Goal: Task Accomplishment & Management: Use online tool/utility

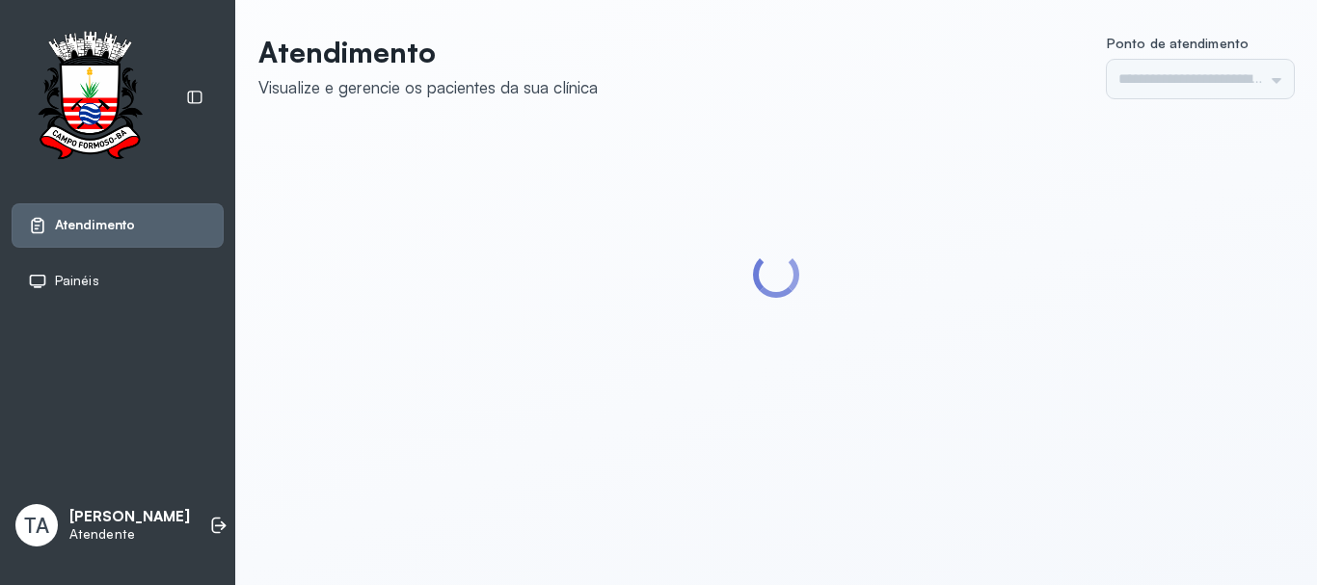
type input "******"
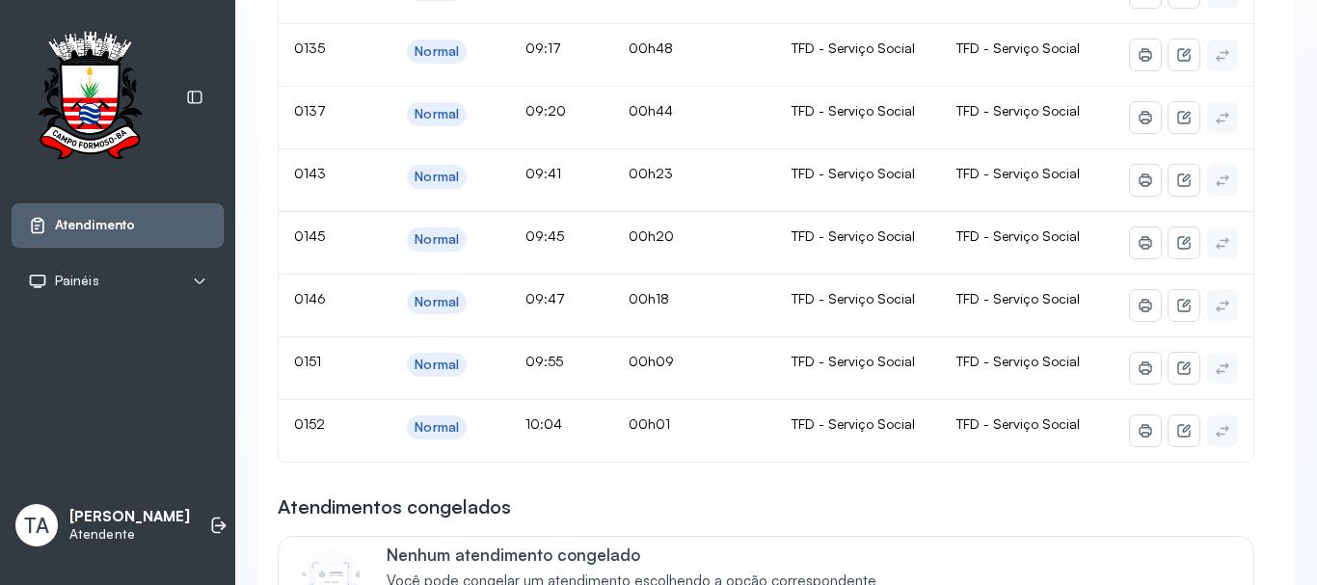
scroll to position [193, 0]
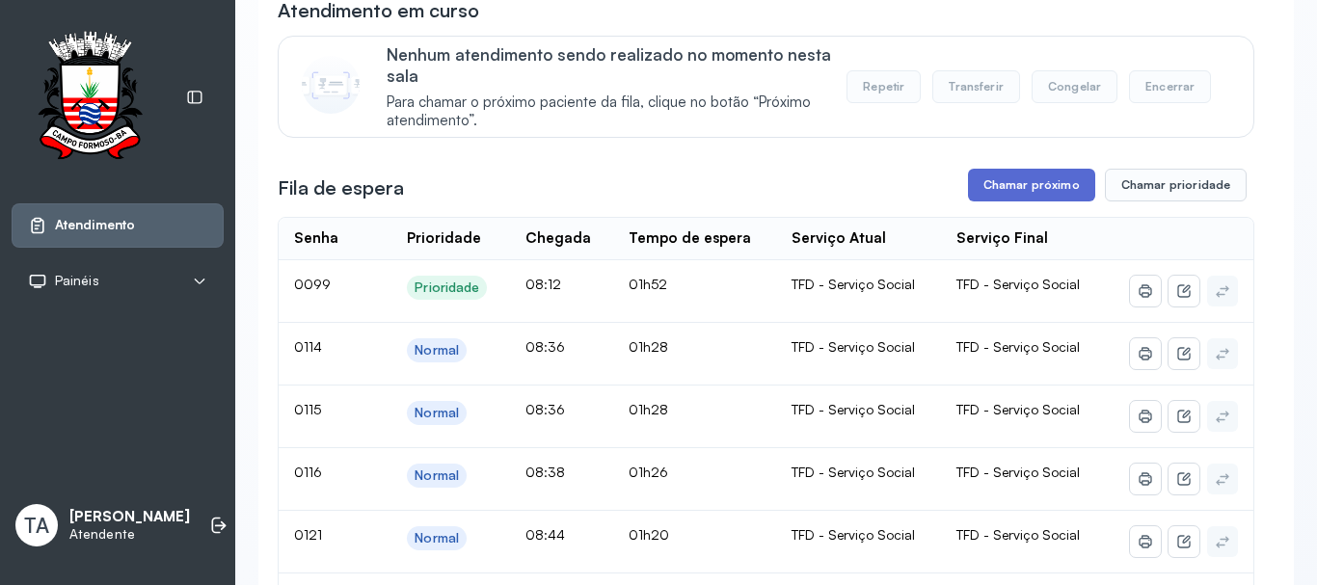
click at [1008, 176] on button "Chamar próximo" at bounding box center [1031, 185] width 127 height 33
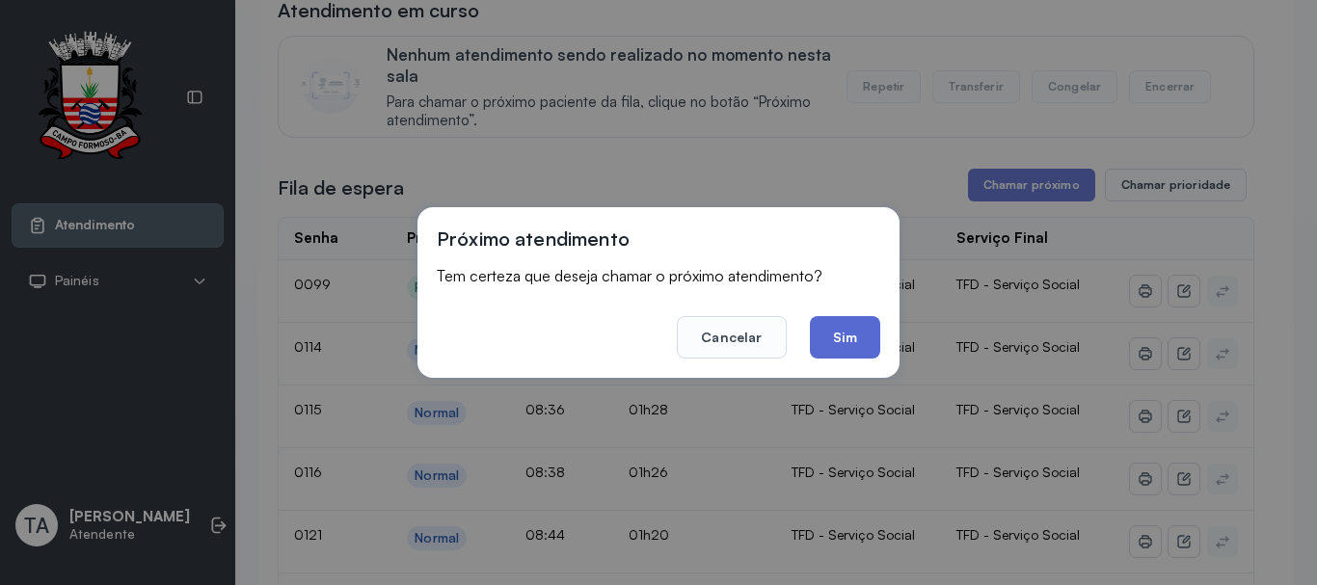
click at [818, 350] on button "Sim" at bounding box center [845, 337] width 70 height 42
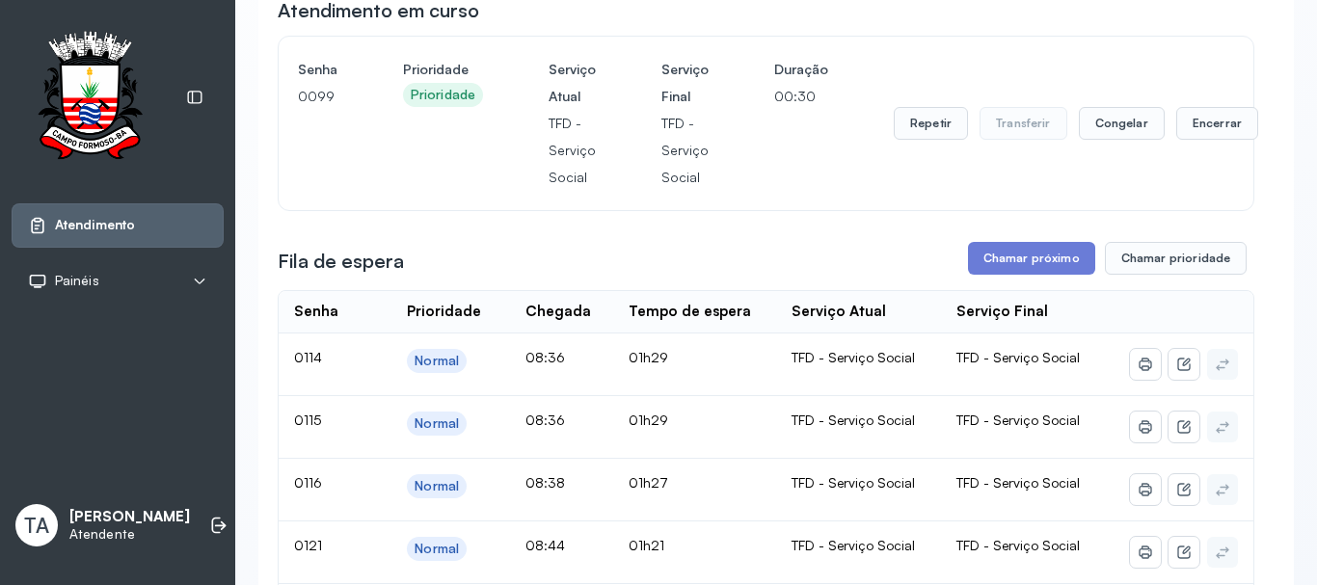
scroll to position [60, 0]
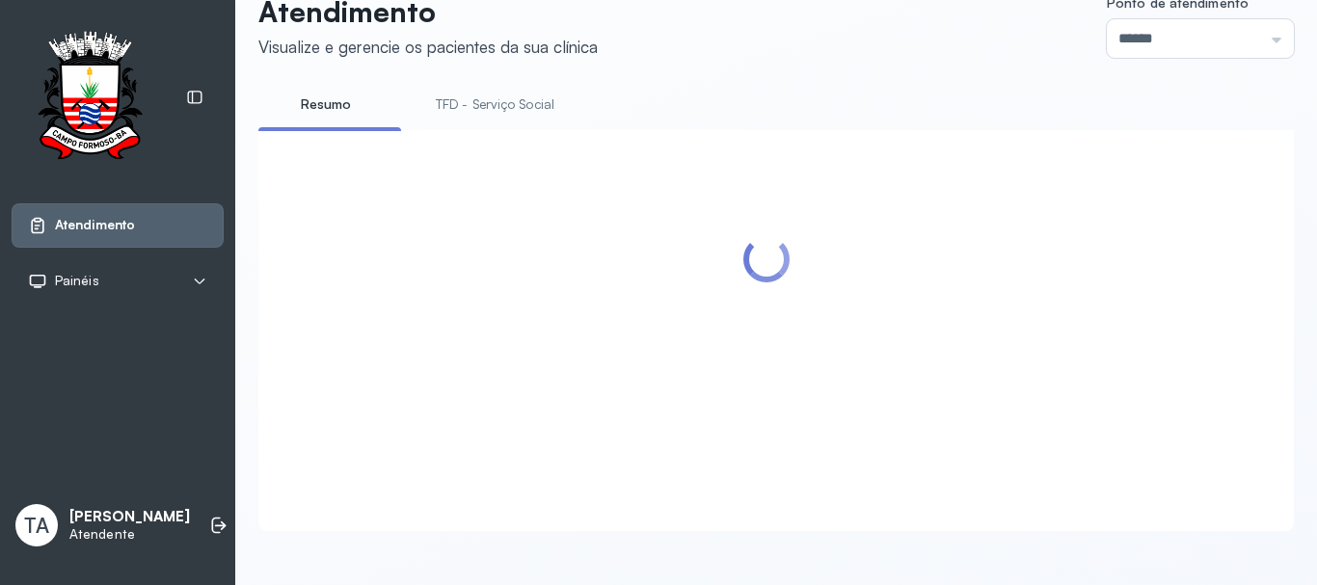
click at [1188, 130] on div at bounding box center [776, 330] width 1036 height 401
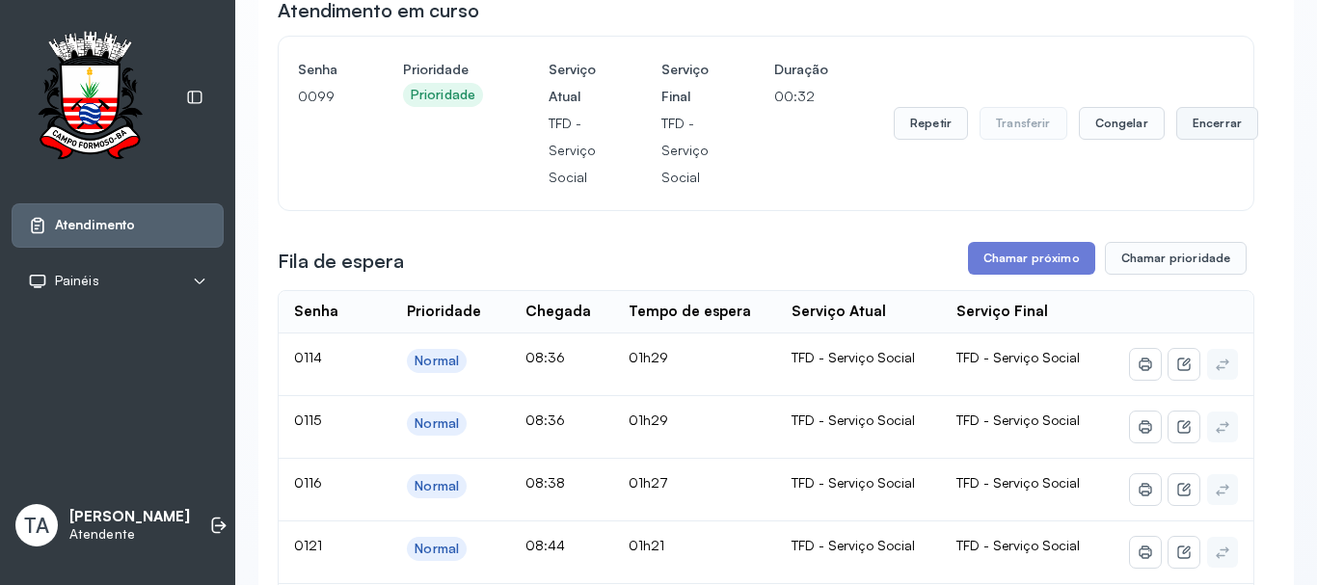
click at [1201, 129] on button "Encerrar" at bounding box center [1217, 123] width 82 height 33
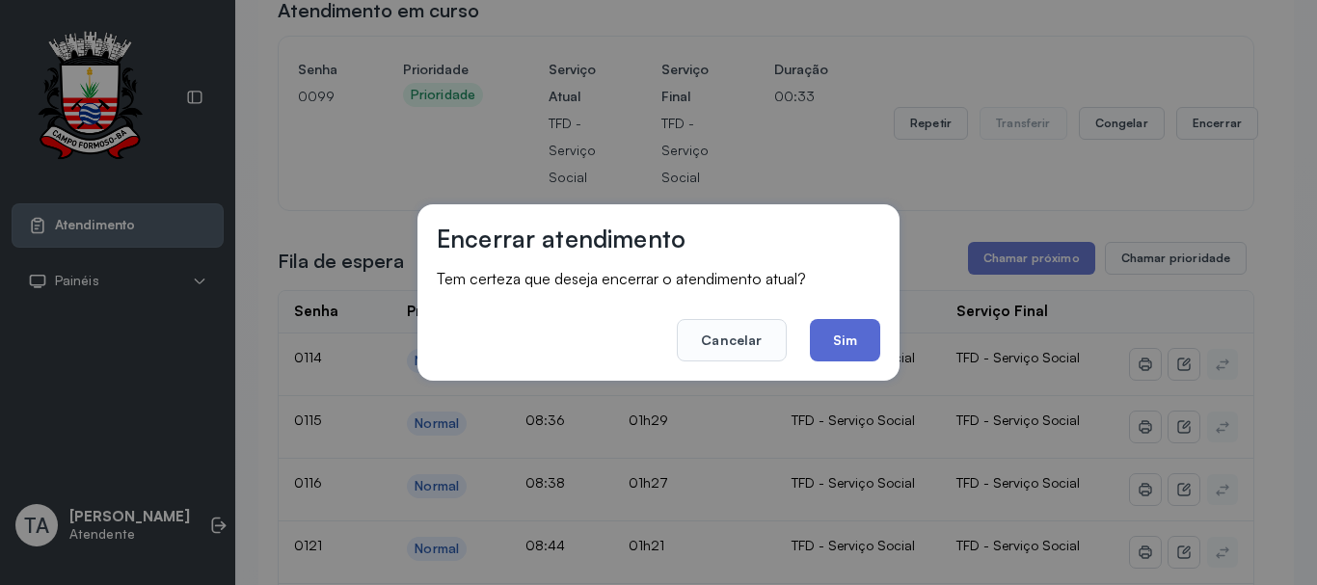
click at [860, 328] on button "Sim" at bounding box center [845, 340] width 70 height 42
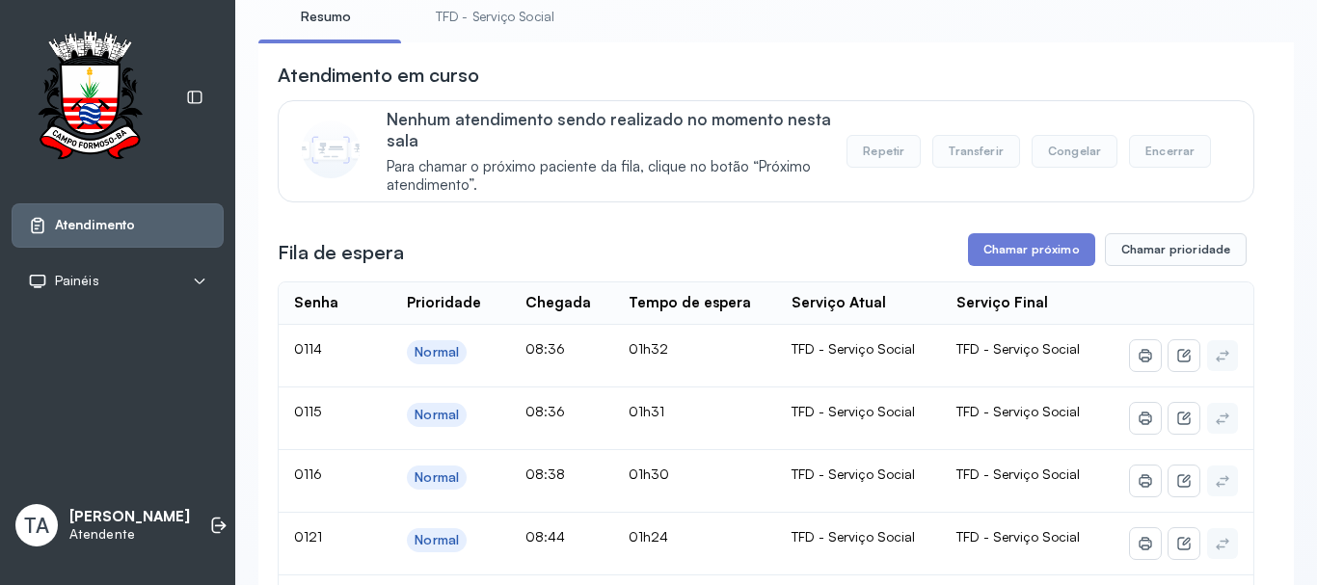
scroll to position [96, 0]
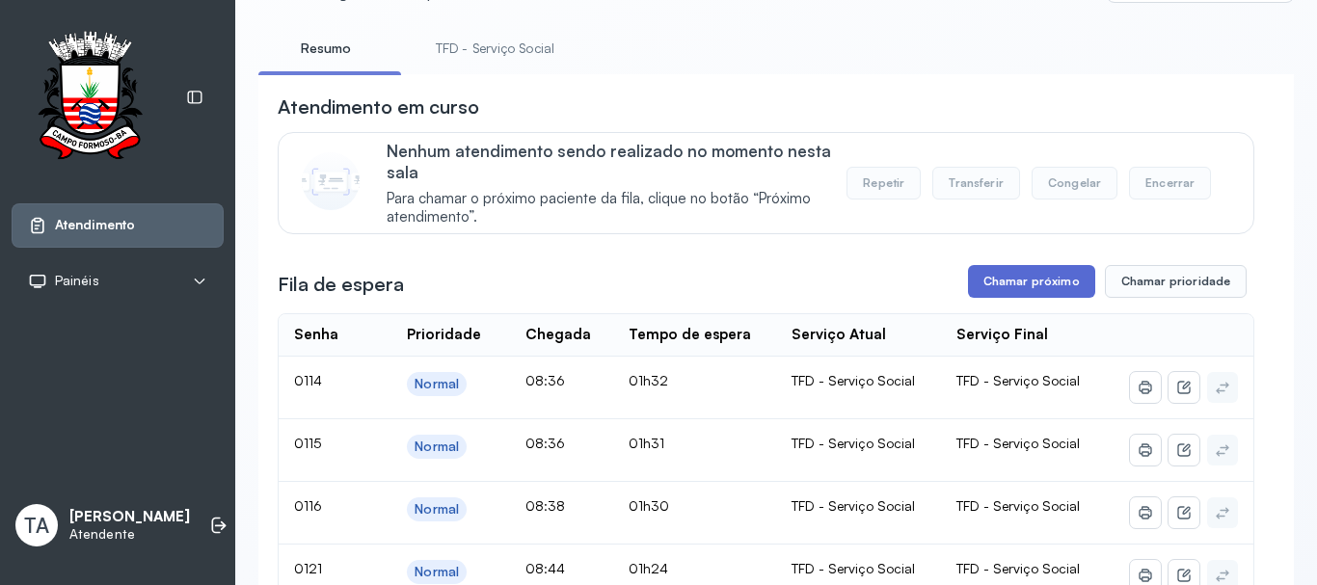
click at [1023, 289] on button "Chamar próximo" at bounding box center [1031, 281] width 127 height 33
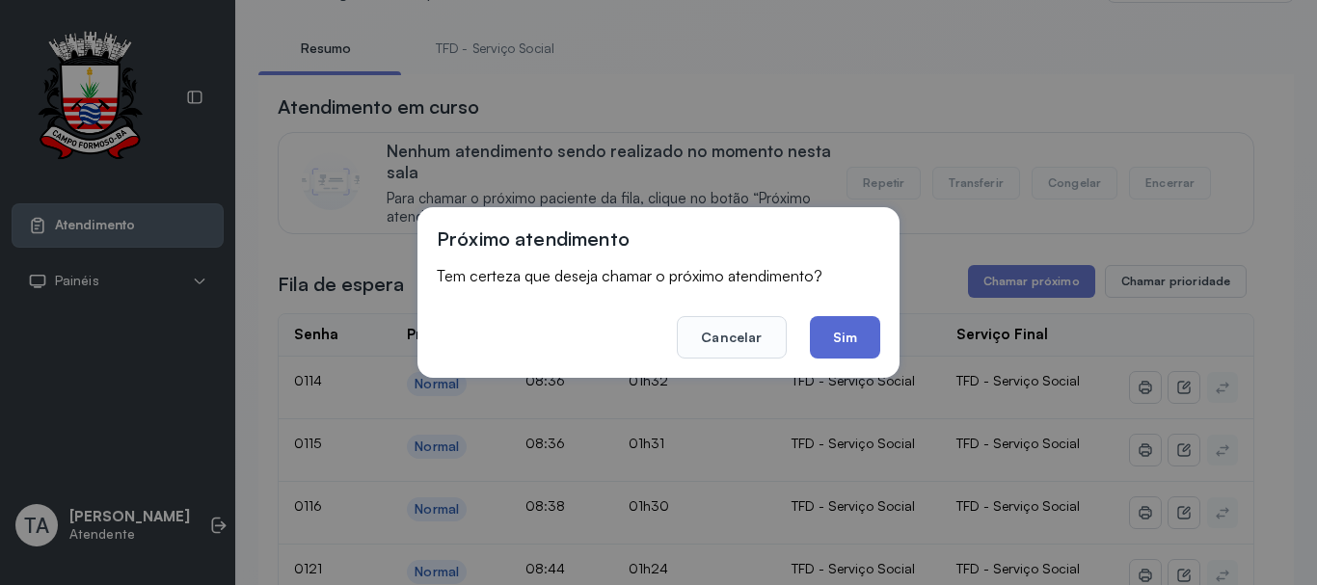
click at [835, 340] on button "Sim" at bounding box center [845, 337] width 70 height 42
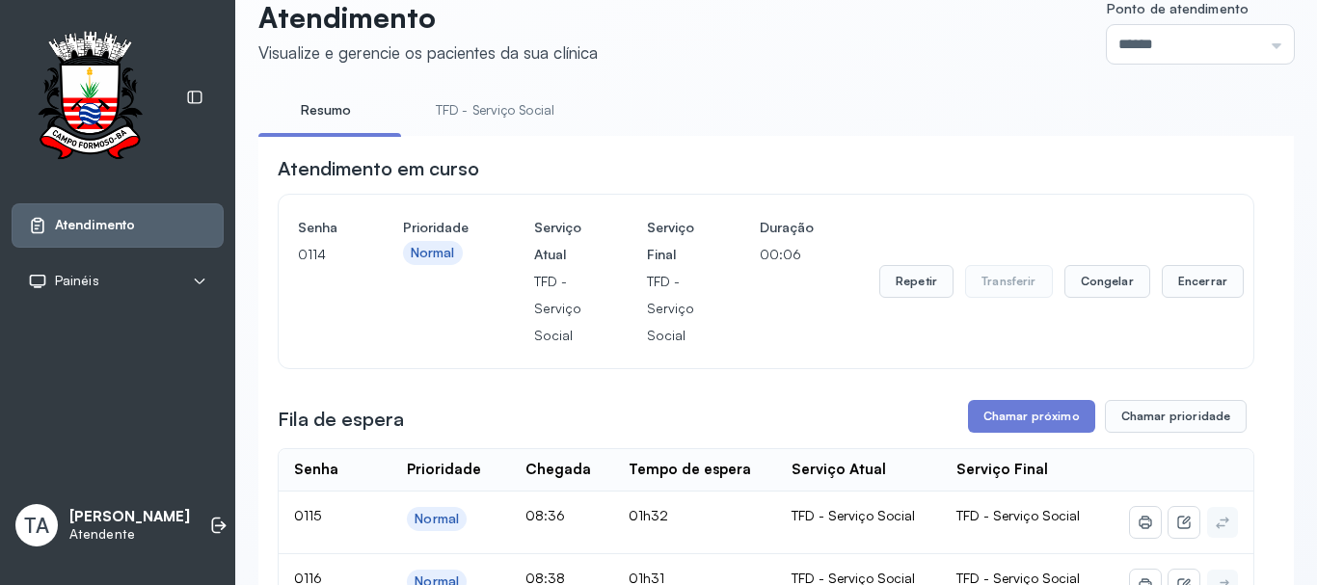
scroll to position [0, 0]
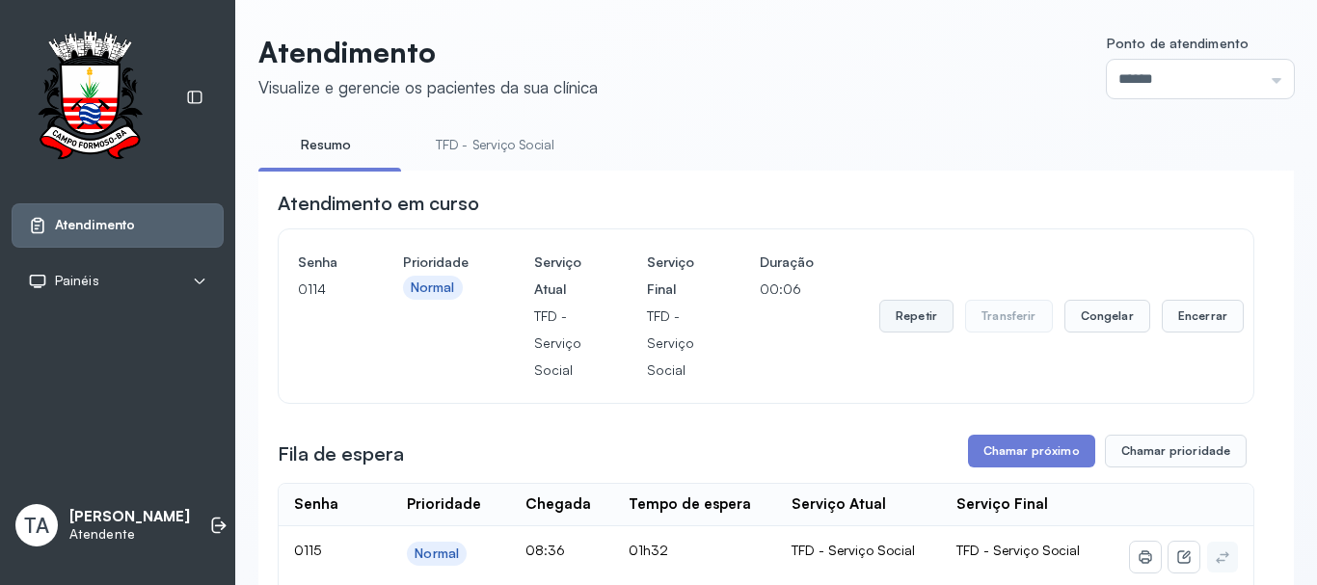
click at [919, 319] on button "Repetir" at bounding box center [916, 316] width 74 height 33
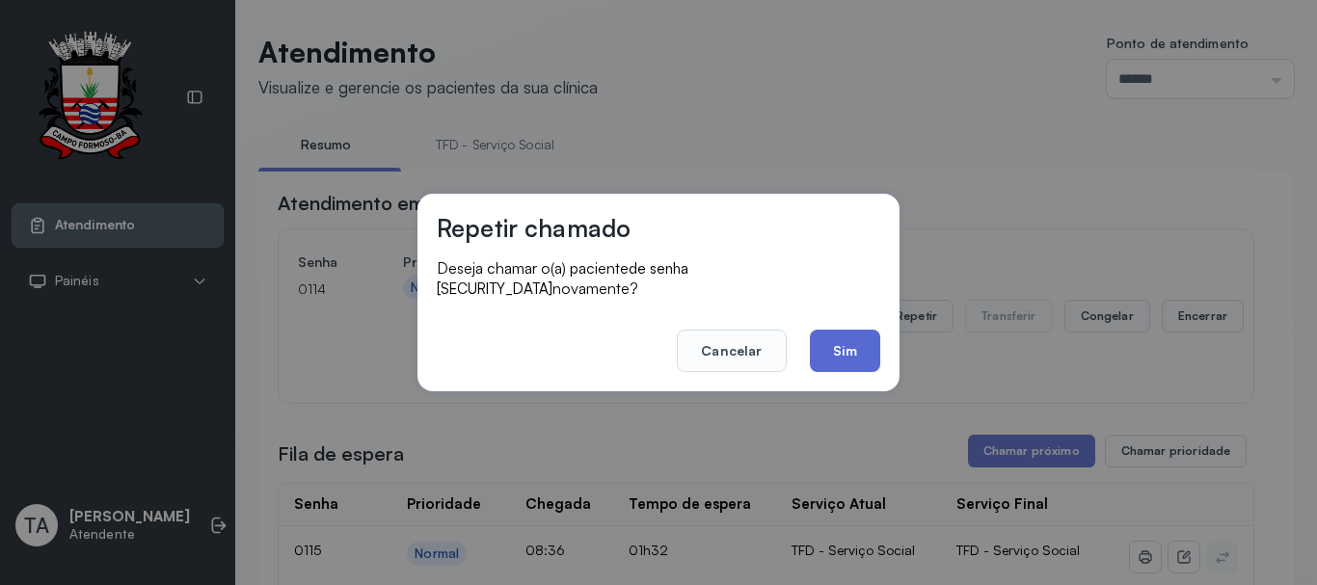
click at [853, 342] on button "Sim" at bounding box center [845, 351] width 70 height 42
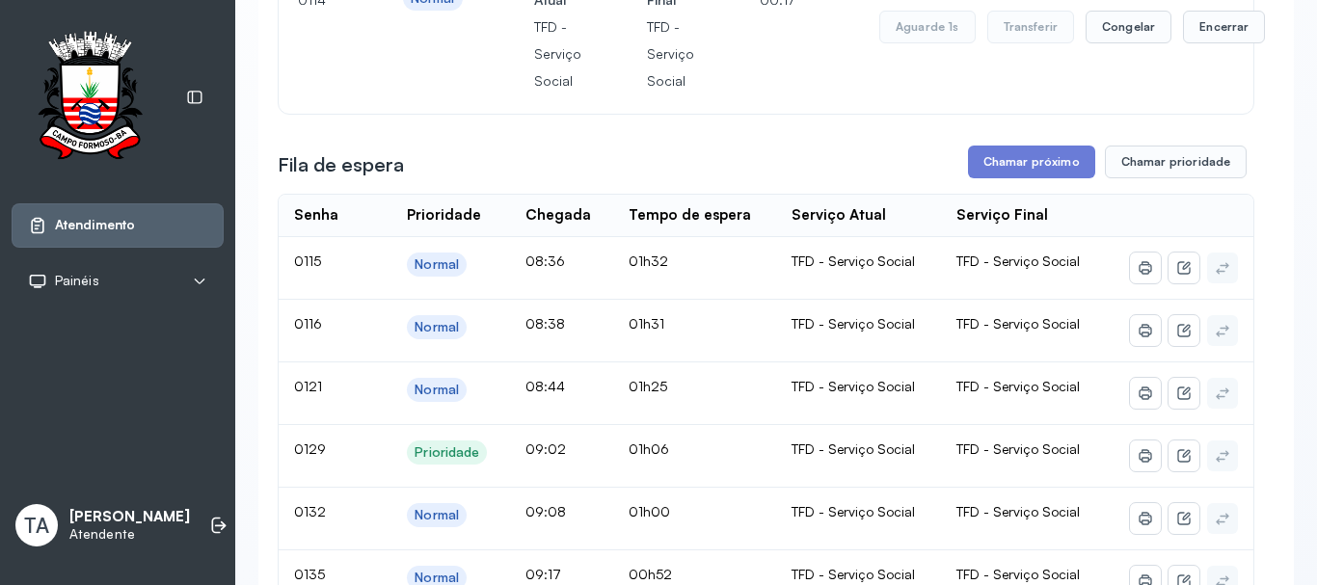
scroll to position [193, 0]
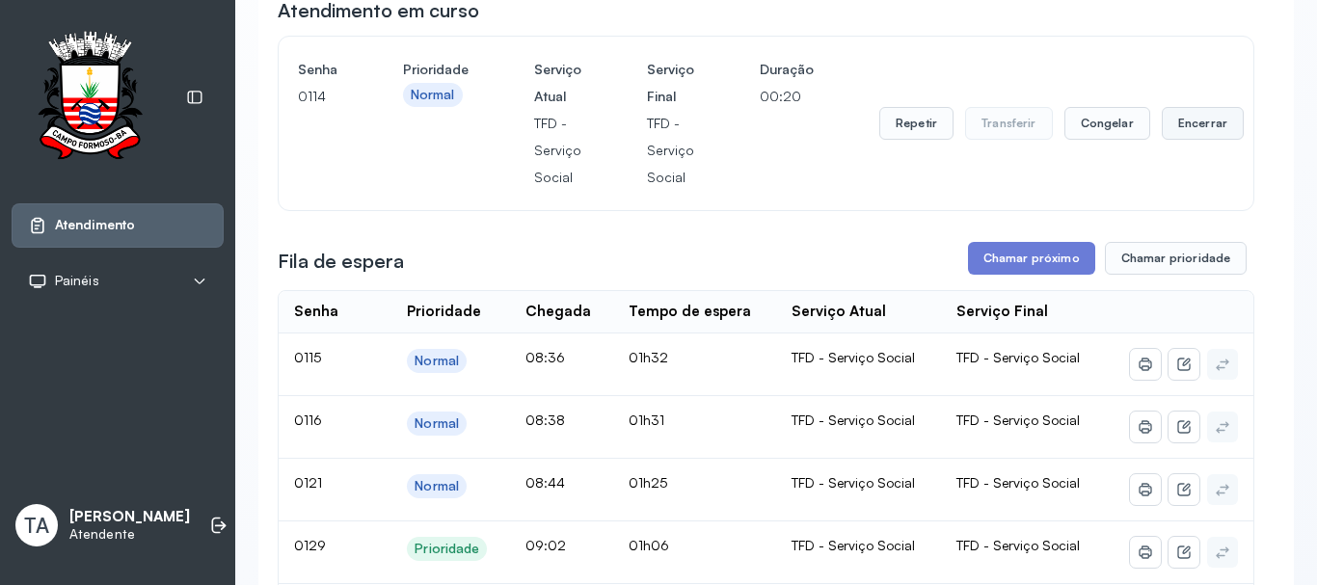
click at [1202, 140] on button "Encerrar" at bounding box center [1203, 123] width 82 height 33
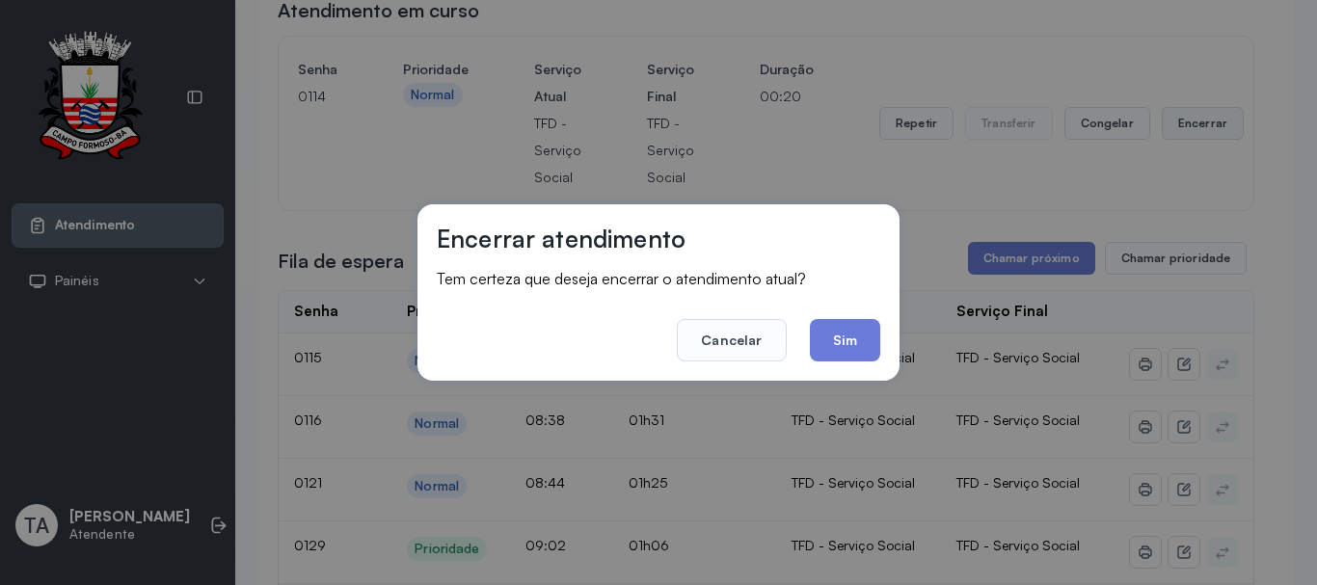
click at [1199, 137] on div "Encerrar atendimento Tem certeza que deseja encerrar o atendimento atual? Cance…" at bounding box center [658, 292] width 1317 height 585
click at [844, 333] on button "Sim" at bounding box center [845, 340] width 70 height 42
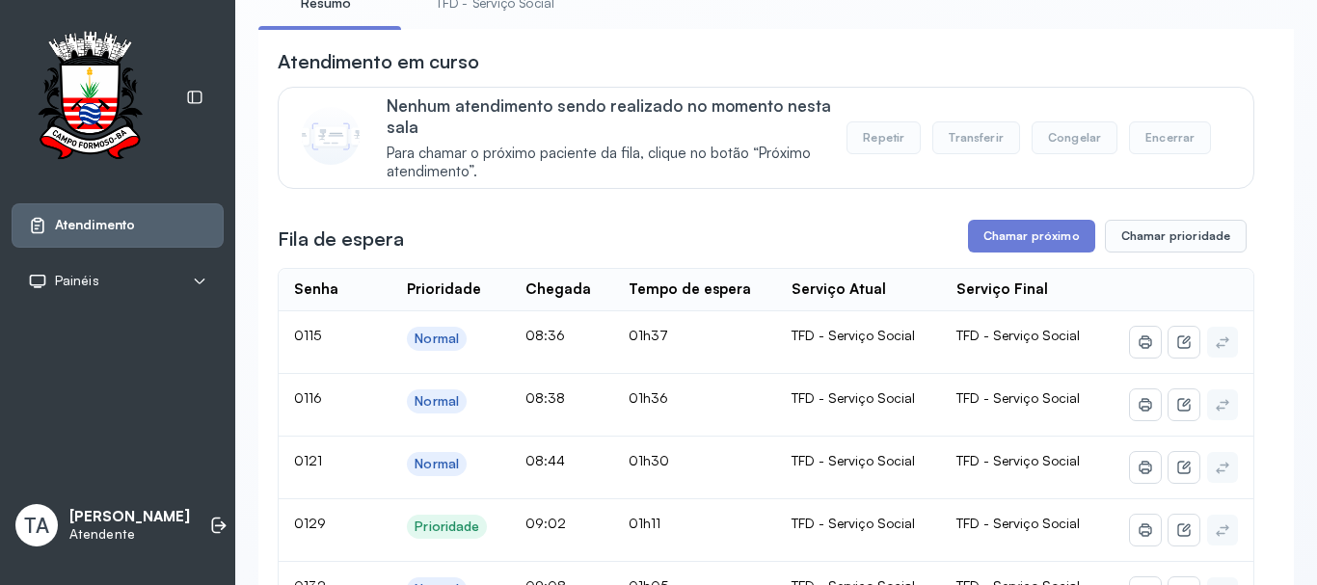
scroll to position [96, 0]
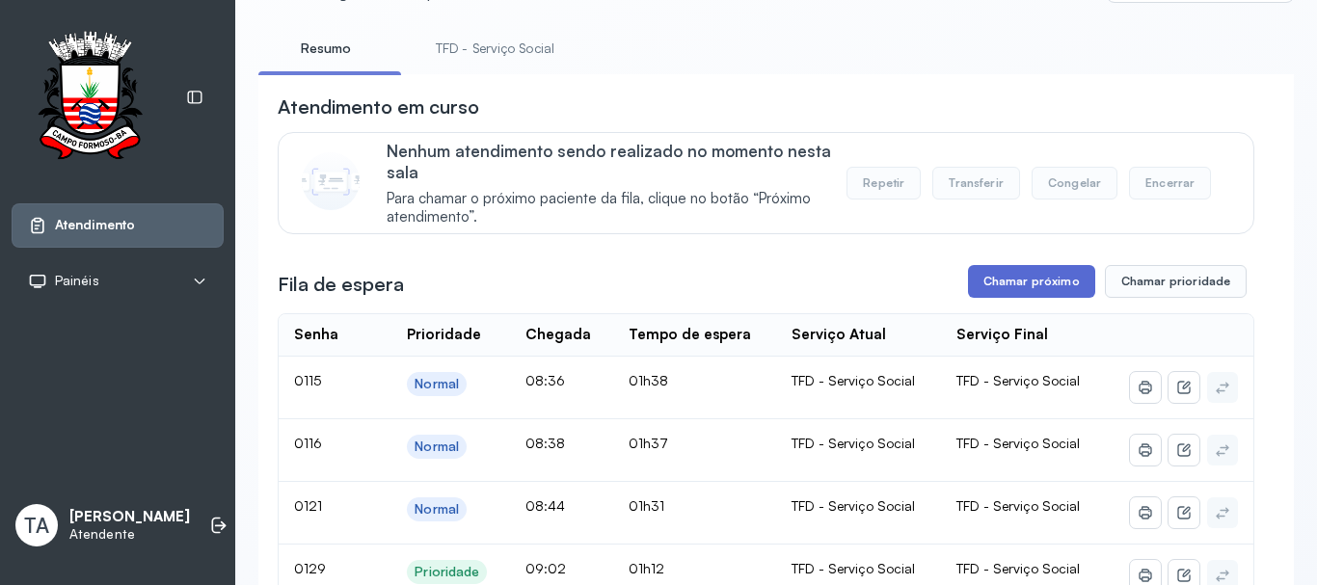
click at [1026, 286] on button "Chamar próximo" at bounding box center [1031, 281] width 127 height 33
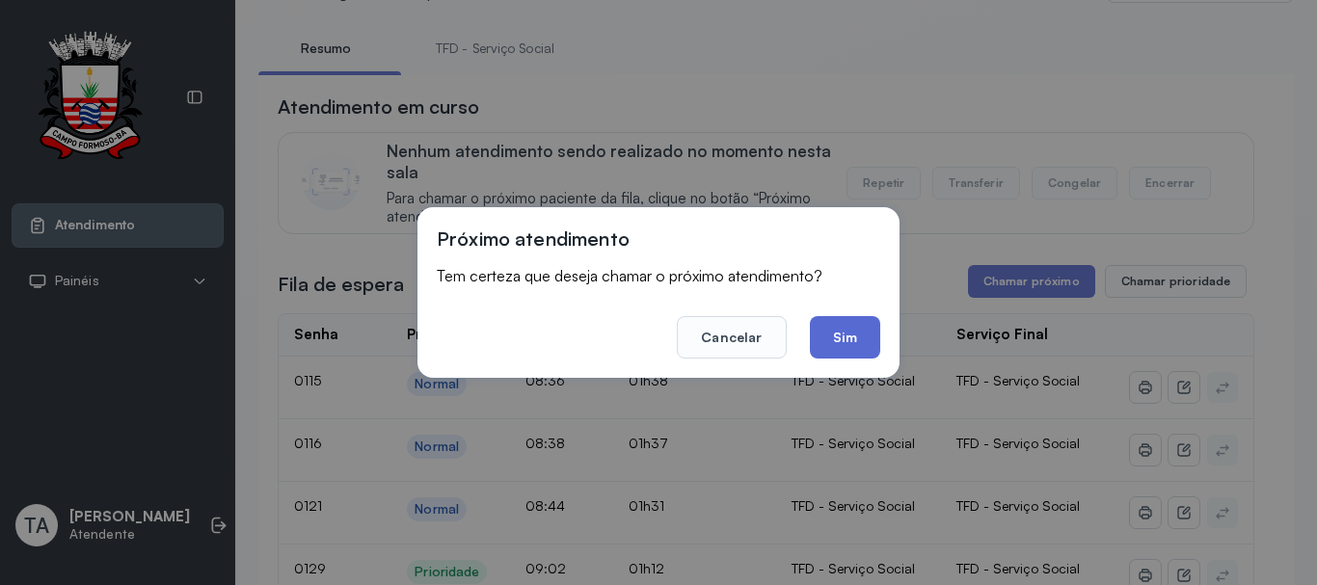
click at [845, 338] on button "Sim" at bounding box center [845, 337] width 70 height 42
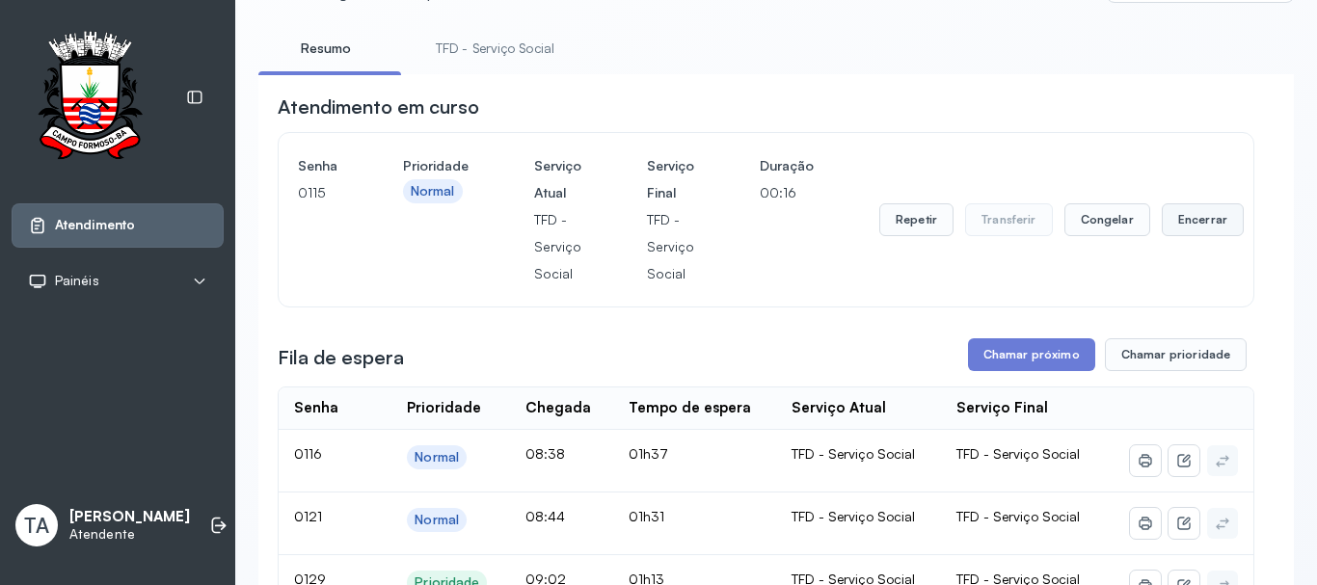
click at [1211, 229] on button "Encerrar" at bounding box center [1203, 219] width 82 height 33
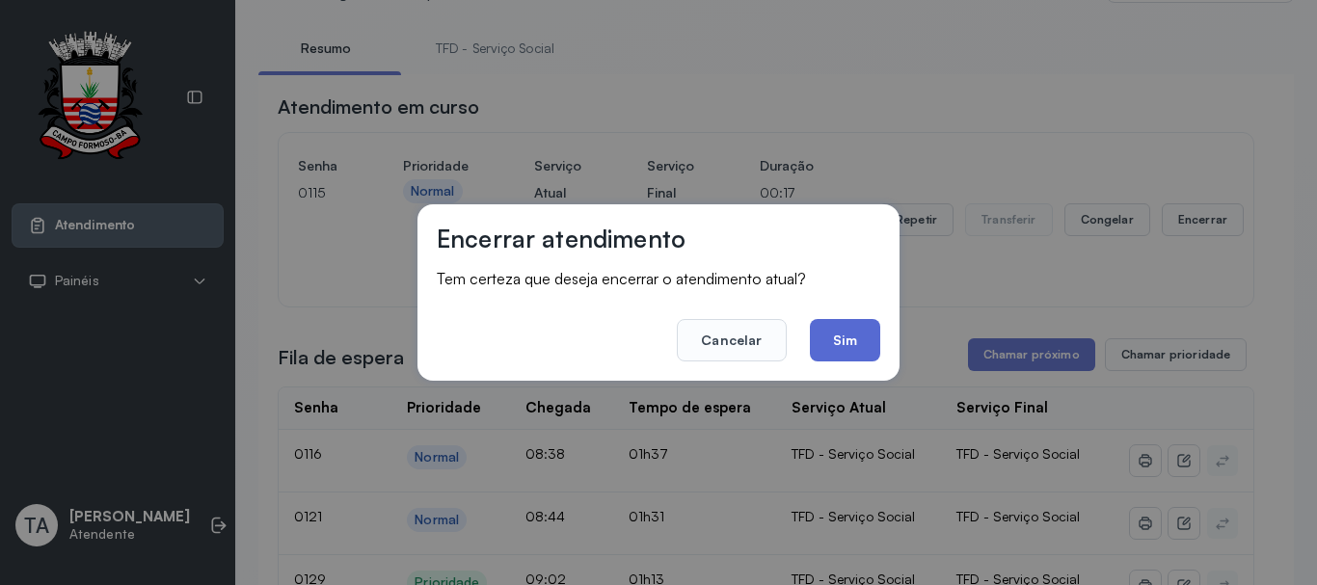
click at [867, 337] on button "Sim" at bounding box center [845, 340] width 70 height 42
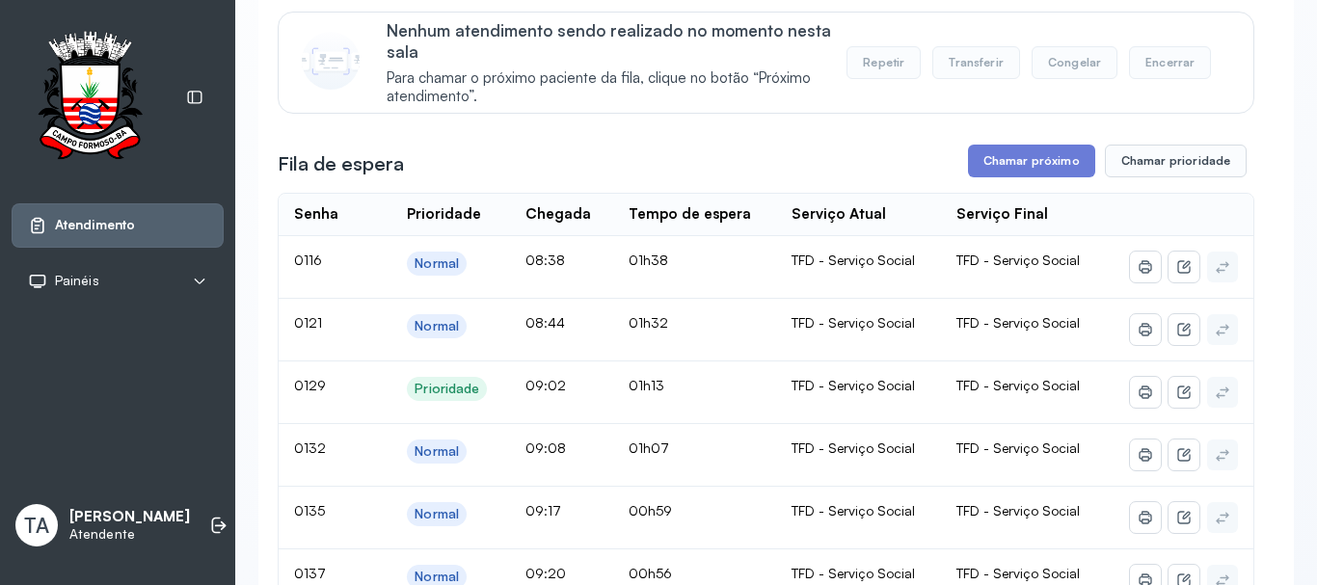
scroll to position [193, 0]
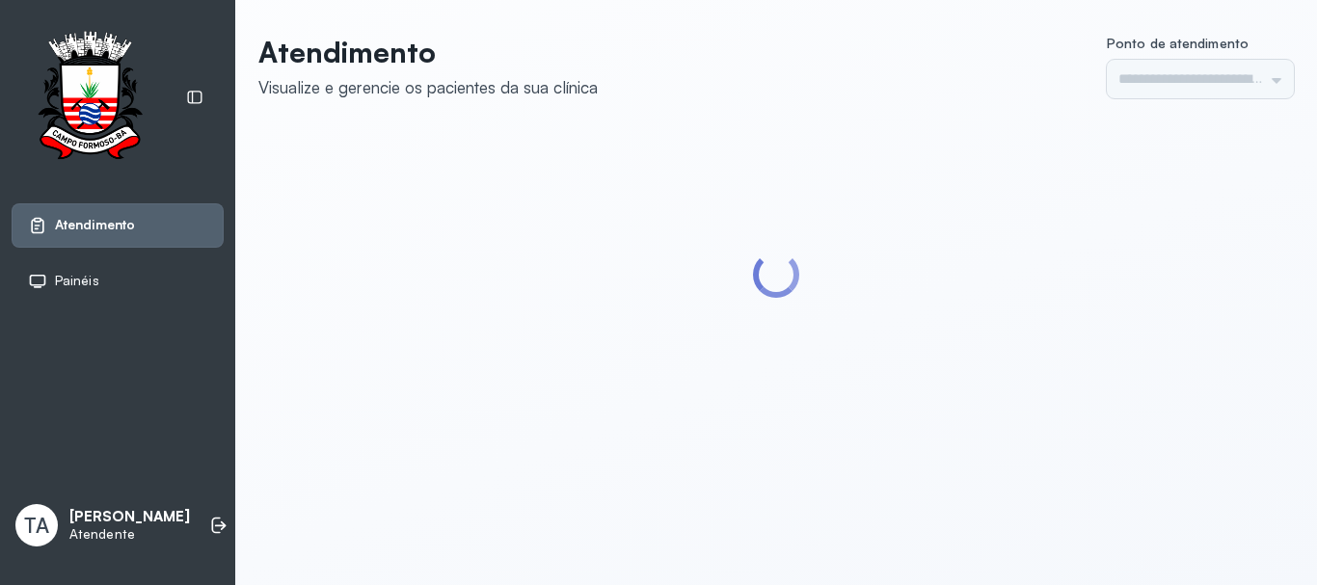
type input "******"
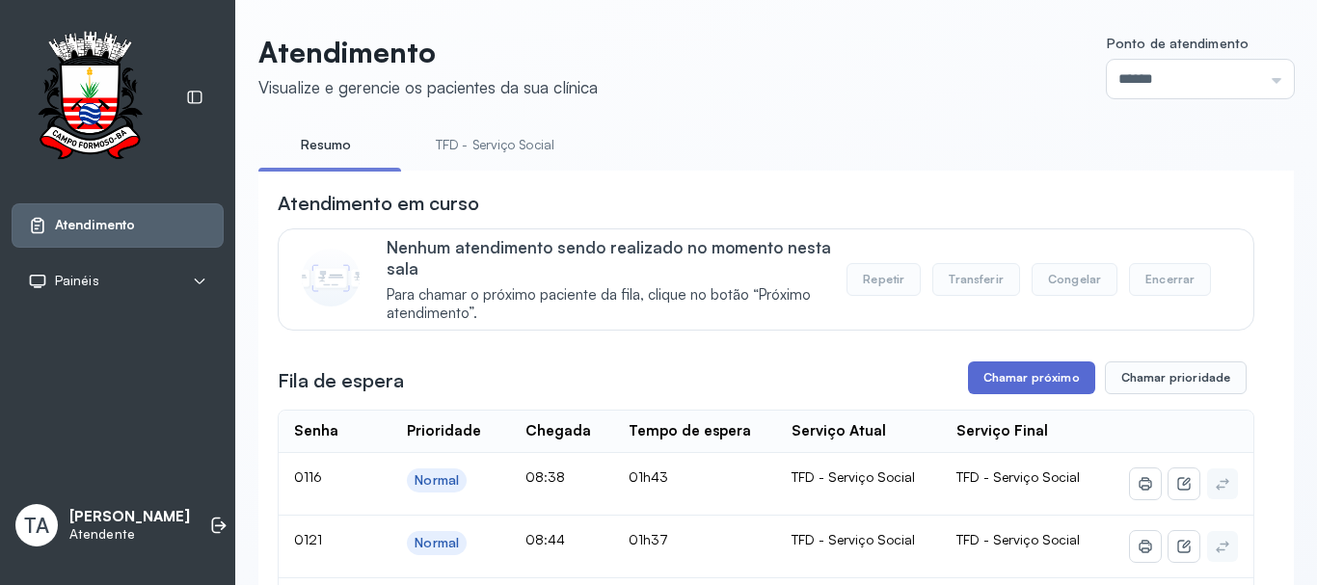
click at [1010, 376] on button "Chamar próximo" at bounding box center [1031, 378] width 127 height 33
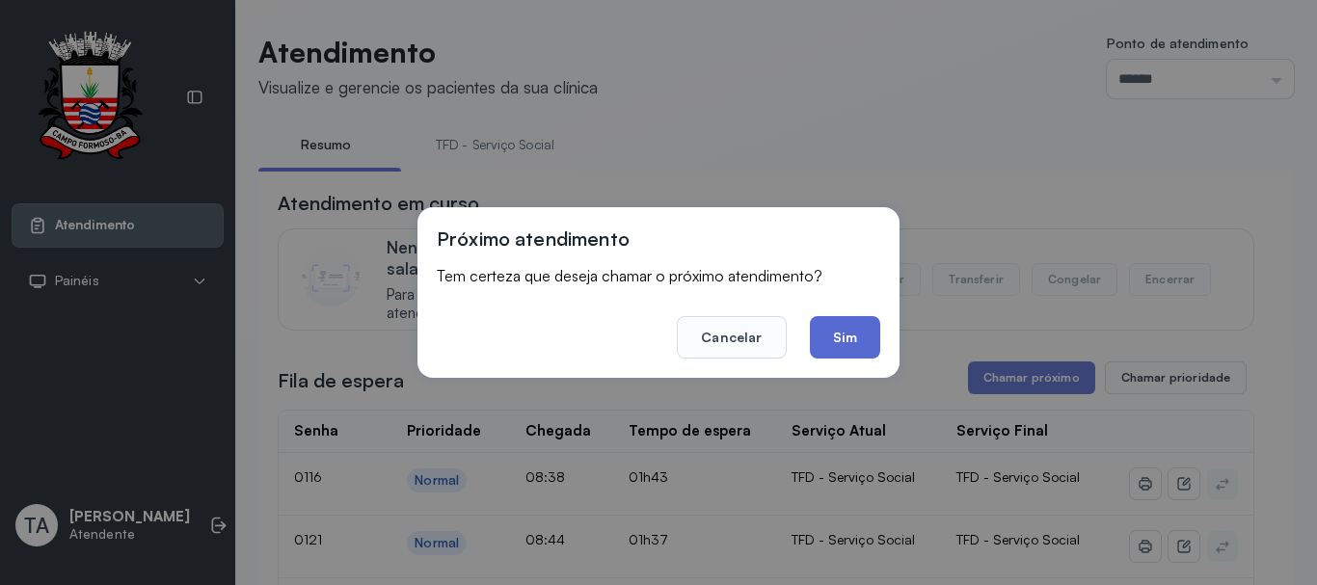
click at [848, 339] on button "Sim" at bounding box center [845, 337] width 70 height 42
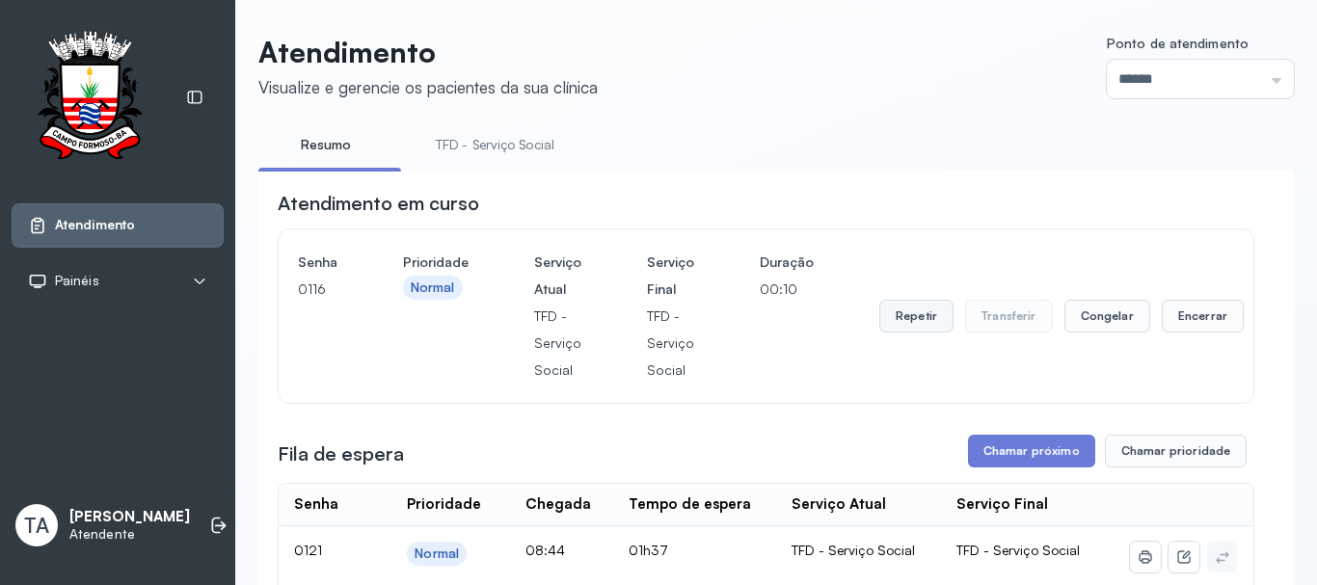
click at [920, 312] on button "Repetir" at bounding box center [916, 316] width 74 height 33
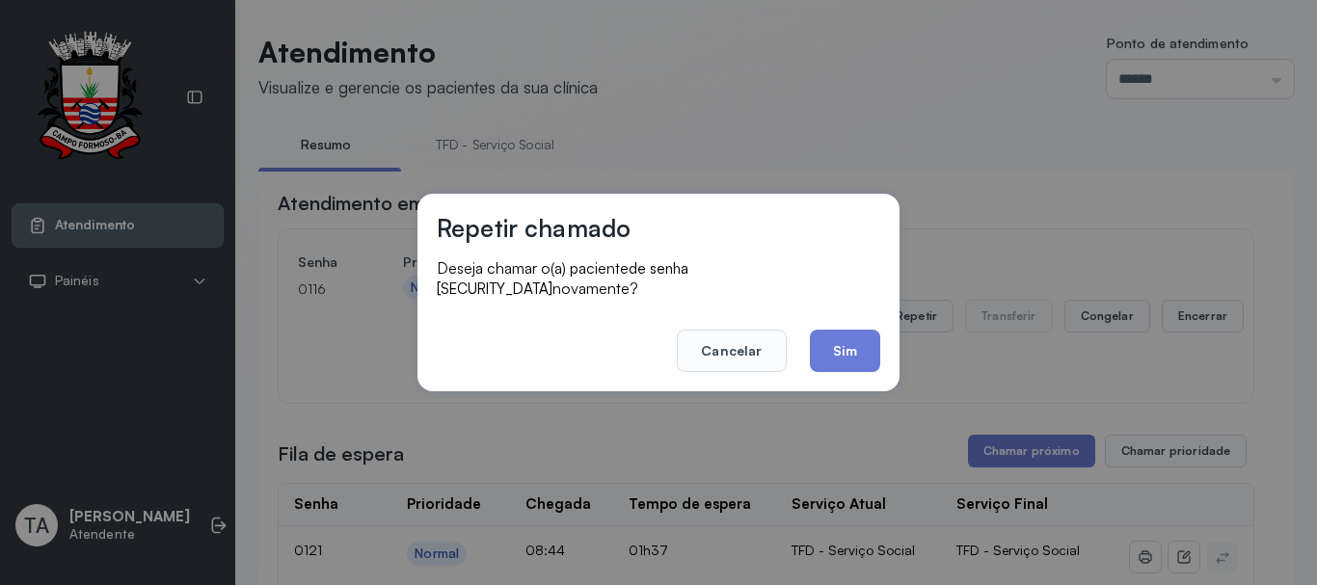
click at [845, 363] on div "Repetir chamado Deseja chamar o(a) paciente de senha 0116 novamente? Cancelar S…" at bounding box center [659, 293] width 482 height 198
click at [844, 357] on button "Sim" at bounding box center [845, 351] width 70 height 42
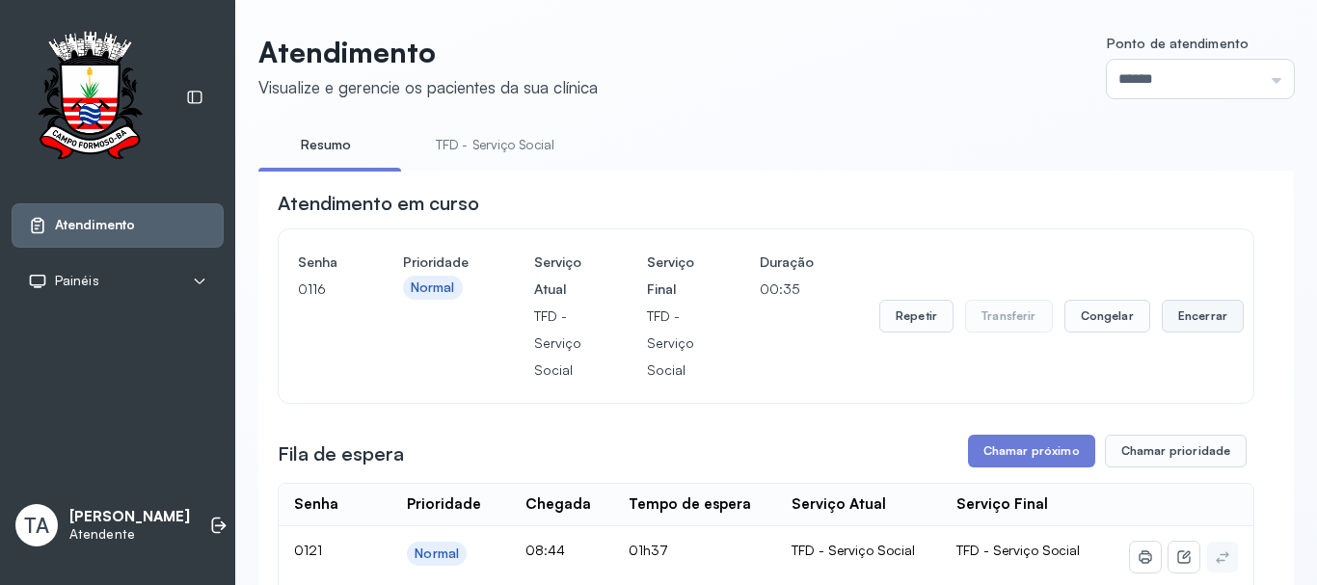
click at [1188, 319] on button "Encerrar" at bounding box center [1203, 316] width 82 height 33
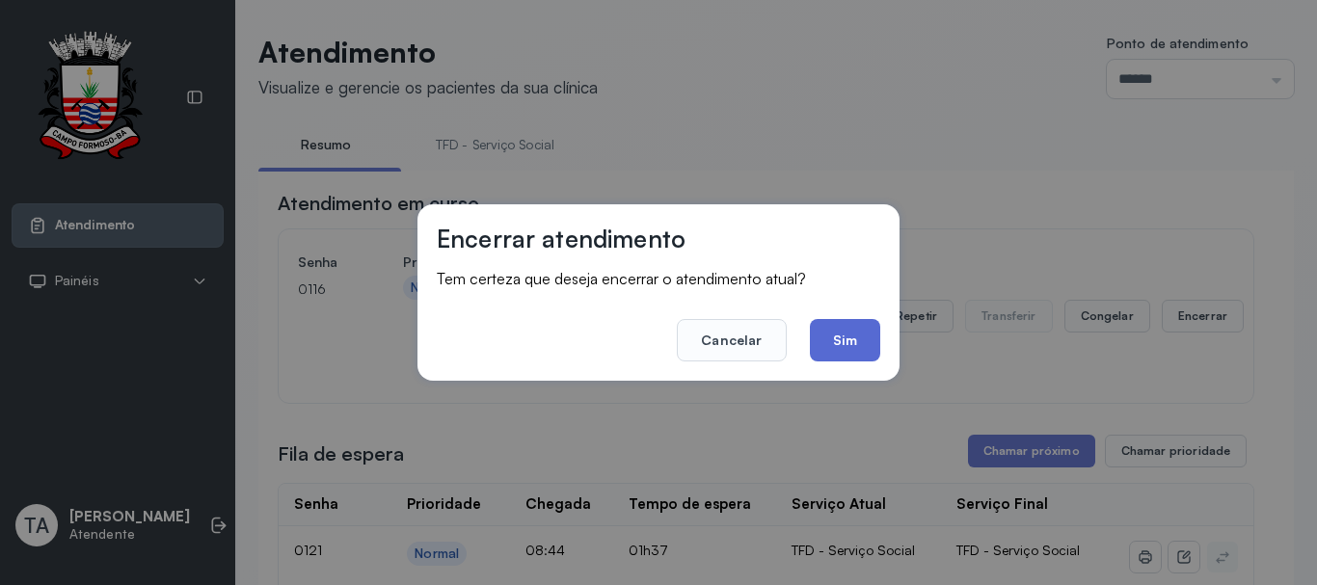
click at [856, 347] on button "Sim" at bounding box center [845, 340] width 70 height 42
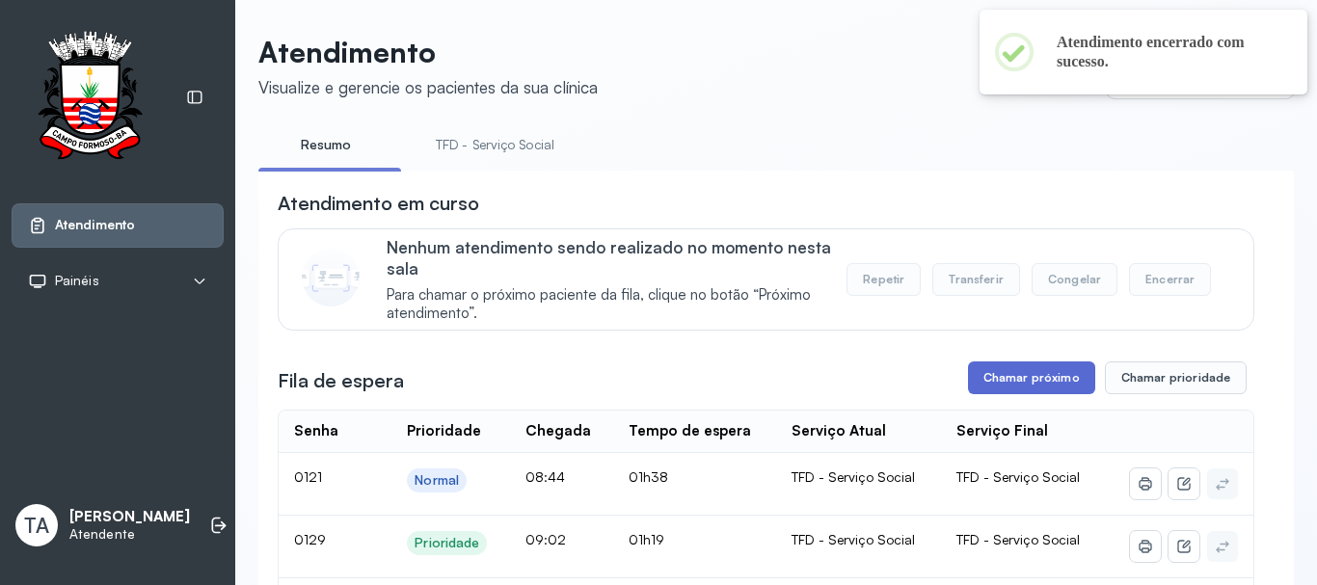
click at [980, 380] on button "Chamar próximo" at bounding box center [1031, 378] width 127 height 33
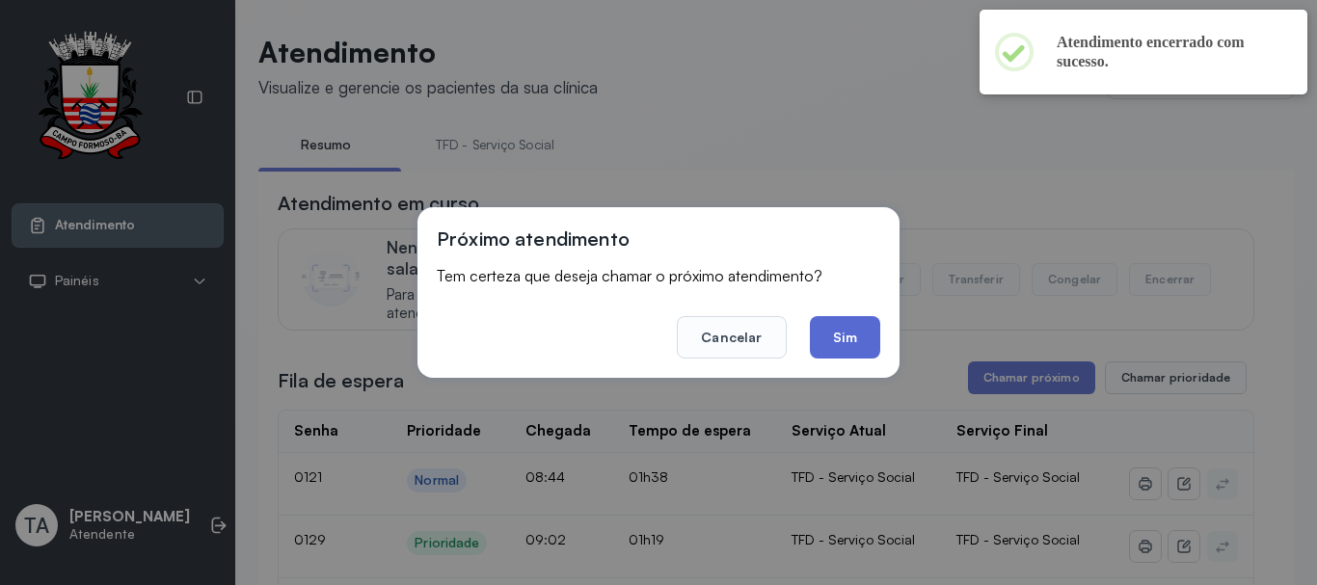
click at [834, 345] on button "Sim" at bounding box center [845, 337] width 70 height 42
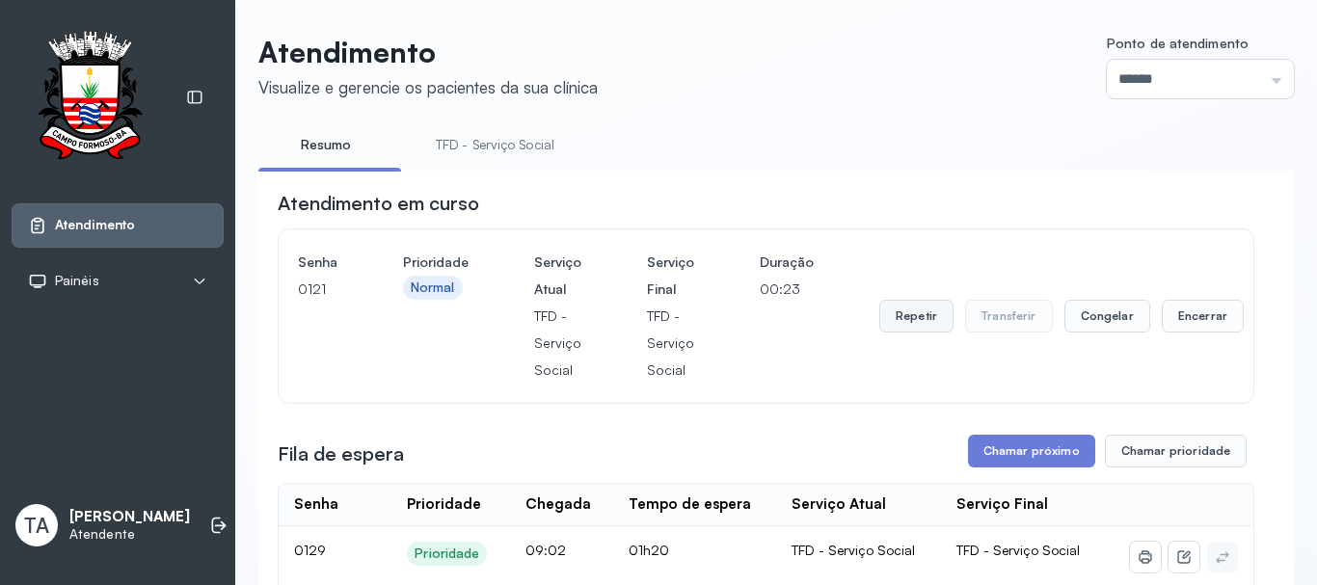
click at [925, 326] on button "Repetir" at bounding box center [916, 316] width 74 height 33
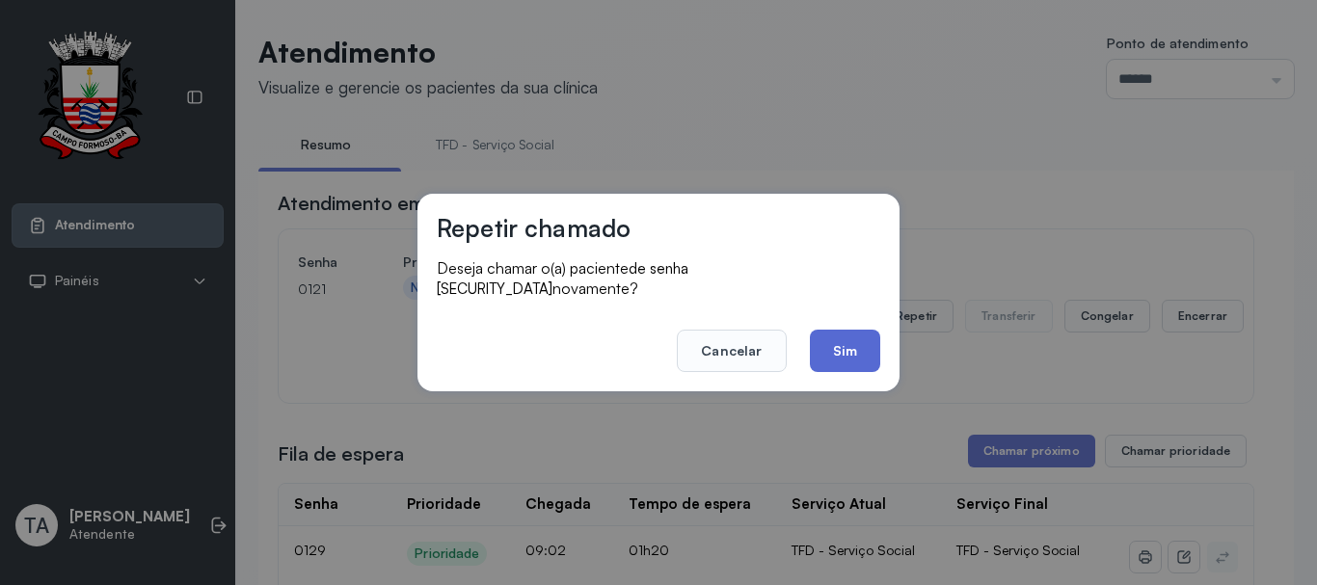
click at [833, 353] on button "Sim" at bounding box center [845, 351] width 70 height 42
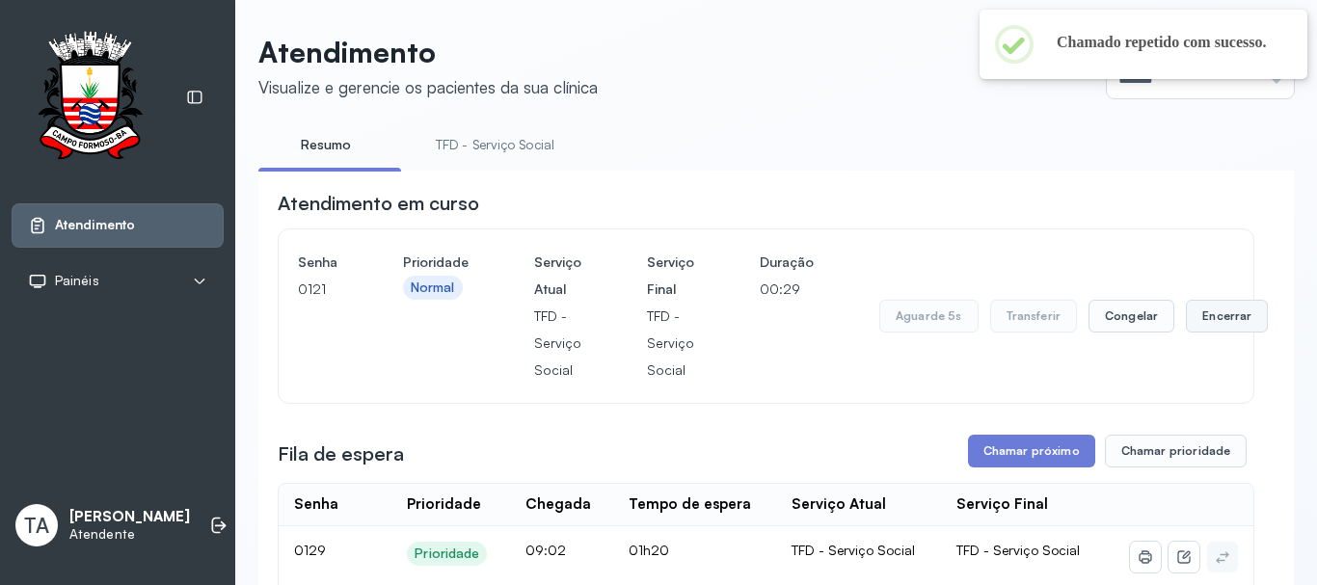
click at [1206, 333] on button "Encerrar" at bounding box center [1227, 316] width 82 height 33
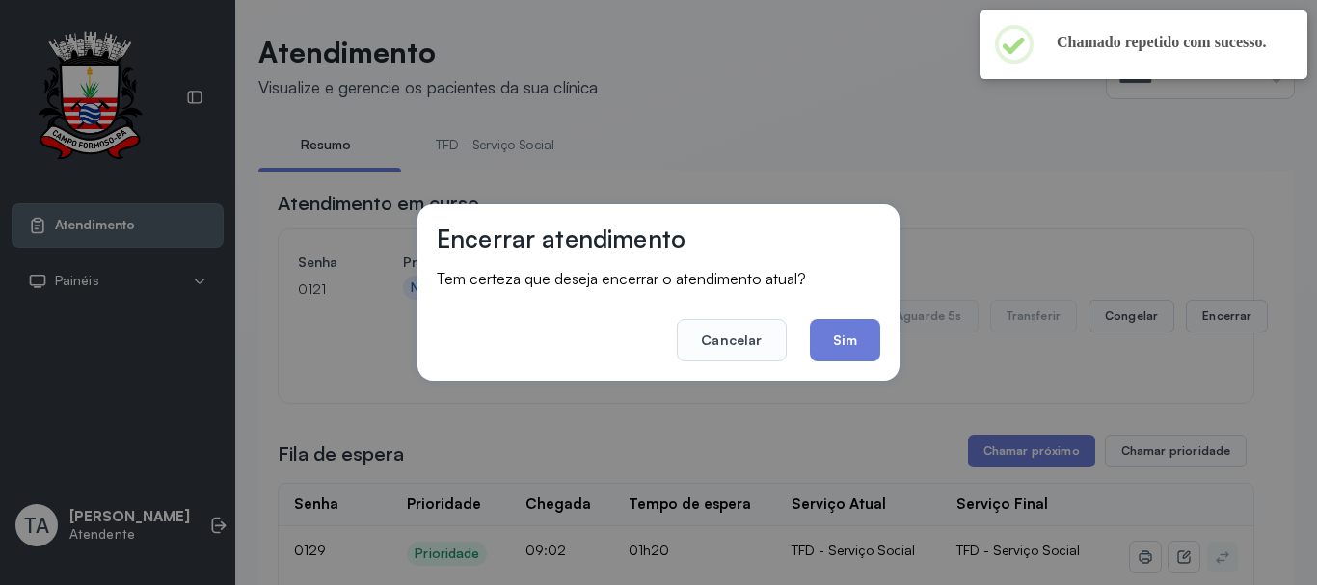
click at [1204, 326] on div "Encerrar atendimento Tem certeza que deseja encerrar o atendimento atual? Cance…" at bounding box center [658, 292] width 1317 height 585
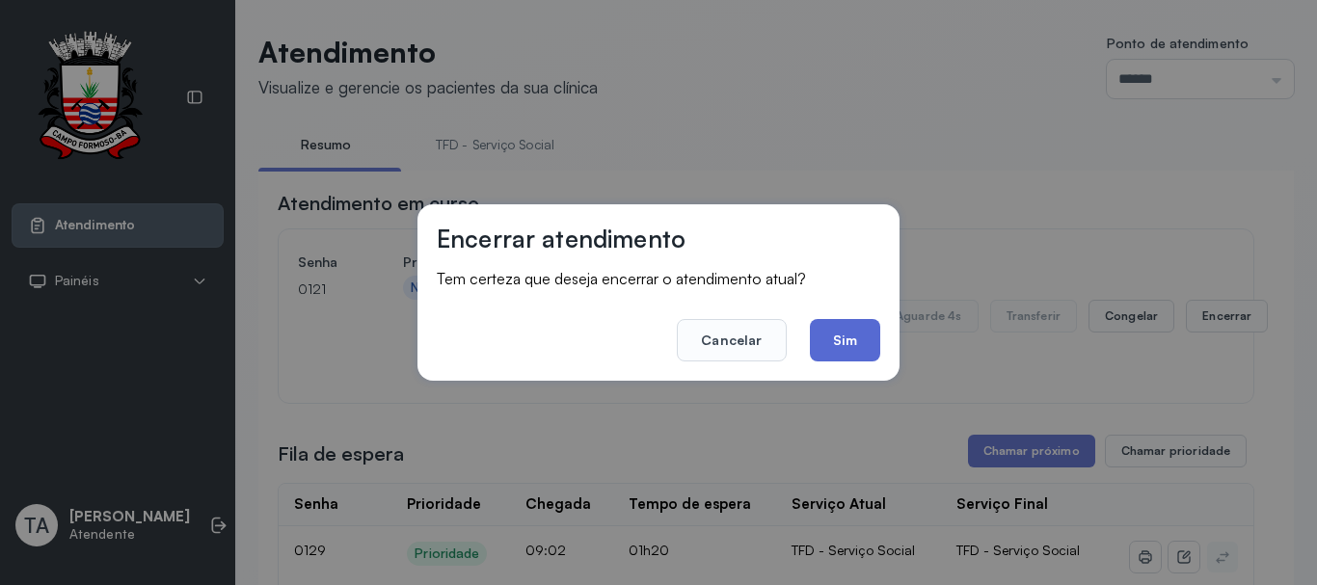
click at [860, 337] on button "Sim" at bounding box center [845, 340] width 70 height 42
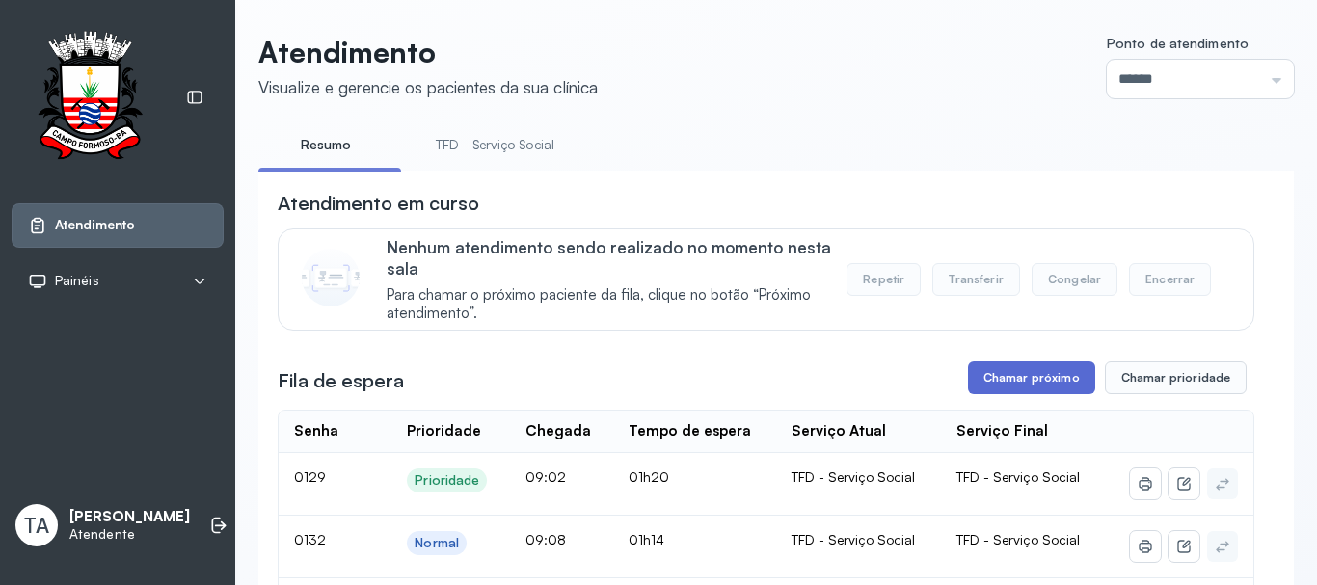
click at [977, 387] on button "Chamar próximo" at bounding box center [1031, 378] width 127 height 33
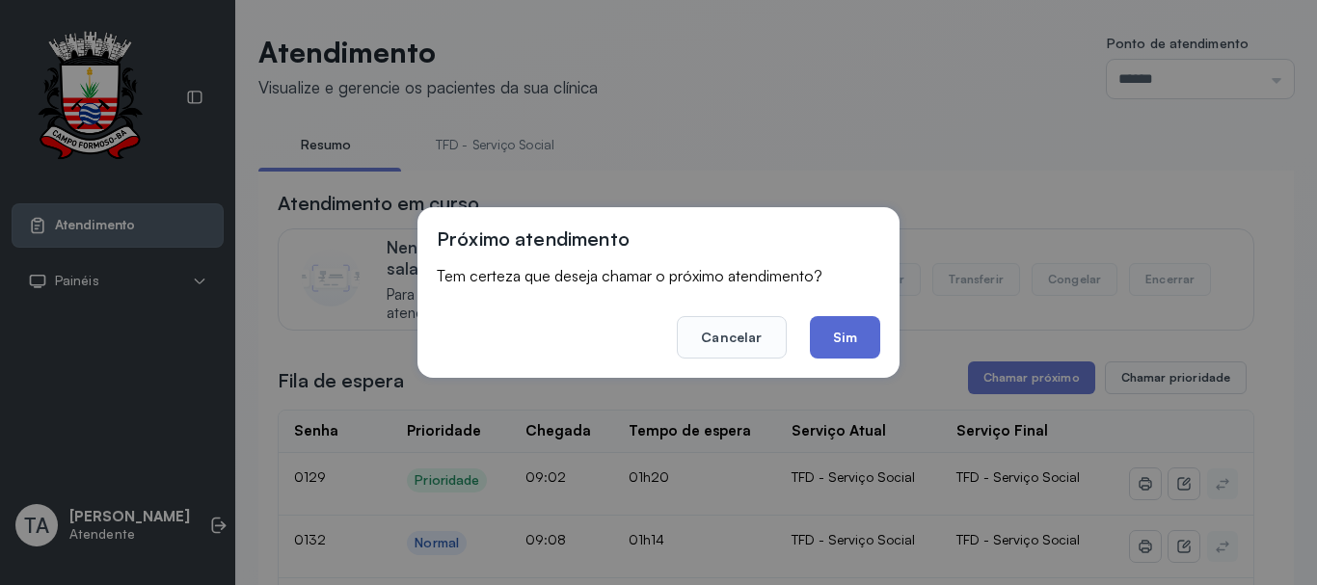
click at [834, 327] on button "Sim" at bounding box center [845, 337] width 70 height 42
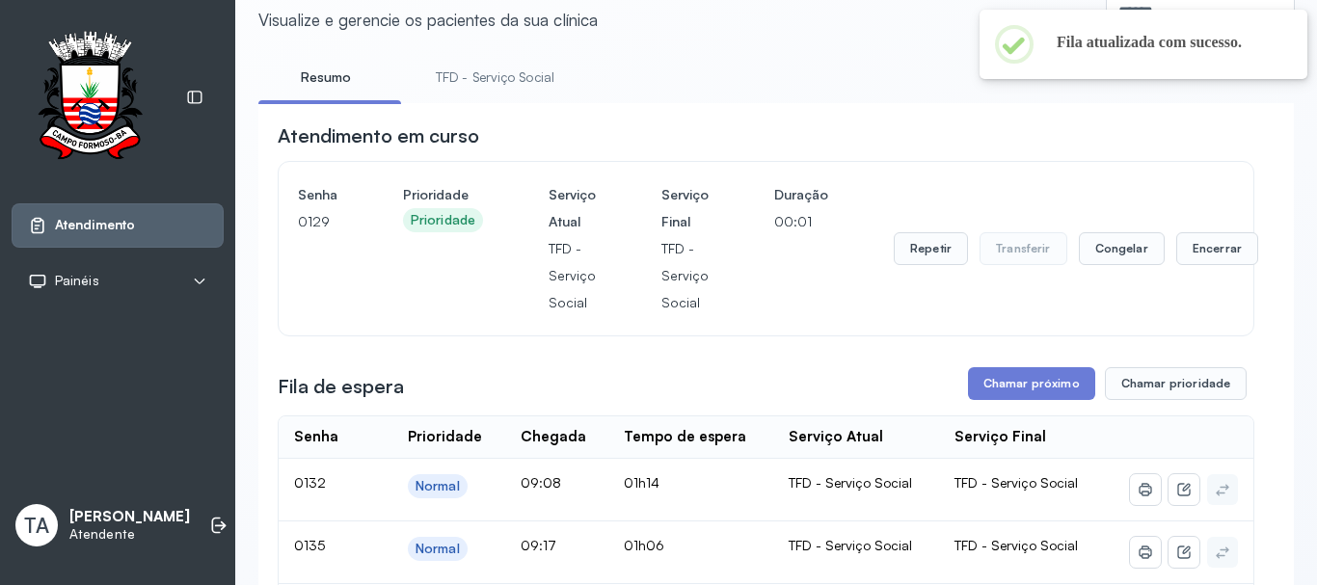
scroll to position [60, 0]
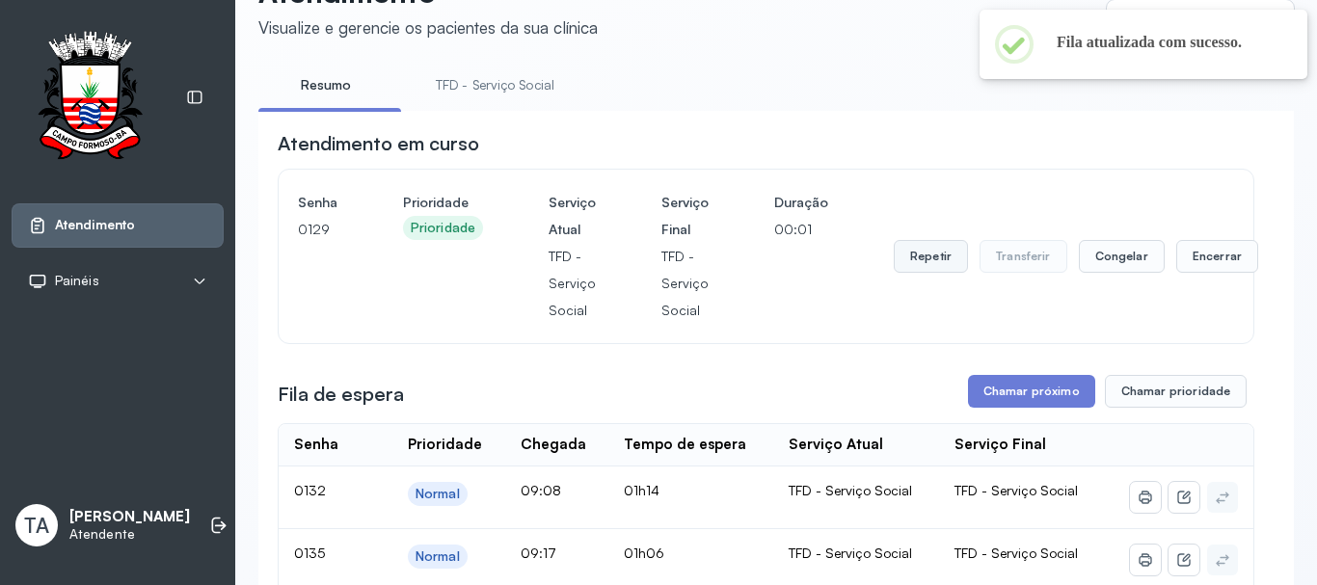
click at [932, 256] on button "Repetir" at bounding box center [931, 256] width 74 height 33
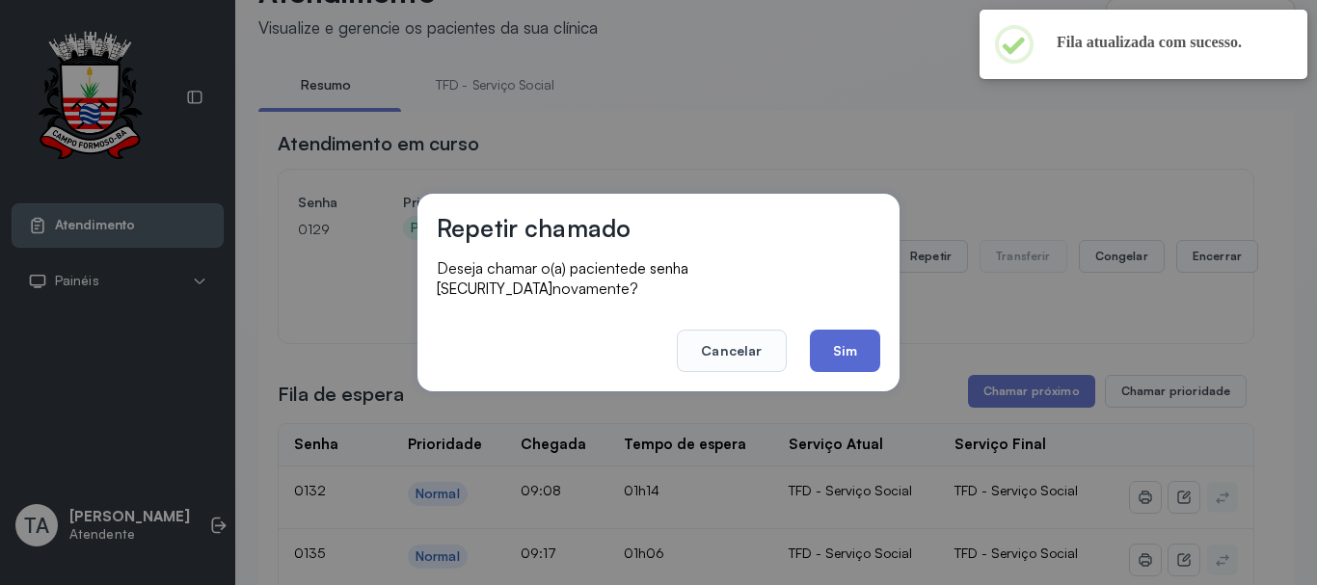
click at [856, 337] on button "Sim" at bounding box center [845, 351] width 70 height 42
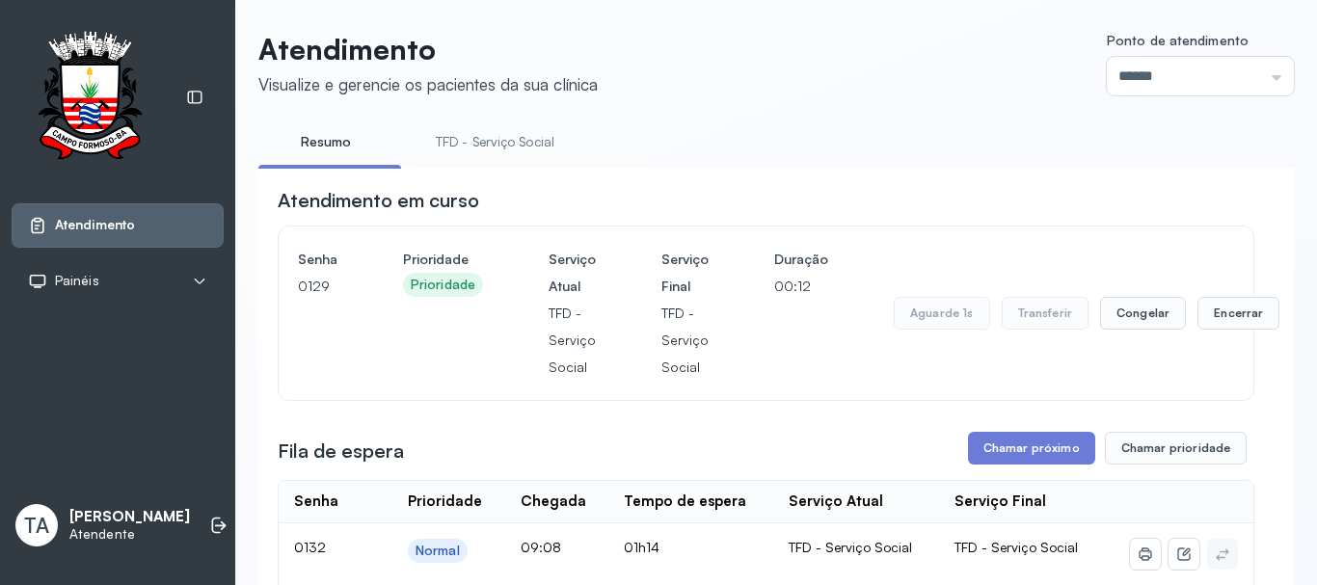
scroll to position [0, 0]
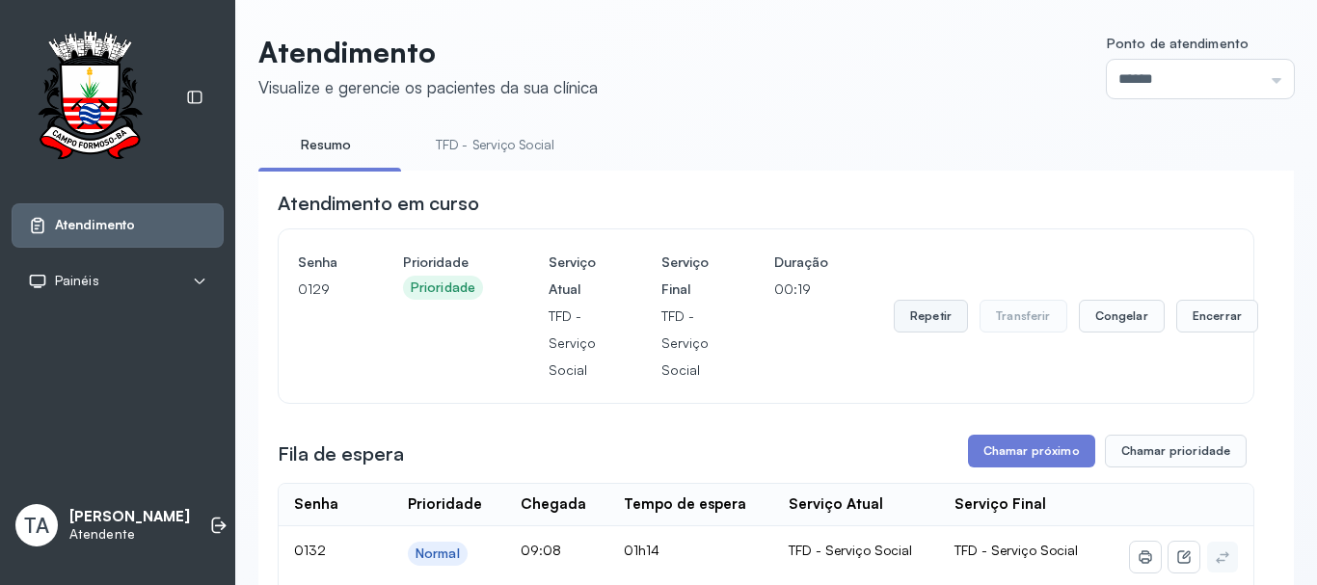
click at [908, 331] on button "Repetir" at bounding box center [931, 316] width 74 height 33
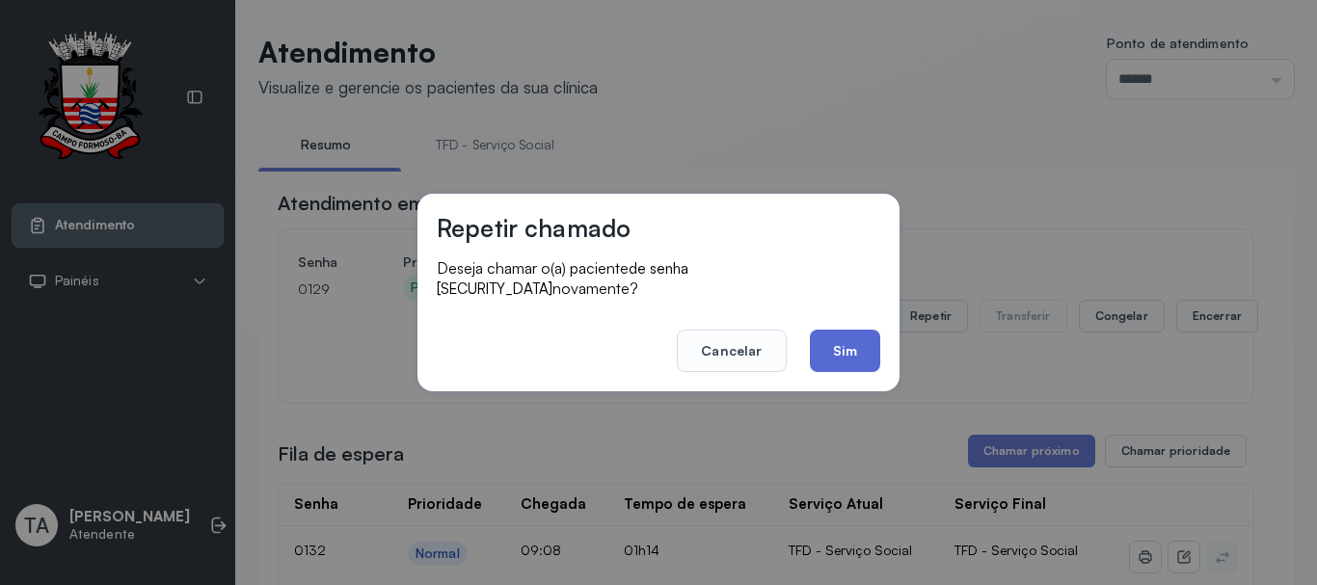
click at [874, 354] on button "Sim" at bounding box center [845, 351] width 70 height 42
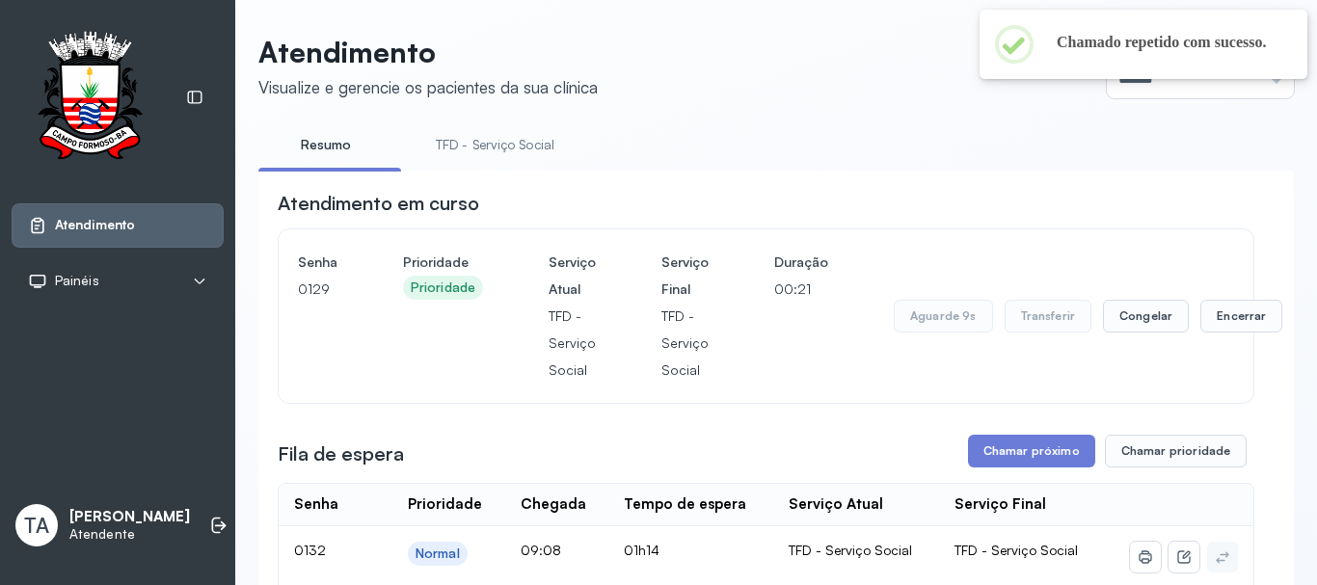
click at [1221, 345] on div "Aguarde 9s Transferir Congelar Encerrar" at bounding box center [1088, 316] width 389 height 135
click at [1217, 331] on button "Encerrar" at bounding box center [1242, 316] width 82 height 33
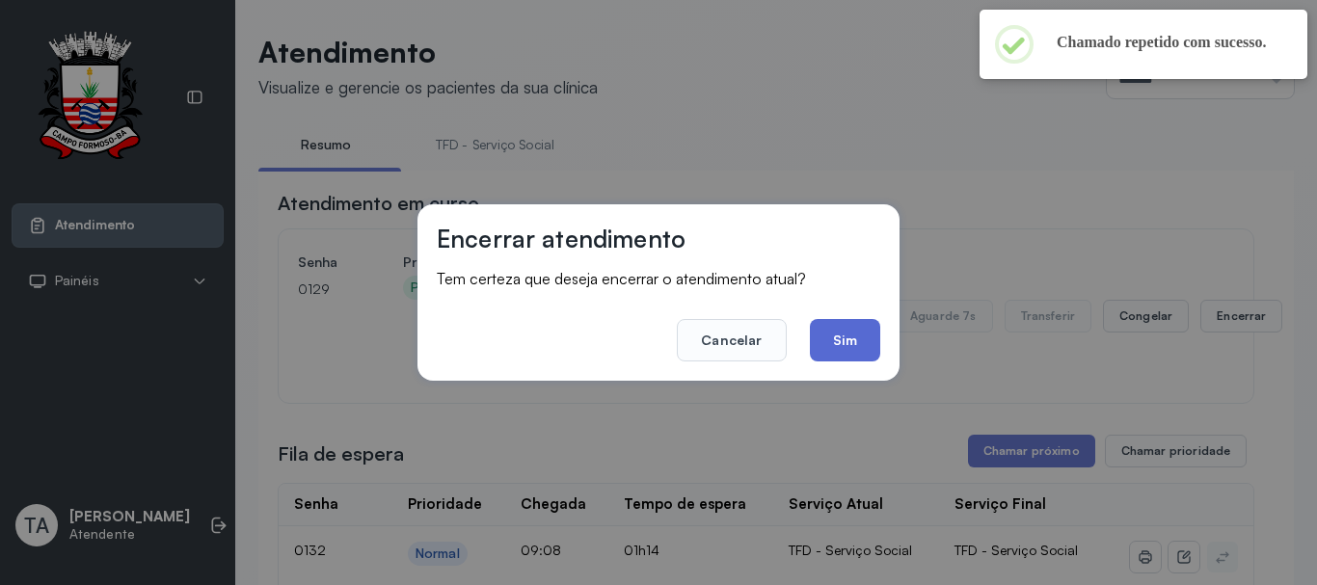
click at [828, 333] on button "Sim" at bounding box center [845, 340] width 70 height 42
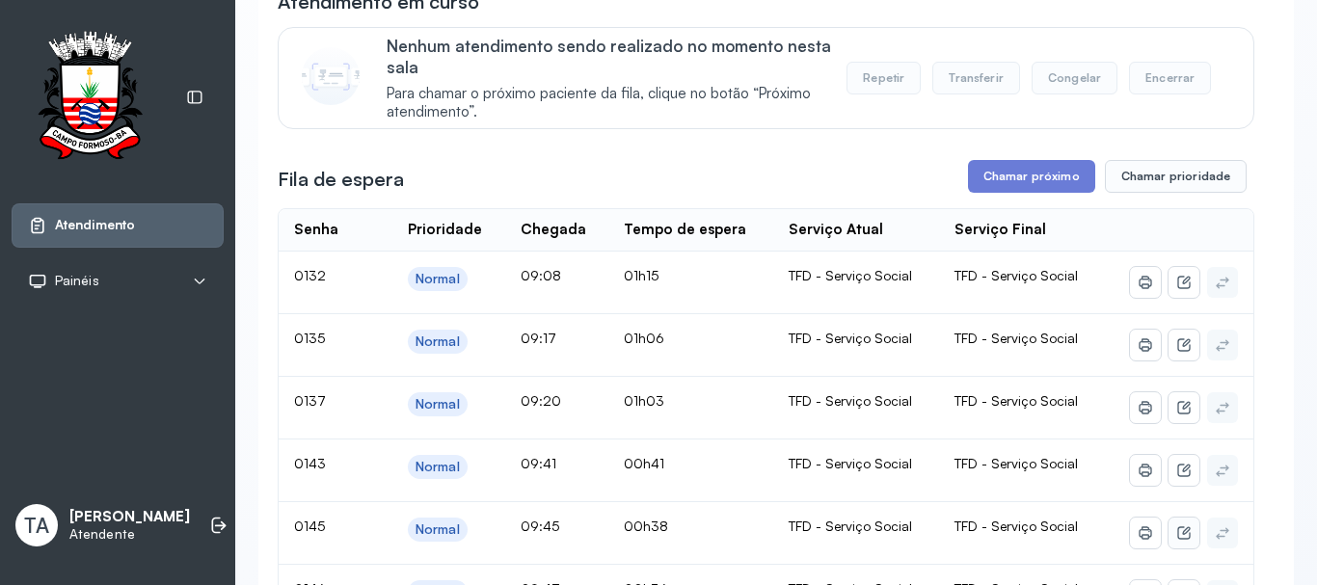
scroll to position [193, 0]
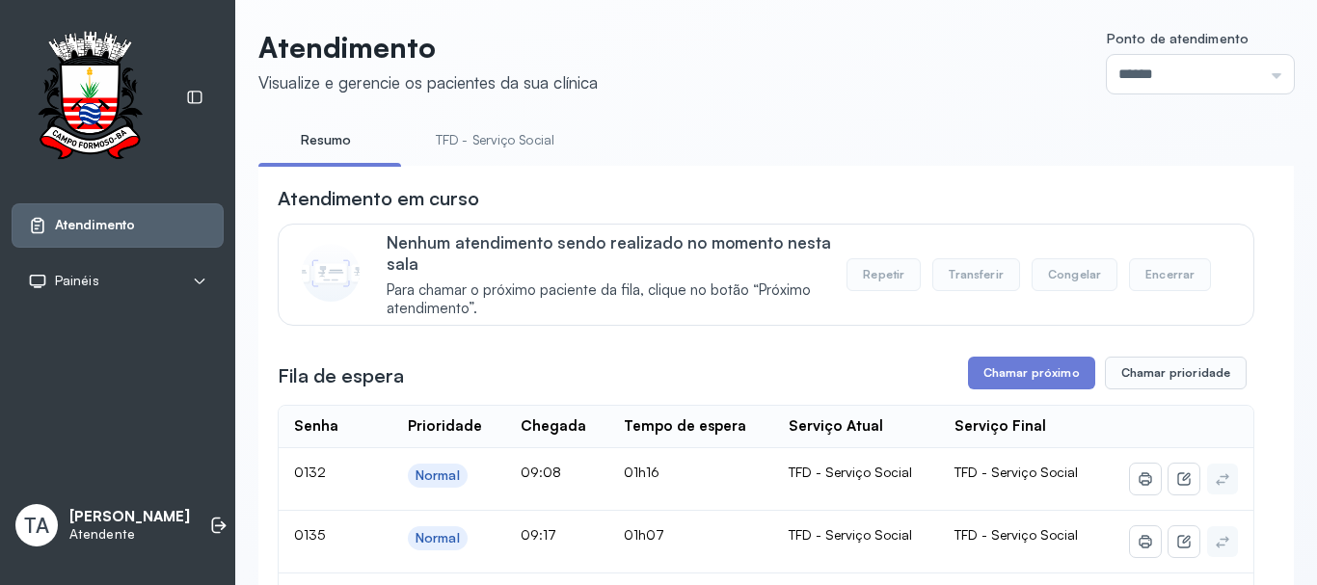
scroll to position [0, 0]
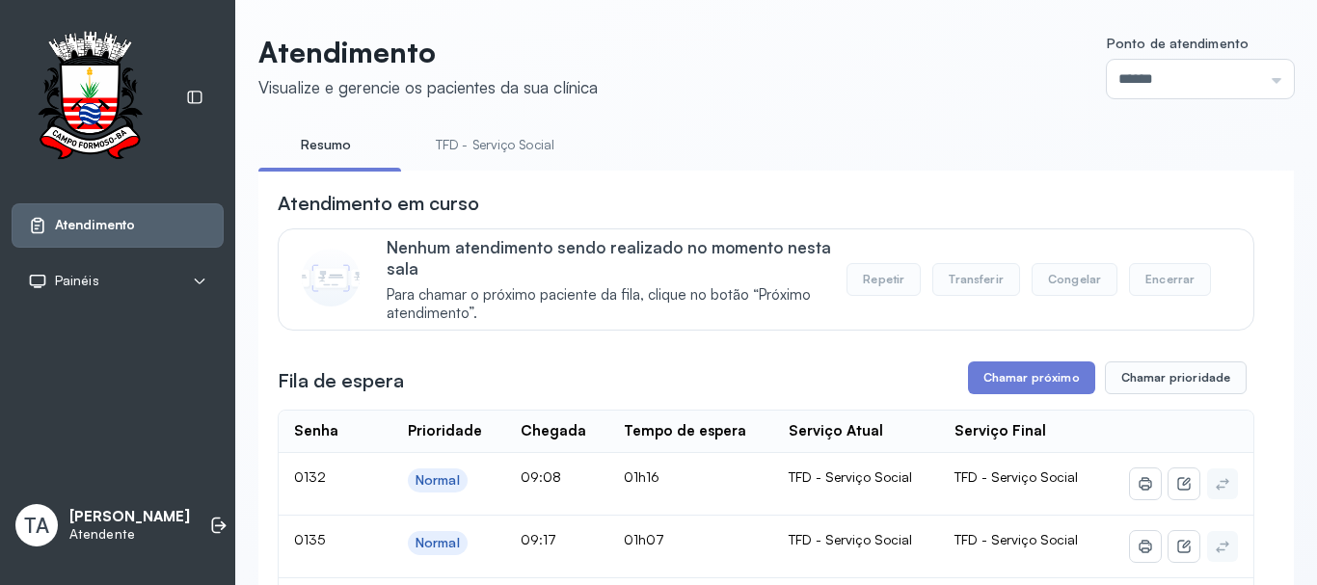
click at [453, 151] on link "TFD - Serviço Social" at bounding box center [495, 145] width 157 height 32
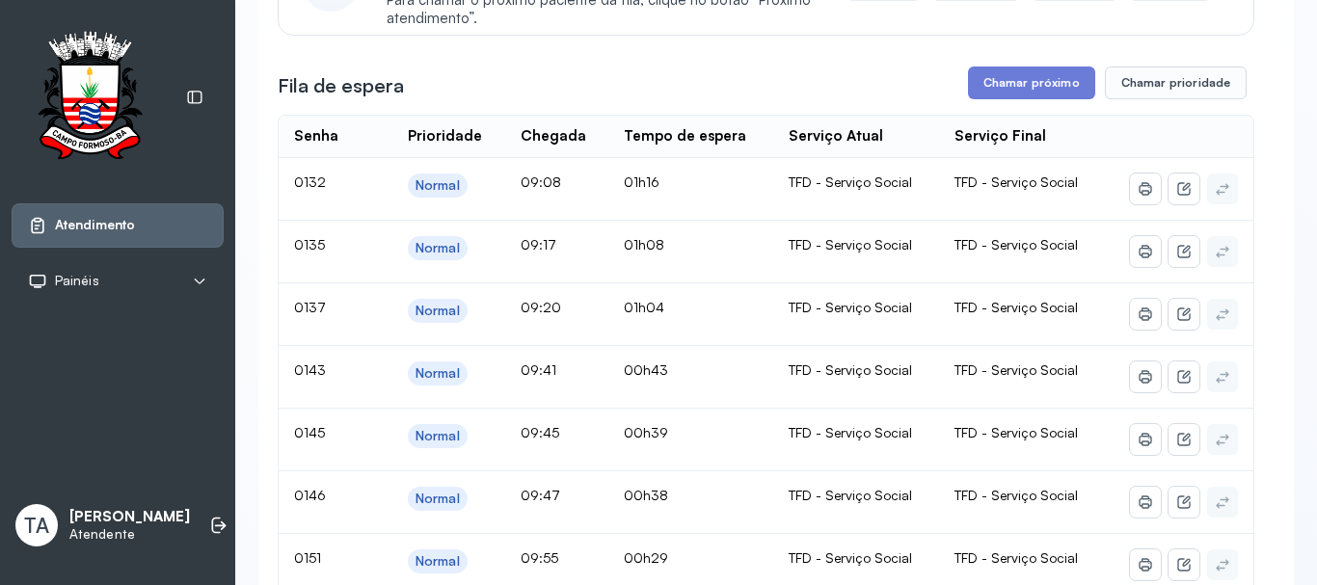
scroll to position [289, 0]
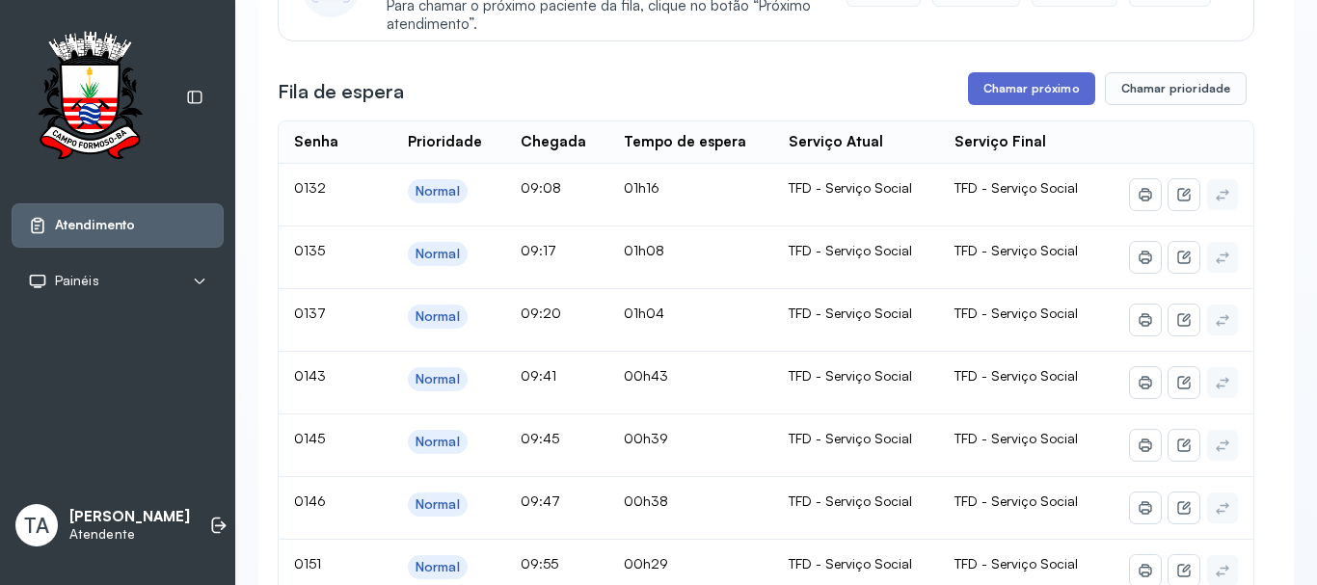
click at [1012, 100] on button "Chamar próximo" at bounding box center [1031, 88] width 127 height 33
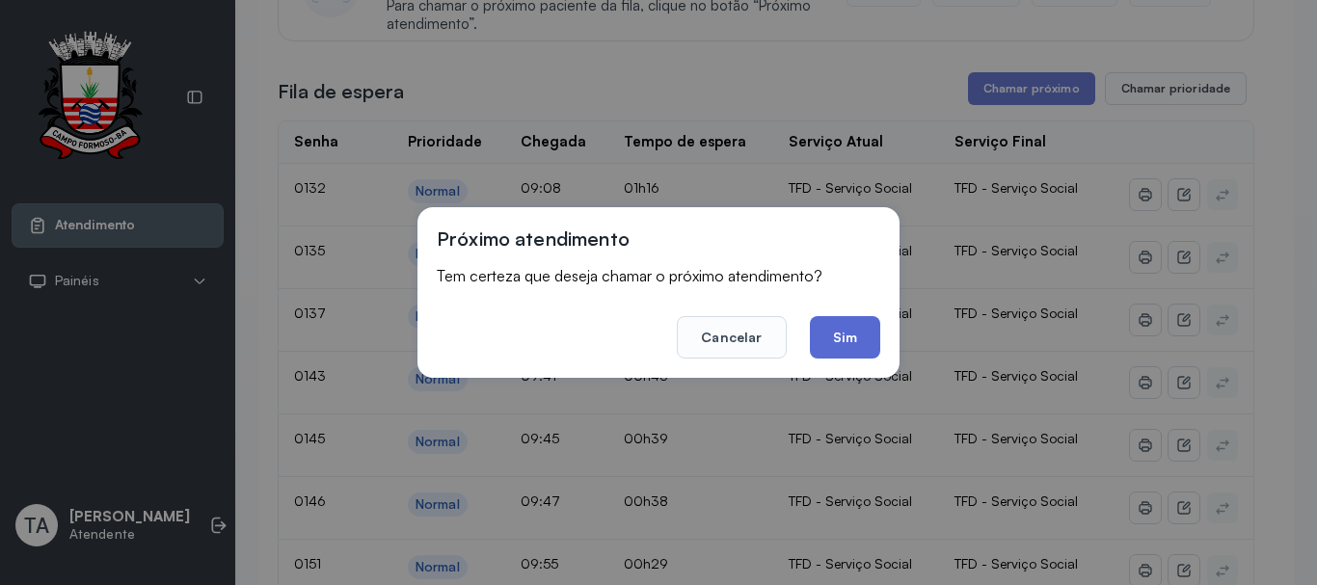
click at [852, 332] on button "Sim" at bounding box center [845, 337] width 70 height 42
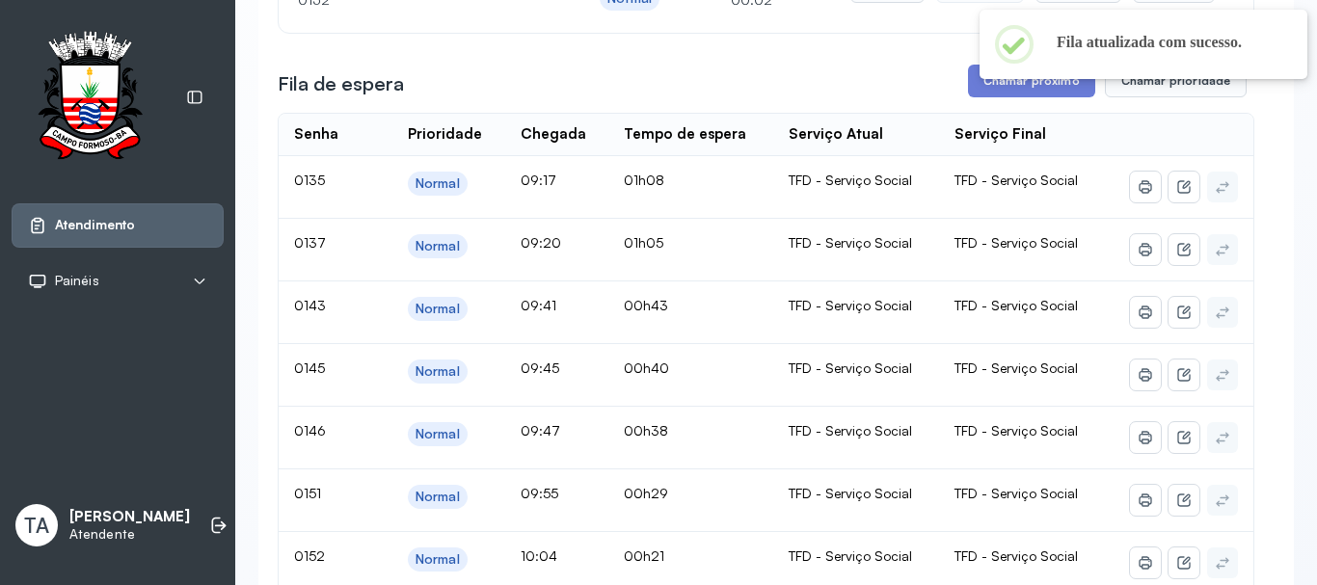
scroll to position [0, 0]
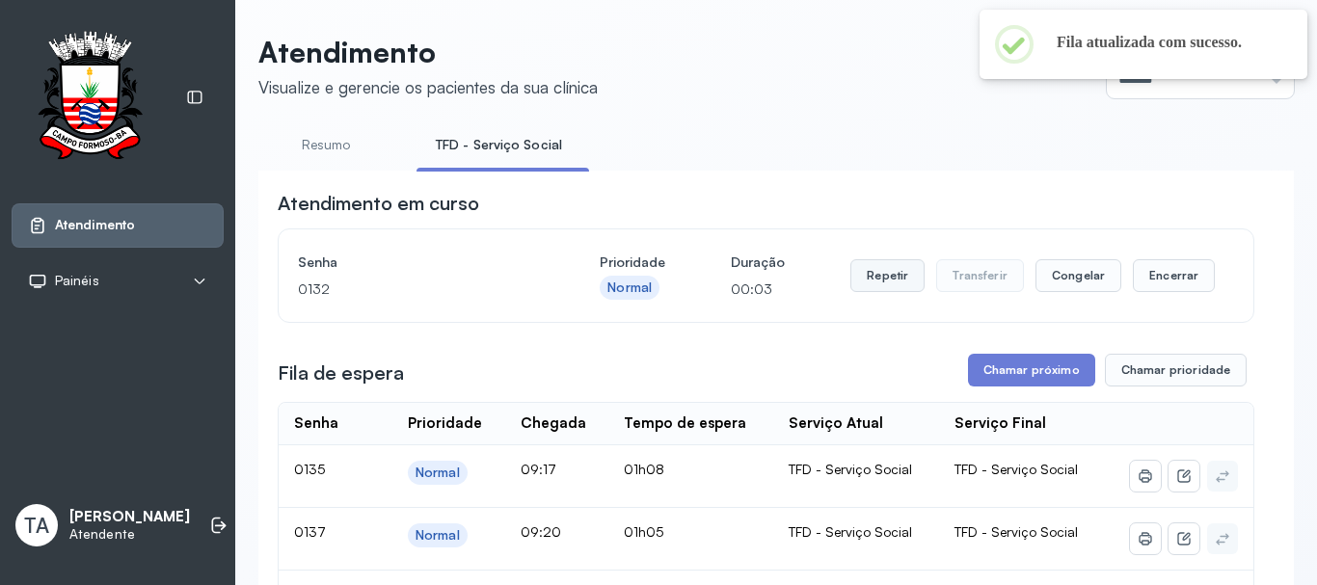
click at [851, 282] on button "Repetir" at bounding box center [888, 275] width 74 height 33
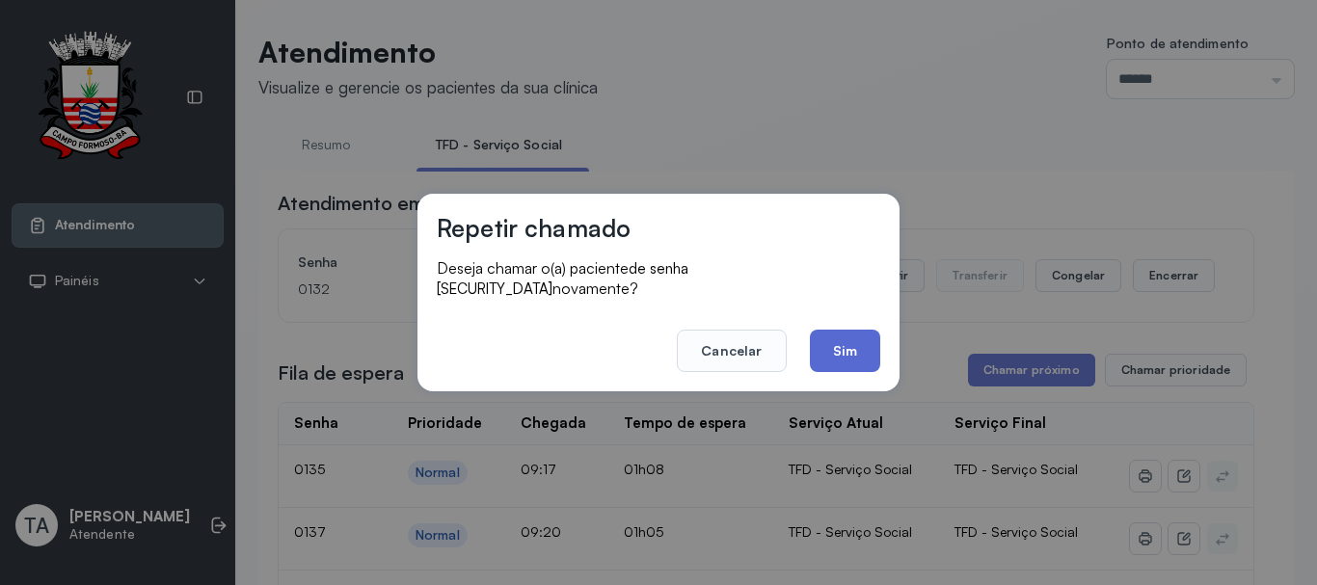
click at [830, 349] on button "Sim" at bounding box center [845, 351] width 70 height 42
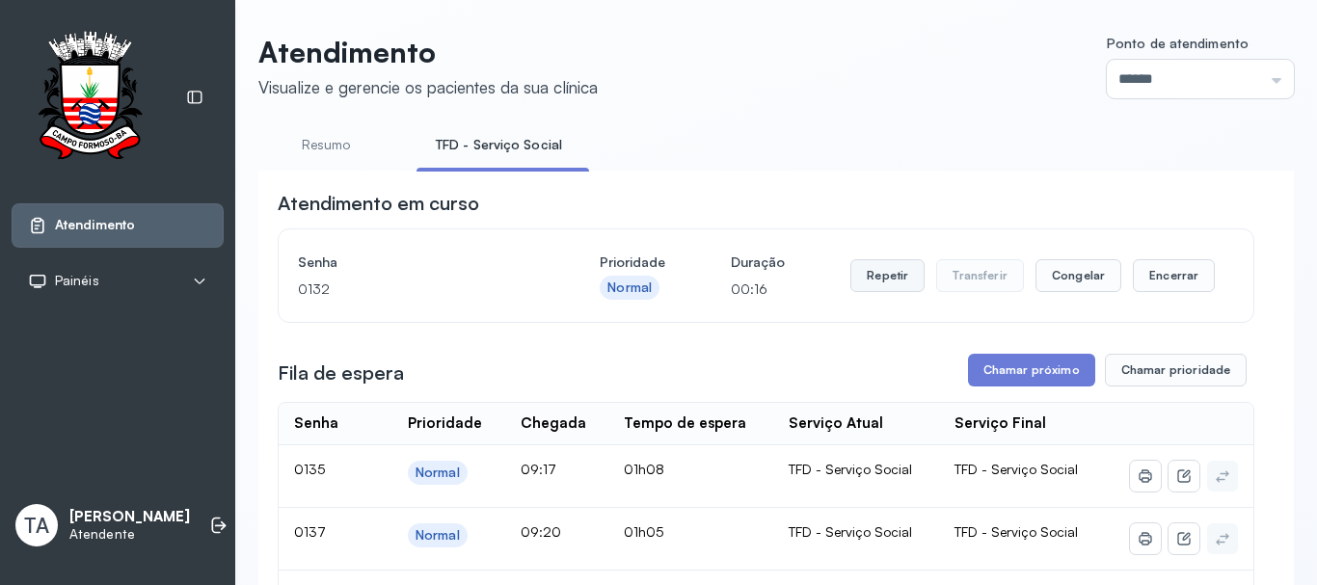
click at [873, 290] on button "Repetir" at bounding box center [888, 275] width 74 height 33
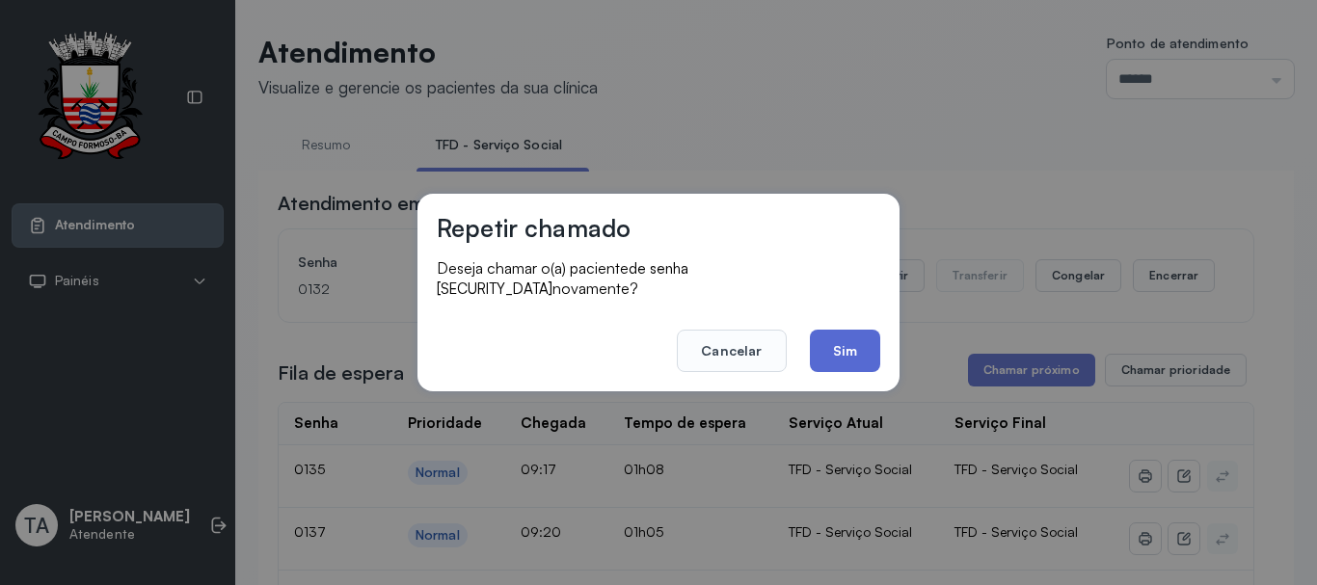
click at [853, 333] on button "Sim" at bounding box center [845, 351] width 70 height 42
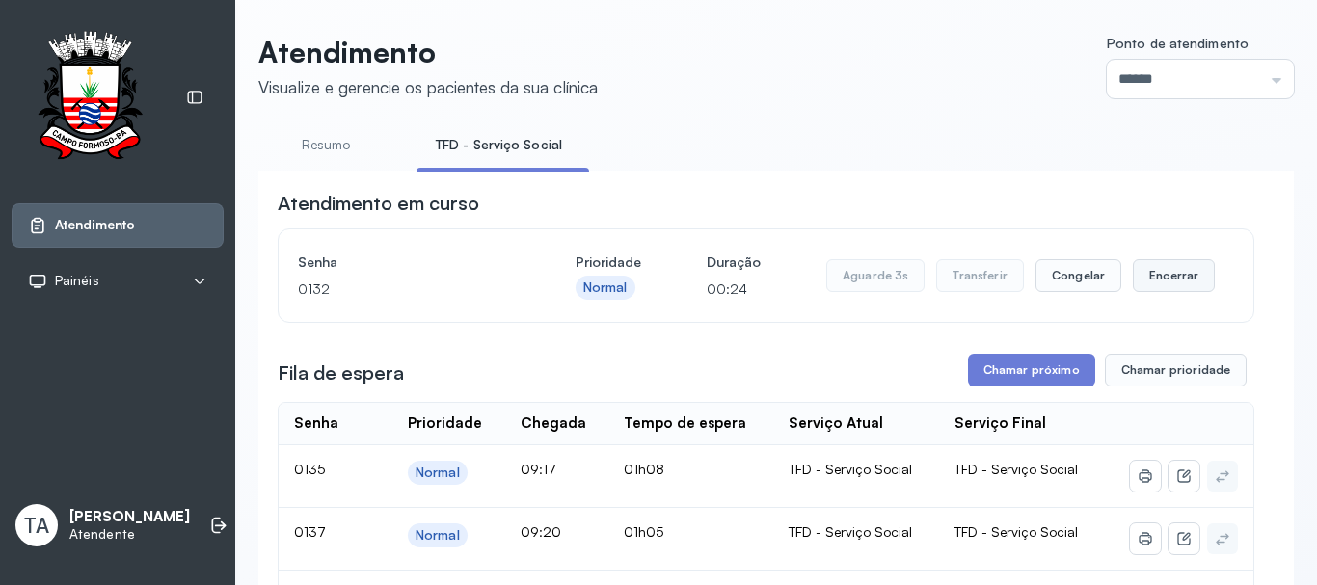
click at [1168, 286] on button "Encerrar" at bounding box center [1174, 275] width 82 height 33
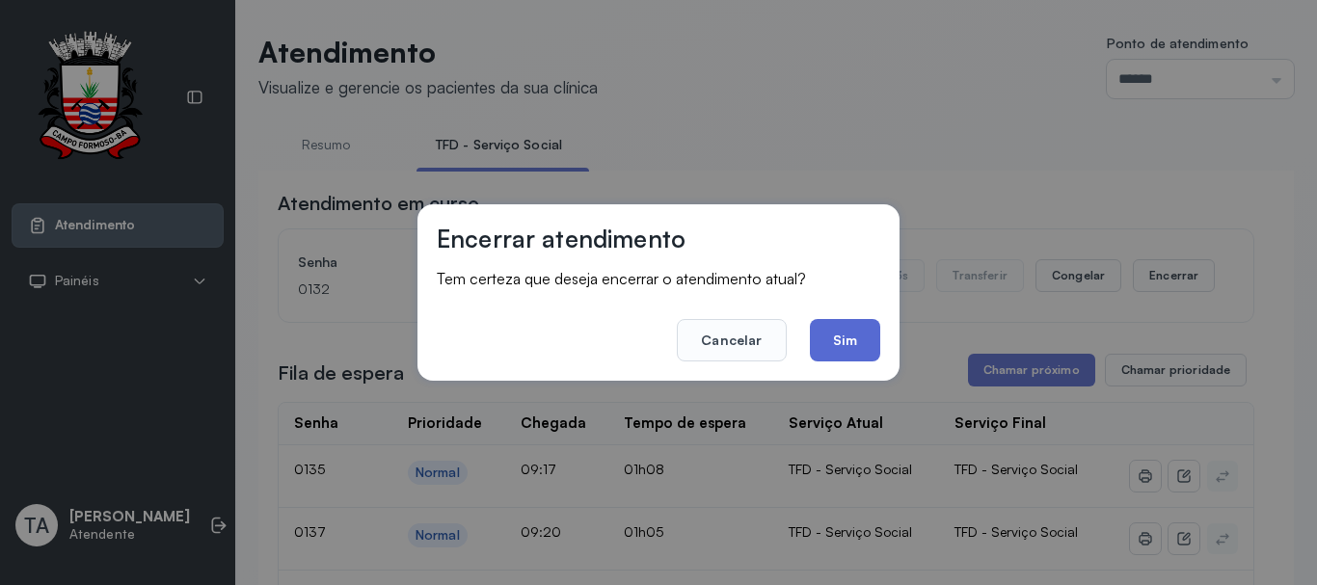
click at [851, 338] on button "Sim" at bounding box center [845, 340] width 70 height 42
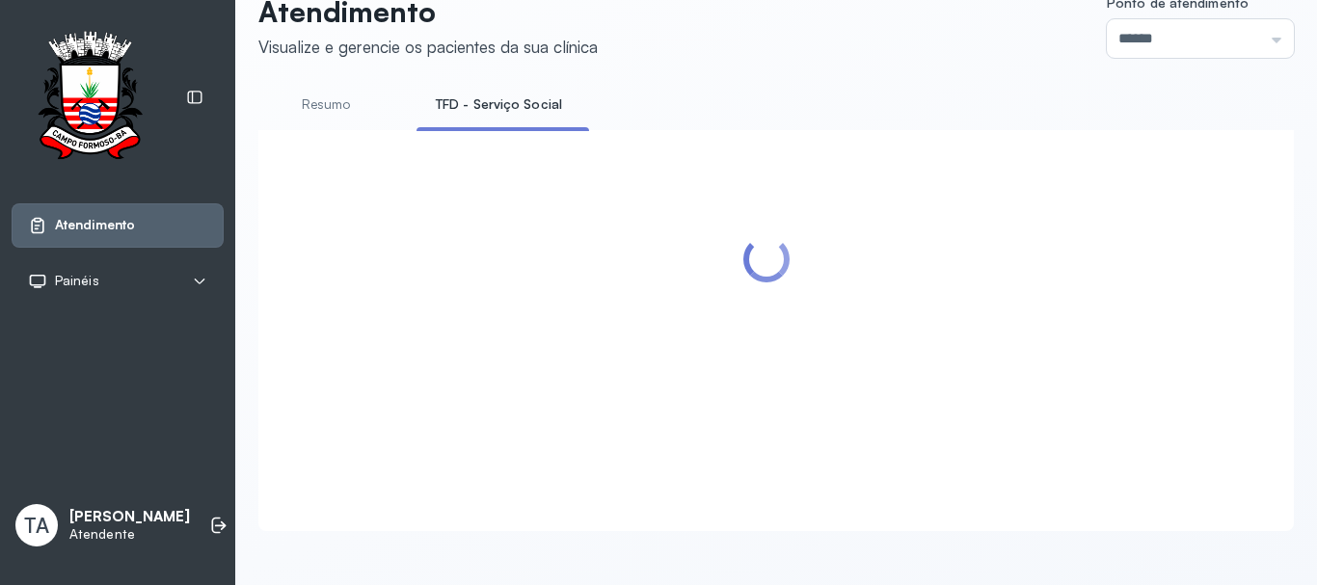
scroll to position [579, 0]
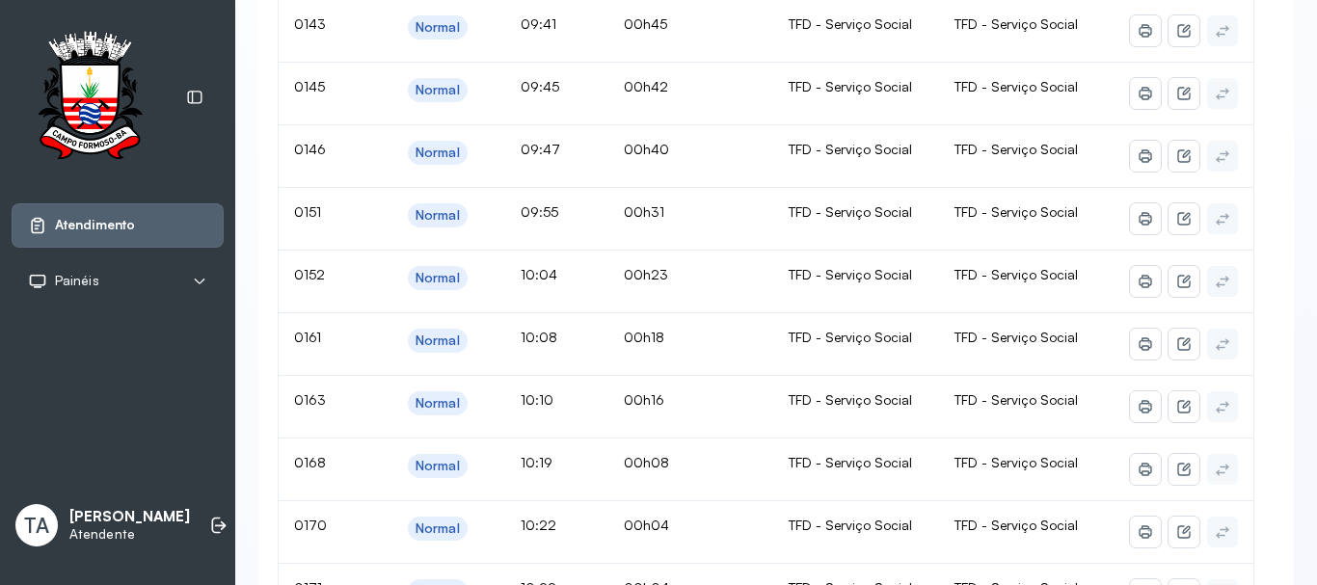
click at [706, 175] on td "00h40" at bounding box center [690, 156] width 165 height 63
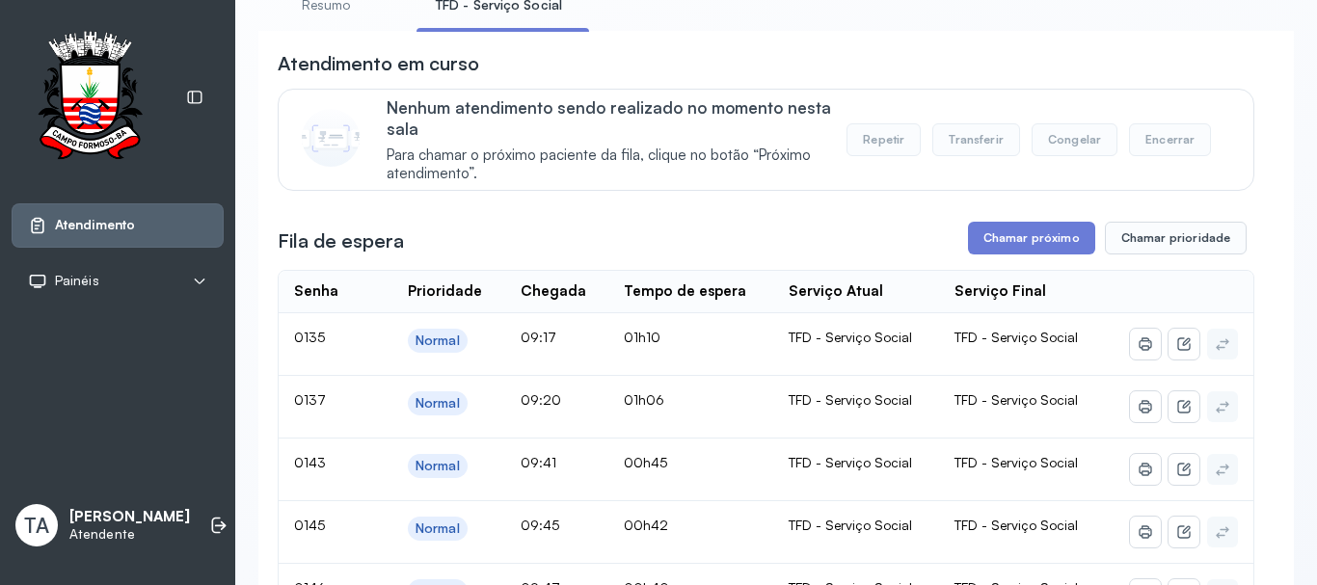
scroll to position [96, 0]
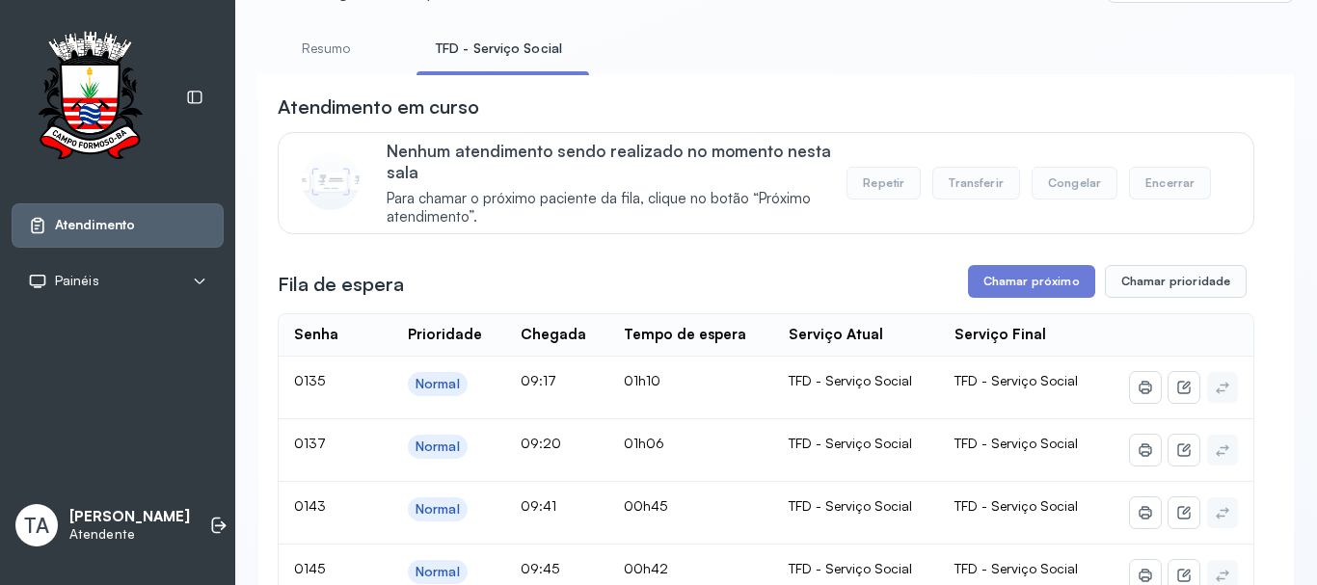
click at [616, 290] on div "Fila de espera Chamar próximo Chamar prioridade" at bounding box center [766, 281] width 977 height 33
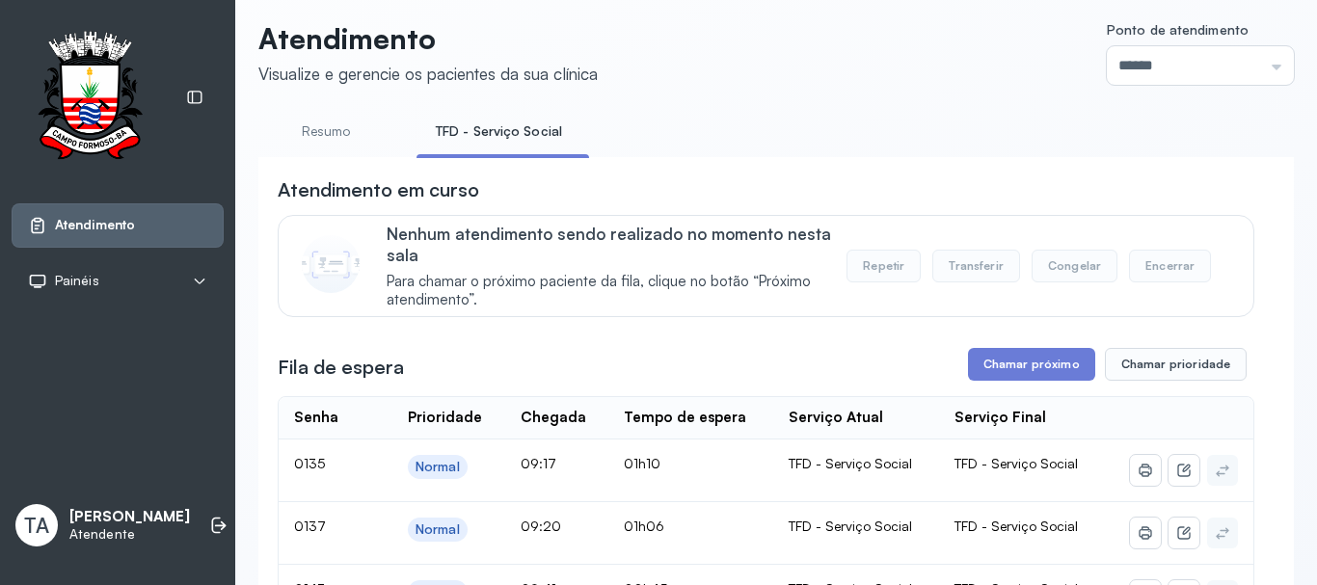
scroll to position [0, 0]
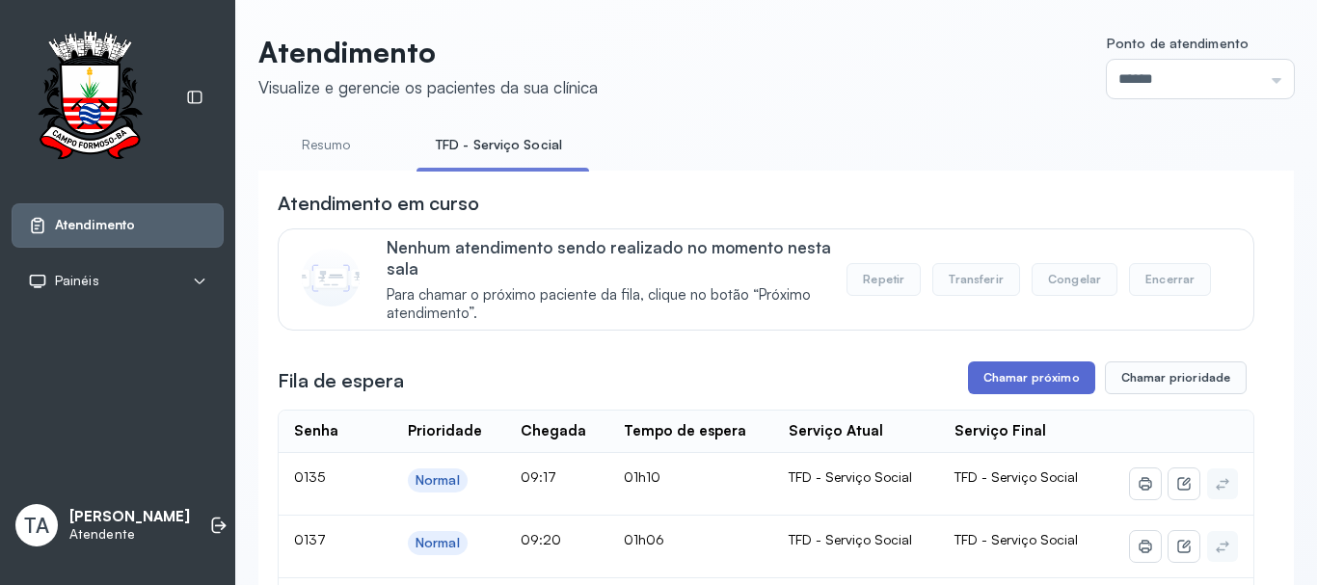
click at [998, 375] on button "Chamar próximo" at bounding box center [1031, 378] width 127 height 33
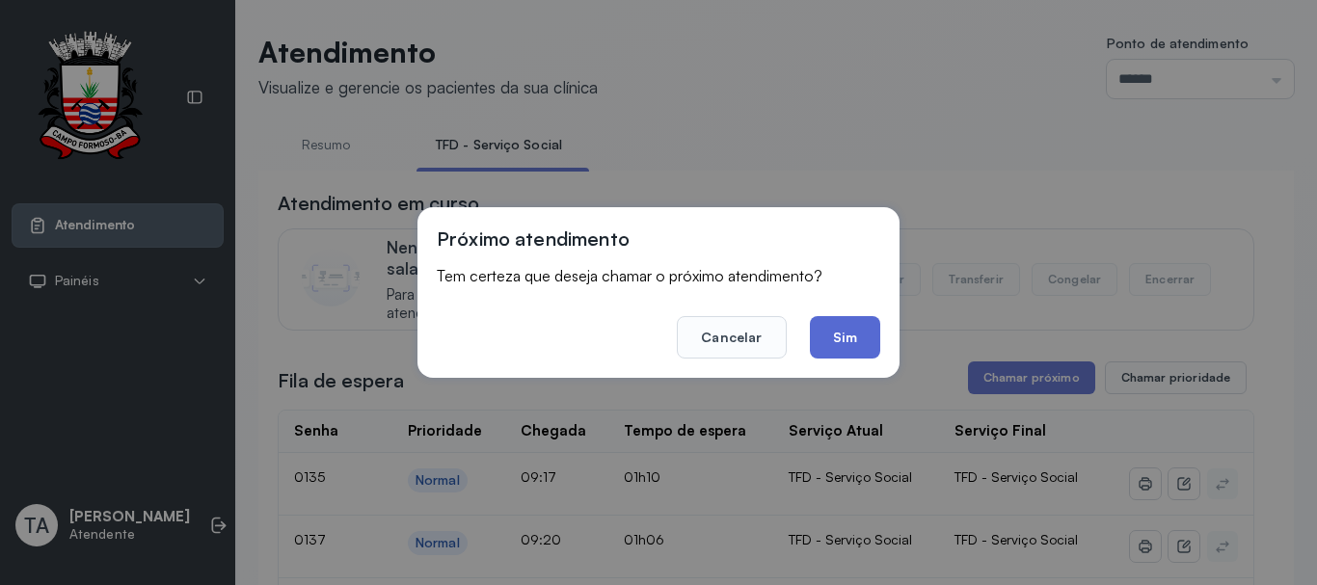
click at [876, 343] on button "Sim" at bounding box center [845, 337] width 70 height 42
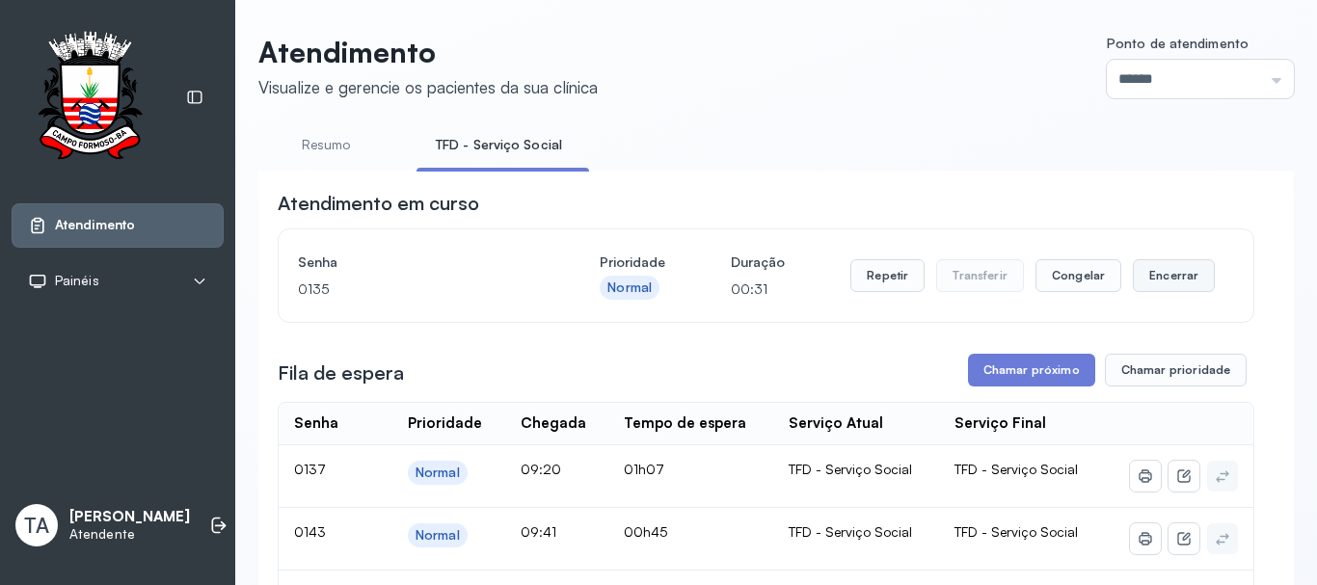
click at [1136, 283] on button "Encerrar" at bounding box center [1174, 275] width 82 height 33
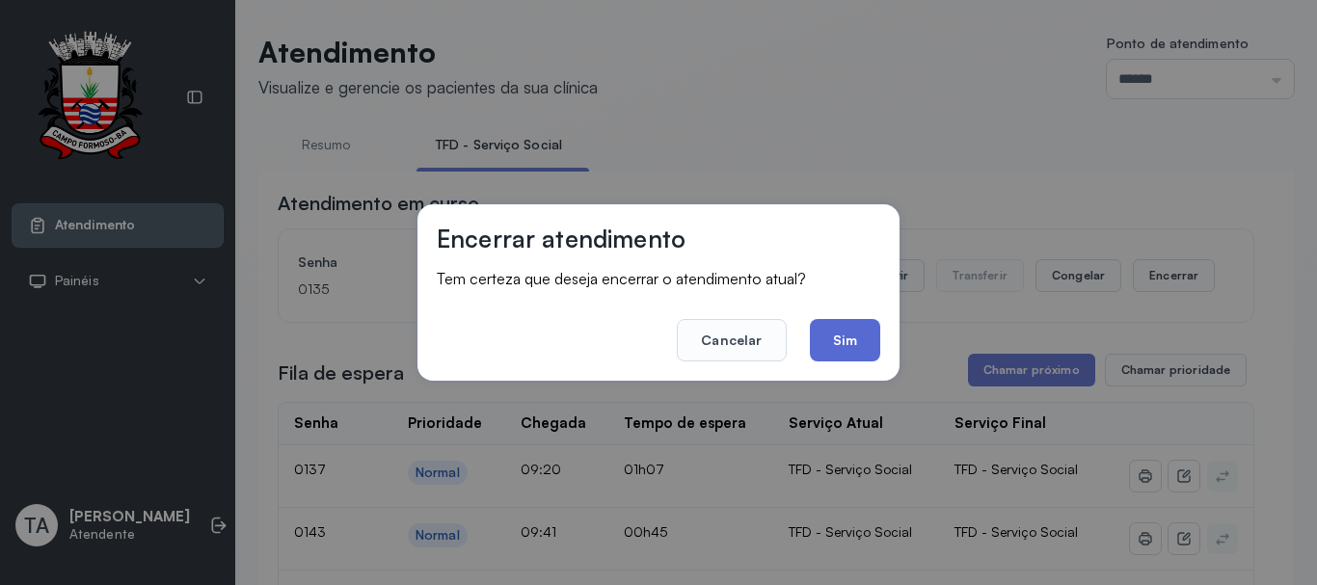
click at [841, 352] on button "Sim" at bounding box center [845, 340] width 70 height 42
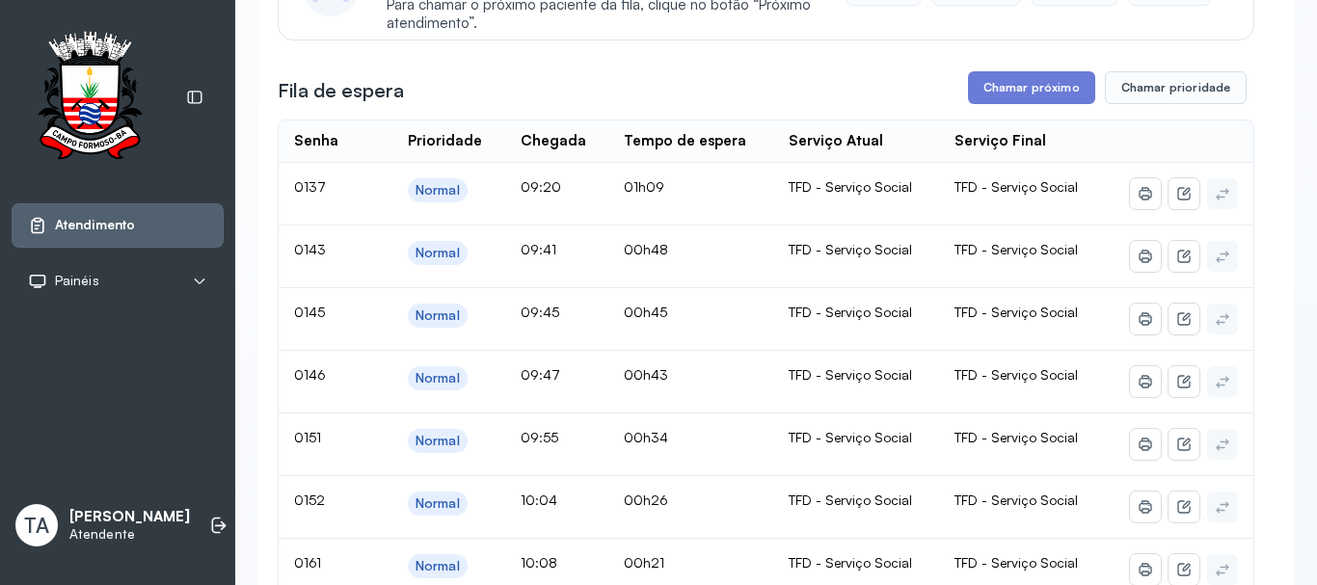
scroll to position [96, 0]
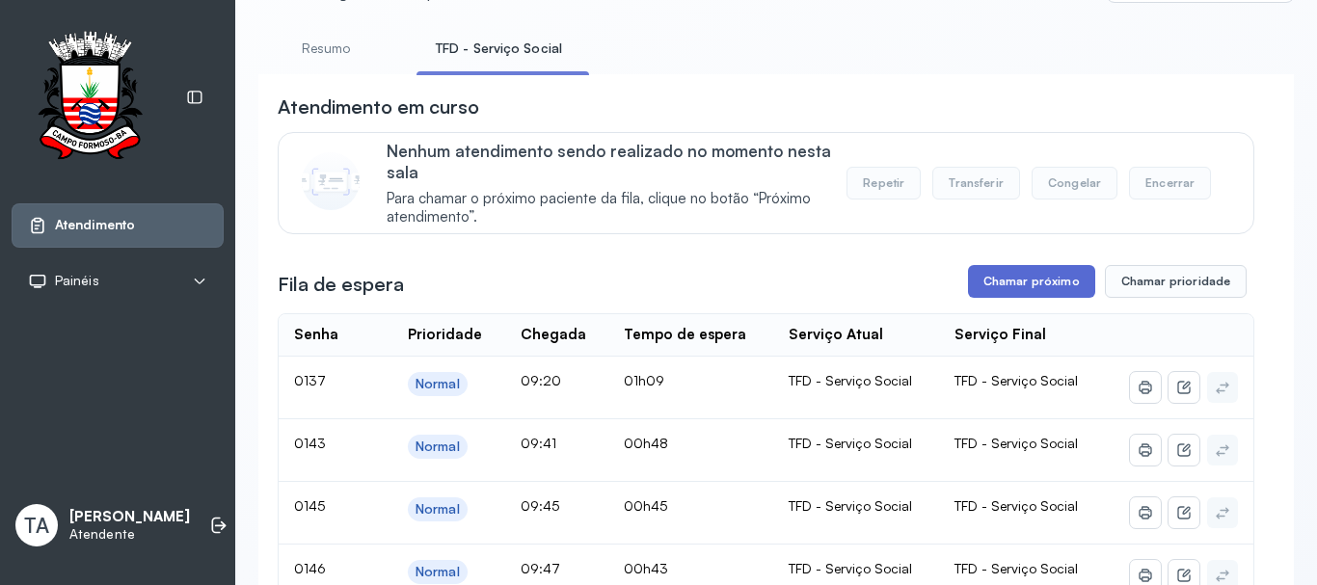
click at [1024, 272] on button "Chamar próximo" at bounding box center [1031, 281] width 127 height 33
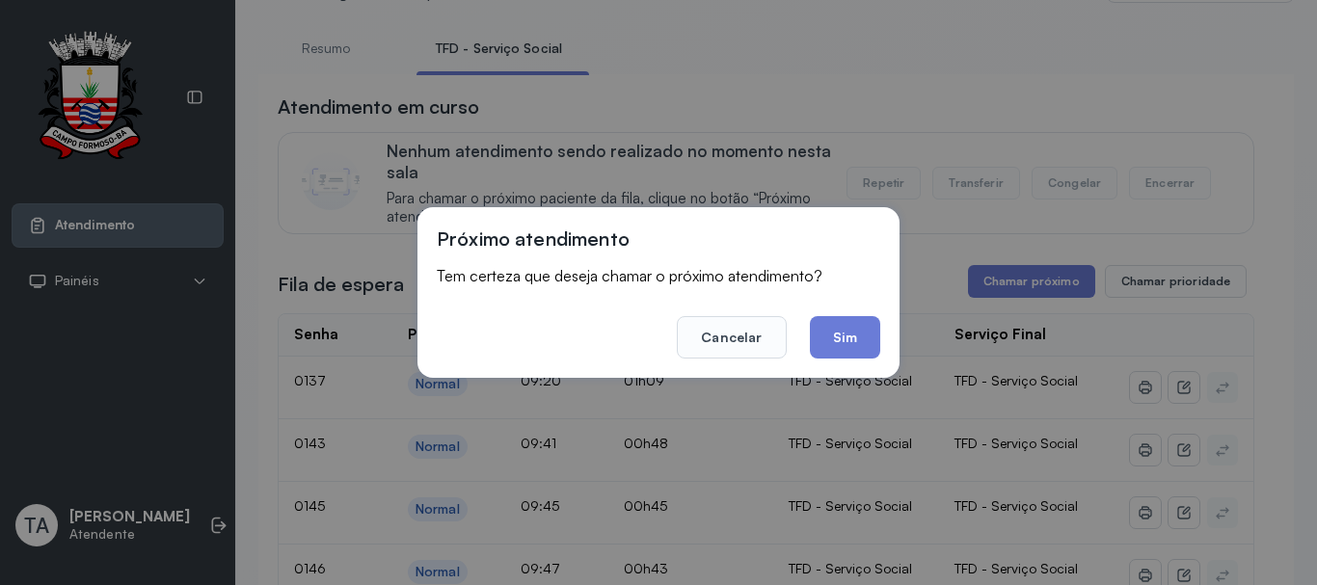
drag, startPoint x: 873, startPoint y: 346, endPoint x: 863, endPoint y: 344, distance: 9.8
click at [864, 345] on button "Sim" at bounding box center [845, 337] width 70 height 42
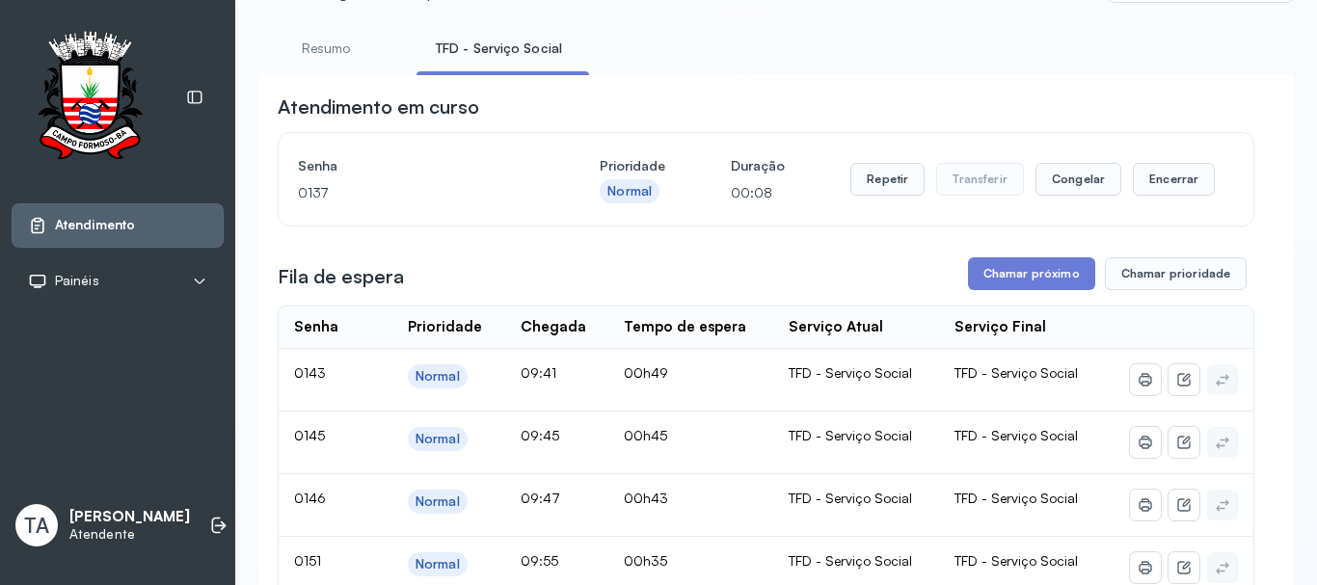
scroll to position [0, 0]
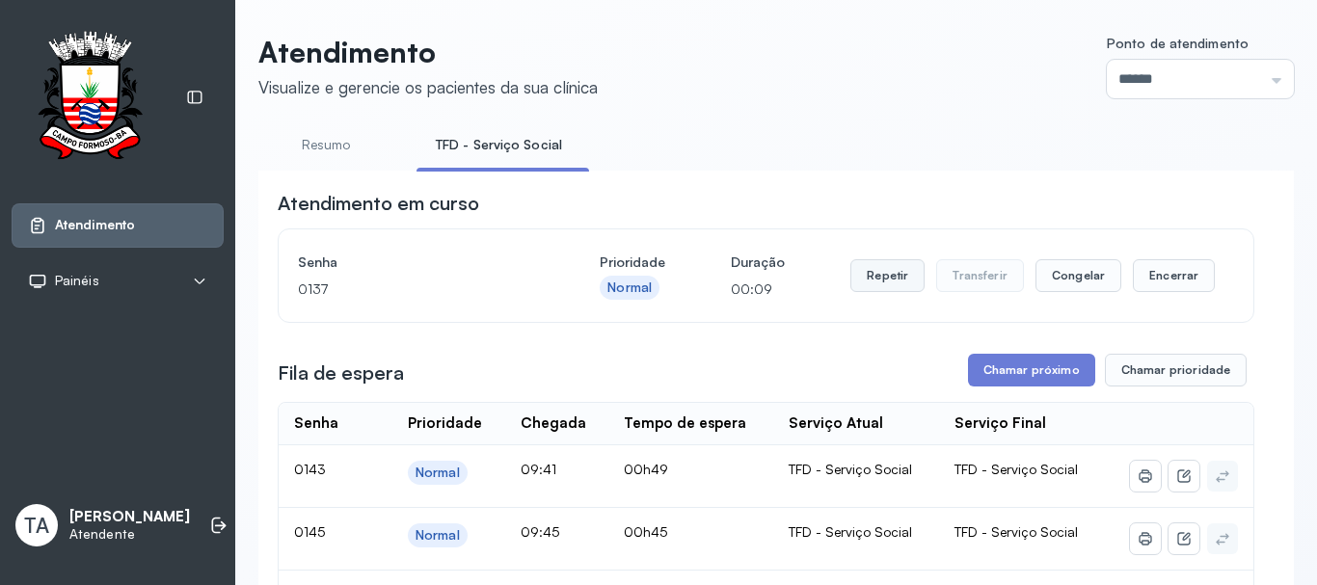
click at [867, 285] on button "Repetir" at bounding box center [888, 275] width 74 height 33
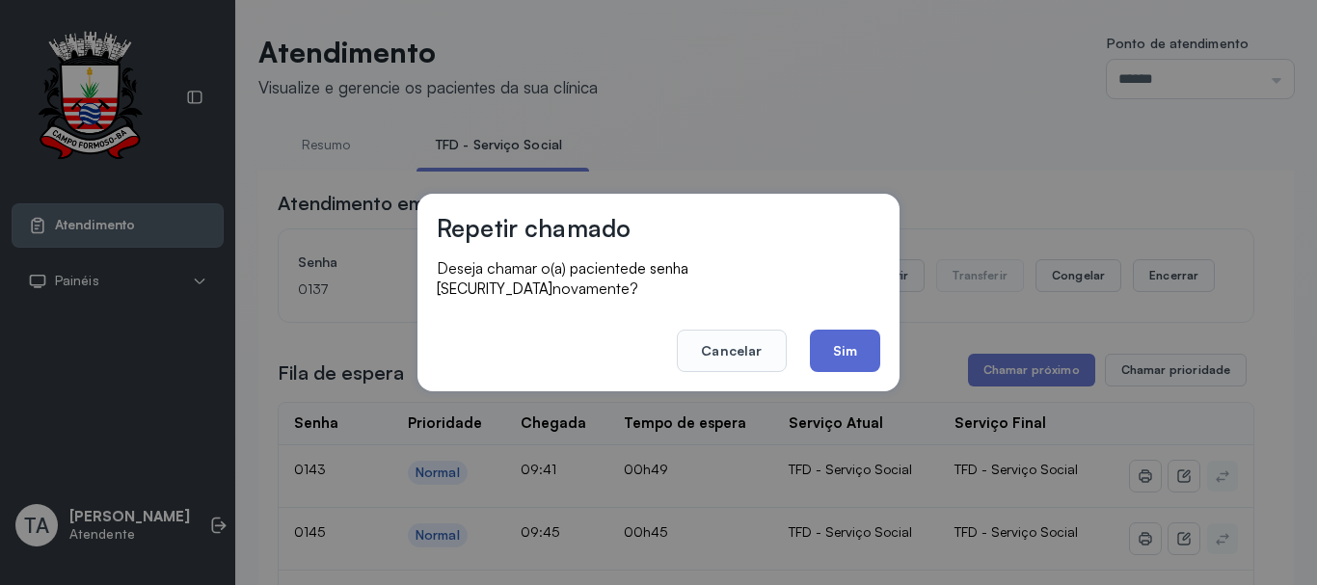
click at [860, 343] on button "Sim" at bounding box center [845, 351] width 70 height 42
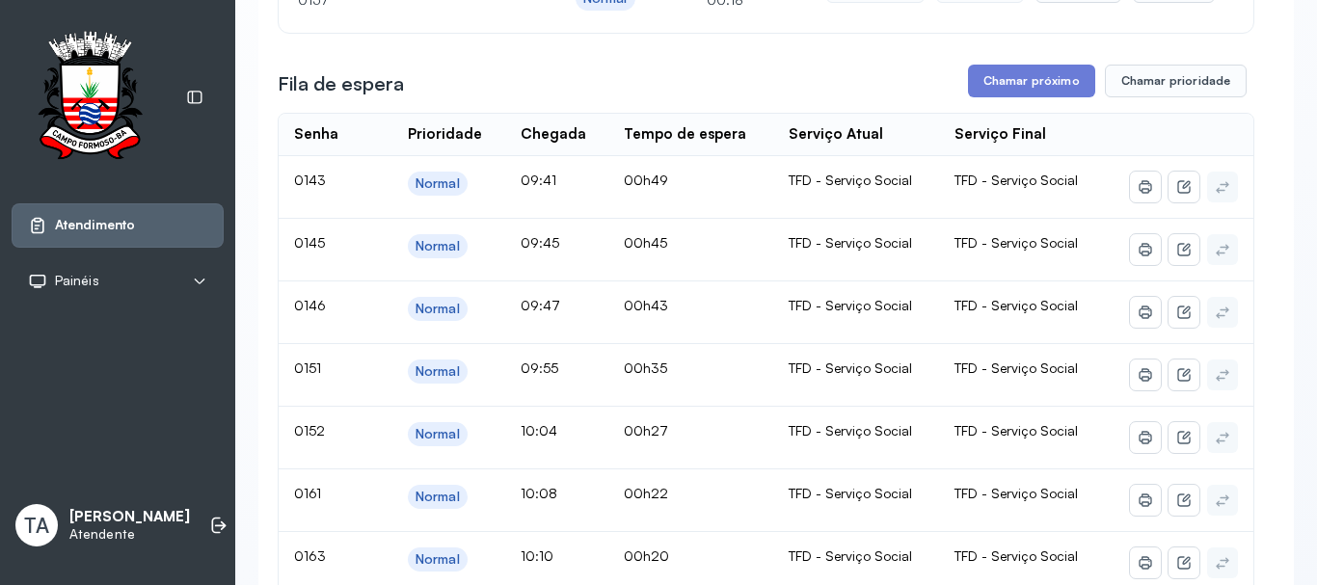
scroll to position [96, 0]
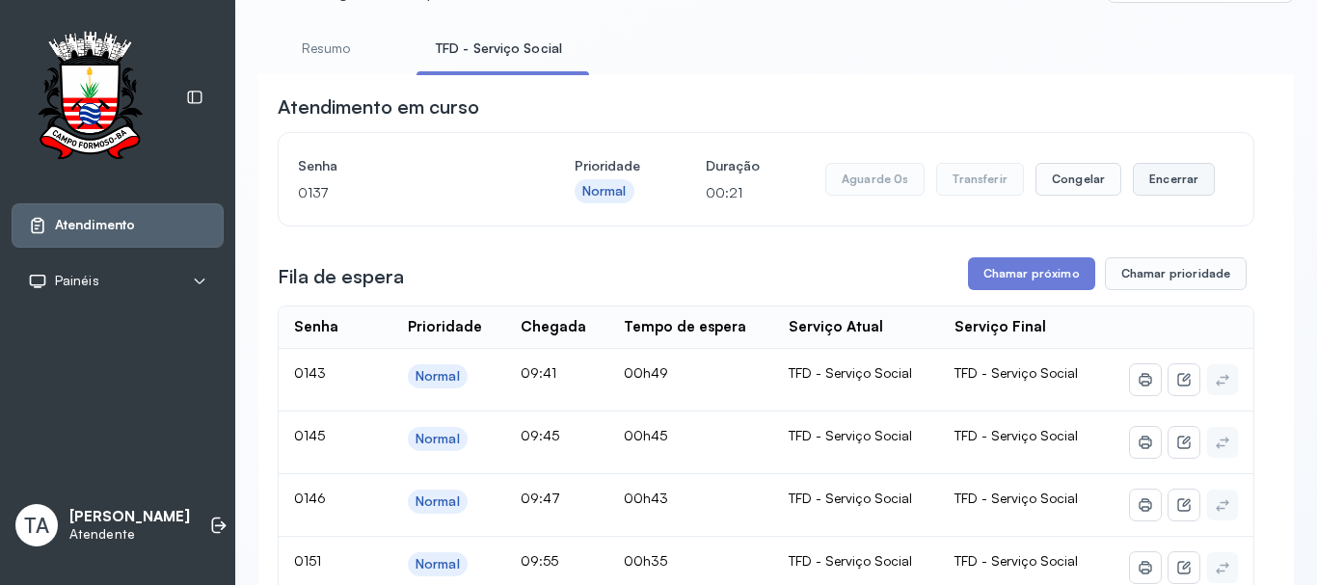
click at [1174, 186] on button "Encerrar" at bounding box center [1174, 179] width 82 height 33
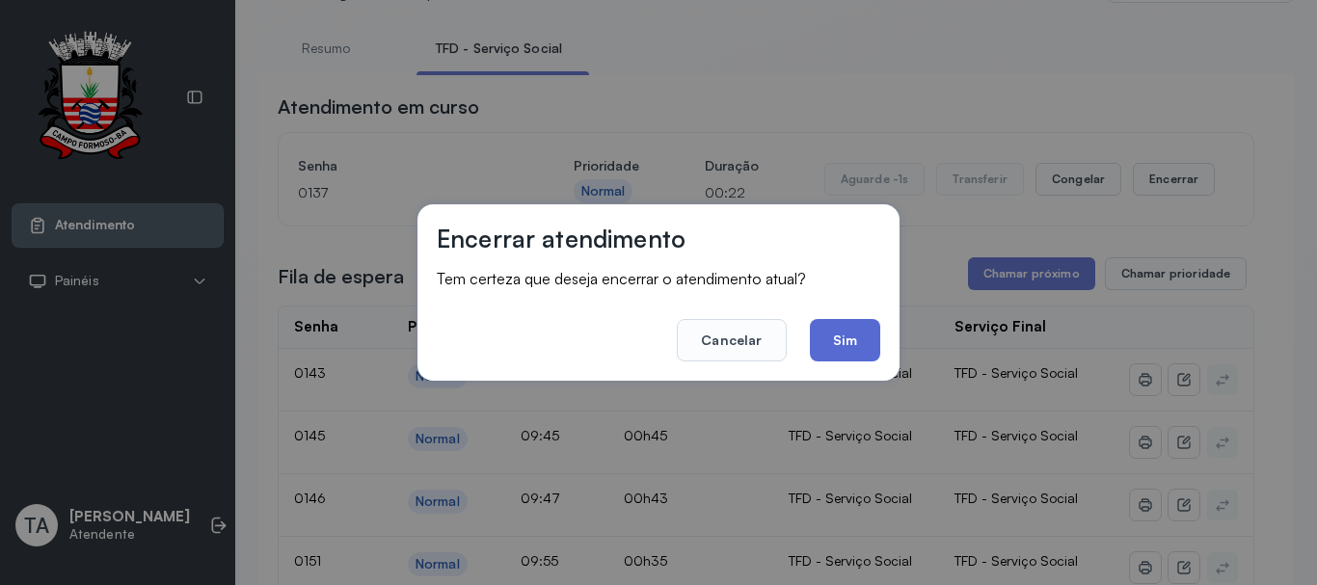
click at [817, 342] on footer "Cancelar Sim" at bounding box center [659, 326] width 444 height 69
click at [833, 353] on button "Sim" at bounding box center [845, 340] width 70 height 42
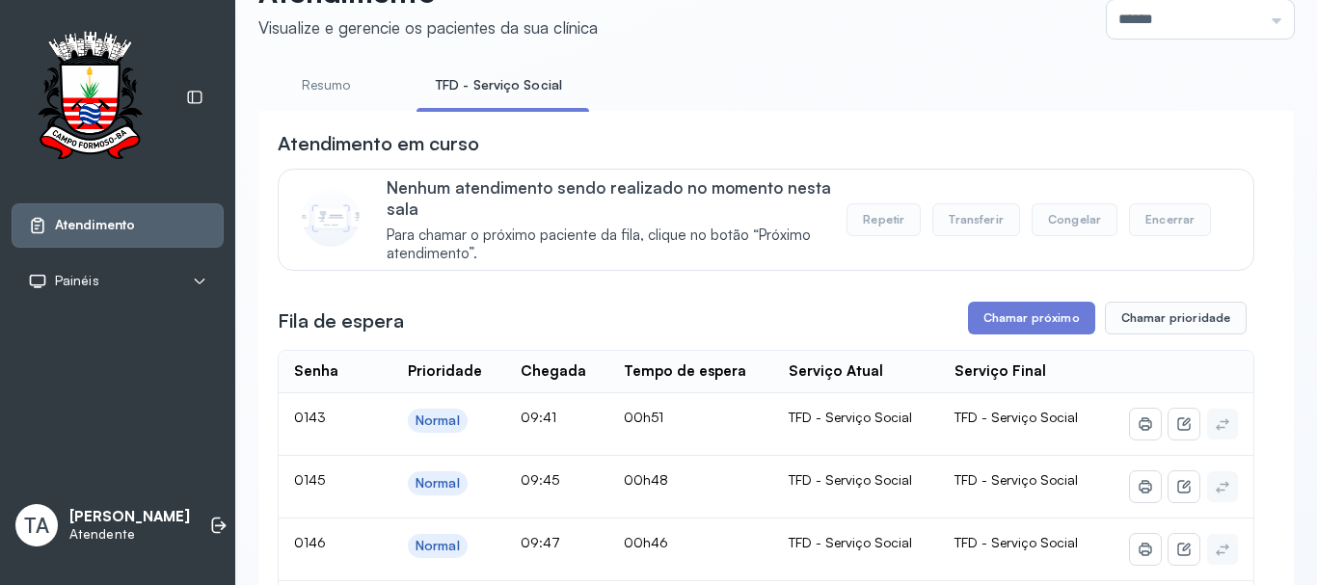
scroll to position [868, 0]
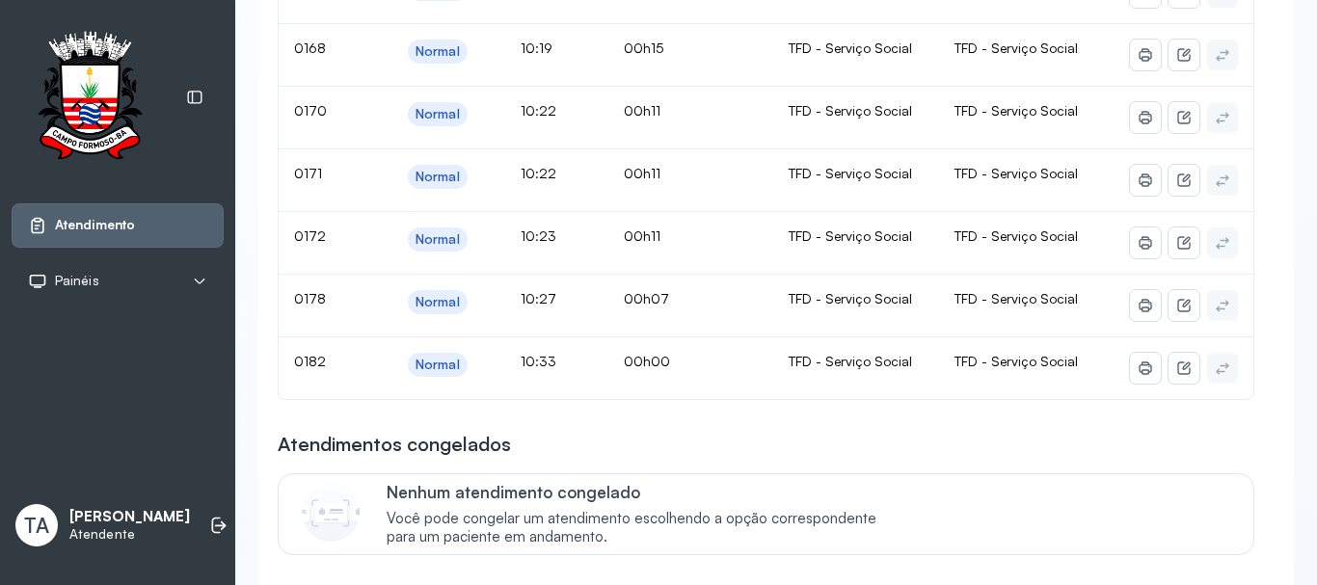
click at [863, 470] on div "Atendimentos congelados Nenhum atendimento congelado Você pode congelar um aten…" at bounding box center [766, 493] width 977 height 124
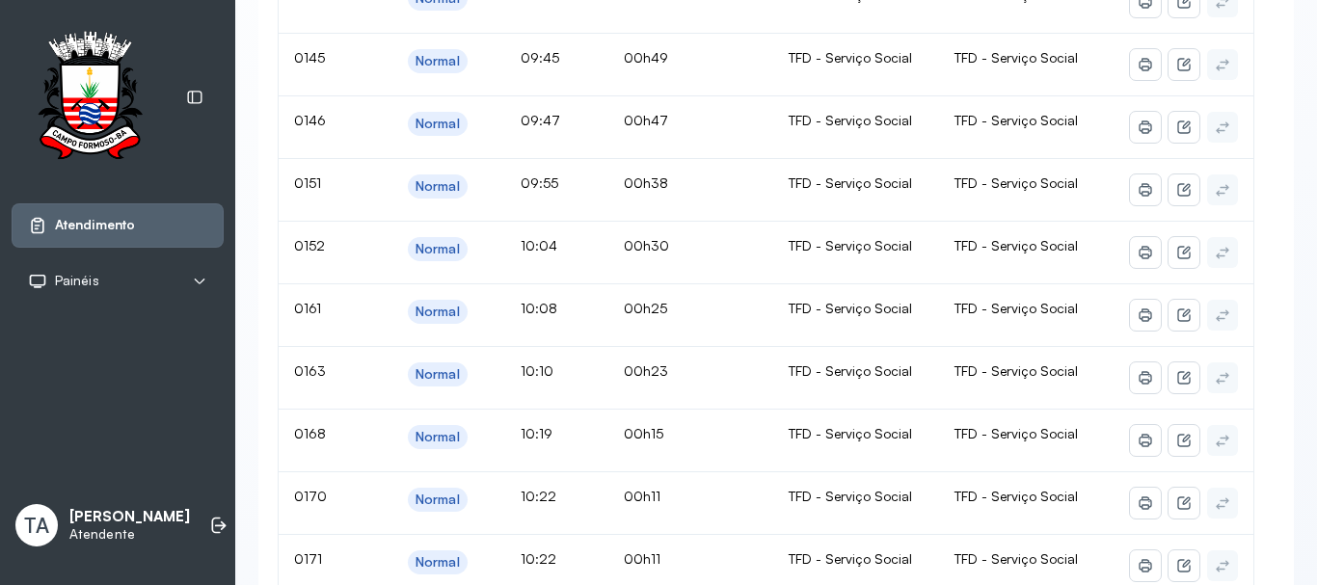
scroll to position [289, 0]
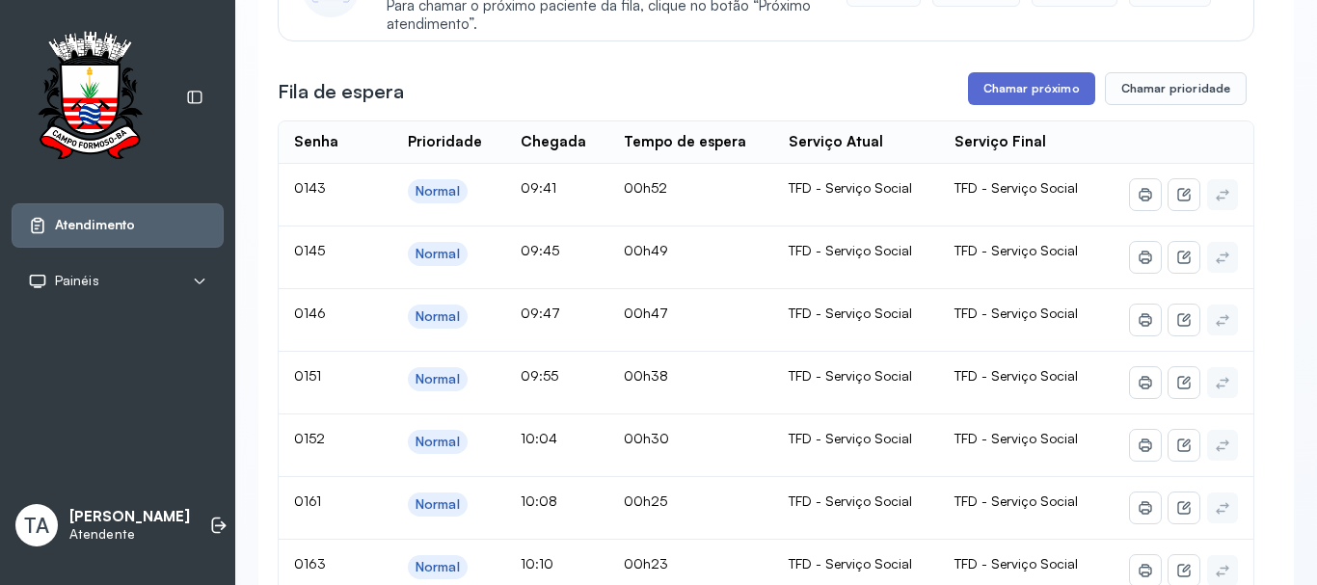
click at [990, 98] on button "Chamar próximo" at bounding box center [1031, 88] width 127 height 33
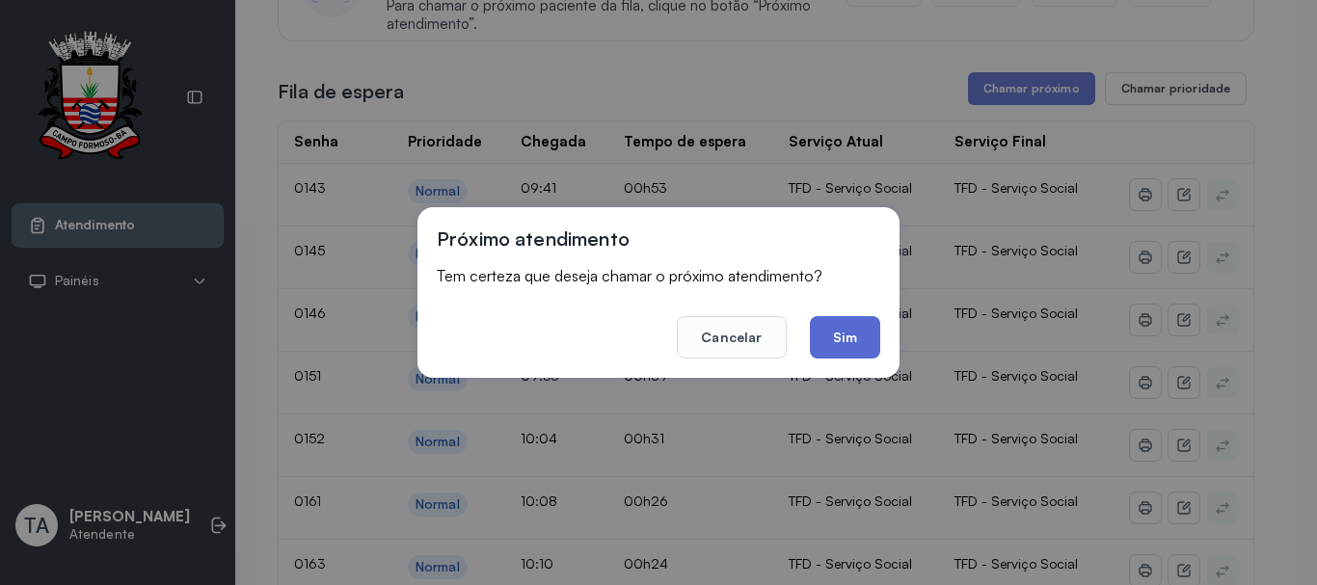
click at [877, 329] on button "Sim" at bounding box center [845, 337] width 70 height 42
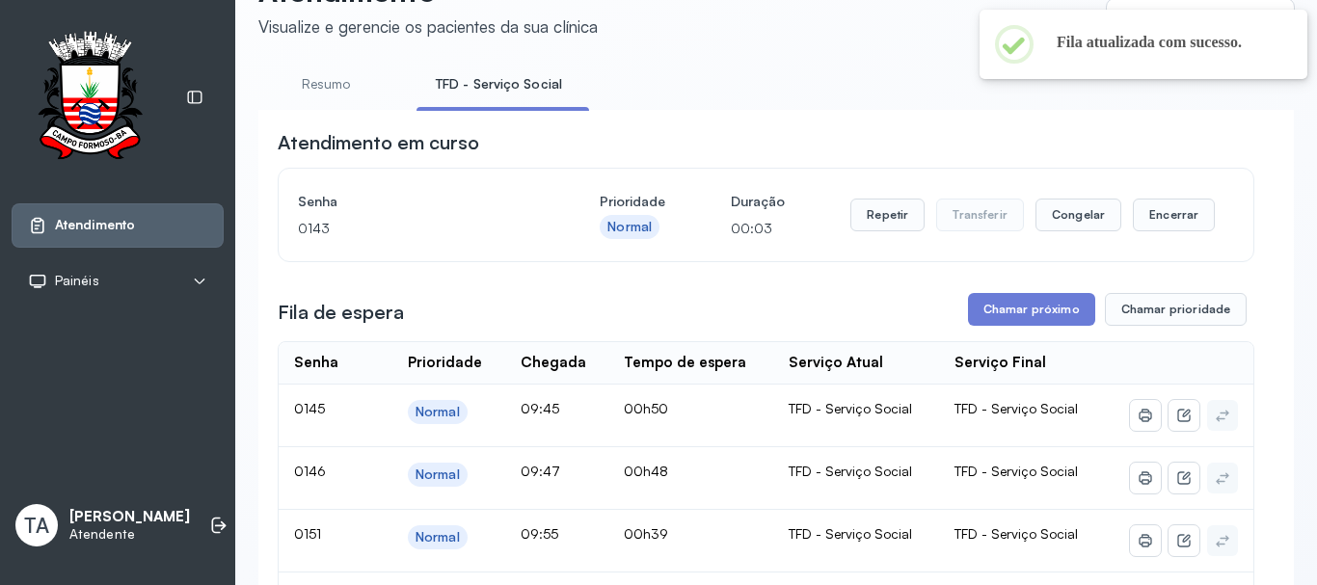
scroll to position [0, 0]
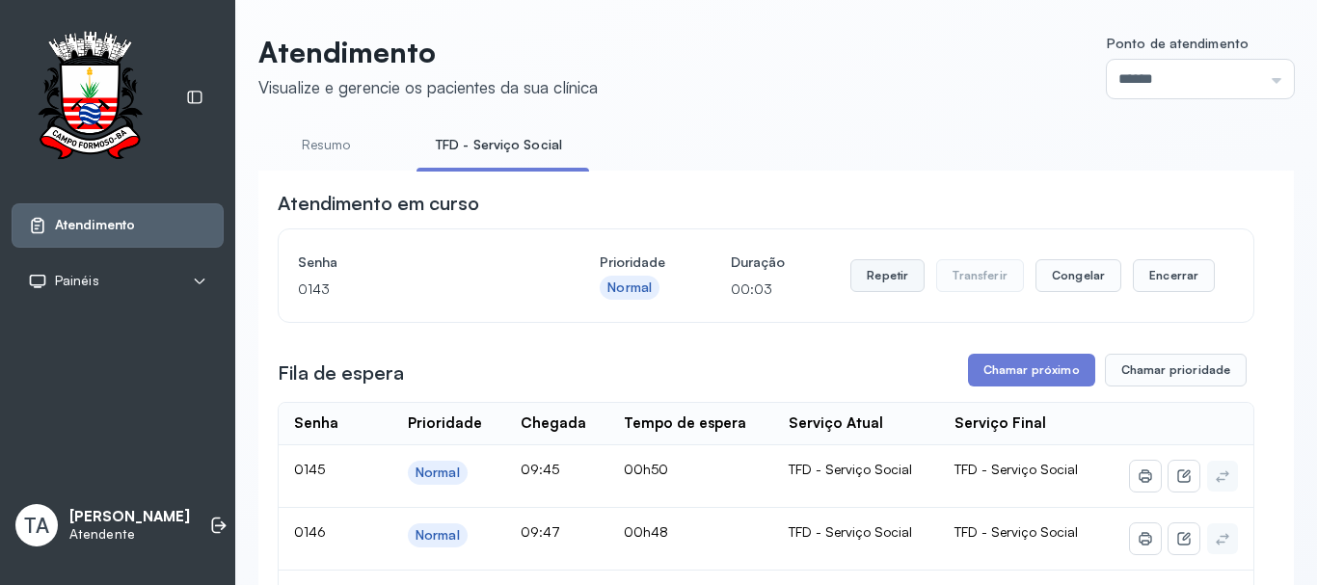
click at [904, 271] on button "Repetir" at bounding box center [888, 275] width 74 height 33
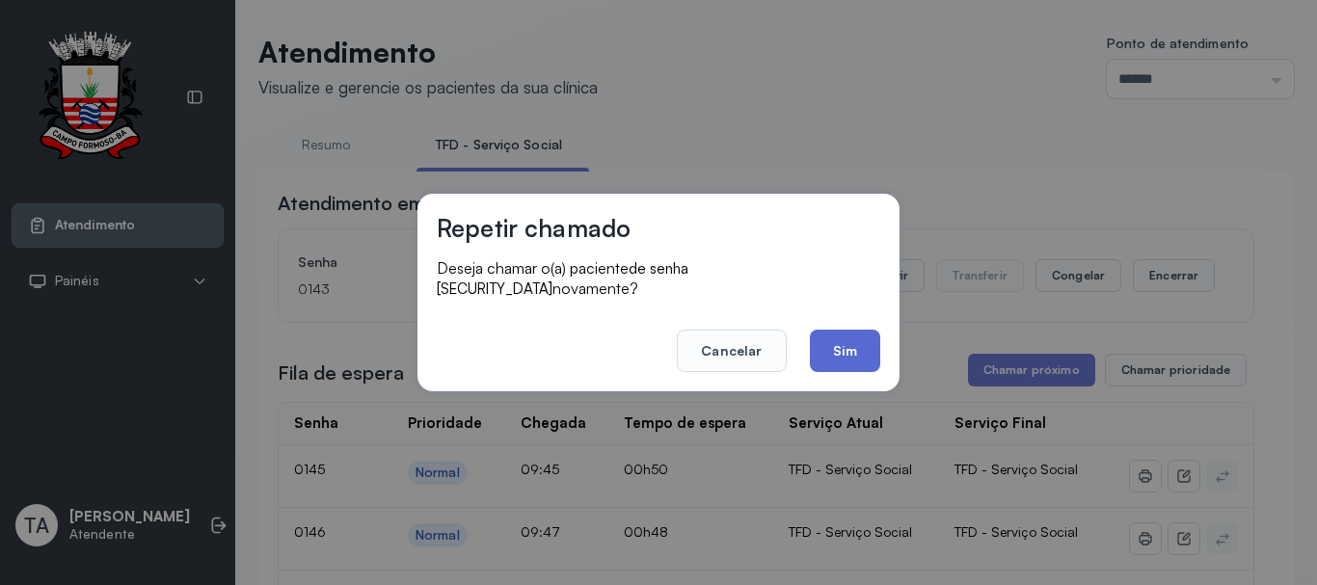
click at [841, 359] on button "Sim" at bounding box center [845, 351] width 70 height 42
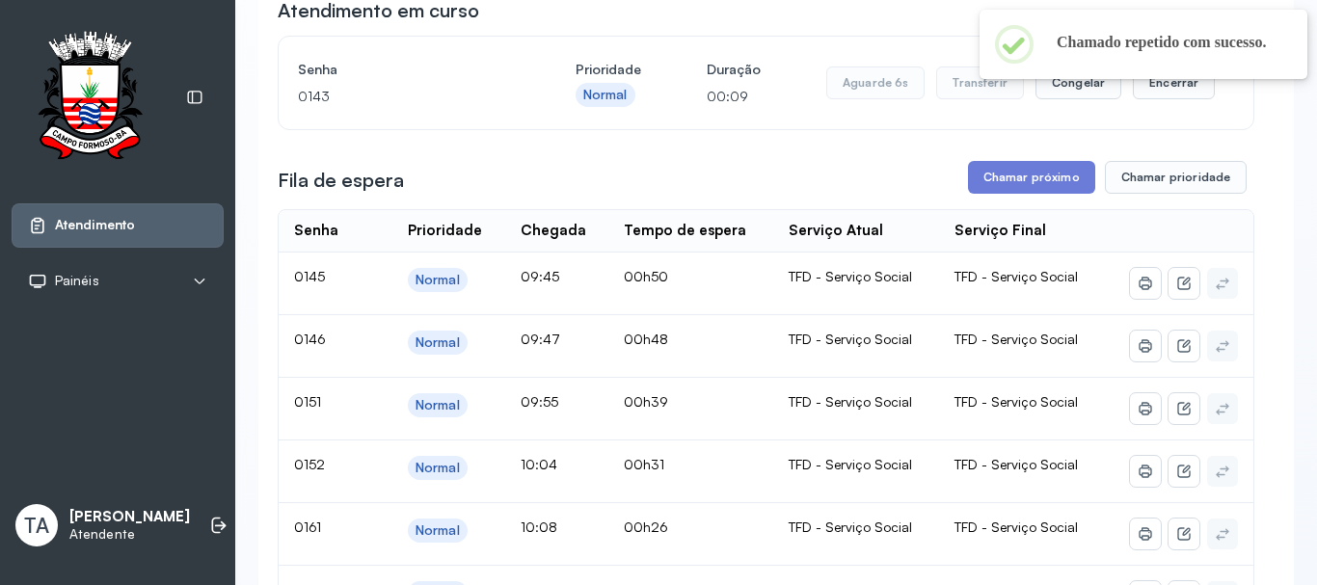
scroll to position [96, 0]
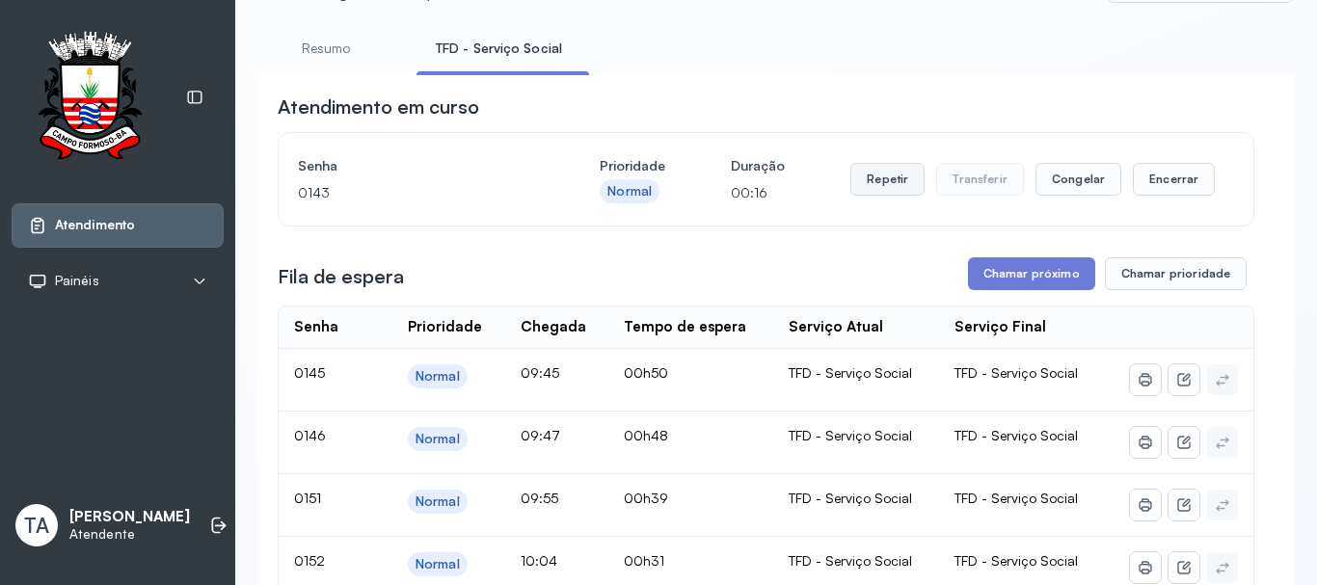
click at [883, 182] on button "Repetir" at bounding box center [888, 179] width 74 height 33
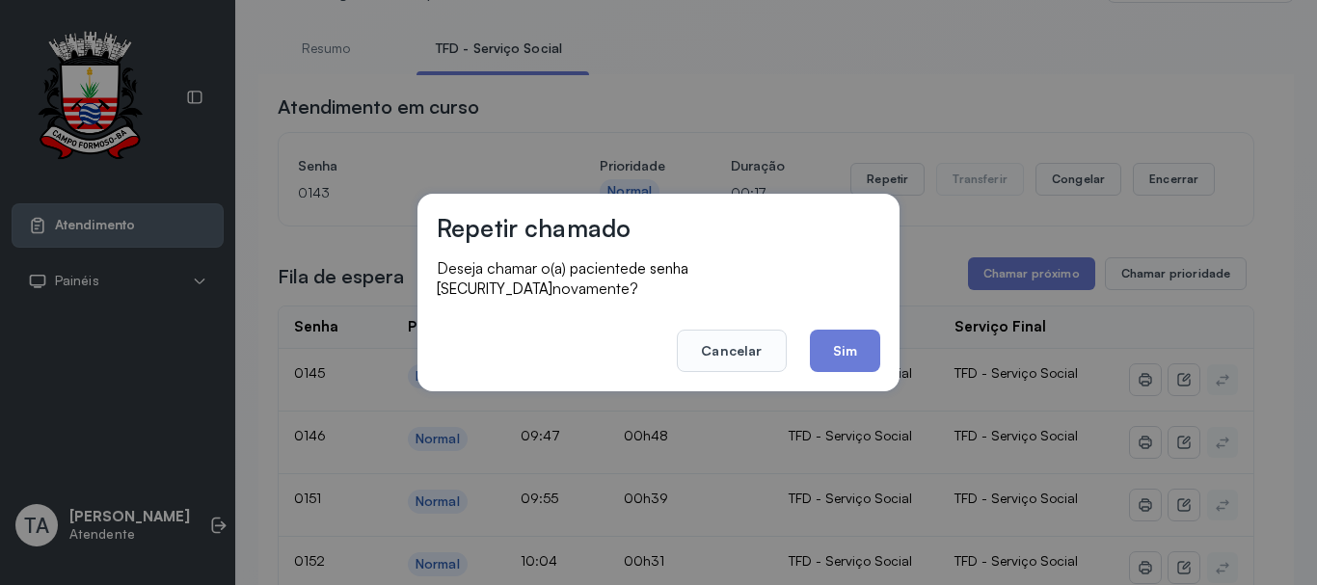
click at [858, 339] on button "Sim" at bounding box center [845, 351] width 70 height 42
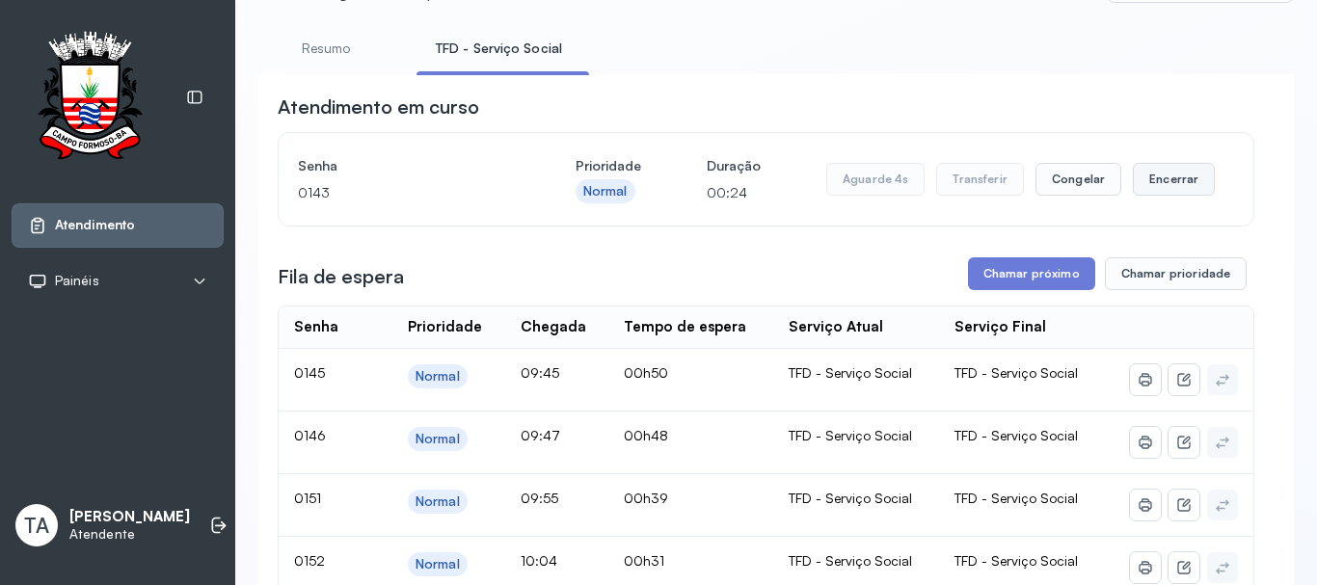
click at [1148, 193] on button "Encerrar" at bounding box center [1174, 179] width 82 height 33
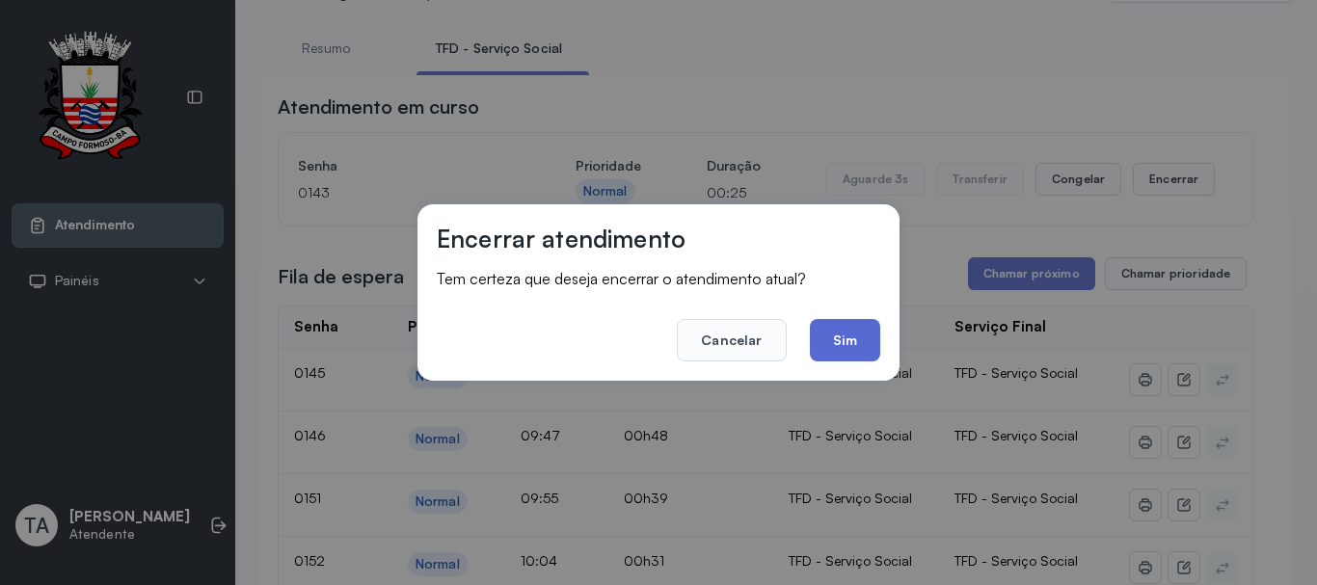
click at [857, 351] on button "Sim" at bounding box center [845, 340] width 70 height 42
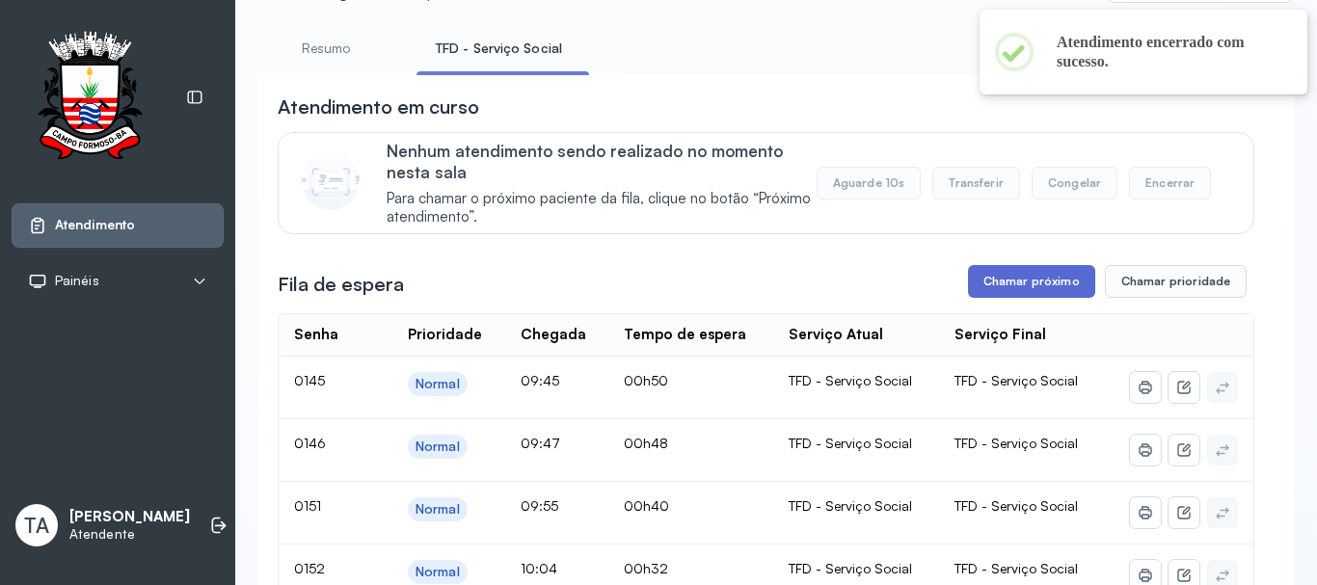
click at [973, 293] on button "Chamar próximo" at bounding box center [1031, 281] width 127 height 33
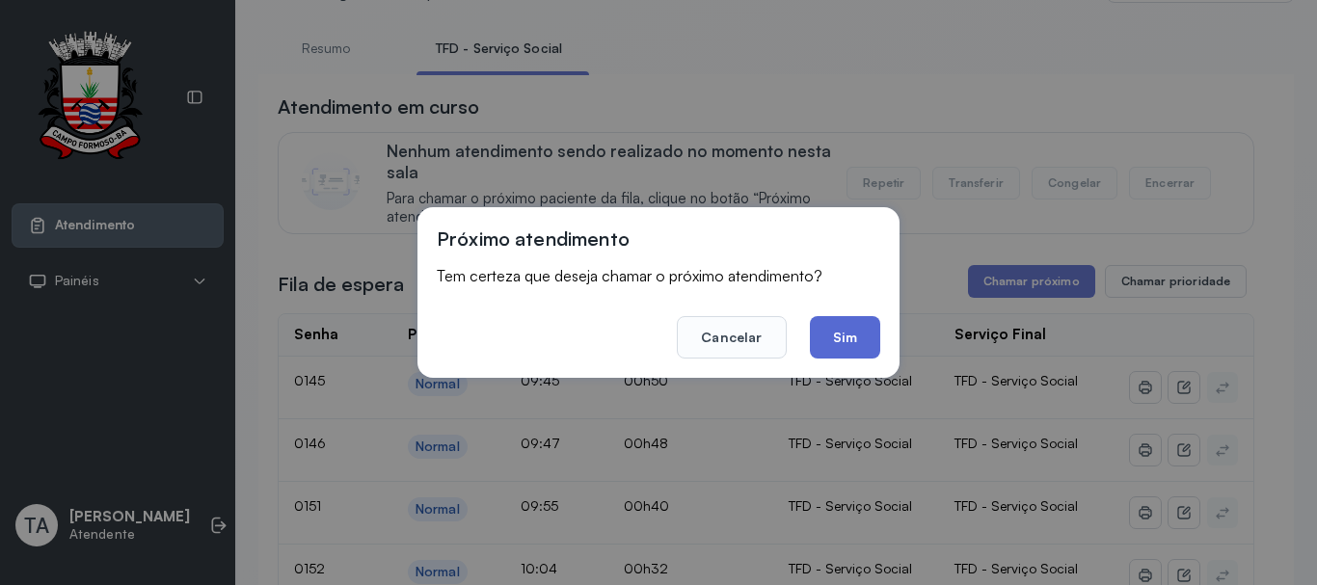
click at [848, 346] on button "Sim" at bounding box center [845, 337] width 70 height 42
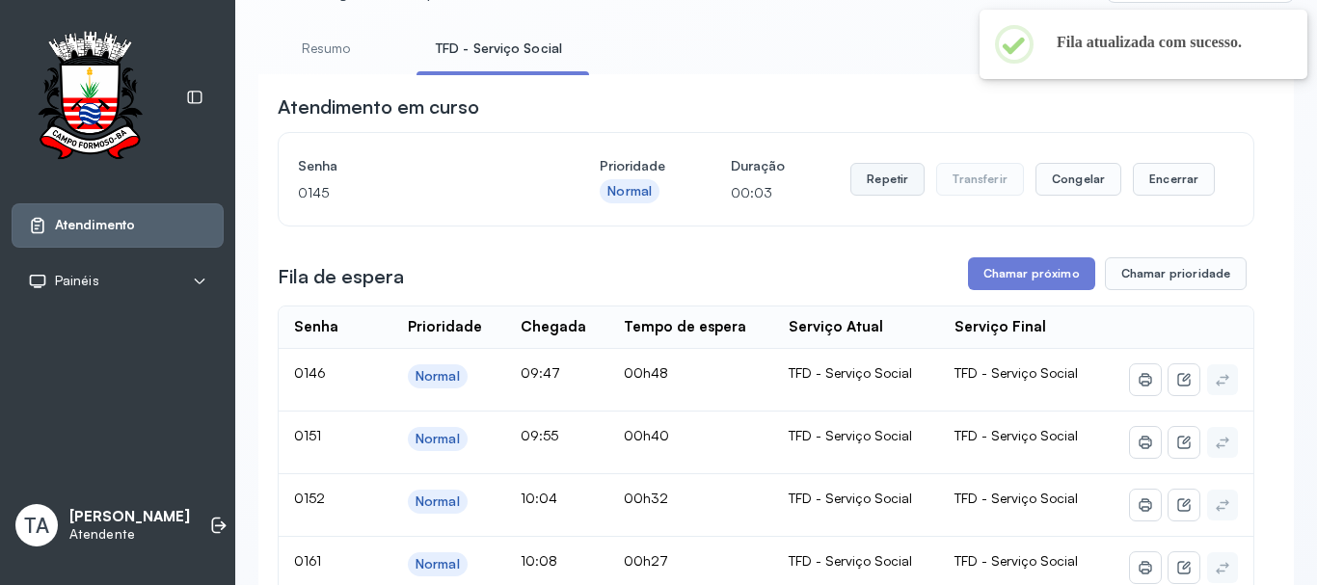
click at [900, 195] on button "Repetir" at bounding box center [888, 179] width 74 height 33
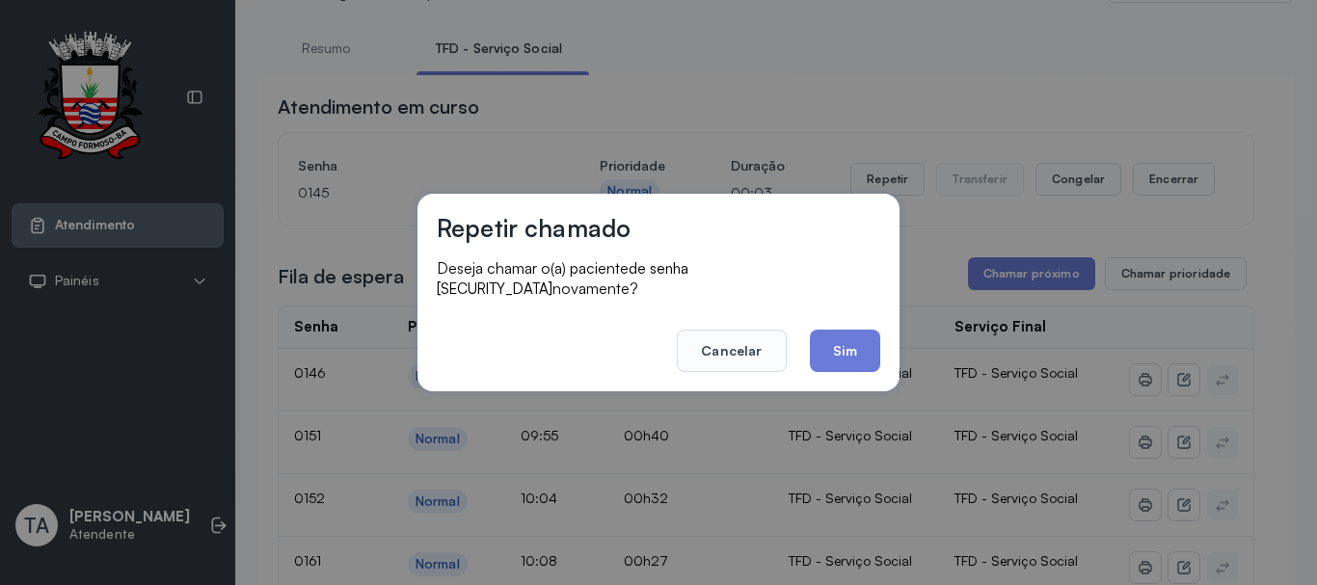
click at [834, 331] on button "Sim" at bounding box center [845, 351] width 70 height 42
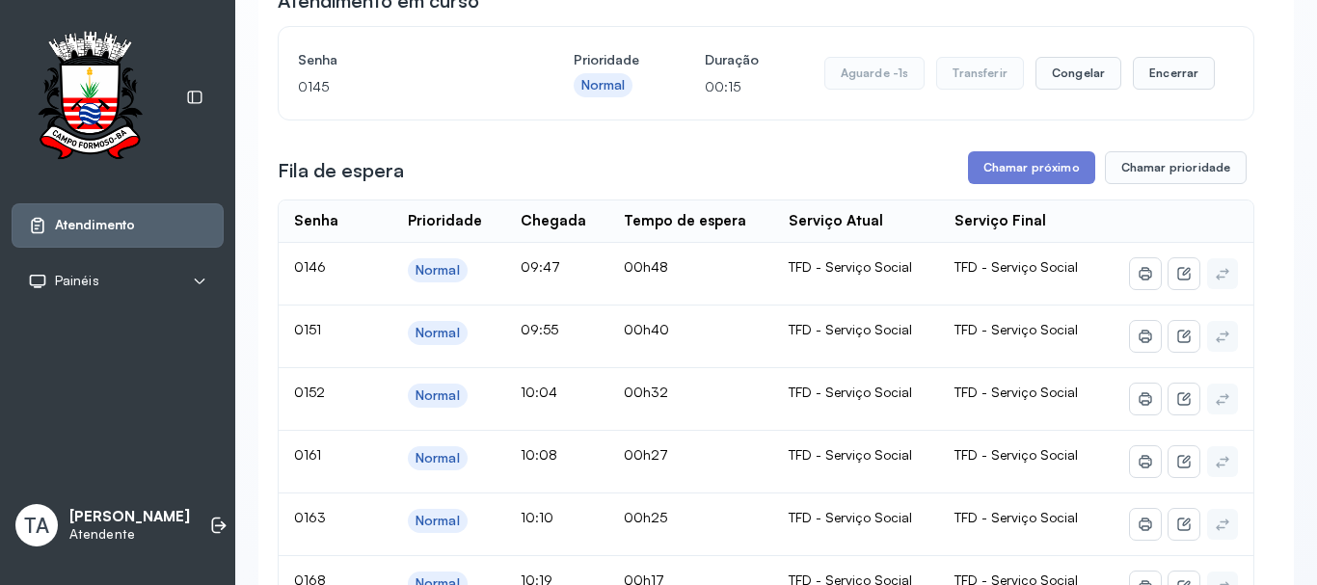
scroll to position [193, 0]
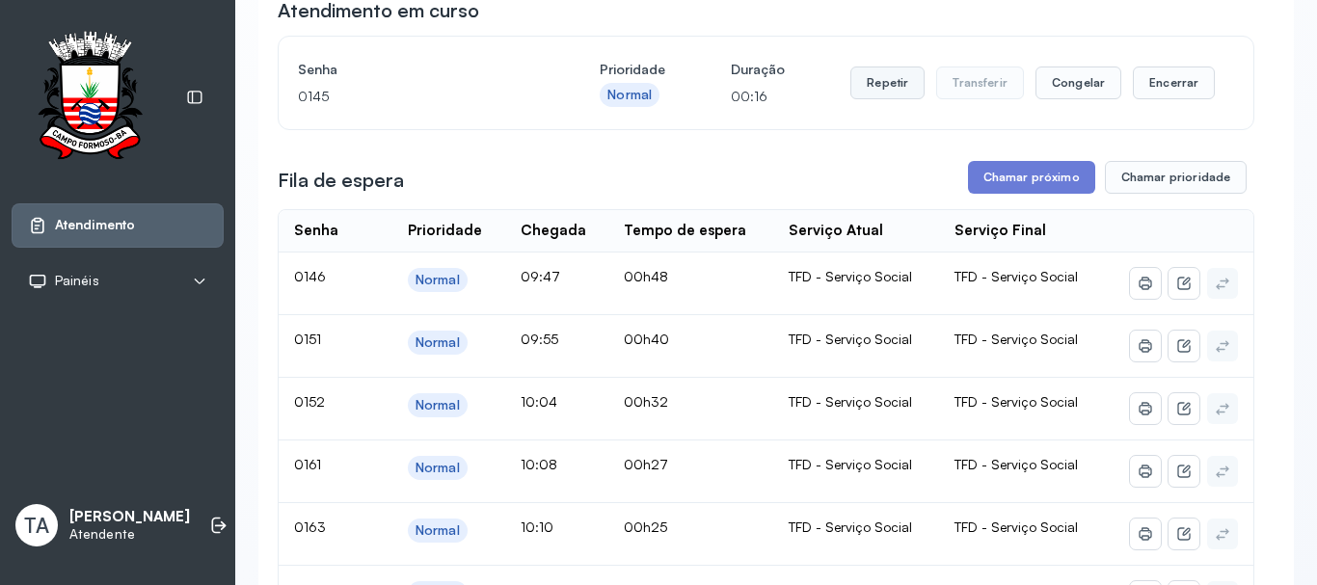
click at [880, 95] on button "Repetir" at bounding box center [888, 83] width 74 height 33
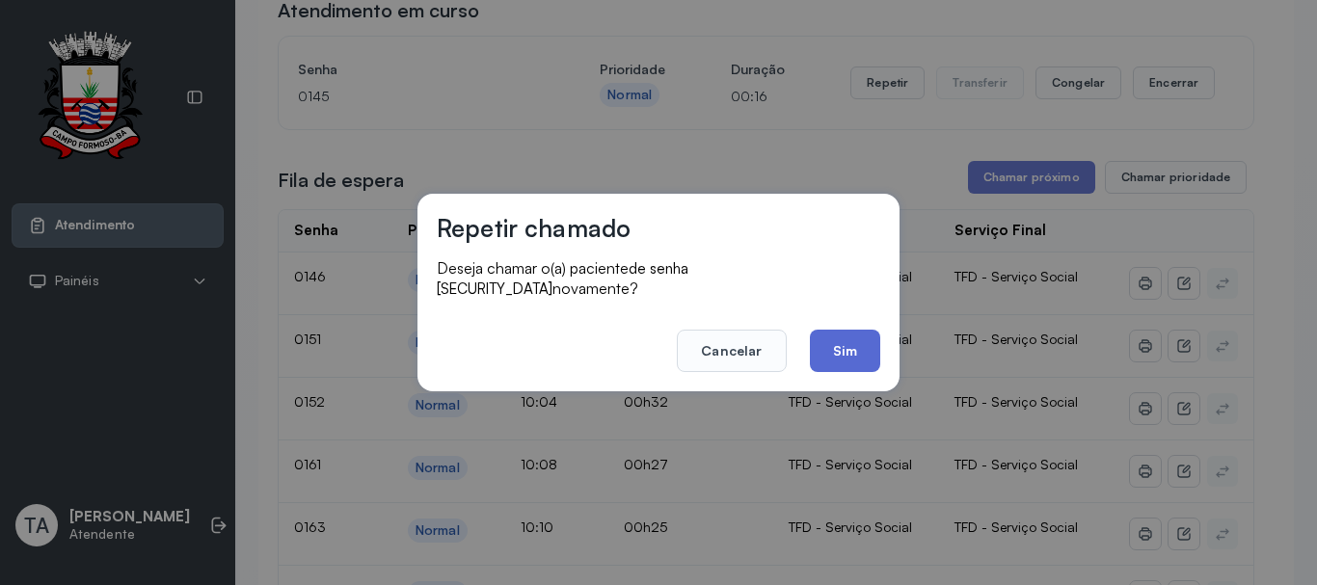
click at [847, 330] on button "Sim" at bounding box center [845, 351] width 70 height 42
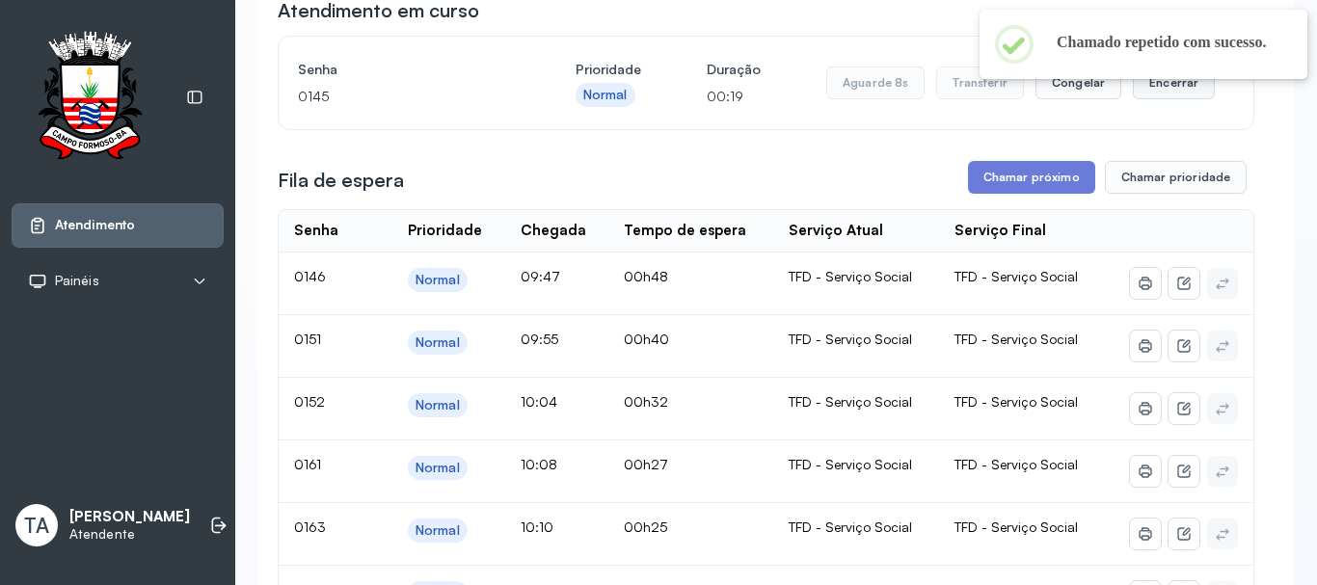
click at [1188, 87] on button "Encerrar" at bounding box center [1174, 83] width 82 height 33
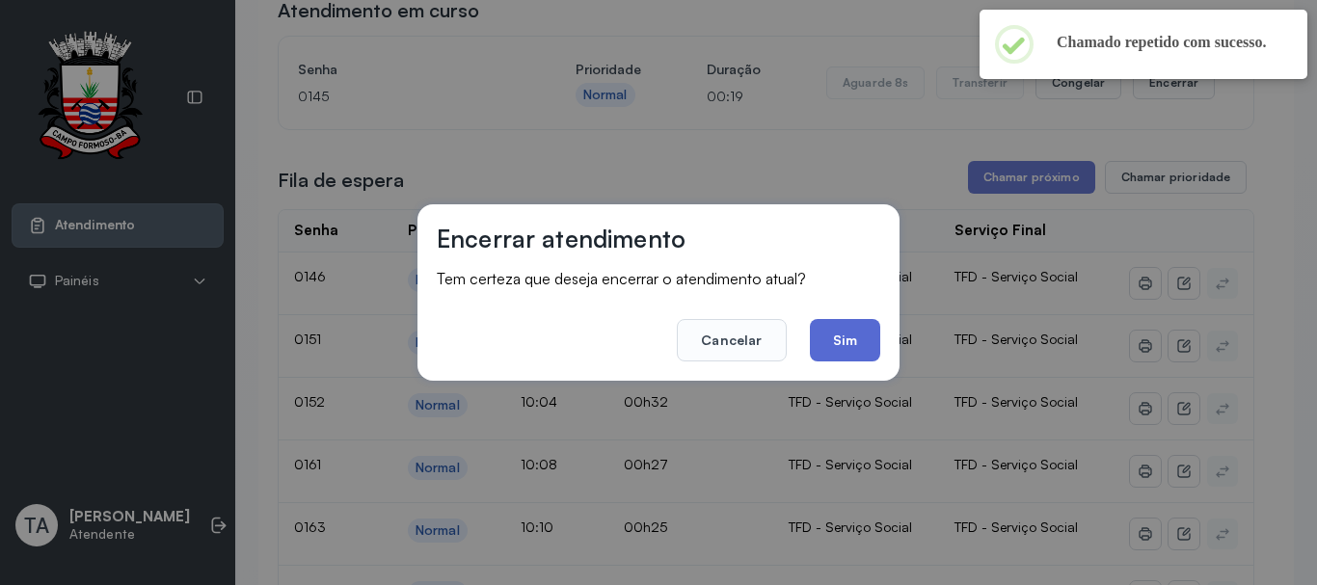
click at [866, 351] on button "Sim" at bounding box center [845, 340] width 70 height 42
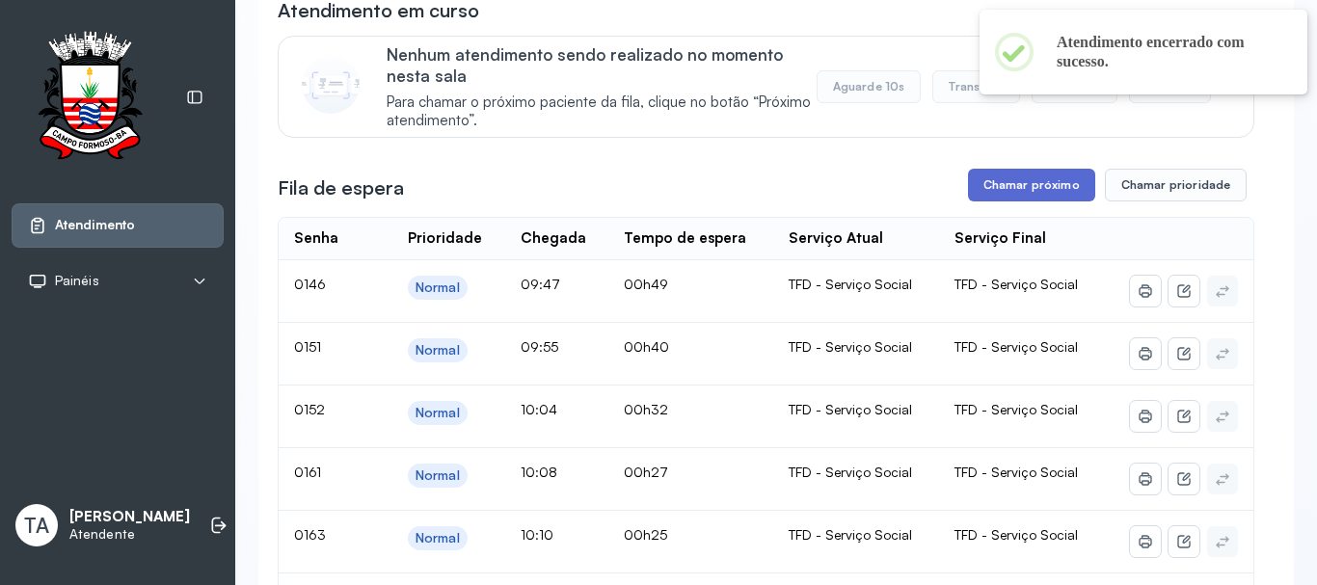
click at [985, 192] on button "Chamar próximo" at bounding box center [1031, 185] width 127 height 33
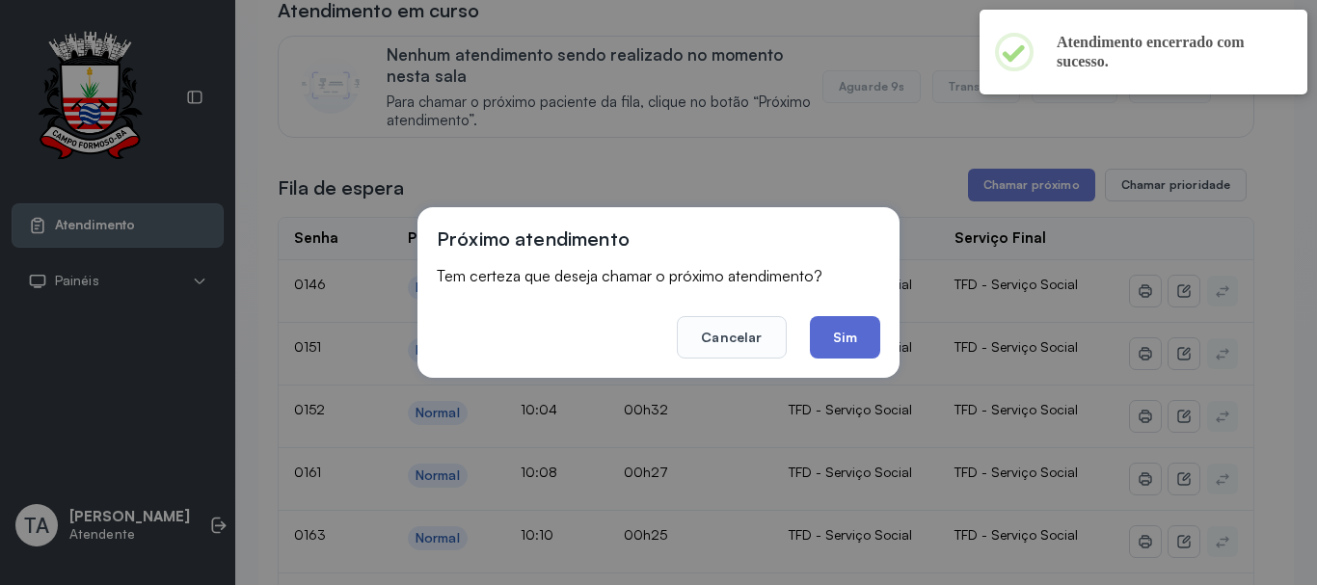
click at [844, 327] on button "Sim" at bounding box center [845, 337] width 70 height 42
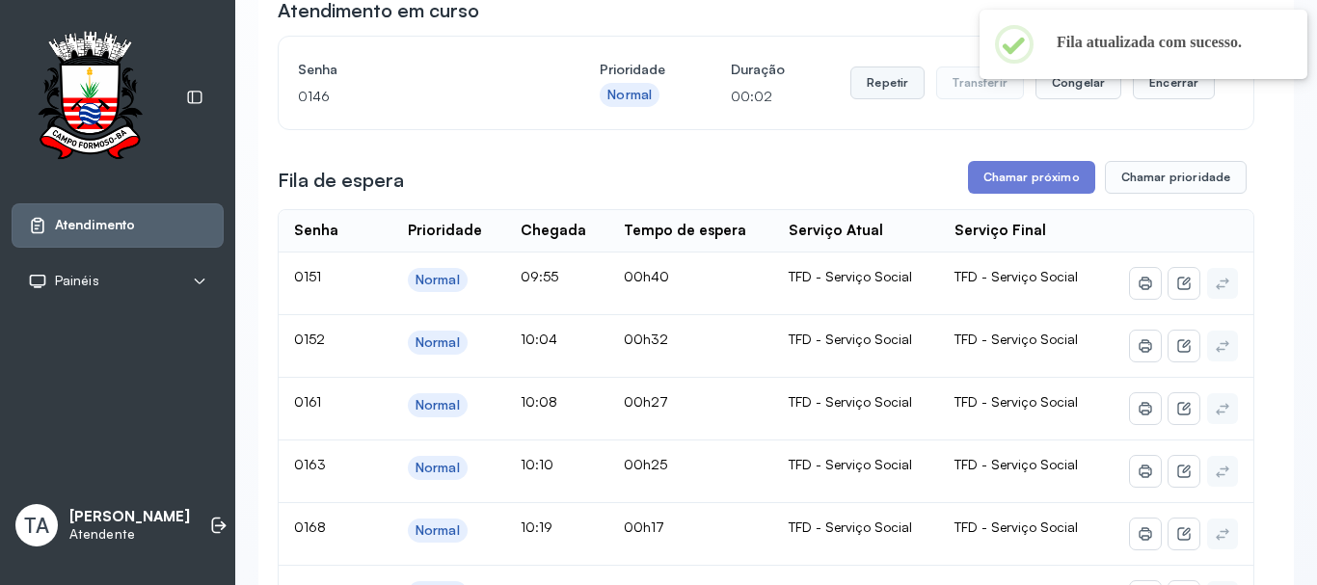
click at [884, 77] on button "Repetir" at bounding box center [888, 83] width 74 height 33
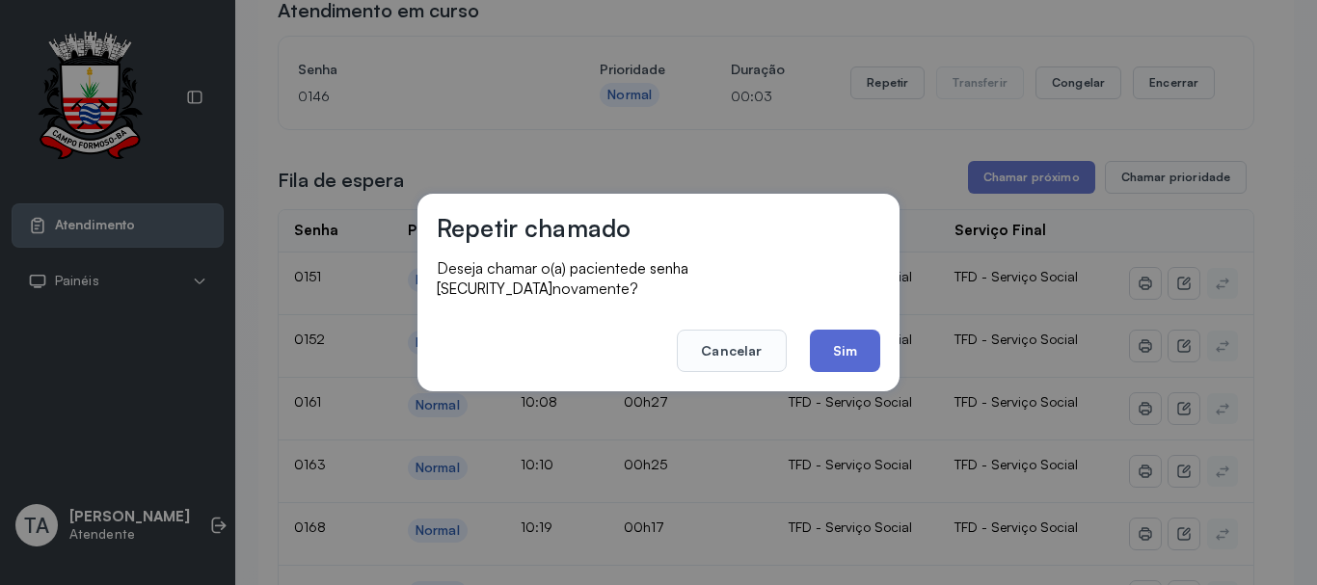
click at [831, 362] on button "Sim" at bounding box center [845, 351] width 70 height 42
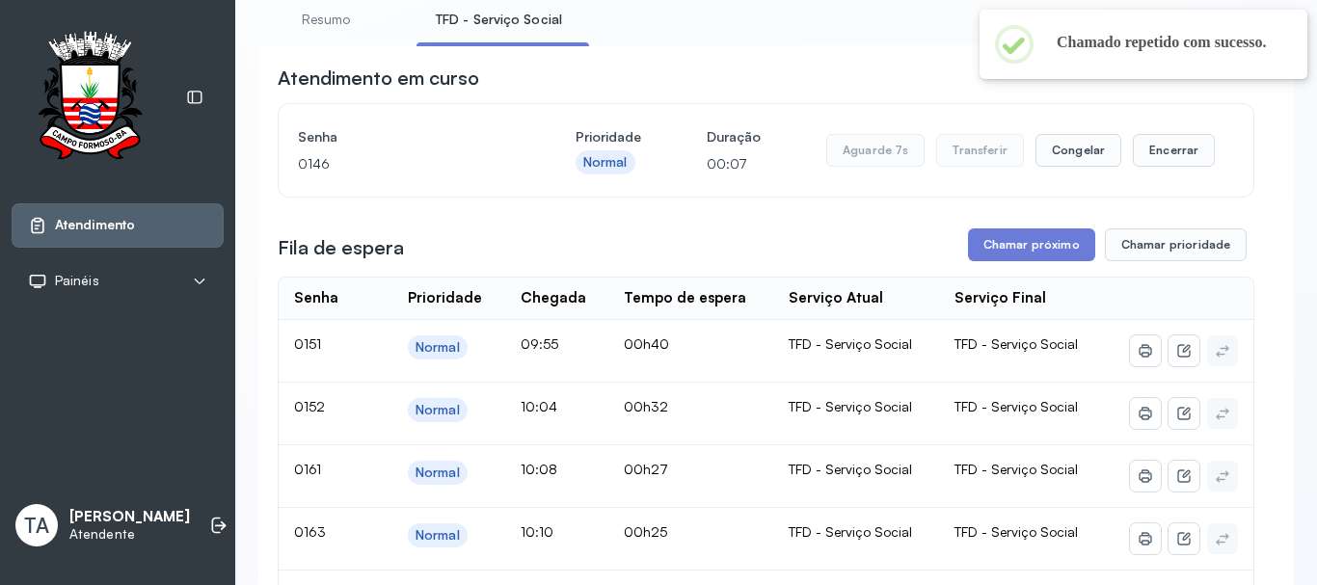
scroll to position [96, 0]
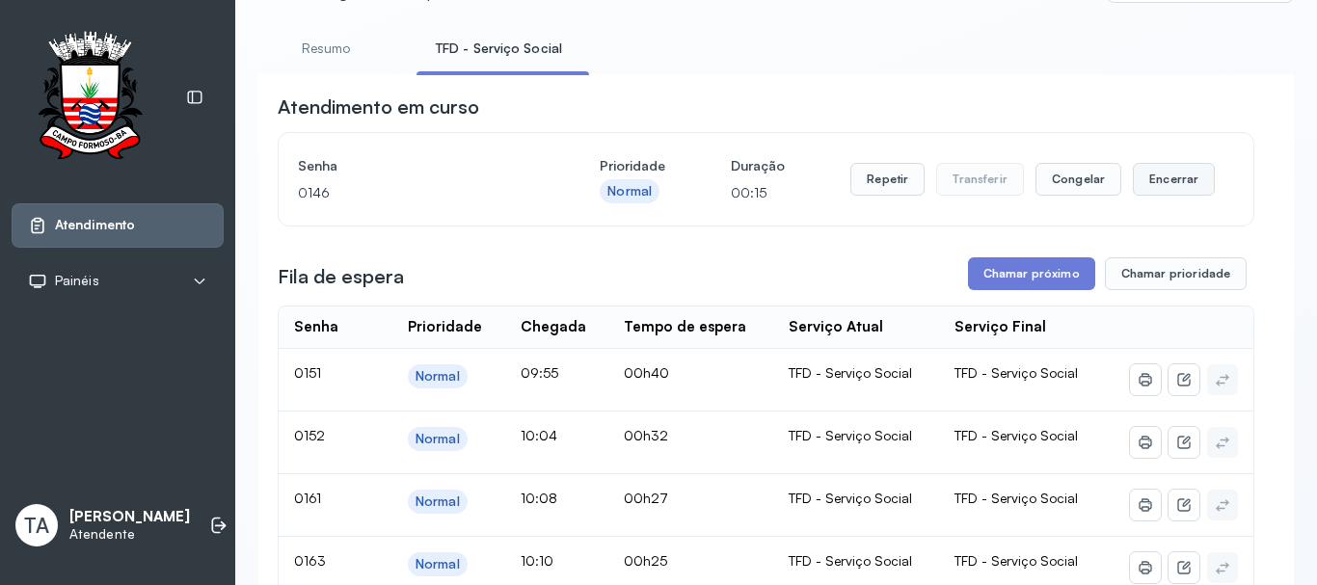
click at [1147, 190] on button "Encerrar" at bounding box center [1174, 179] width 82 height 33
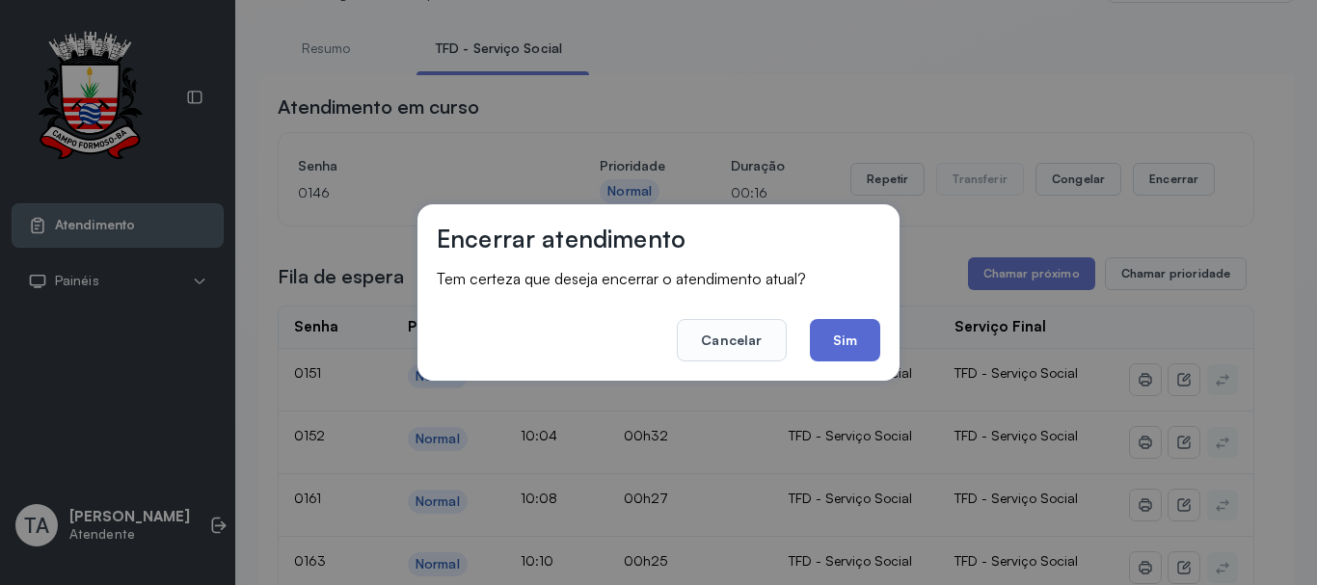
click at [856, 344] on button "Sim" at bounding box center [845, 340] width 70 height 42
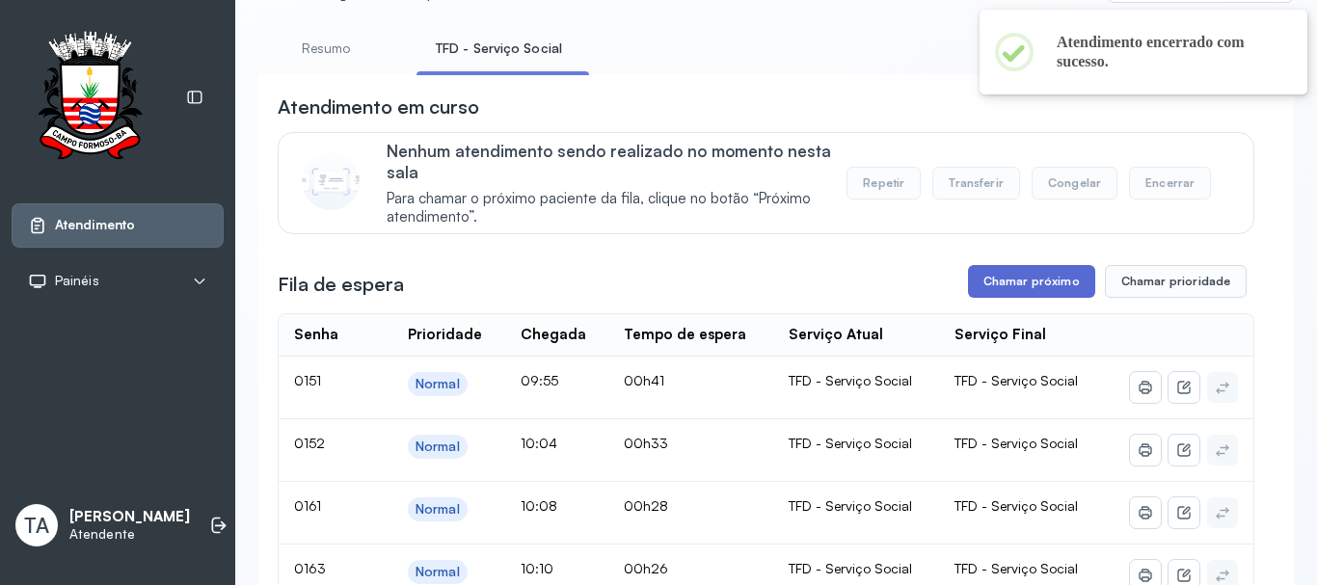
click at [985, 284] on button "Chamar próximo" at bounding box center [1031, 281] width 127 height 33
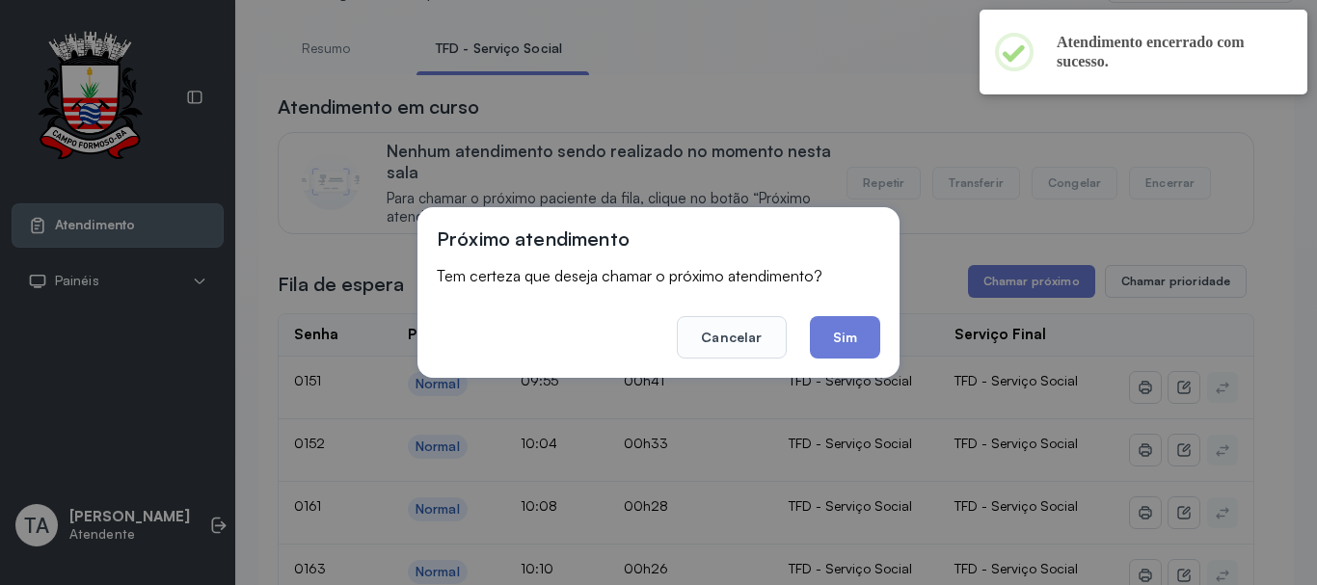
drag, startPoint x: 884, startPoint y: 324, endPoint x: 809, endPoint y: 347, distance: 78.7
click at [881, 324] on div "Próximo atendimento Tem certeza que deseja chamar o próximo atendimento? Cancel…" at bounding box center [659, 292] width 482 height 171
click at [809, 347] on footer "Cancelar Sim" at bounding box center [659, 323] width 444 height 69
click at [831, 344] on button "Sim" at bounding box center [845, 337] width 70 height 42
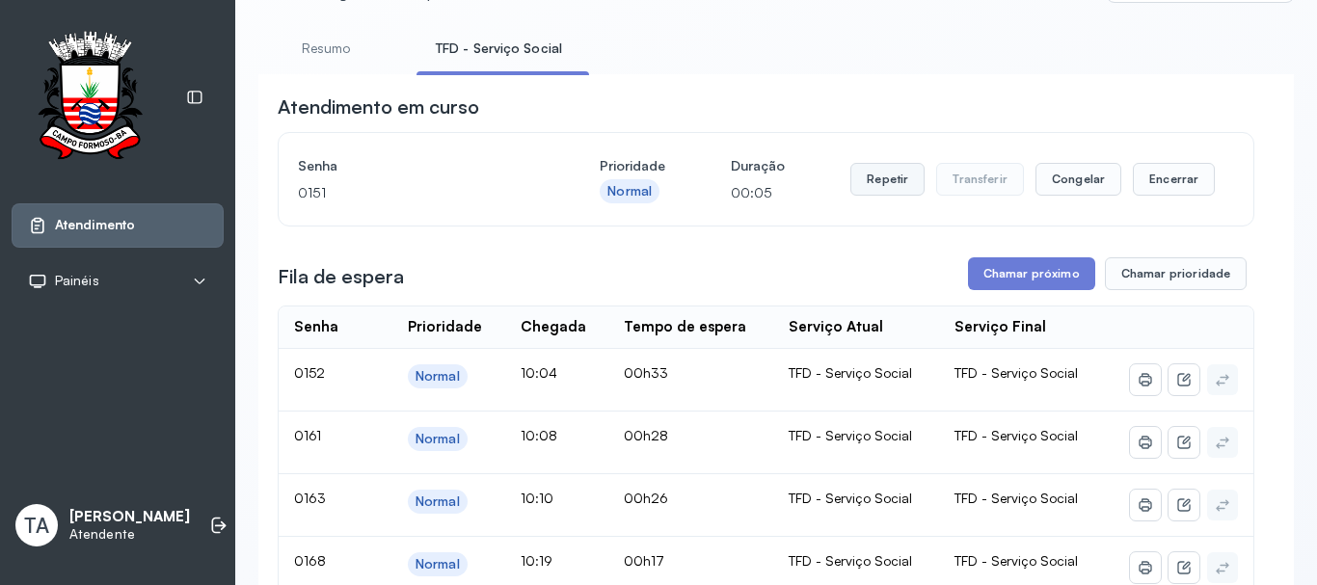
click at [889, 193] on button "Repetir" at bounding box center [888, 179] width 74 height 33
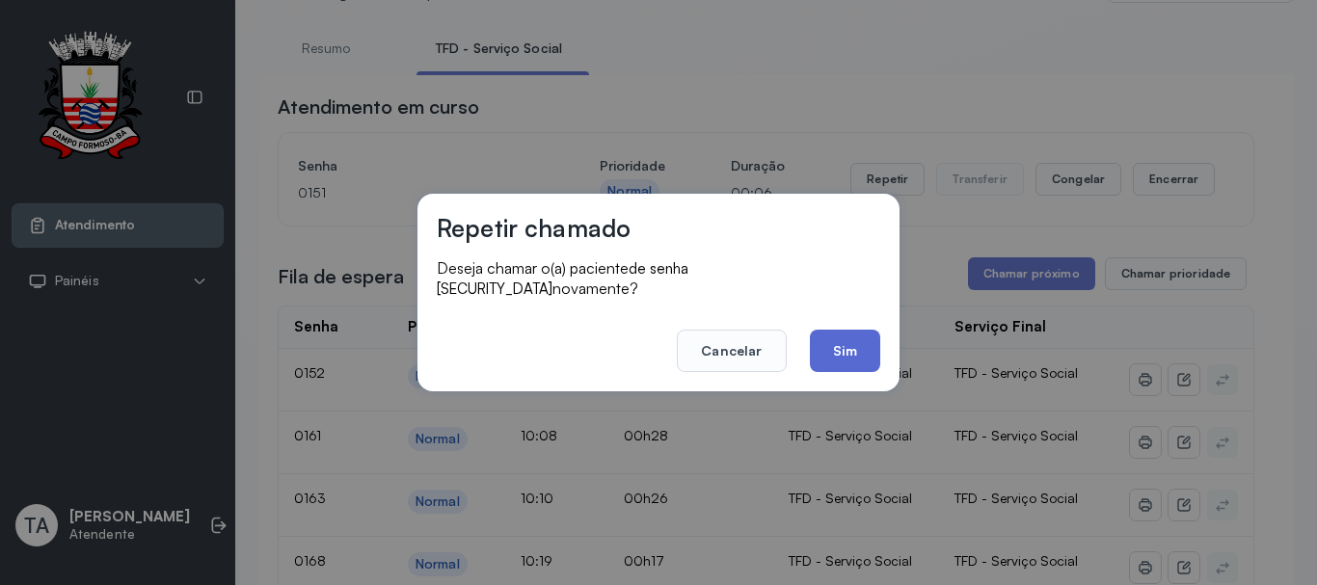
click at [820, 340] on button "Sim" at bounding box center [845, 351] width 70 height 42
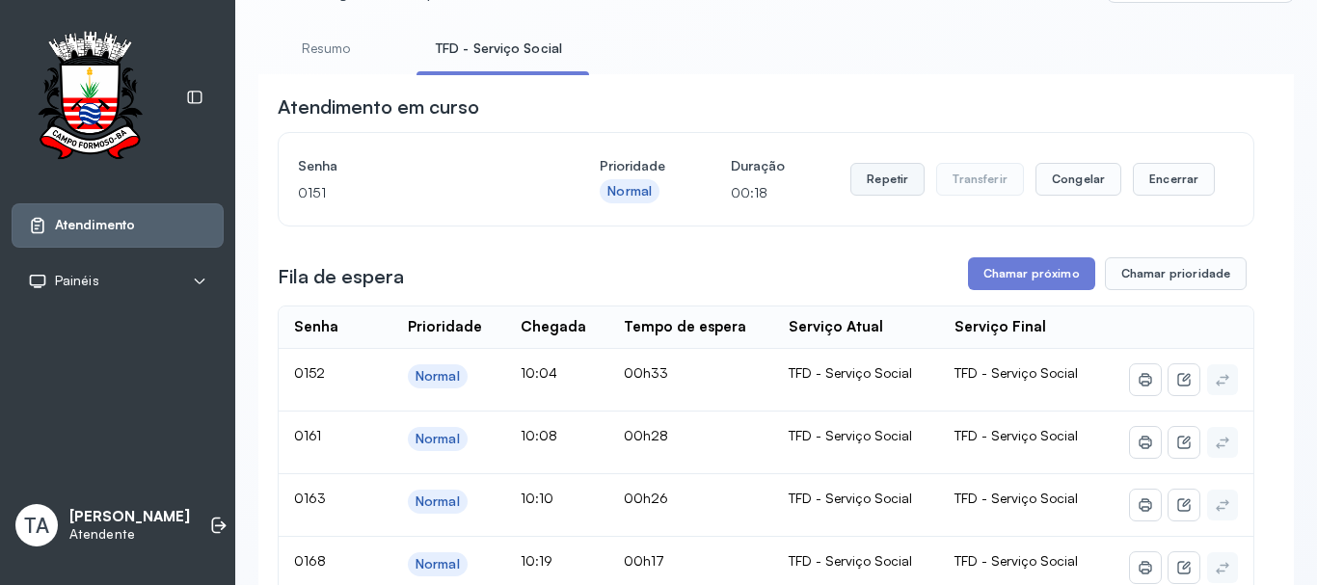
click at [878, 196] on button "Repetir" at bounding box center [888, 179] width 74 height 33
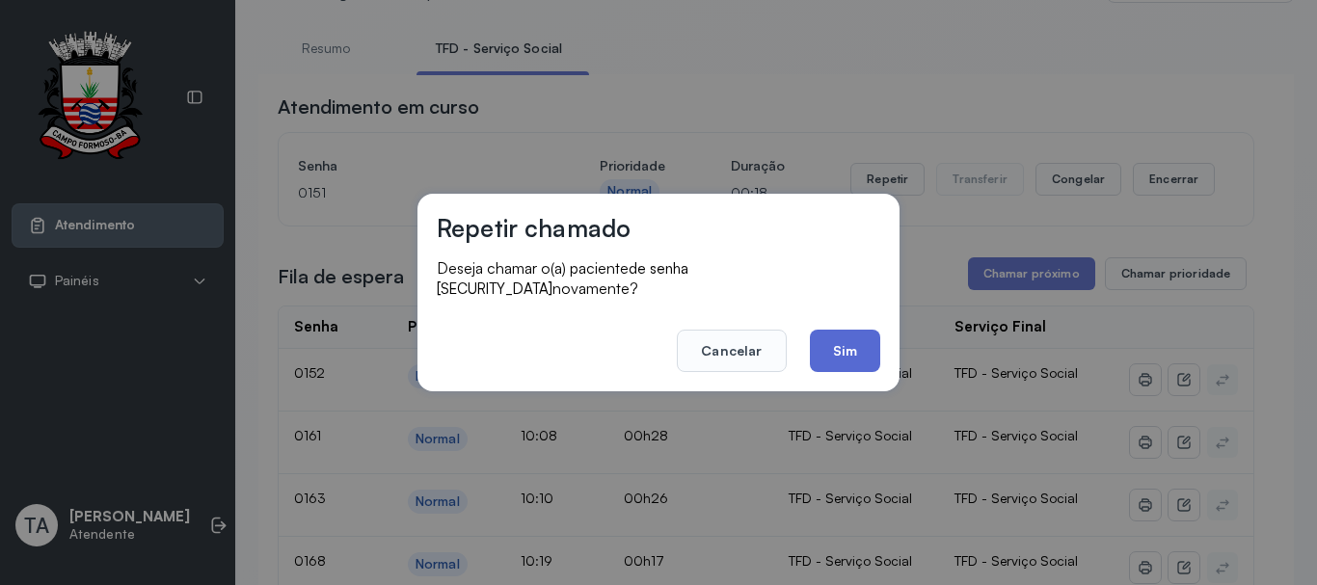
click at [852, 330] on button "Sim" at bounding box center [845, 351] width 70 height 42
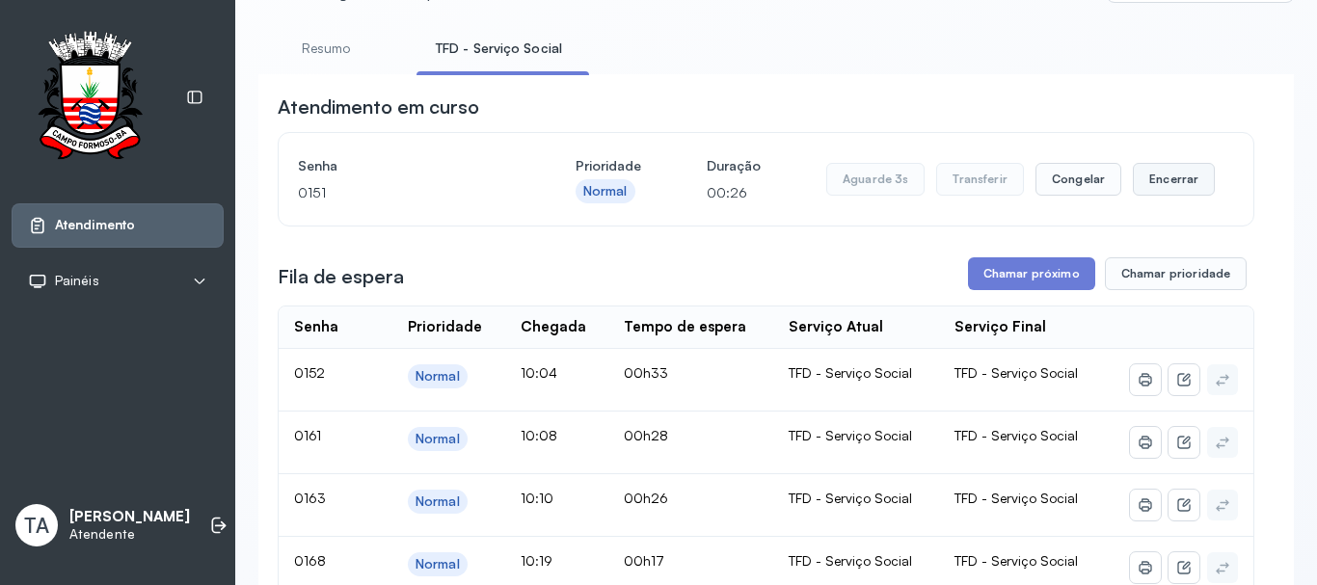
click at [1151, 186] on button "Encerrar" at bounding box center [1174, 179] width 82 height 33
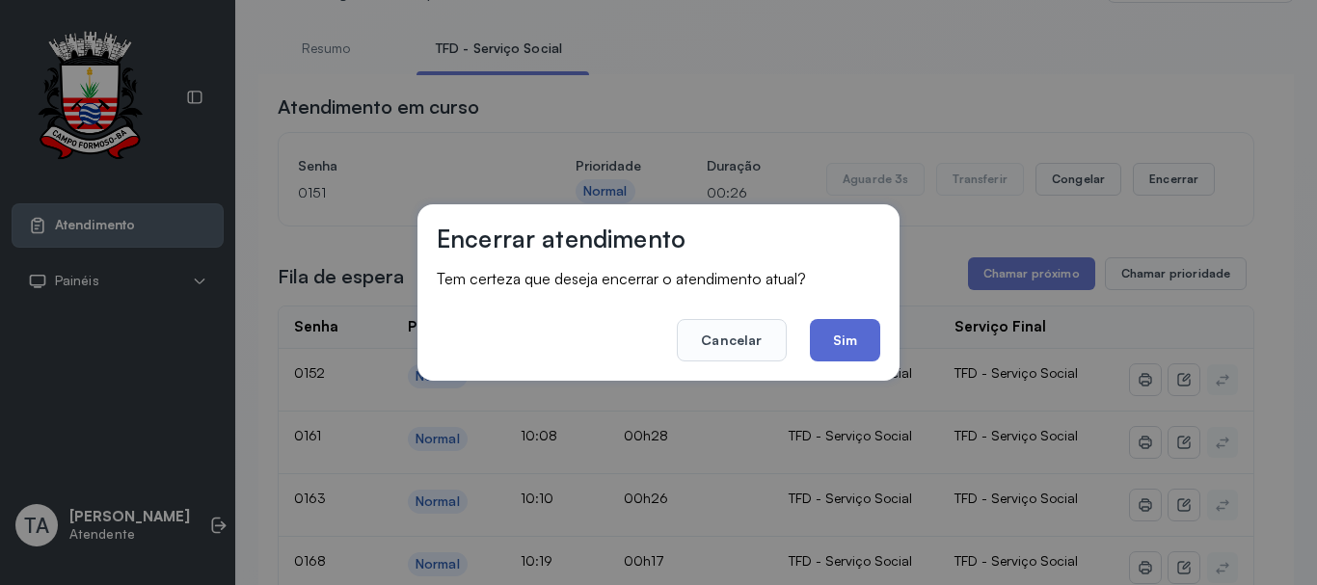
click at [861, 343] on button "Sim" at bounding box center [845, 340] width 70 height 42
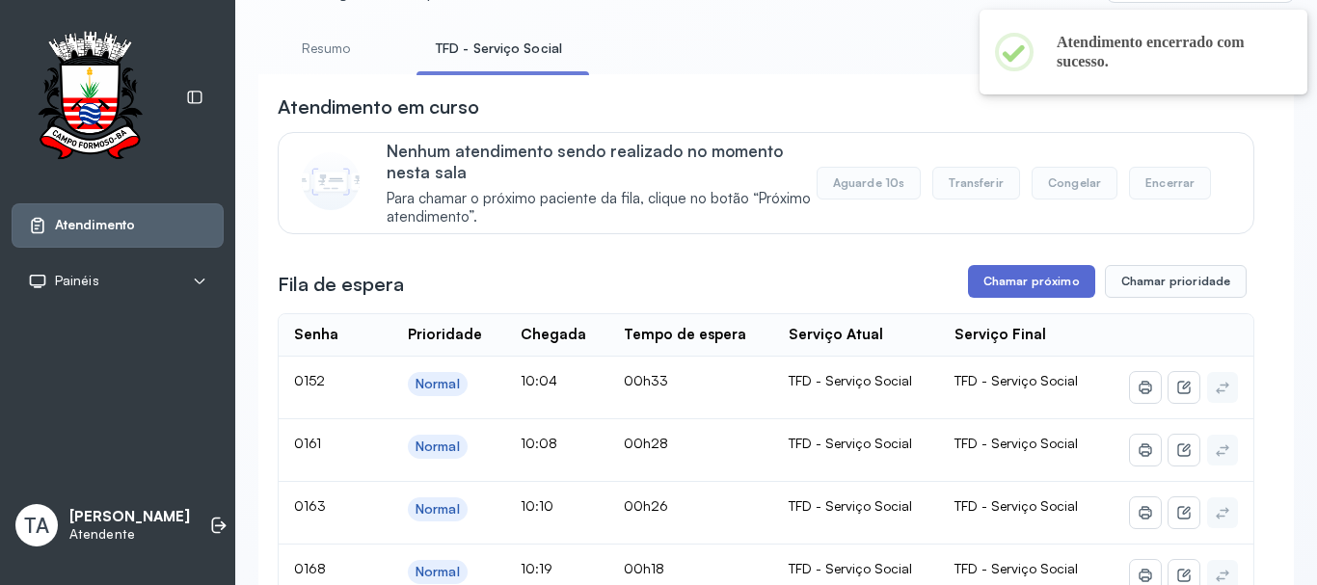
click at [982, 280] on button "Chamar próximo" at bounding box center [1031, 281] width 127 height 33
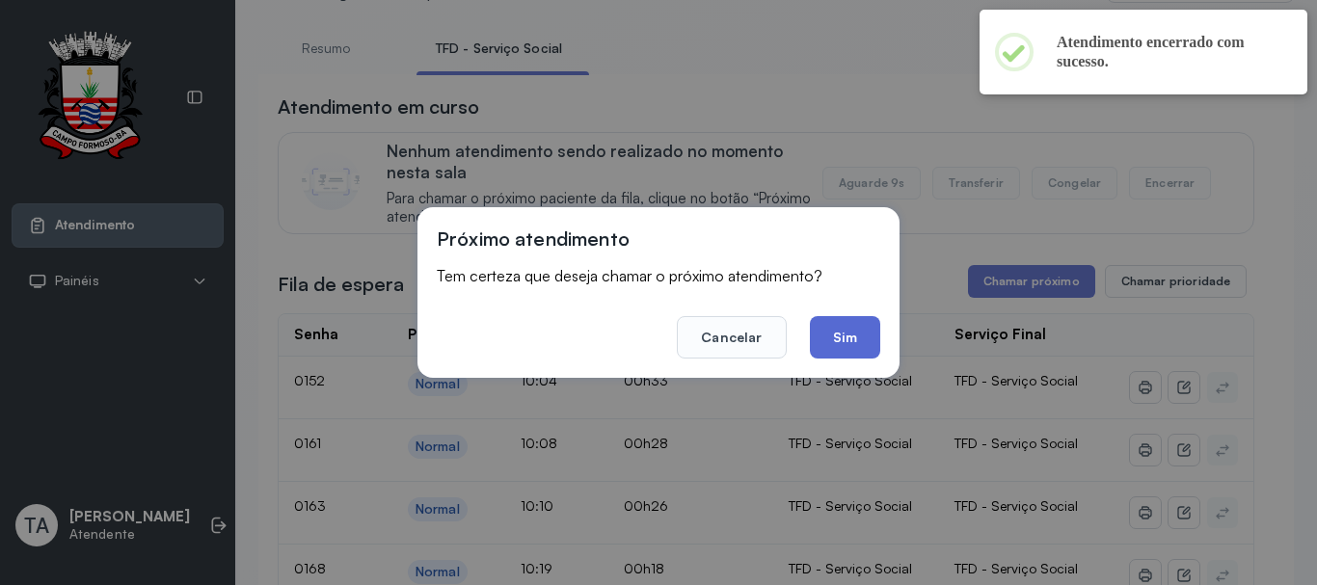
click at [867, 325] on button "Sim" at bounding box center [845, 337] width 70 height 42
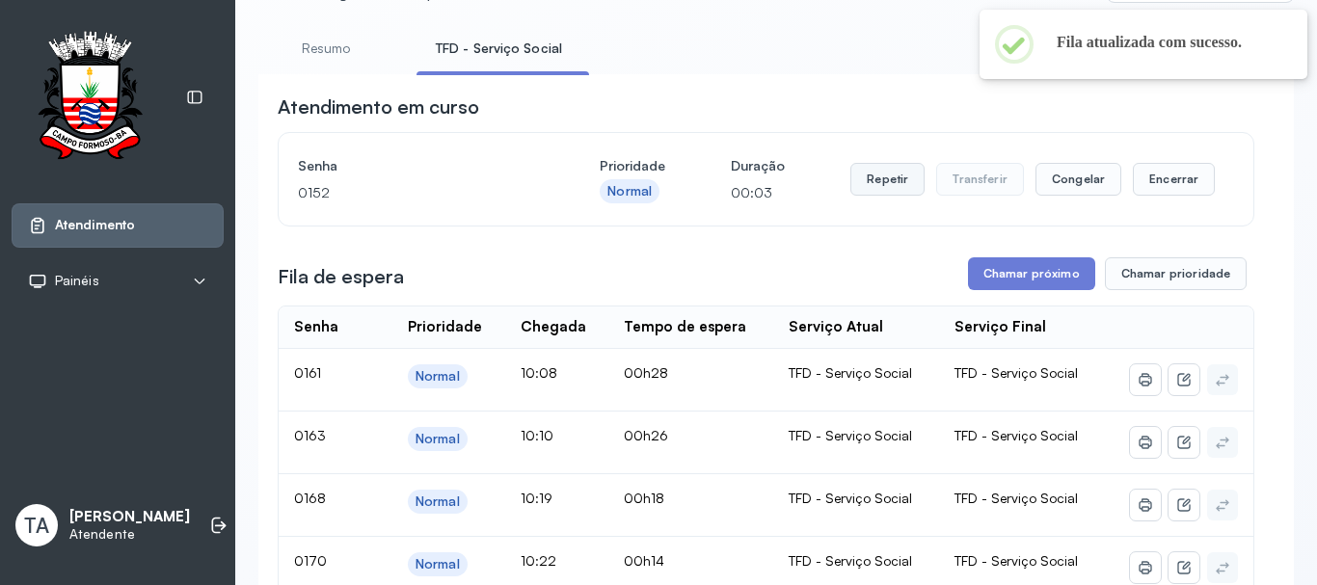
click at [895, 196] on button "Repetir" at bounding box center [888, 179] width 74 height 33
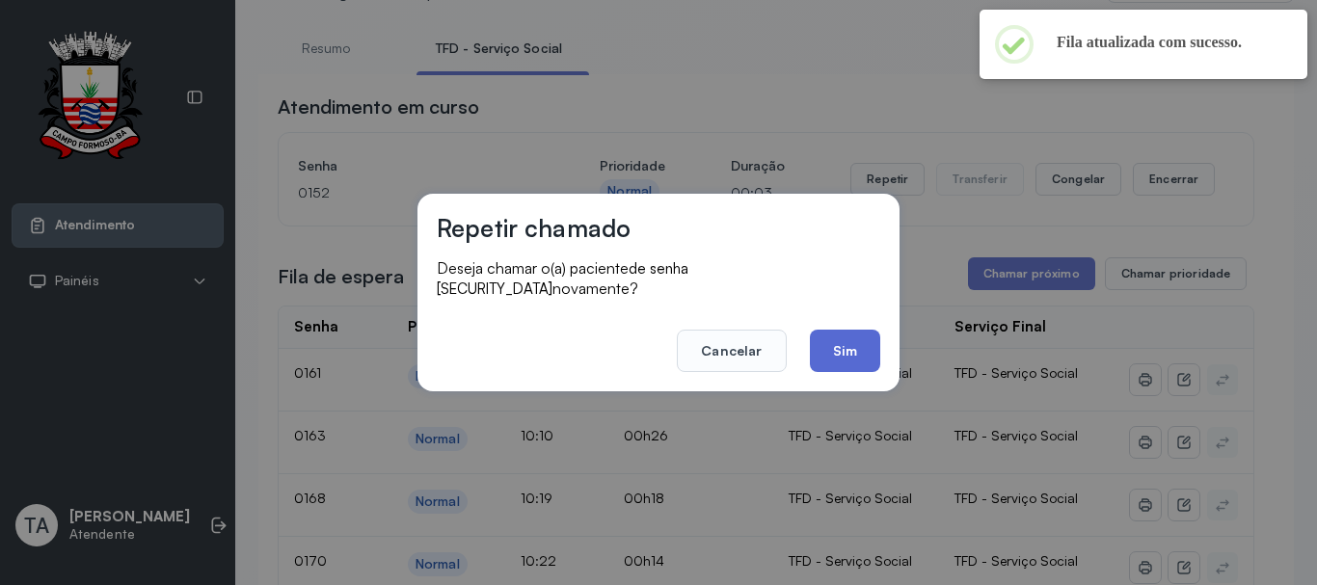
click at [837, 339] on button "Sim" at bounding box center [845, 351] width 70 height 42
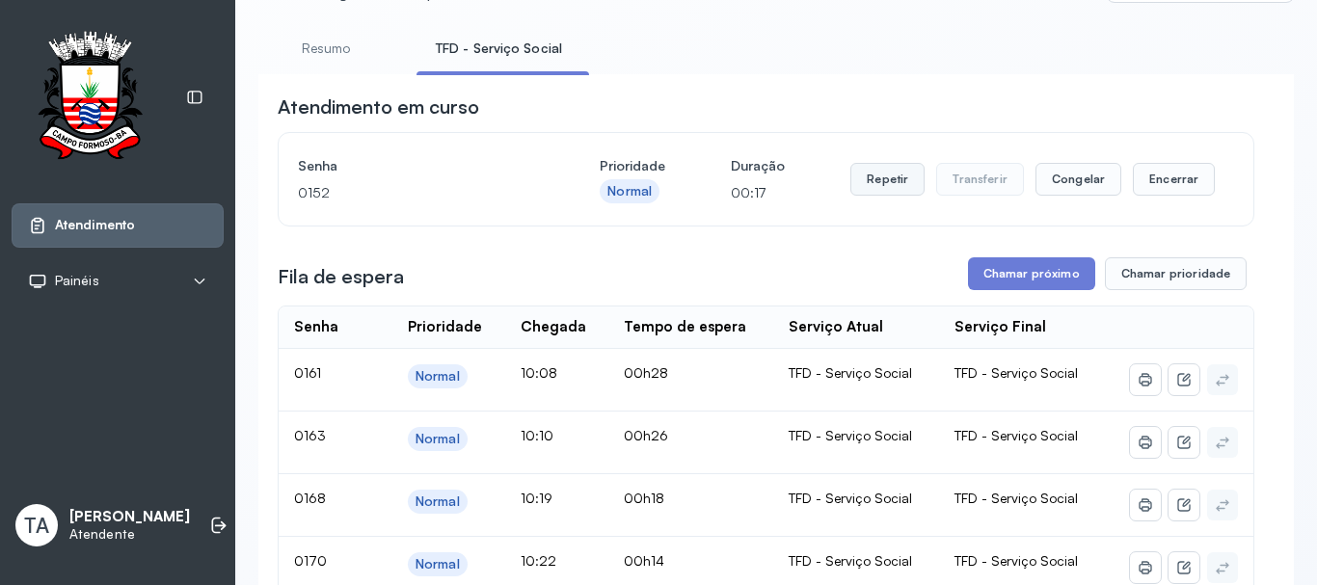
click at [882, 175] on button "Repetir" at bounding box center [888, 179] width 74 height 33
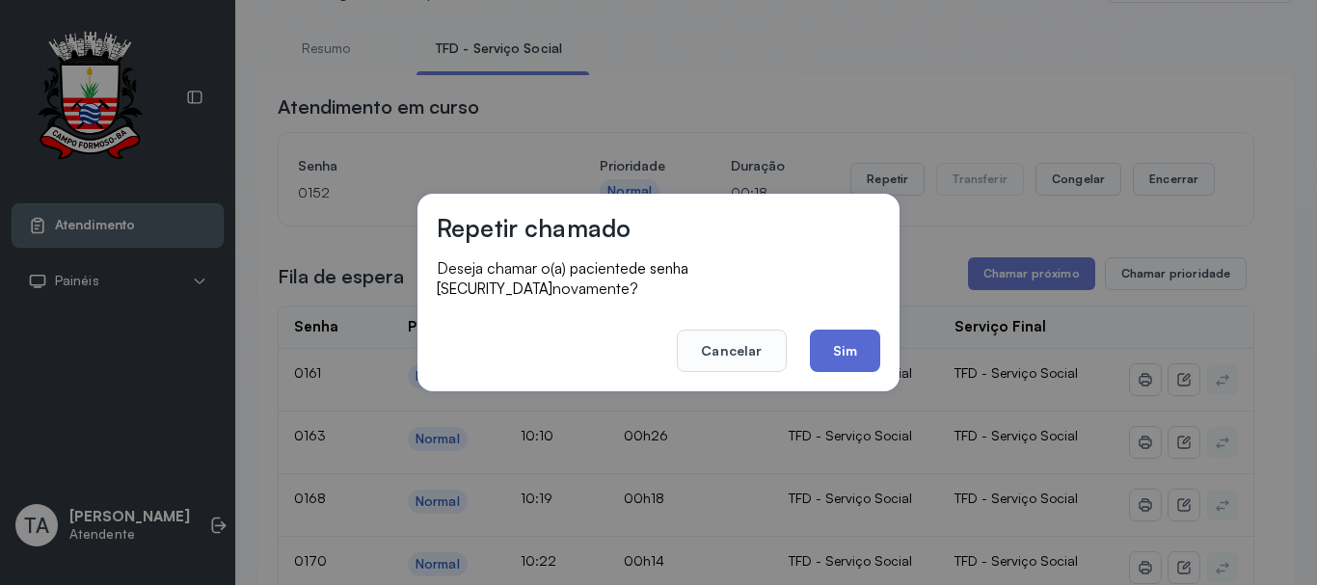
click at [831, 330] on button "Sim" at bounding box center [845, 351] width 70 height 42
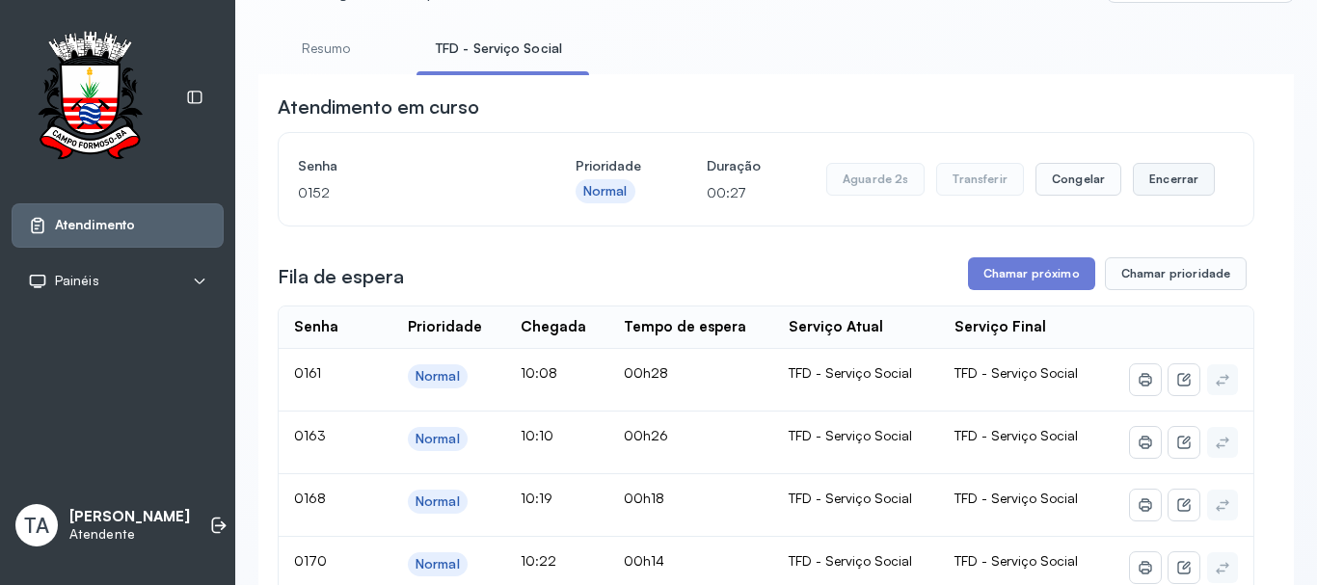
click at [1155, 184] on button "Encerrar" at bounding box center [1174, 179] width 82 height 33
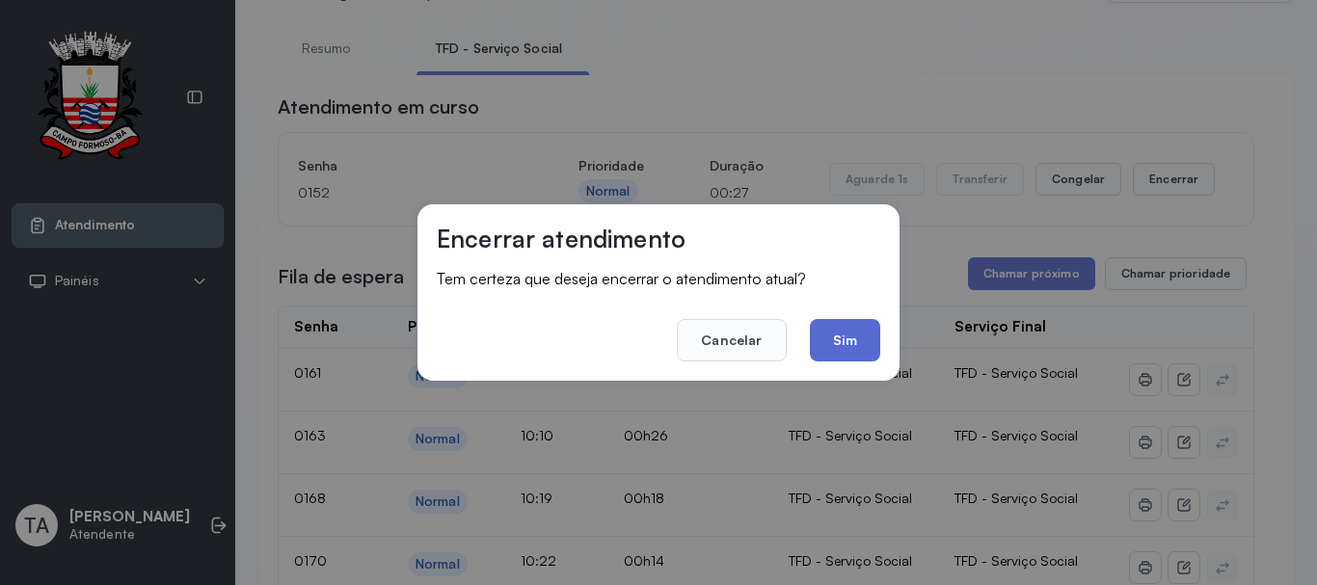
click at [868, 346] on button "Sim" at bounding box center [845, 340] width 70 height 42
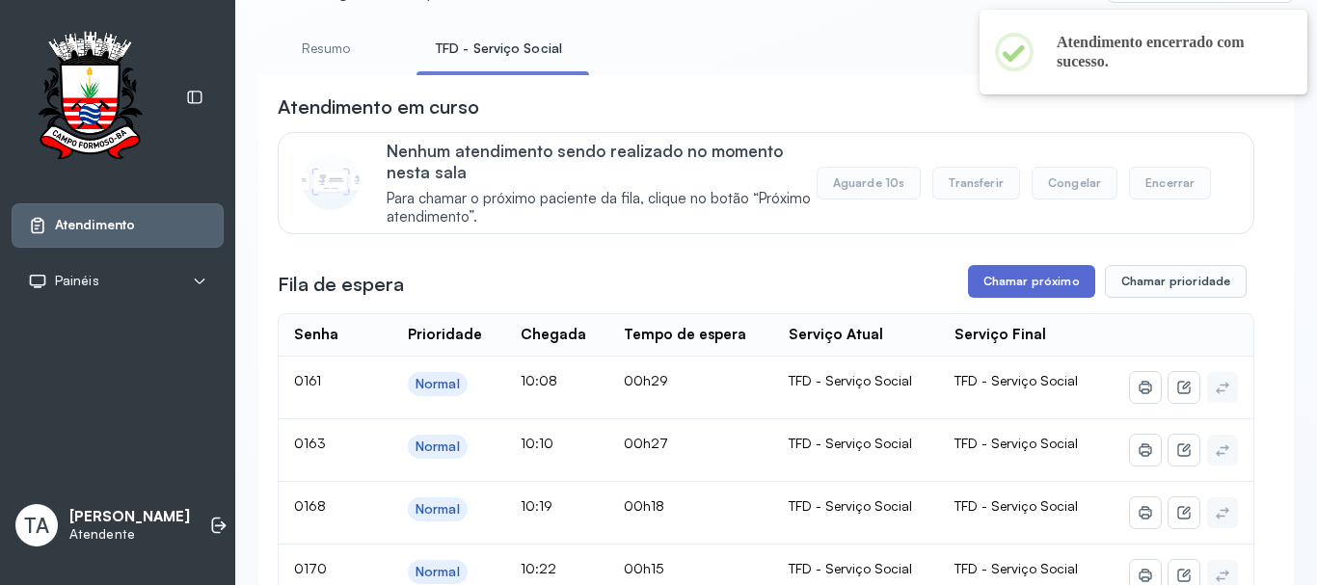
click at [978, 284] on button "Chamar próximo" at bounding box center [1031, 281] width 127 height 33
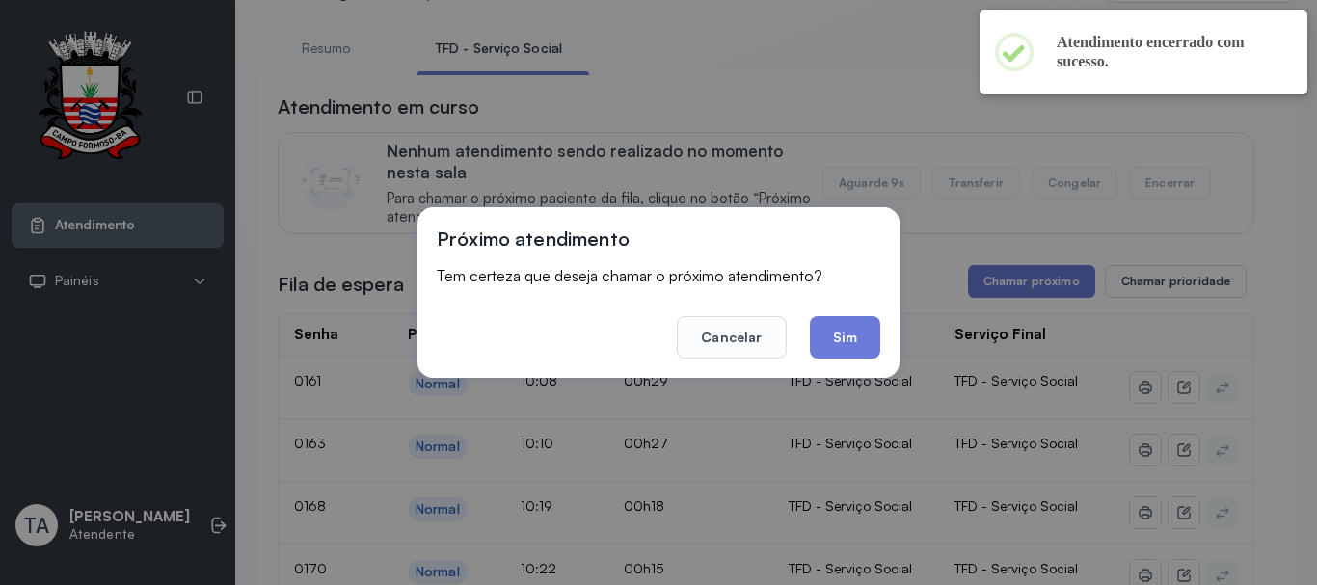
click at [868, 321] on button "Sim" at bounding box center [845, 337] width 70 height 42
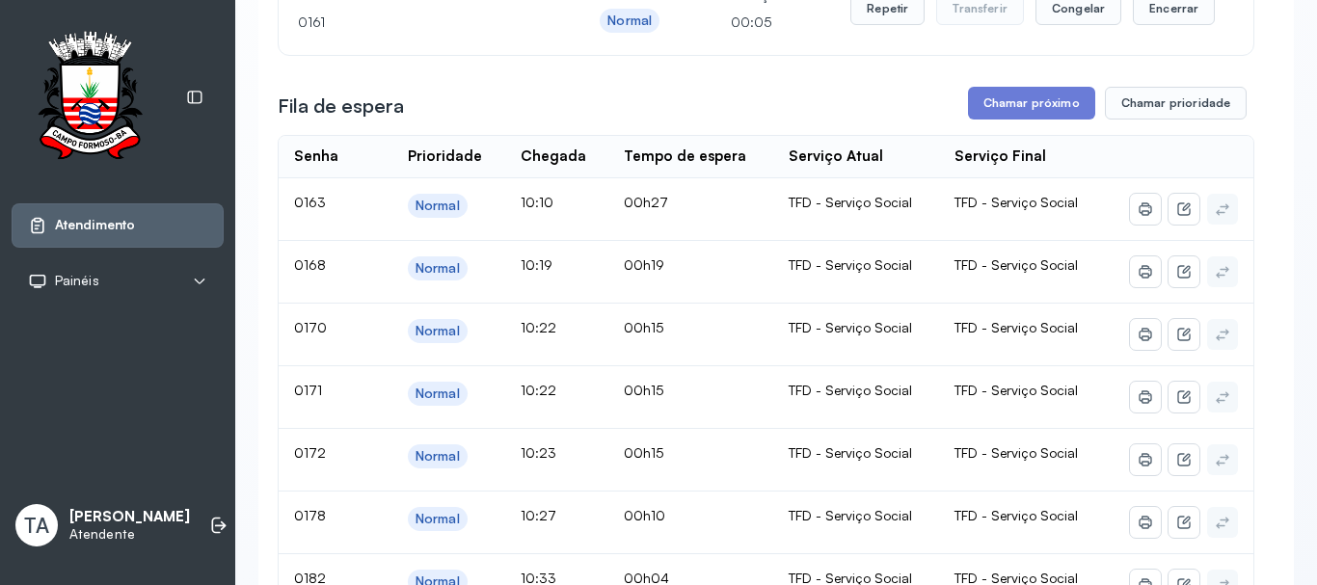
scroll to position [156, 0]
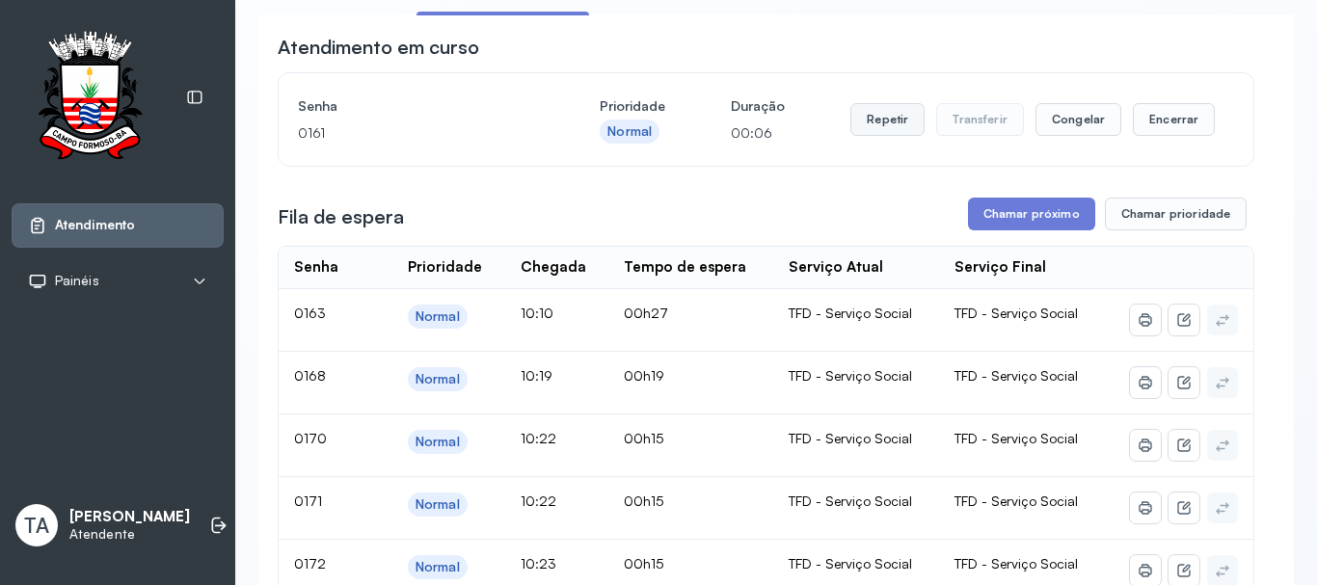
click at [878, 133] on button "Repetir" at bounding box center [888, 119] width 74 height 33
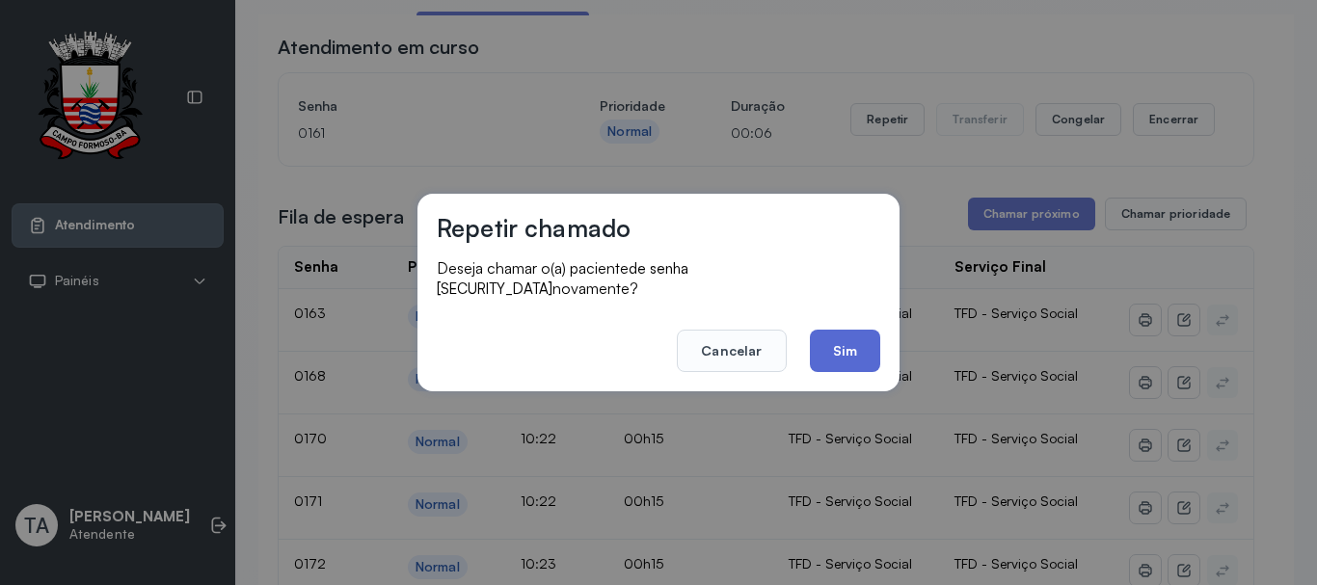
click at [828, 330] on button "Sim" at bounding box center [845, 351] width 70 height 42
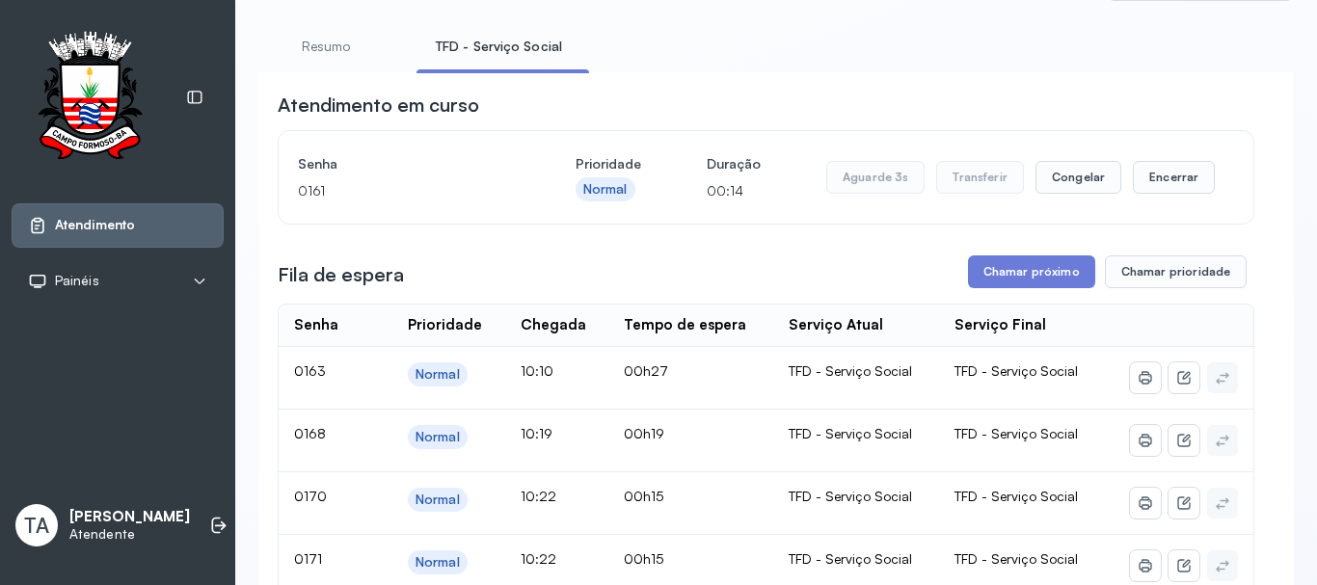
scroll to position [60, 0]
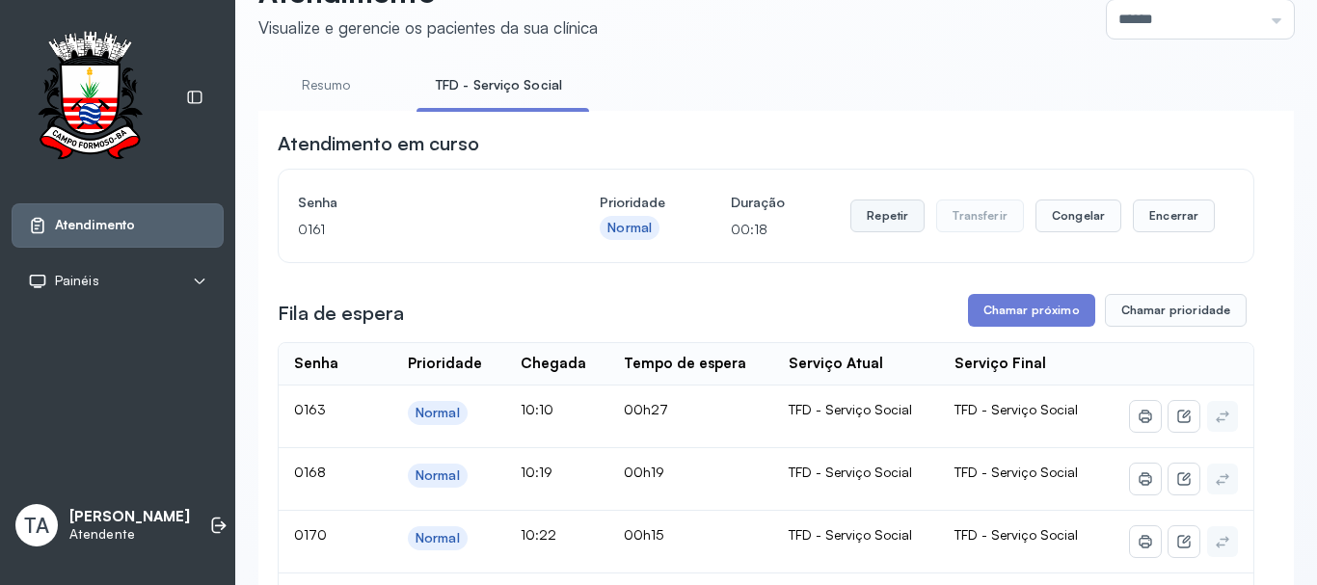
click at [897, 221] on button "Repetir" at bounding box center [888, 216] width 74 height 33
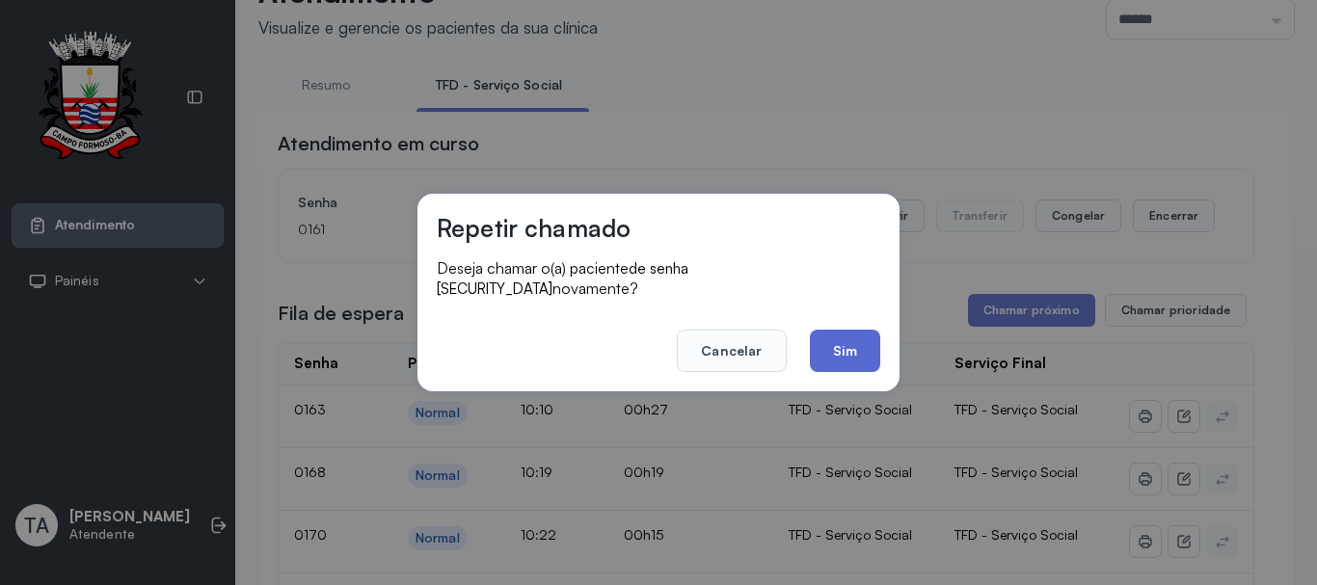
click at [852, 347] on button "Sim" at bounding box center [845, 351] width 70 height 42
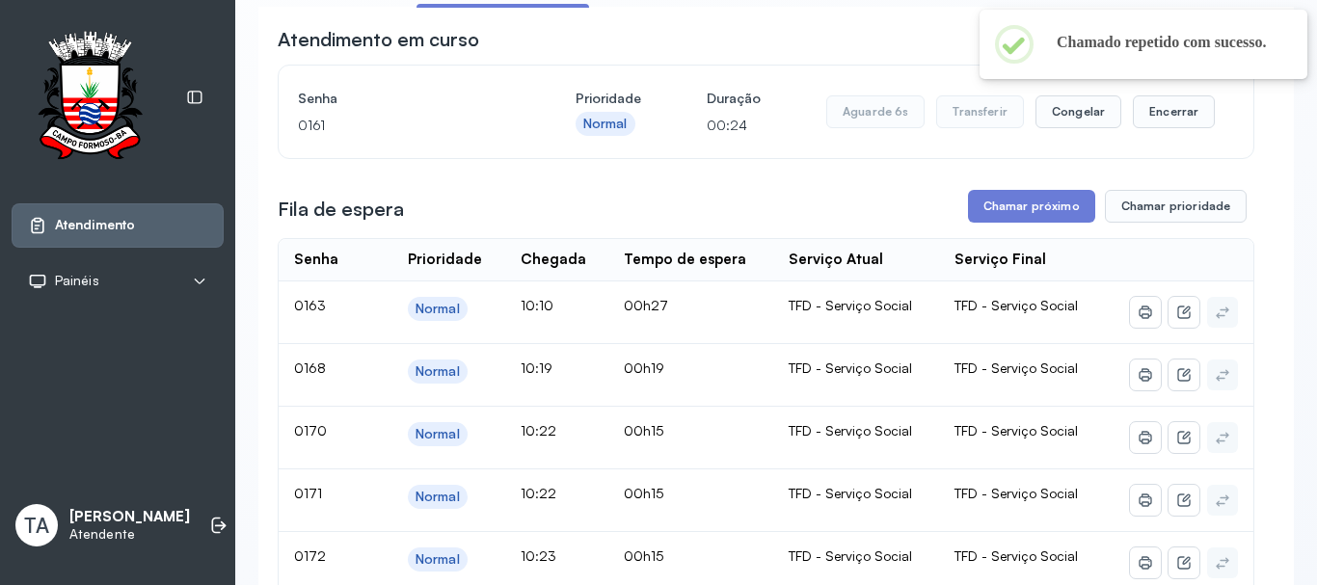
scroll to position [156, 0]
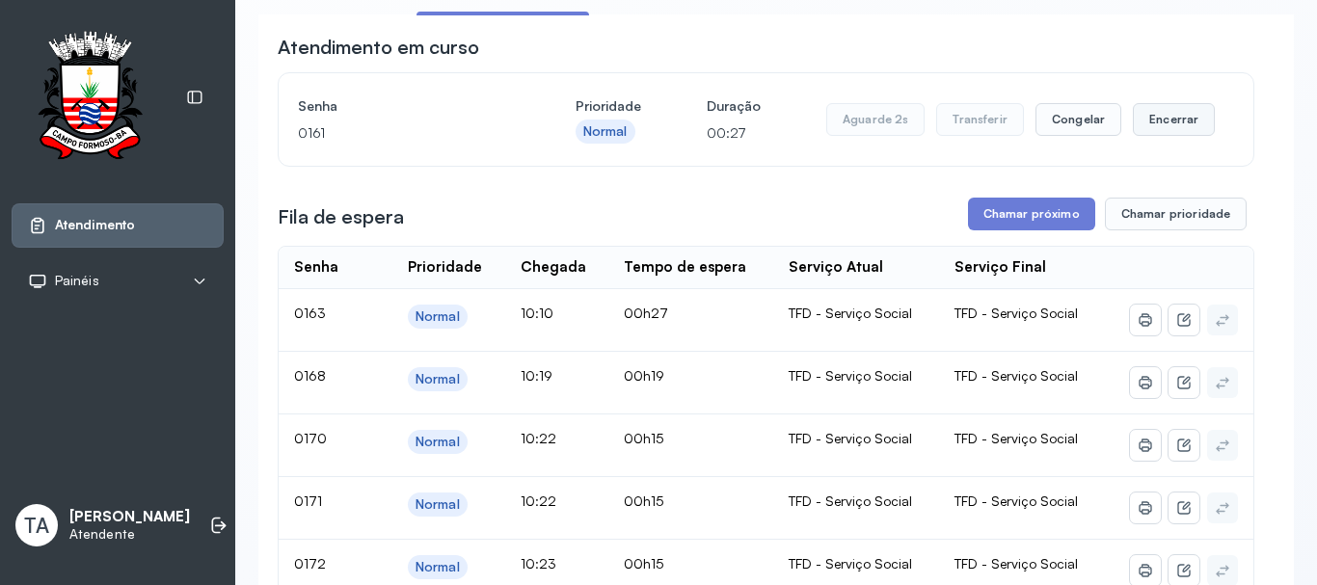
click at [1170, 133] on button "Encerrar" at bounding box center [1174, 119] width 82 height 33
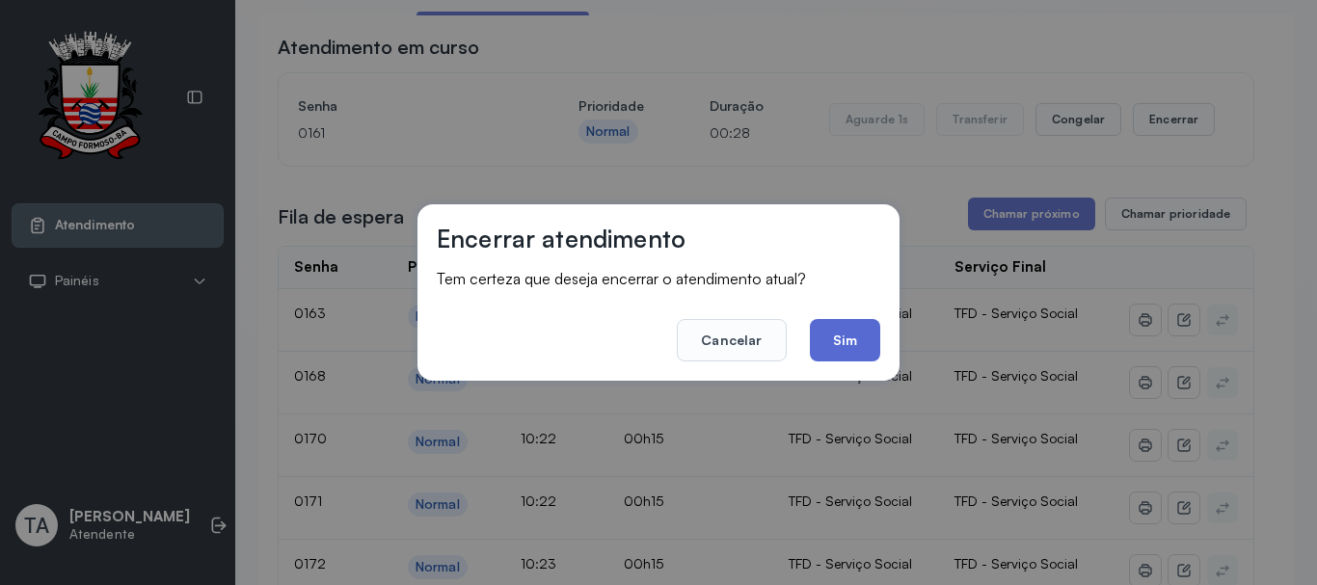
click at [841, 336] on button "Sim" at bounding box center [845, 340] width 70 height 42
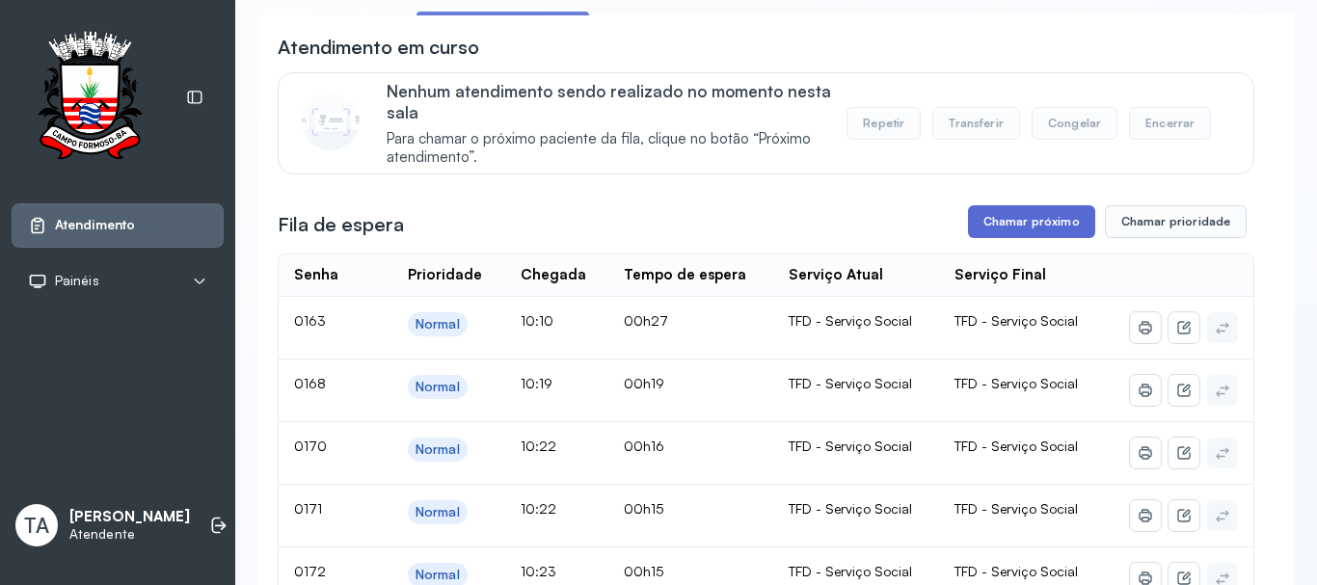
click at [1011, 229] on button "Chamar próximo" at bounding box center [1031, 221] width 127 height 33
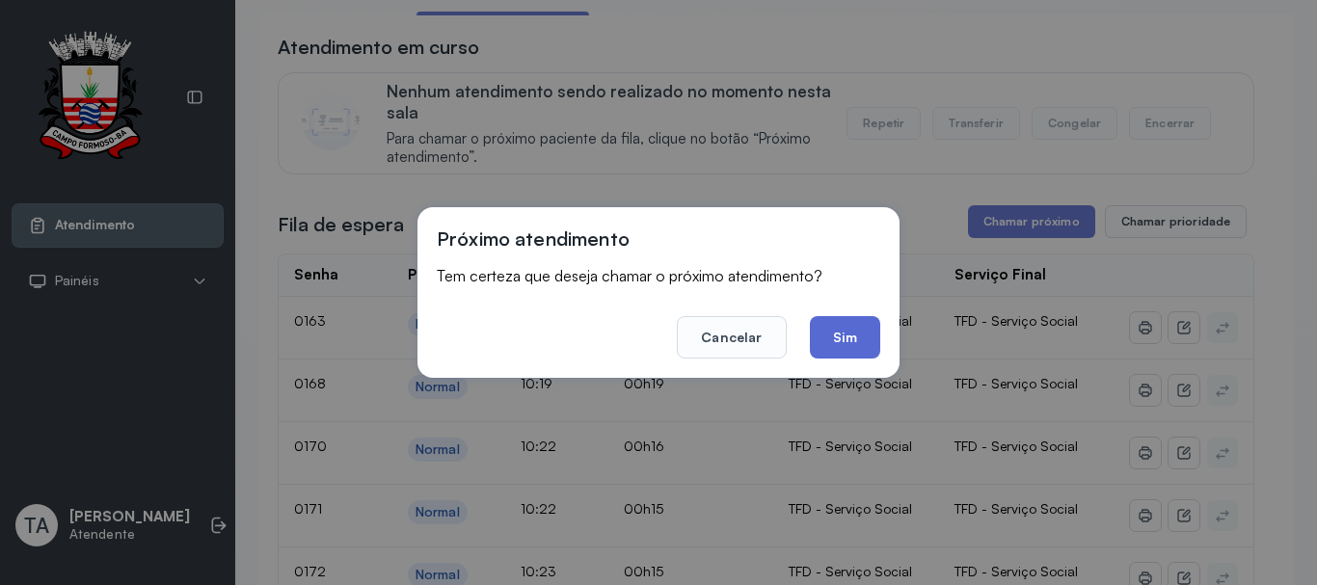
click at [832, 328] on button "Sim" at bounding box center [845, 337] width 70 height 42
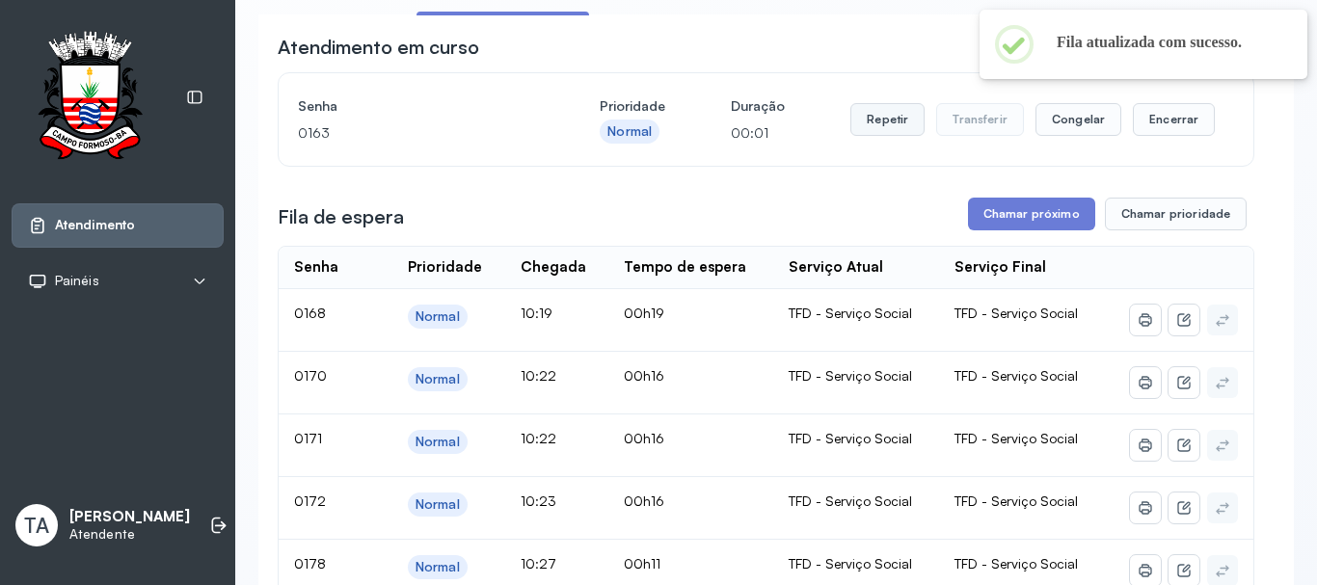
click at [866, 126] on button "Repetir" at bounding box center [888, 119] width 74 height 33
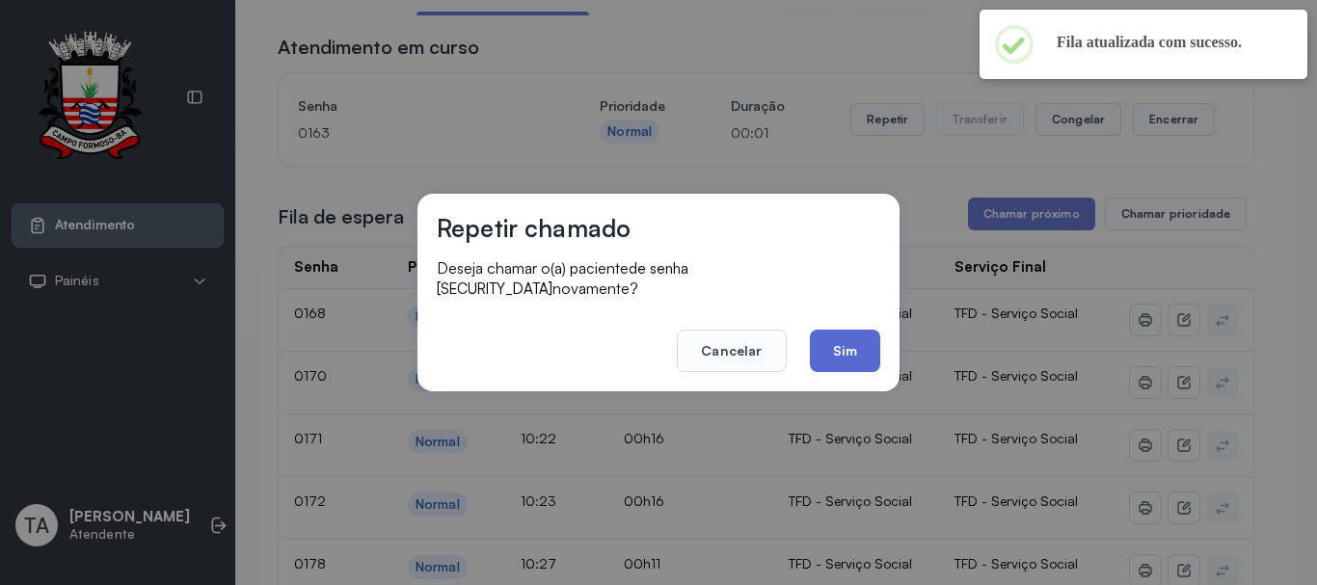
click at [837, 340] on button "Sim" at bounding box center [845, 351] width 70 height 42
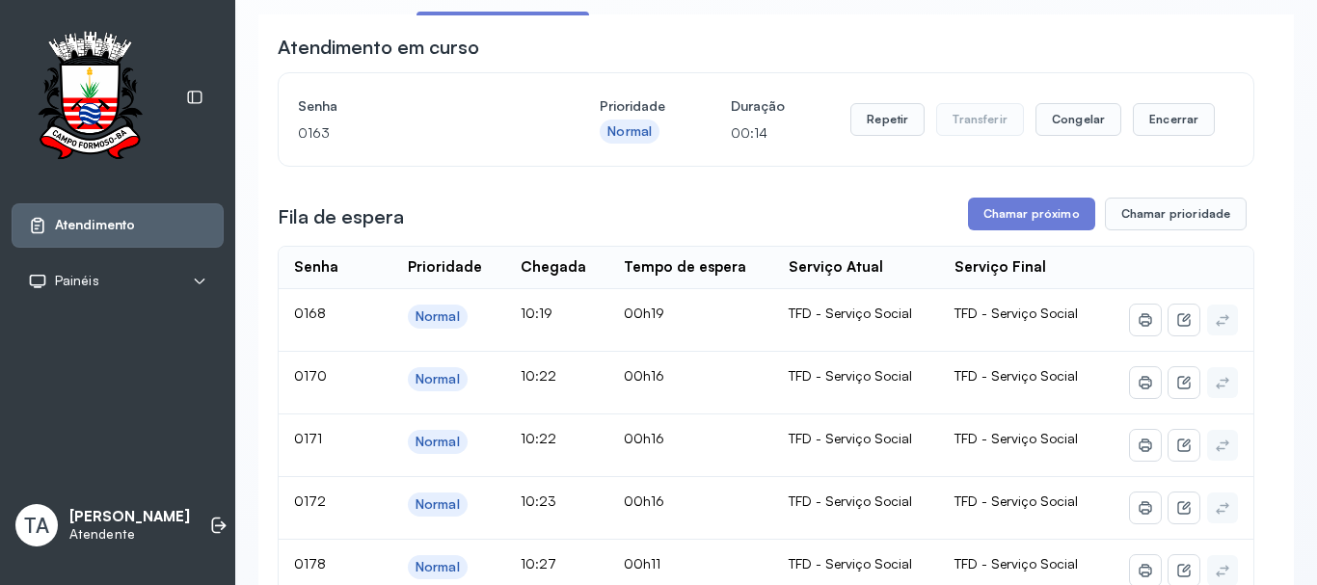
click at [876, 134] on button "Repetir" at bounding box center [888, 119] width 74 height 33
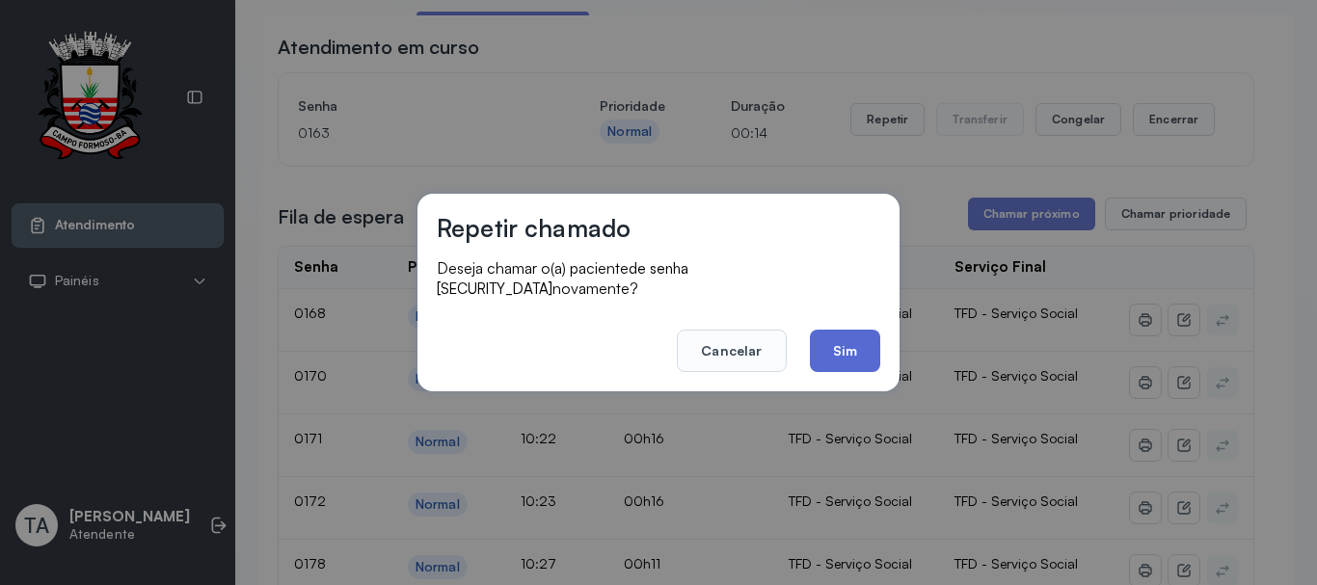
click at [849, 330] on button "Sim" at bounding box center [845, 351] width 70 height 42
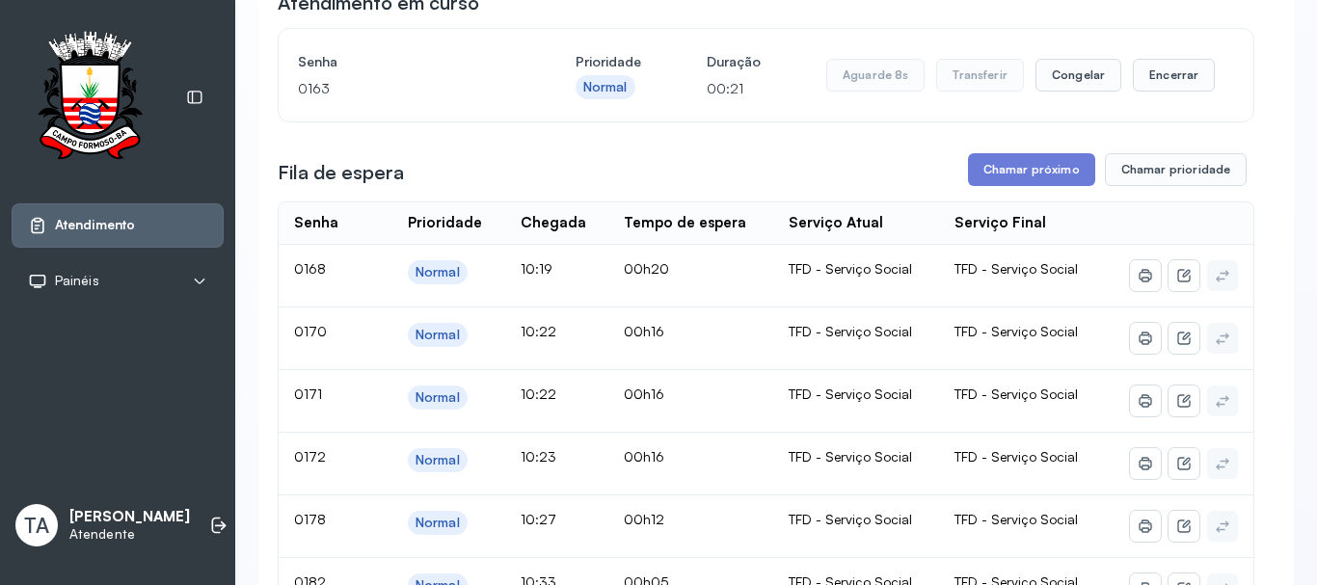
scroll to position [193, 0]
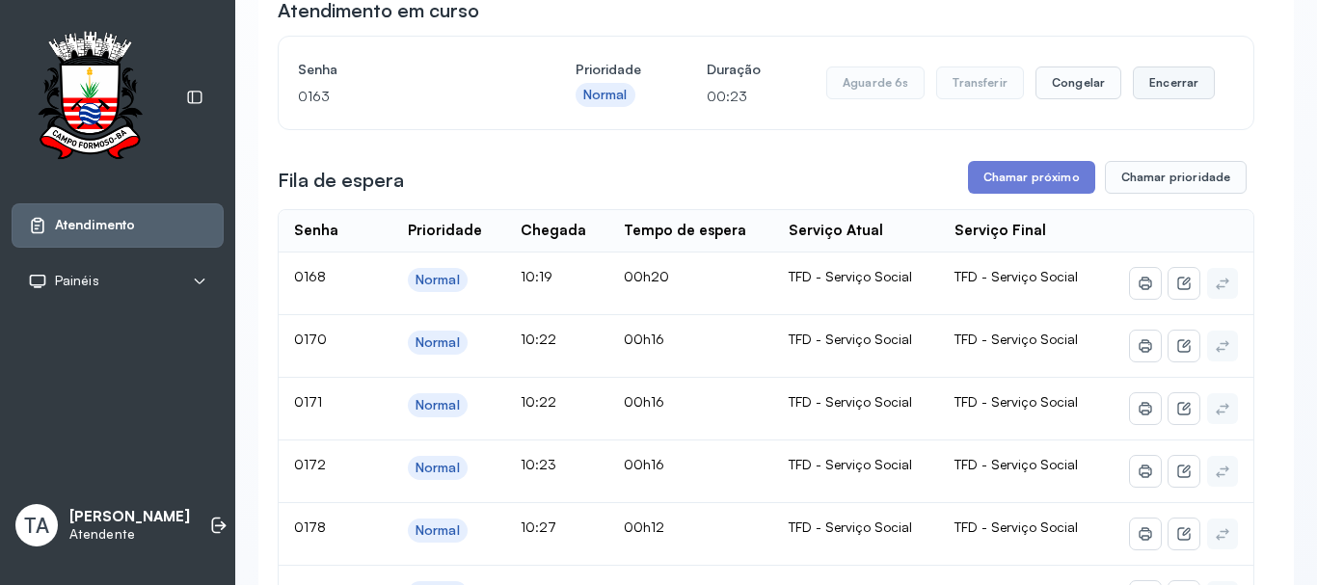
click at [1133, 95] on button "Encerrar" at bounding box center [1174, 83] width 82 height 33
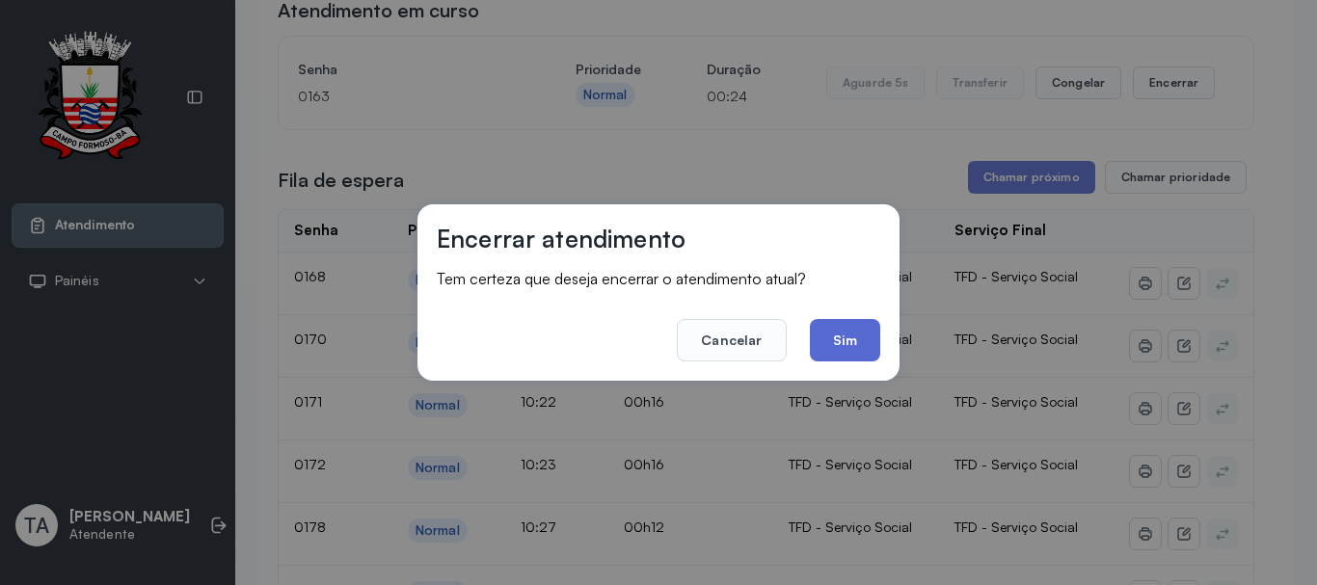
click at [856, 335] on button "Sim" at bounding box center [845, 340] width 70 height 42
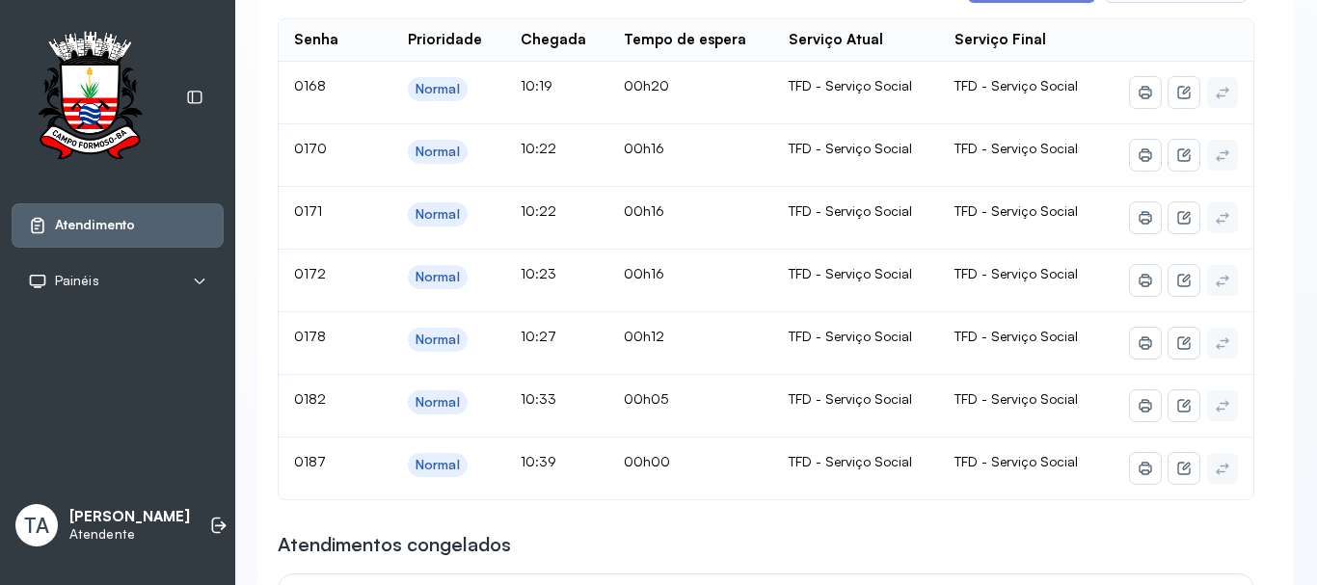
scroll to position [386, 0]
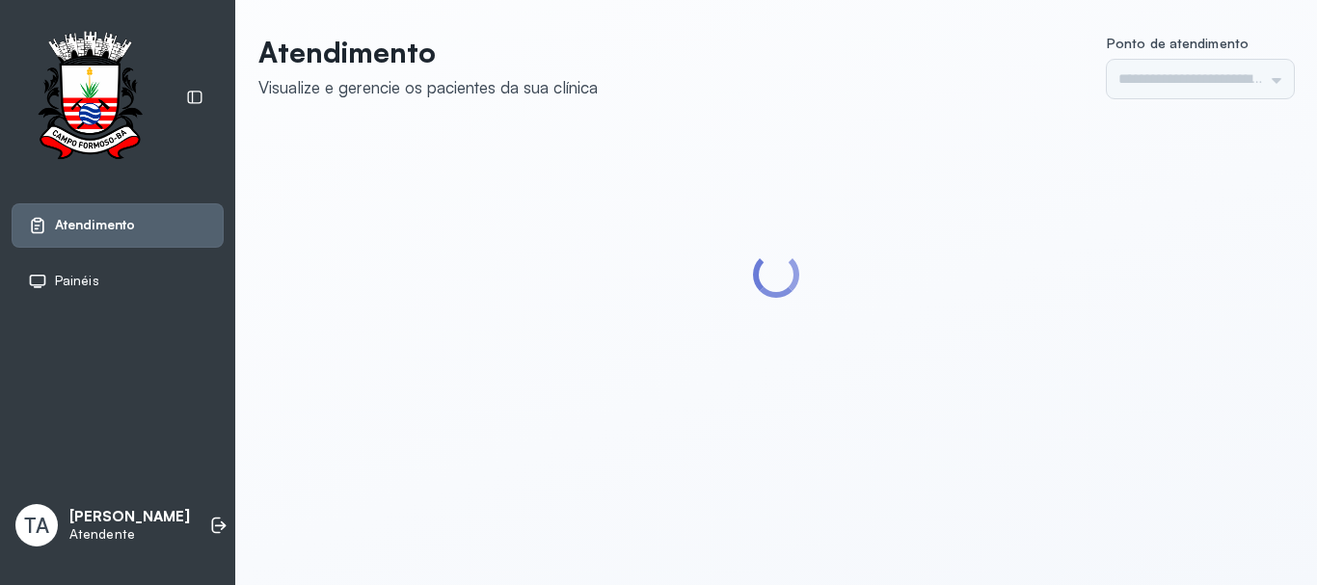
type input "******"
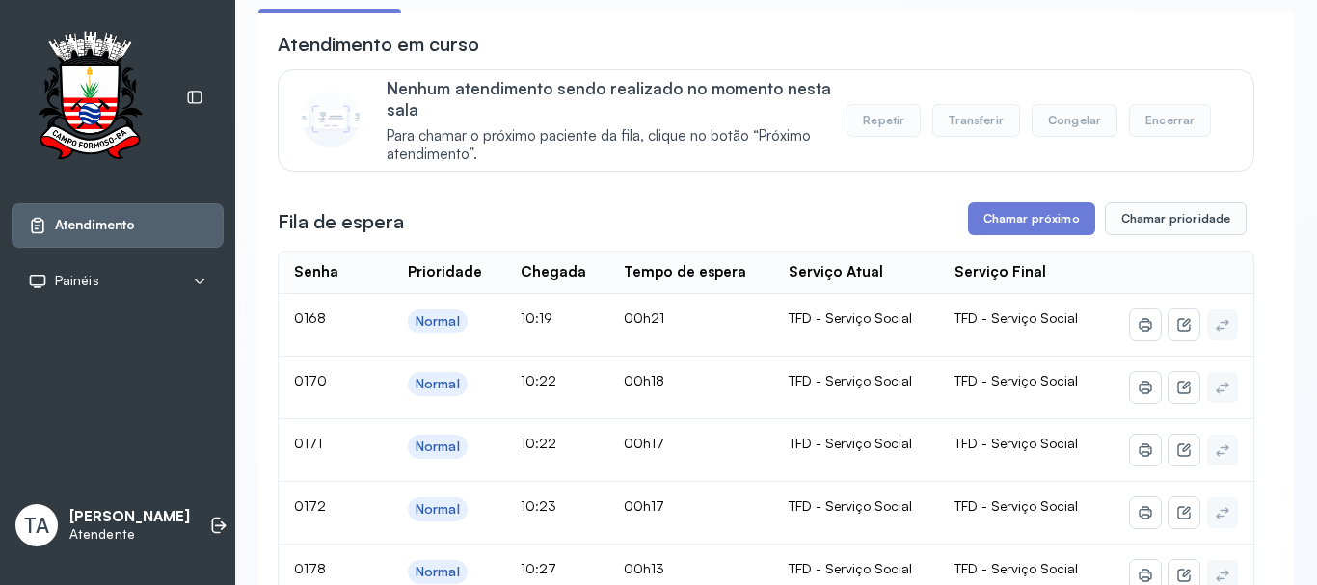
scroll to position [96, 0]
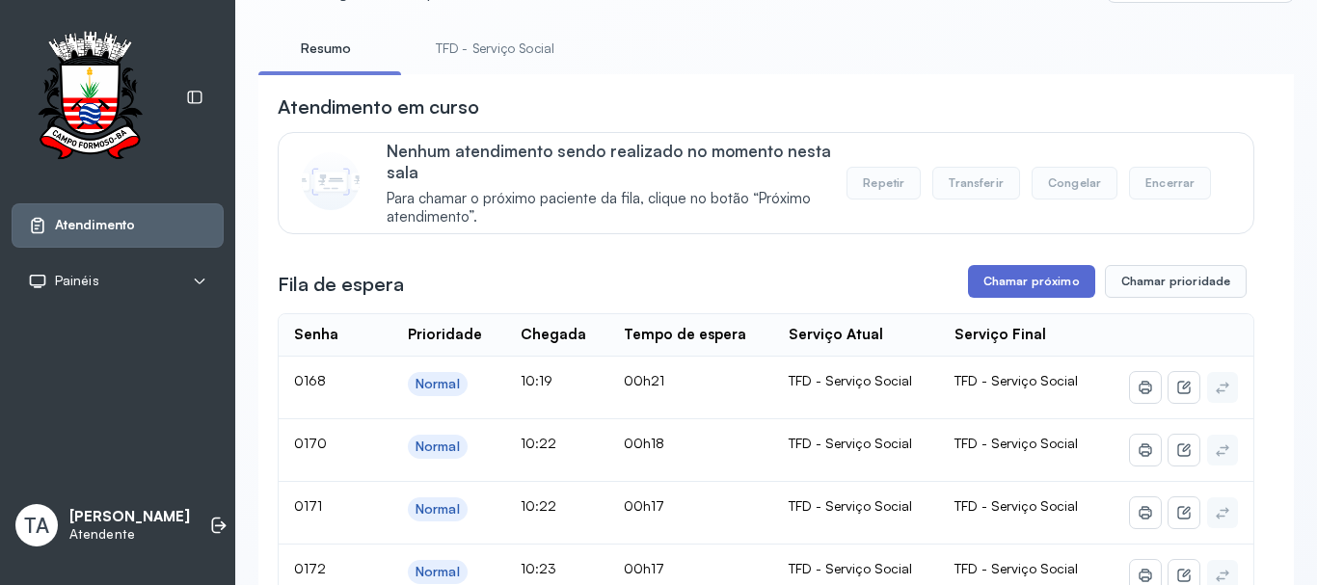
click at [990, 286] on button "Chamar próximo" at bounding box center [1031, 281] width 127 height 33
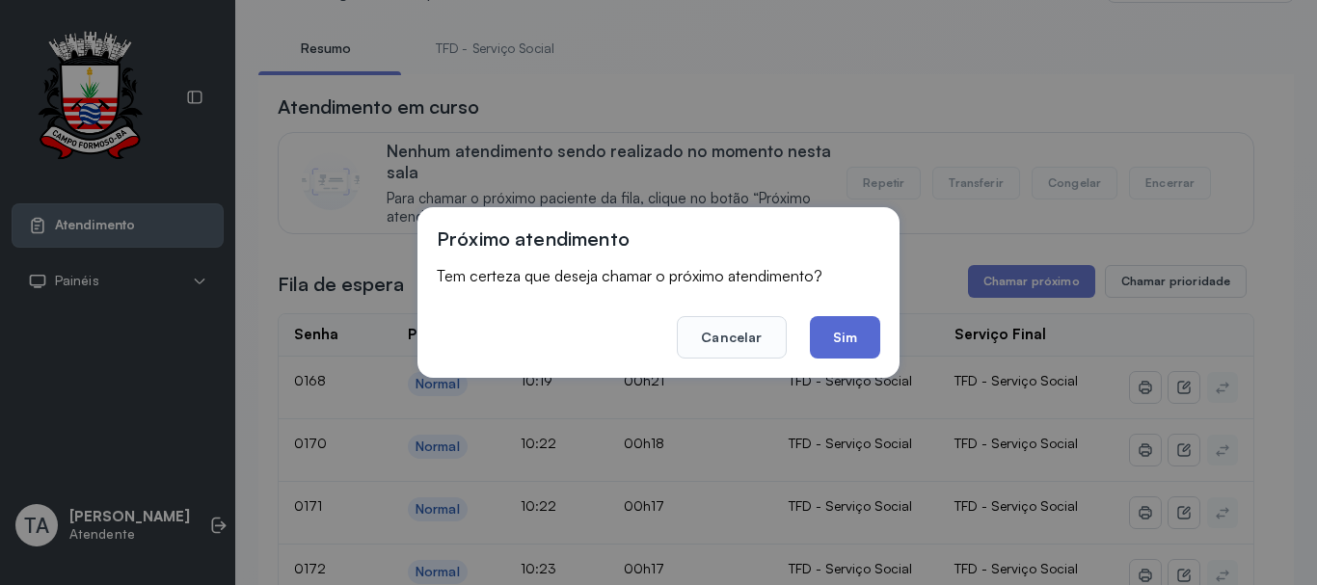
click at [841, 339] on button "Sim" at bounding box center [845, 337] width 70 height 42
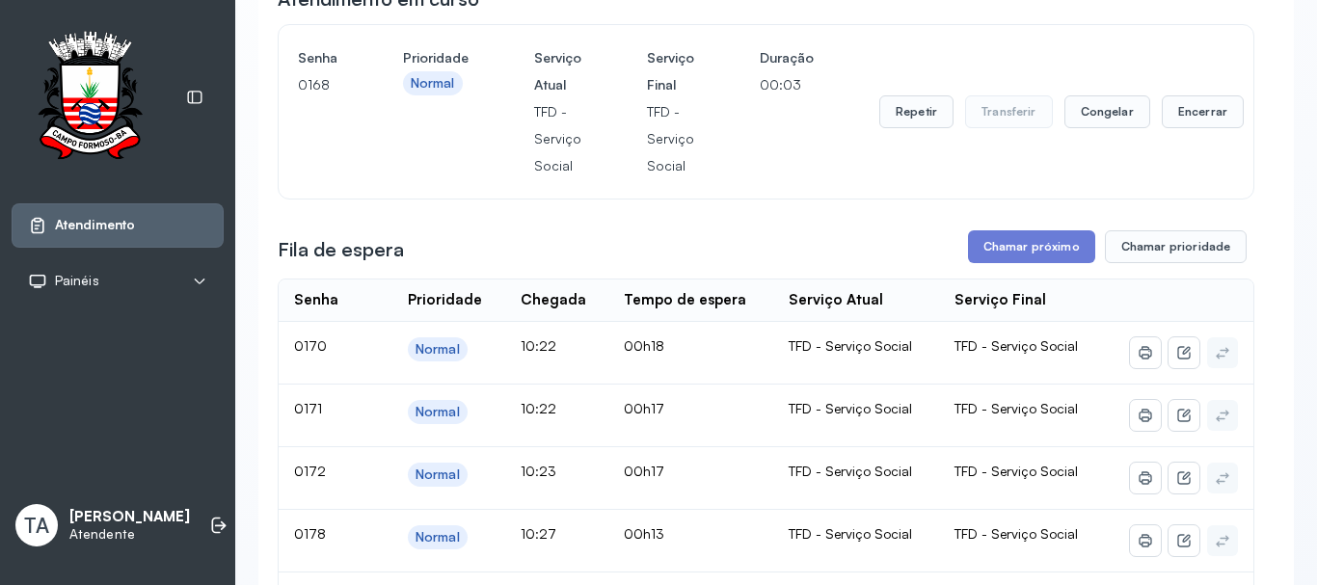
scroll to position [193, 0]
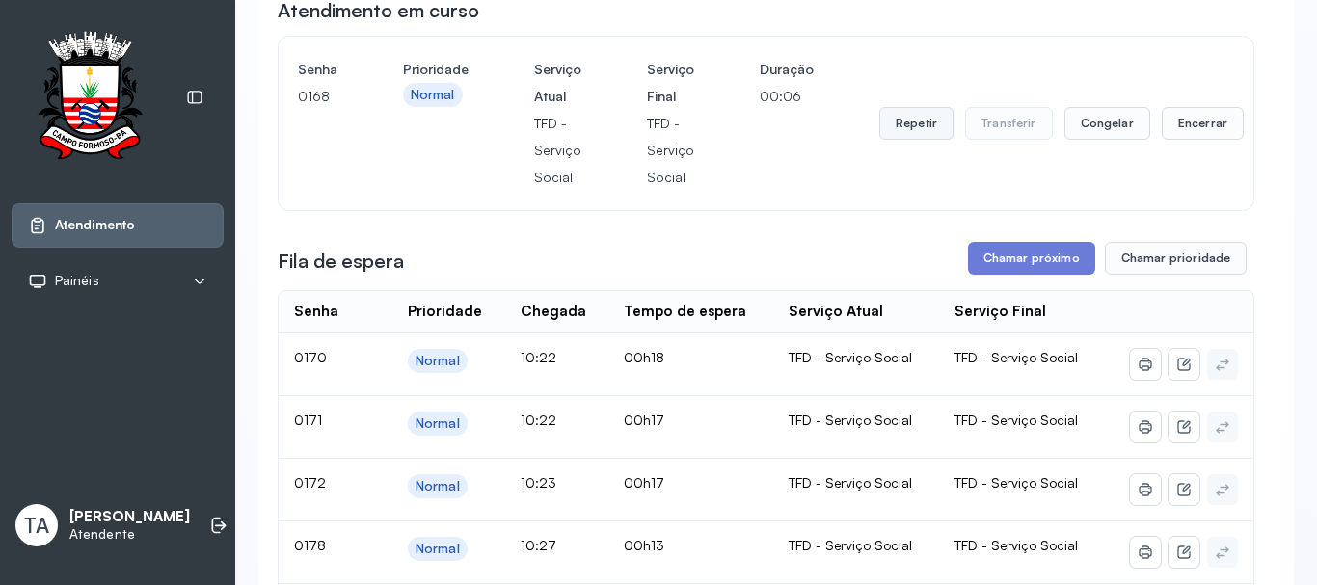
click at [902, 128] on button "Repetir" at bounding box center [916, 123] width 74 height 33
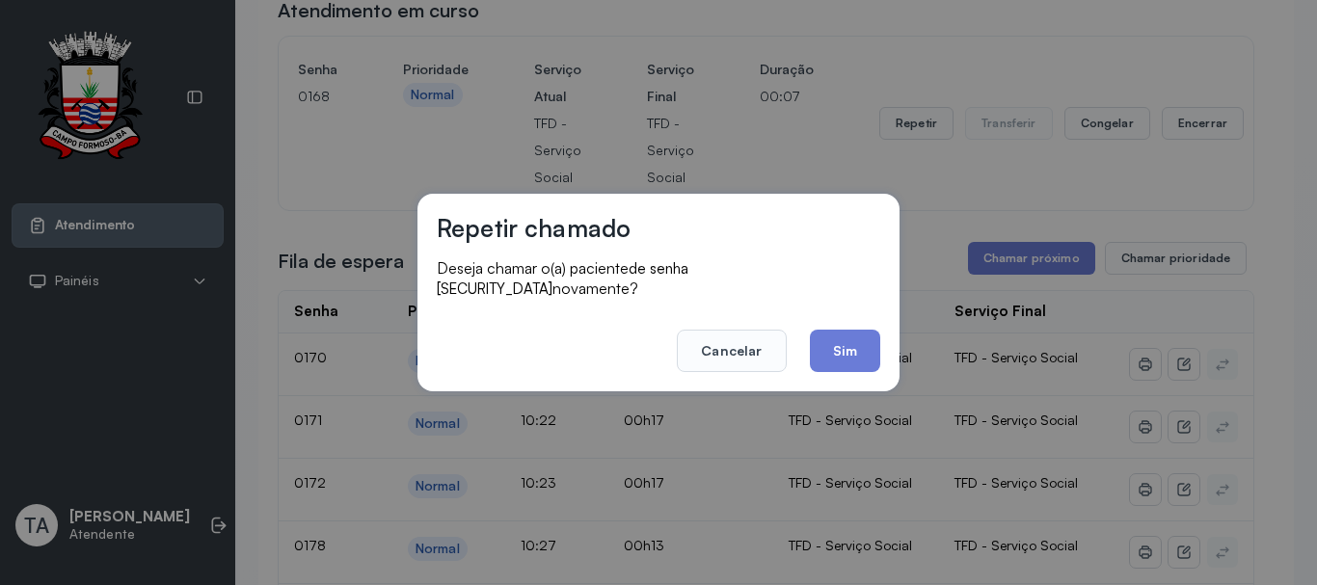
click at [853, 368] on div "Repetir chamado Deseja chamar o(a) paciente de senha 0168 novamente? Cancelar S…" at bounding box center [659, 293] width 482 height 198
click at [852, 338] on button "Sim" at bounding box center [845, 351] width 70 height 42
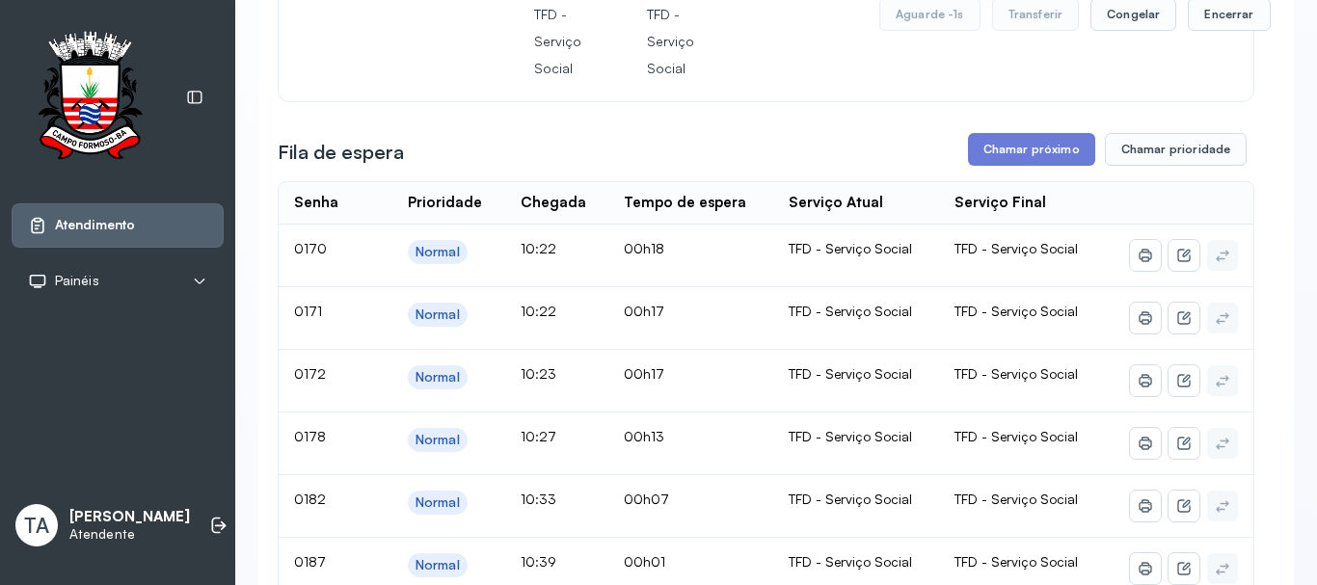
scroll to position [289, 0]
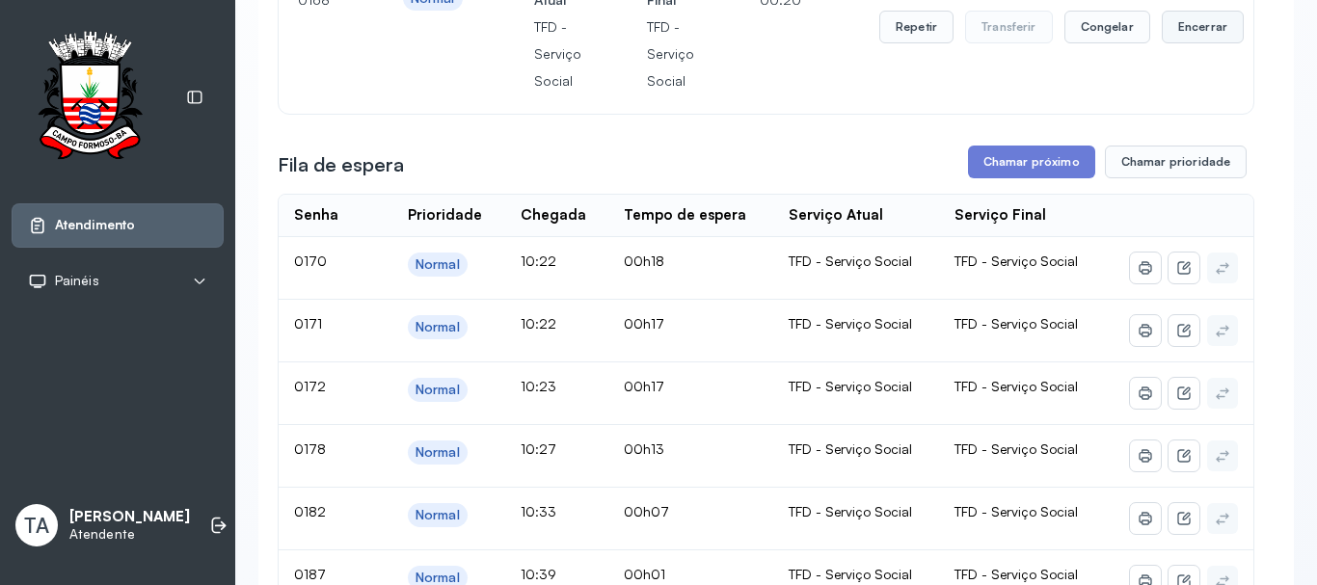
click at [1188, 37] on button "Encerrar" at bounding box center [1203, 27] width 82 height 33
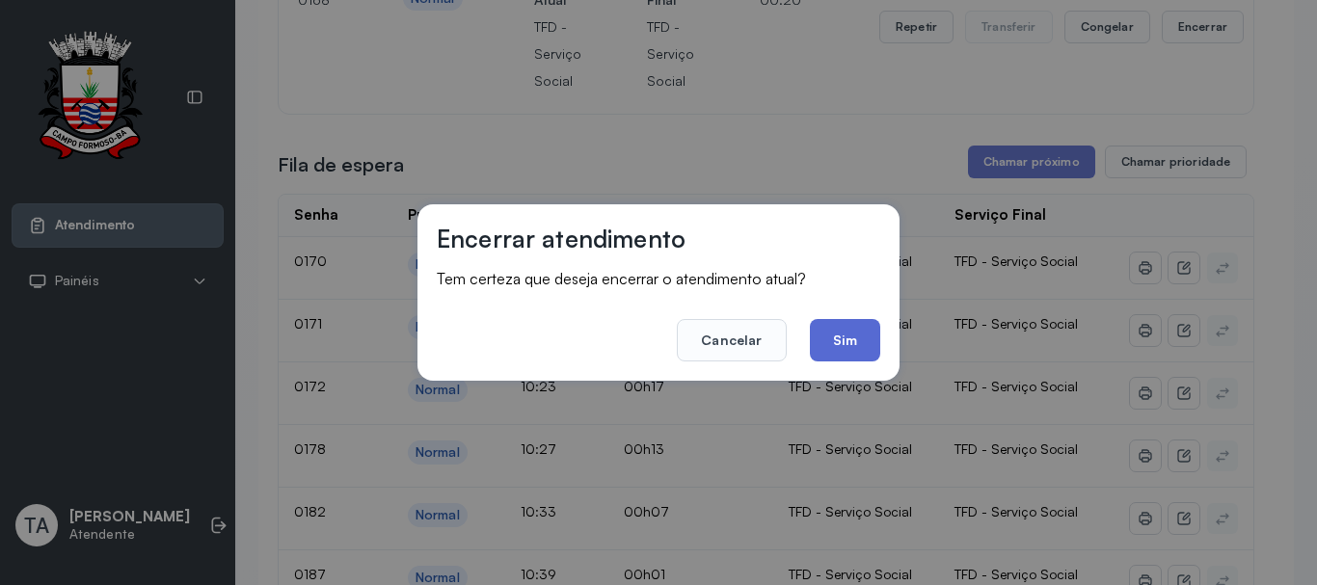
click at [826, 330] on button "Sim" at bounding box center [845, 340] width 70 height 42
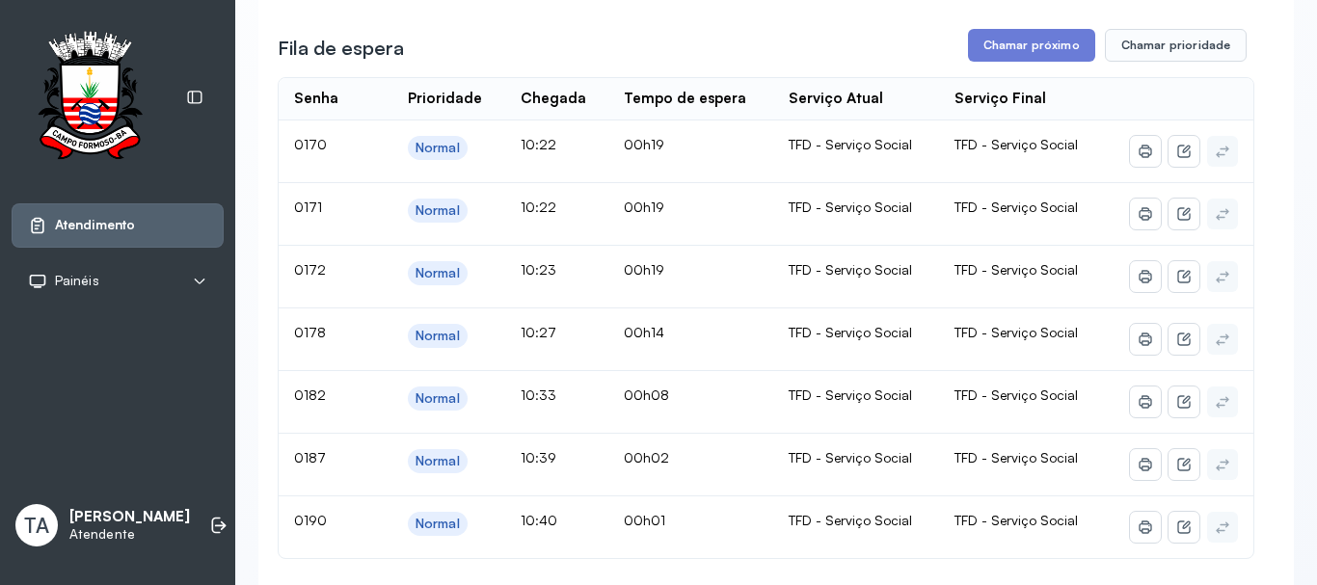
scroll to position [96, 0]
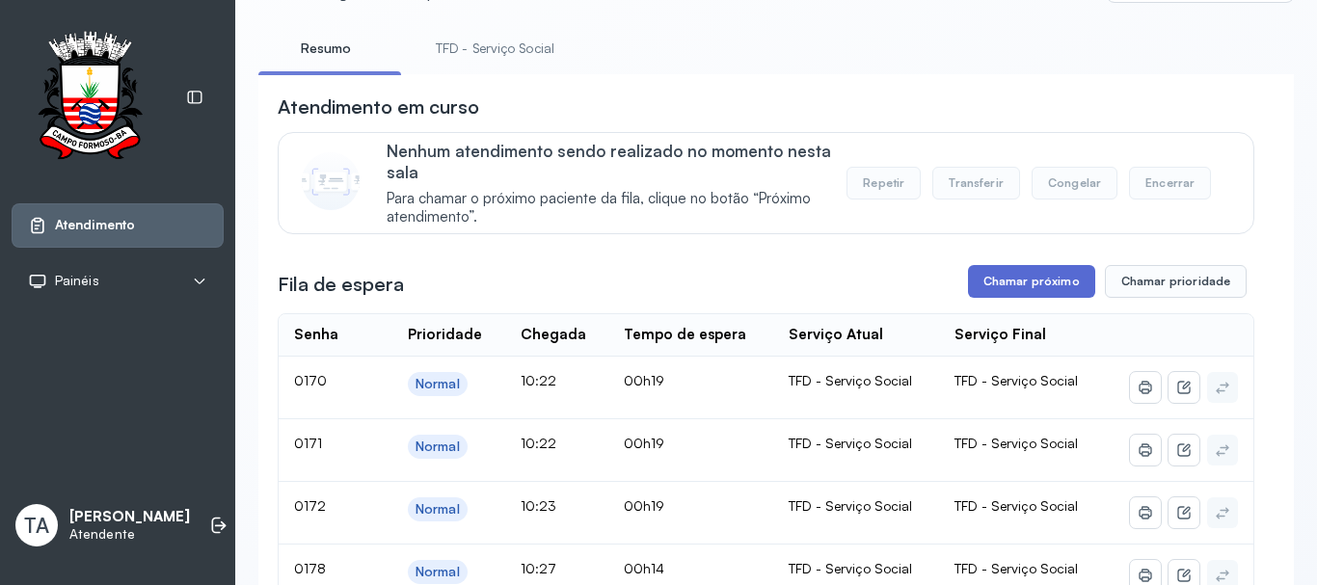
click at [1017, 277] on button "Chamar próximo" at bounding box center [1031, 281] width 127 height 33
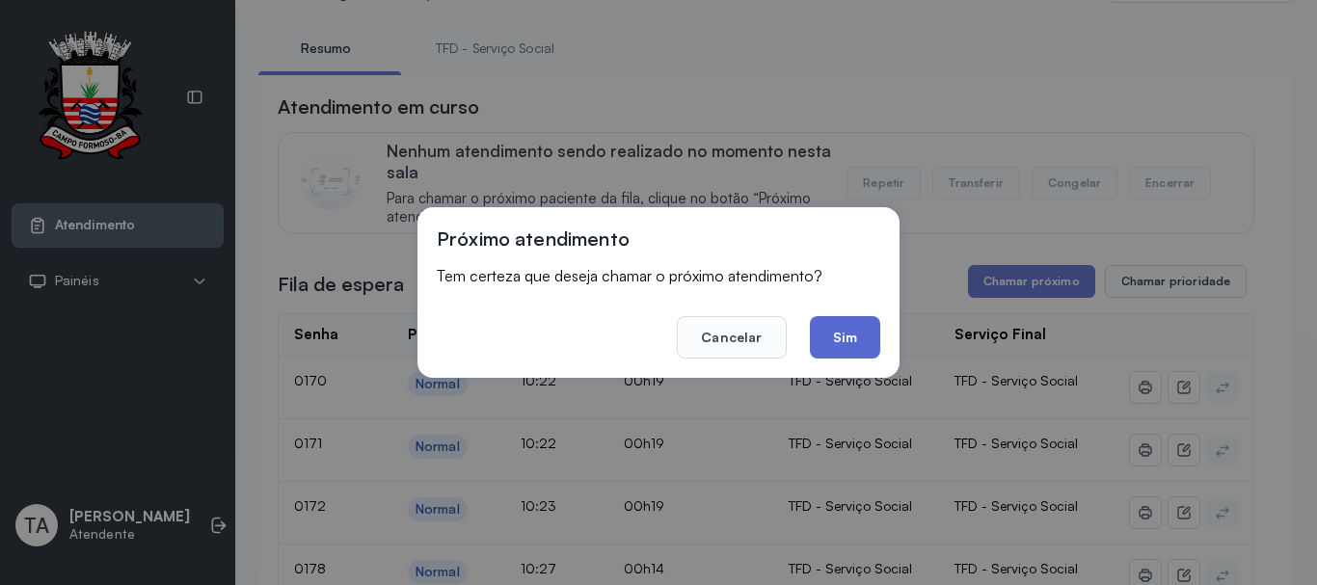
click at [838, 326] on button "Sim" at bounding box center [845, 337] width 70 height 42
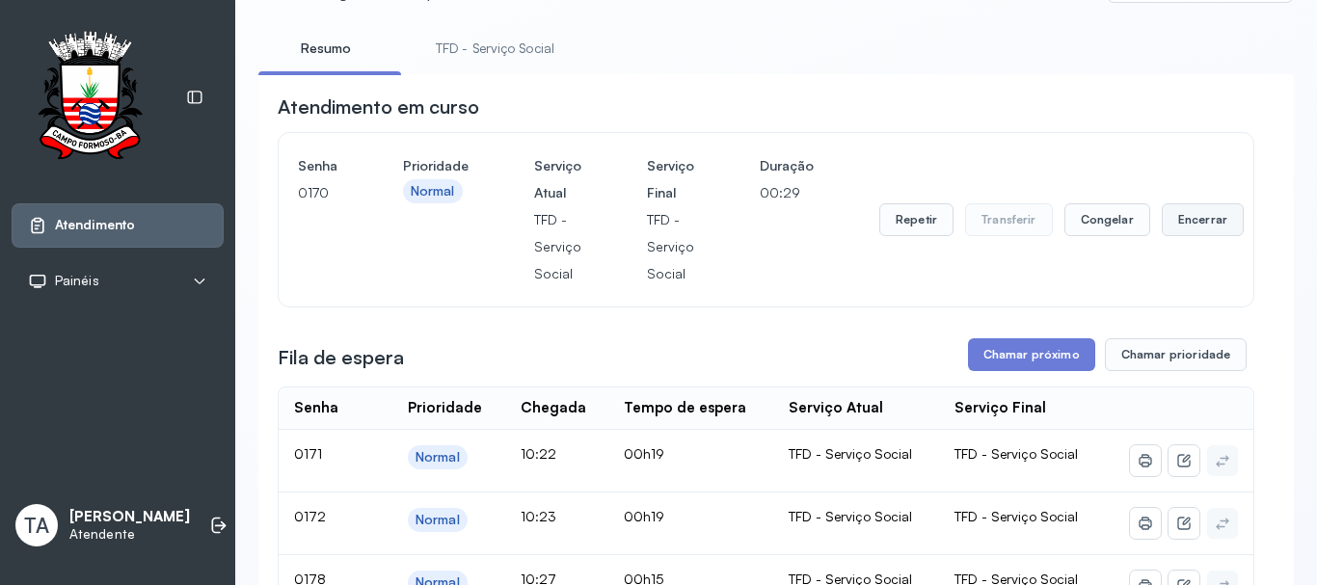
click at [1193, 235] on button "Encerrar" at bounding box center [1203, 219] width 82 height 33
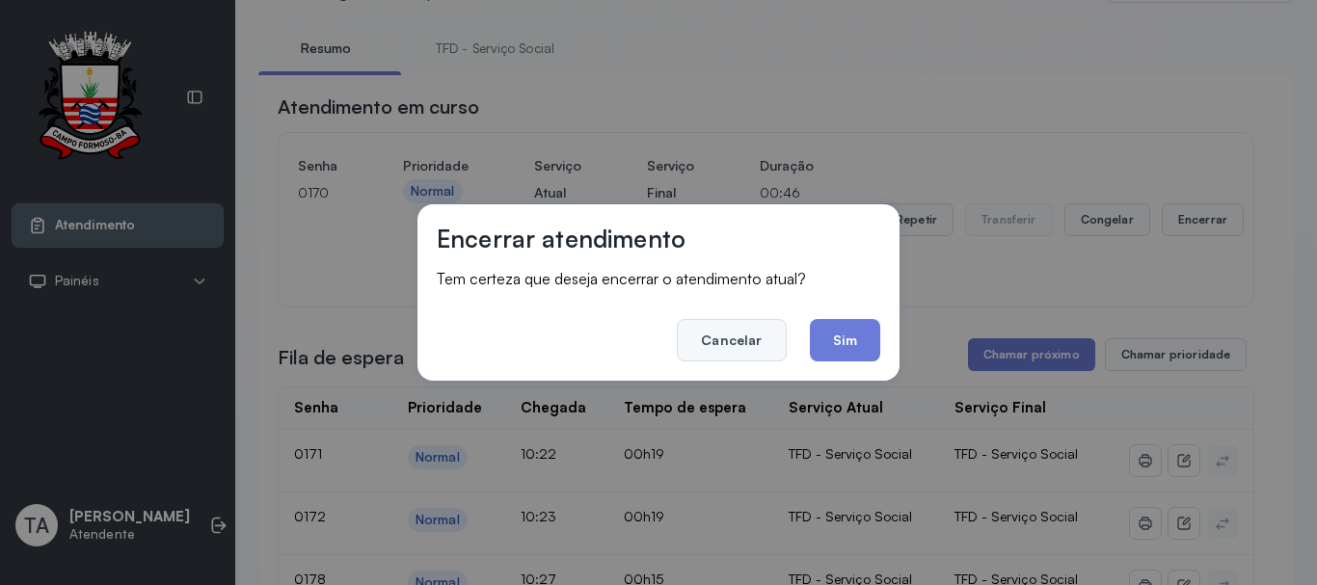
click at [774, 353] on button "Cancelar" at bounding box center [731, 340] width 109 height 42
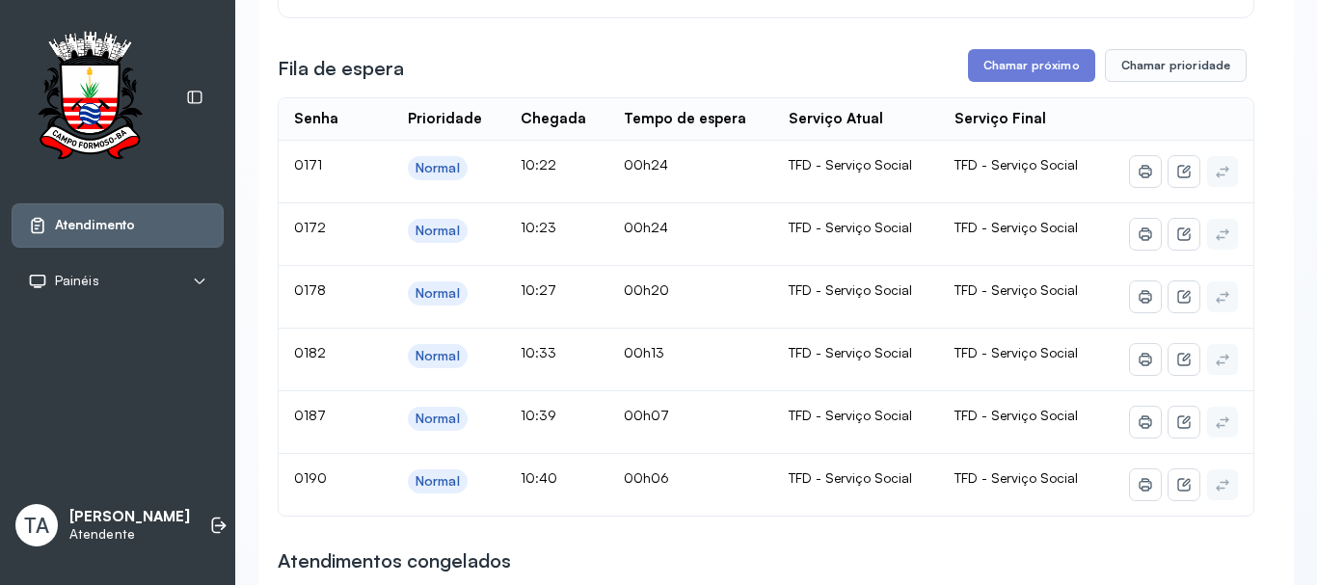
scroll to position [482, 0]
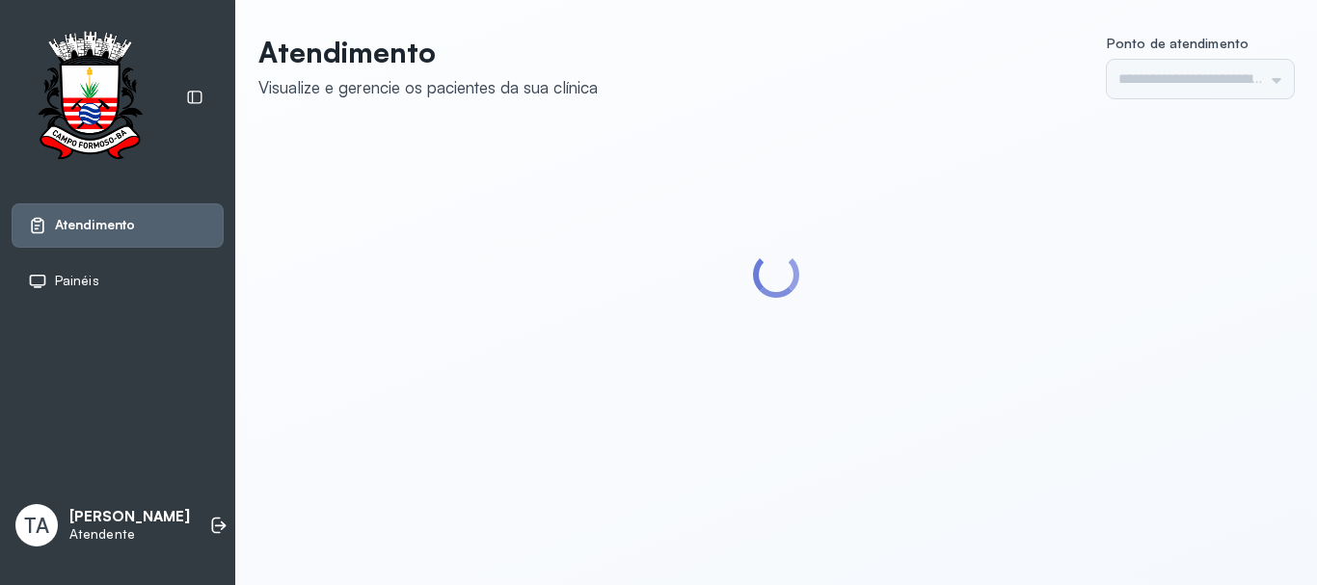
type input "******"
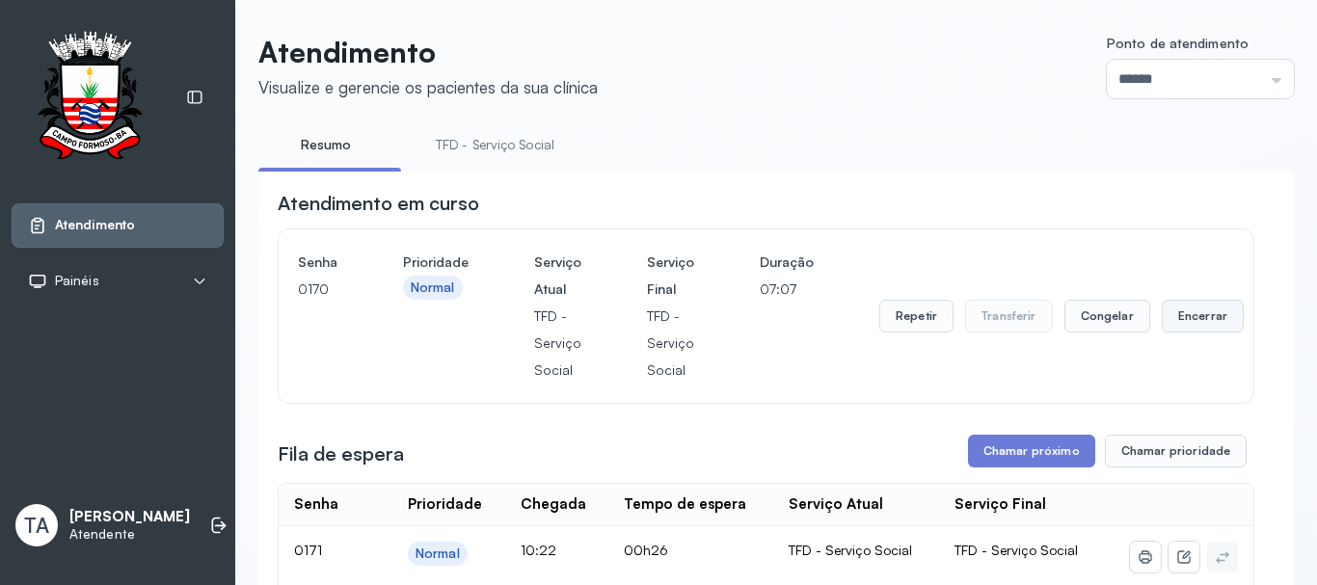
click at [1199, 323] on button "Encerrar" at bounding box center [1203, 316] width 82 height 33
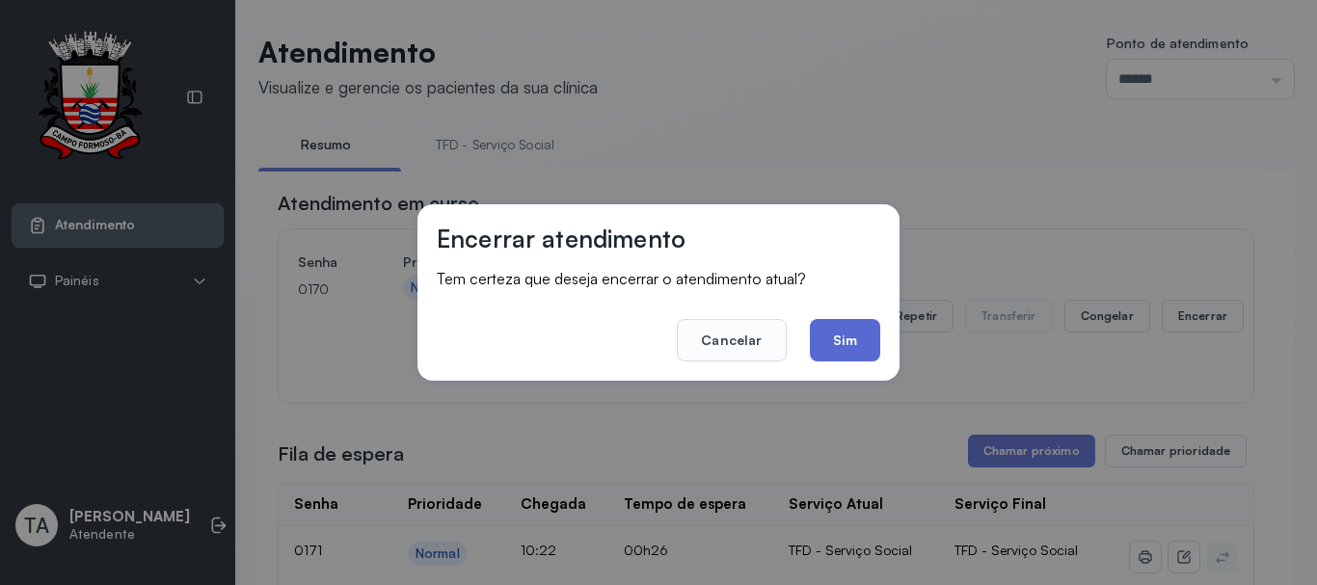
click at [844, 334] on button "Sim" at bounding box center [845, 340] width 70 height 42
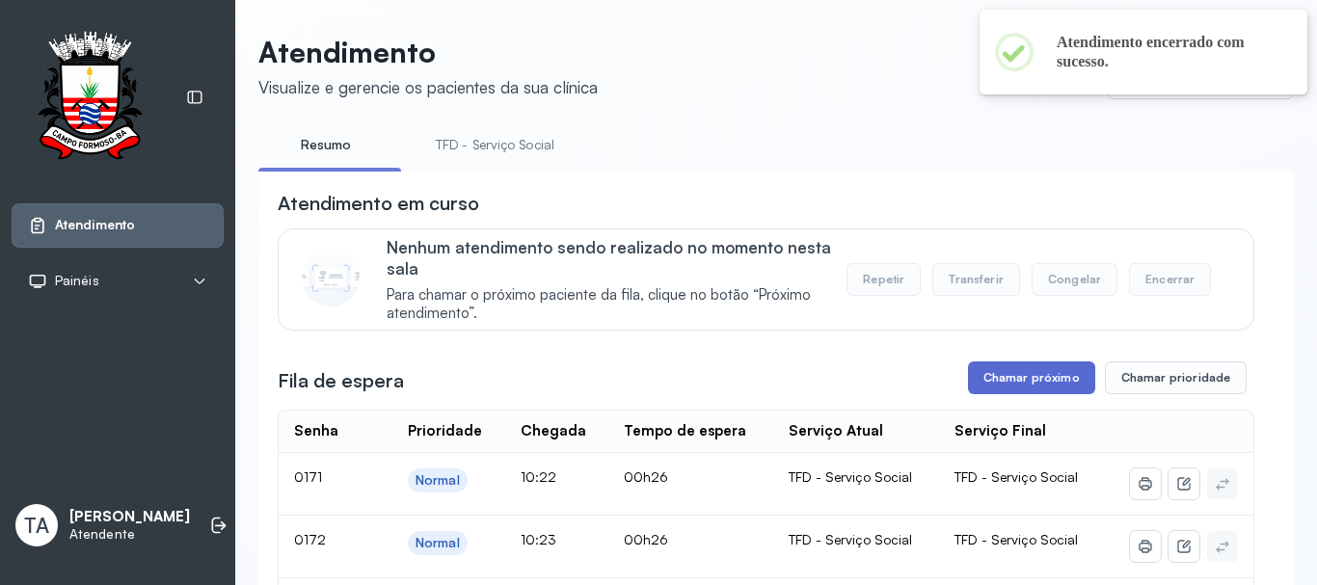
click at [989, 373] on button "Chamar próximo" at bounding box center [1031, 378] width 127 height 33
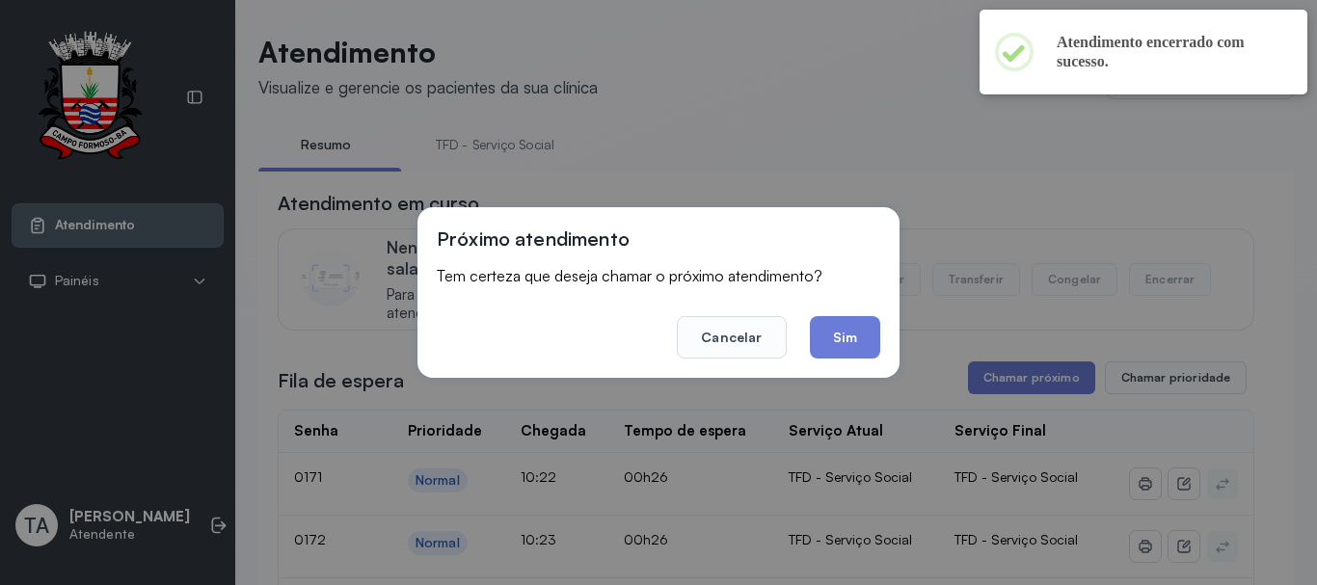
click at [879, 357] on footer "Cancelar Sim" at bounding box center [659, 323] width 444 height 69
click at [832, 339] on button "Sim" at bounding box center [845, 337] width 70 height 42
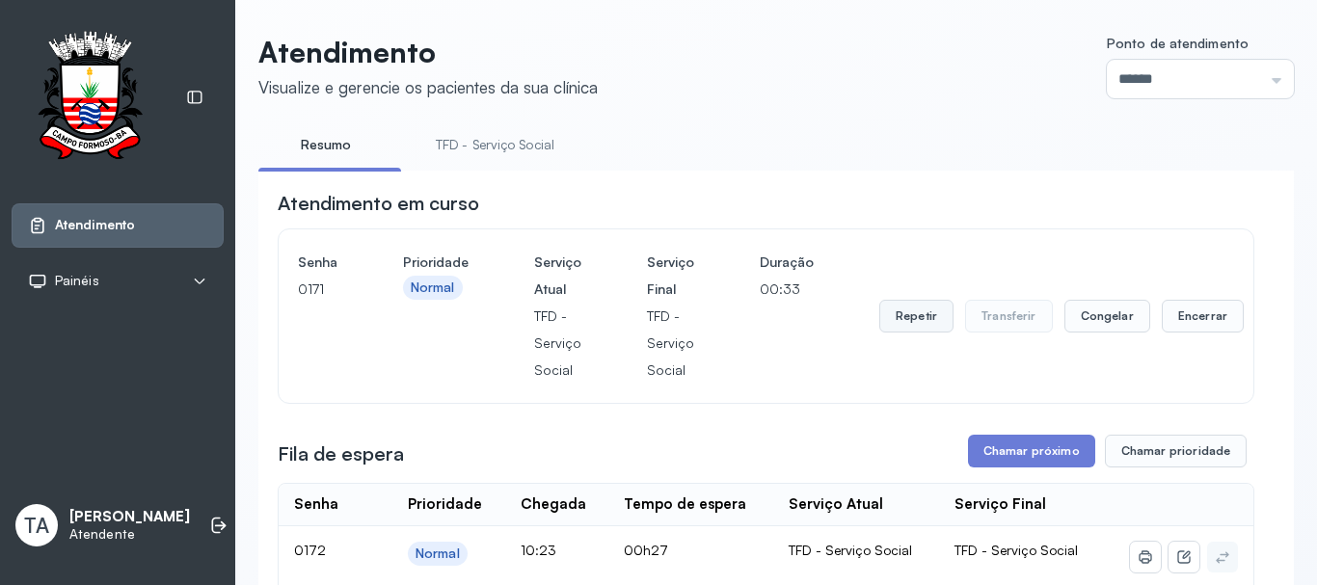
click at [899, 321] on button "Repetir" at bounding box center [916, 316] width 74 height 33
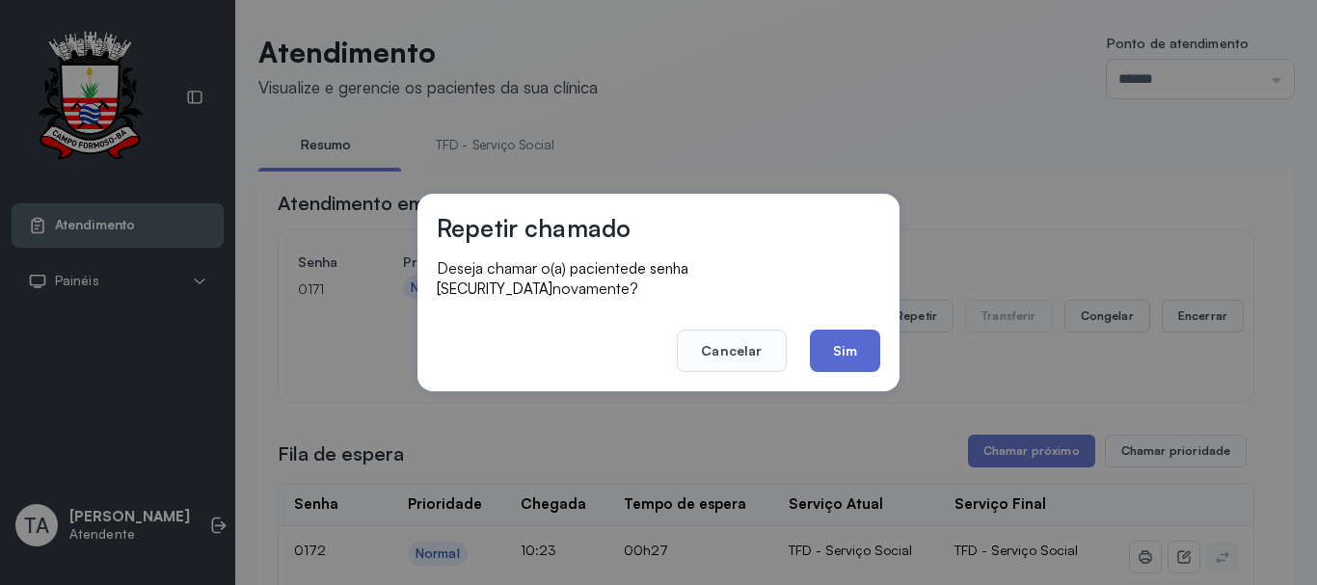
click at [829, 345] on button "Sim" at bounding box center [845, 351] width 70 height 42
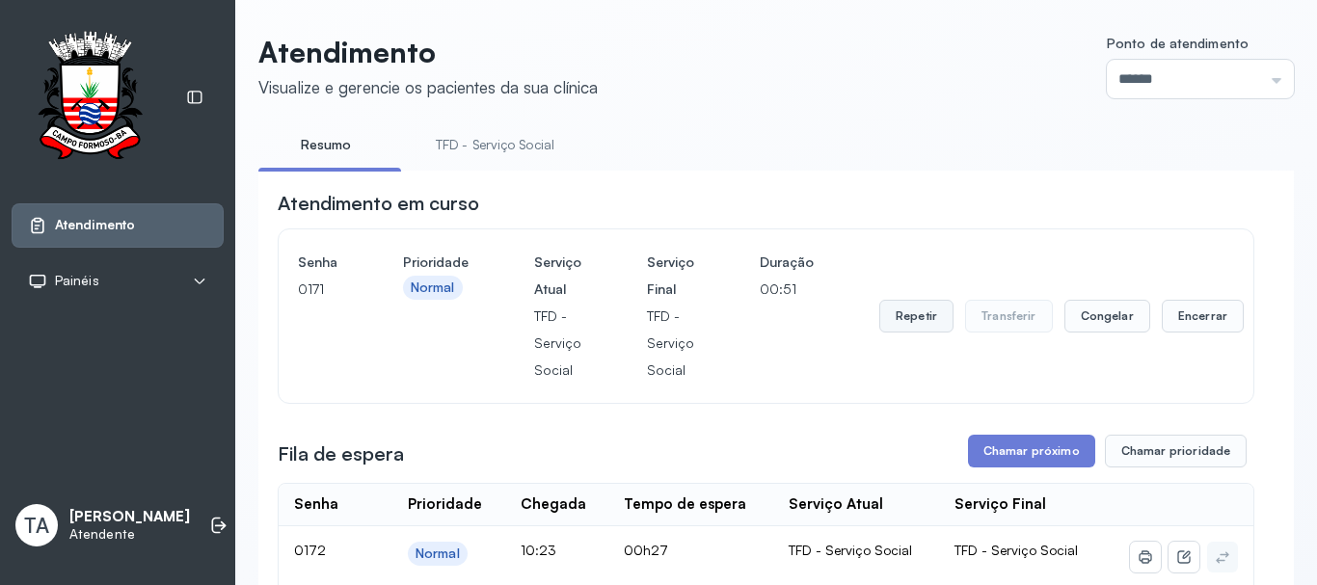
click at [907, 325] on button "Repetir" at bounding box center [916, 316] width 74 height 33
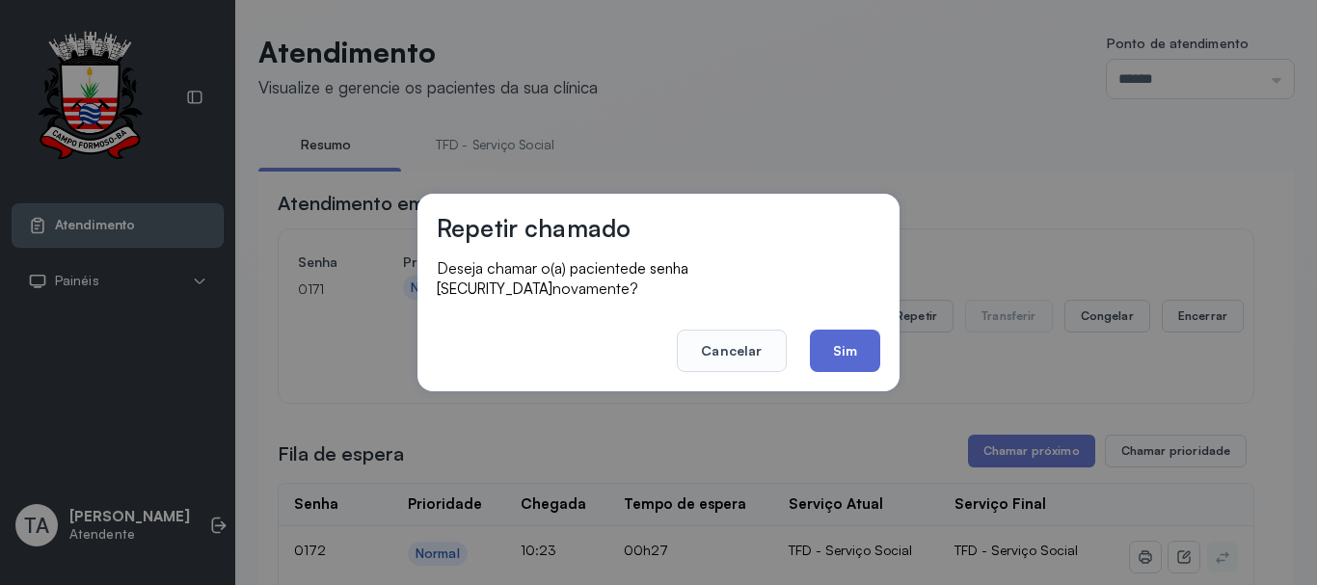
click at [851, 353] on button "Sim" at bounding box center [845, 351] width 70 height 42
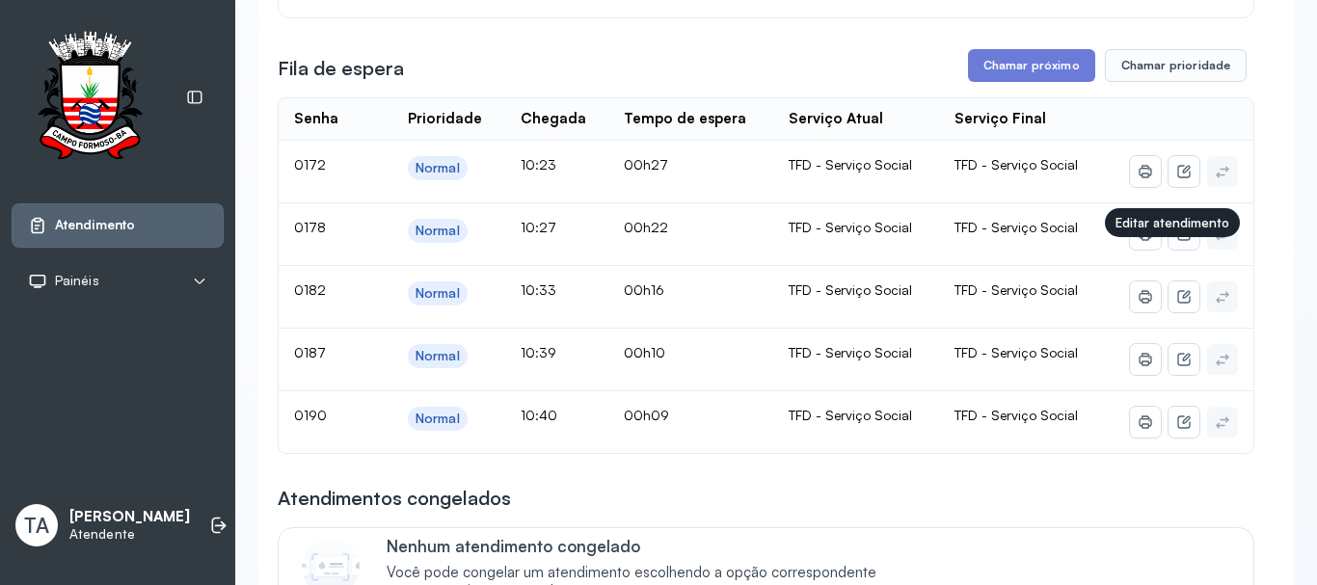
scroll to position [193, 0]
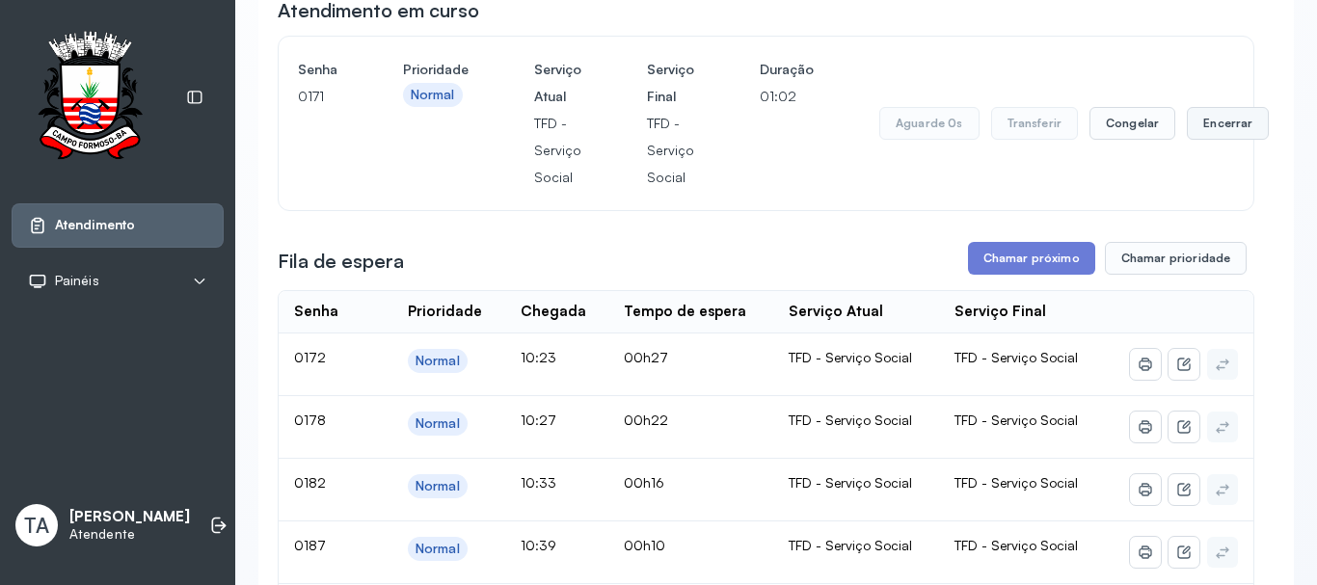
click at [1207, 125] on button "Encerrar" at bounding box center [1228, 123] width 82 height 33
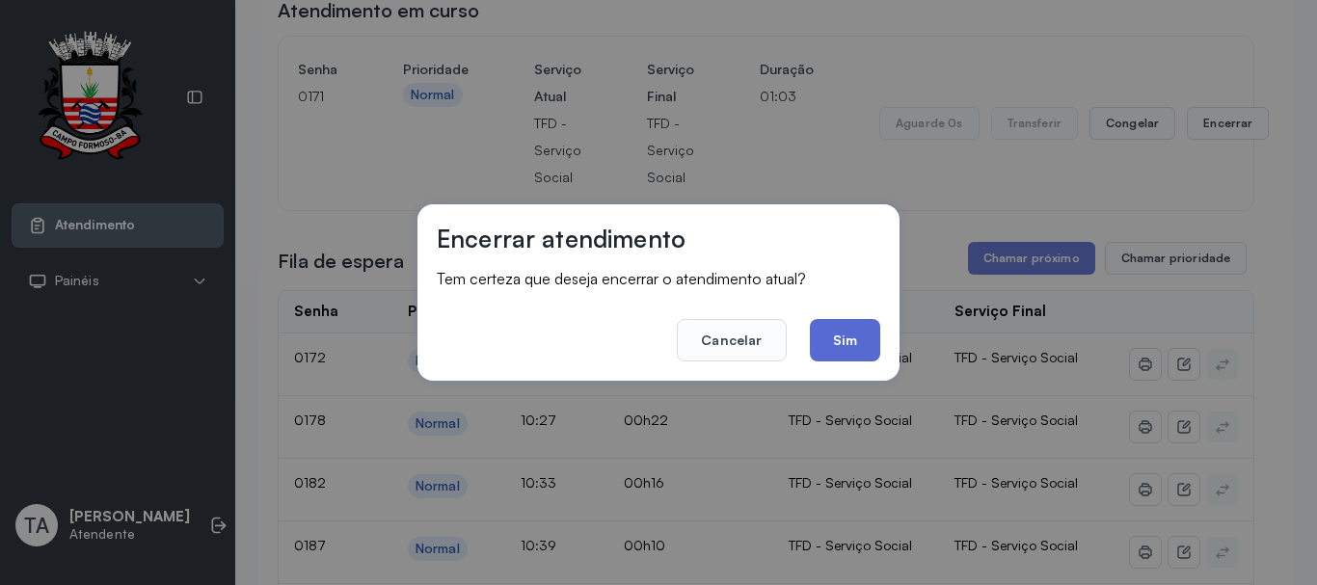
click at [846, 333] on button "Sim" at bounding box center [845, 340] width 70 height 42
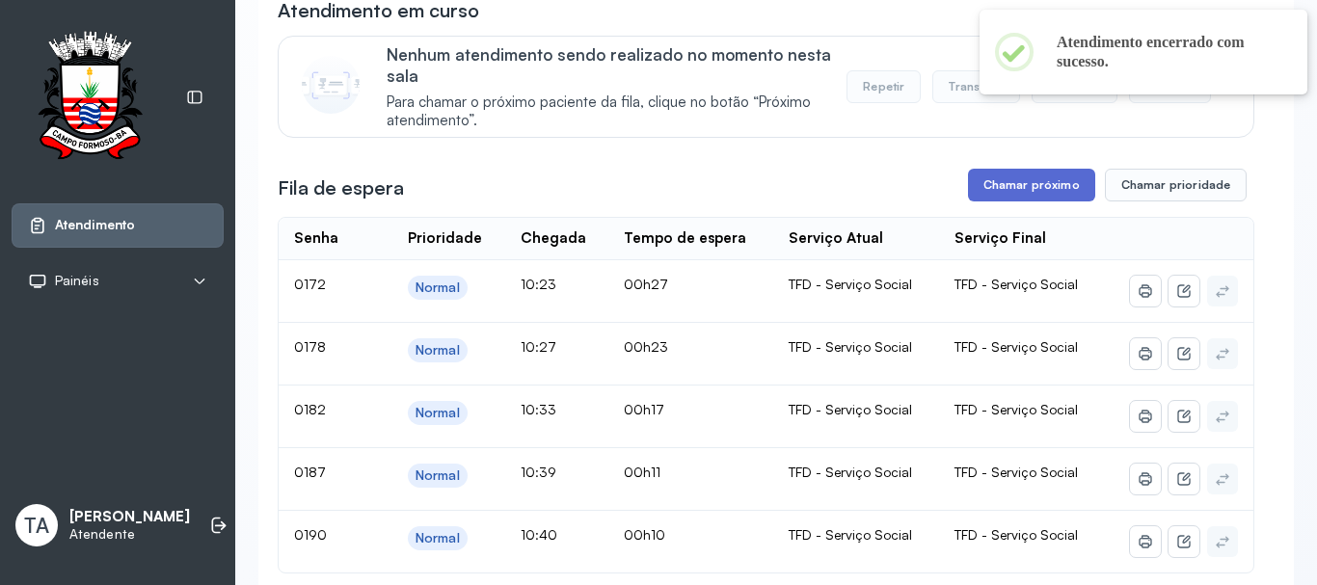
click at [1031, 184] on button "Chamar próximo" at bounding box center [1031, 185] width 127 height 33
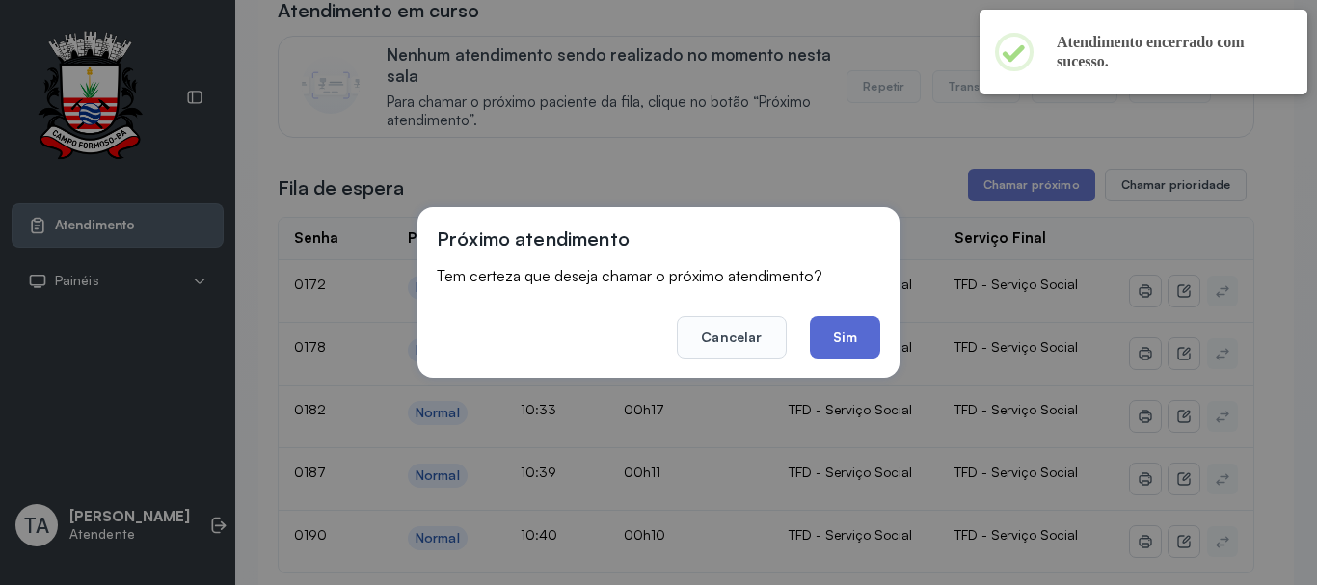
click at [861, 341] on button "Sim" at bounding box center [845, 337] width 70 height 42
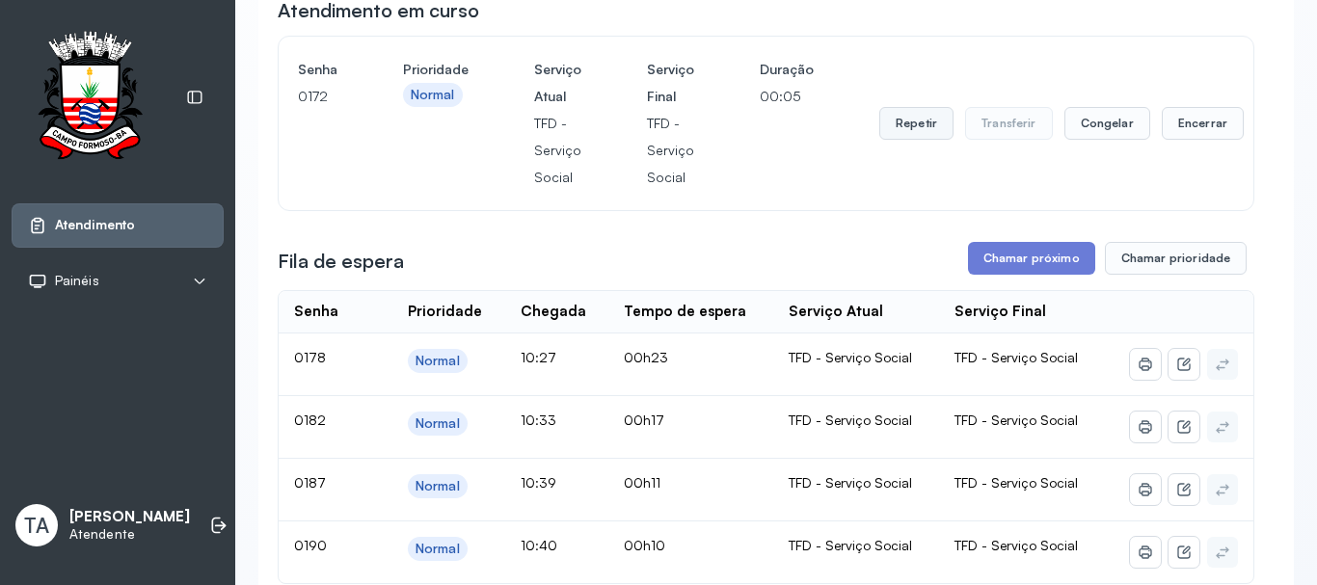
click at [906, 130] on button "Repetir" at bounding box center [916, 123] width 74 height 33
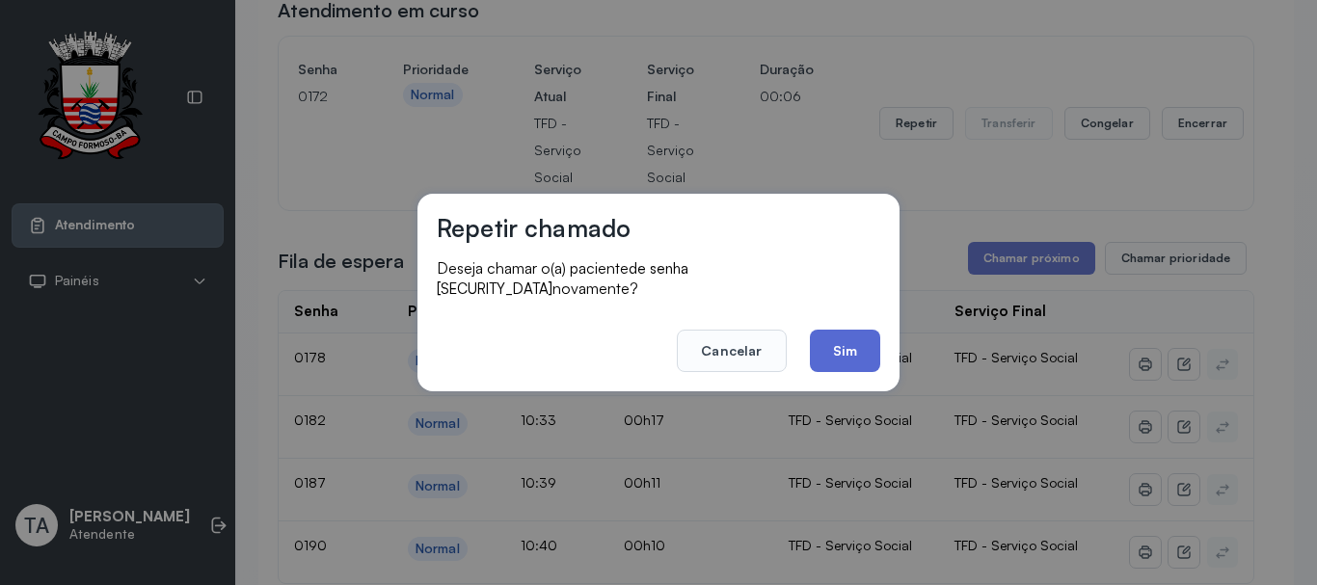
click at [838, 346] on button "Sim" at bounding box center [845, 351] width 70 height 42
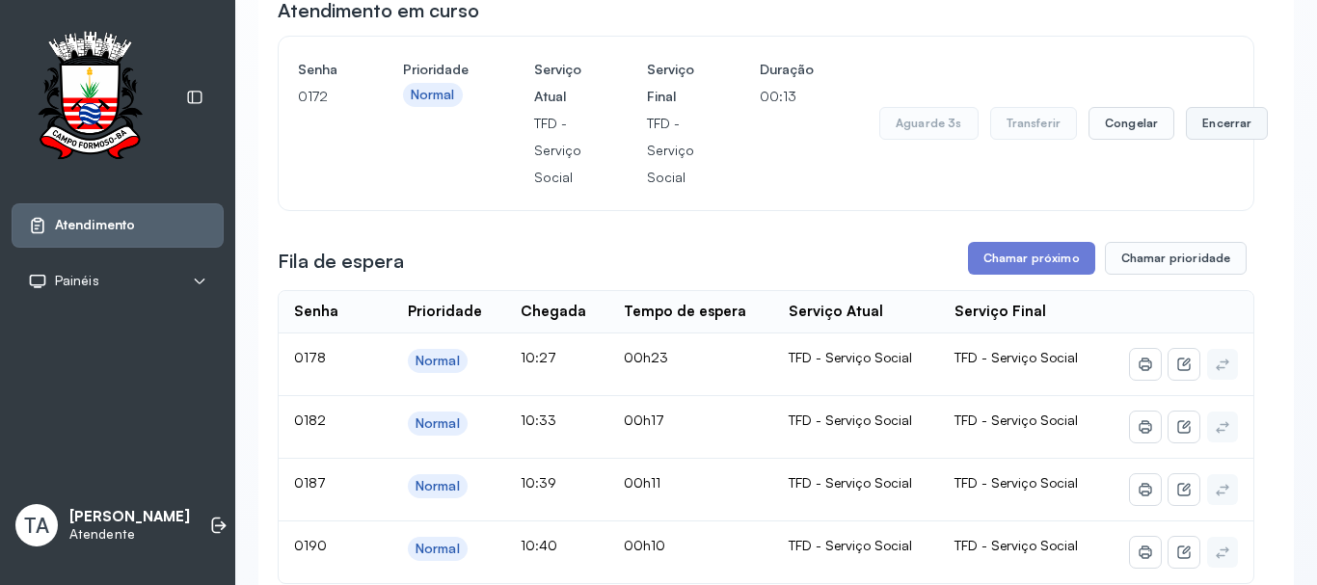
click at [1220, 115] on button "Encerrar" at bounding box center [1227, 123] width 82 height 33
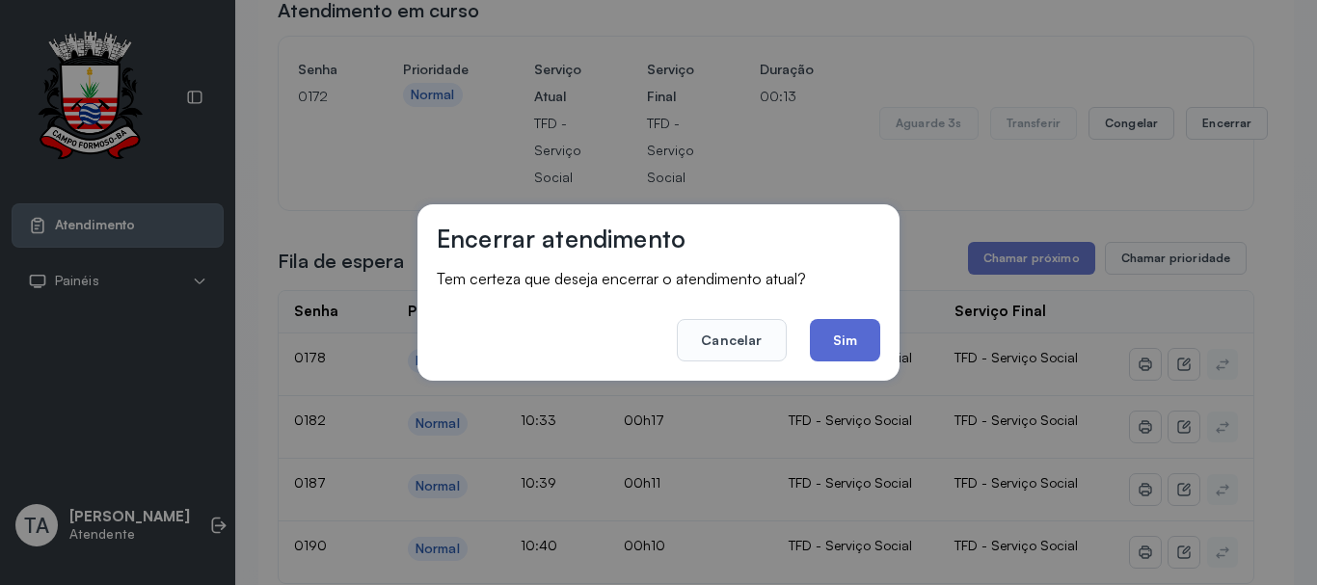
click at [846, 337] on button "Sim" at bounding box center [845, 340] width 70 height 42
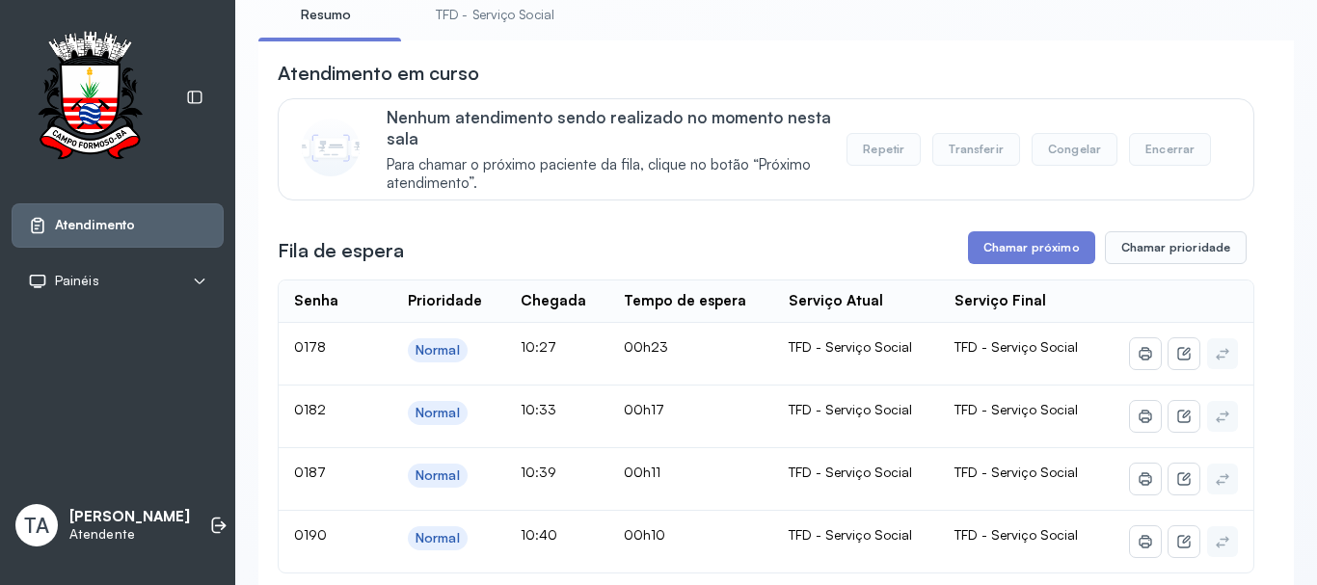
scroll to position [96, 0]
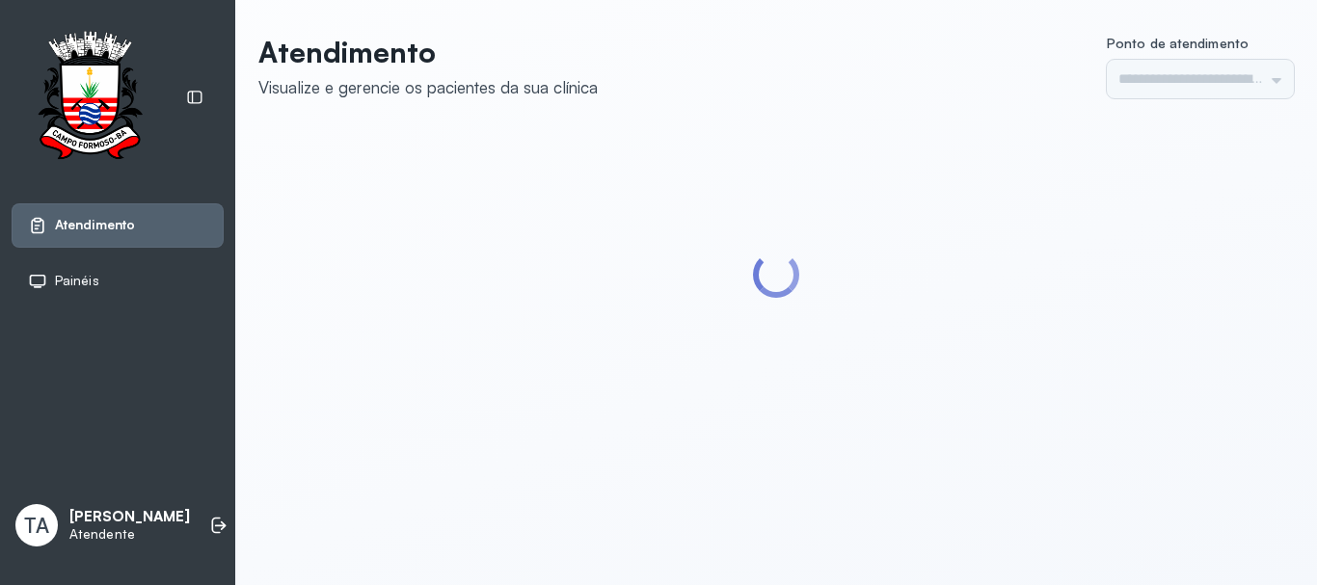
type input "******"
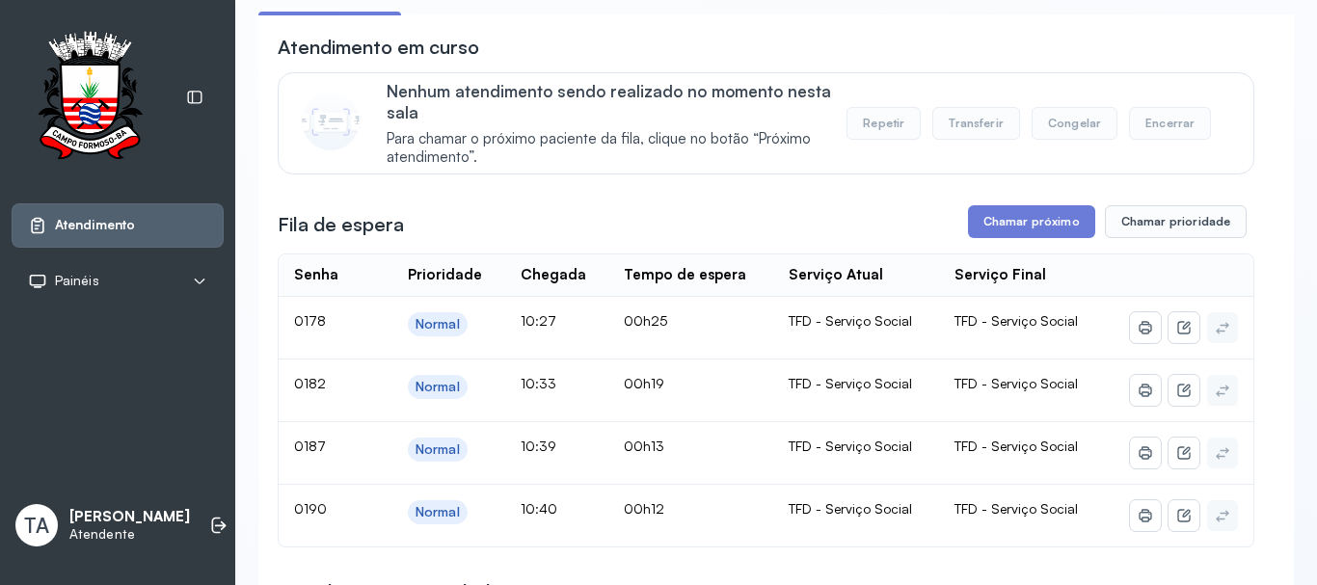
scroll to position [60, 0]
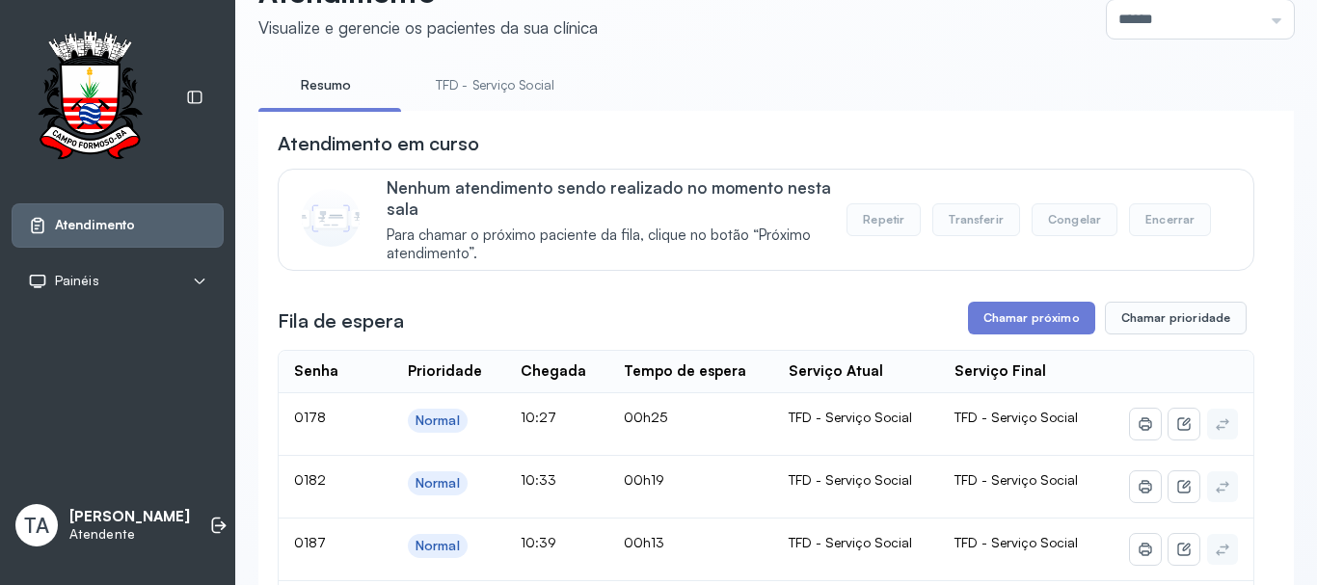
click at [502, 95] on link "TFD - Serviço Social" at bounding box center [495, 85] width 157 height 32
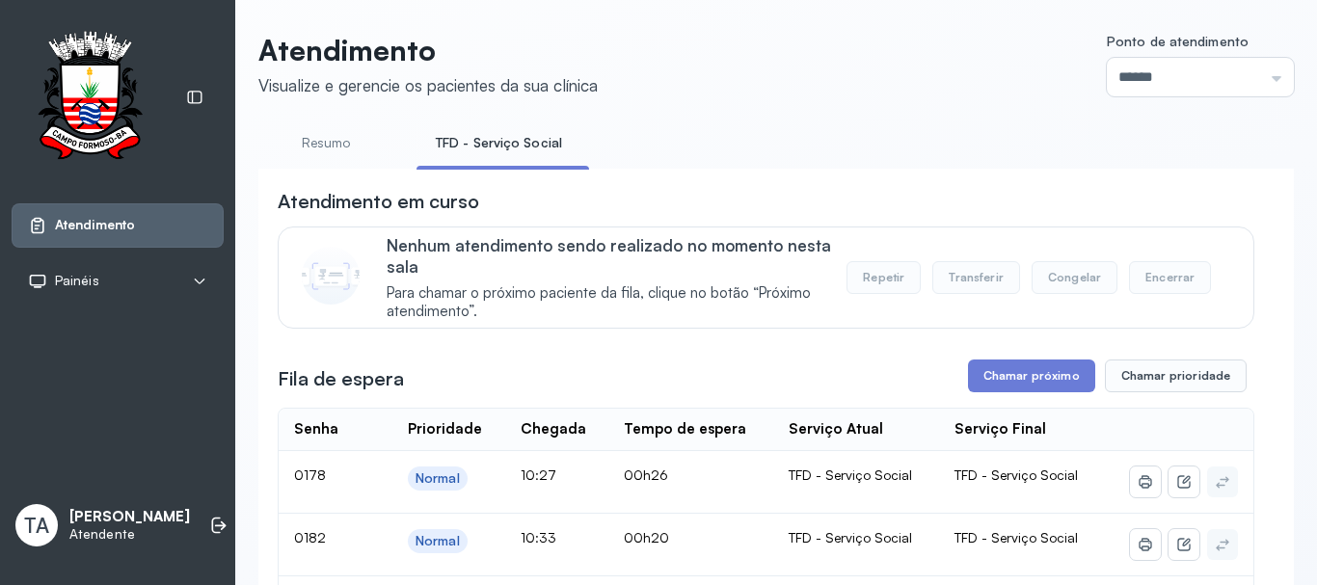
scroll to position [0, 0]
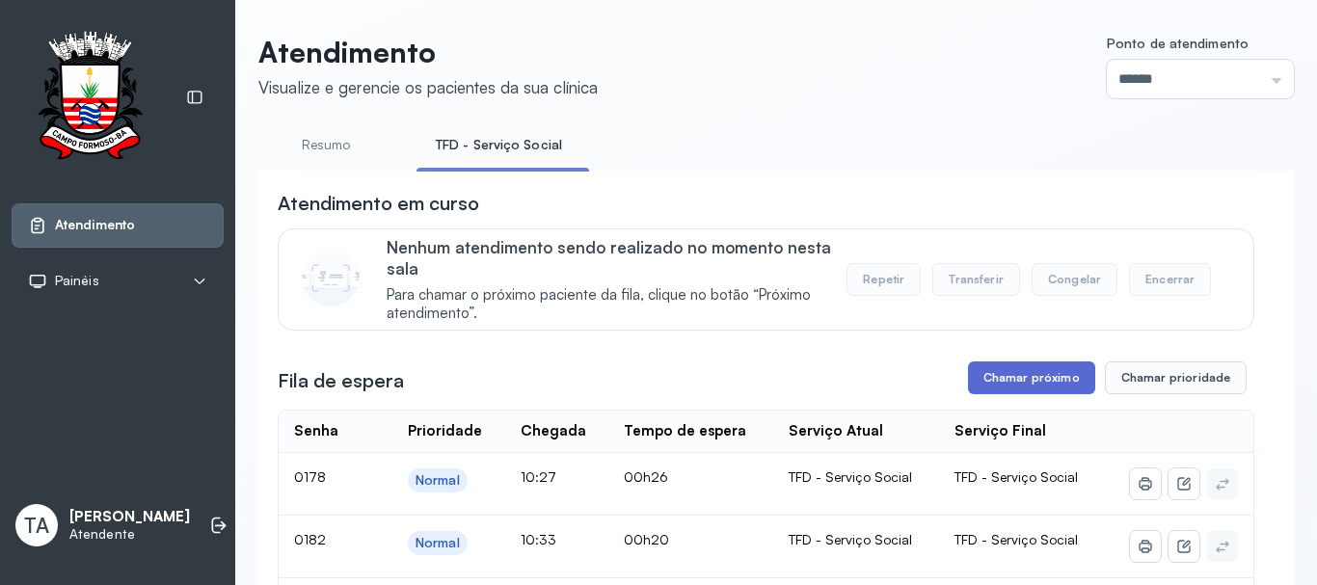
click at [990, 378] on button "Chamar próximo" at bounding box center [1031, 378] width 127 height 33
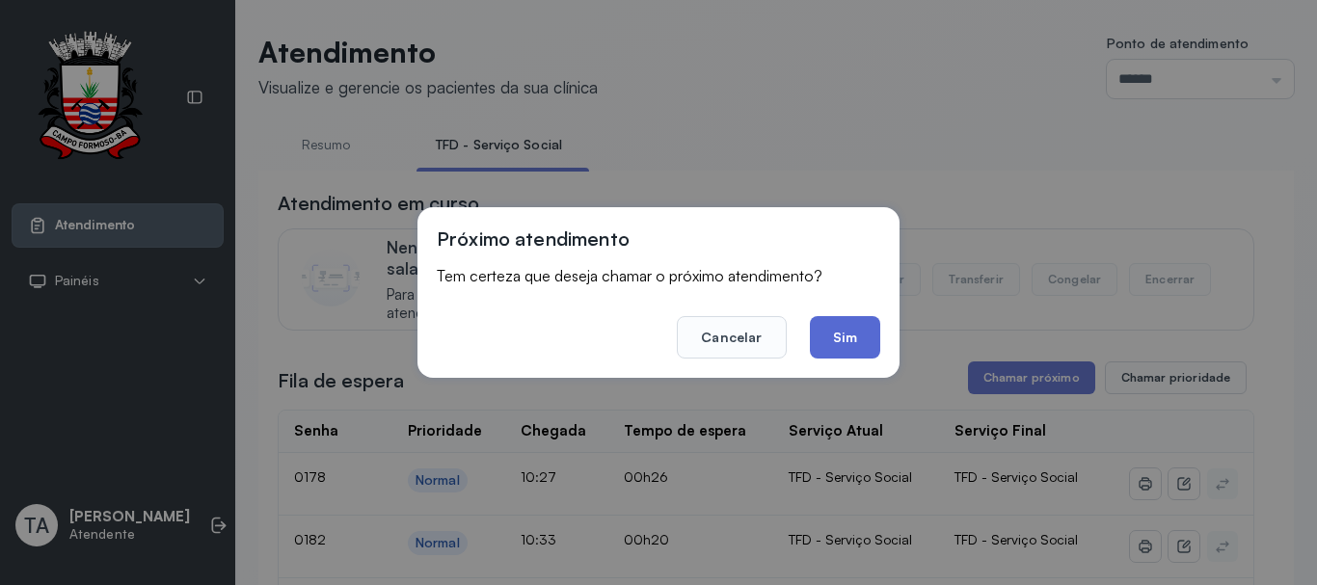
click at [862, 343] on button "Sim" at bounding box center [845, 337] width 70 height 42
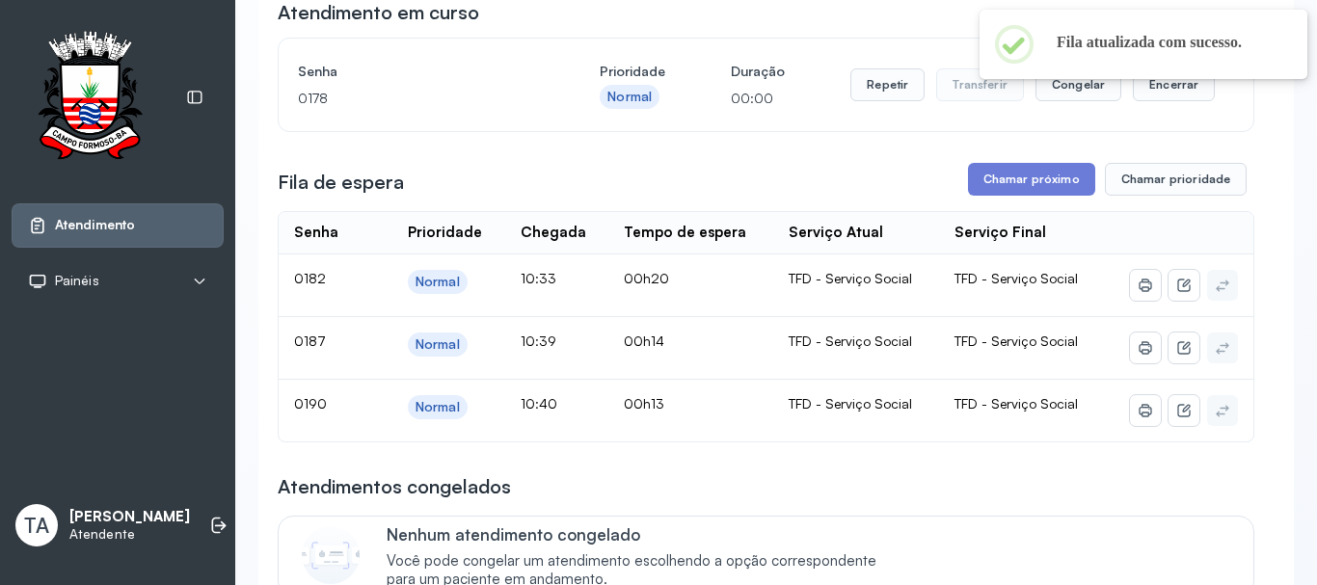
scroll to position [193, 0]
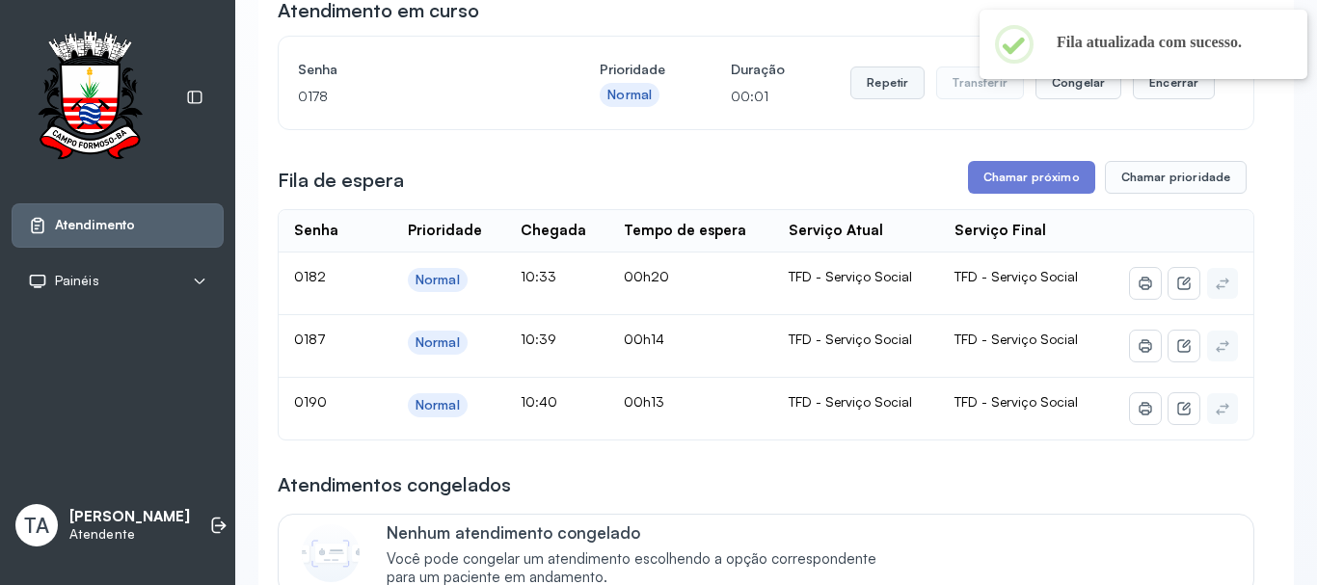
click at [895, 95] on button "Repetir" at bounding box center [888, 83] width 74 height 33
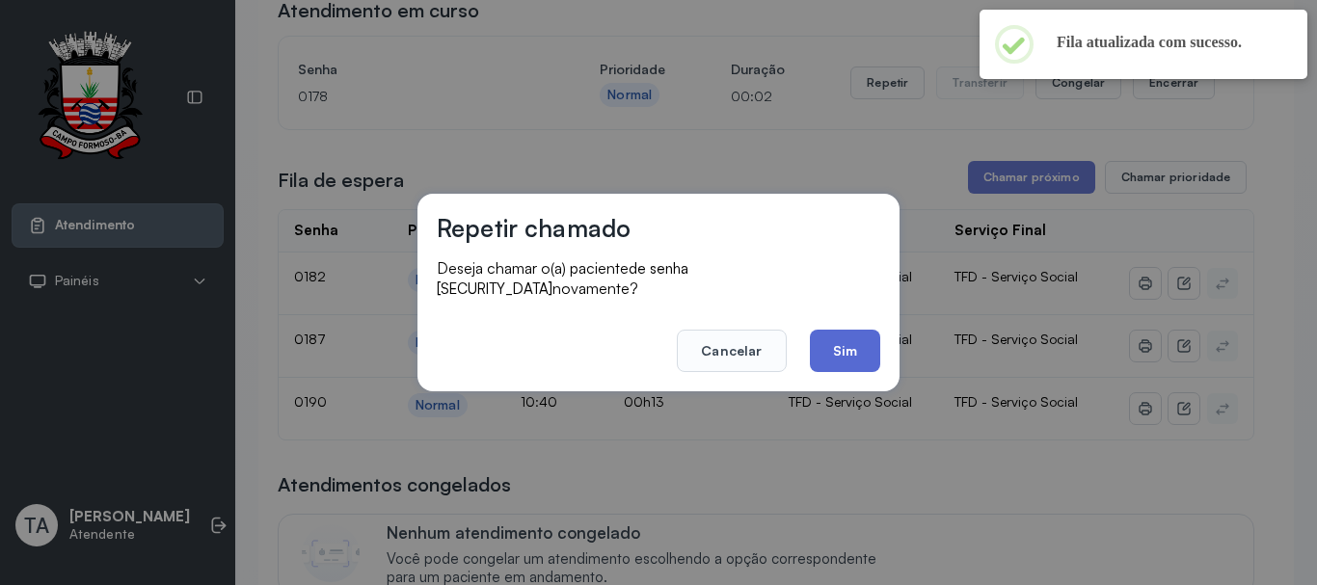
click at [851, 338] on button "Sim" at bounding box center [845, 351] width 70 height 42
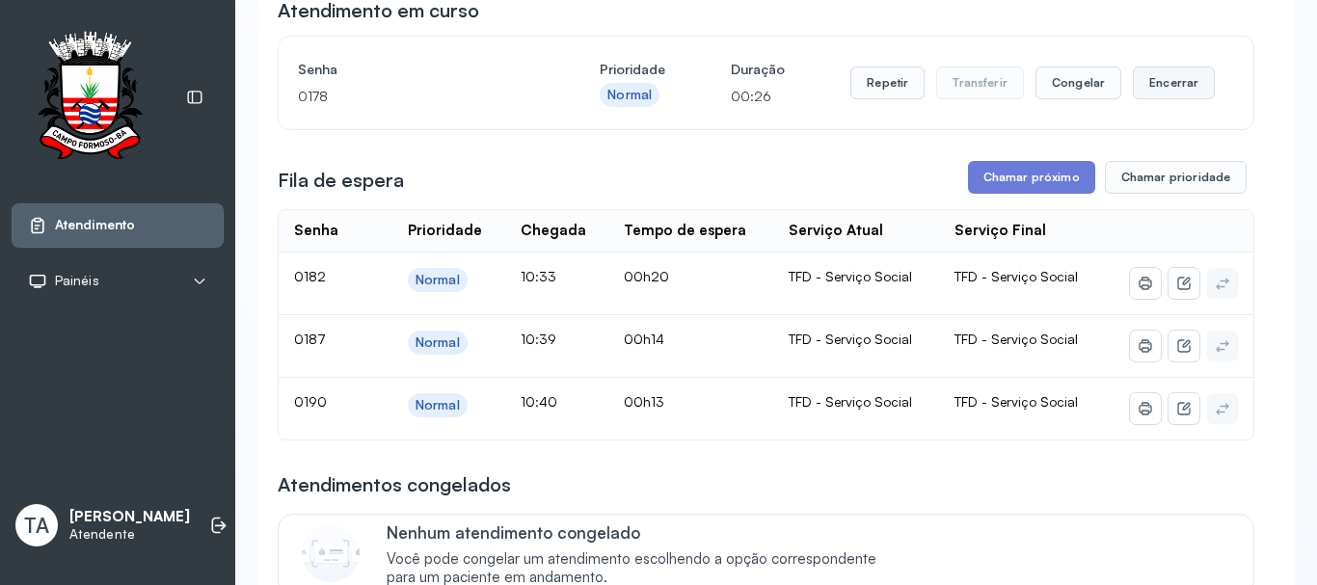
click at [1179, 83] on button "Encerrar" at bounding box center [1174, 83] width 82 height 33
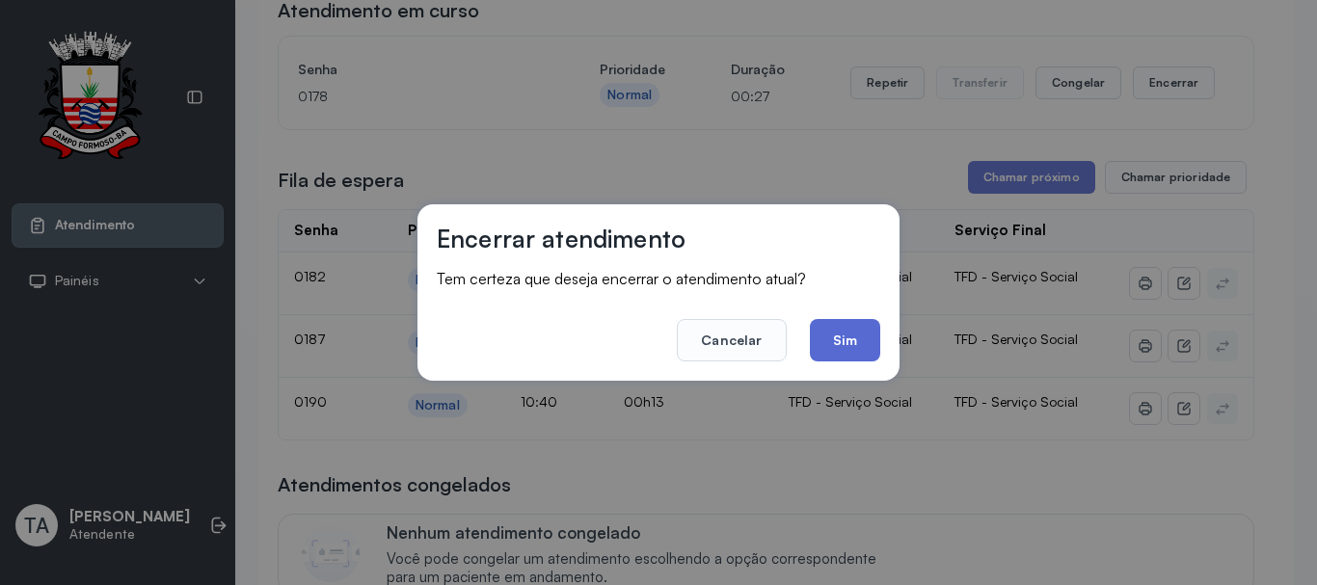
click at [843, 340] on button "Sim" at bounding box center [845, 340] width 70 height 42
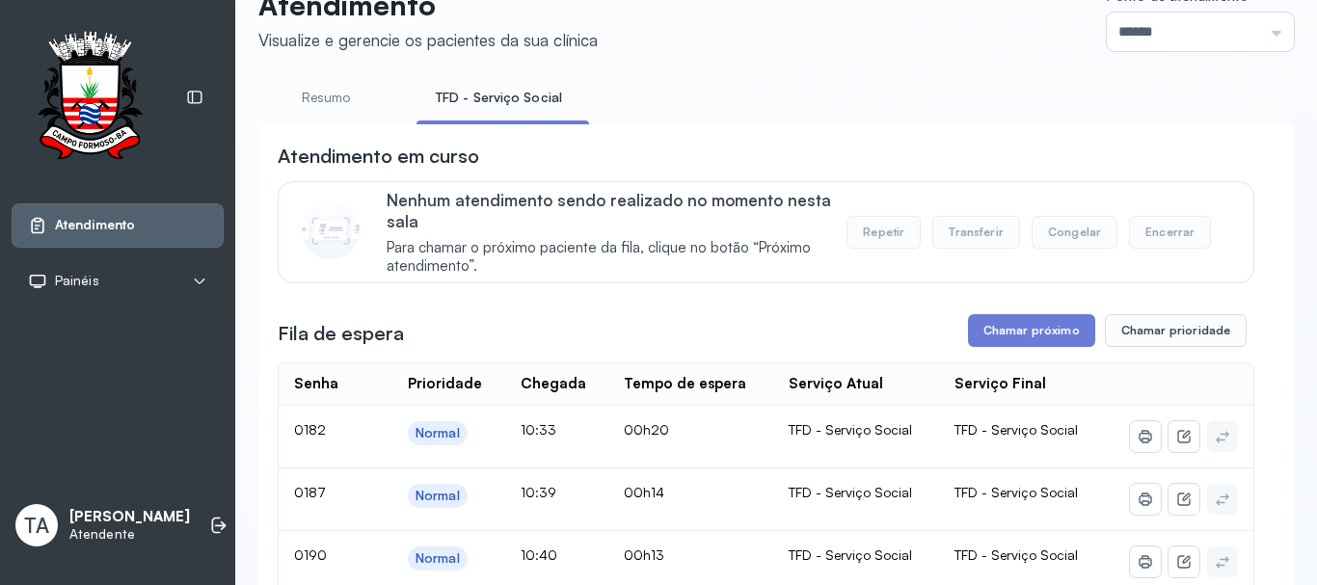
scroll to position [0, 0]
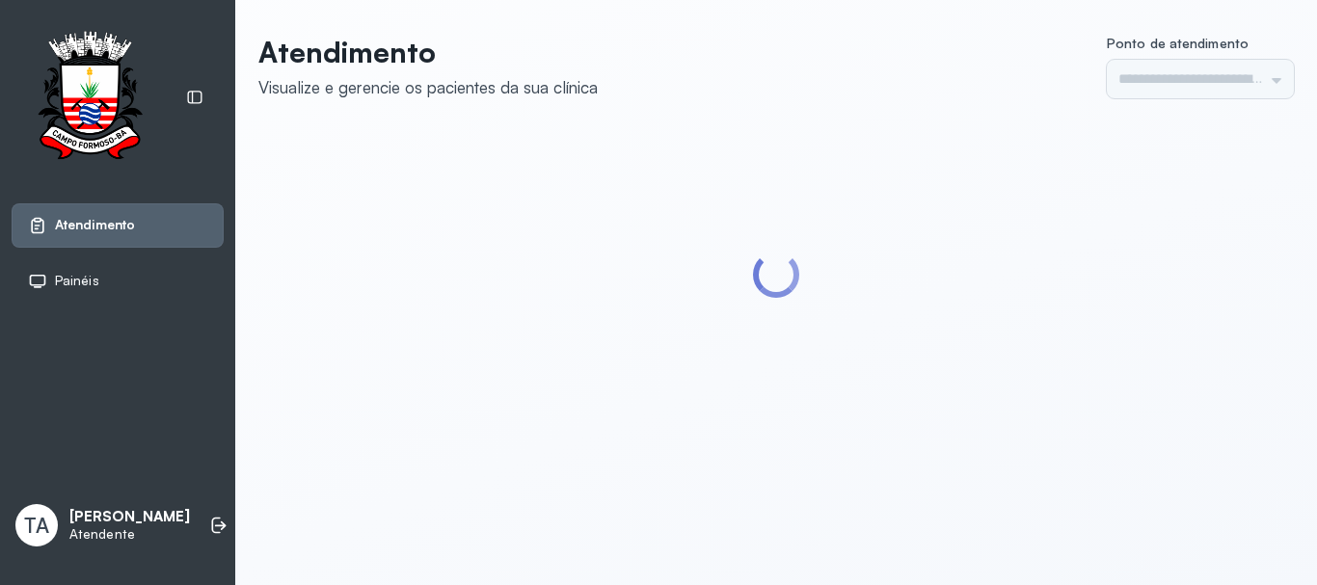
type input "******"
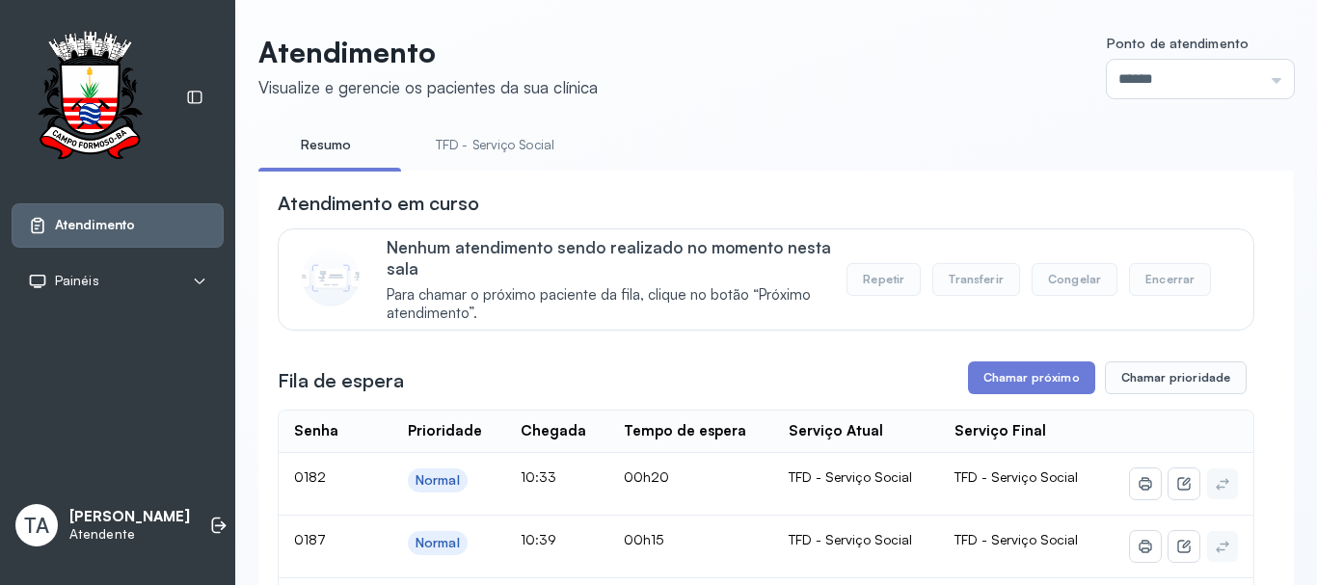
click at [479, 144] on link "TFD - Serviço Social" at bounding box center [495, 145] width 157 height 32
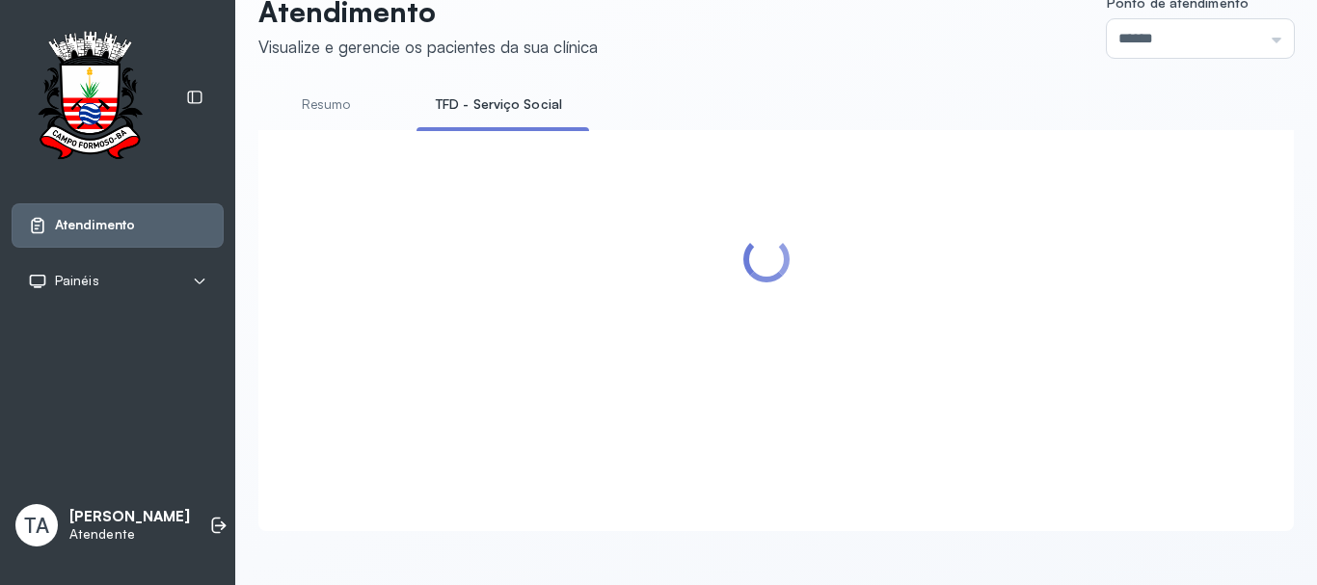
scroll to position [193, 0]
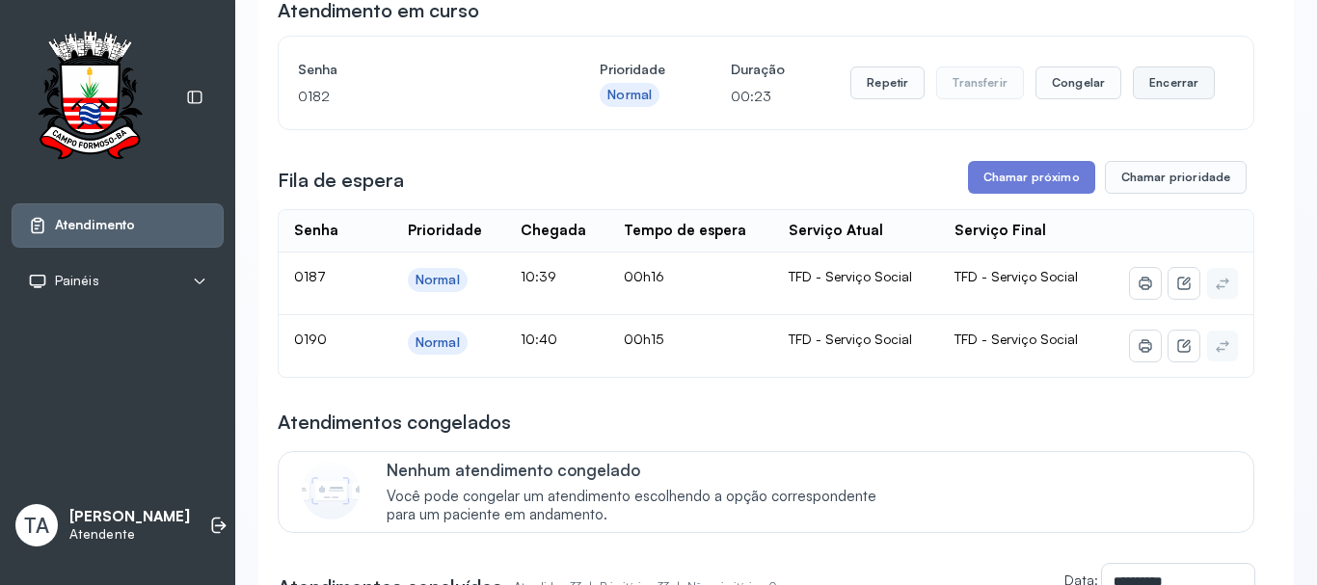
click at [1174, 80] on button "Encerrar" at bounding box center [1174, 83] width 82 height 33
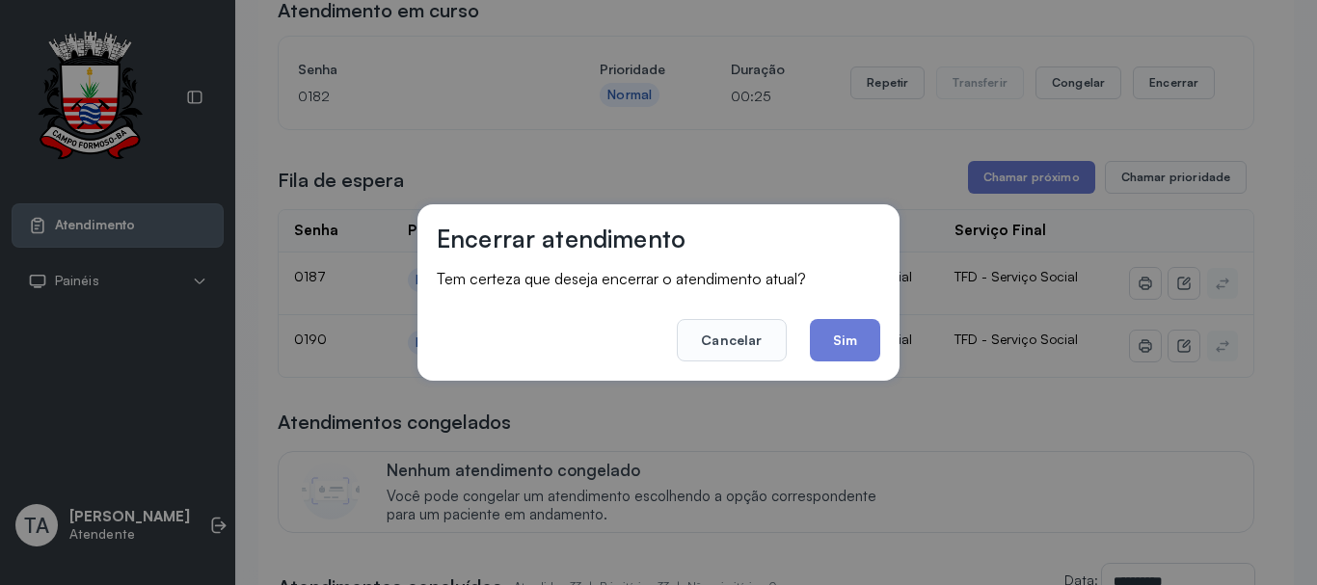
click at [822, 374] on div "Encerrar atendimento Tem certeza que deseja encerrar o atendimento atual? Cance…" at bounding box center [659, 292] width 482 height 176
click at [840, 349] on button "Sim" at bounding box center [845, 340] width 70 height 42
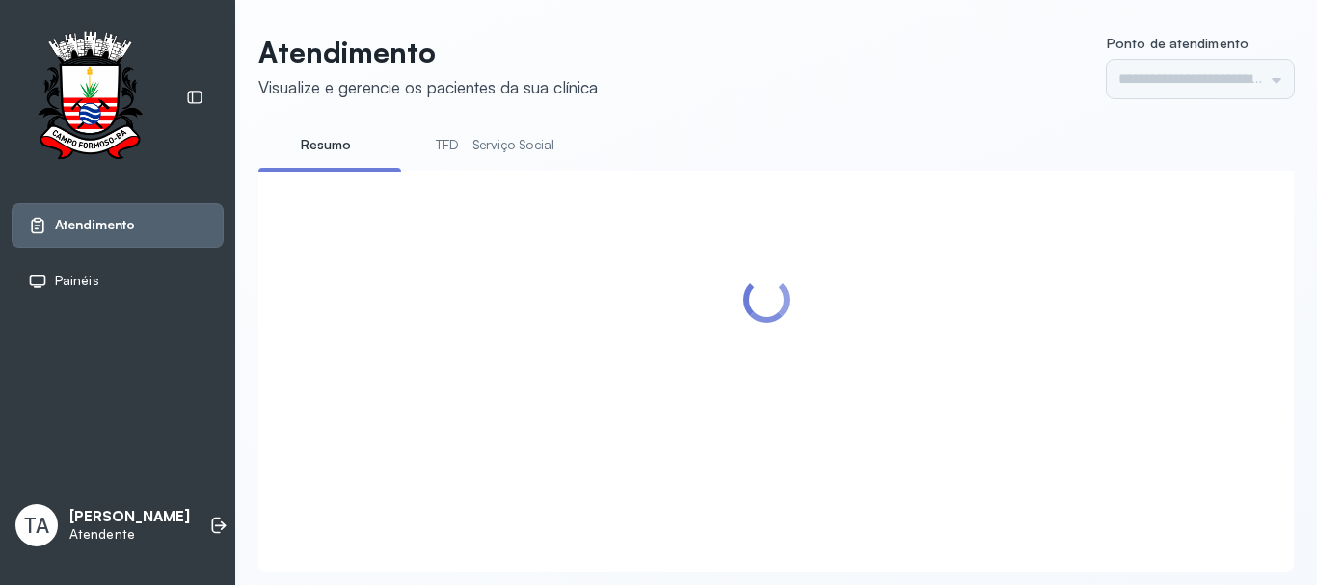
type input "******"
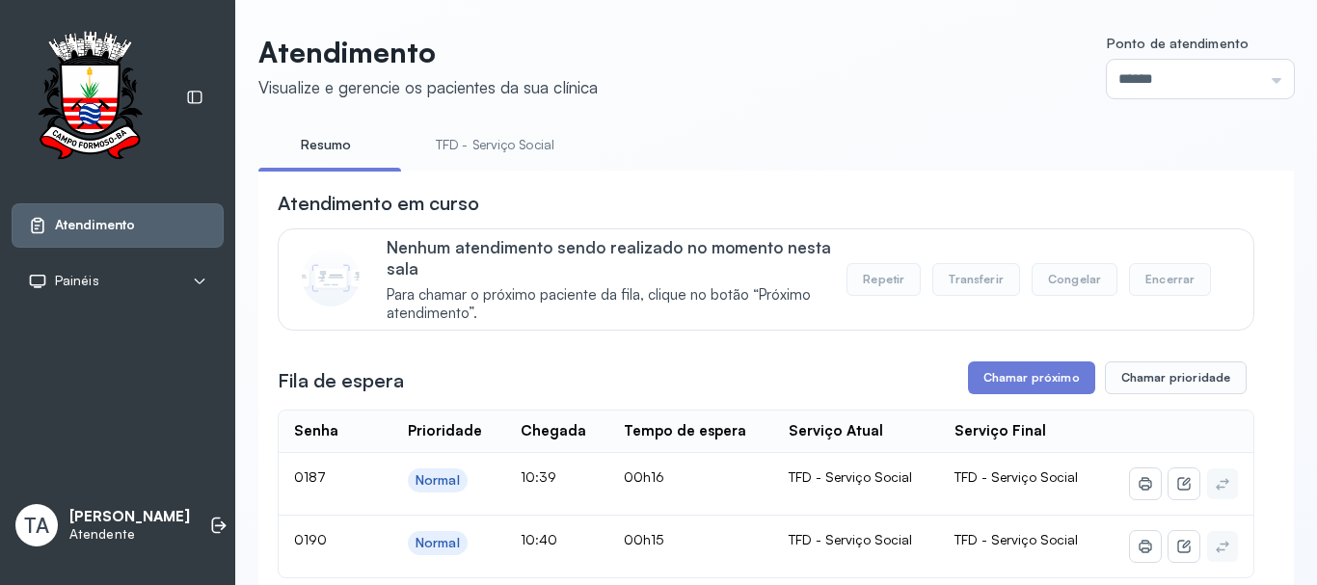
click at [518, 147] on link "TFD - Serviço Social" at bounding box center [495, 145] width 157 height 32
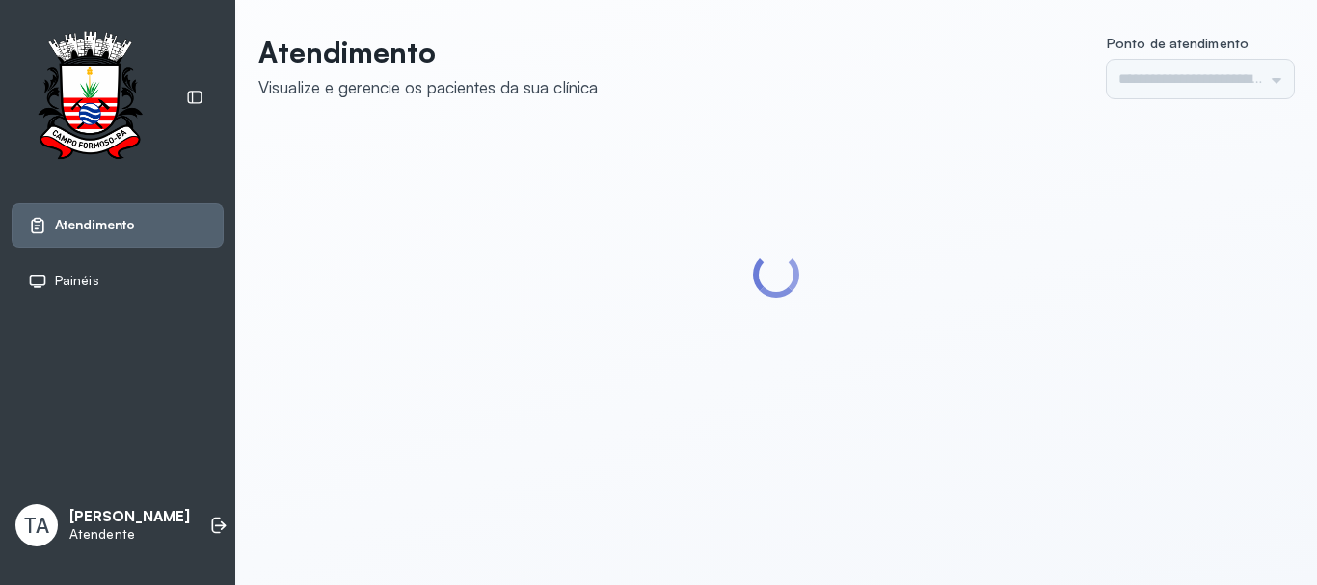
type input "******"
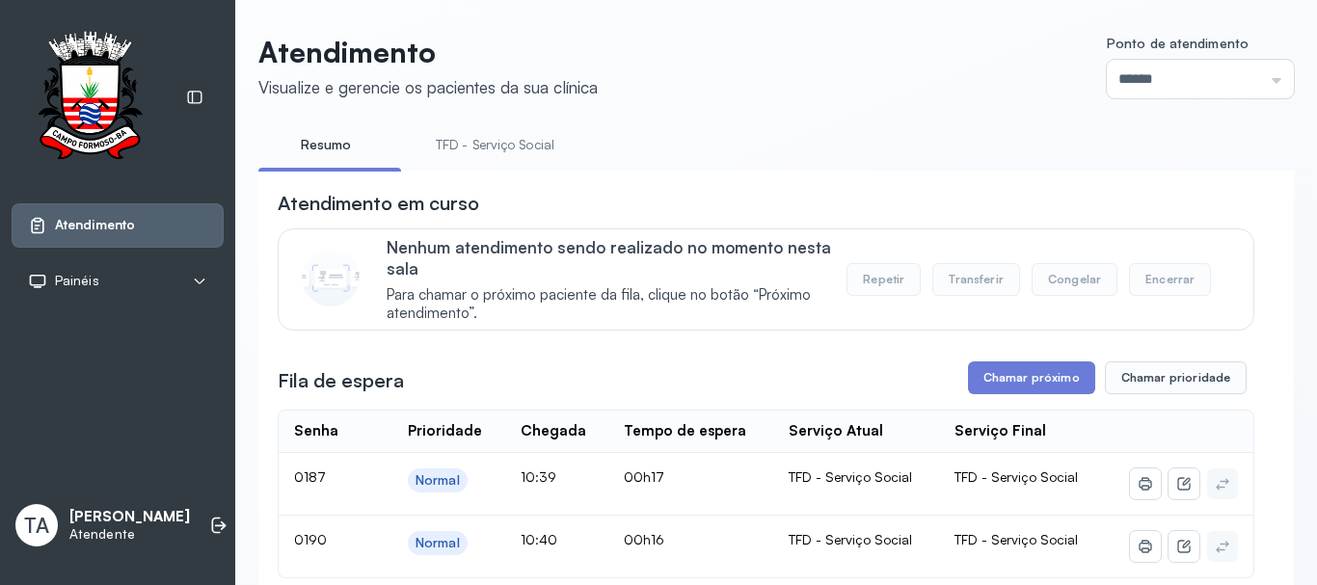
click at [478, 129] on link "TFD - Serviço Social" at bounding box center [495, 145] width 157 height 32
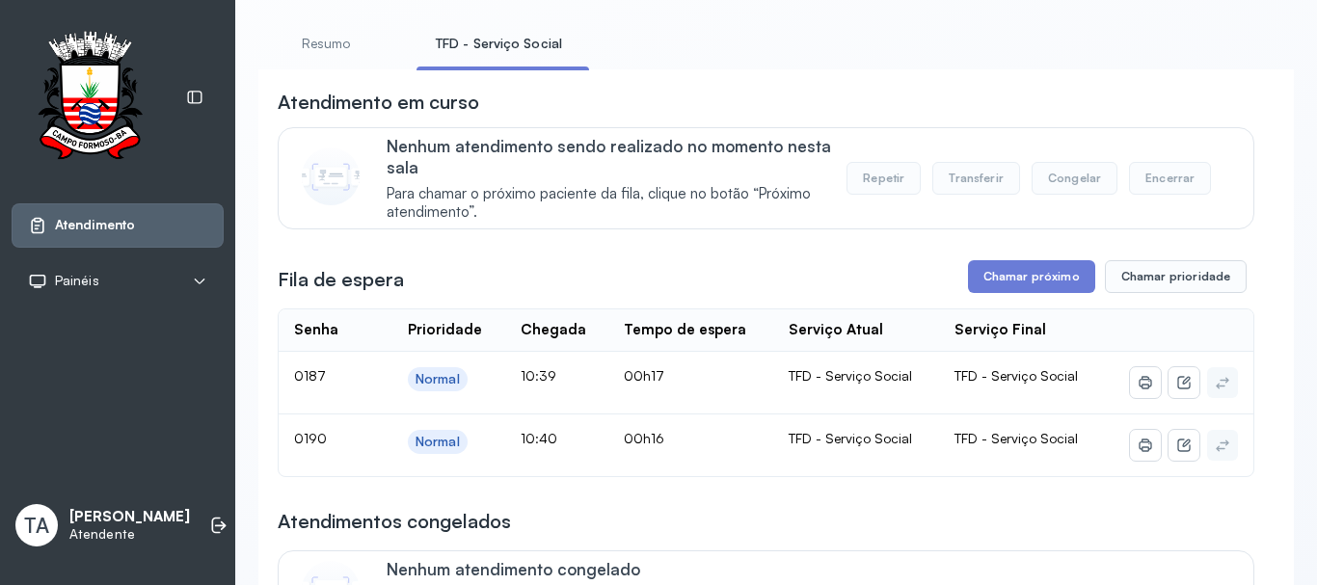
scroll to position [96, 0]
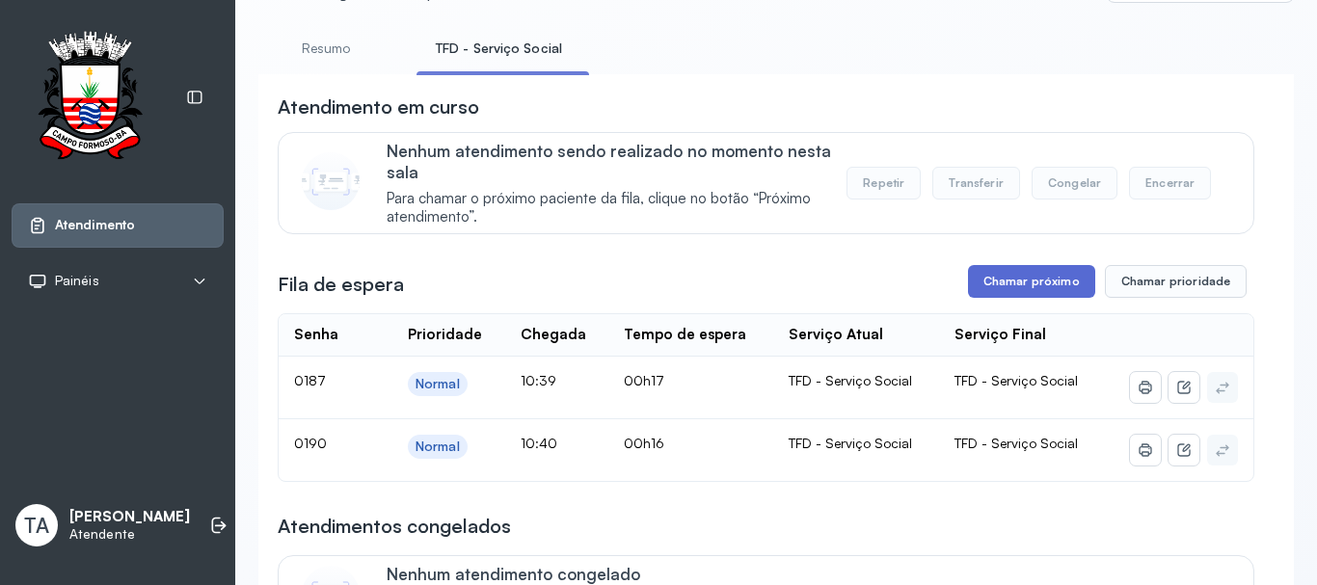
click at [1012, 296] on button "Chamar próximo" at bounding box center [1031, 281] width 127 height 33
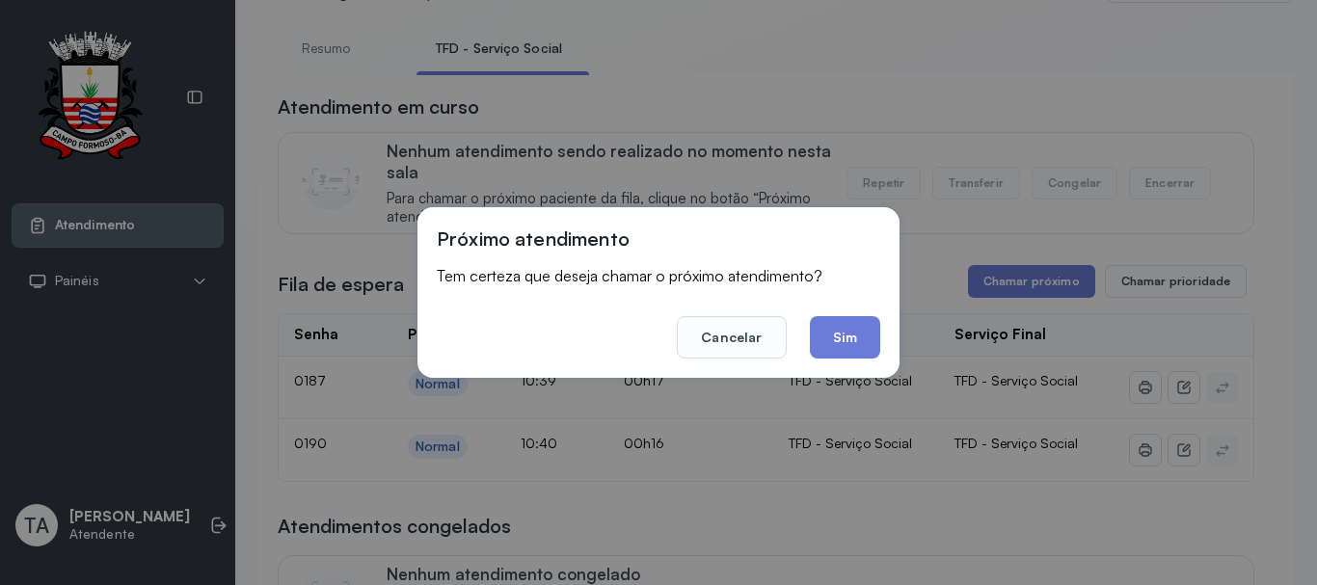
click at [880, 334] on div "Próximo atendimento Tem certeza que deseja chamar o próximo atendimento? Cancel…" at bounding box center [659, 292] width 482 height 171
click at [860, 337] on button "Sim" at bounding box center [845, 337] width 70 height 42
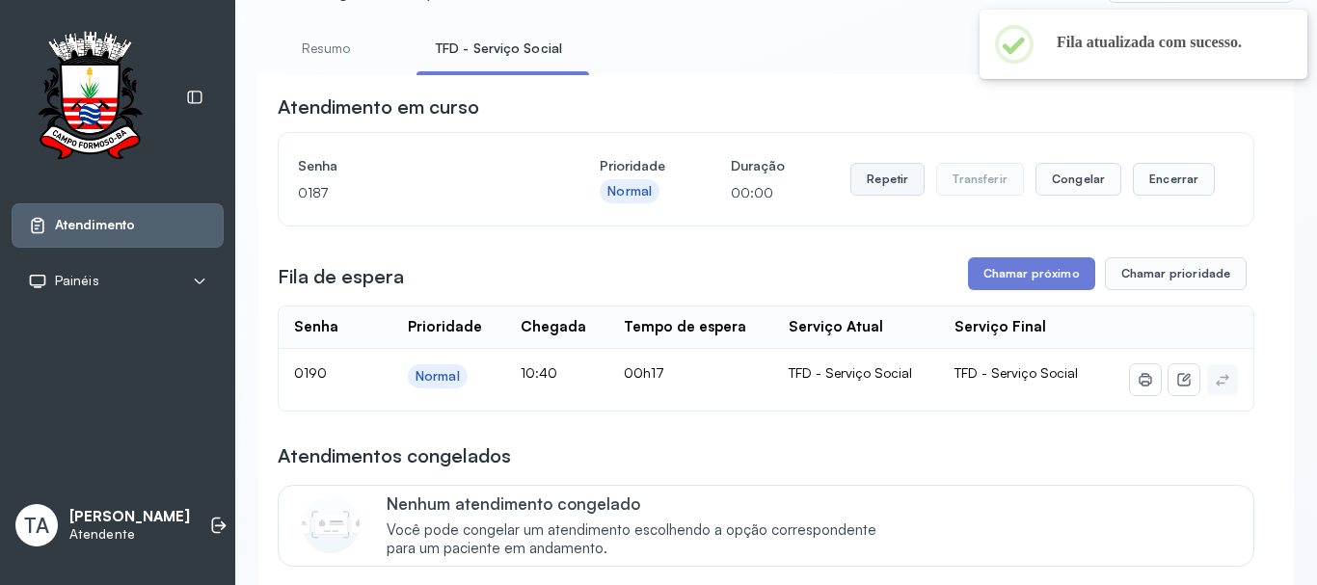
click at [903, 179] on button "Repetir" at bounding box center [888, 179] width 74 height 33
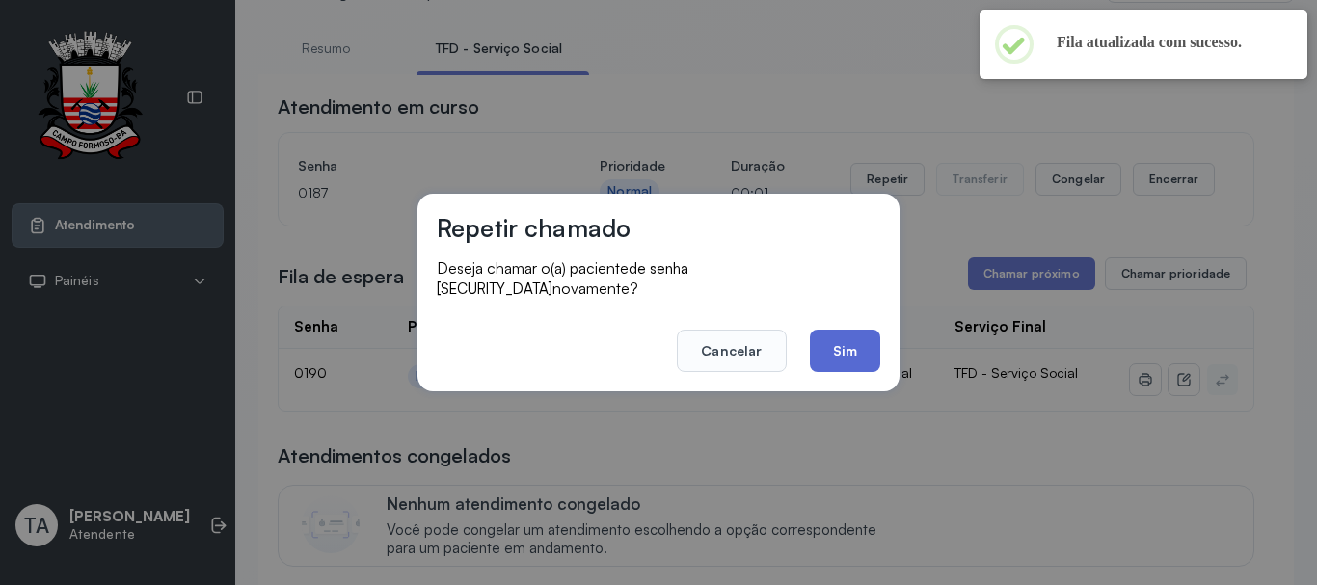
click at [848, 331] on button "Sim" at bounding box center [845, 351] width 70 height 42
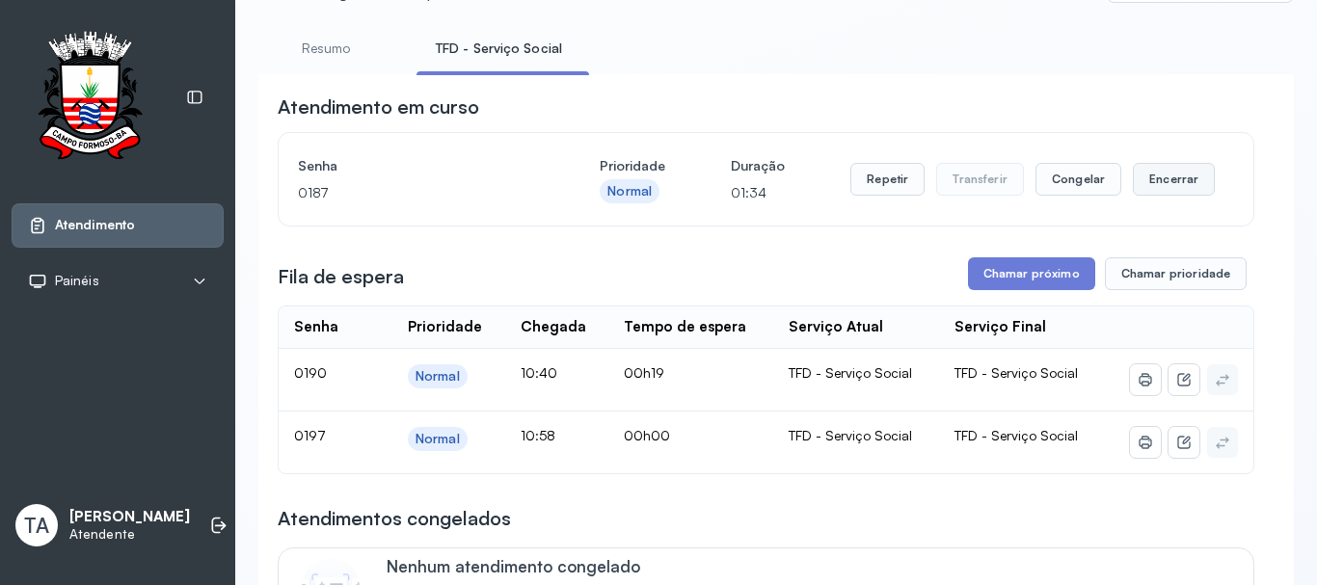
click at [1179, 178] on button "Encerrar" at bounding box center [1174, 179] width 82 height 33
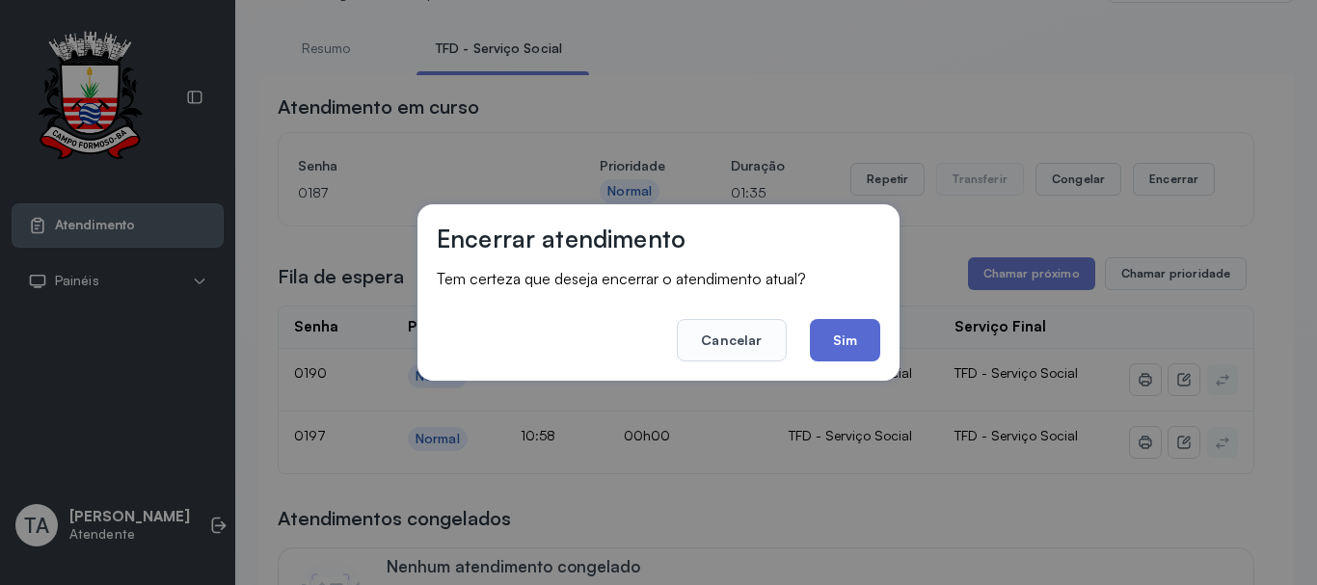
click at [860, 340] on button "Sim" at bounding box center [845, 340] width 70 height 42
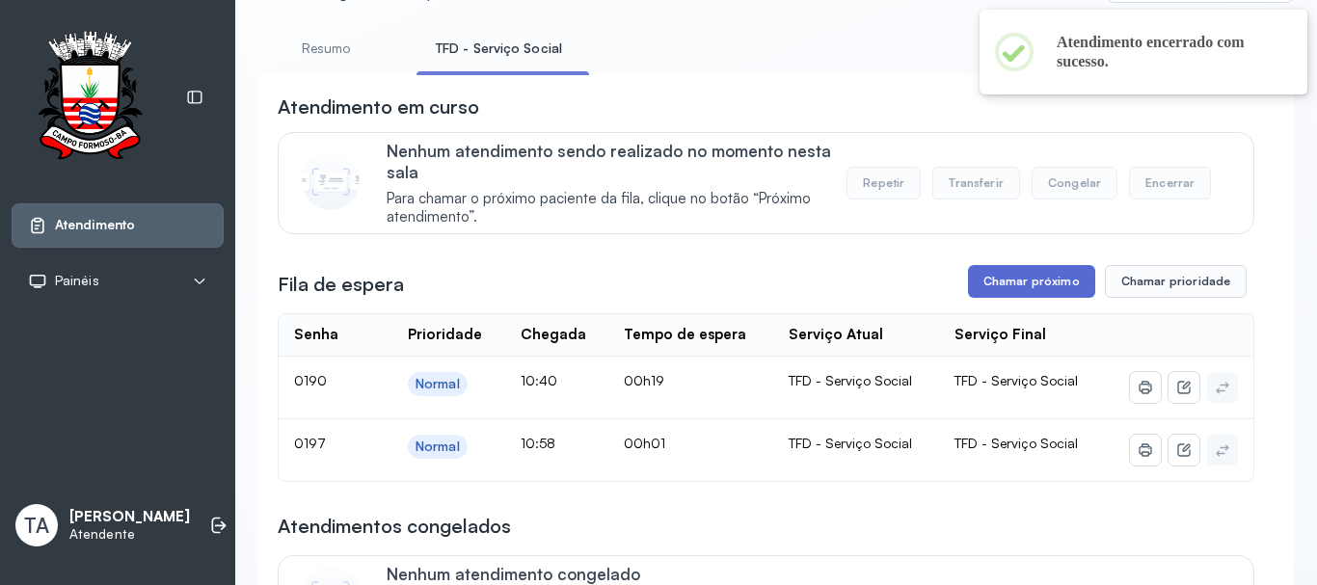
click at [991, 286] on button "Chamar próximo" at bounding box center [1031, 281] width 127 height 33
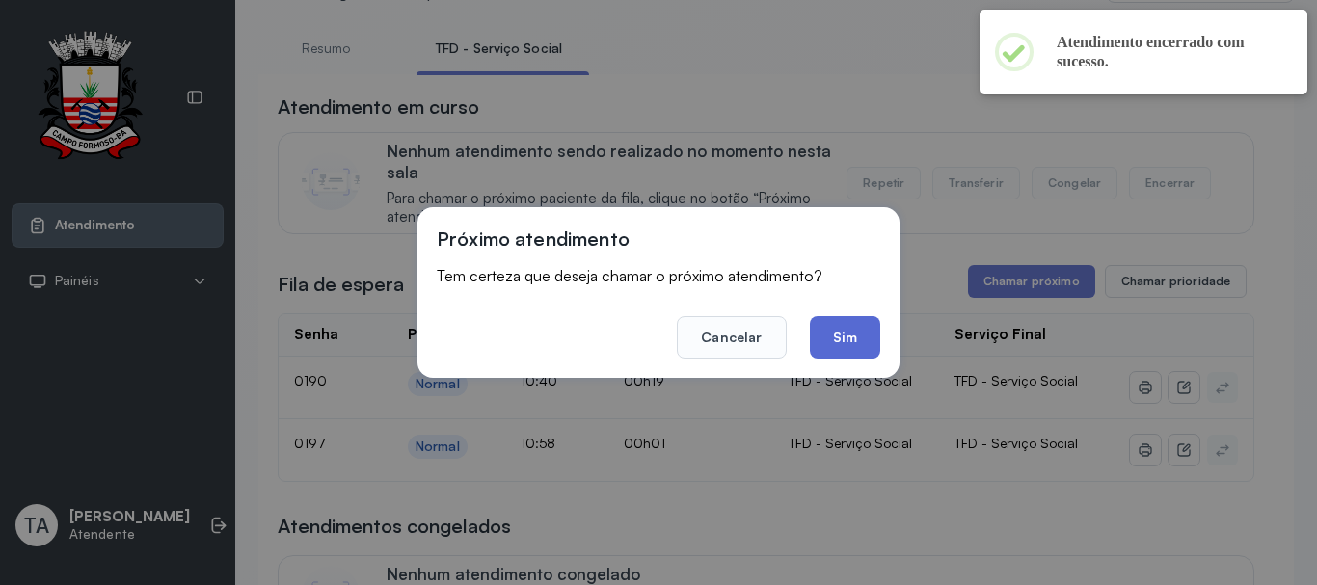
click at [840, 325] on button "Sim" at bounding box center [845, 337] width 70 height 42
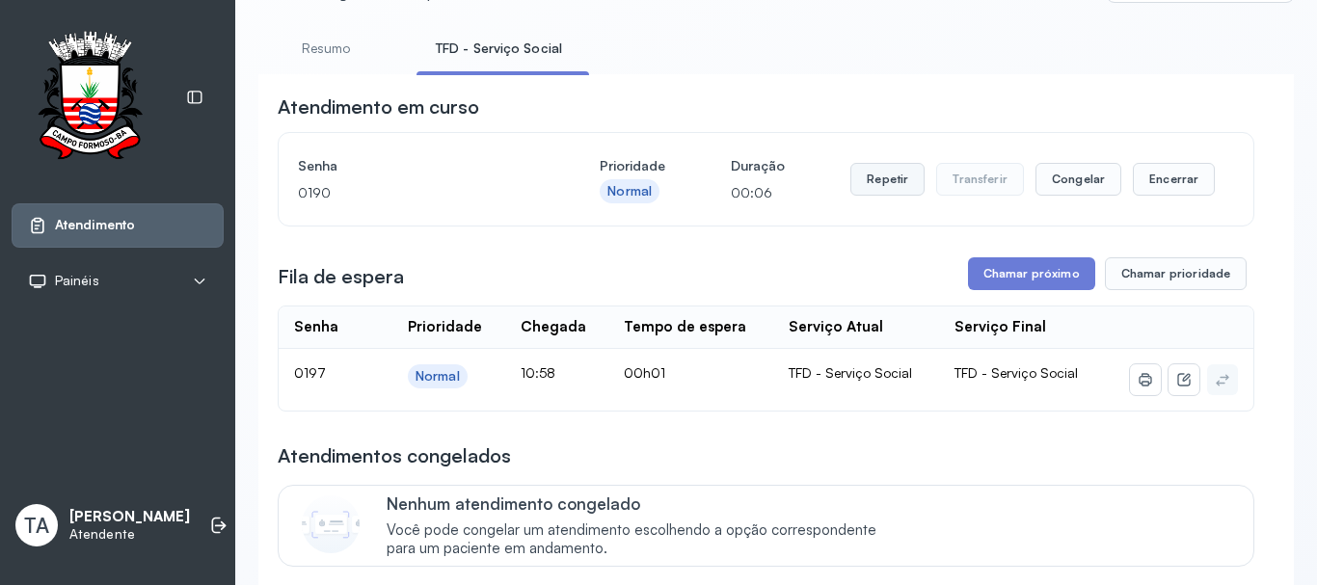
click at [890, 192] on button "Repetir" at bounding box center [888, 179] width 74 height 33
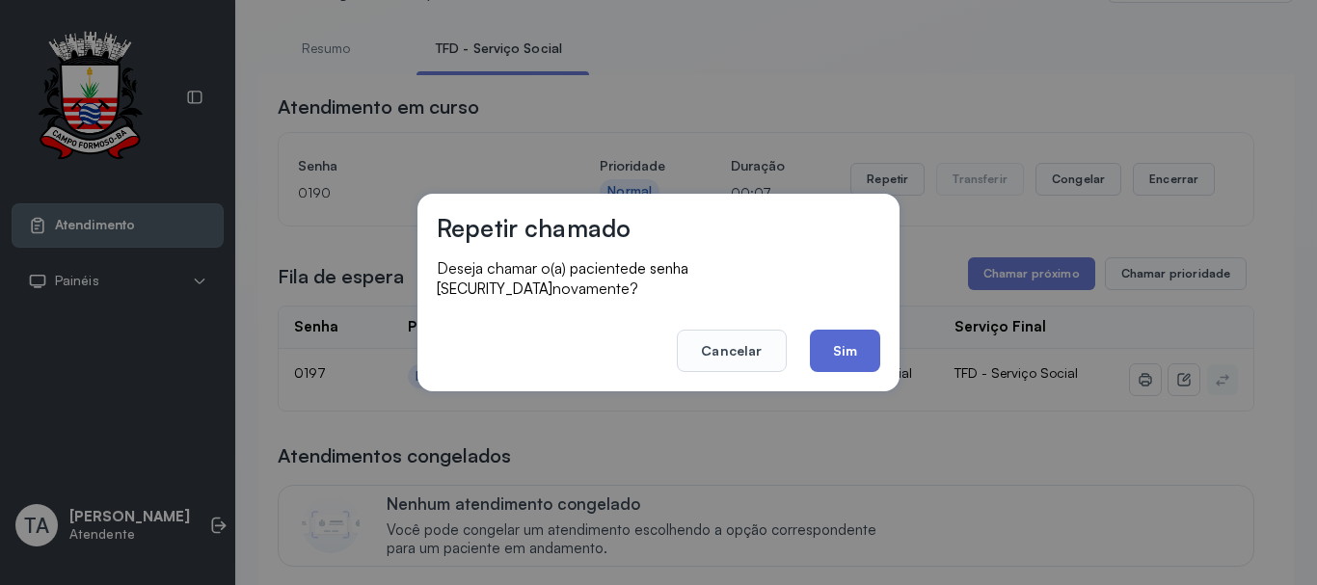
click at [843, 348] on button "Sim" at bounding box center [845, 351] width 70 height 42
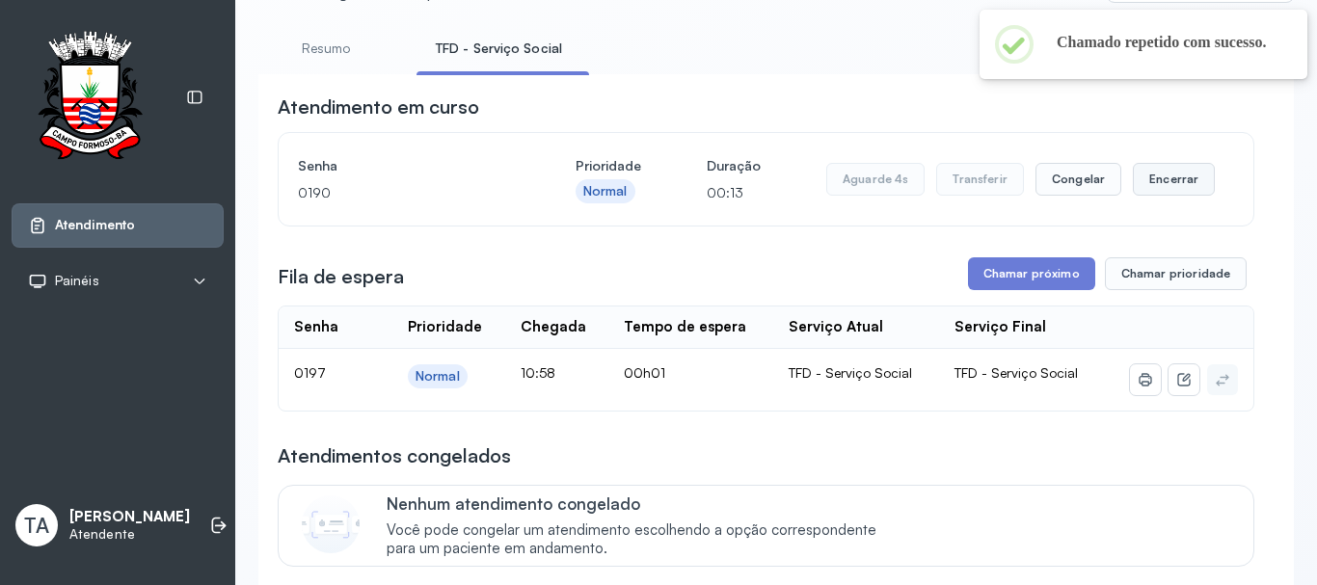
click at [1158, 173] on button "Encerrar" at bounding box center [1174, 179] width 82 height 33
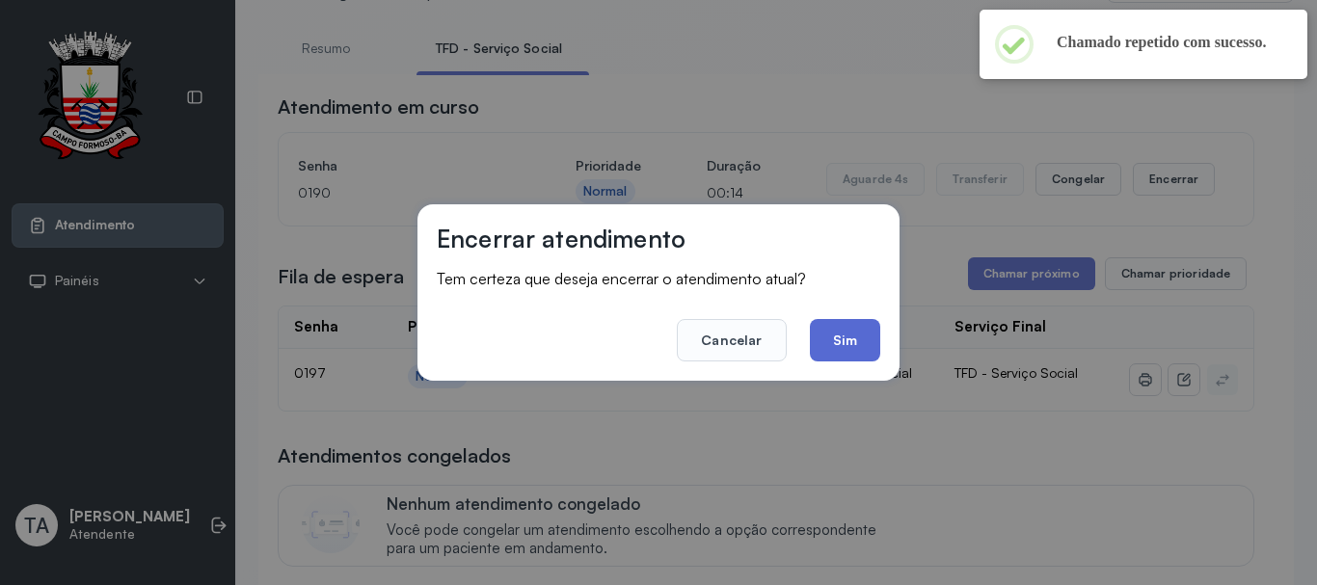
click at [851, 348] on button "Sim" at bounding box center [845, 340] width 70 height 42
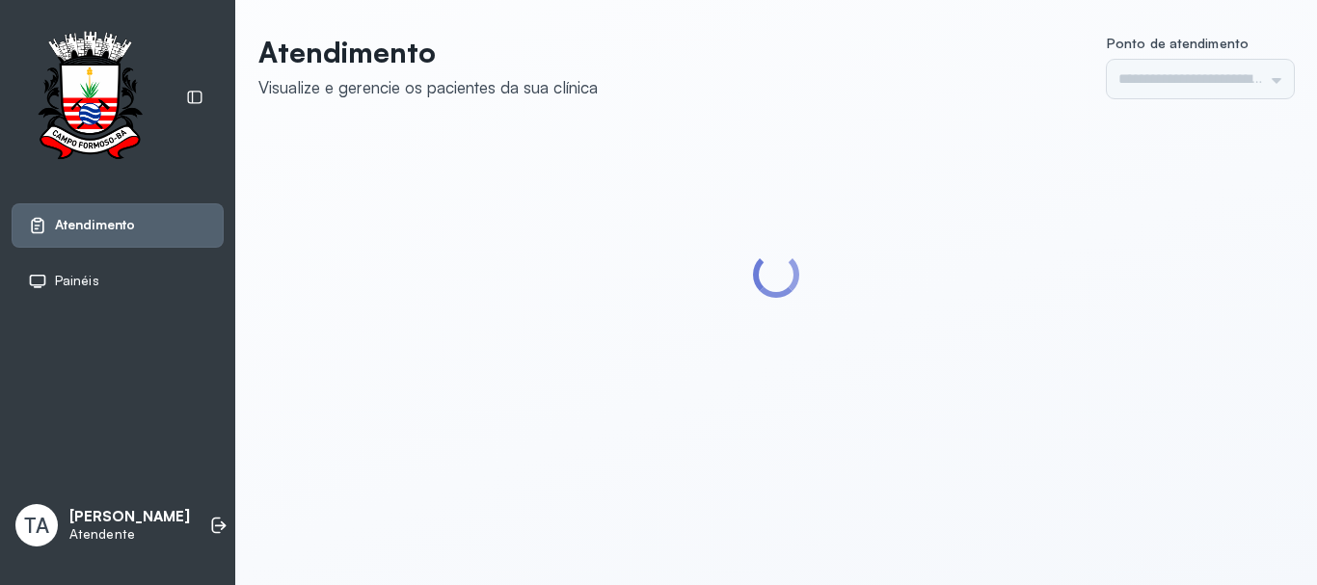
type input "******"
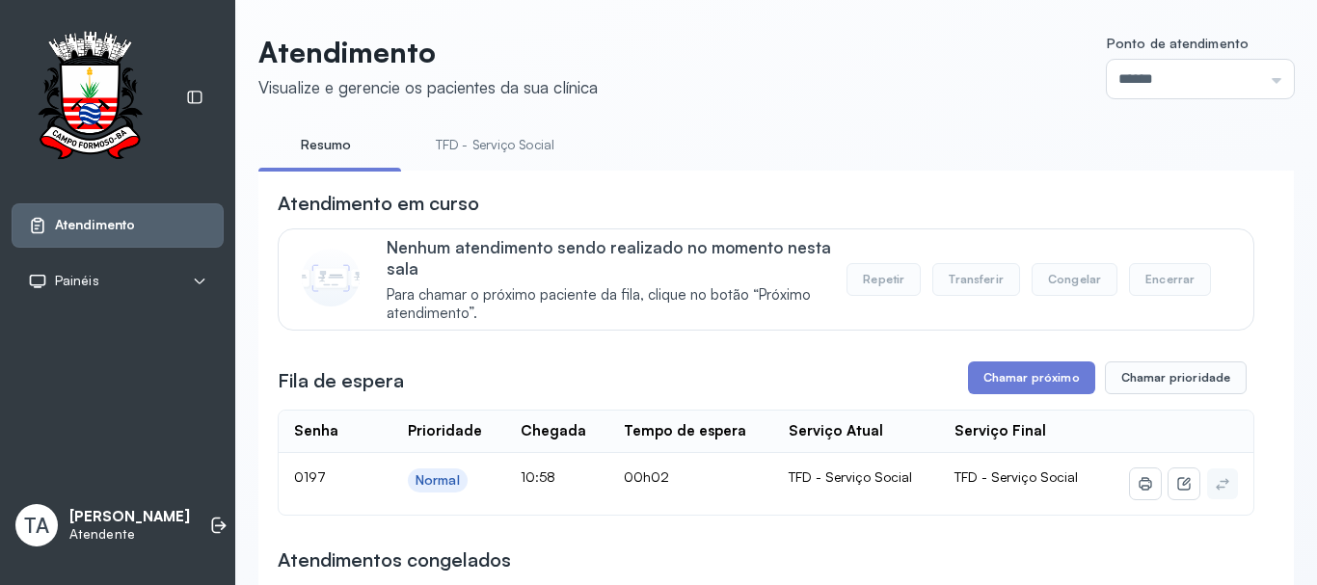
click at [505, 129] on link "TFD - Serviço Social" at bounding box center [495, 145] width 157 height 32
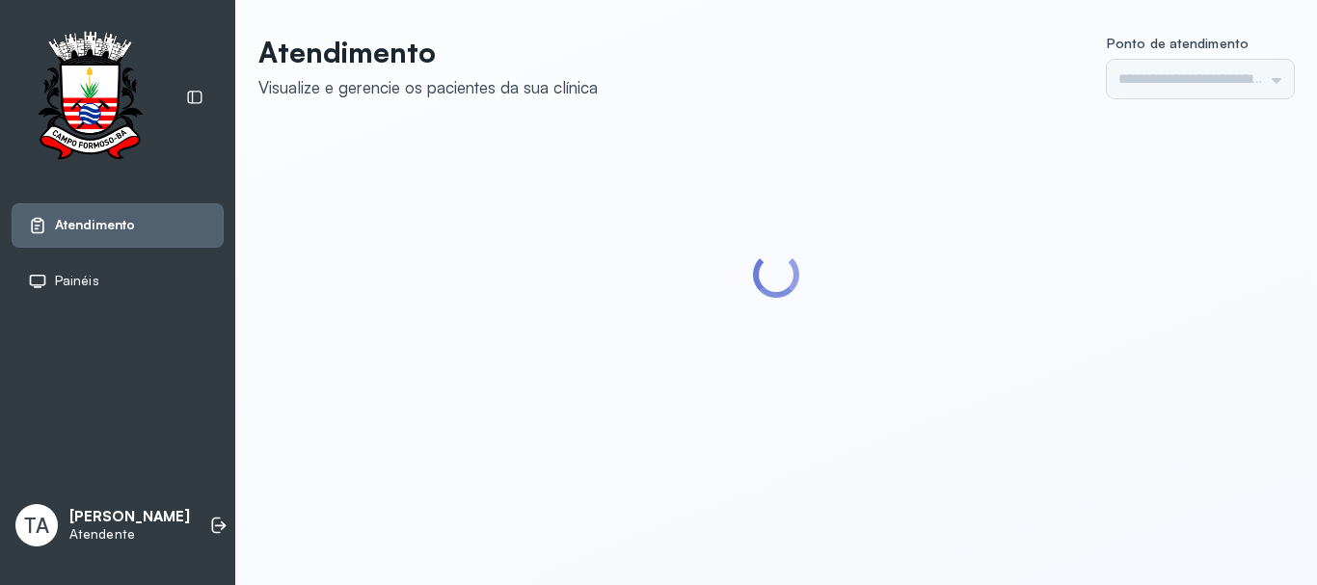
type input "******"
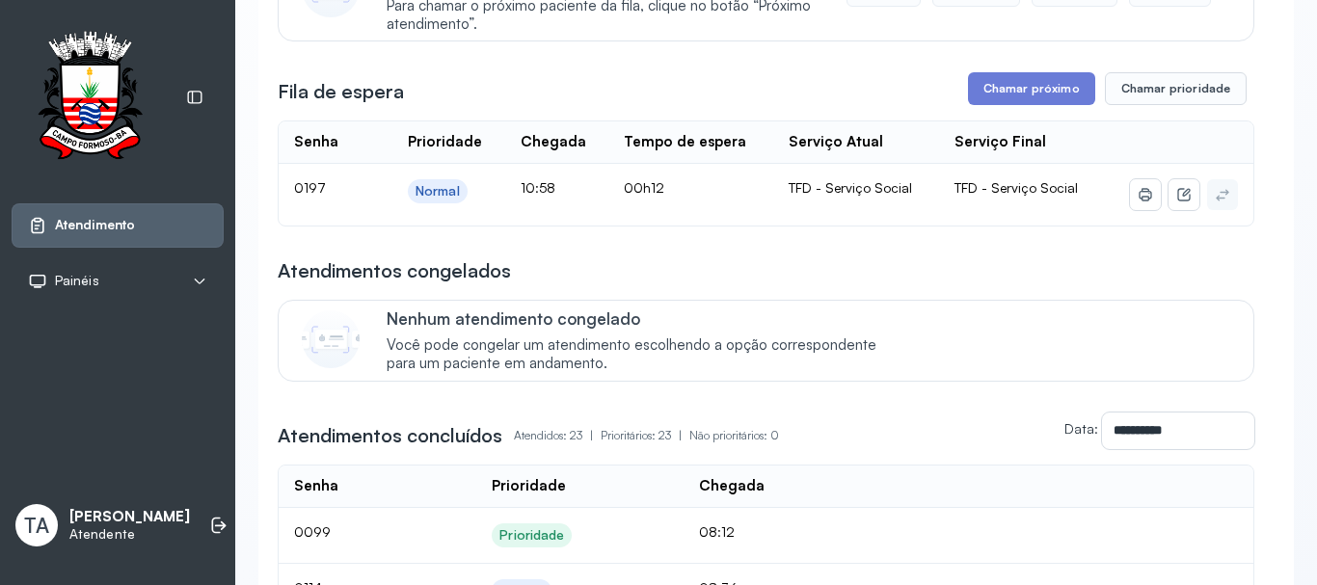
scroll to position [96, 0]
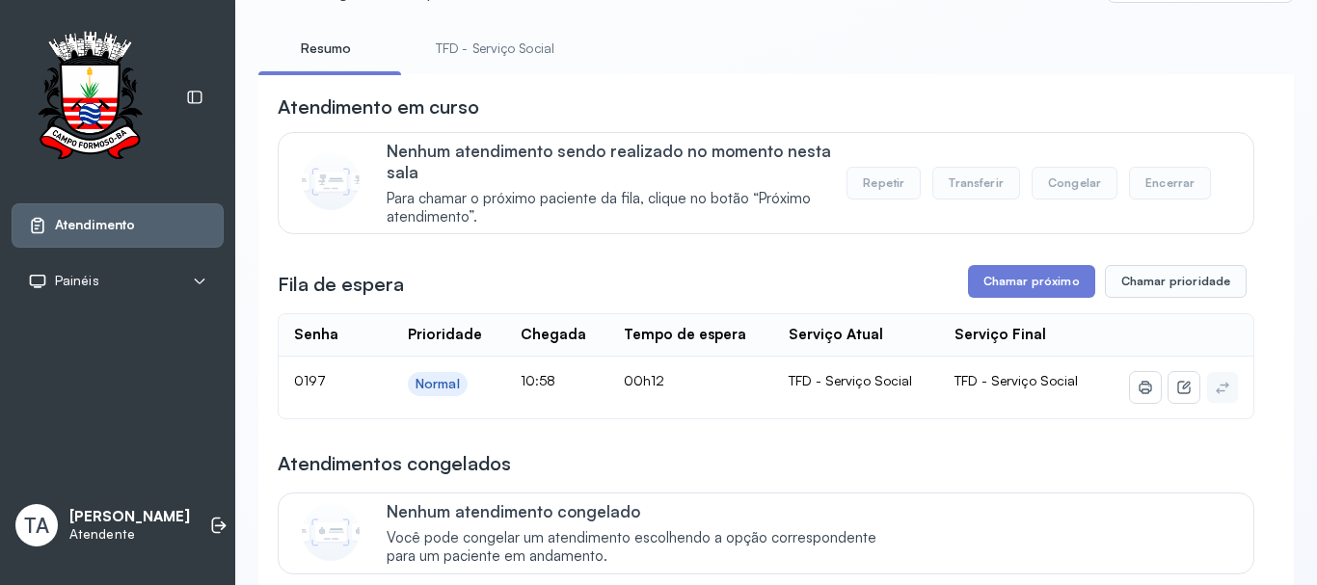
click at [482, 42] on link "TFD - Serviço Social" at bounding box center [495, 49] width 157 height 32
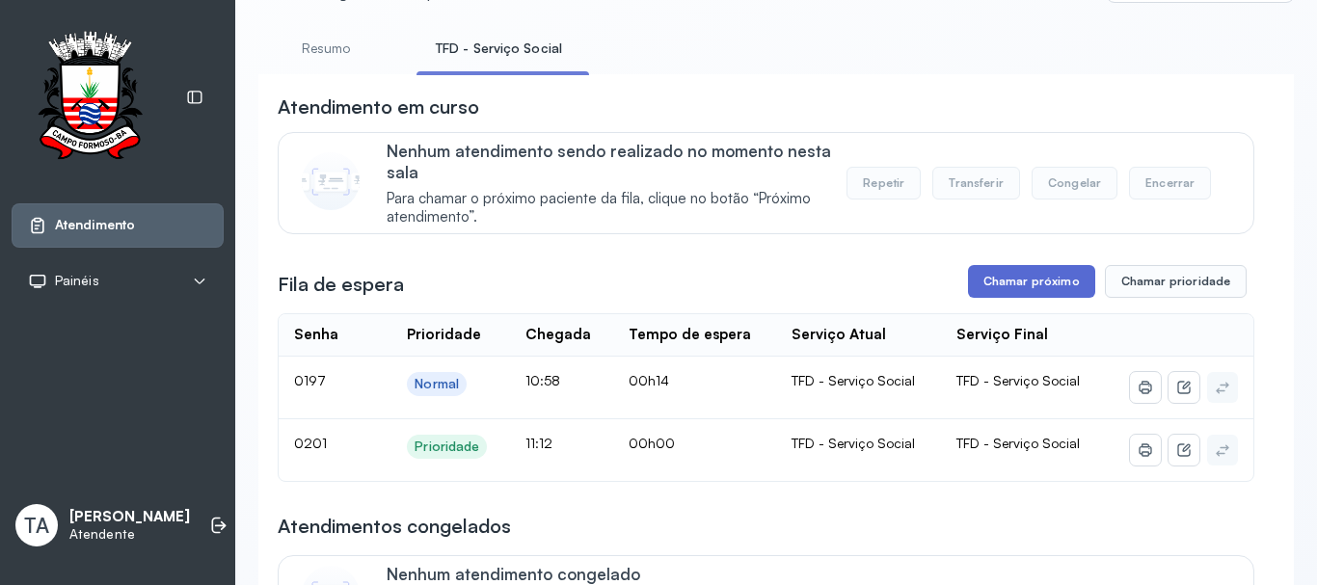
click at [984, 278] on button "Chamar próximo" at bounding box center [1031, 281] width 127 height 33
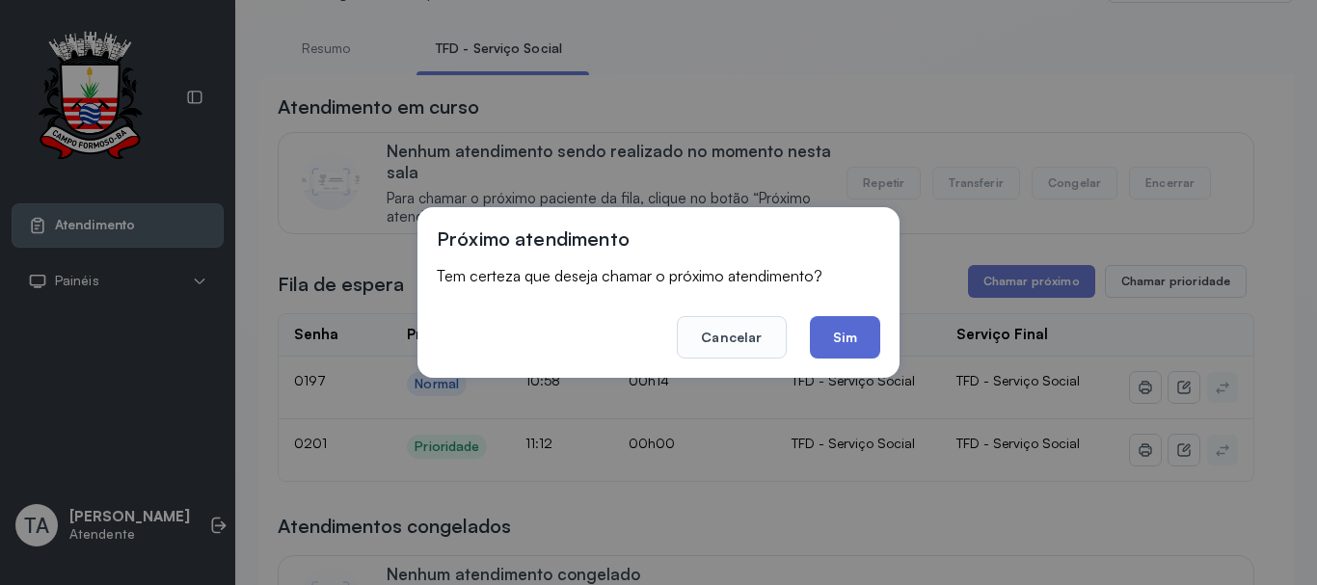
click at [871, 340] on button "Sim" at bounding box center [845, 337] width 70 height 42
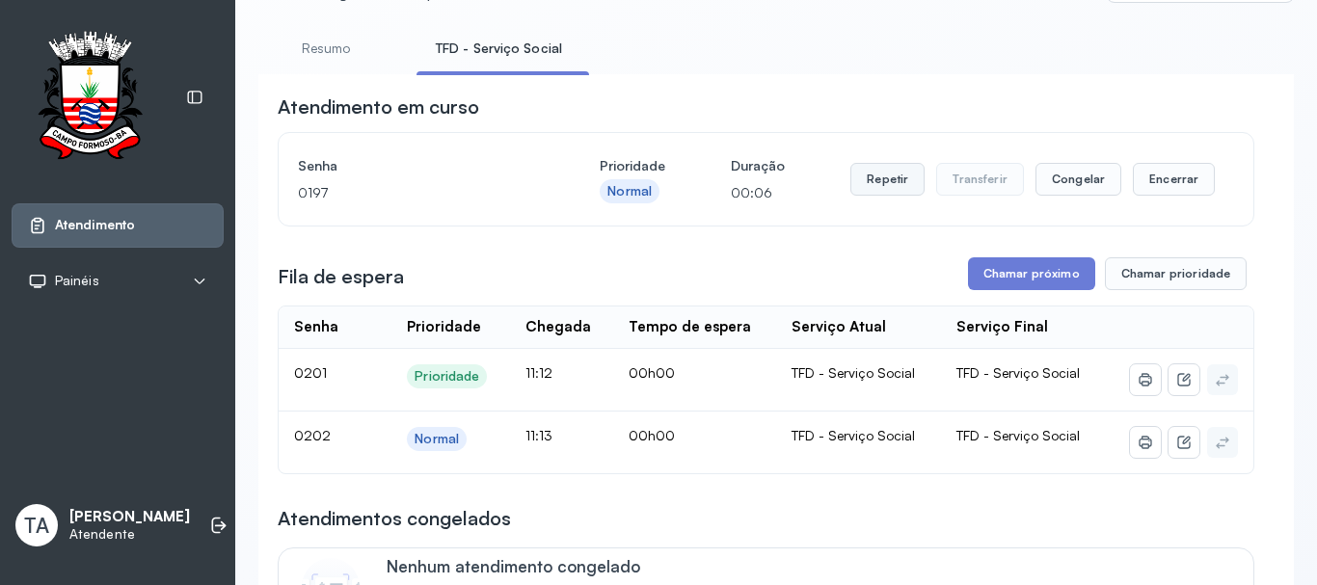
click at [876, 177] on button "Repetir" at bounding box center [888, 179] width 74 height 33
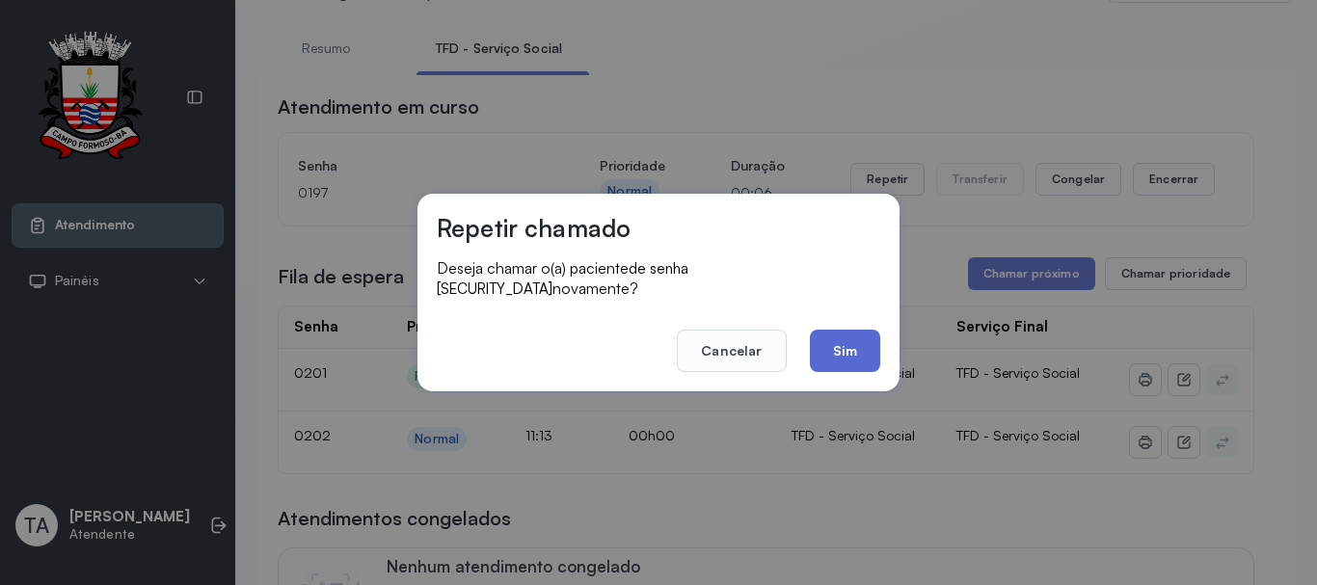
click at [837, 347] on button "Sim" at bounding box center [845, 351] width 70 height 42
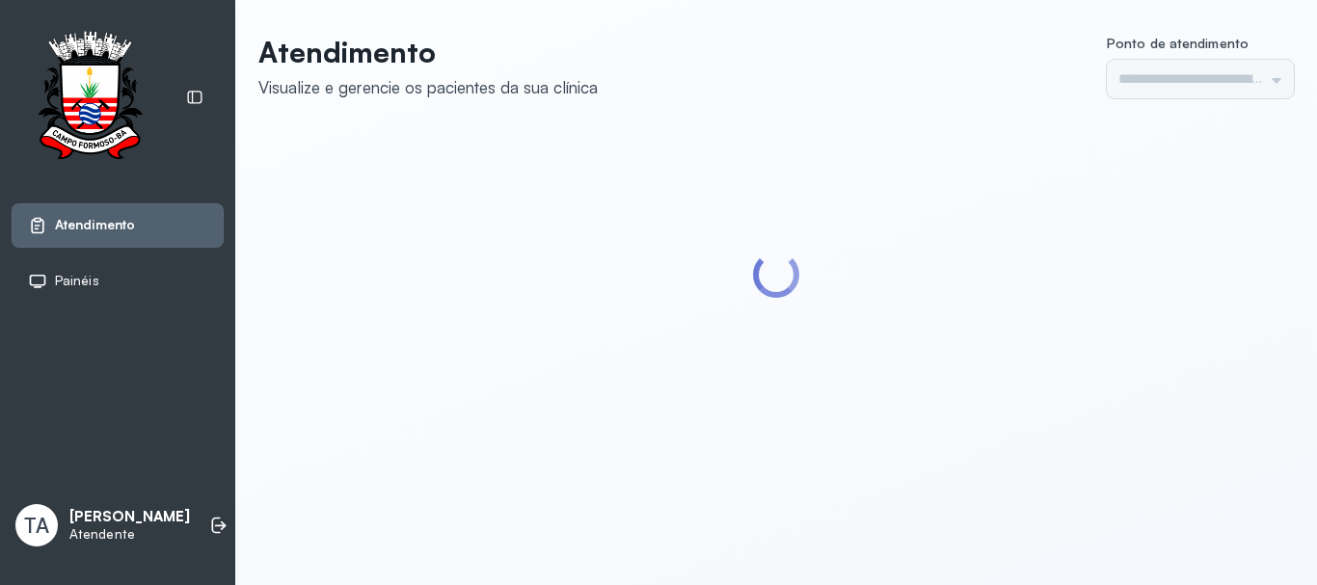
type input "******"
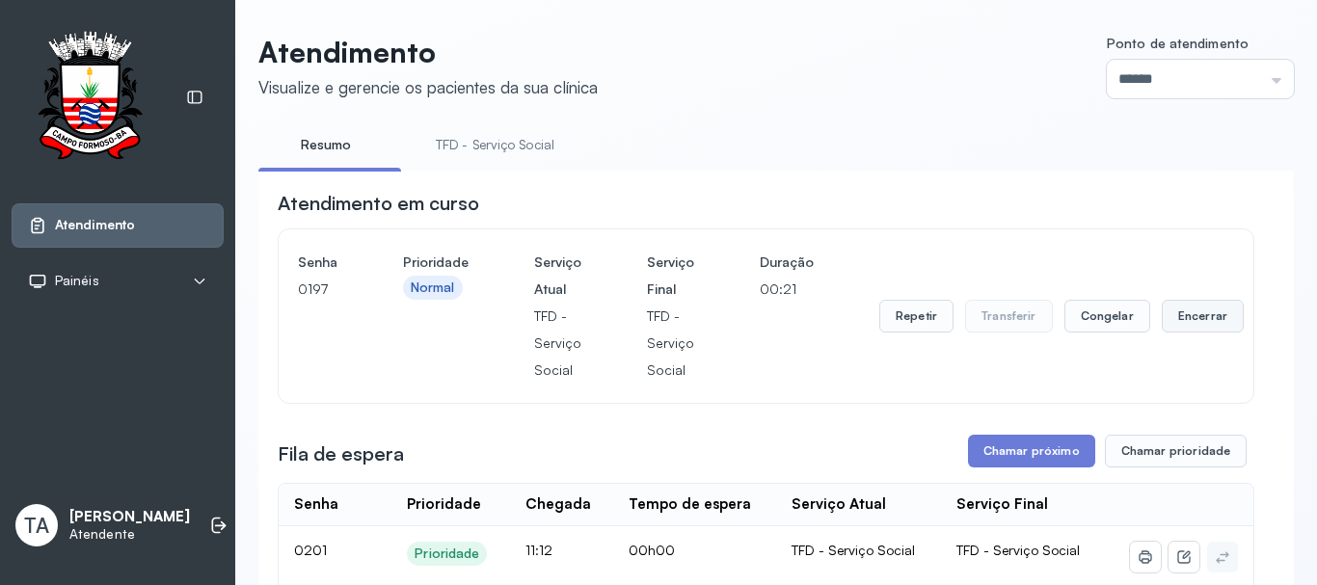
click at [1162, 325] on button "Encerrar" at bounding box center [1203, 316] width 82 height 33
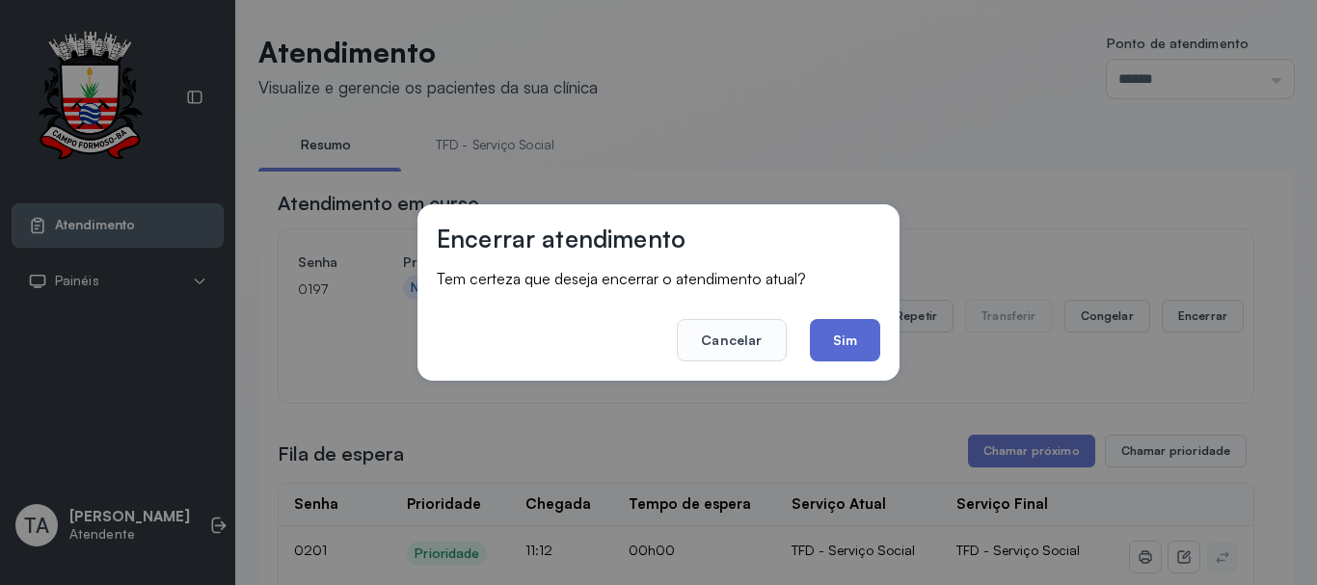
click at [854, 345] on button "Sim" at bounding box center [845, 340] width 70 height 42
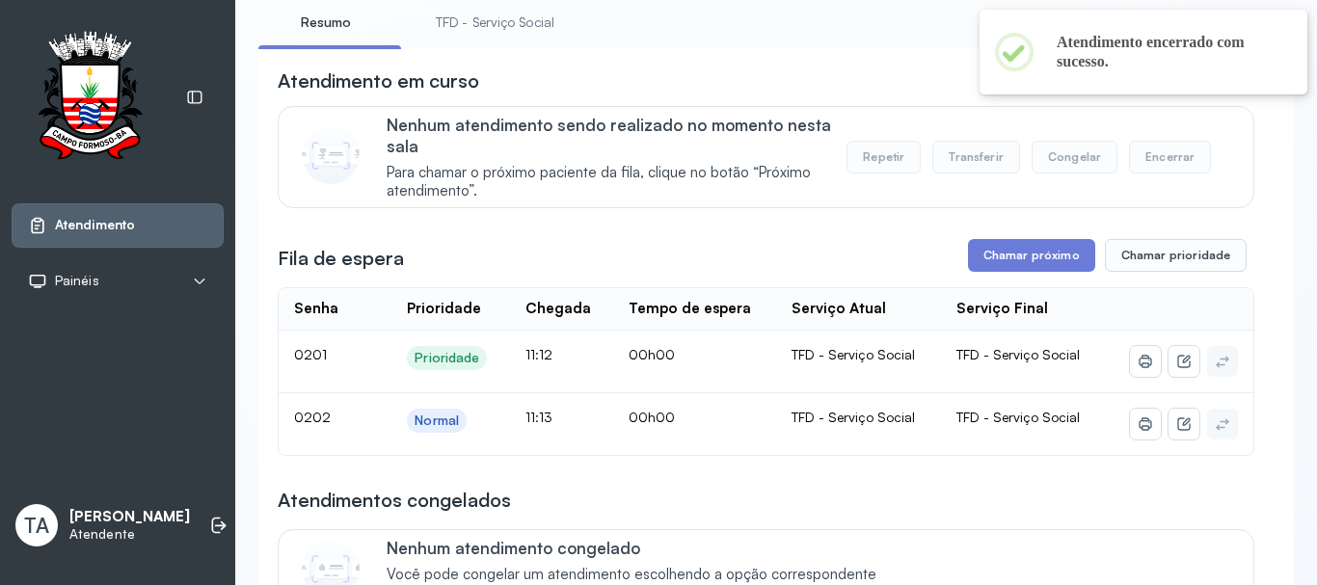
scroll to position [156, 0]
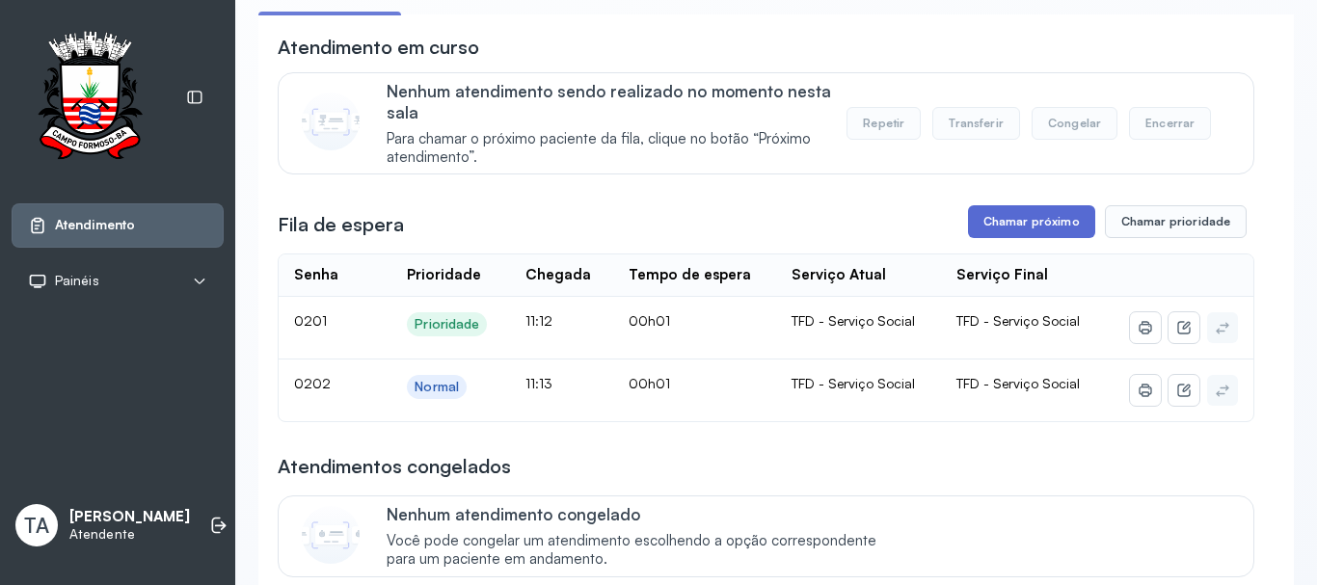
click at [994, 230] on button "Chamar próximo" at bounding box center [1031, 221] width 127 height 33
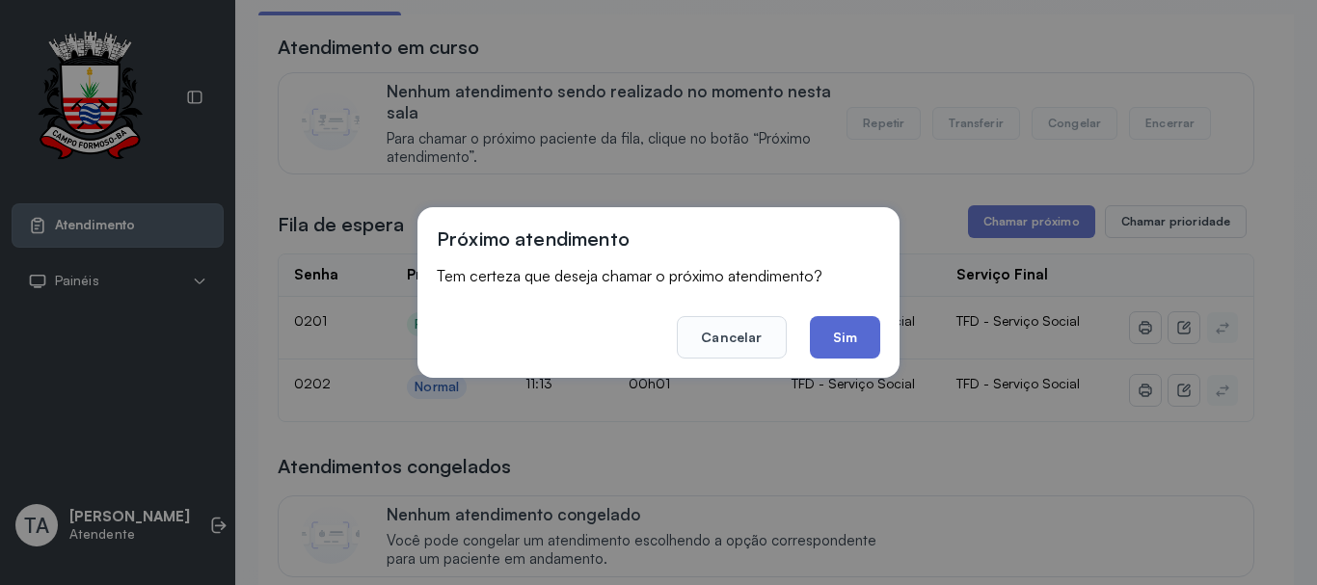
click at [872, 334] on button "Sim" at bounding box center [845, 337] width 70 height 42
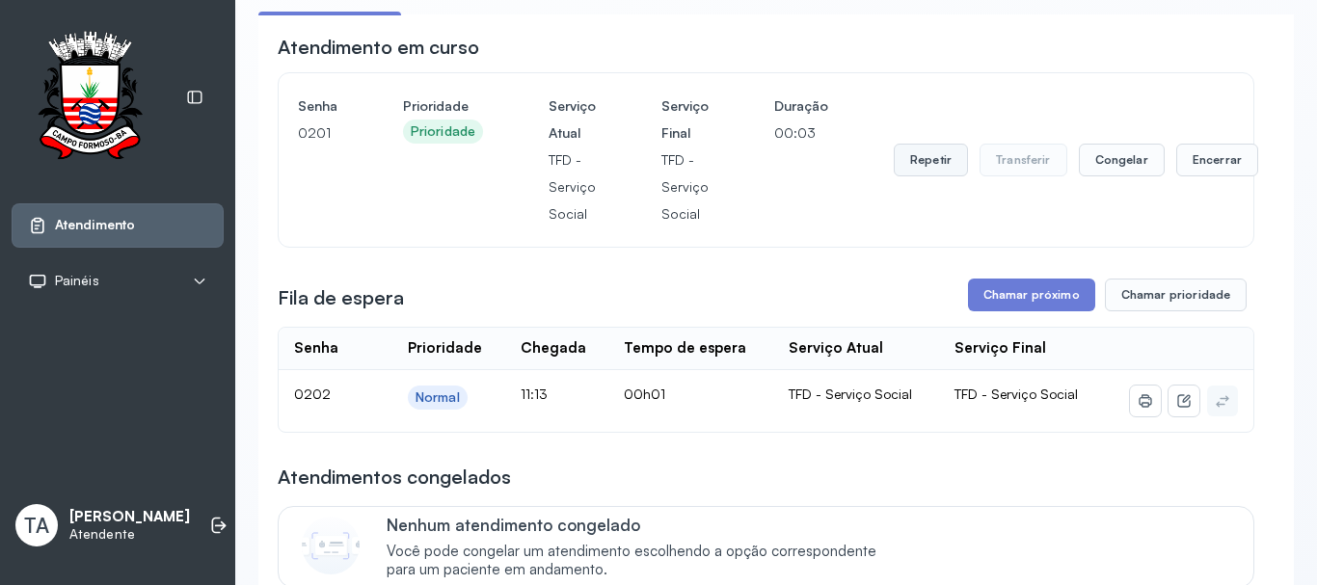
click at [918, 176] on button "Repetir" at bounding box center [931, 160] width 74 height 33
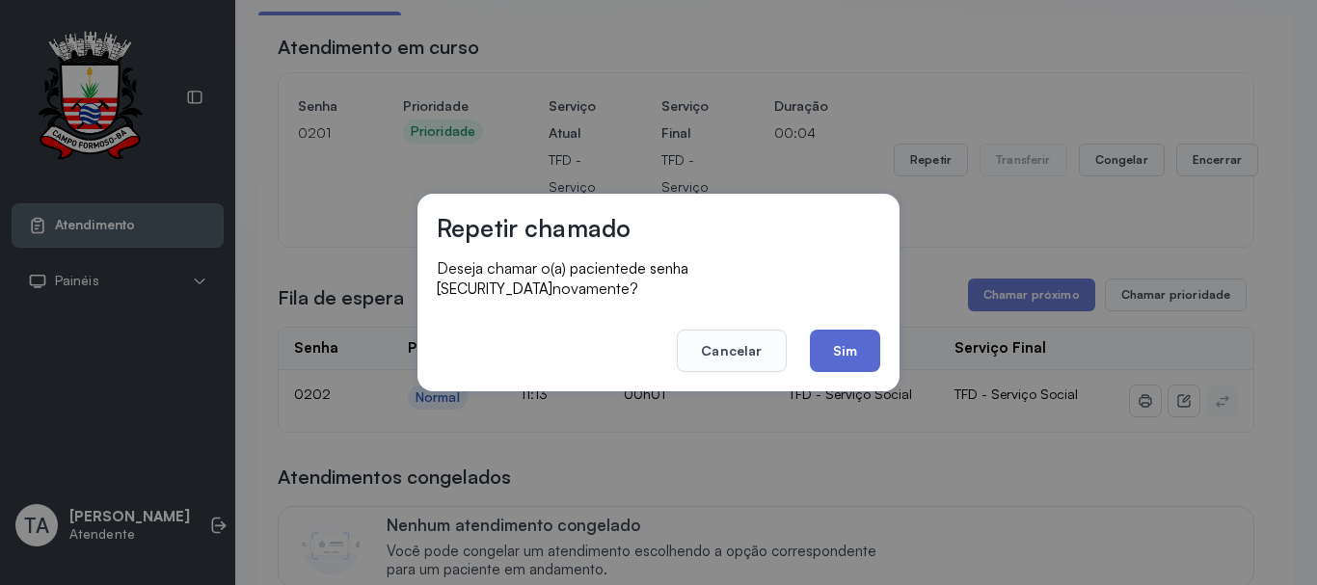
click at [851, 330] on button "Sim" at bounding box center [845, 351] width 70 height 42
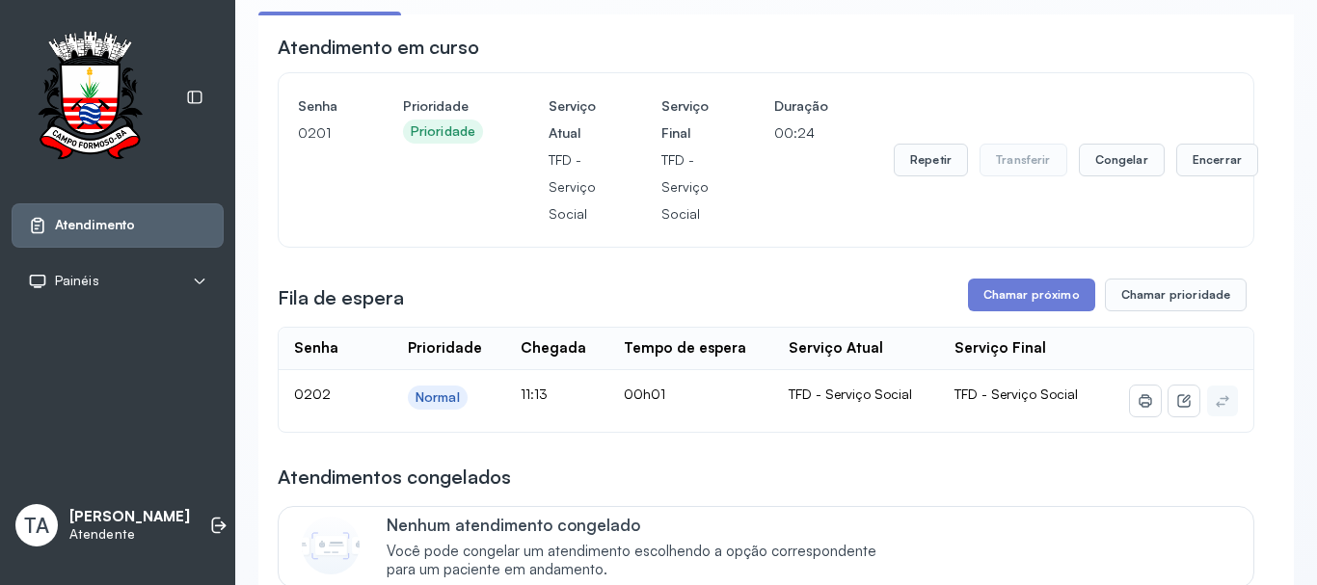
click at [1198, 146] on div "Repetir Transferir Congelar Encerrar" at bounding box center [1076, 160] width 365 height 135
click at [1193, 159] on button "Encerrar" at bounding box center [1217, 160] width 82 height 33
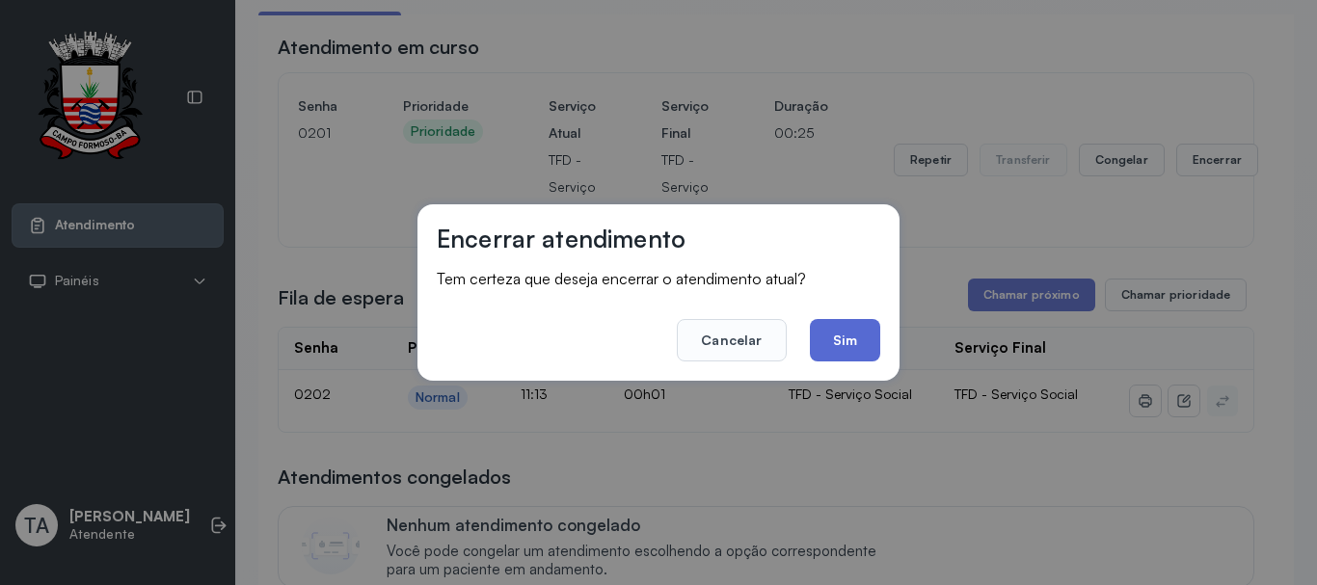
click at [875, 335] on button "Sim" at bounding box center [845, 340] width 70 height 42
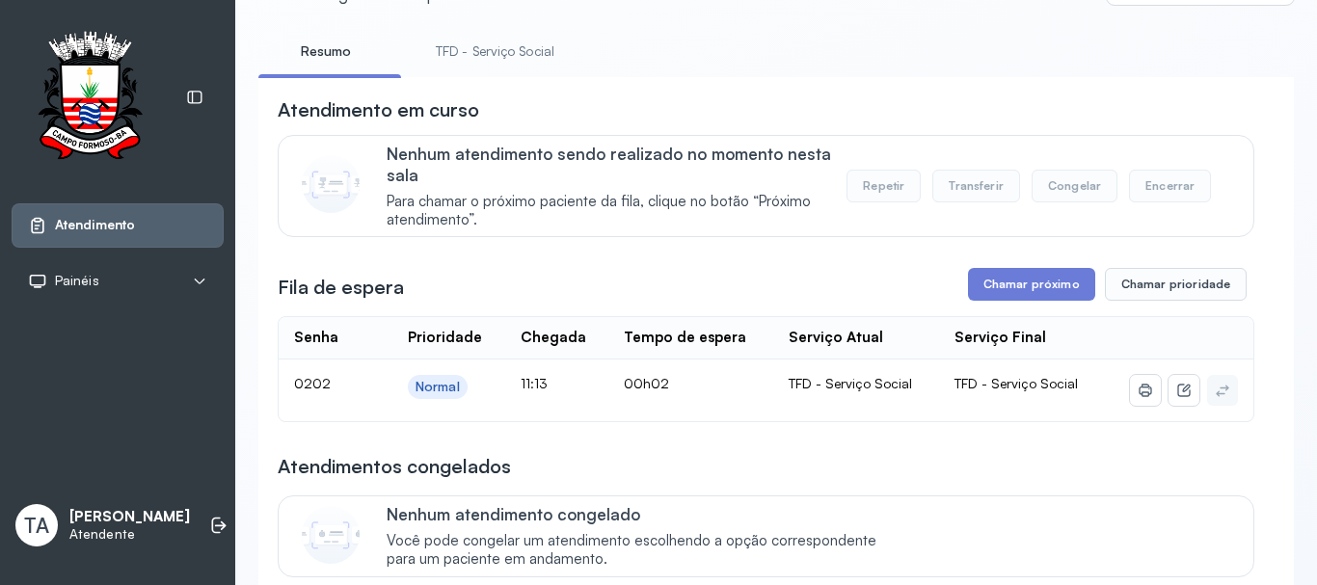
scroll to position [60, 0]
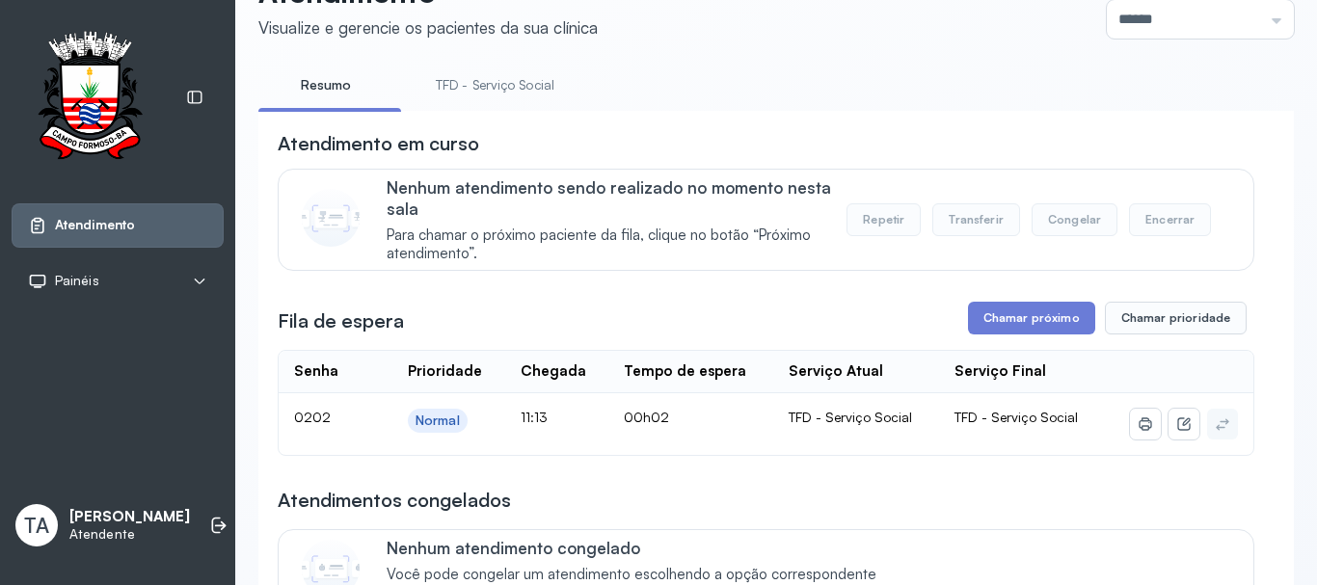
click at [473, 103] on li "TFD - Serviço Social" at bounding box center [499, 90] width 165 height 43
click at [478, 92] on link "TFD - Serviço Social" at bounding box center [495, 85] width 157 height 32
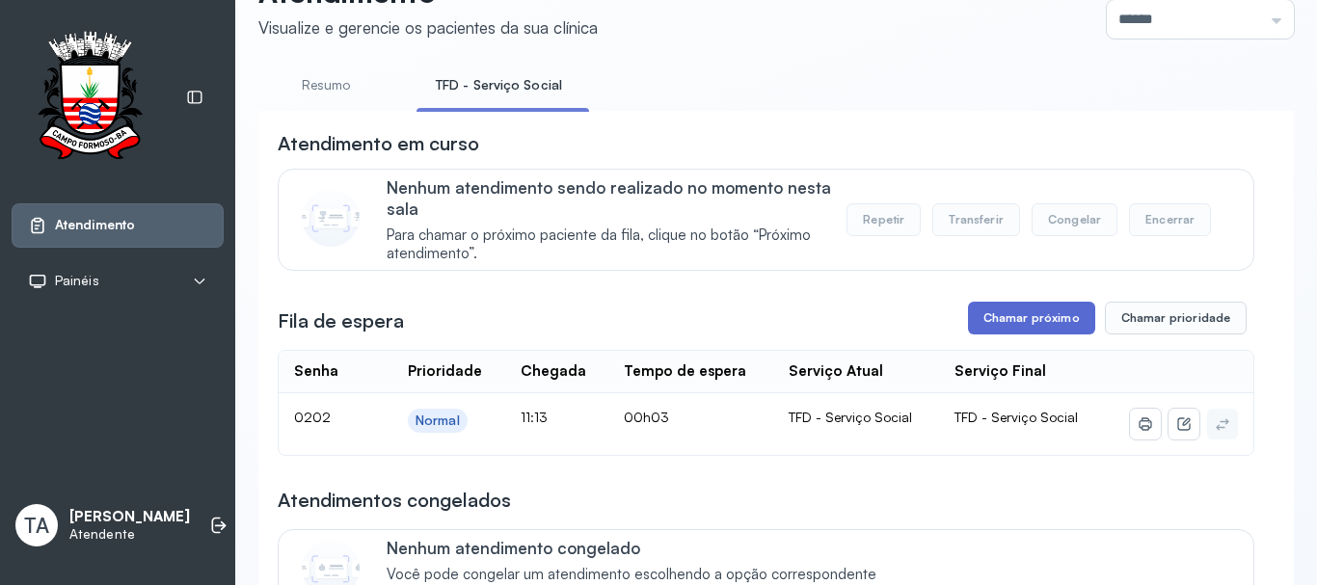
click at [987, 311] on button "Chamar próximo" at bounding box center [1031, 318] width 127 height 33
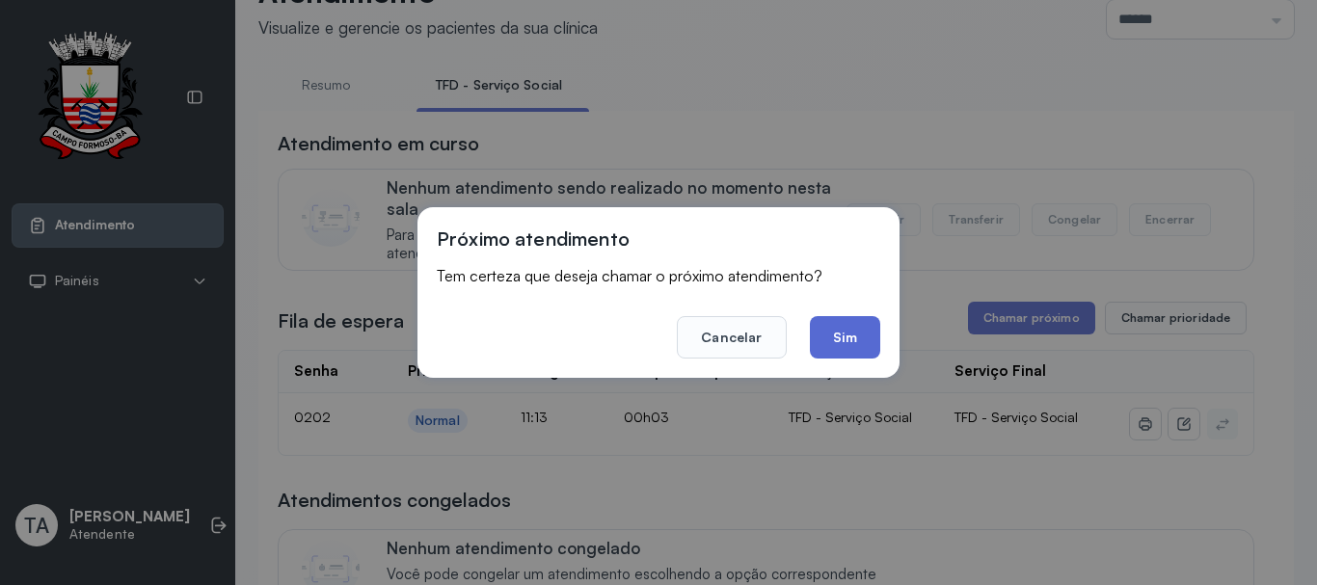
click at [874, 344] on button "Sim" at bounding box center [845, 337] width 70 height 42
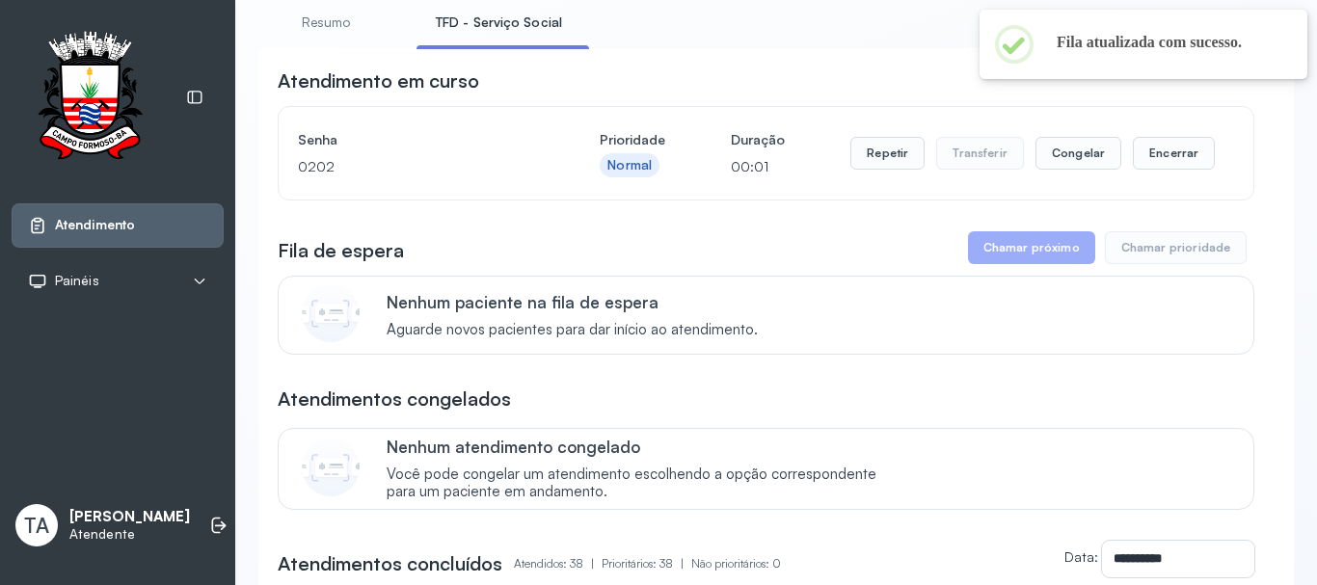
scroll to position [156, 0]
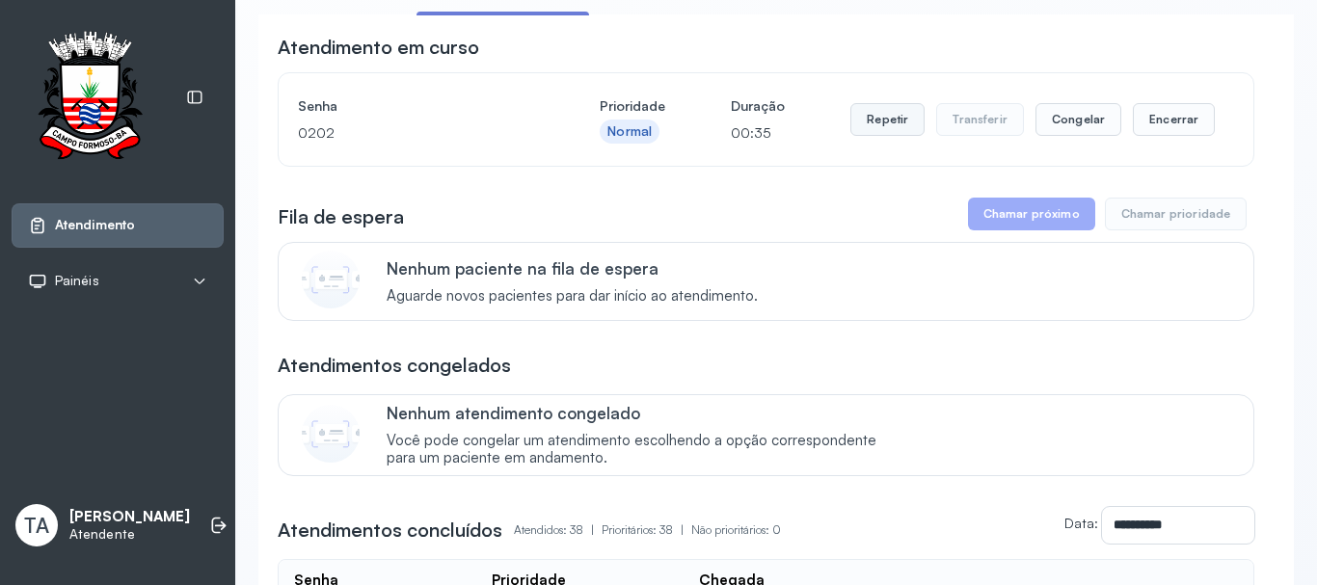
click at [878, 130] on button "Repetir" at bounding box center [888, 119] width 74 height 33
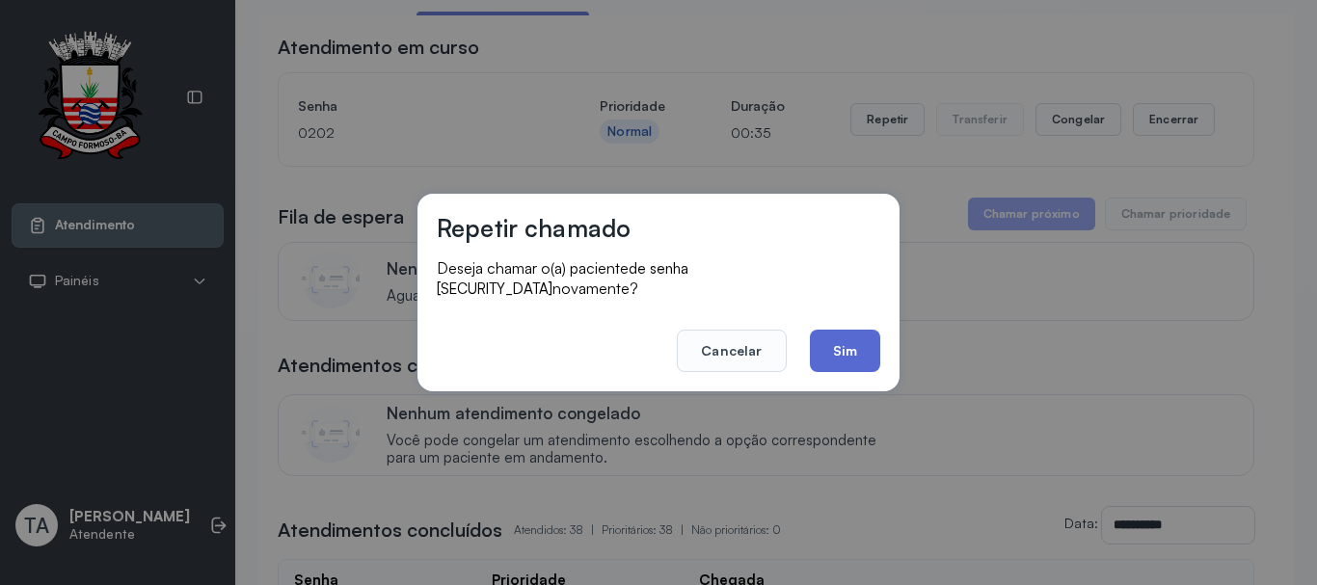
click at [833, 357] on button "Sim" at bounding box center [845, 351] width 70 height 42
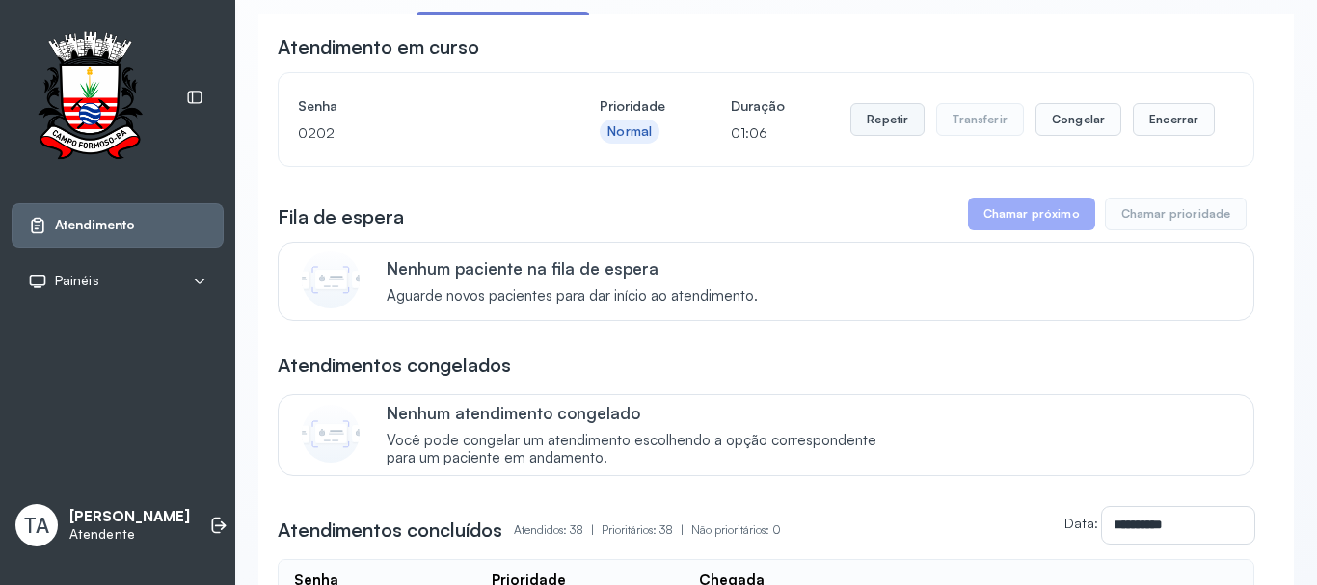
click at [851, 126] on button "Repetir" at bounding box center [888, 119] width 74 height 33
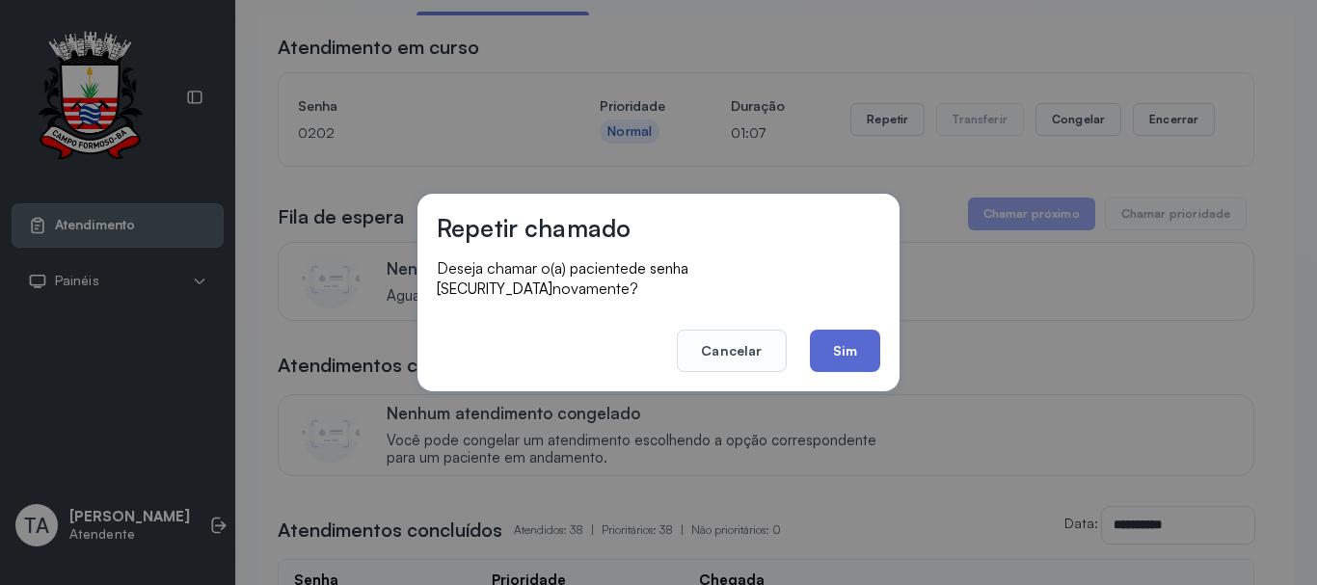
click at [829, 340] on button "Sim" at bounding box center [845, 351] width 70 height 42
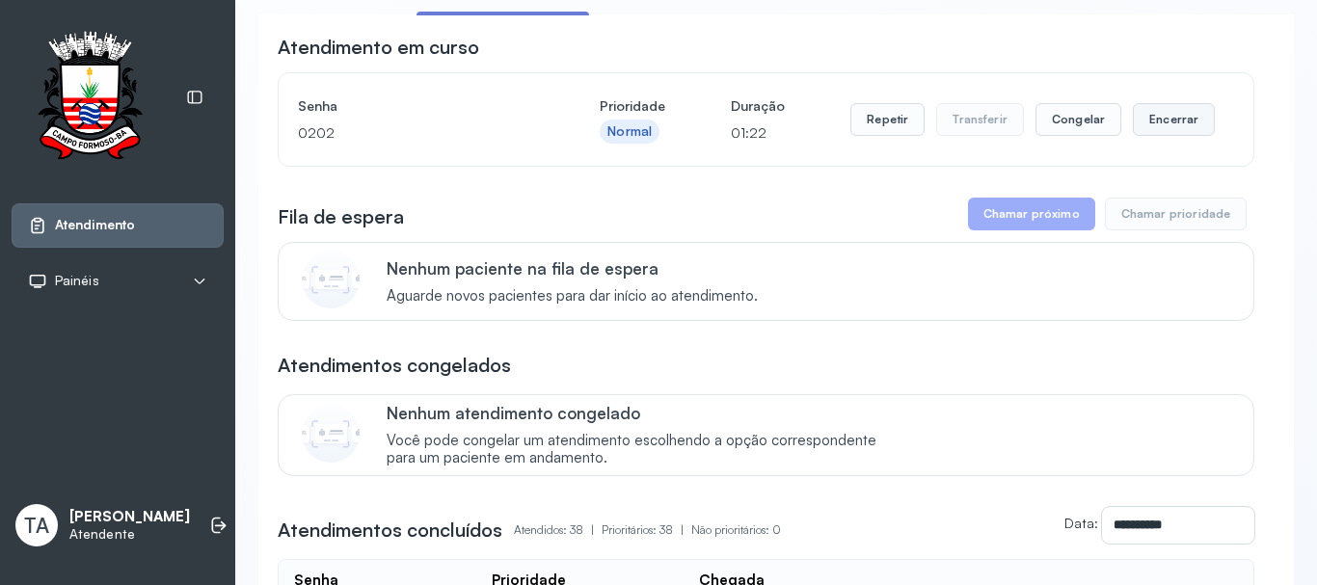
click at [1133, 132] on button "Encerrar" at bounding box center [1174, 119] width 82 height 33
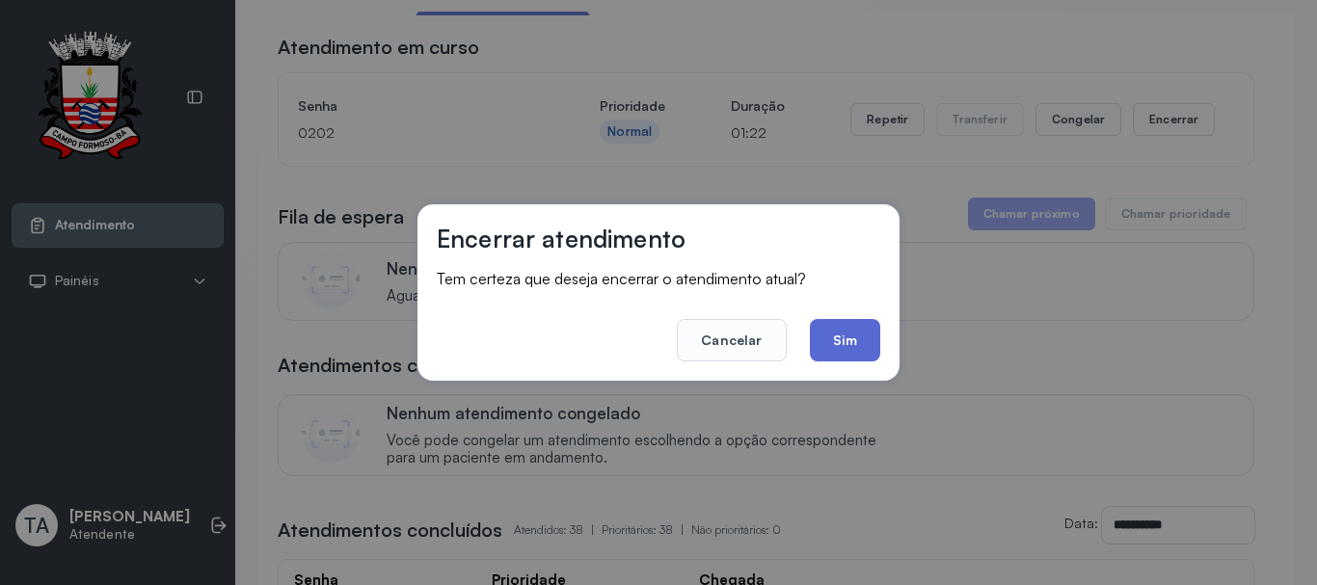
click at [857, 342] on button "Sim" at bounding box center [845, 340] width 70 height 42
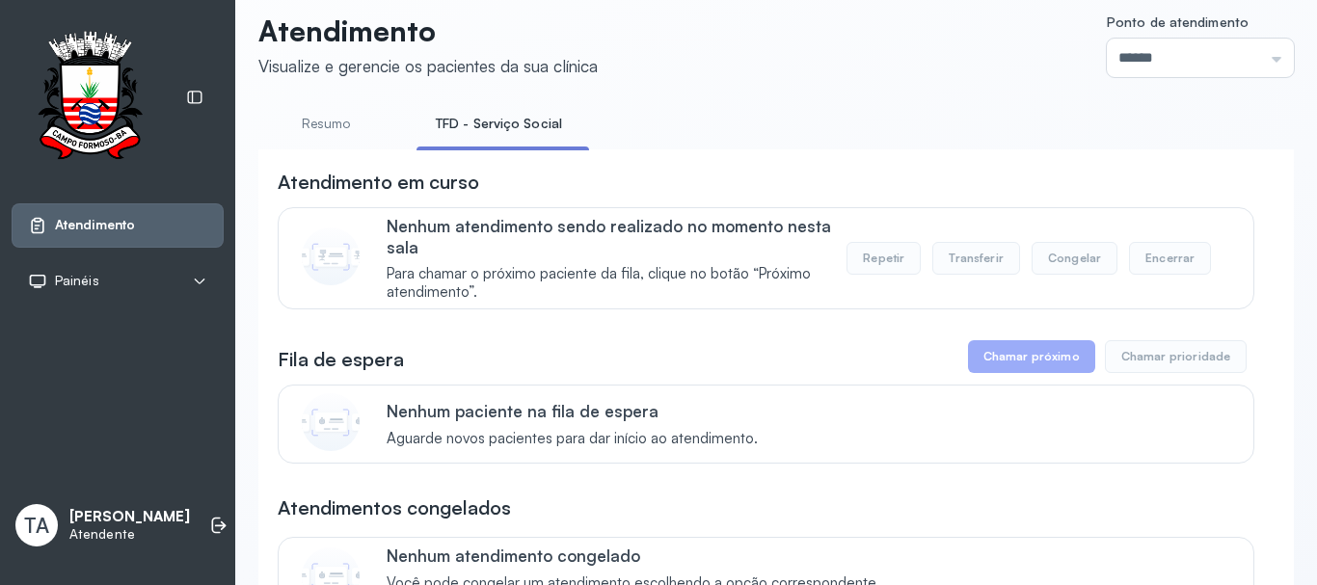
scroll to position [0, 0]
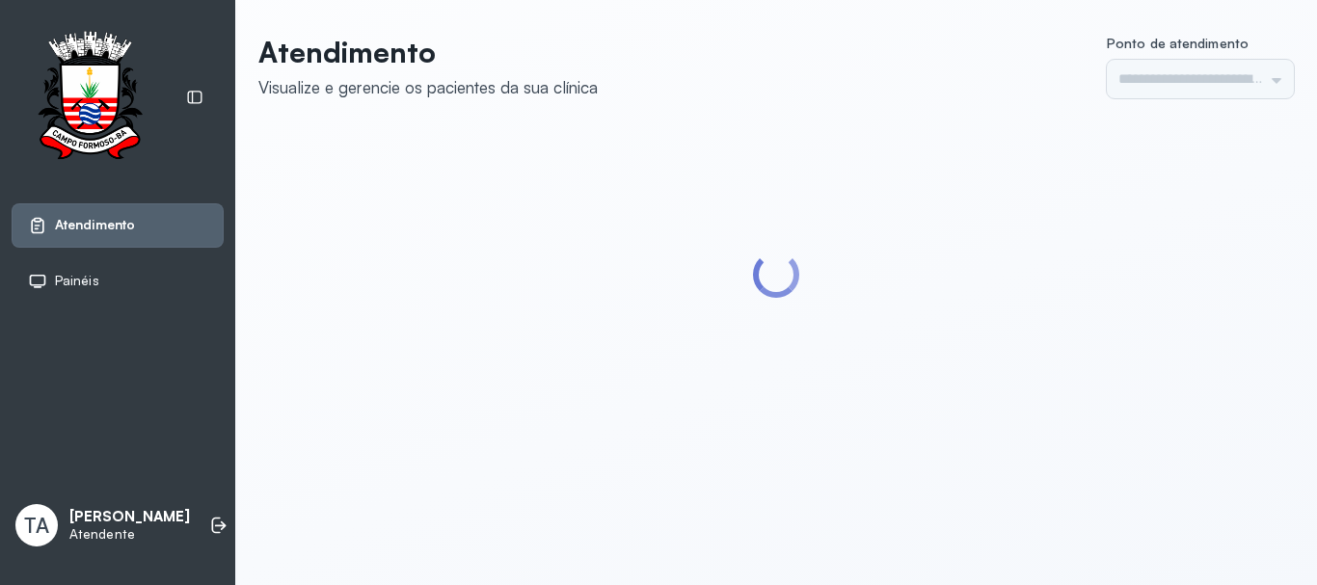
type input "******"
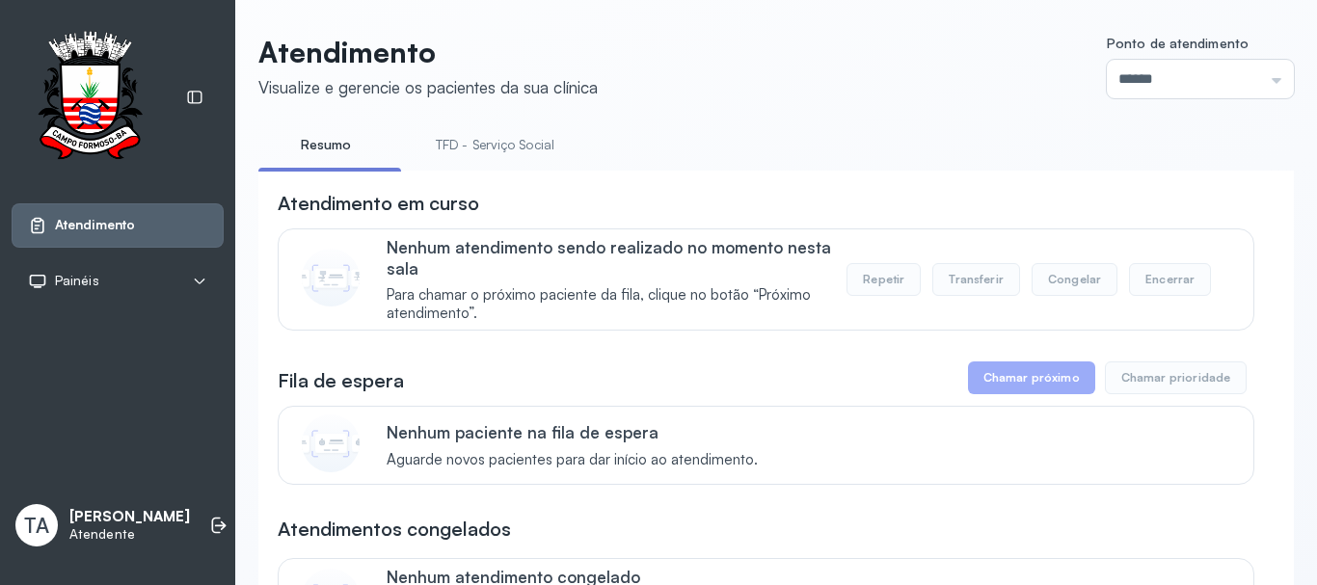
click at [450, 135] on link "TFD - Serviço Social" at bounding box center [495, 145] width 157 height 32
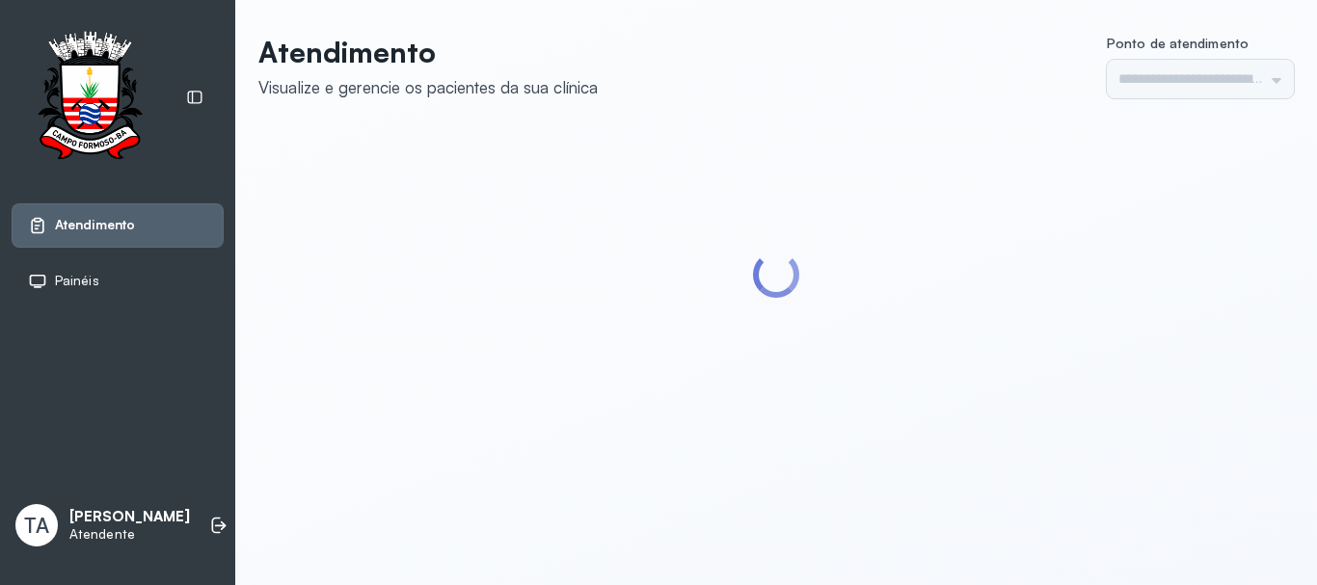
type input "******"
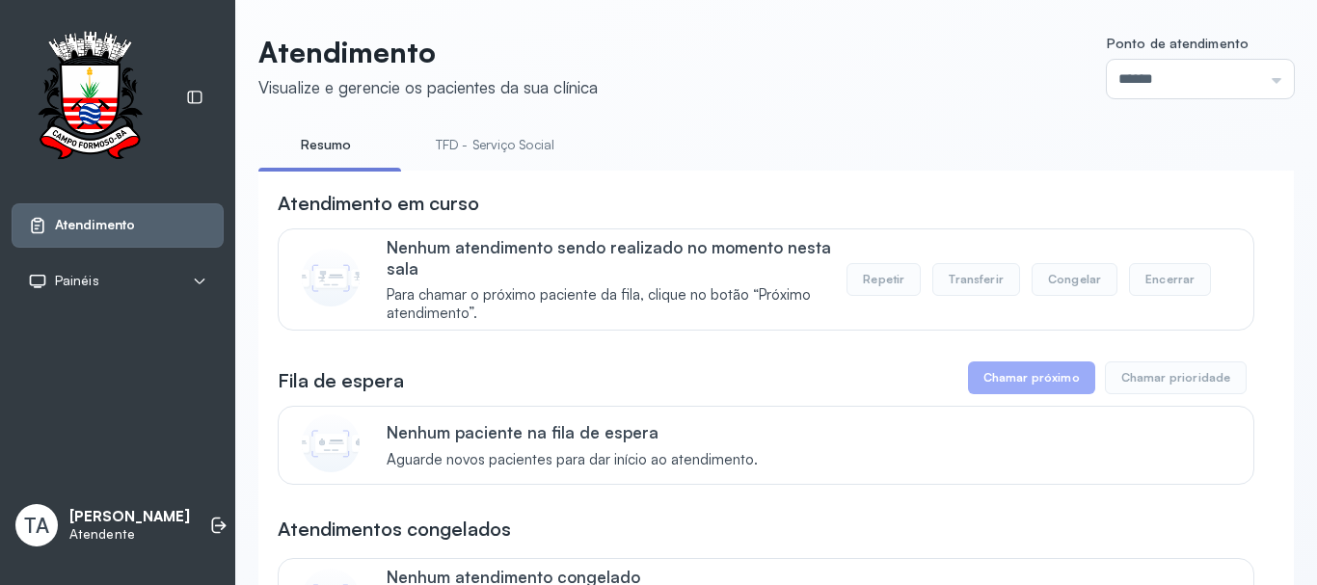
click at [472, 155] on link "TFD - Serviço Social" at bounding box center [495, 145] width 157 height 32
click at [331, 133] on link "Resumo" at bounding box center [325, 145] width 135 height 32
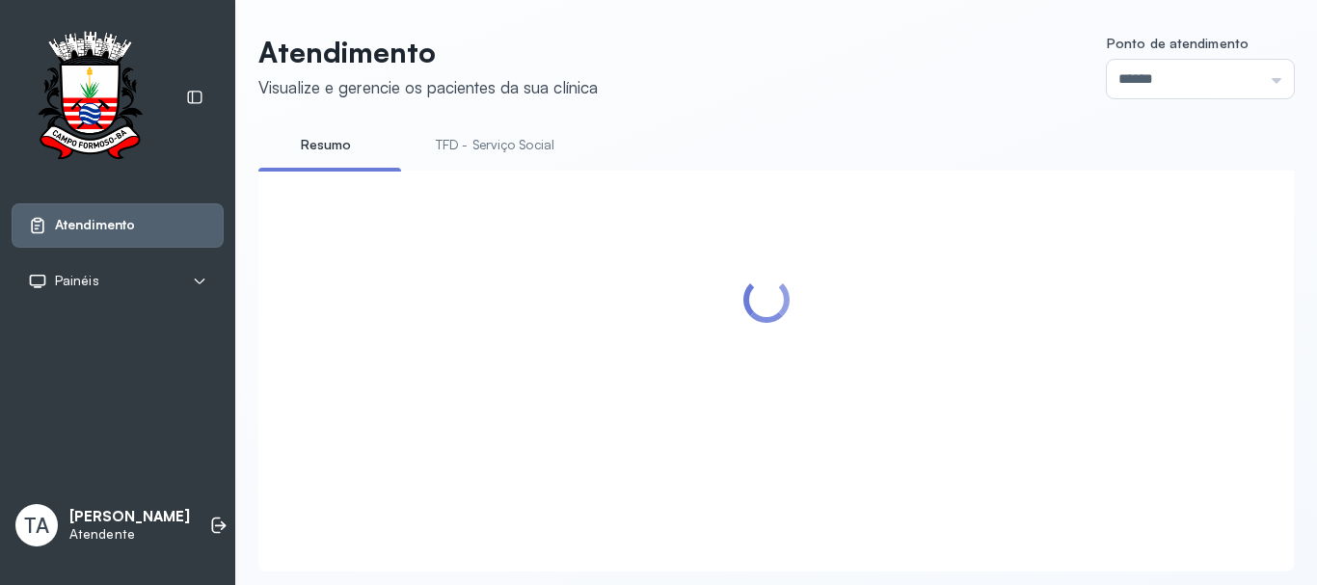
click at [473, 159] on link "TFD - Serviço Social" at bounding box center [495, 145] width 157 height 32
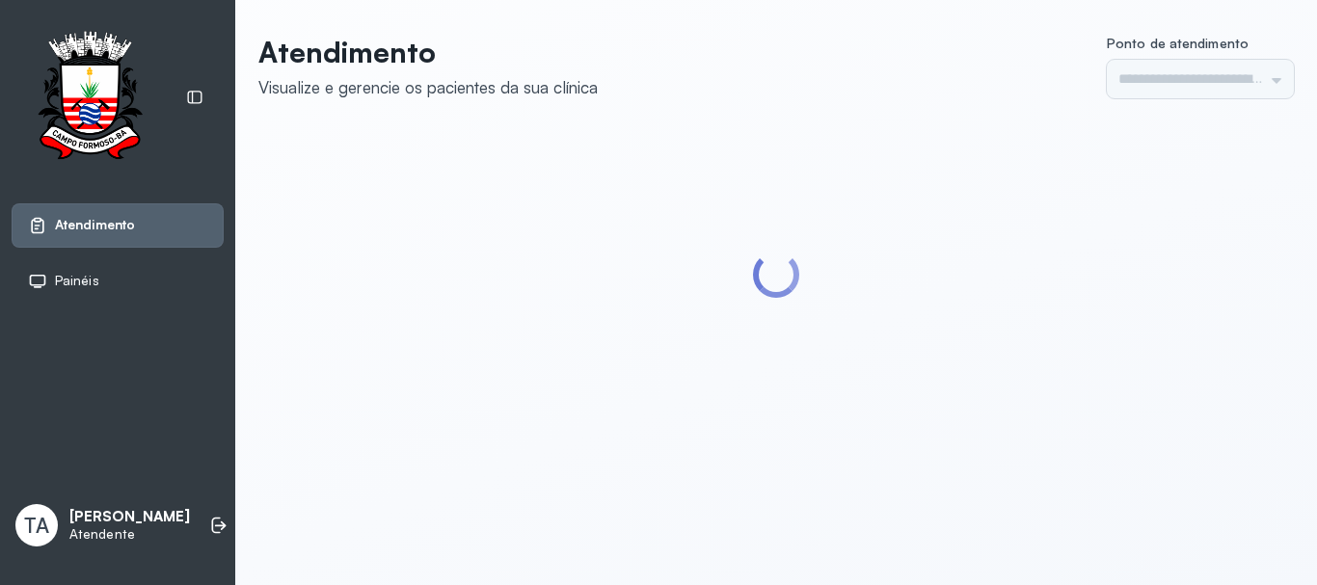
type input "******"
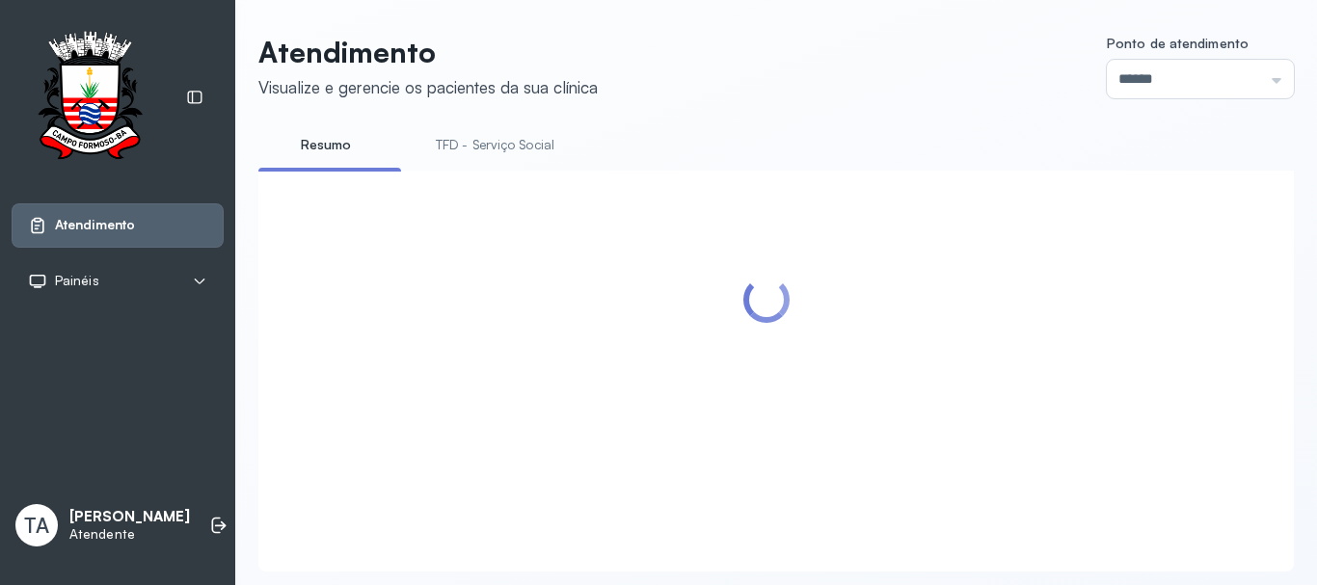
click at [525, 144] on link "TFD - Serviço Social" at bounding box center [495, 145] width 157 height 32
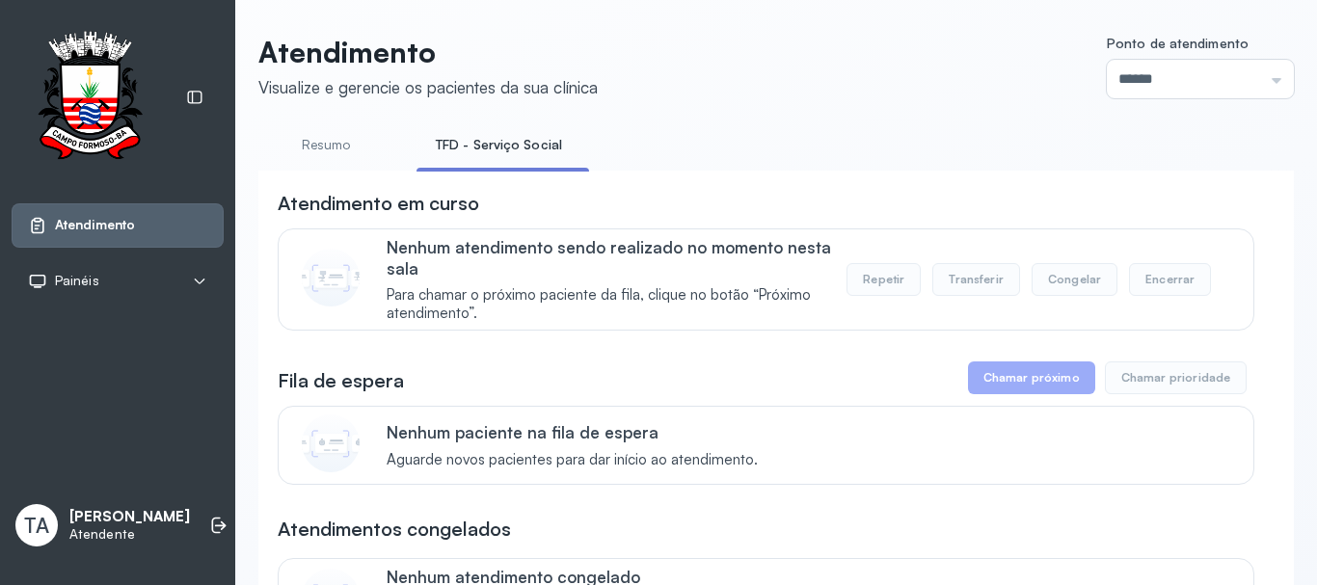
click at [337, 147] on link "Resumo" at bounding box center [325, 145] width 135 height 32
click at [513, 163] on li "TFD - Serviço Social" at bounding box center [499, 150] width 165 height 43
click at [507, 145] on link "TFD - Serviço Social" at bounding box center [495, 145] width 157 height 32
click at [341, 148] on link "Resumo" at bounding box center [325, 145] width 135 height 32
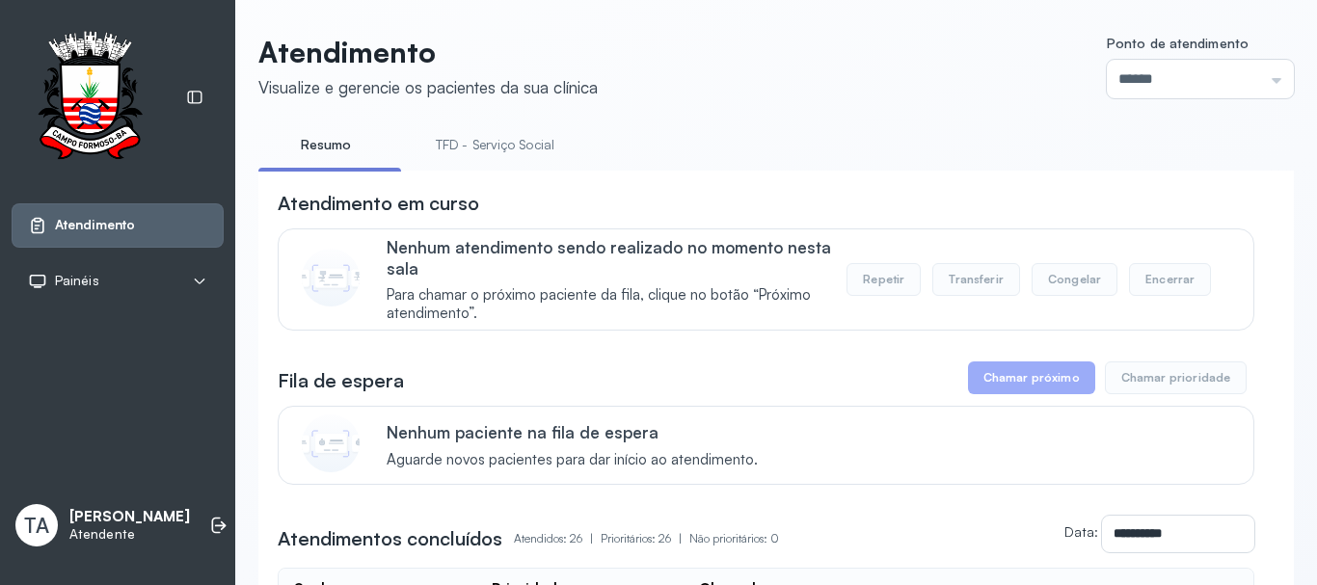
click at [459, 142] on link "TFD - Serviço Social" at bounding box center [495, 145] width 157 height 32
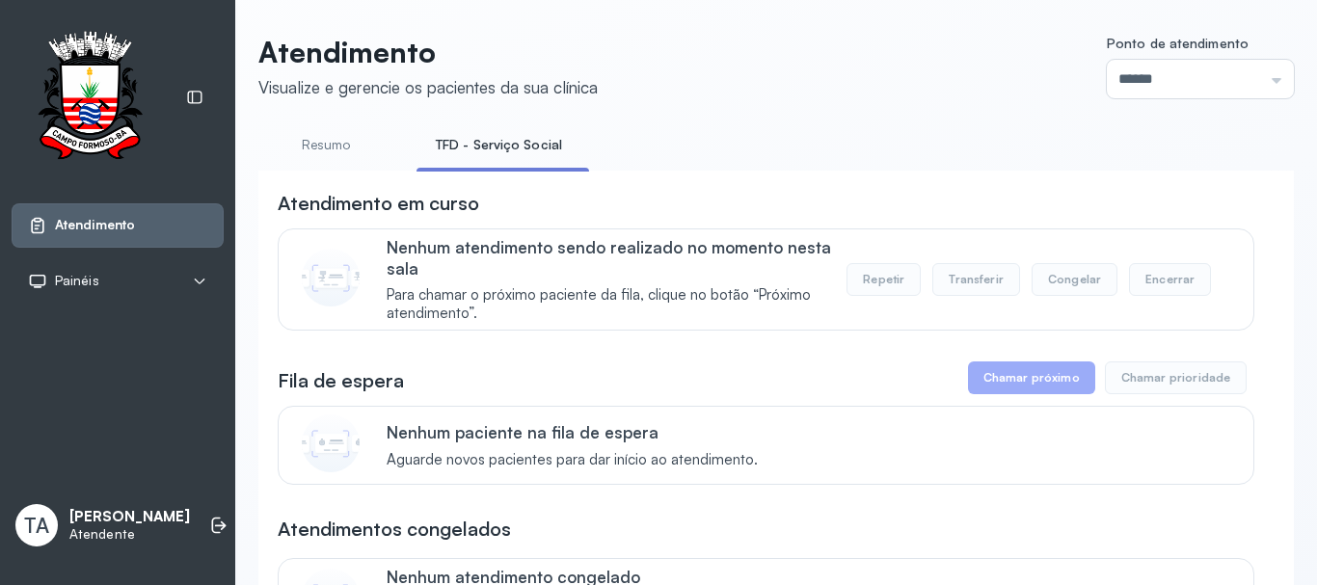
click at [357, 147] on link "Resumo" at bounding box center [325, 145] width 135 height 32
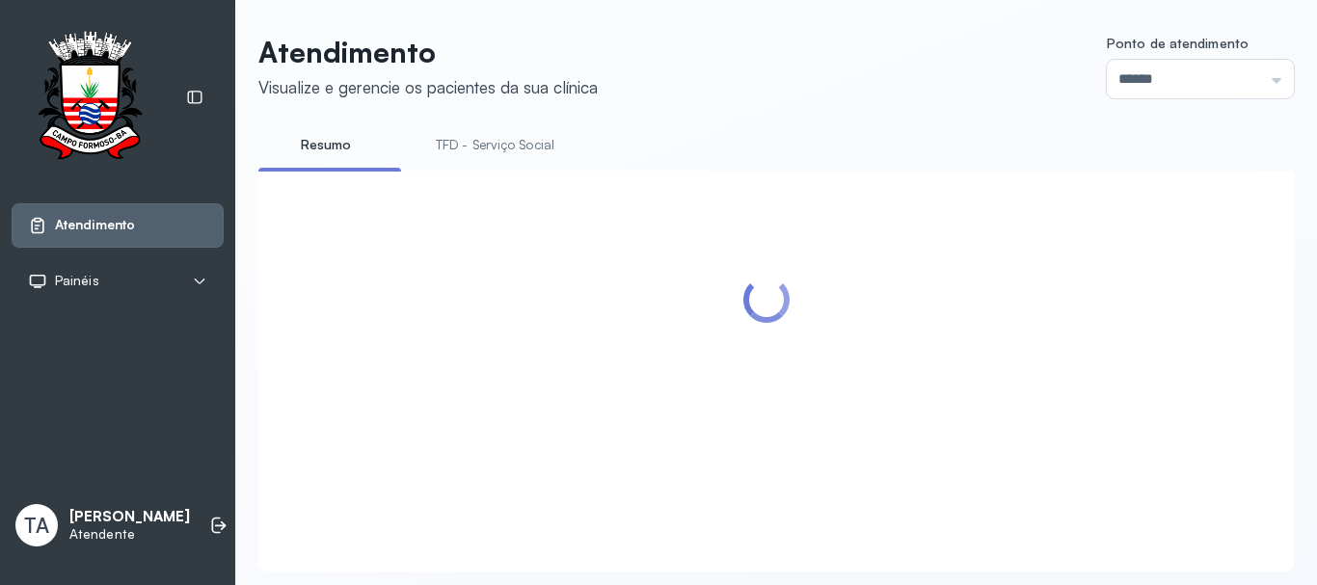
click at [516, 149] on link "TFD - Serviço Social" at bounding box center [495, 145] width 157 height 32
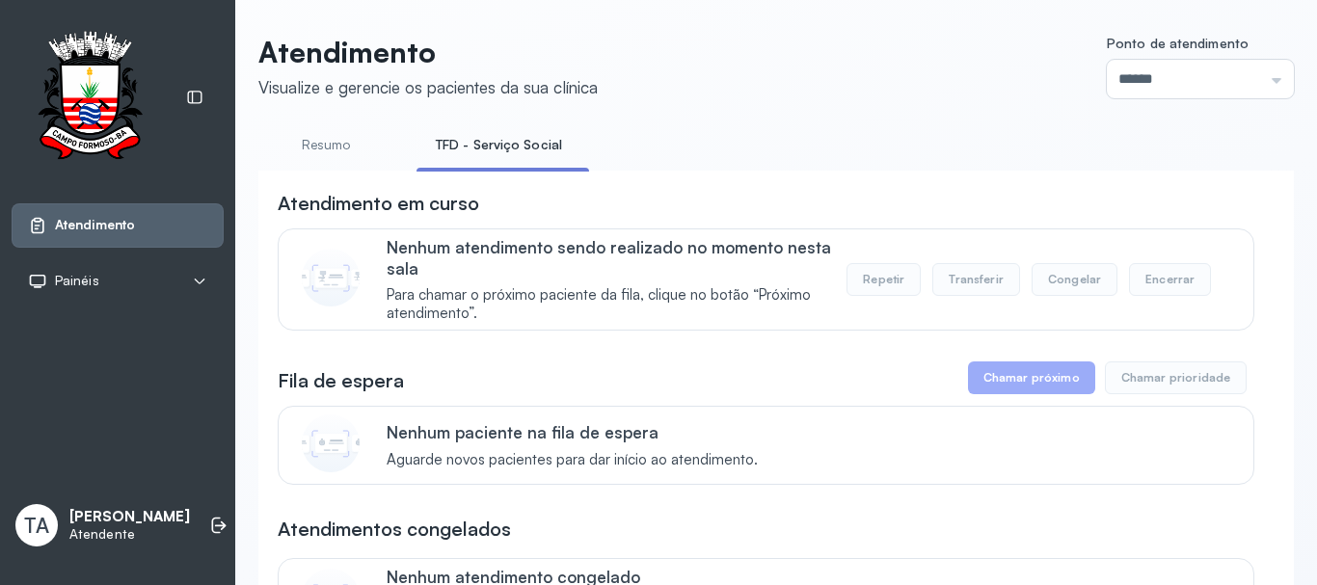
click at [343, 147] on link "Resumo" at bounding box center [325, 145] width 135 height 32
click at [483, 131] on link "TFD - Serviço Social" at bounding box center [495, 145] width 157 height 32
click at [357, 137] on link "Resumo" at bounding box center [325, 145] width 135 height 32
click at [476, 136] on link "TFD - Serviço Social" at bounding box center [495, 145] width 157 height 32
click at [348, 143] on link "Resumo" at bounding box center [325, 145] width 135 height 32
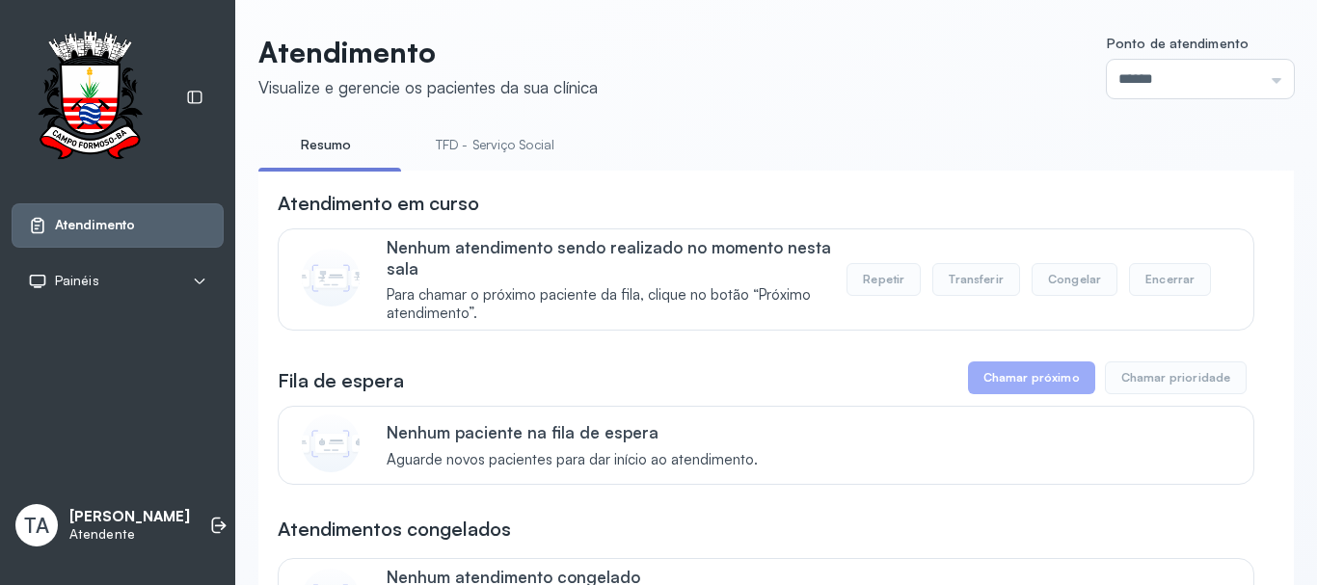
click at [503, 171] on li "TFD - Serviço Social" at bounding box center [499, 150] width 165 height 43
click at [493, 147] on link "TFD - Serviço Social" at bounding box center [495, 145] width 157 height 32
click at [311, 145] on link "Resumo" at bounding box center [325, 145] width 135 height 32
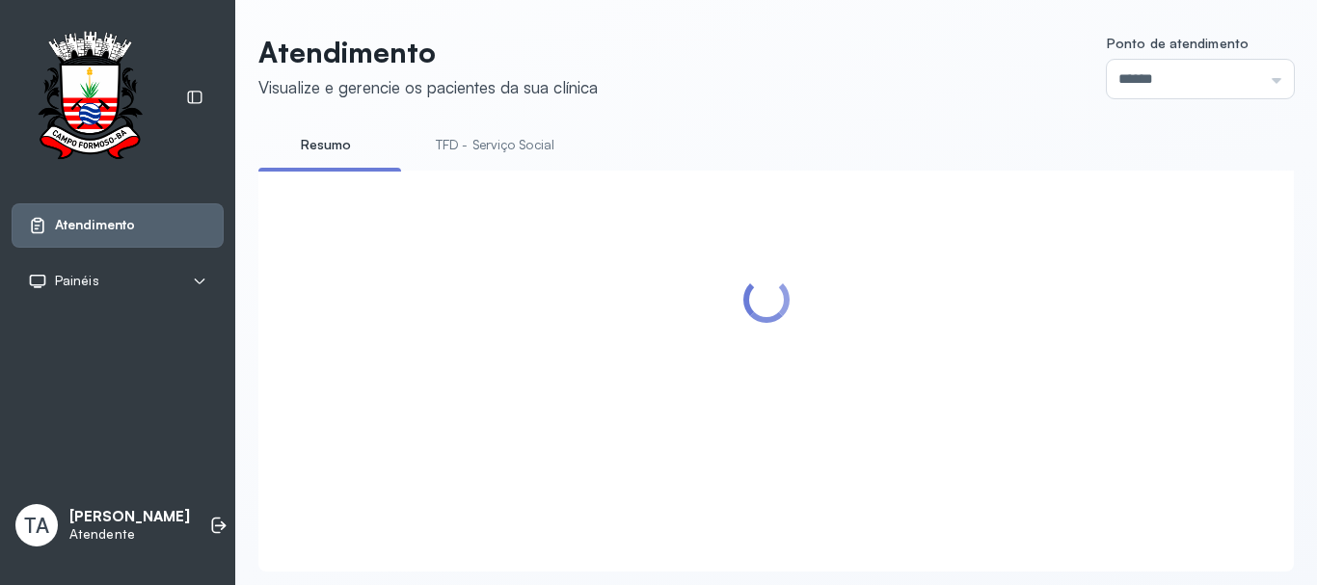
click at [440, 151] on link "TFD - Serviço Social" at bounding box center [495, 145] width 157 height 32
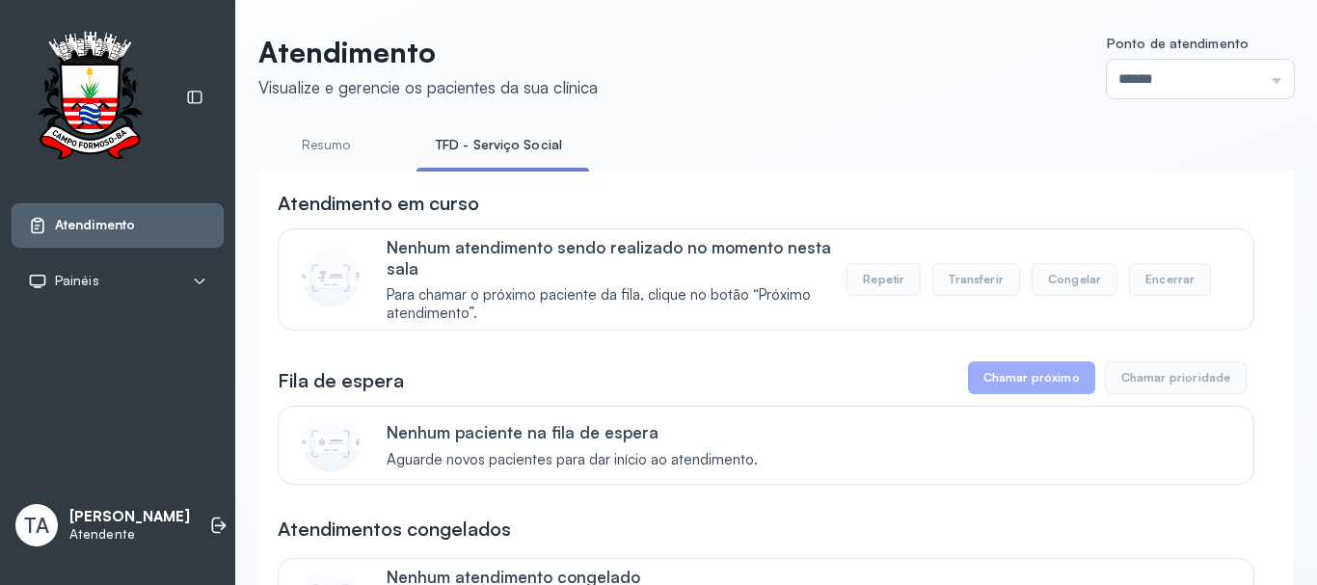
click at [344, 152] on link "Resumo" at bounding box center [325, 145] width 135 height 32
click at [482, 146] on link "TFD - Serviço Social" at bounding box center [495, 145] width 157 height 32
click at [348, 147] on link "Resumo" at bounding box center [325, 145] width 135 height 32
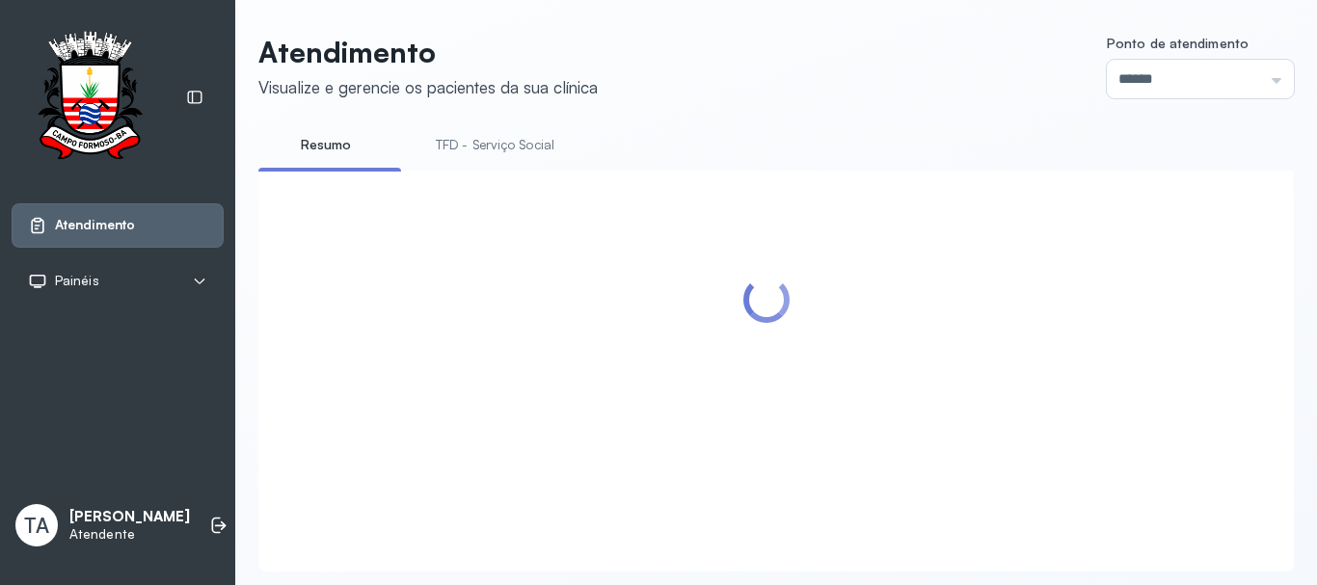
click at [524, 147] on link "TFD - Serviço Social" at bounding box center [495, 145] width 157 height 32
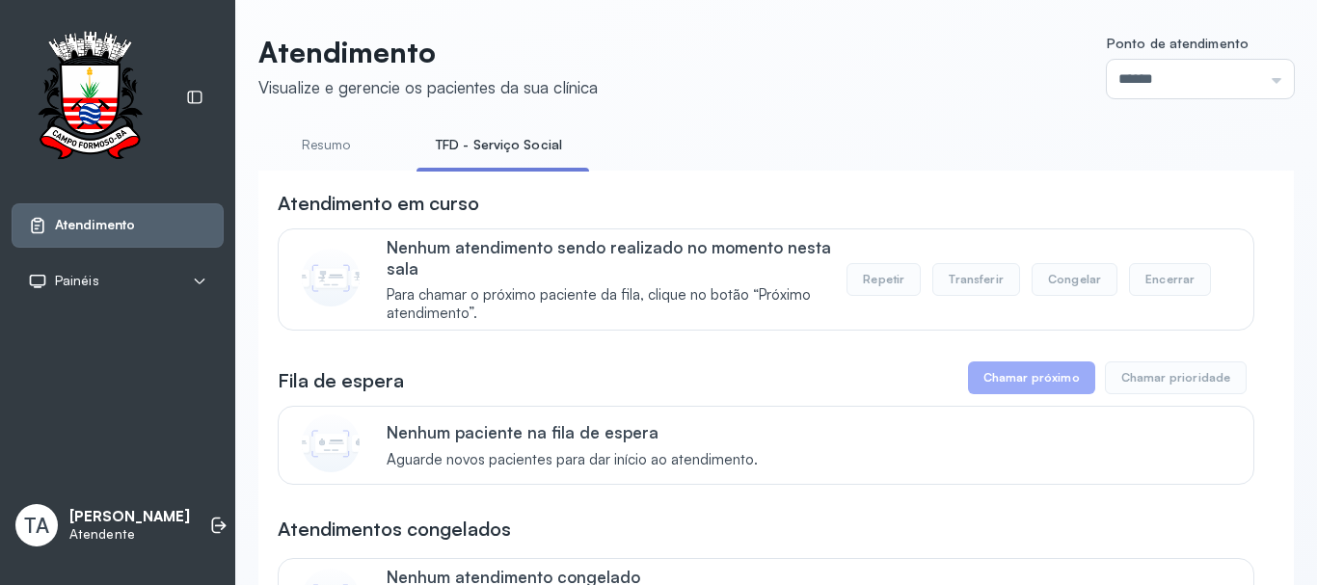
click at [349, 150] on link "Resumo" at bounding box center [325, 145] width 135 height 32
click at [450, 148] on link "TFD - Serviço Social" at bounding box center [495, 145] width 157 height 32
click at [316, 137] on link "Resumo" at bounding box center [325, 145] width 135 height 32
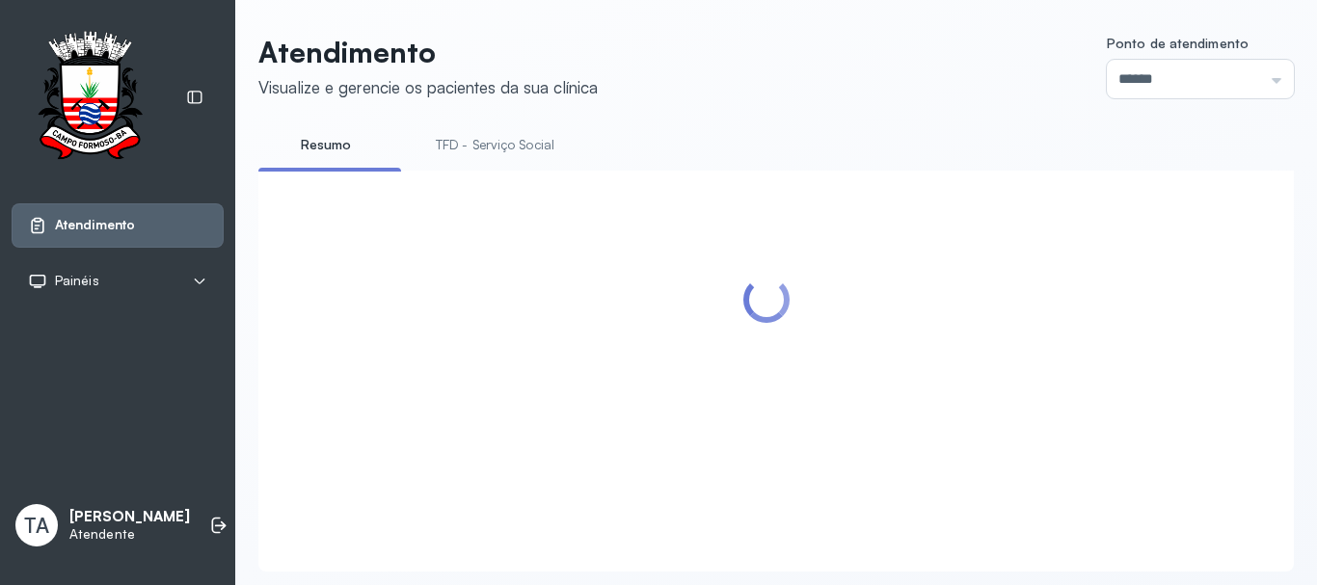
click at [529, 138] on link "TFD - Serviço Social" at bounding box center [495, 145] width 157 height 32
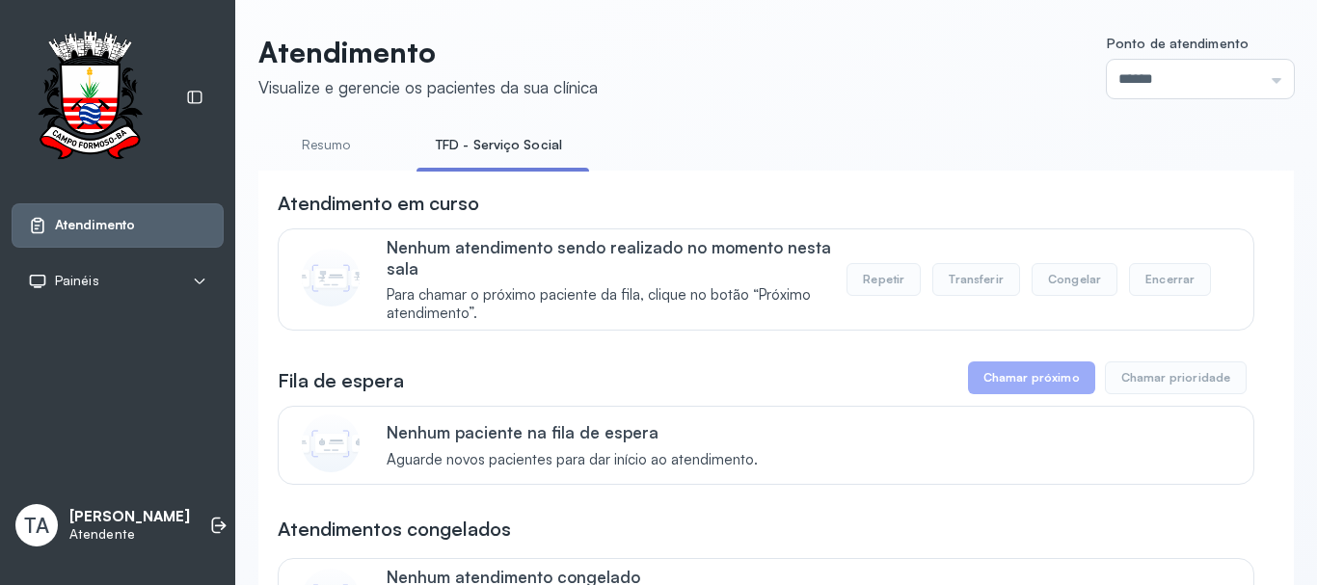
click at [304, 148] on link "Resumo" at bounding box center [325, 145] width 135 height 32
click at [479, 155] on link "TFD - Serviço Social" at bounding box center [495, 145] width 157 height 32
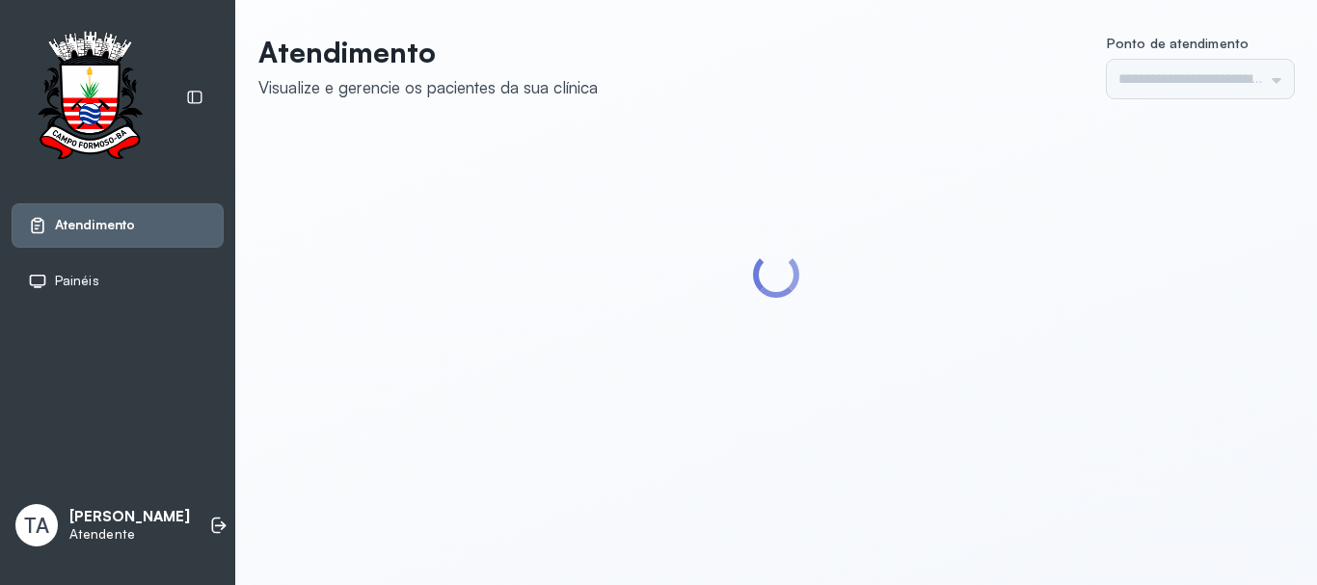
type input "******"
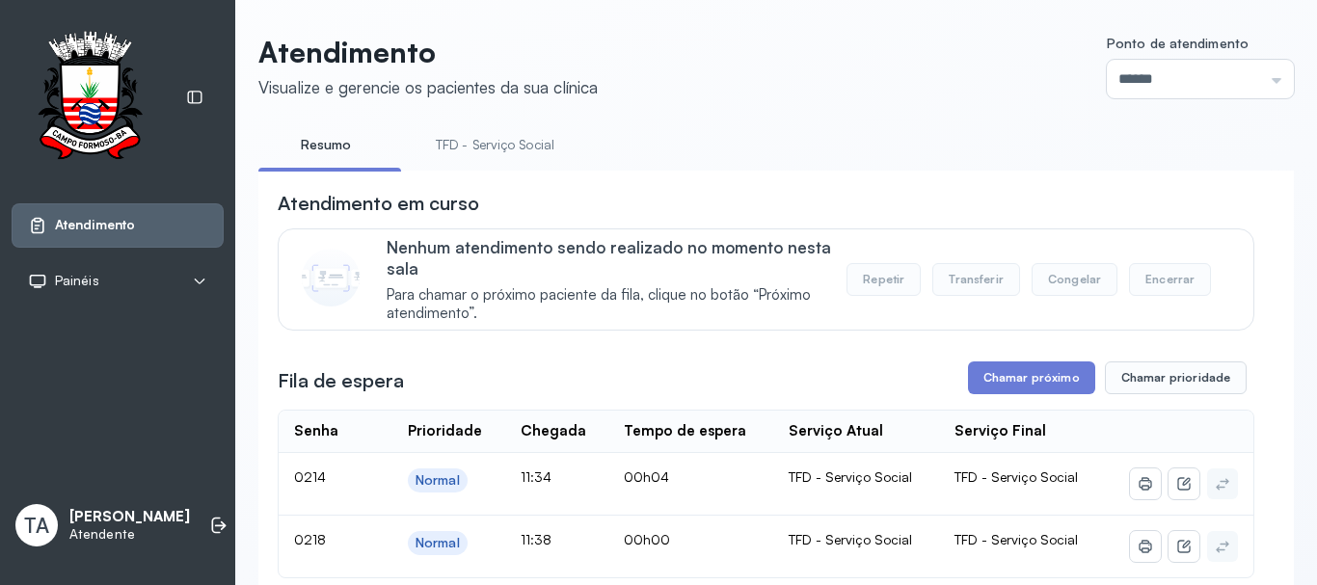
click at [472, 156] on link "TFD - Serviço Social" at bounding box center [495, 145] width 157 height 32
click at [979, 376] on button "Chamar próximo" at bounding box center [1031, 378] width 127 height 33
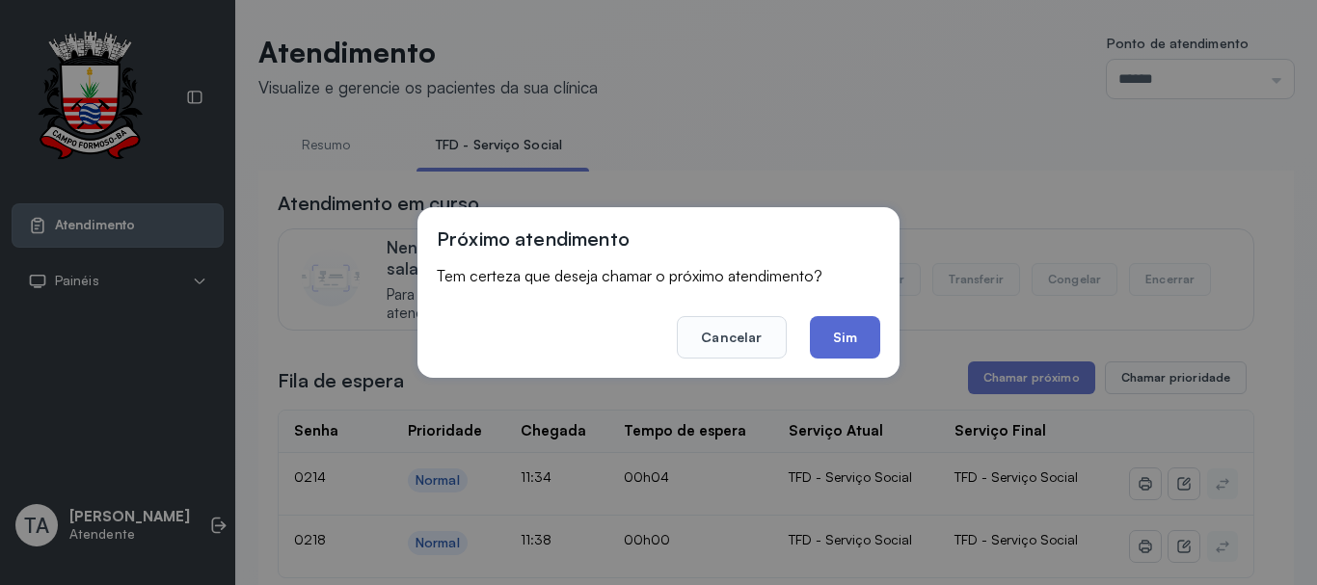
click at [824, 352] on button "Sim" at bounding box center [845, 337] width 70 height 42
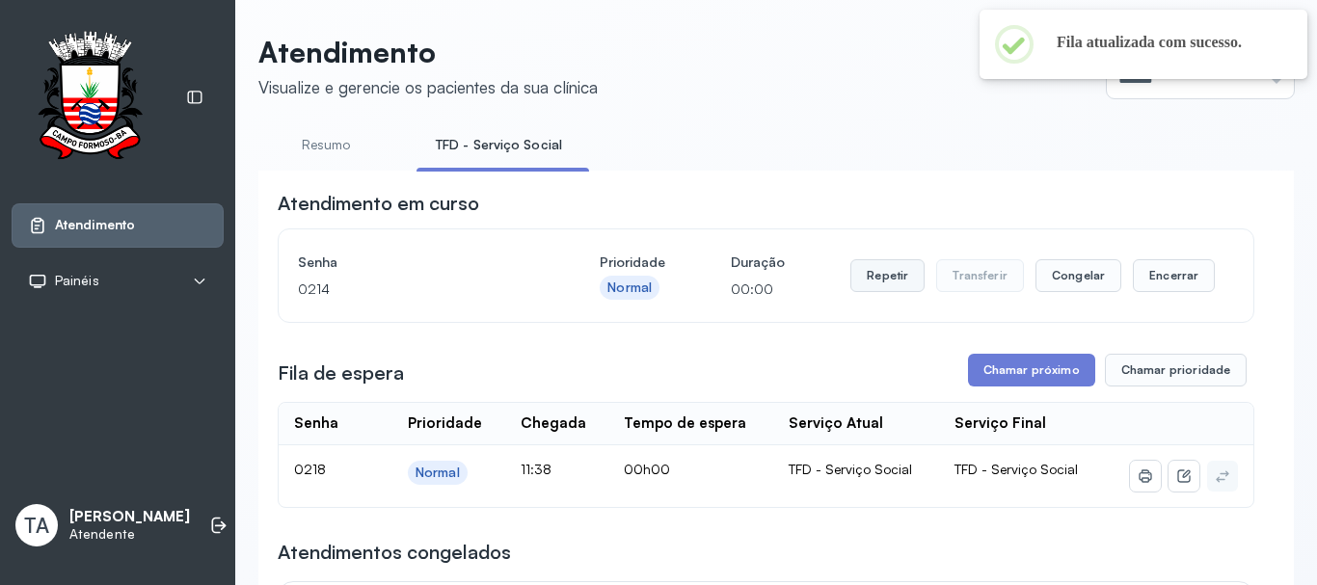
drag, startPoint x: 878, startPoint y: 303, endPoint x: 879, endPoint y: 280, distance: 23.2
click at [879, 283] on div "Repetir Transferir Congelar Encerrar" at bounding box center [1033, 276] width 365 height 54
click at [880, 271] on button "Repetir" at bounding box center [888, 275] width 74 height 33
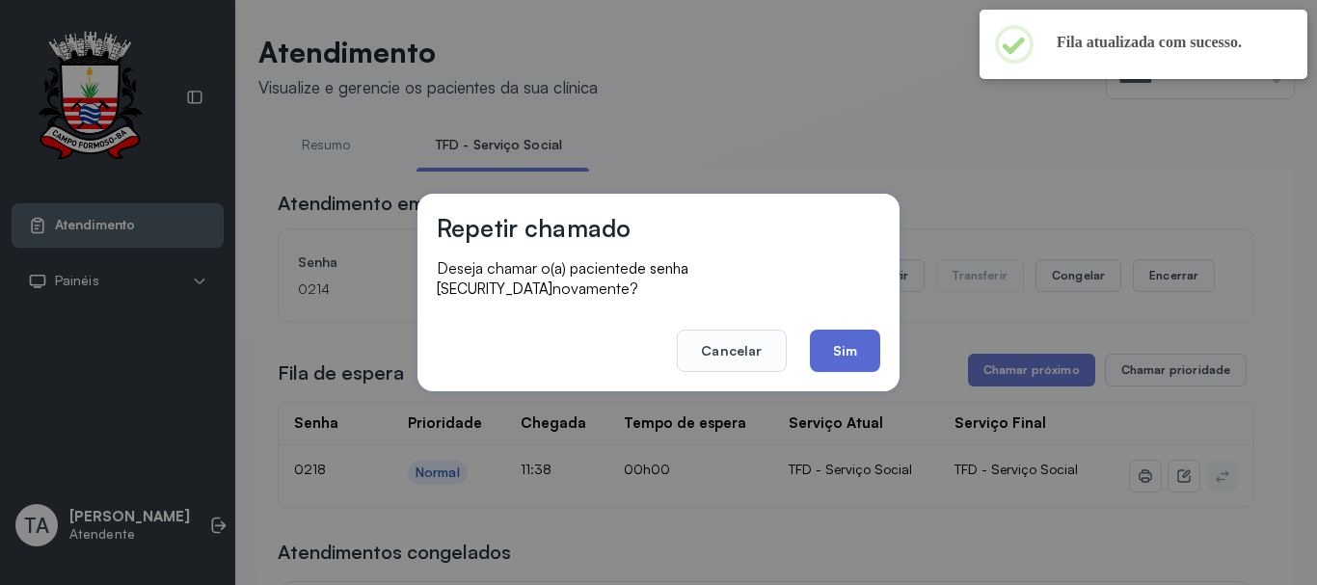
click at [849, 340] on button "Sim" at bounding box center [845, 351] width 70 height 42
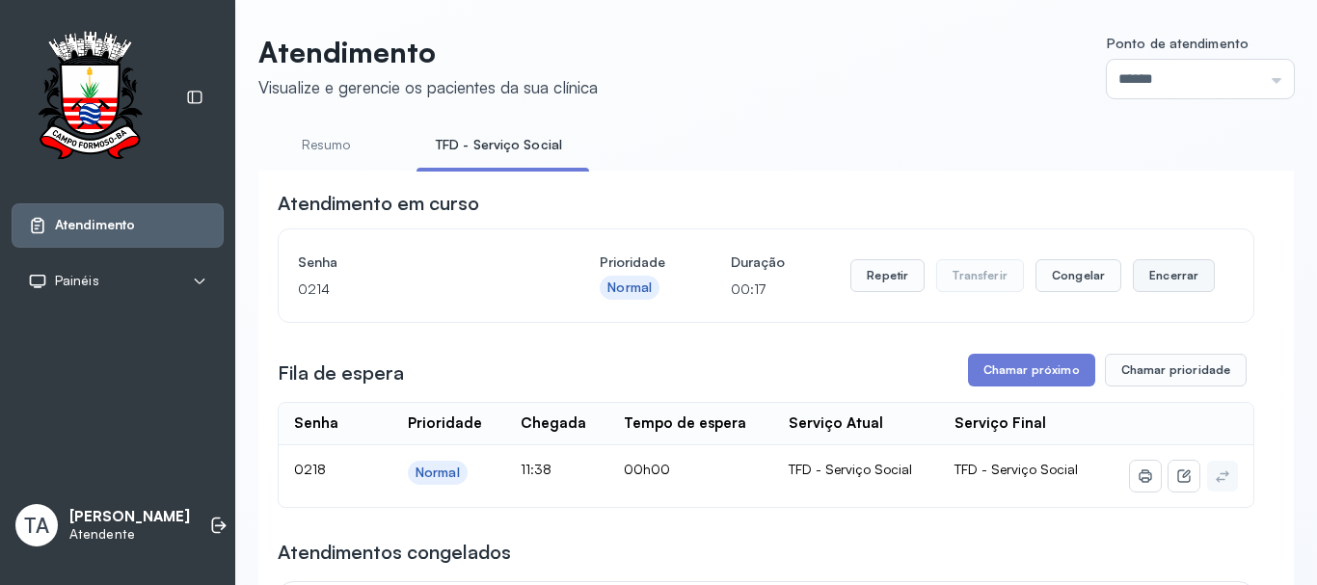
click at [1181, 281] on button "Encerrar" at bounding box center [1174, 275] width 82 height 33
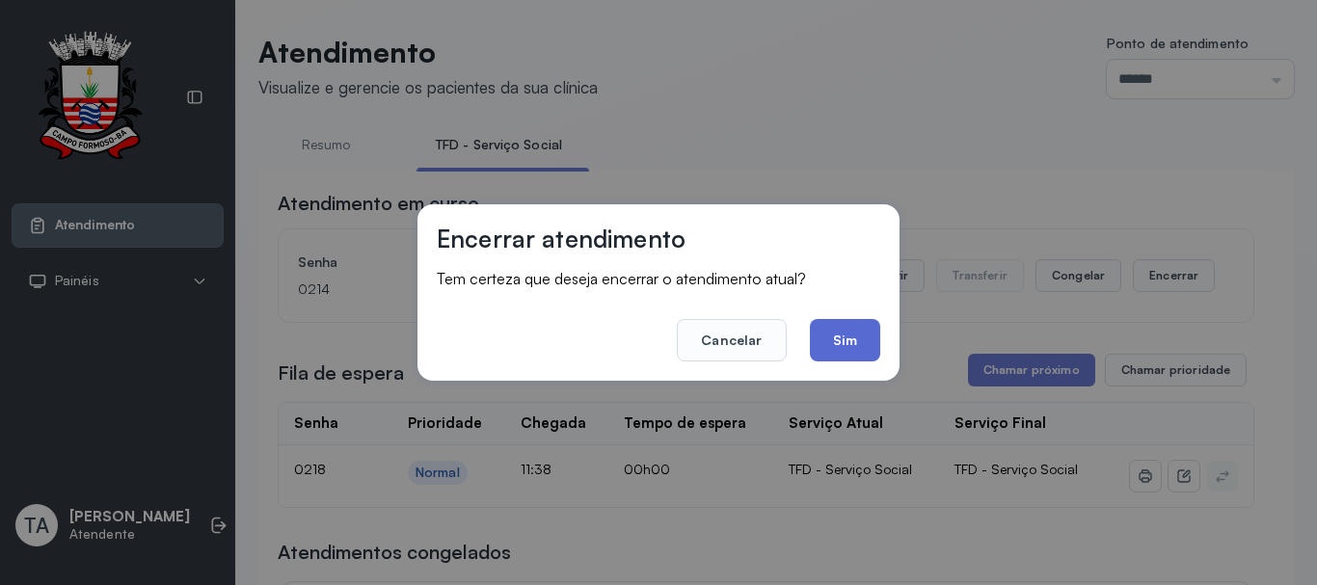
click at [853, 353] on button "Sim" at bounding box center [845, 340] width 70 height 42
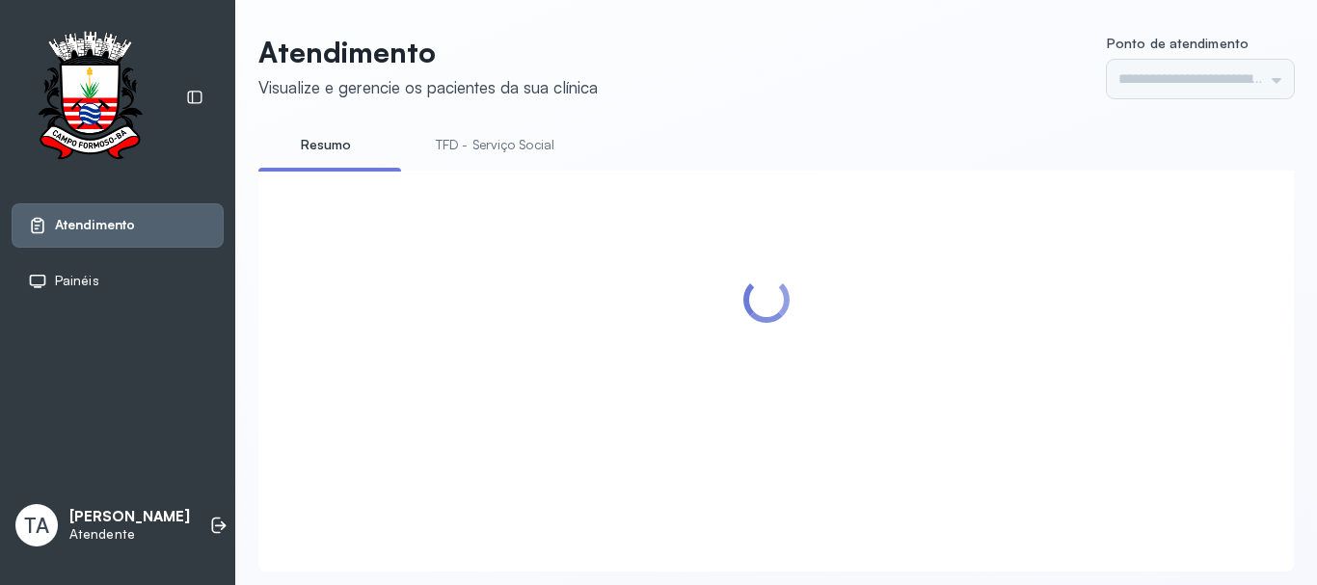
type input "******"
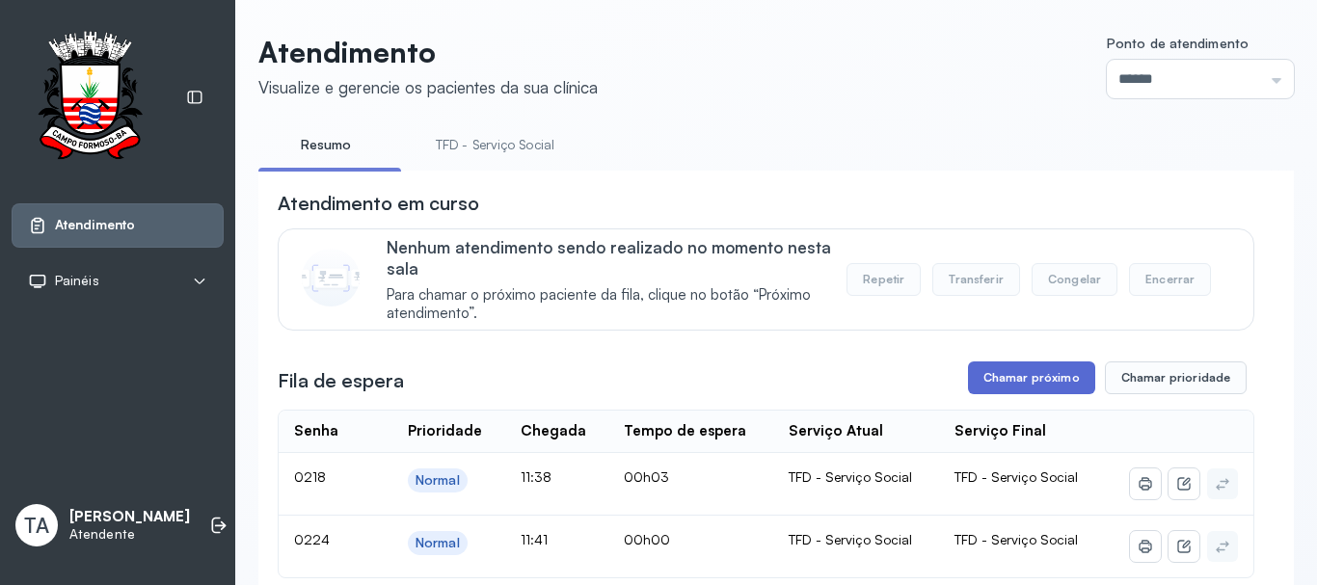
click at [1010, 372] on button "Chamar próximo" at bounding box center [1031, 378] width 127 height 33
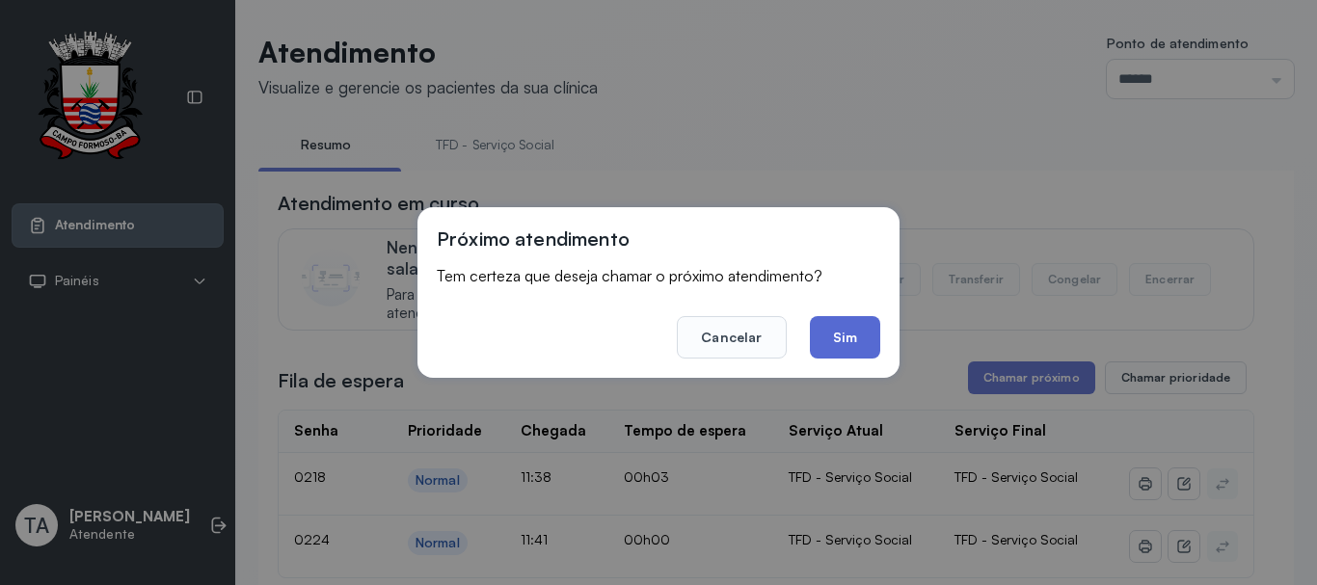
click at [850, 345] on button "Sim" at bounding box center [845, 337] width 70 height 42
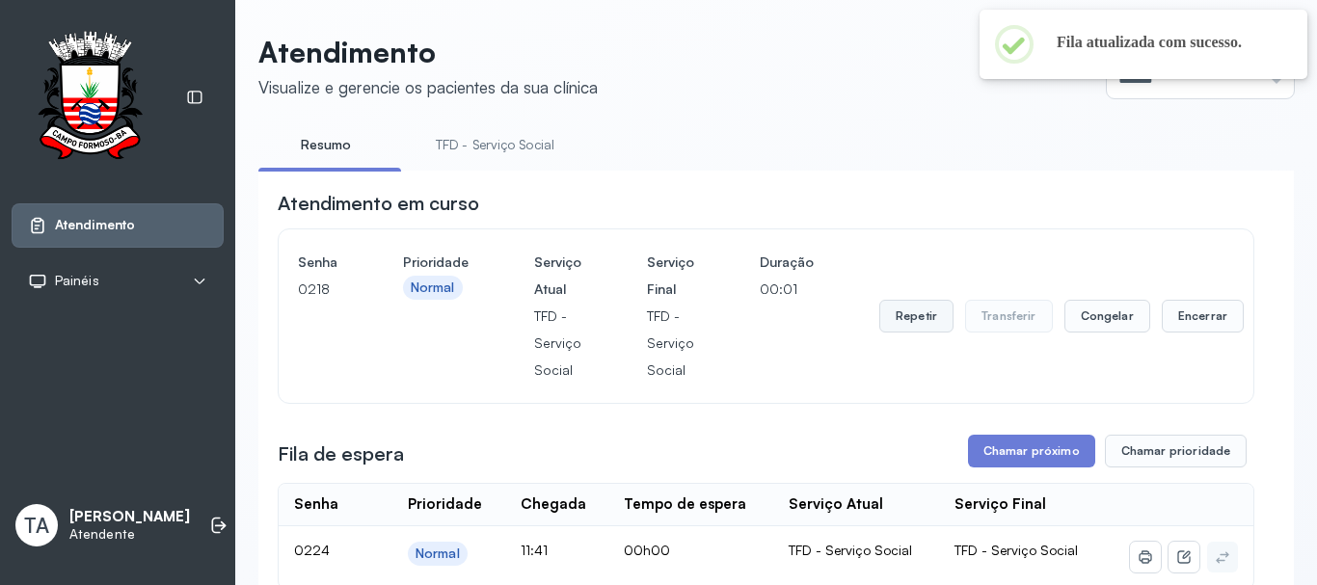
click at [879, 324] on button "Repetir" at bounding box center [916, 316] width 74 height 33
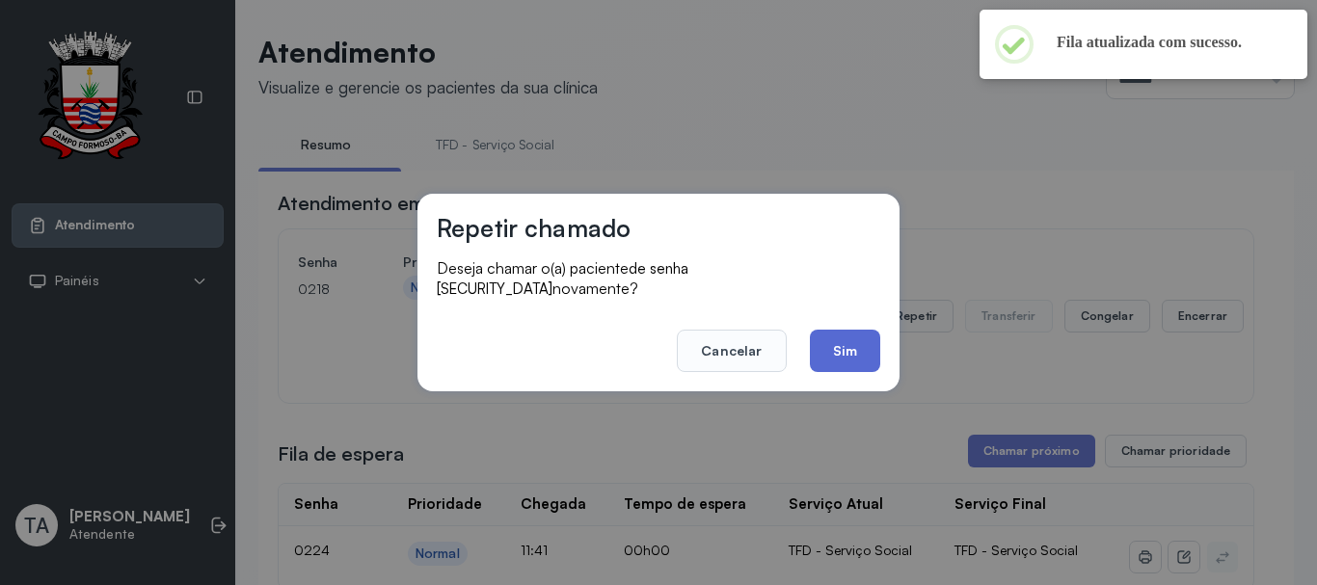
click at [835, 352] on button "Sim" at bounding box center [845, 351] width 70 height 42
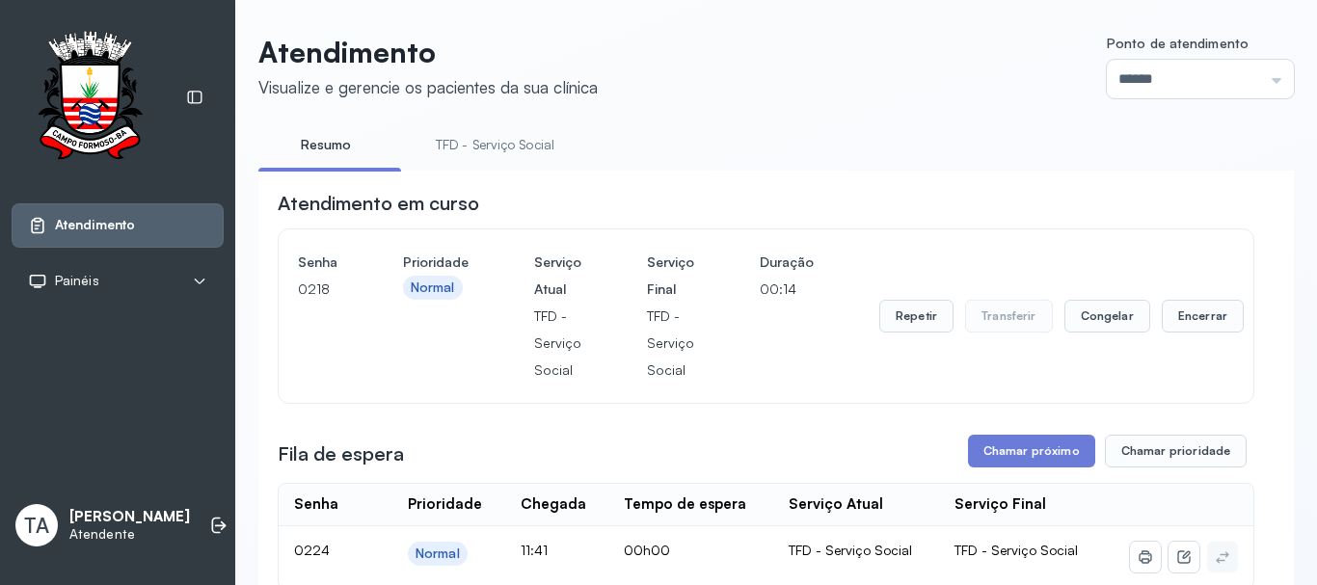
click at [888, 300] on div "Repetir Transferir Congelar Encerrar" at bounding box center [1061, 316] width 365 height 135
click at [898, 309] on button "Repetir" at bounding box center [916, 316] width 74 height 33
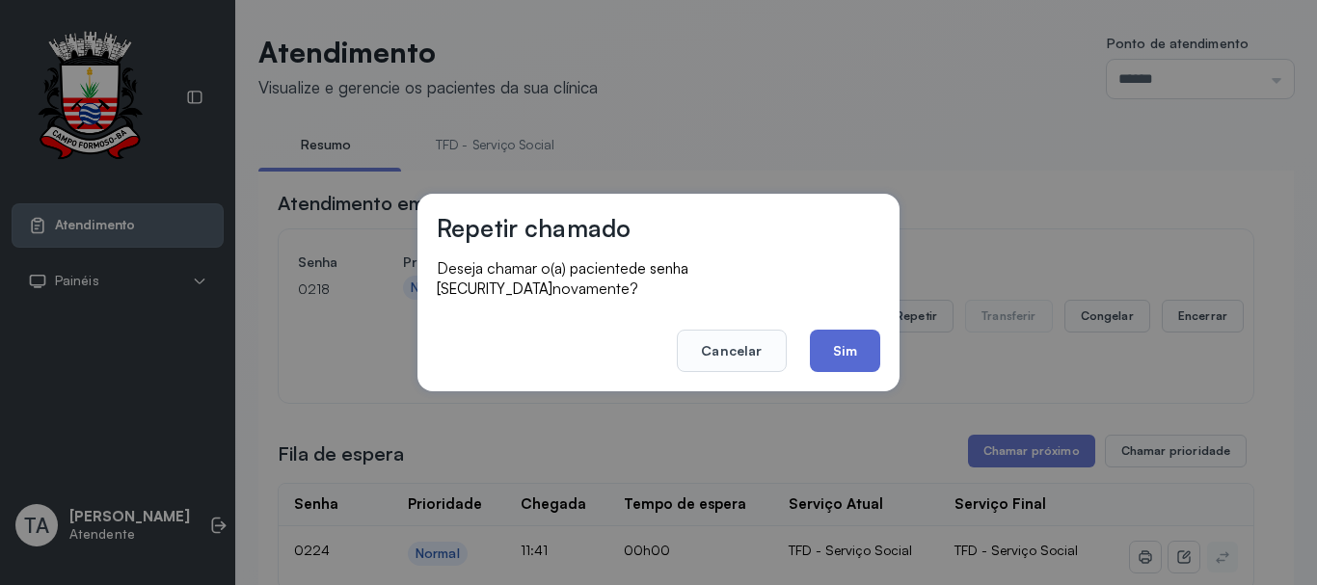
click at [855, 335] on button "Sim" at bounding box center [845, 351] width 70 height 42
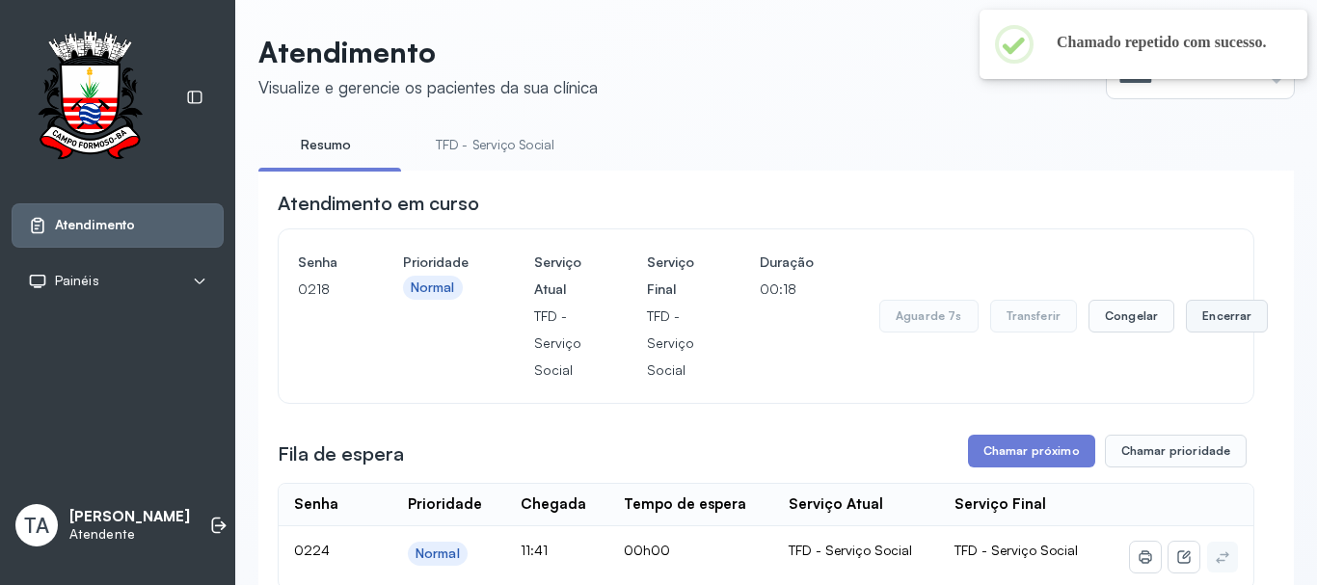
click at [1190, 327] on button "Encerrar" at bounding box center [1227, 316] width 82 height 33
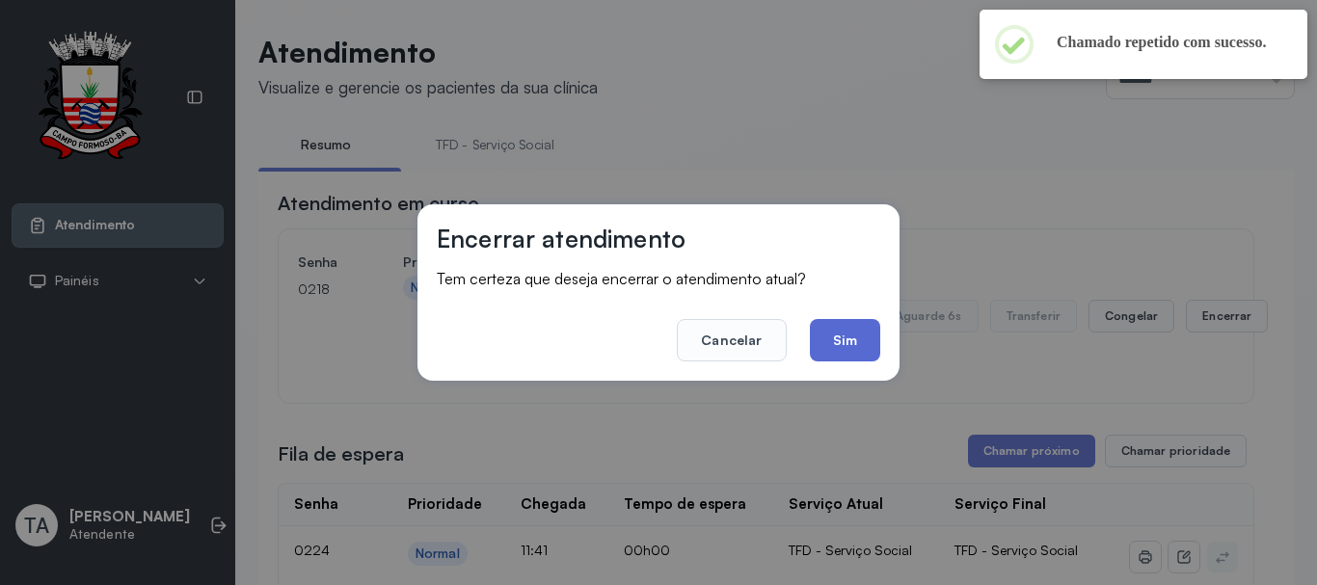
click at [851, 327] on button "Sim" at bounding box center [845, 340] width 70 height 42
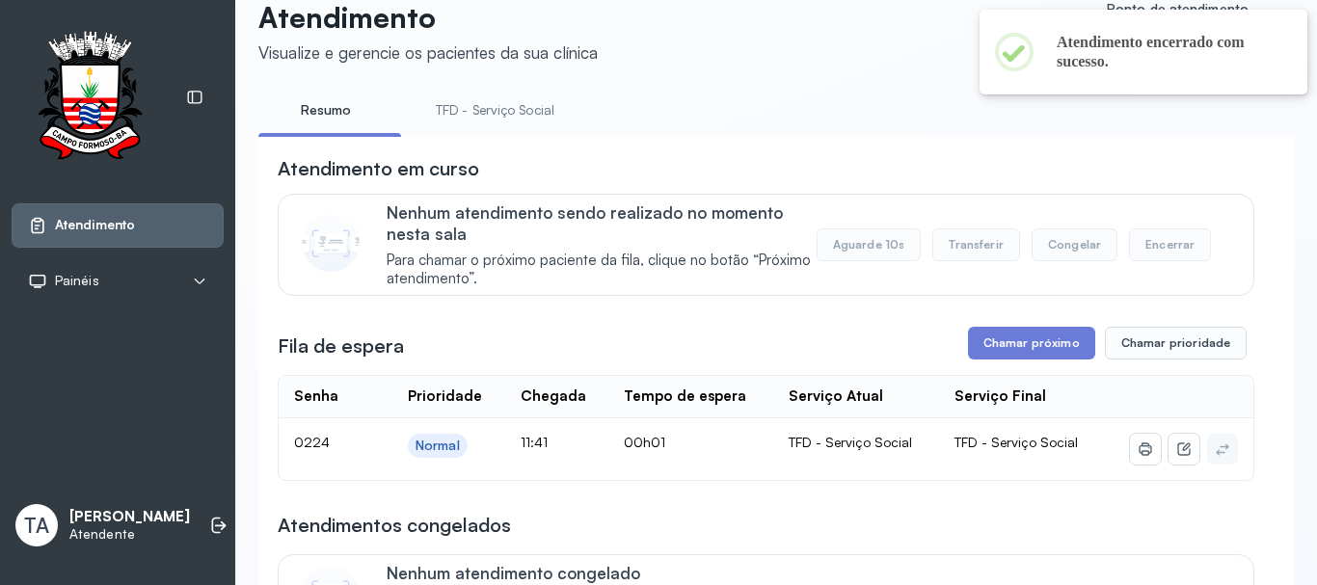
scroll to position [96, 0]
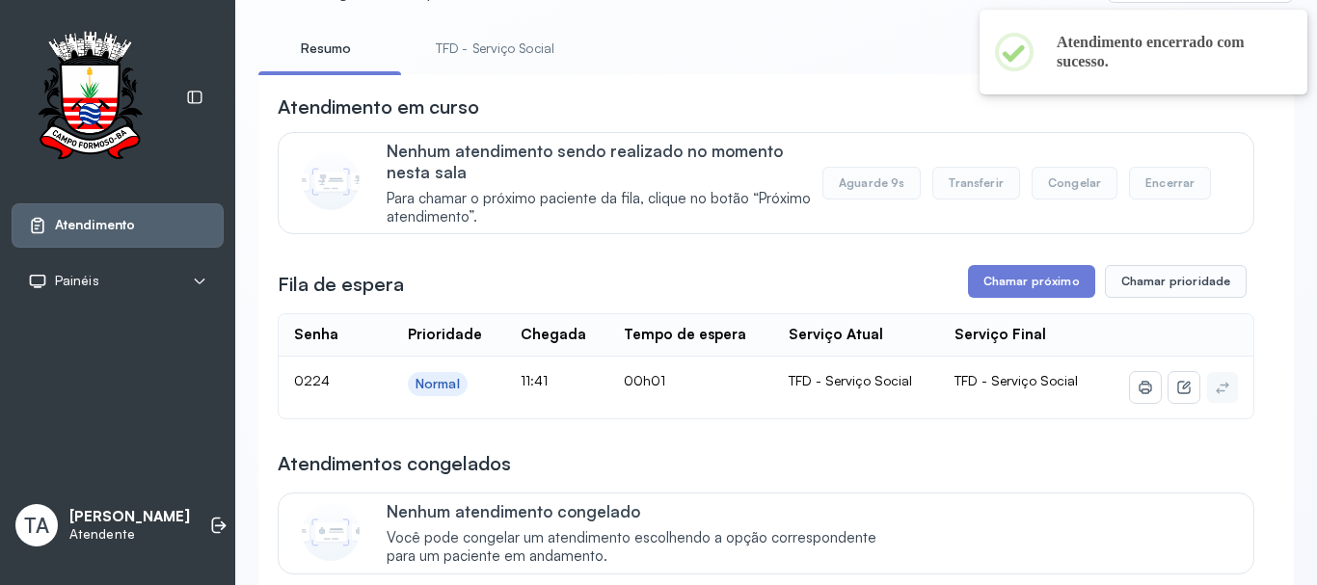
click at [466, 47] on link "TFD - Serviço Social" at bounding box center [495, 49] width 157 height 32
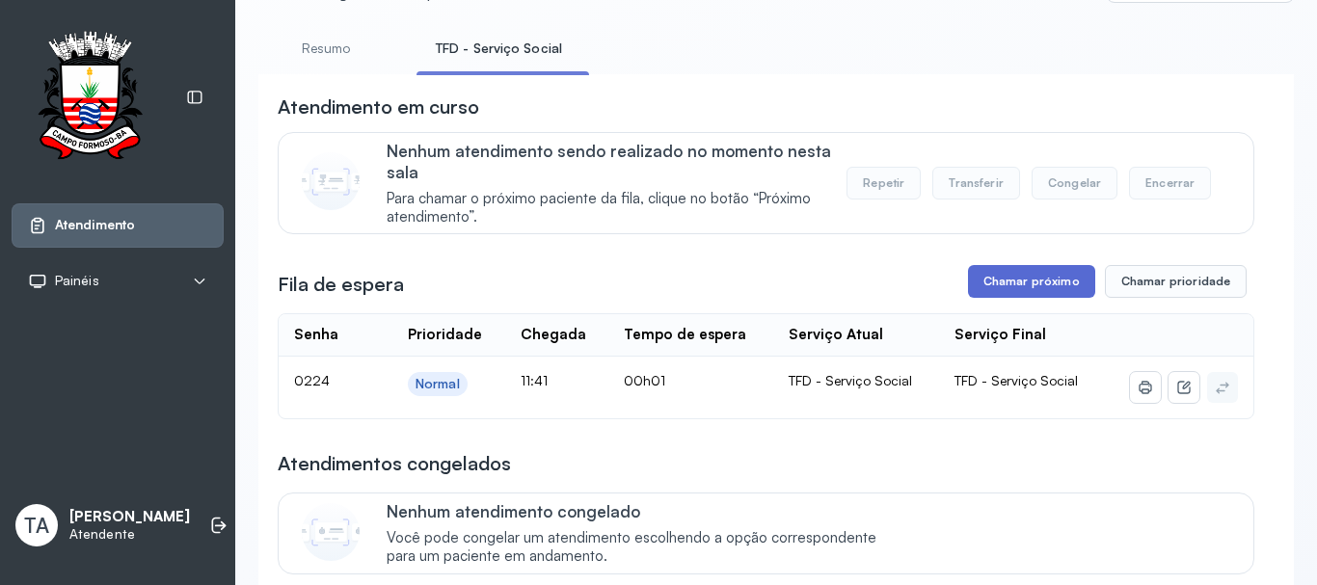
click at [1000, 283] on button "Chamar próximo" at bounding box center [1031, 281] width 127 height 33
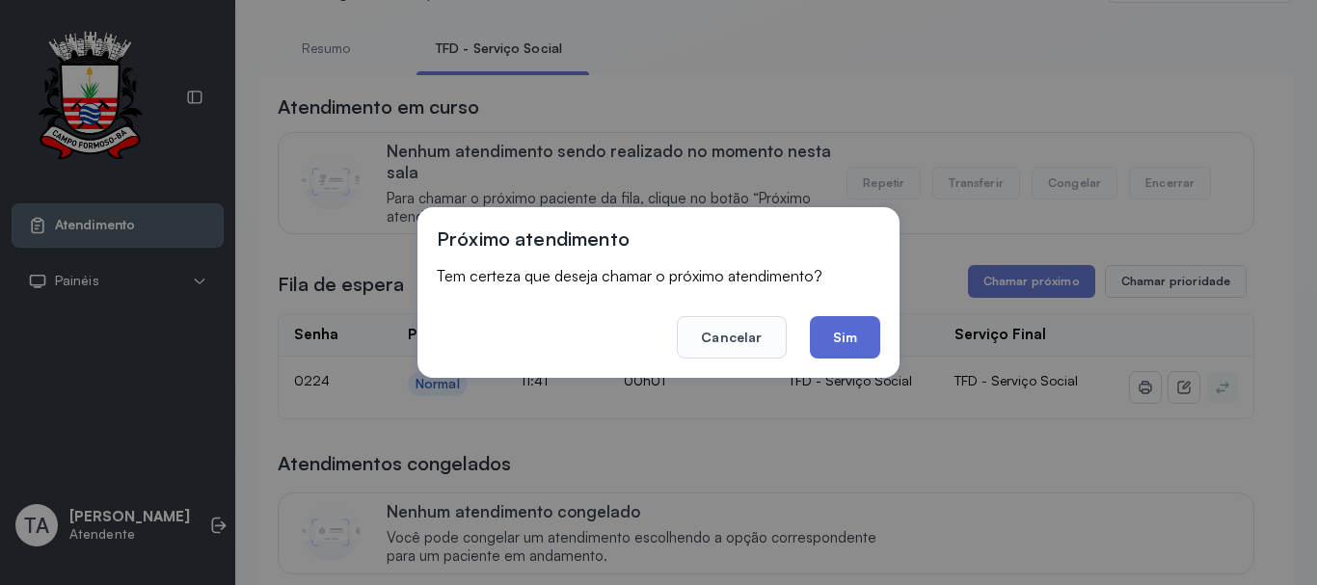
click at [869, 329] on button "Sim" at bounding box center [845, 337] width 70 height 42
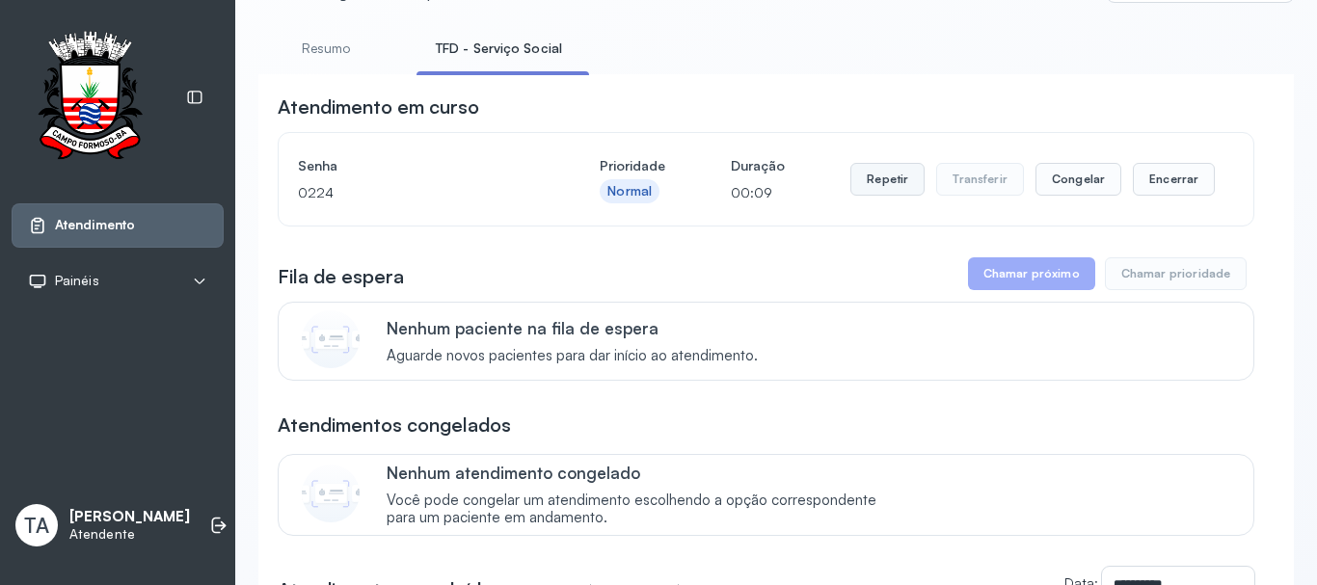
click at [864, 189] on button "Repetir" at bounding box center [888, 179] width 74 height 33
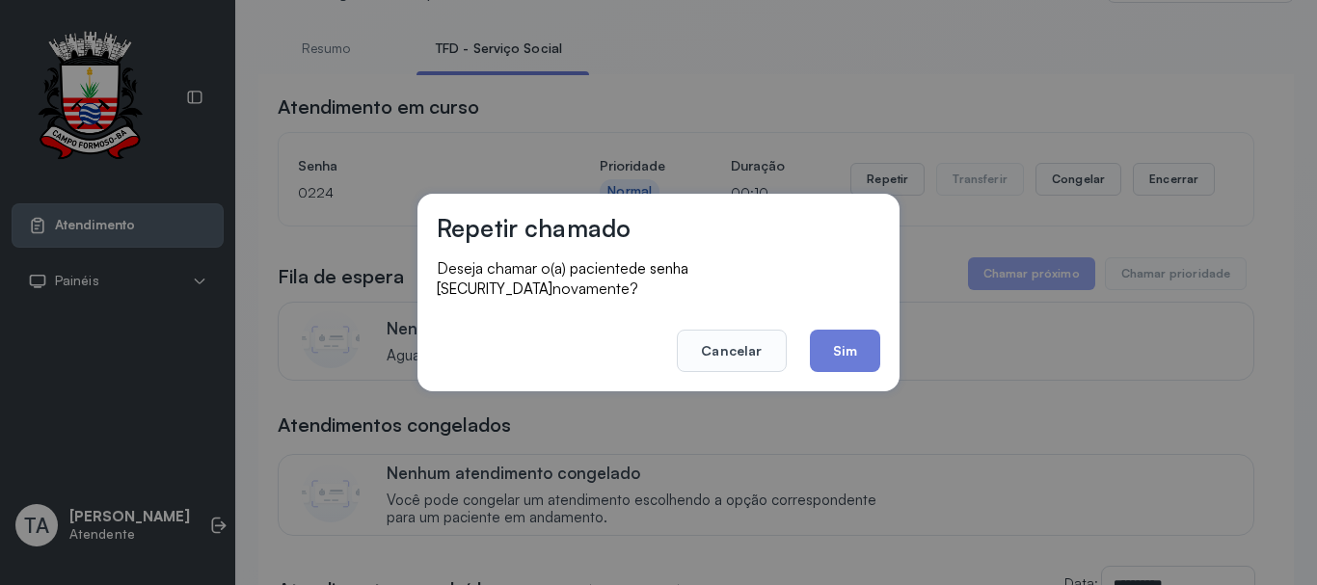
click at [845, 306] on footer "Cancelar Sim" at bounding box center [659, 337] width 444 height 69
click at [849, 330] on button "Sim" at bounding box center [845, 351] width 70 height 42
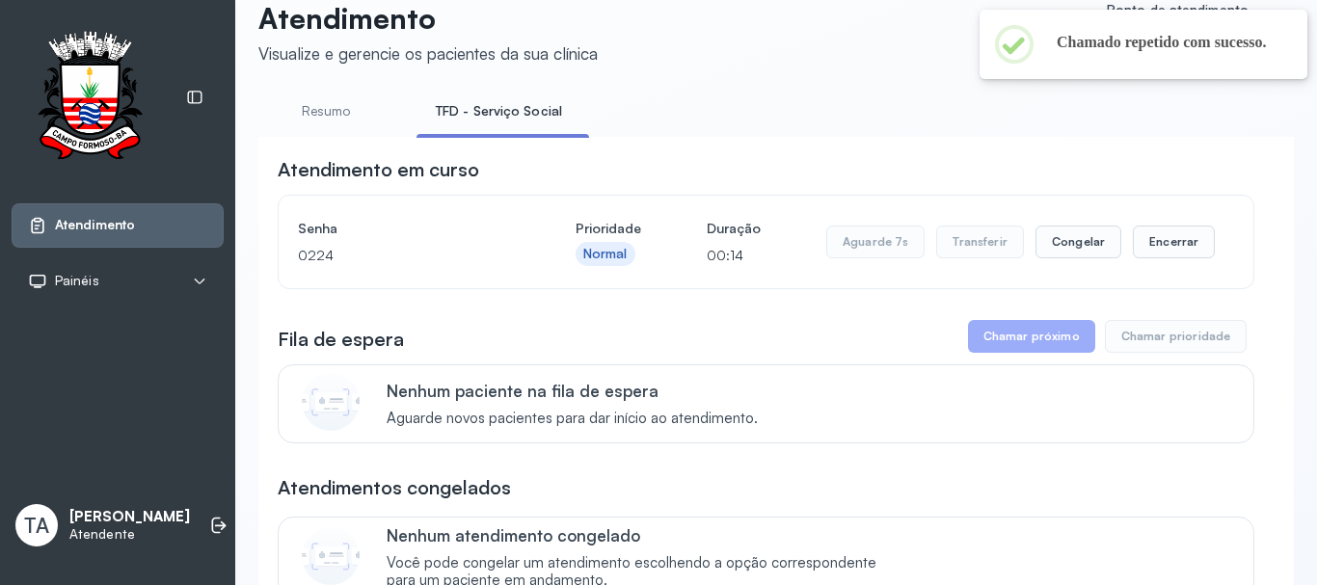
scroll to position [0, 0]
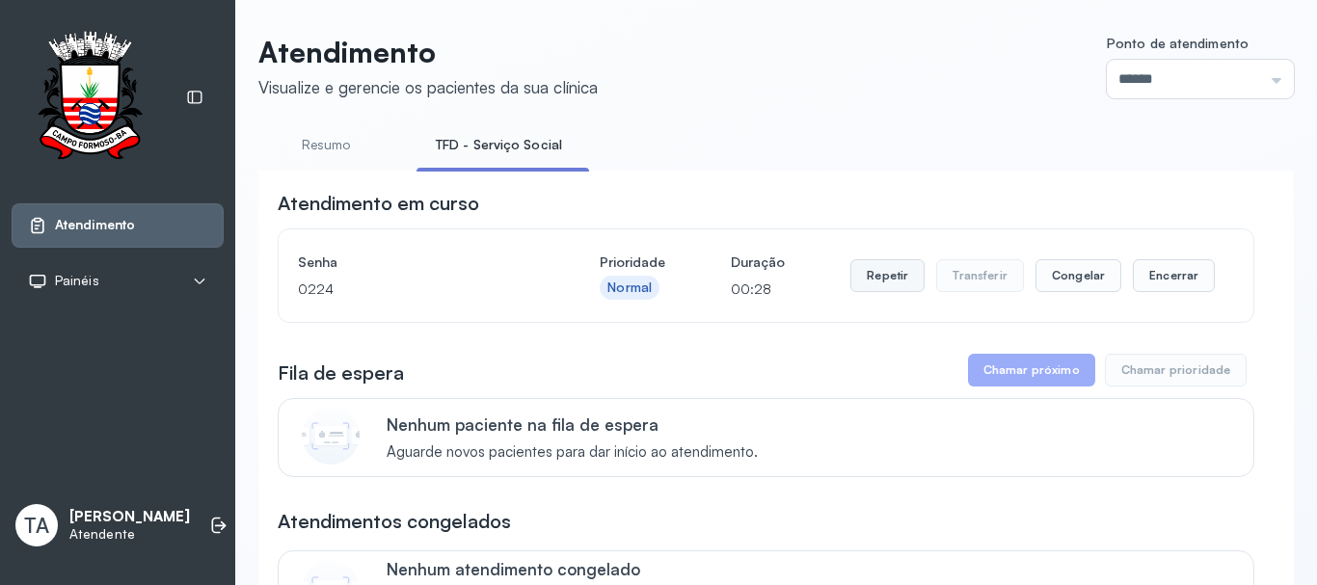
click at [867, 290] on button "Repetir" at bounding box center [888, 275] width 74 height 33
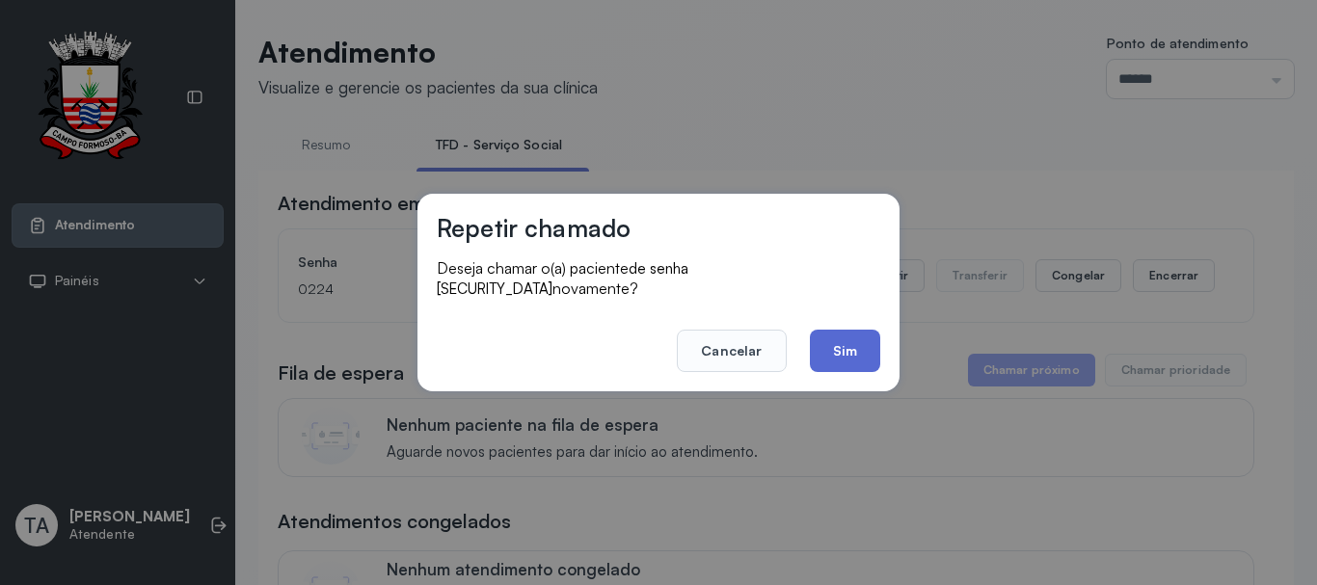
click at [847, 345] on button "Sim" at bounding box center [845, 351] width 70 height 42
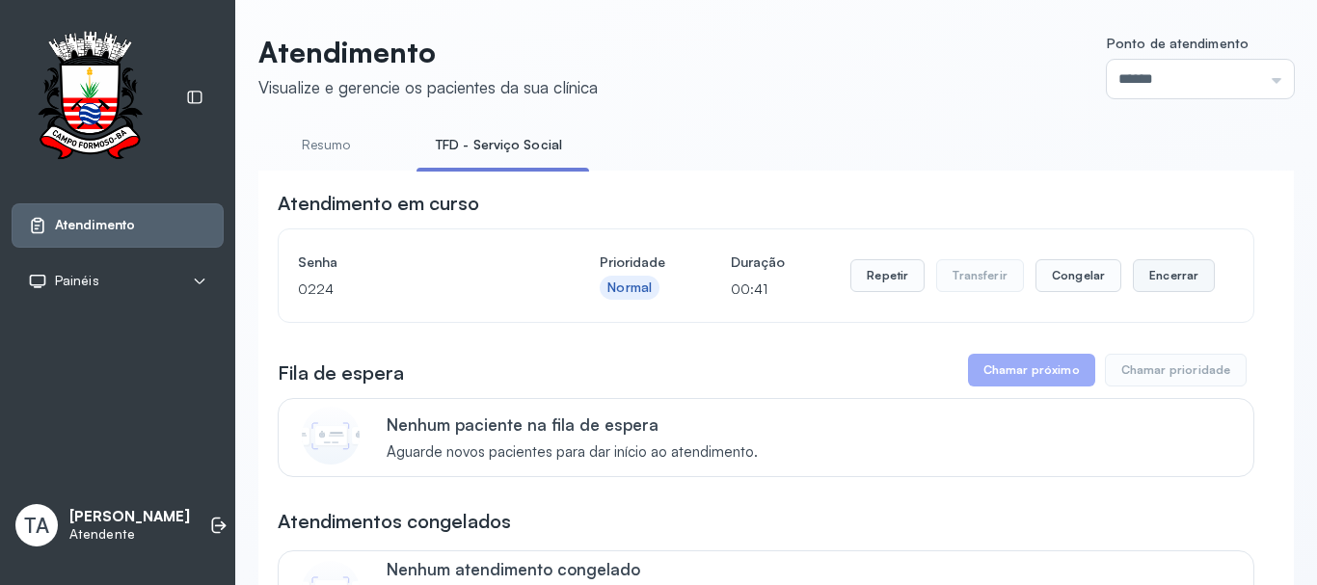
click at [1176, 279] on button "Encerrar" at bounding box center [1174, 275] width 82 height 33
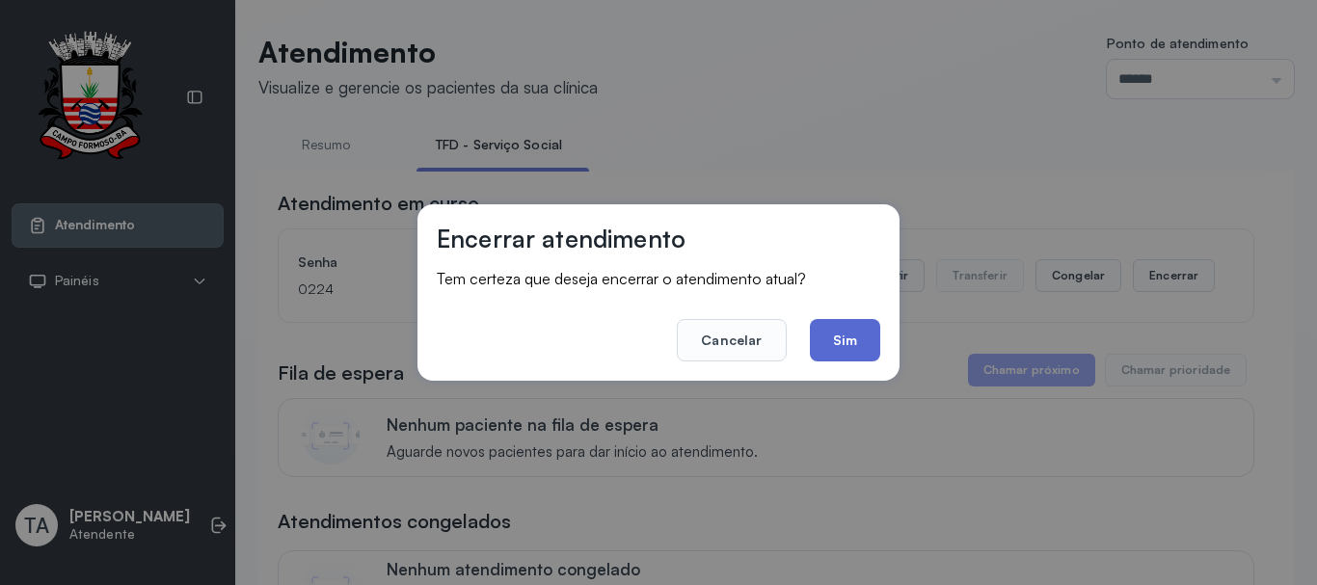
click at [852, 349] on button "Sim" at bounding box center [845, 340] width 70 height 42
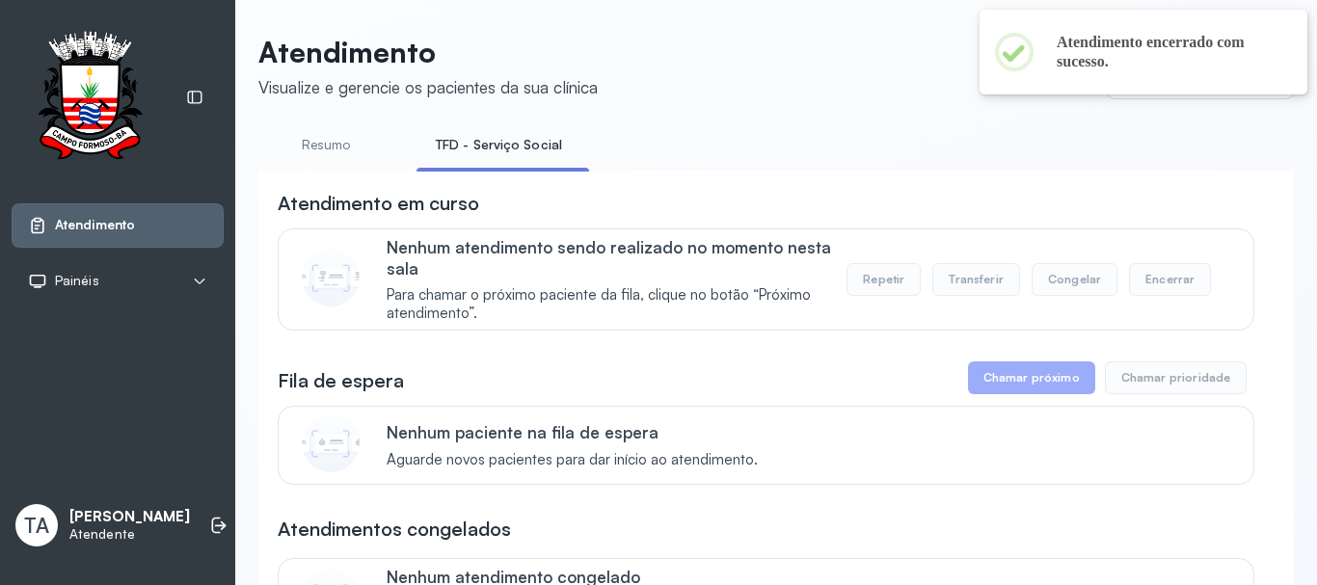
click at [340, 145] on link "Resumo" at bounding box center [325, 145] width 135 height 32
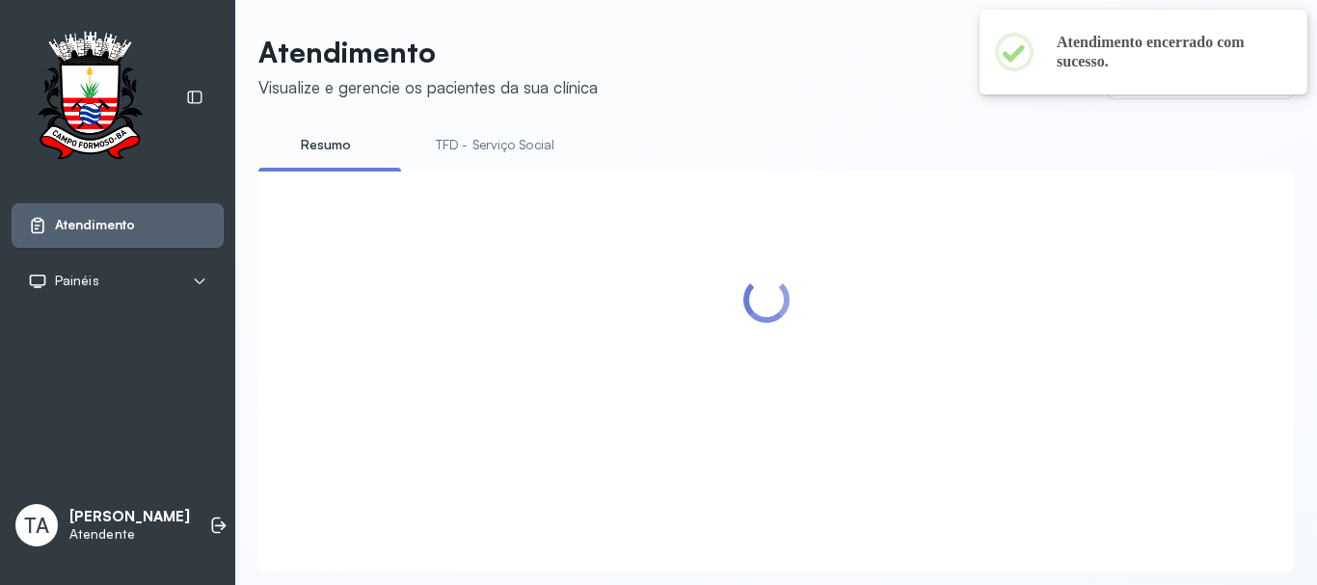
click at [470, 147] on link "TFD - Serviço Social" at bounding box center [495, 145] width 157 height 32
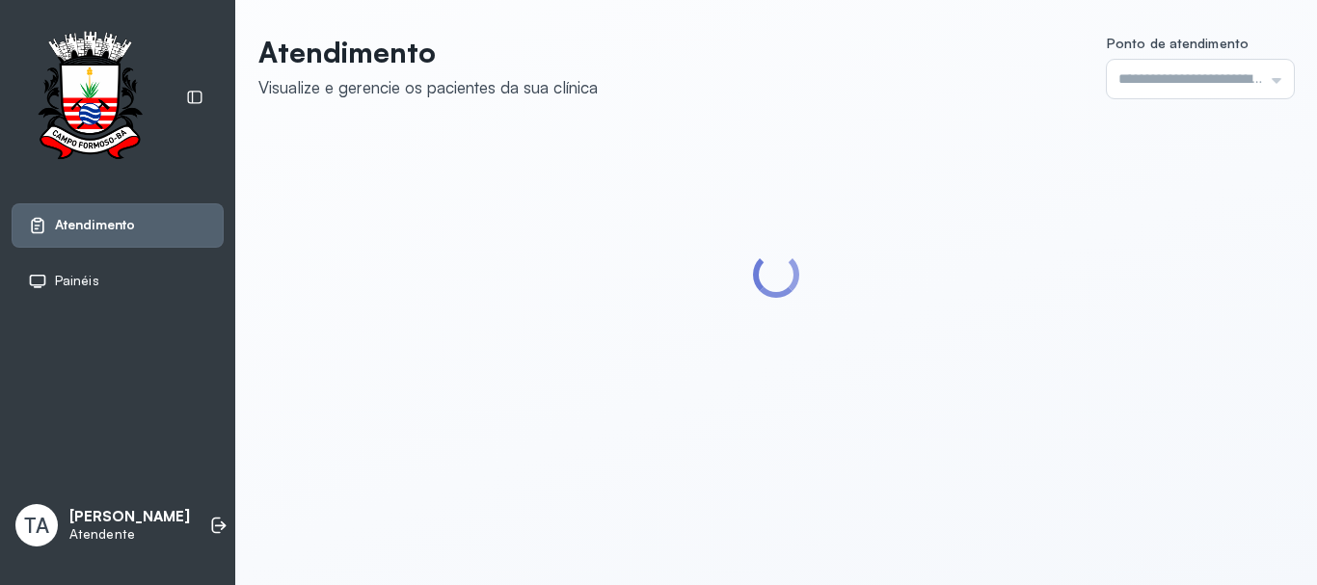
type input "******"
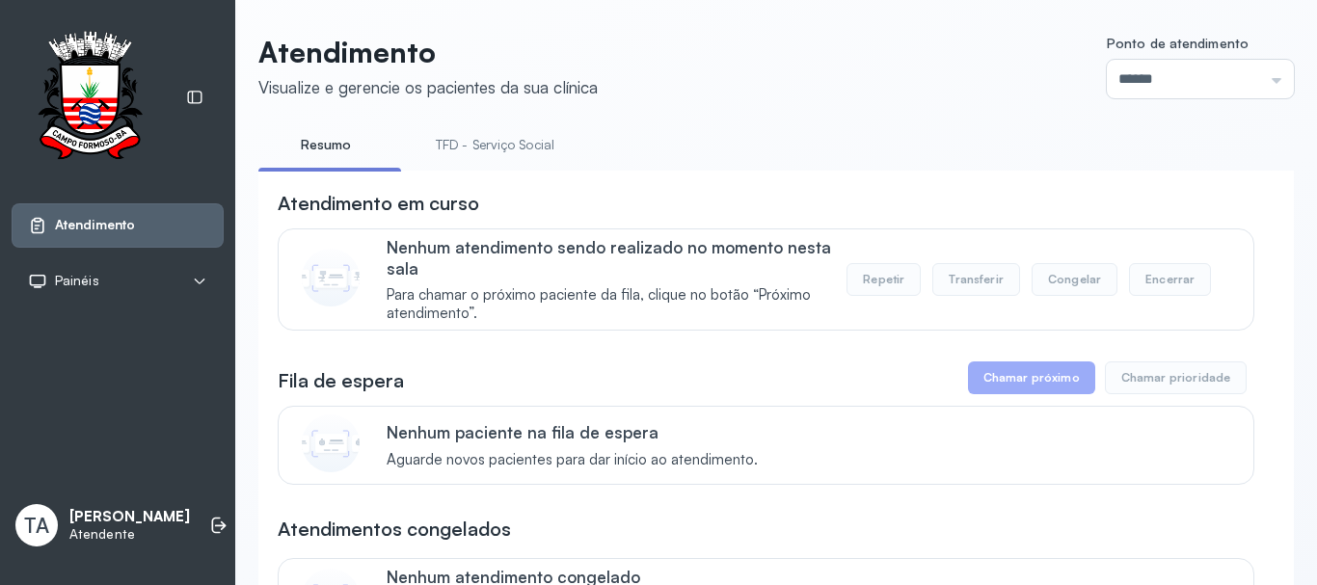
click at [463, 155] on link "TFD - Serviço Social" at bounding box center [495, 145] width 157 height 32
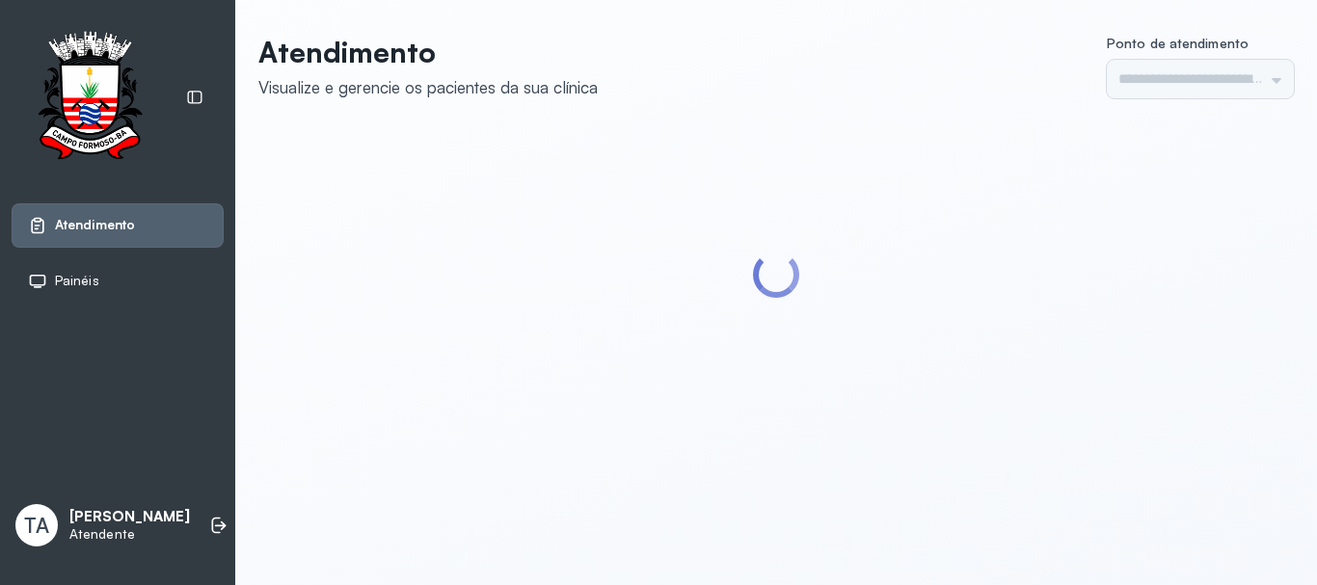
type input "******"
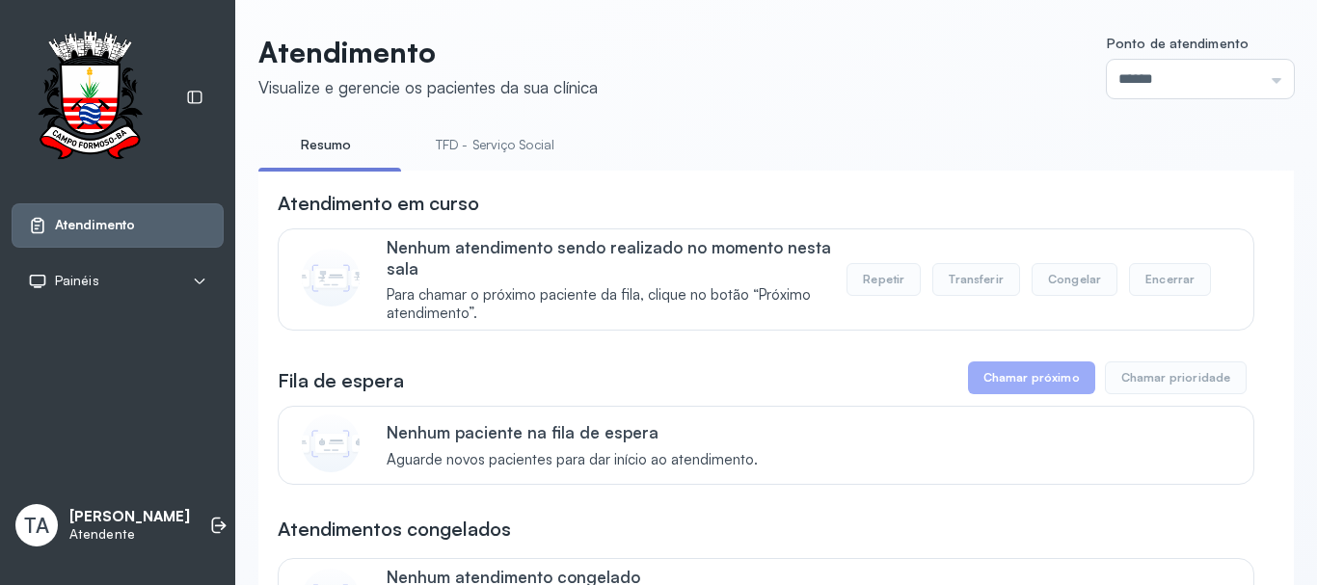
click at [490, 143] on link "TFD - Serviço Social" at bounding box center [495, 145] width 157 height 32
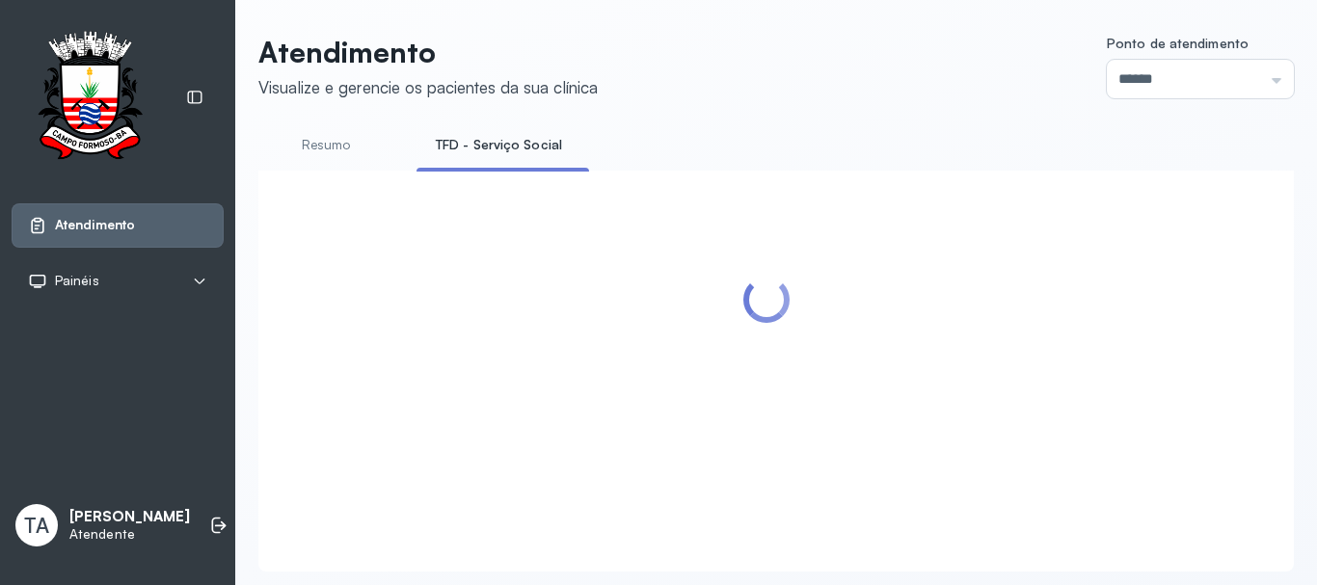
scroll to position [60, 0]
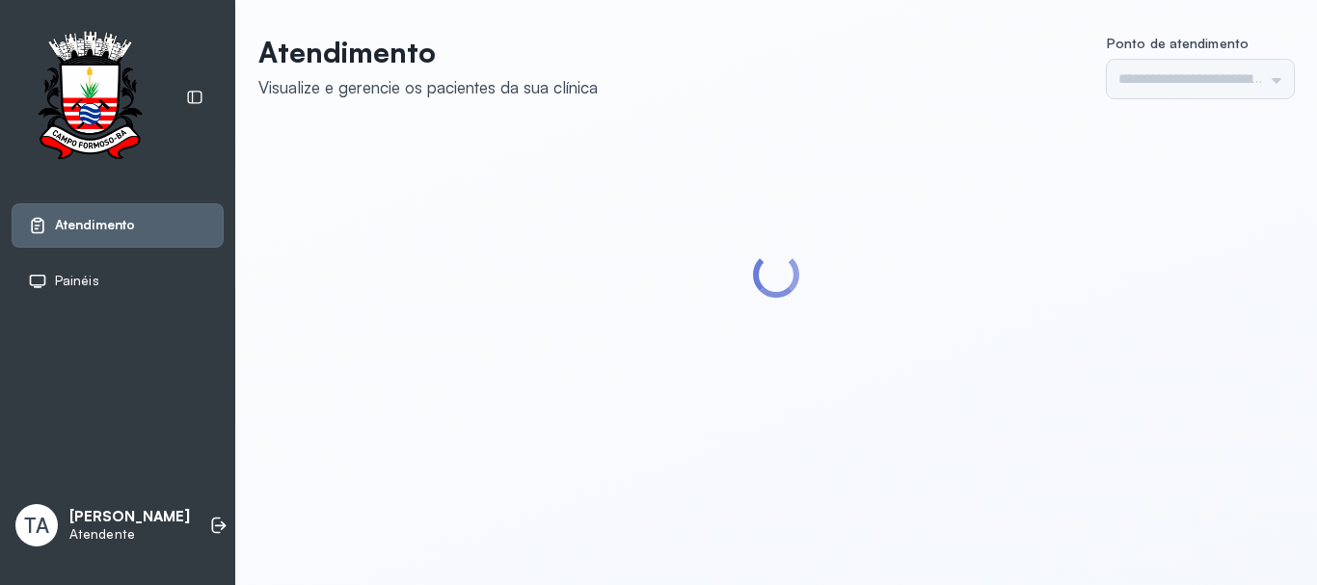
type input "******"
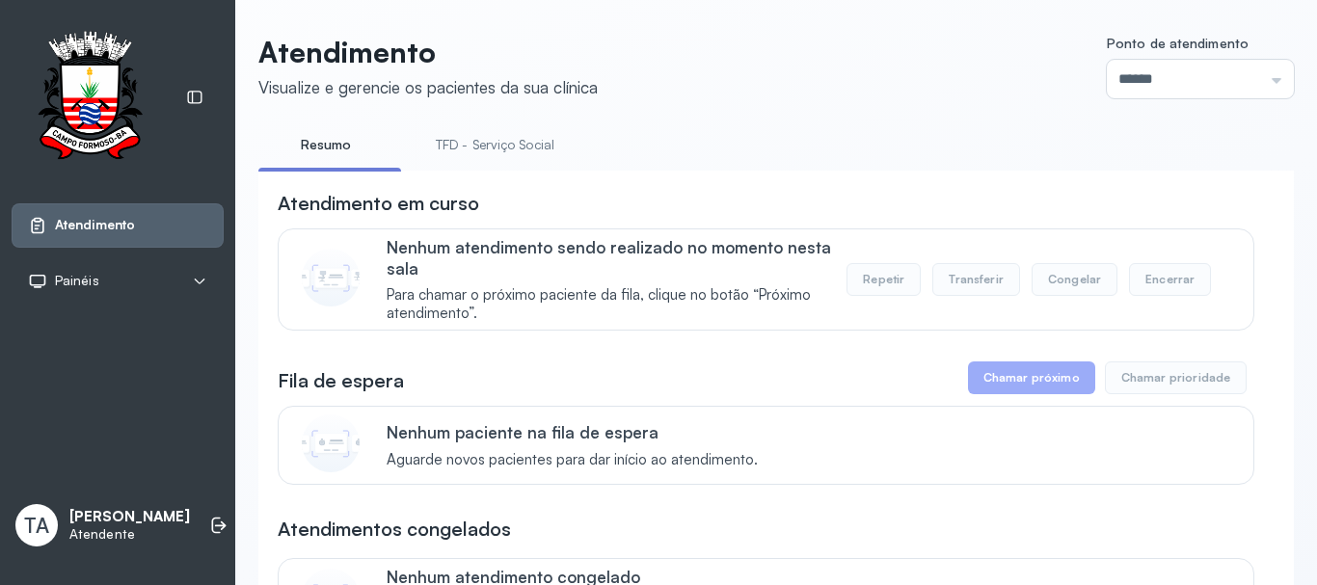
click at [543, 154] on link "TFD - Serviço Social" at bounding box center [495, 145] width 157 height 32
click at [417, 163] on li "Resumo" at bounding box center [503, 150] width 173 height 43
click at [337, 155] on link "Resumo" at bounding box center [325, 145] width 135 height 32
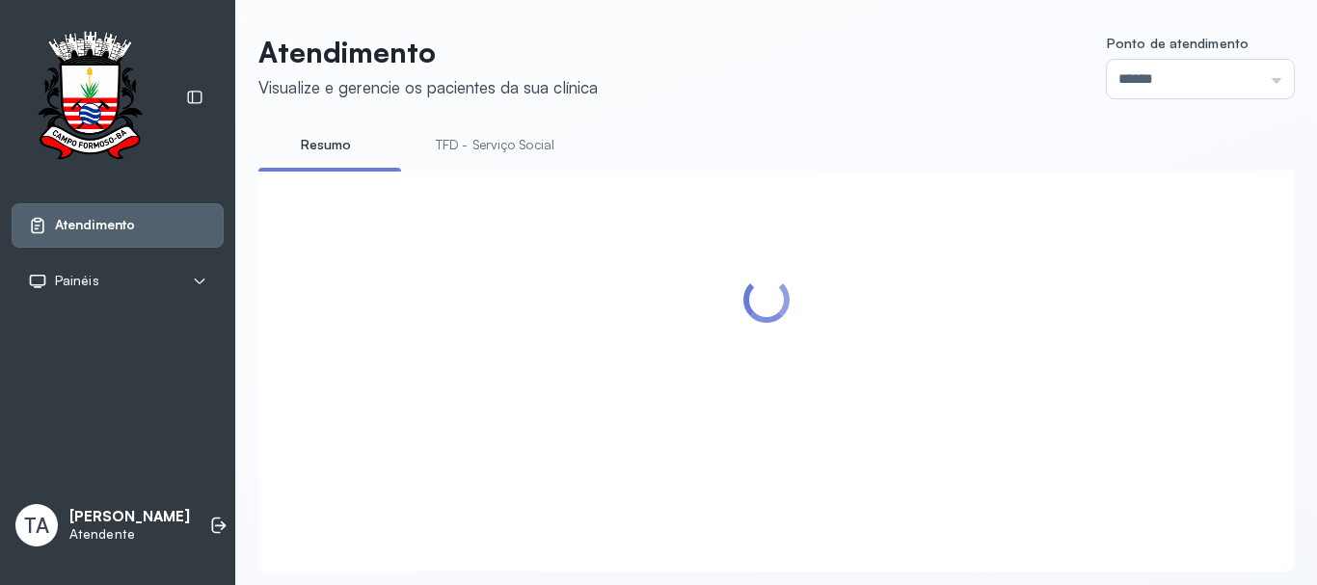
click at [482, 150] on link "TFD - Serviço Social" at bounding box center [495, 145] width 157 height 32
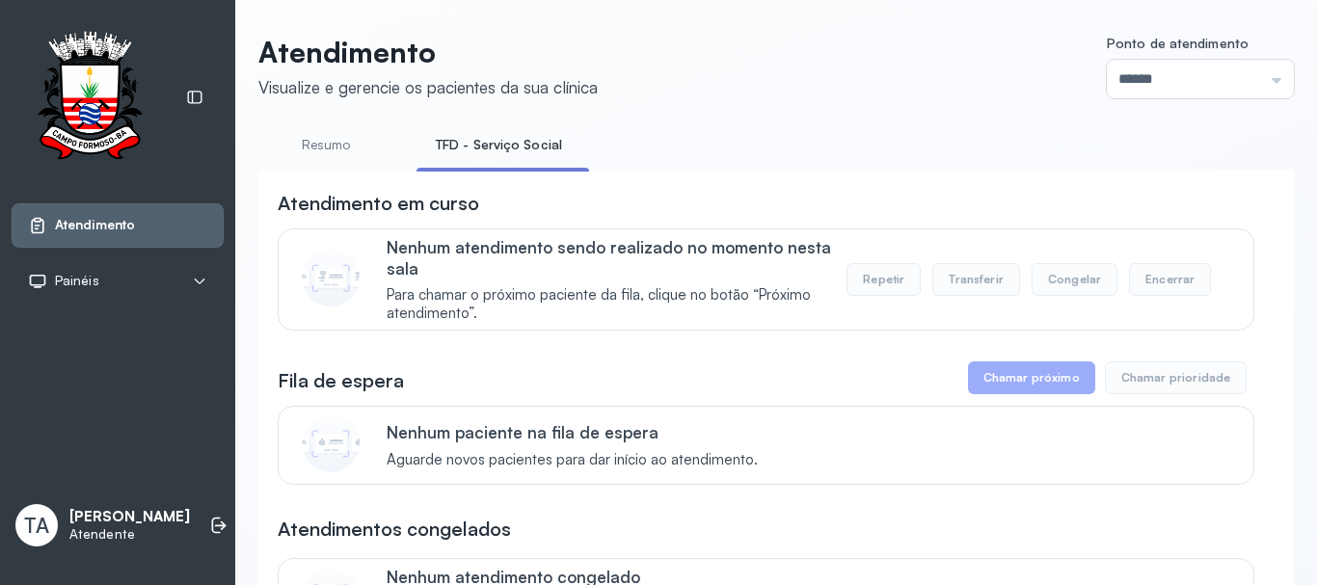
click at [343, 149] on link "Resumo" at bounding box center [325, 145] width 135 height 32
click at [445, 140] on link "TFD - Serviço Social" at bounding box center [495, 145] width 157 height 32
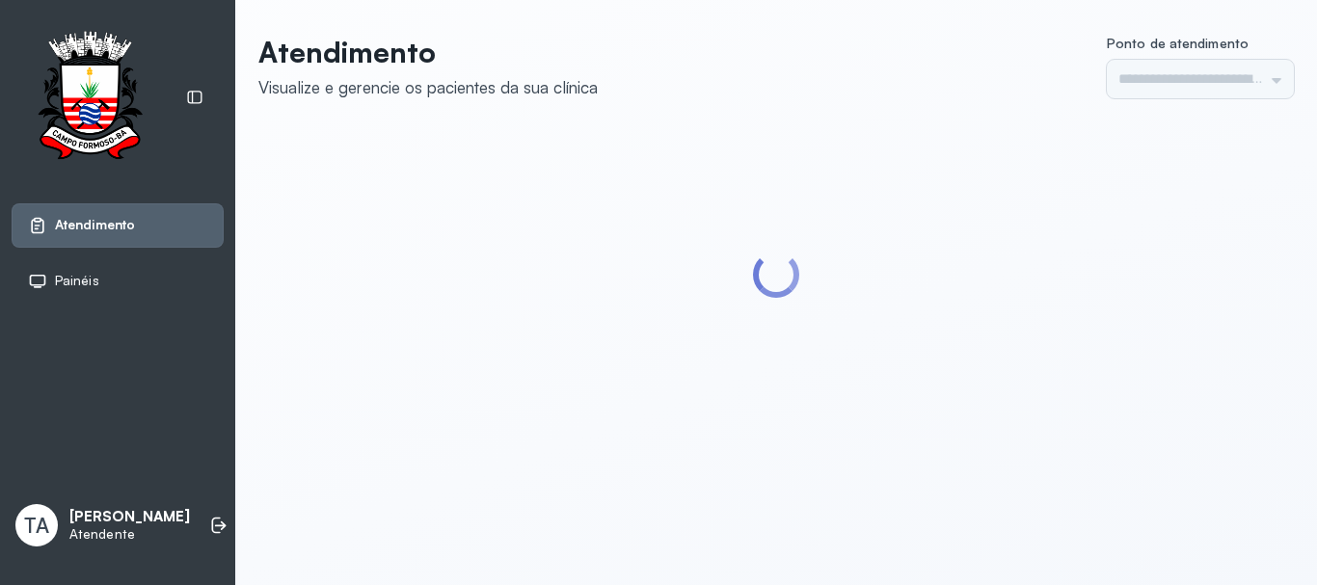
type input "******"
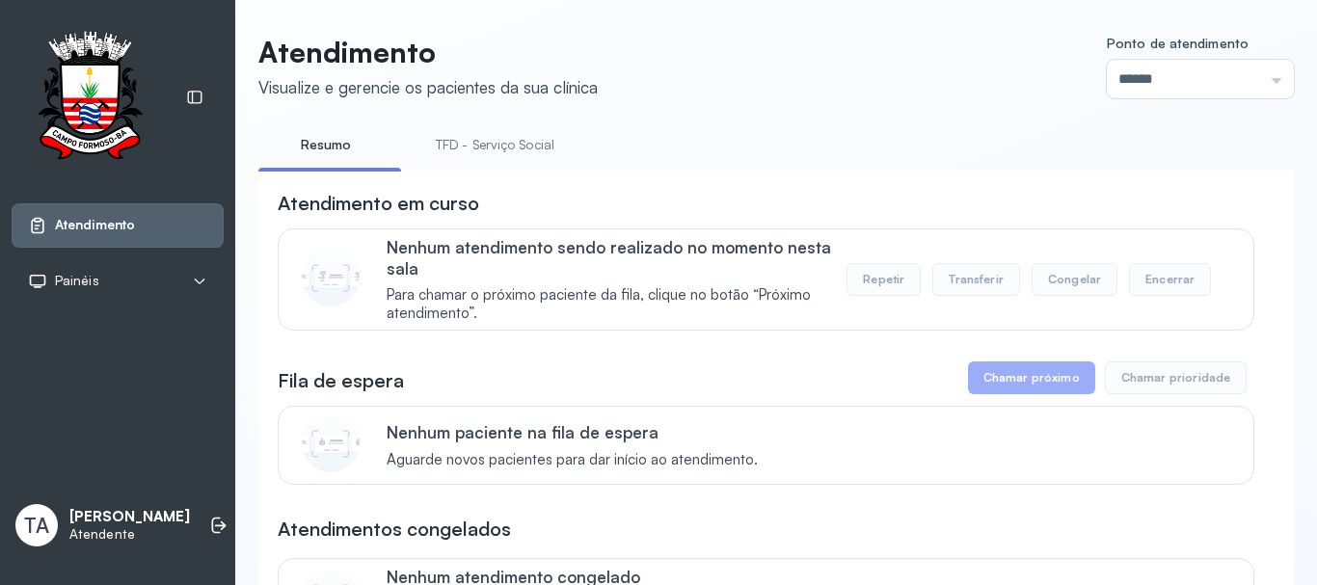
click at [461, 166] on li "TFD - Serviço Social" at bounding box center [499, 150] width 165 height 43
click at [451, 151] on link "TFD - Serviço Social" at bounding box center [495, 145] width 157 height 32
click at [313, 143] on link "Resumo" at bounding box center [325, 145] width 135 height 32
click at [486, 151] on link "TFD - Serviço Social" at bounding box center [495, 145] width 157 height 32
click at [464, 155] on link "TFD - Serviço Social" at bounding box center [499, 145] width 165 height 32
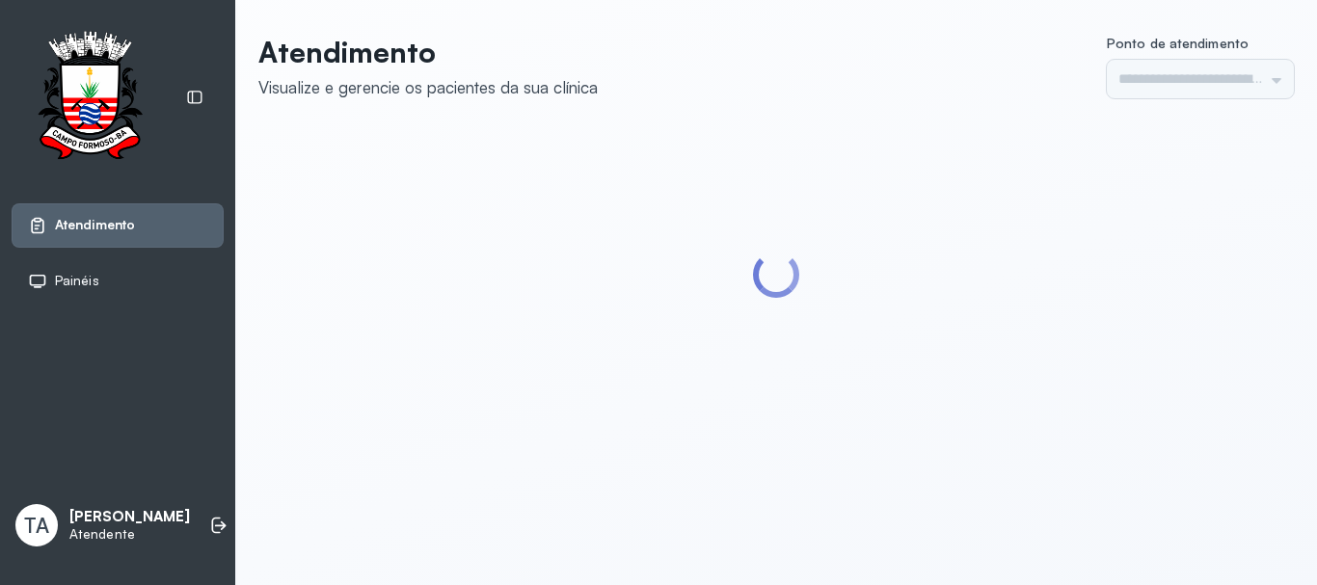
type input "******"
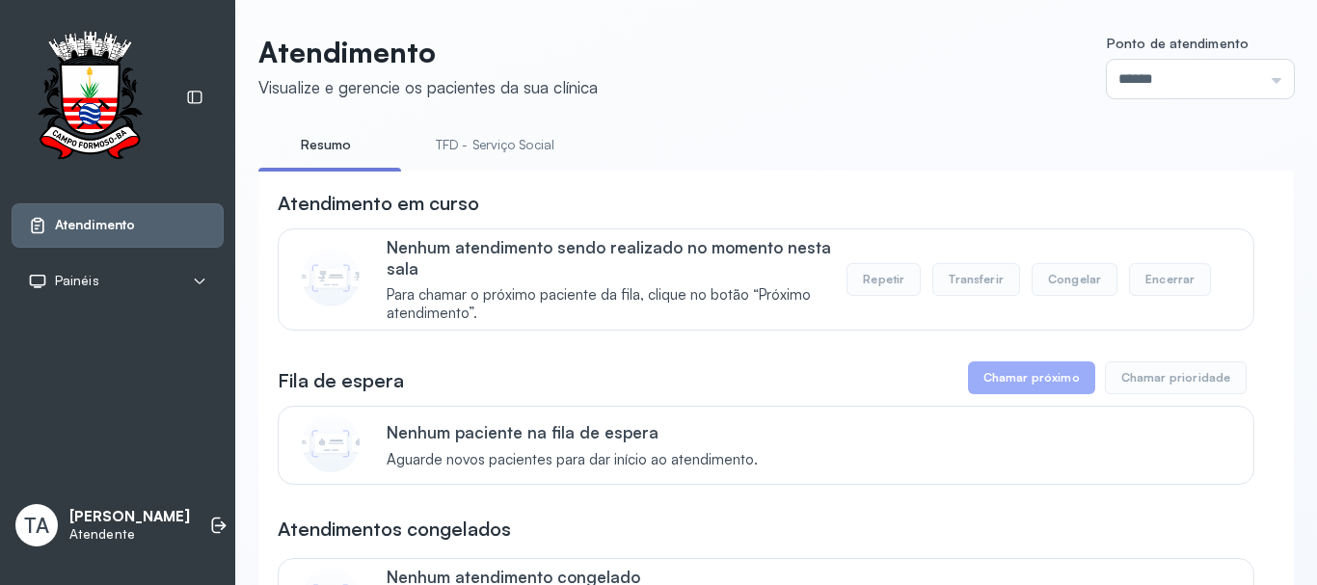
click at [476, 153] on link "TFD - Serviço Social" at bounding box center [495, 145] width 157 height 32
click at [346, 158] on link "Resumo" at bounding box center [325, 145] width 135 height 32
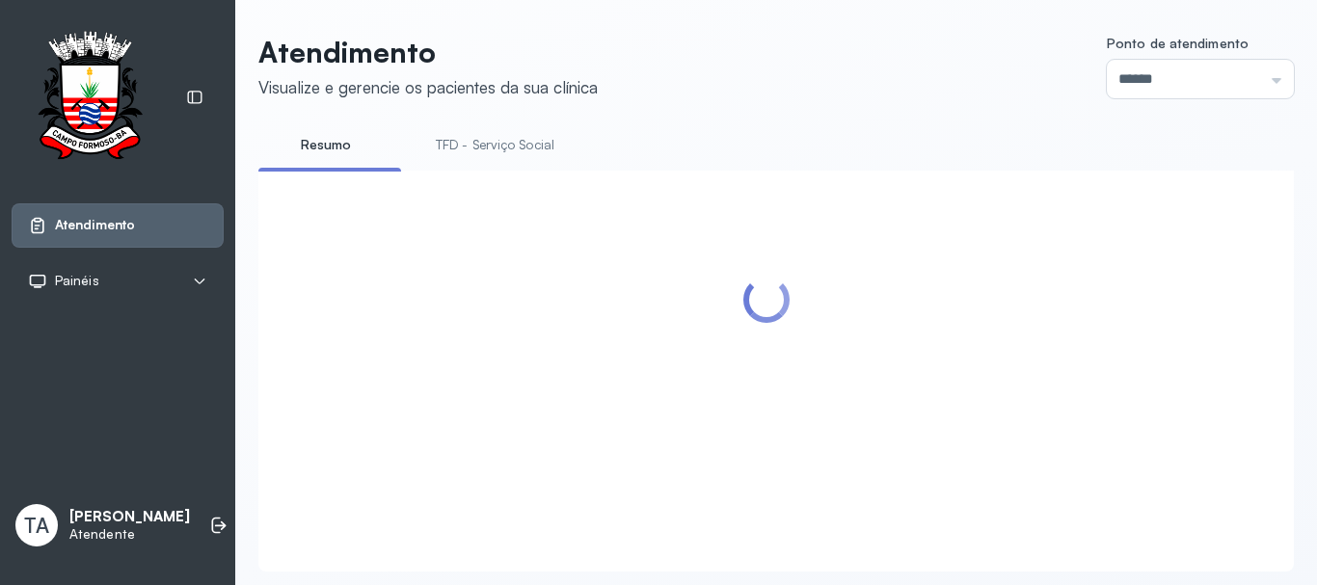
click at [468, 153] on link "TFD - Serviço Social" at bounding box center [495, 145] width 157 height 32
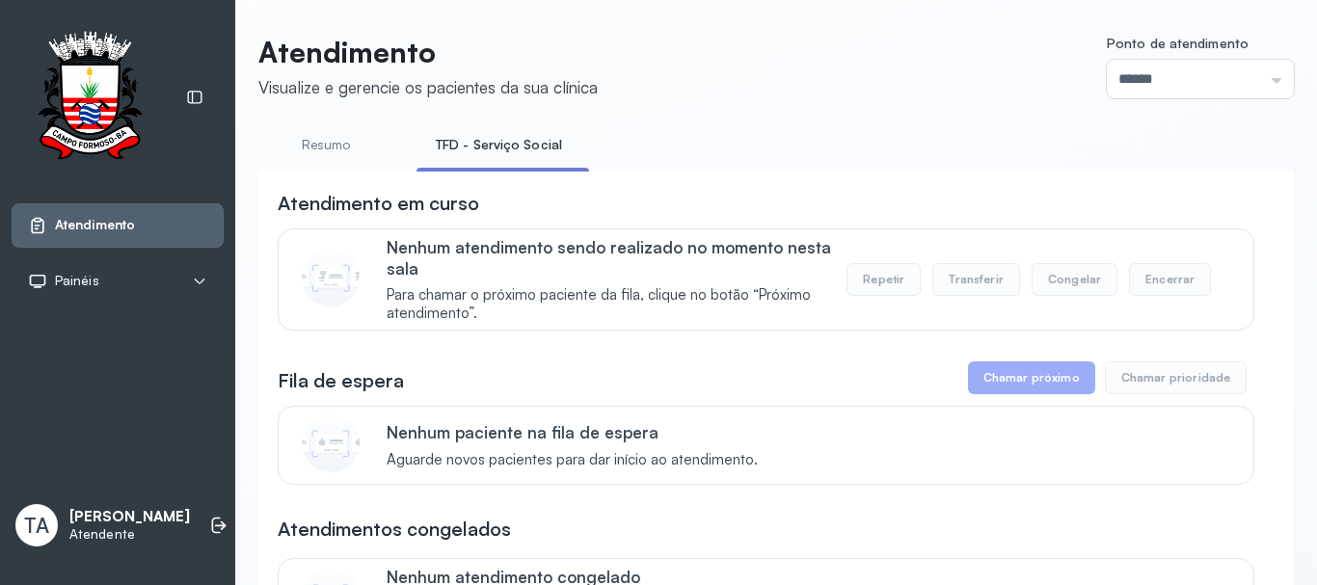
click at [342, 146] on link "Resumo" at bounding box center [325, 145] width 135 height 32
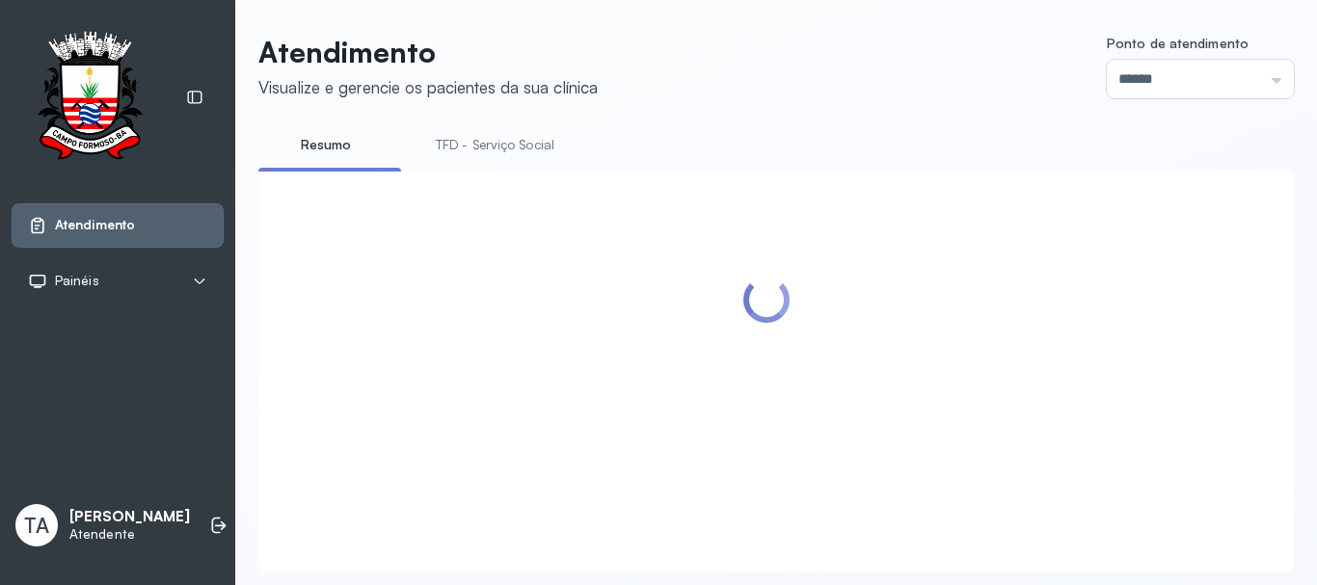
click at [502, 145] on link "TFD - Serviço Social" at bounding box center [495, 145] width 157 height 32
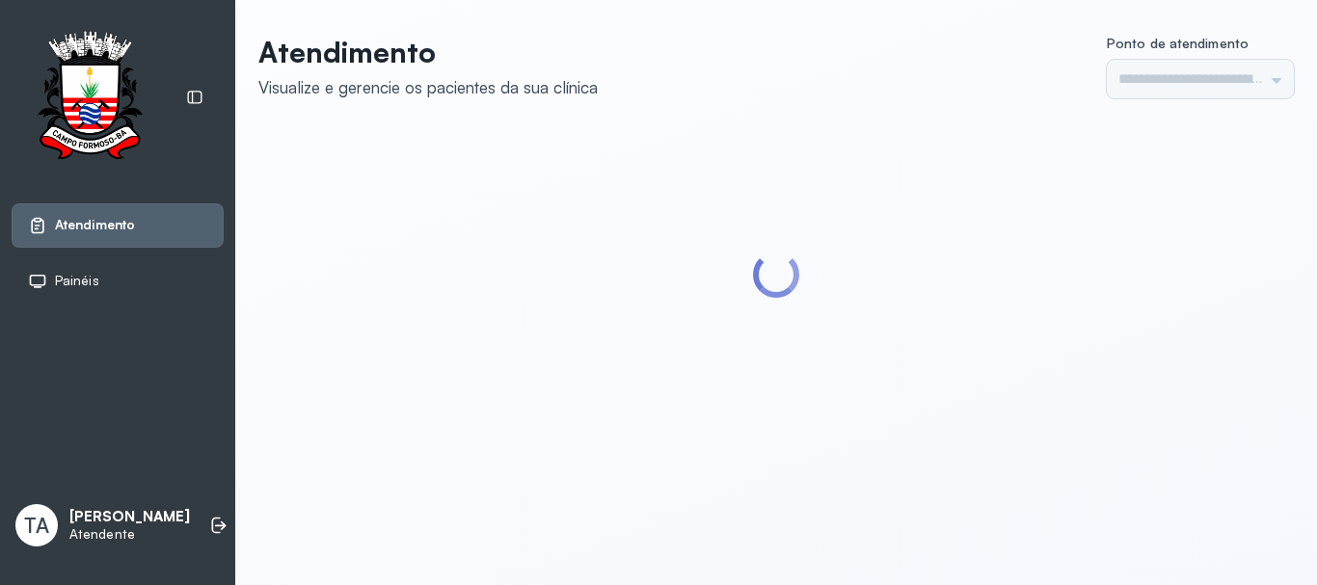
type input "******"
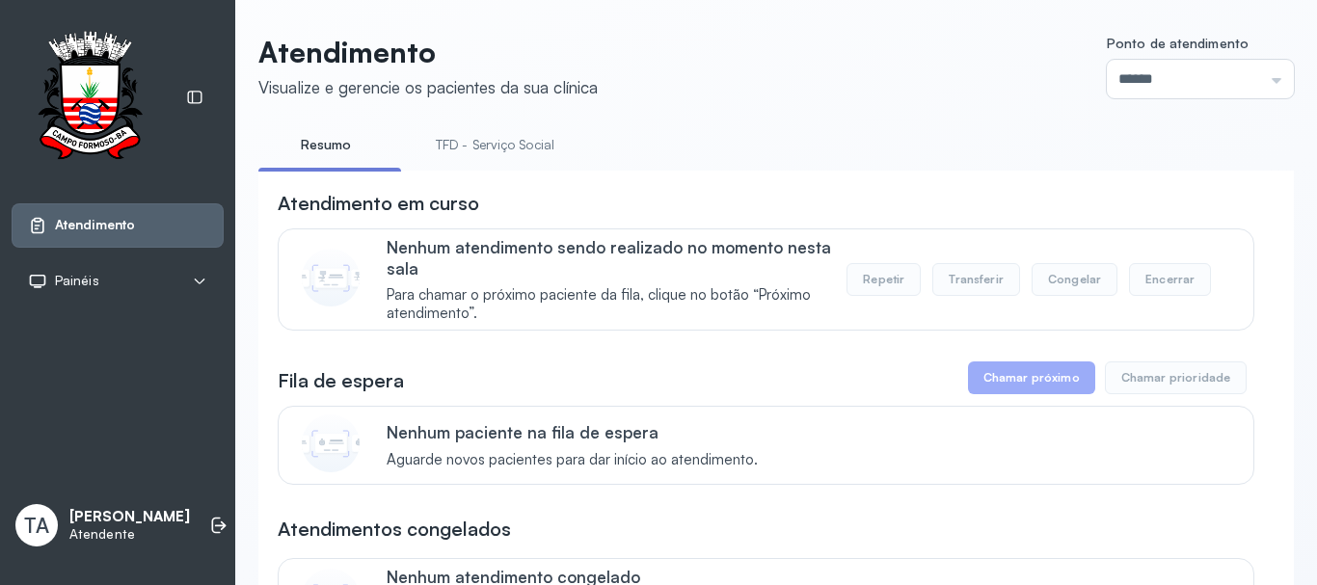
click at [520, 158] on link "TFD - Serviço Social" at bounding box center [495, 145] width 157 height 32
click at [317, 134] on link "Resumo" at bounding box center [325, 145] width 135 height 32
click at [499, 143] on link "TFD - Serviço Social" at bounding box center [495, 145] width 157 height 32
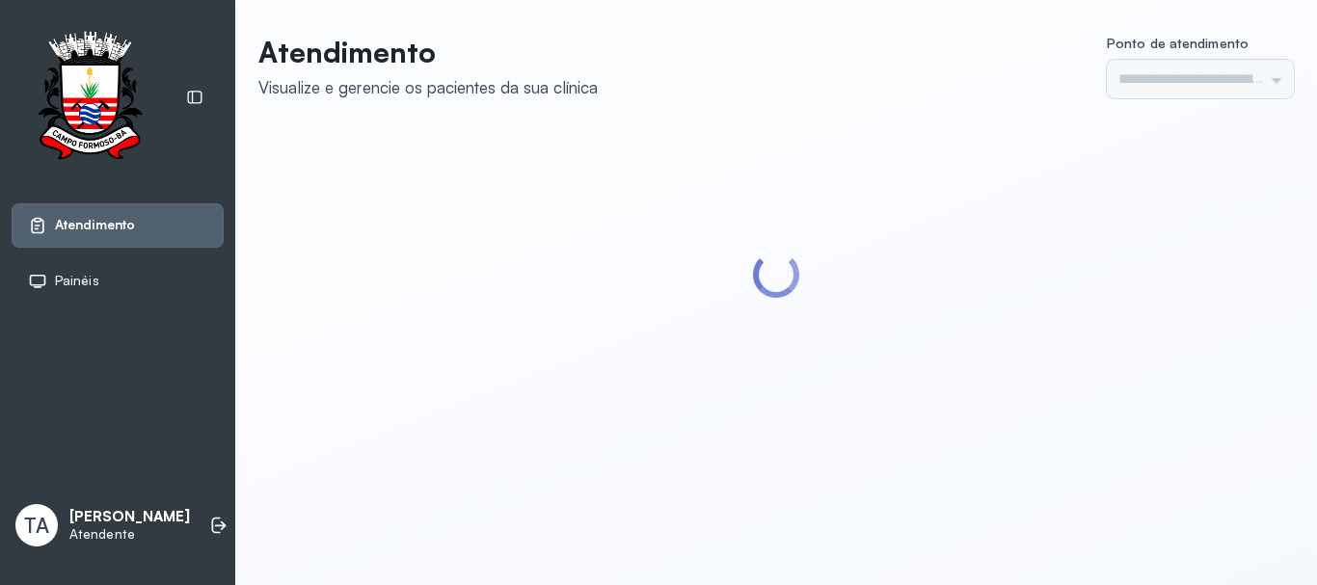
type input "******"
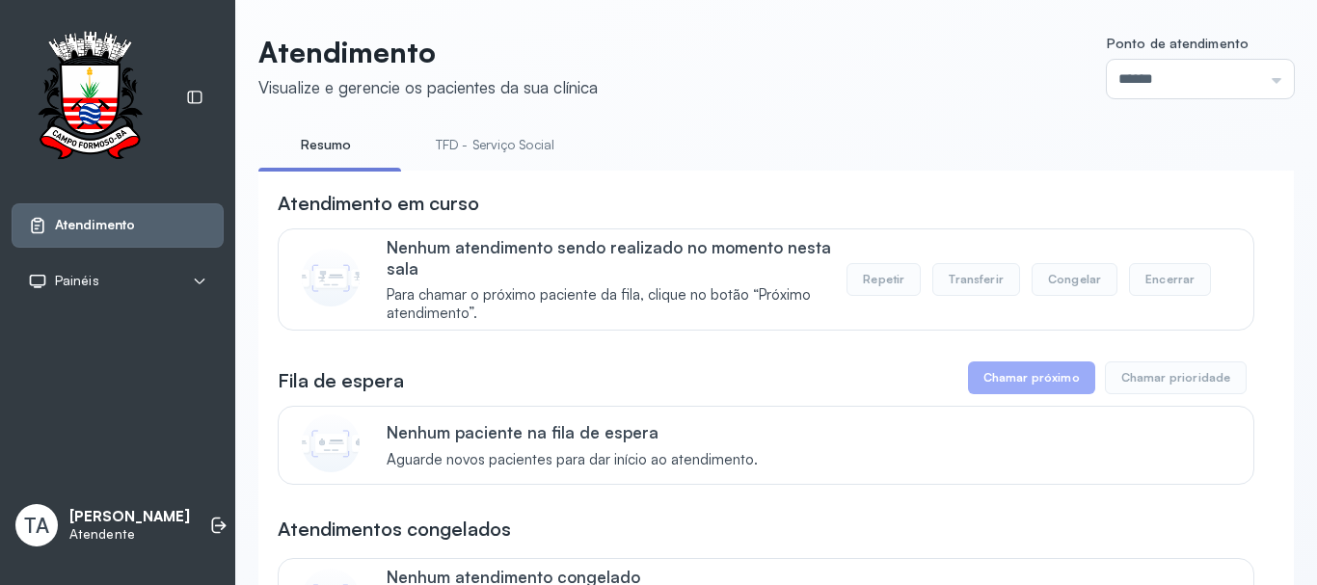
click at [497, 139] on link "TFD - Serviço Social" at bounding box center [495, 145] width 157 height 32
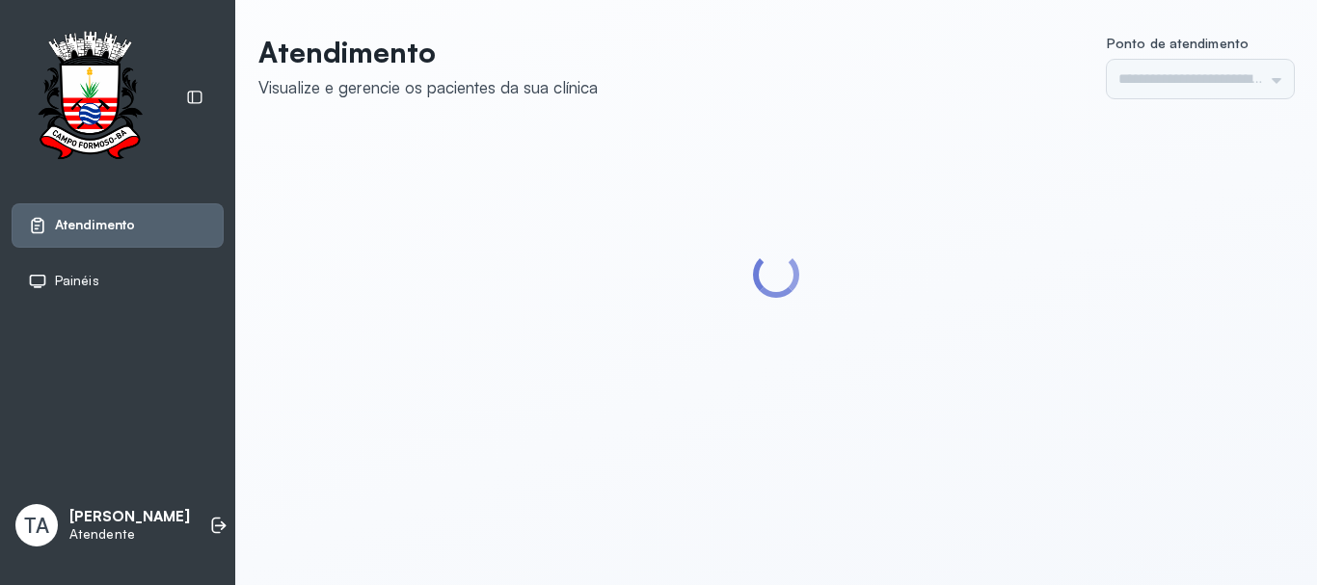
type input "******"
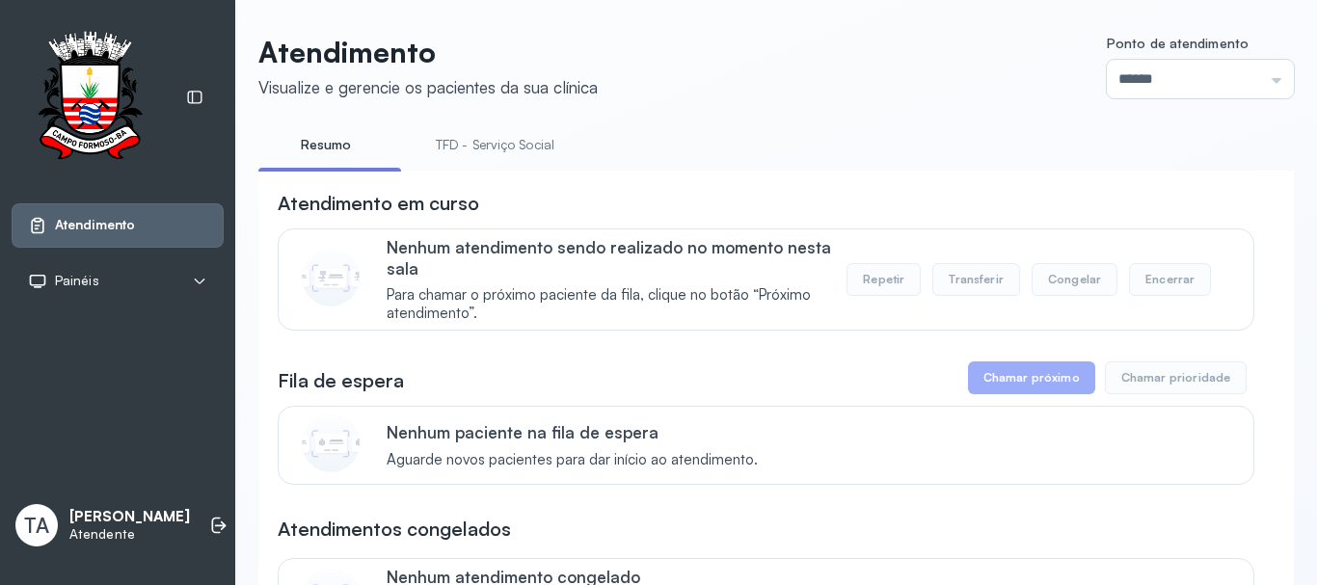
click at [524, 148] on link "TFD - Serviço Social" at bounding box center [495, 145] width 157 height 32
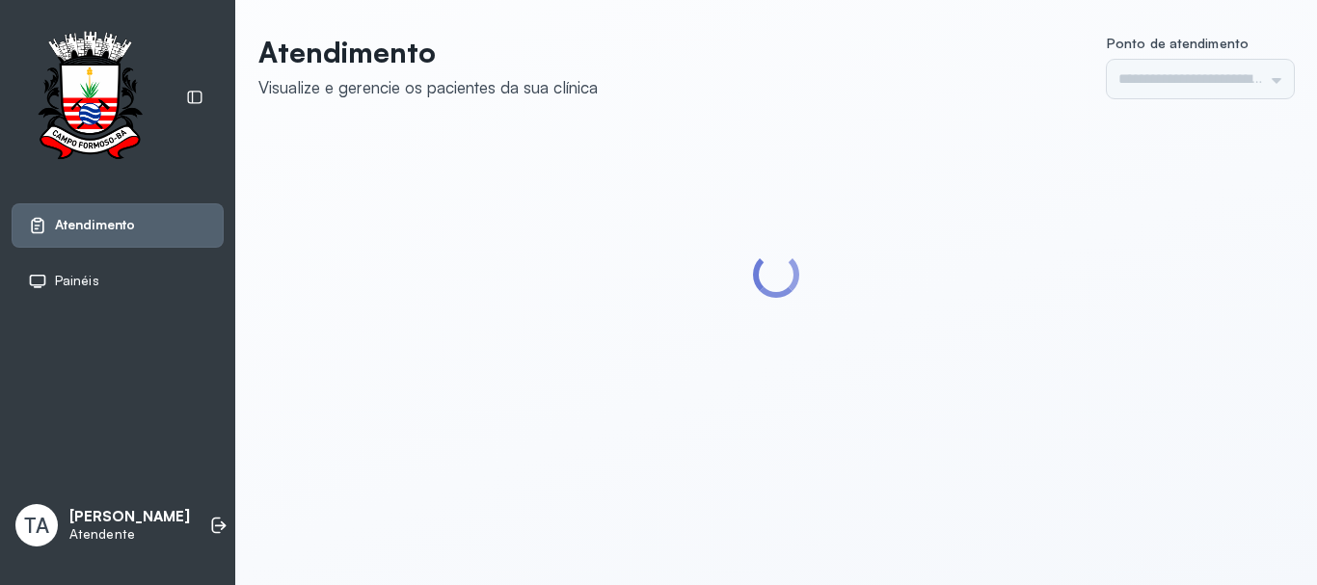
type input "******"
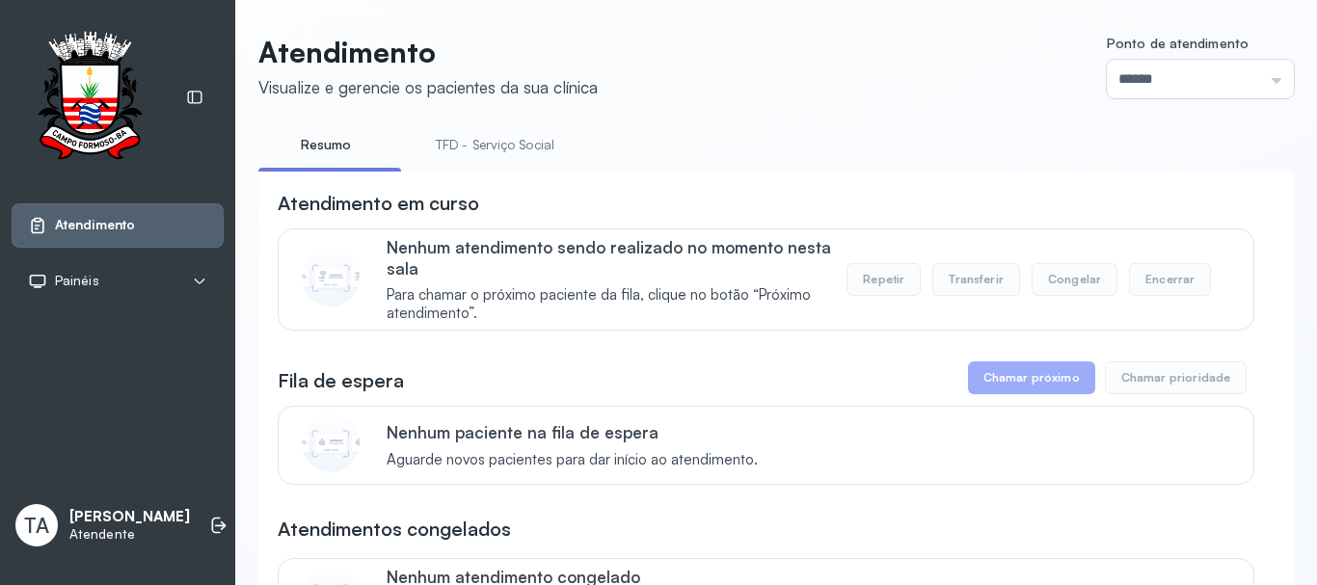
click at [518, 155] on link "TFD - Serviço Social" at bounding box center [495, 145] width 157 height 32
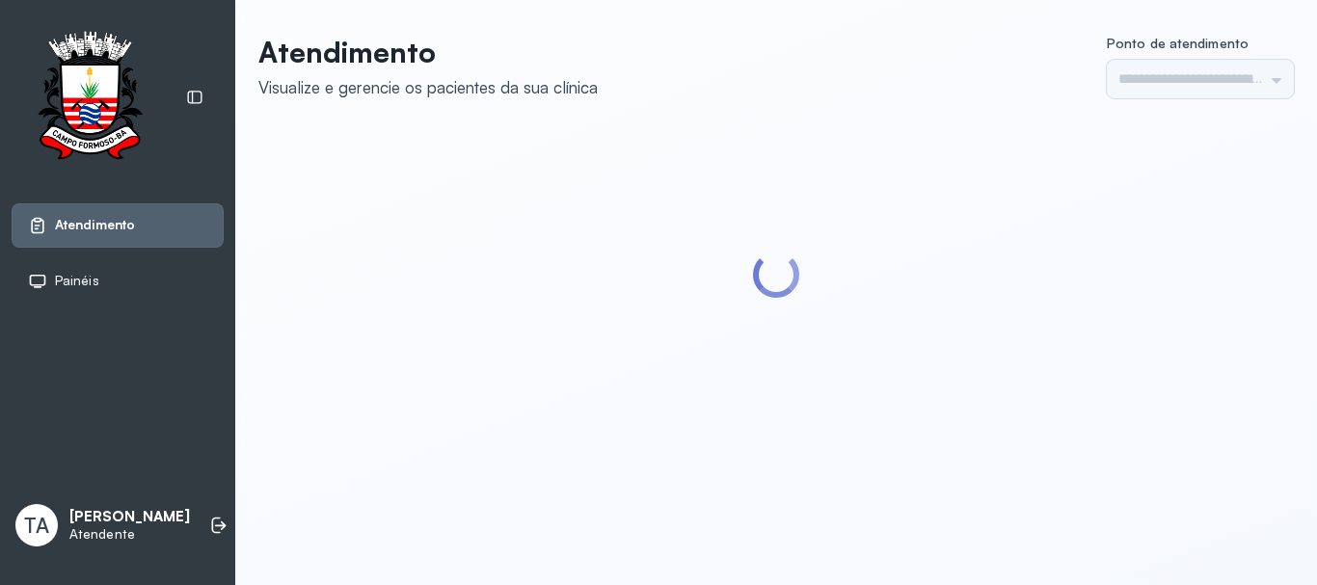
type input "******"
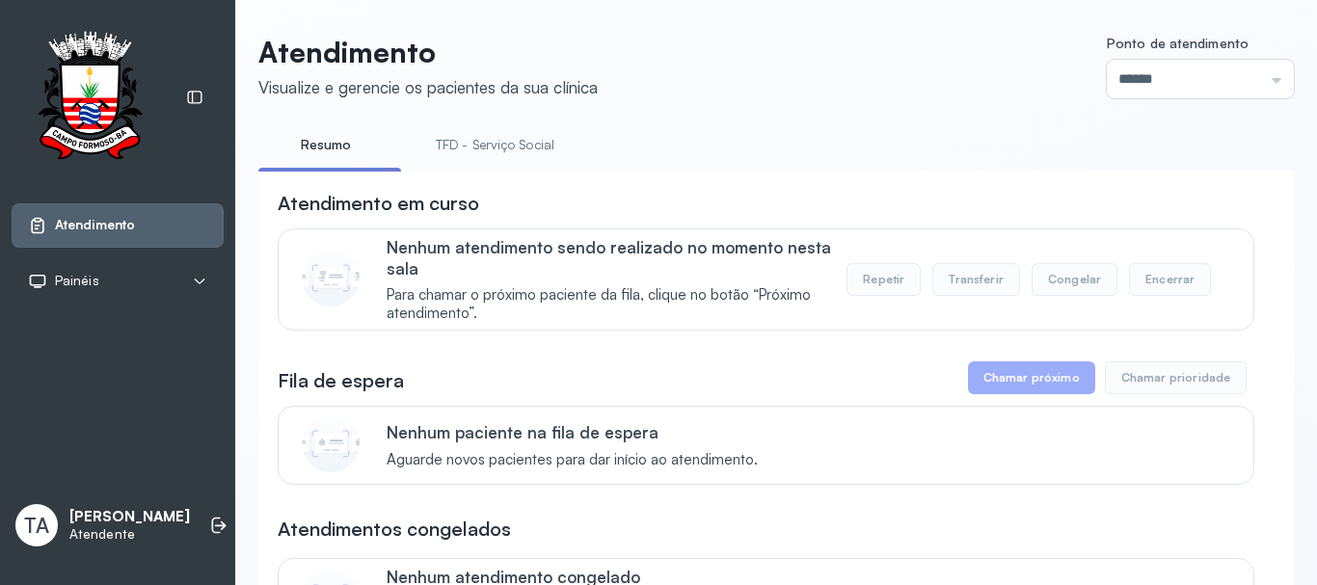
click at [518, 155] on link "TFD - Serviço Social" at bounding box center [495, 145] width 157 height 32
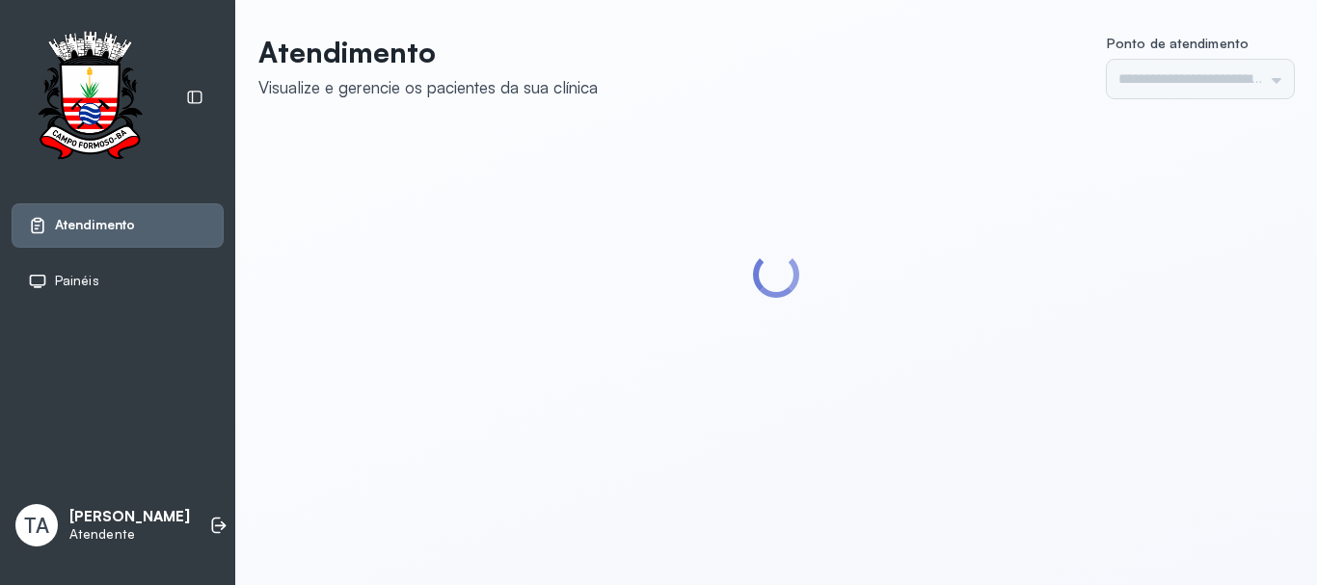
type input "******"
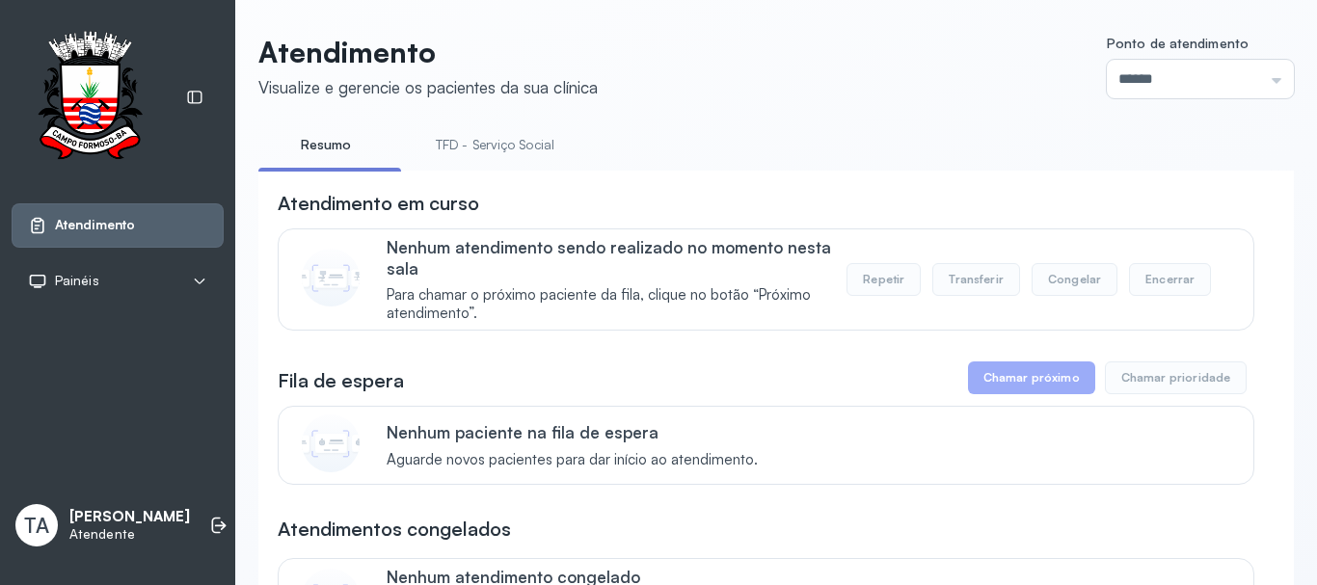
click at [500, 141] on link "TFD - Serviço Social" at bounding box center [495, 145] width 157 height 32
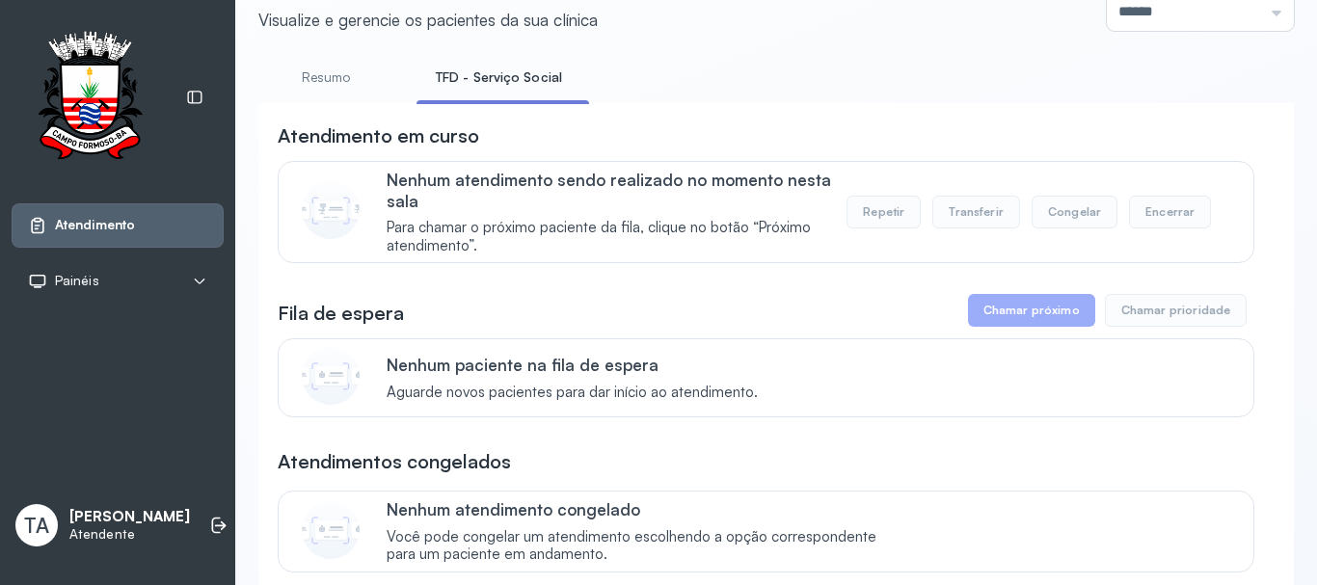
scroll to position [96, 0]
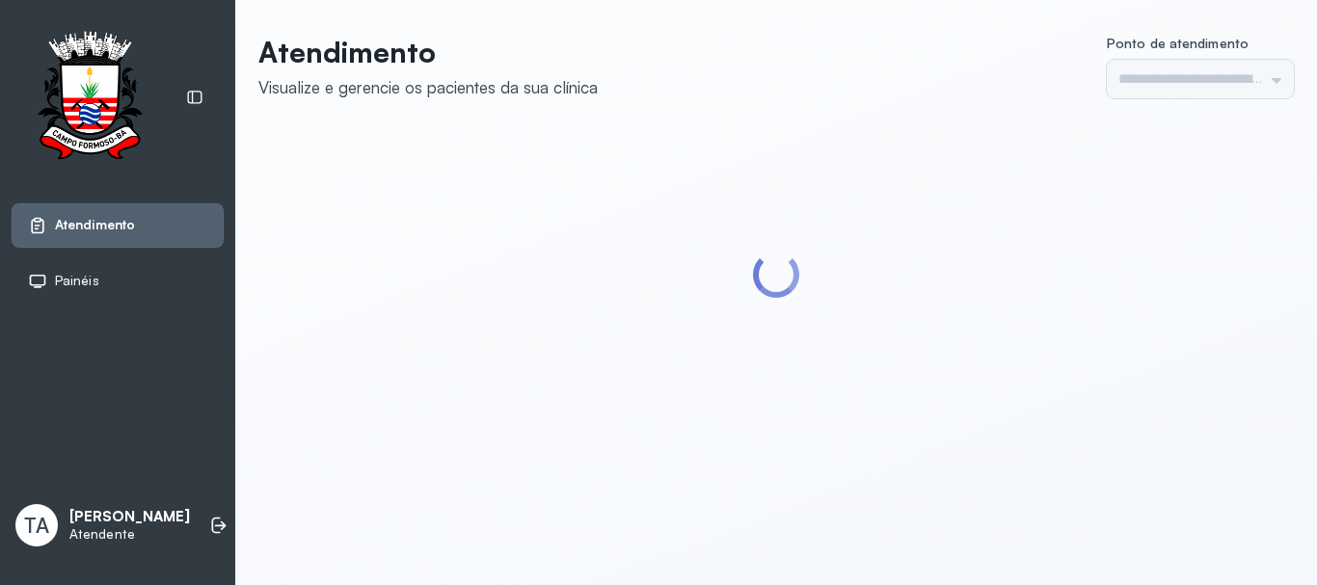
type input "******"
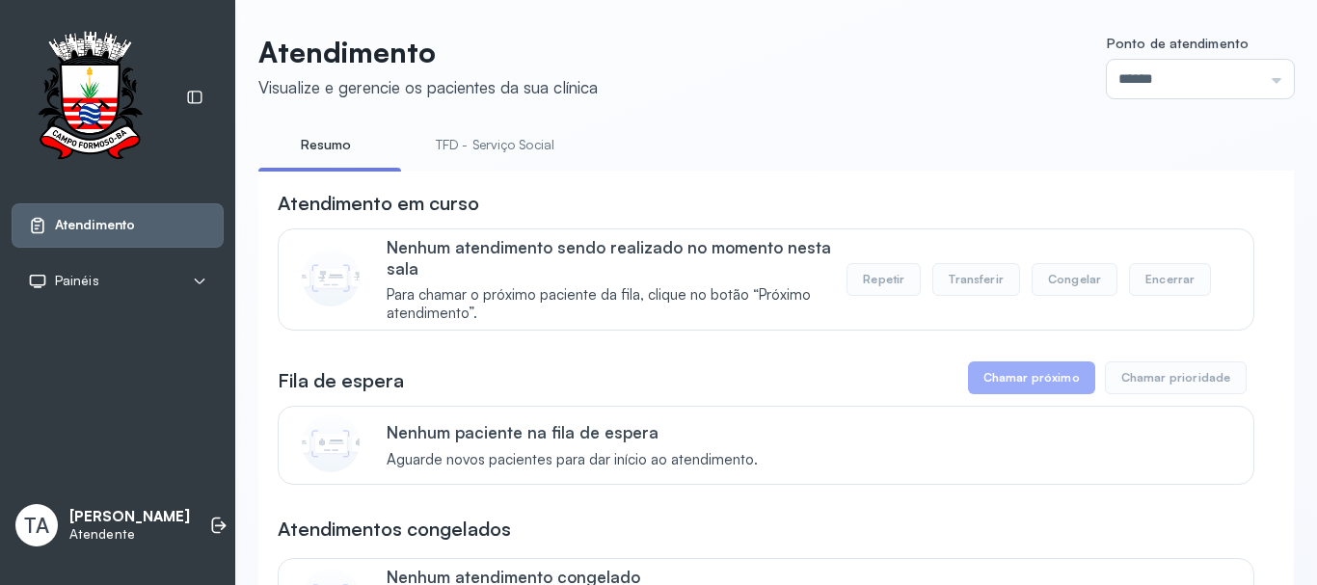
click at [473, 146] on link "TFD - Serviço Social" at bounding box center [495, 145] width 157 height 32
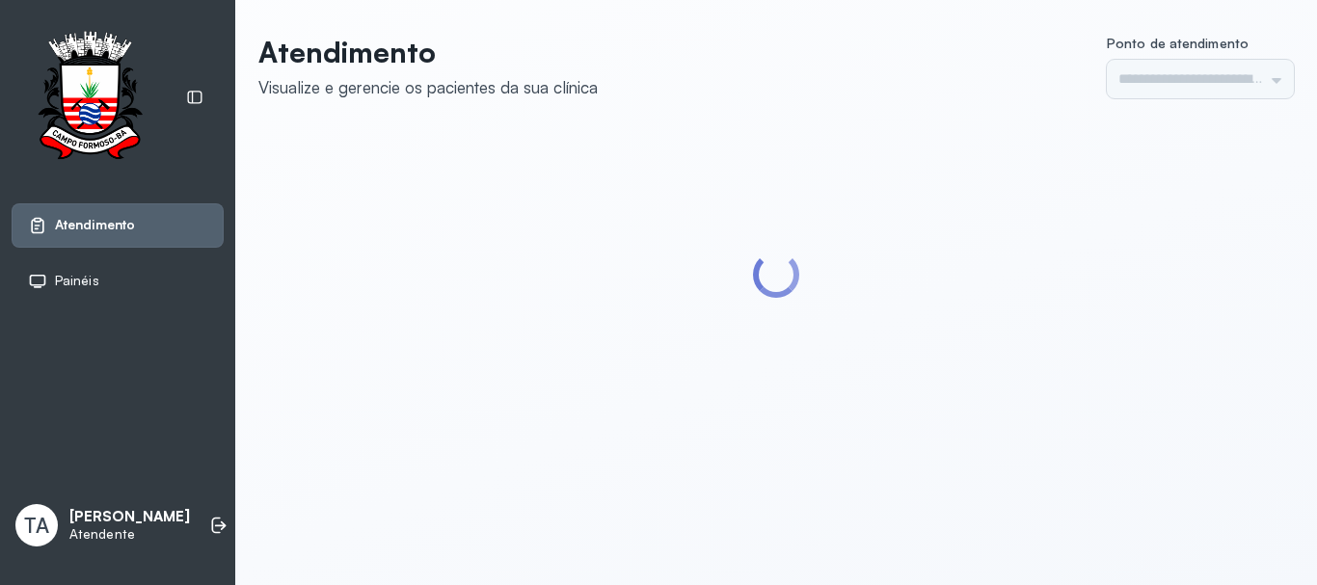
type input "******"
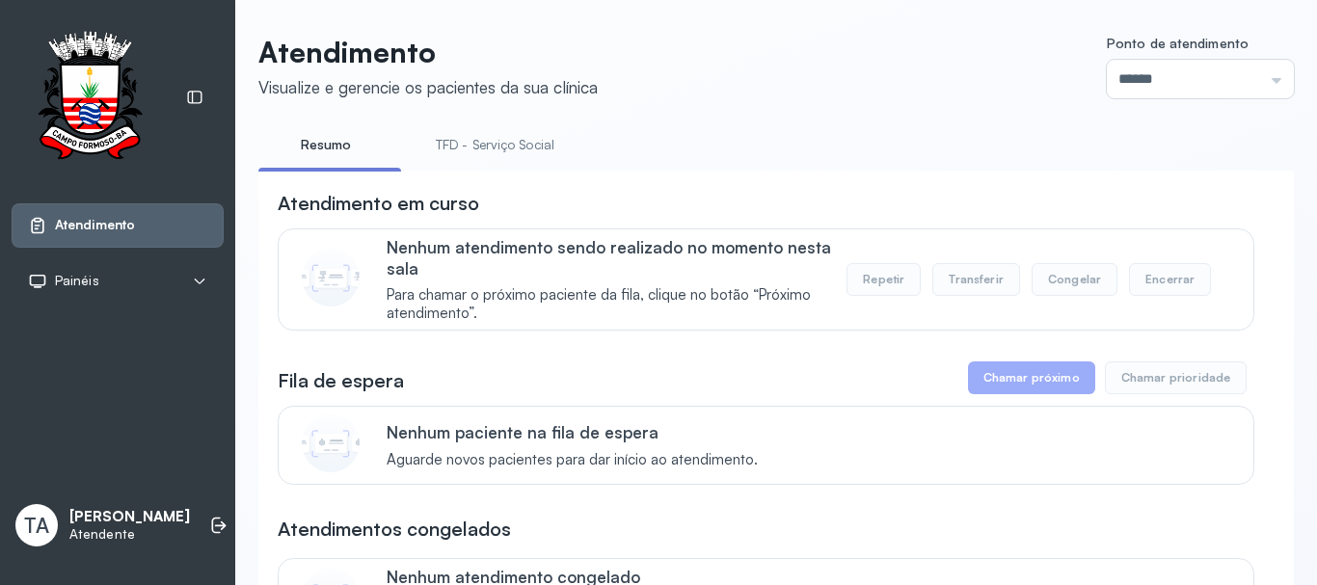
click at [510, 155] on link "TFD - Serviço Social" at bounding box center [495, 145] width 157 height 32
click at [542, 160] on link "TFD - Serviço Social" at bounding box center [499, 145] width 165 height 32
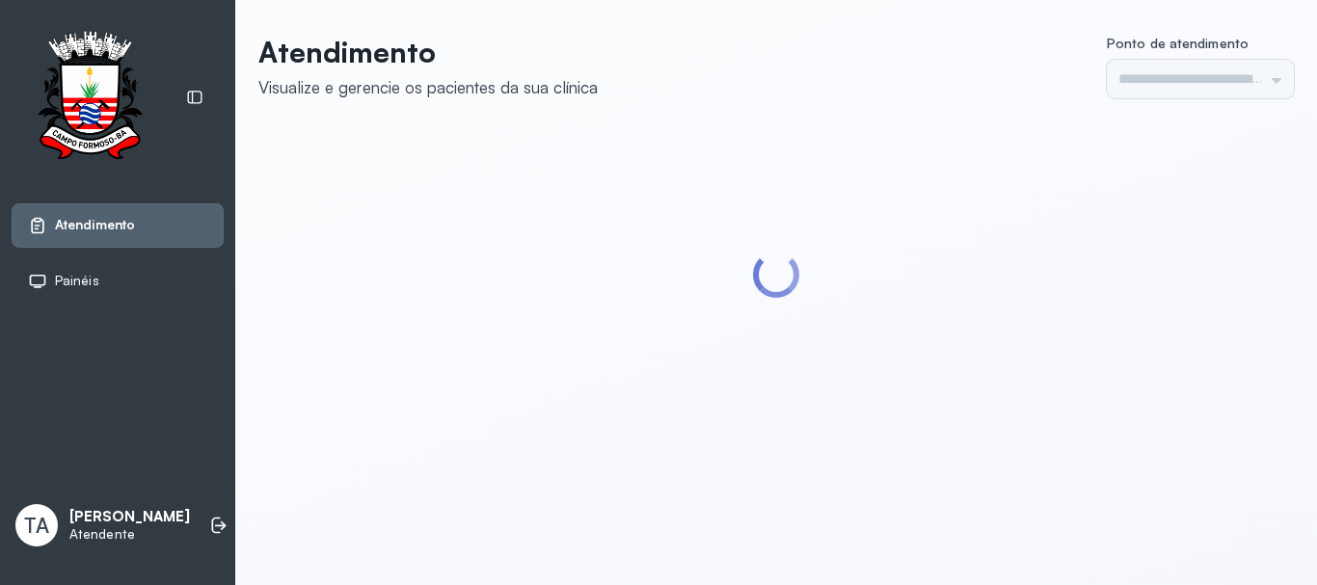
type input "******"
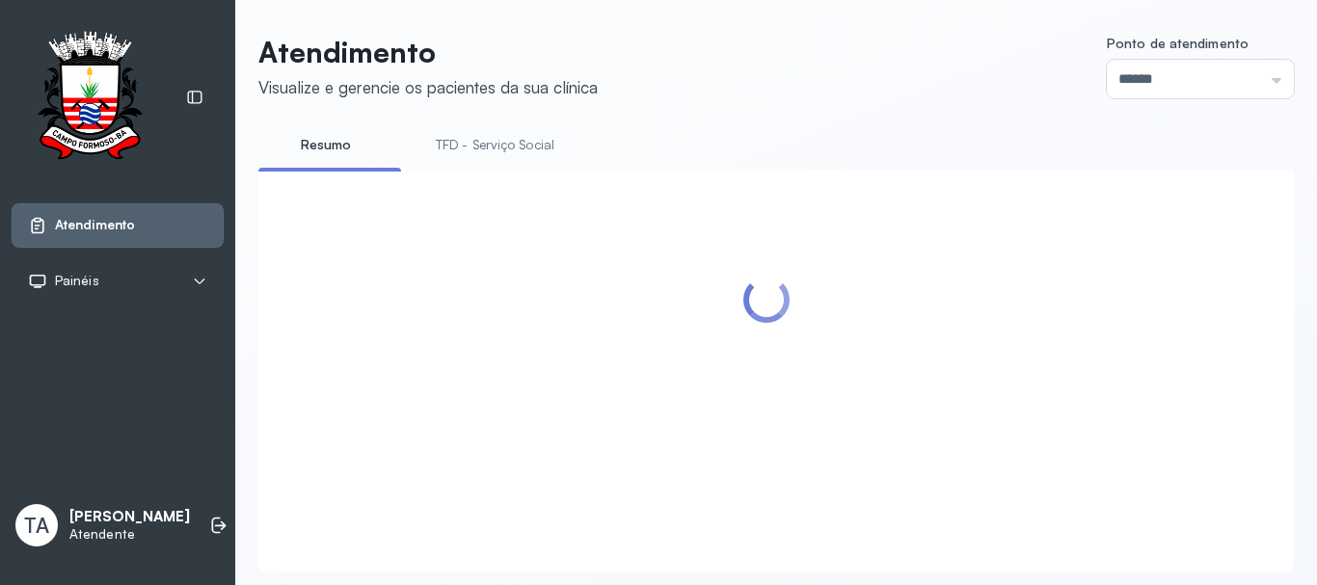
click at [490, 153] on link "TFD - Serviço Social" at bounding box center [495, 145] width 157 height 32
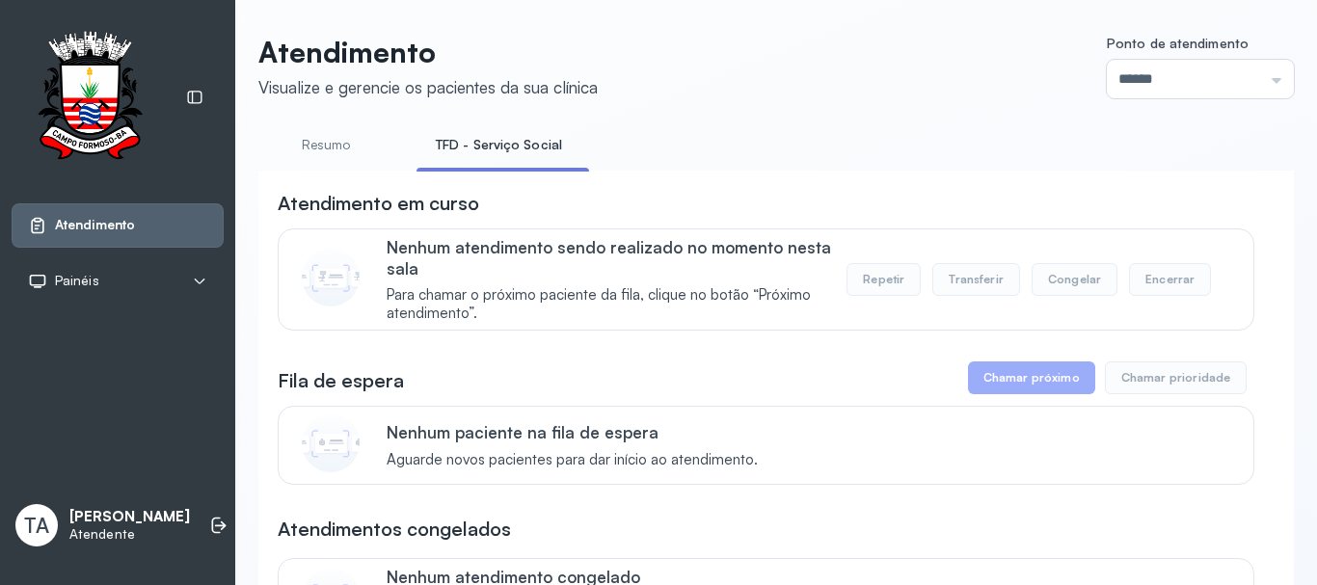
click at [417, 161] on li "Resumo" at bounding box center [503, 150] width 173 height 43
click at [330, 154] on link "Resumo" at bounding box center [325, 145] width 135 height 32
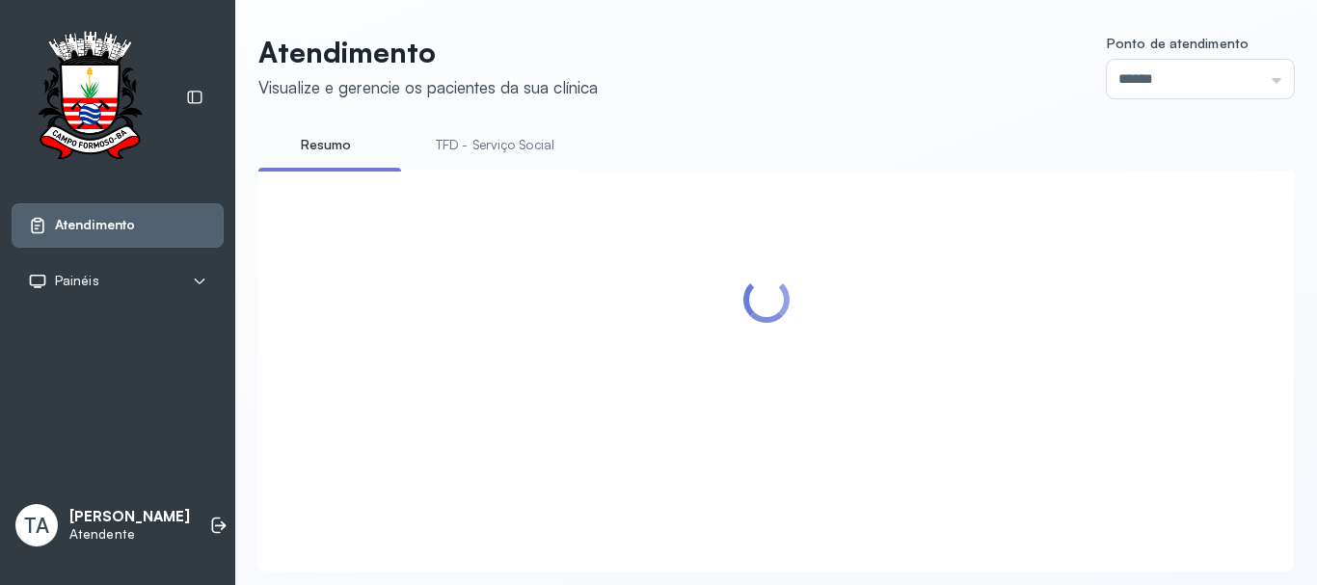
click at [492, 143] on link "TFD - Serviço Social" at bounding box center [495, 145] width 157 height 32
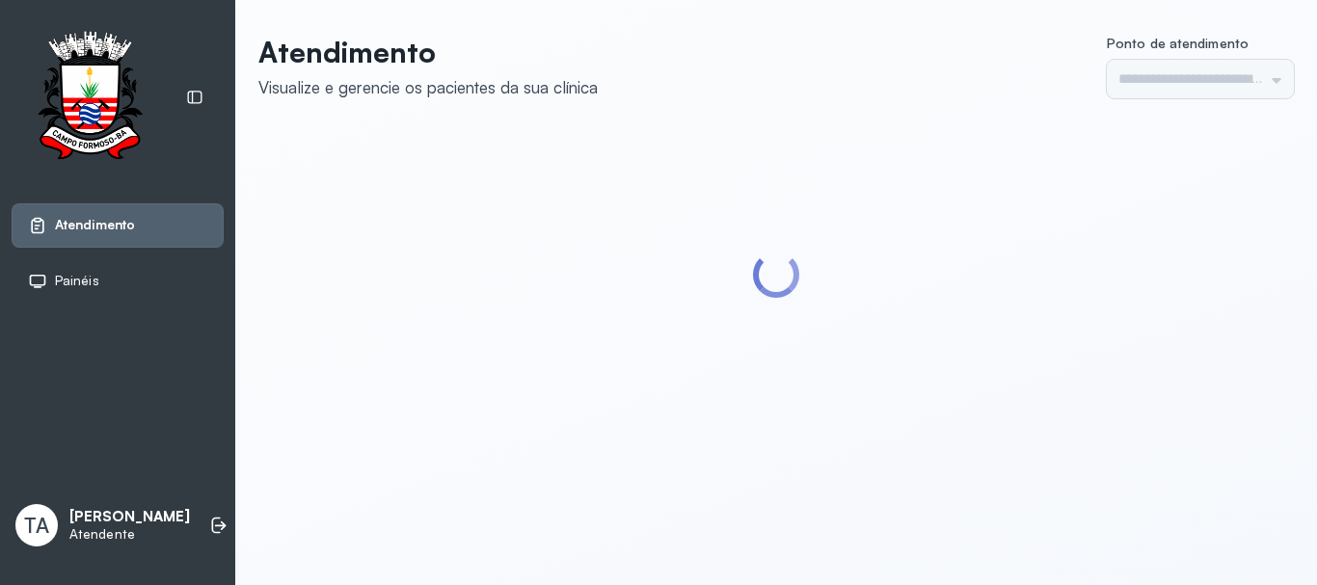
type input "******"
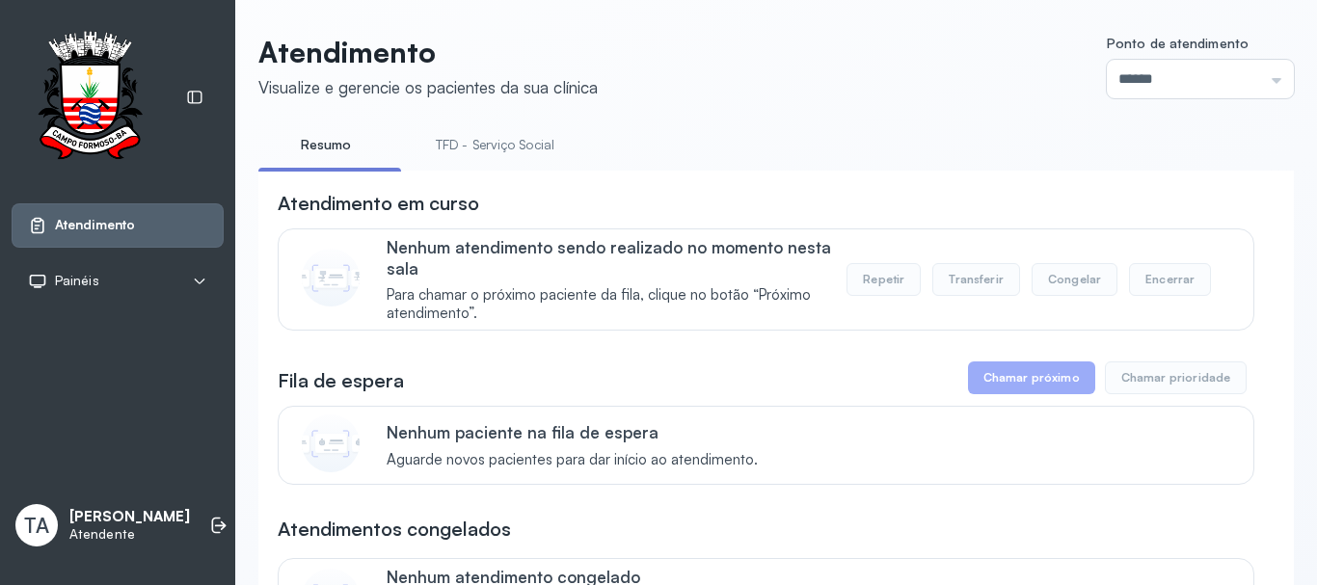
click at [476, 148] on link "TFD - Serviço Social" at bounding box center [495, 145] width 157 height 32
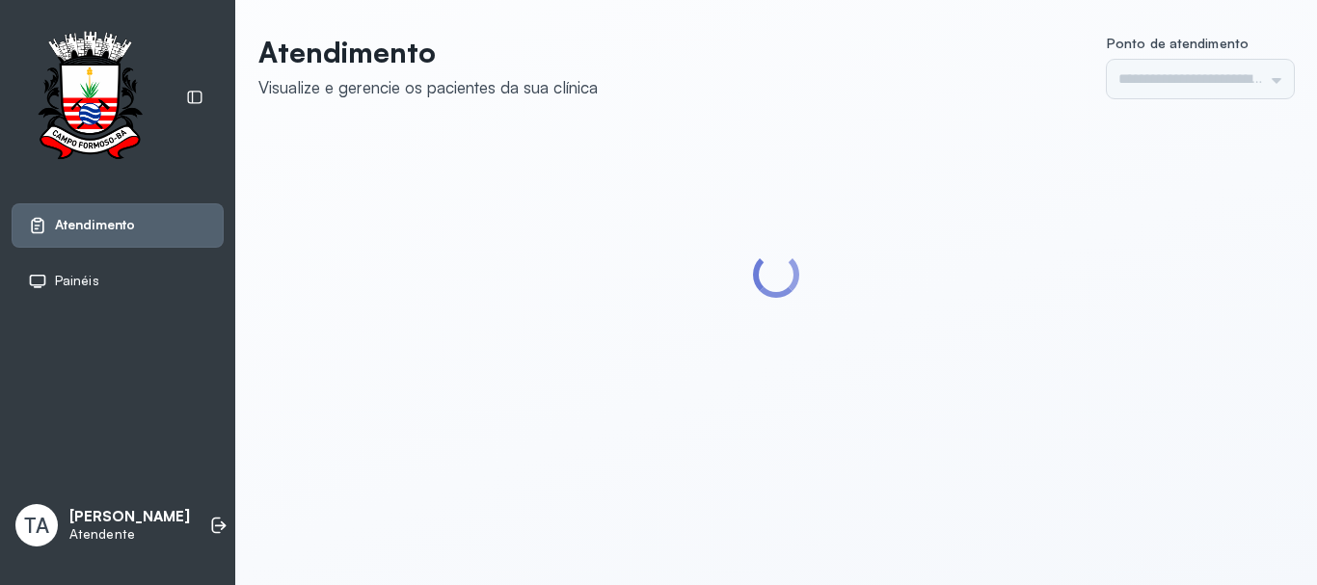
type input "******"
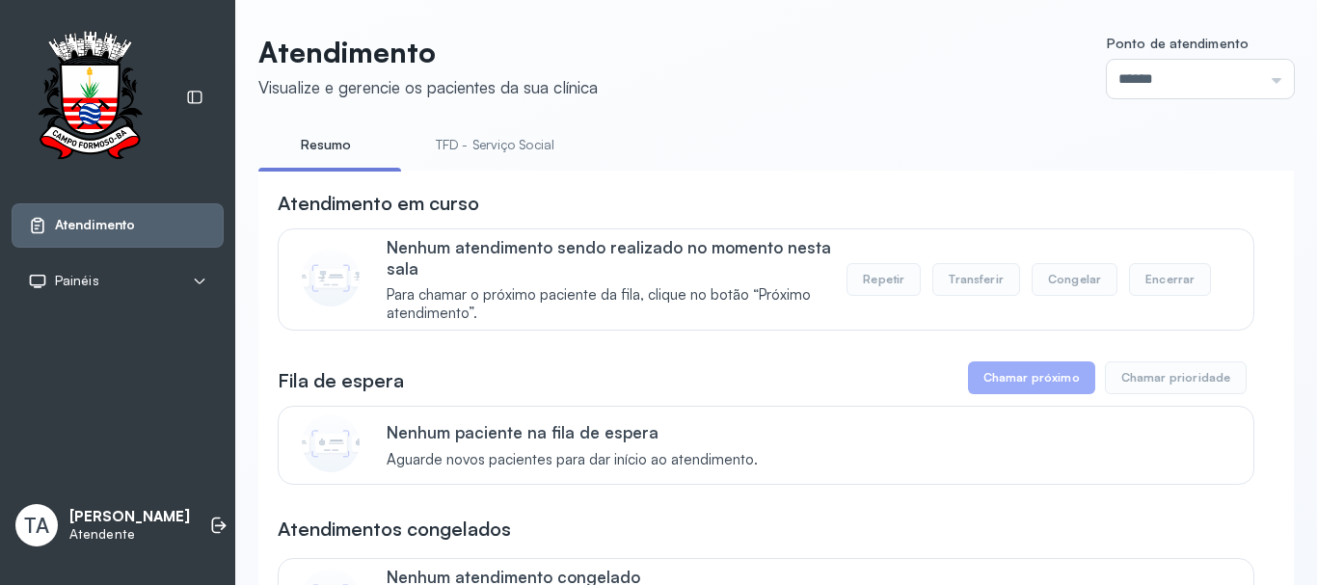
click at [481, 146] on link "TFD - Serviço Social" at bounding box center [495, 145] width 157 height 32
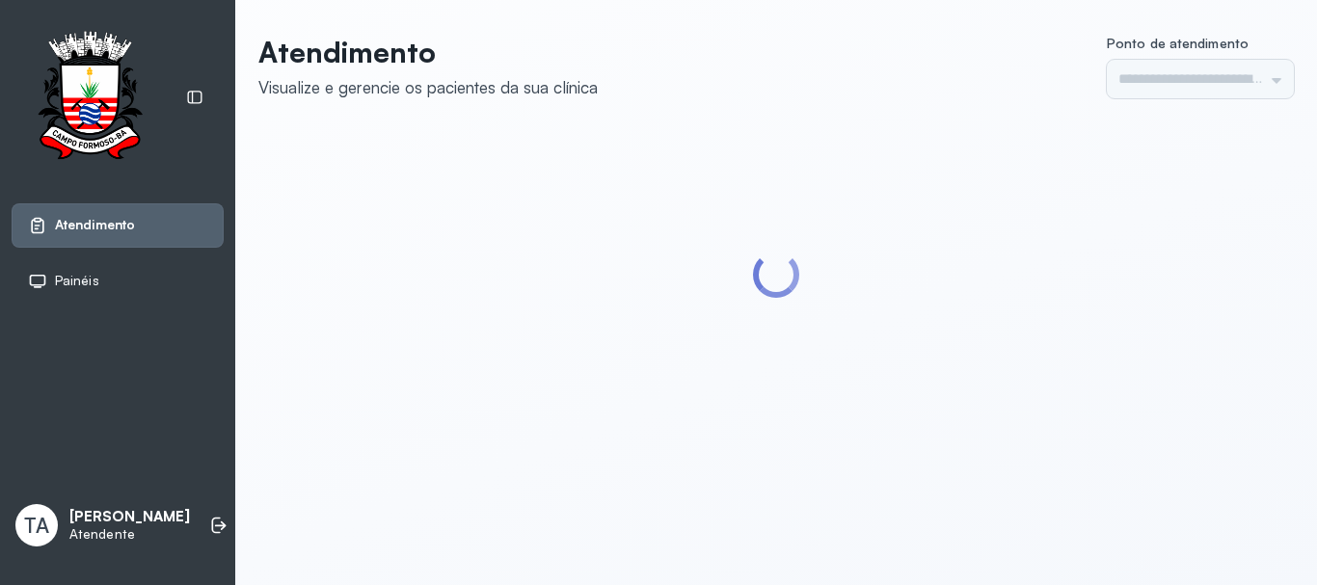
type input "******"
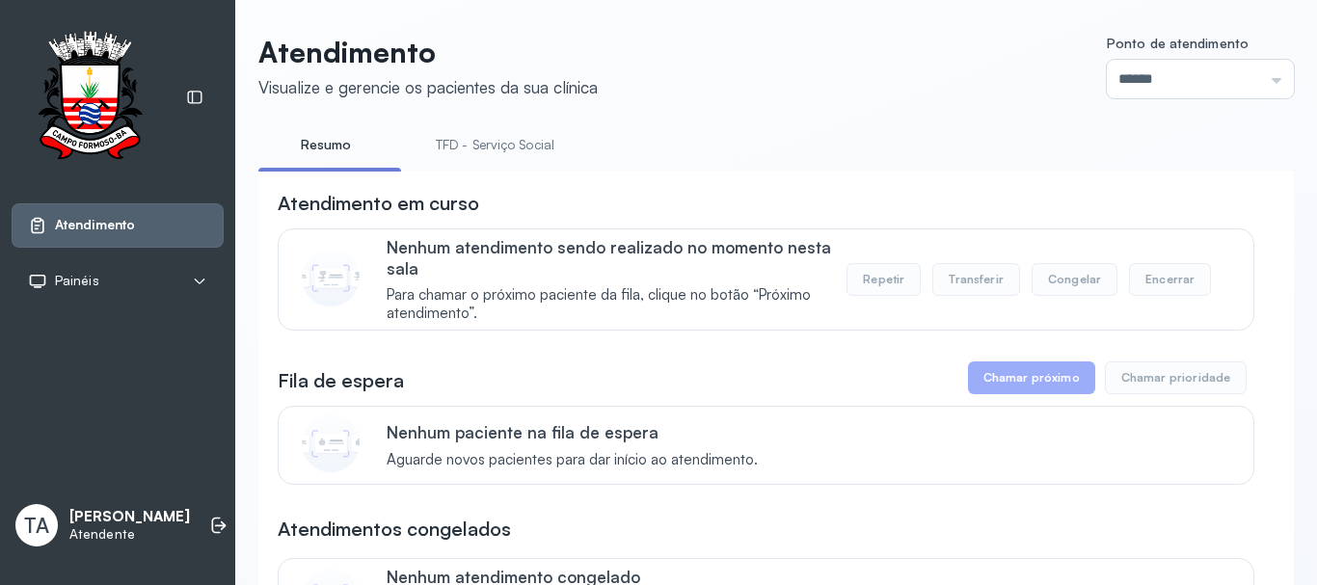
click at [491, 149] on link "TFD - Serviço Social" at bounding box center [495, 145] width 157 height 32
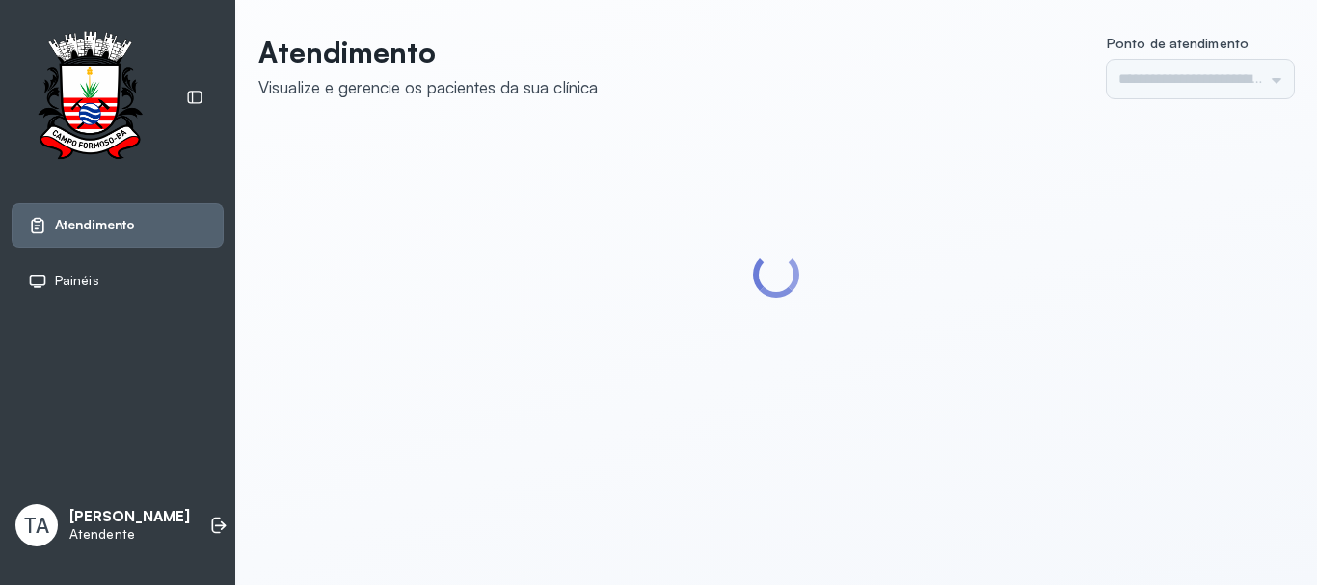
type input "******"
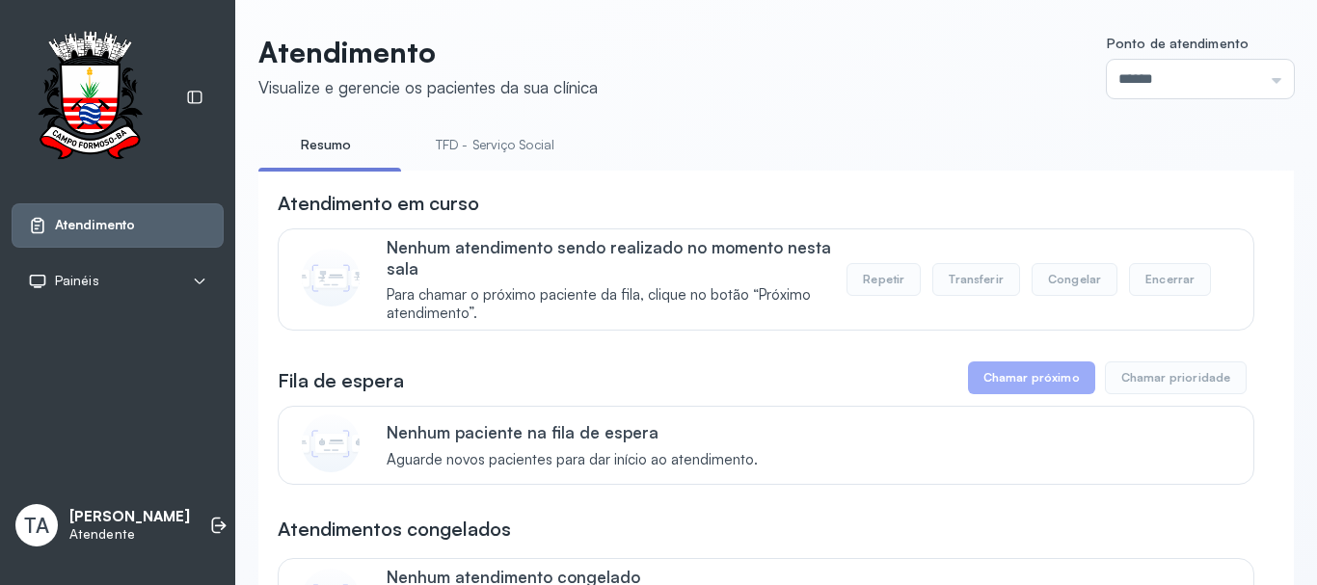
click at [439, 164] on li "TFD - Serviço Social" at bounding box center [499, 150] width 165 height 43
click at [445, 150] on link "TFD - Serviço Social" at bounding box center [495, 145] width 157 height 32
click at [349, 147] on link "Resumo" at bounding box center [325, 145] width 135 height 32
click at [503, 156] on link "TFD - Serviço Social" at bounding box center [495, 145] width 157 height 32
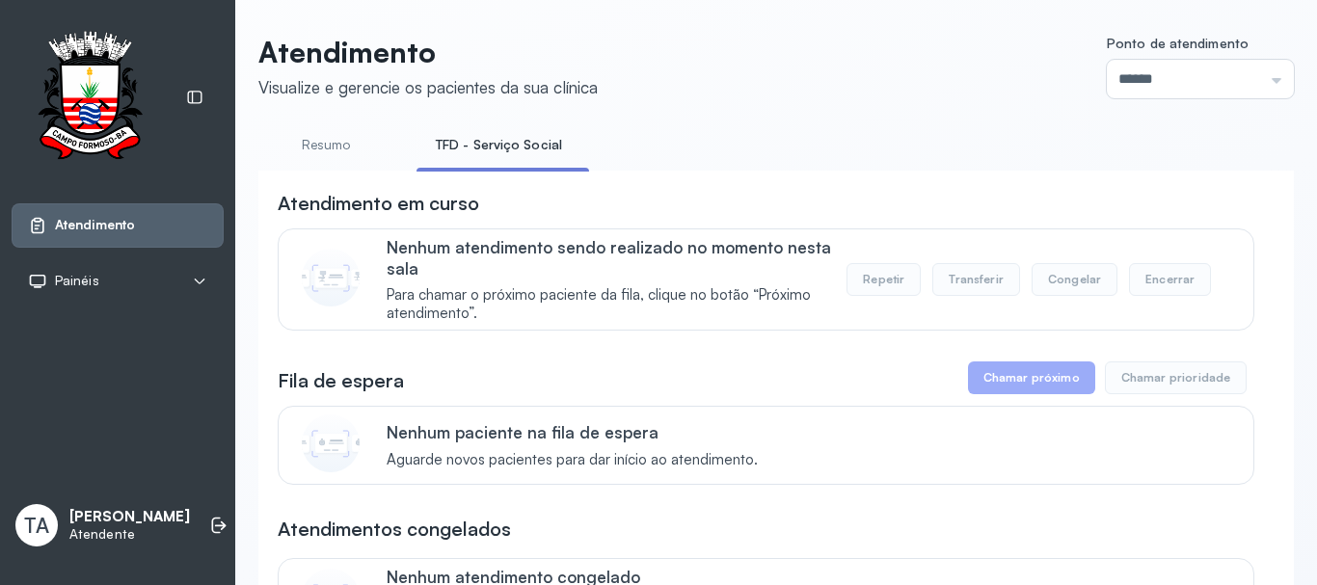
click at [321, 148] on link "Resumo" at bounding box center [325, 145] width 135 height 32
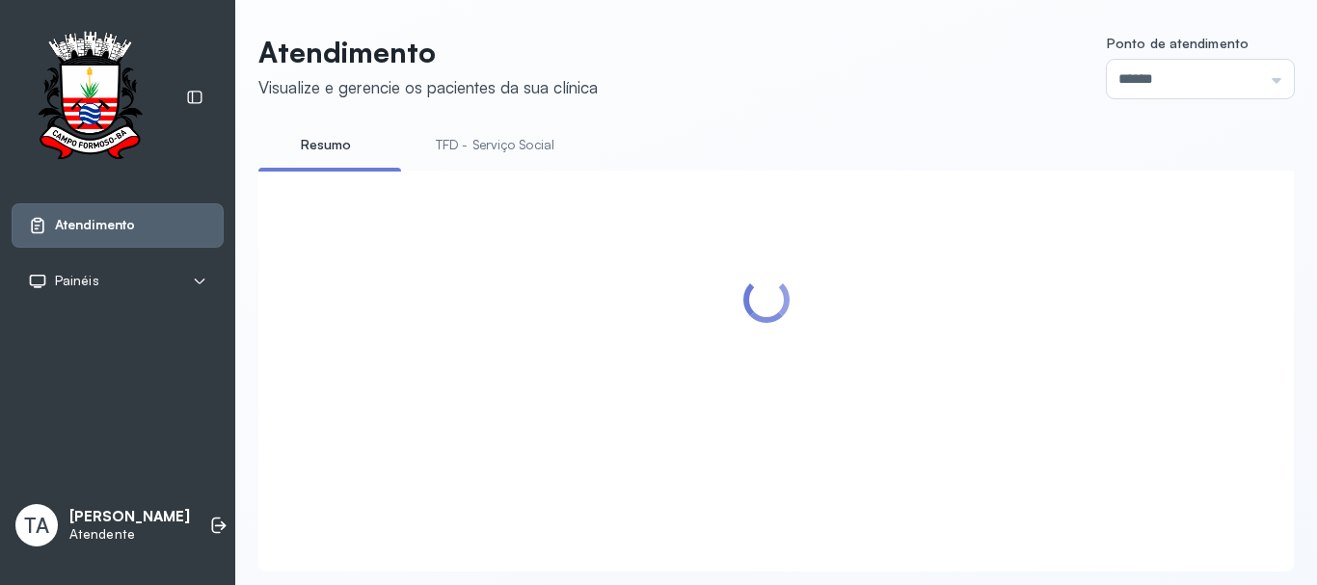
click at [474, 139] on link "TFD - Serviço Social" at bounding box center [495, 145] width 157 height 32
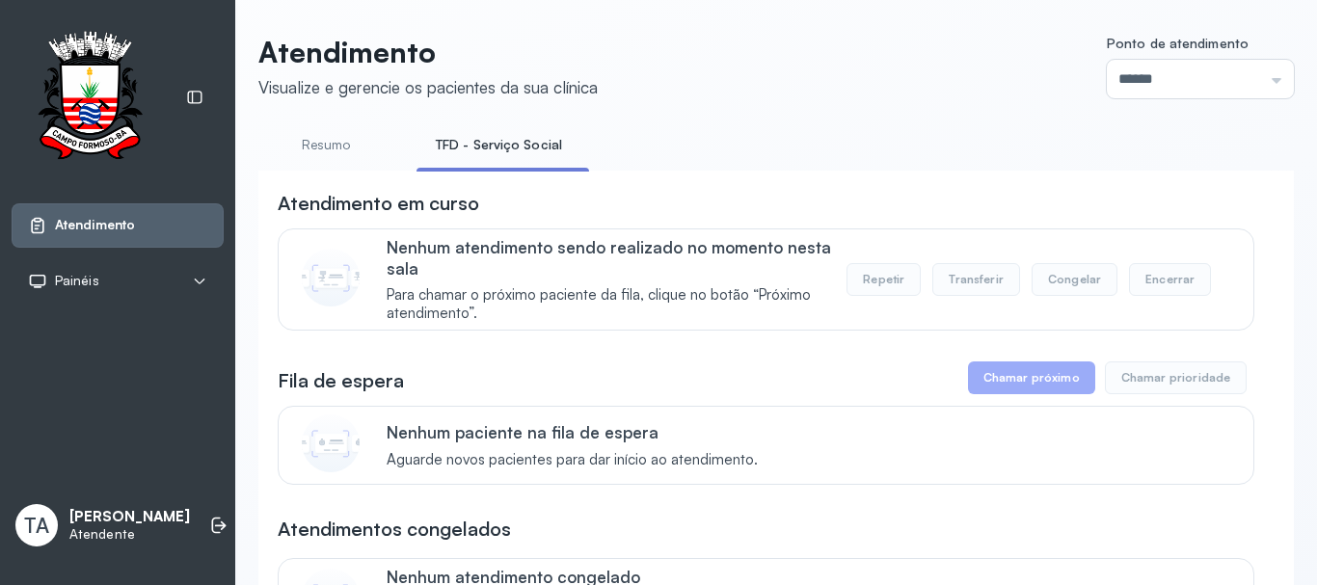
click at [500, 163] on li "TFD - Serviço Social" at bounding box center [503, 150] width 173 height 43
click at [342, 149] on link "Resumo" at bounding box center [325, 145] width 135 height 32
click at [455, 151] on link "TFD - Serviço Social" at bounding box center [495, 145] width 157 height 32
click at [356, 153] on link "Resumo" at bounding box center [325, 145] width 135 height 32
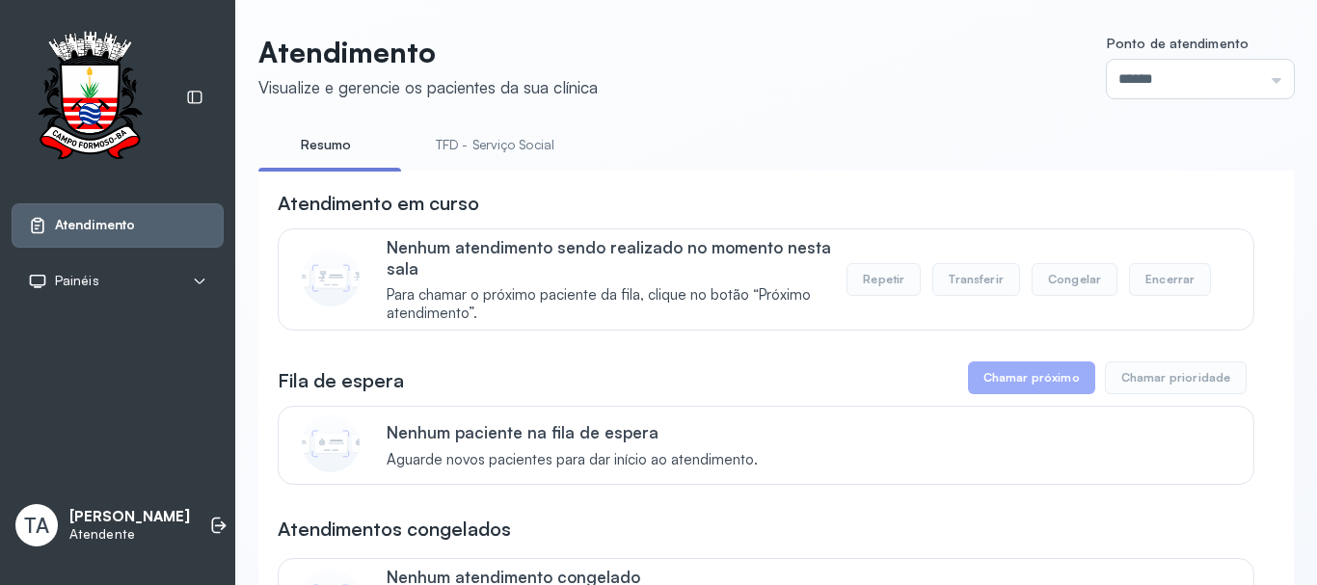
click at [526, 149] on link "TFD - Serviço Social" at bounding box center [495, 145] width 157 height 32
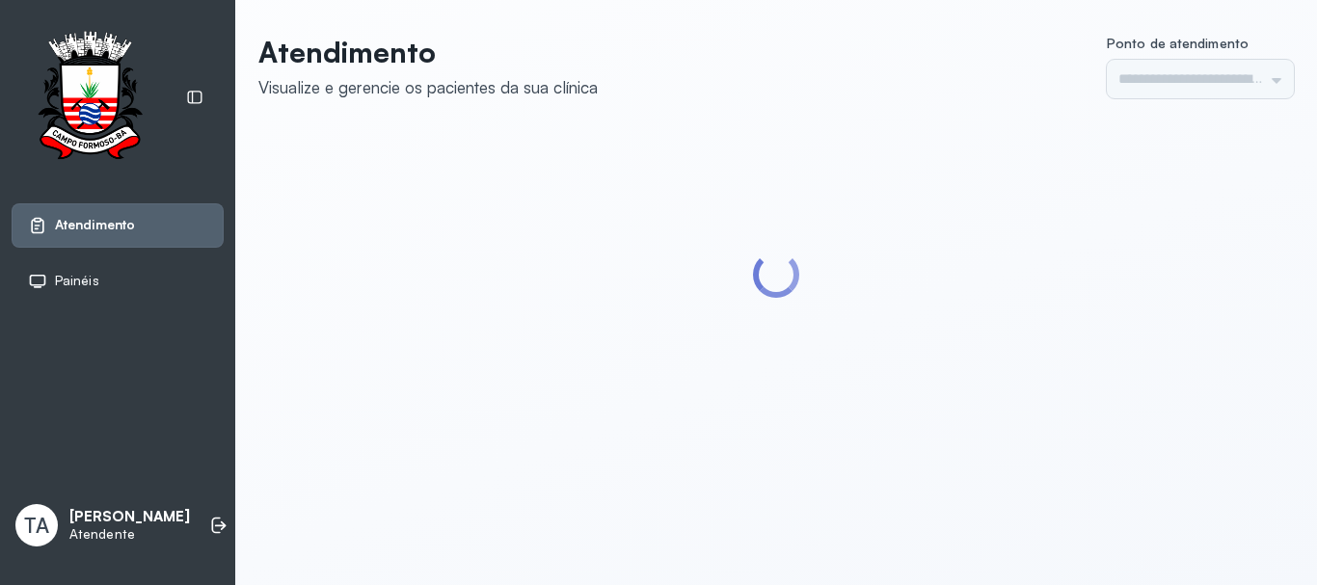
type input "******"
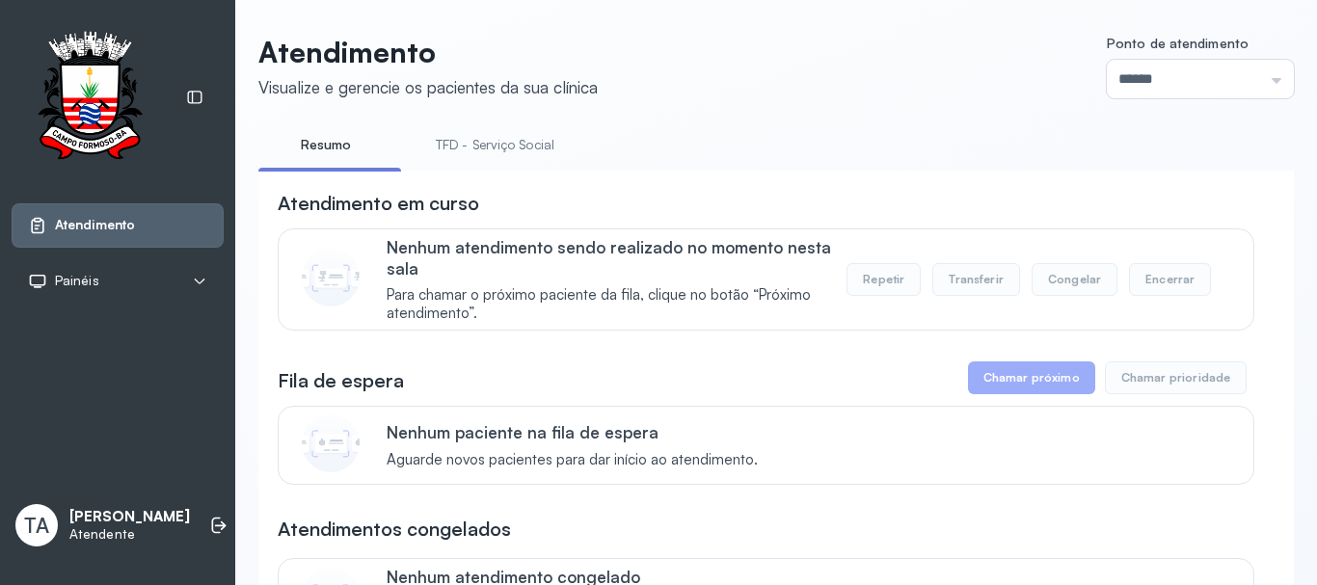
click at [482, 142] on link "TFD - Serviço Social" at bounding box center [495, 145] width 157 height 32
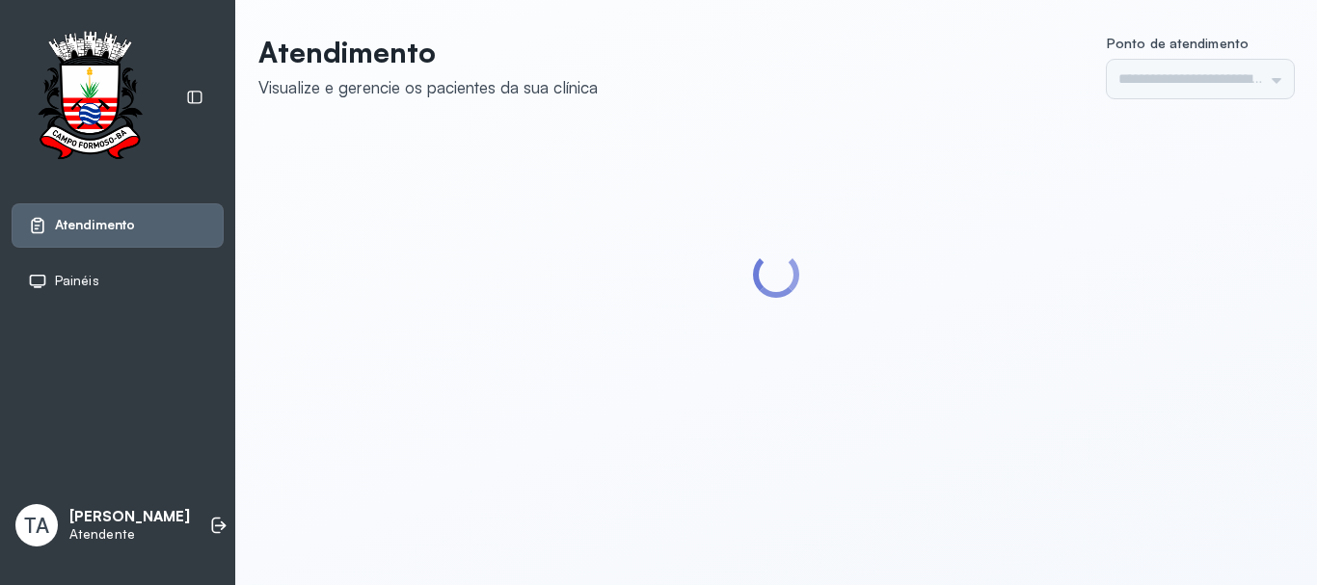
type input "******"
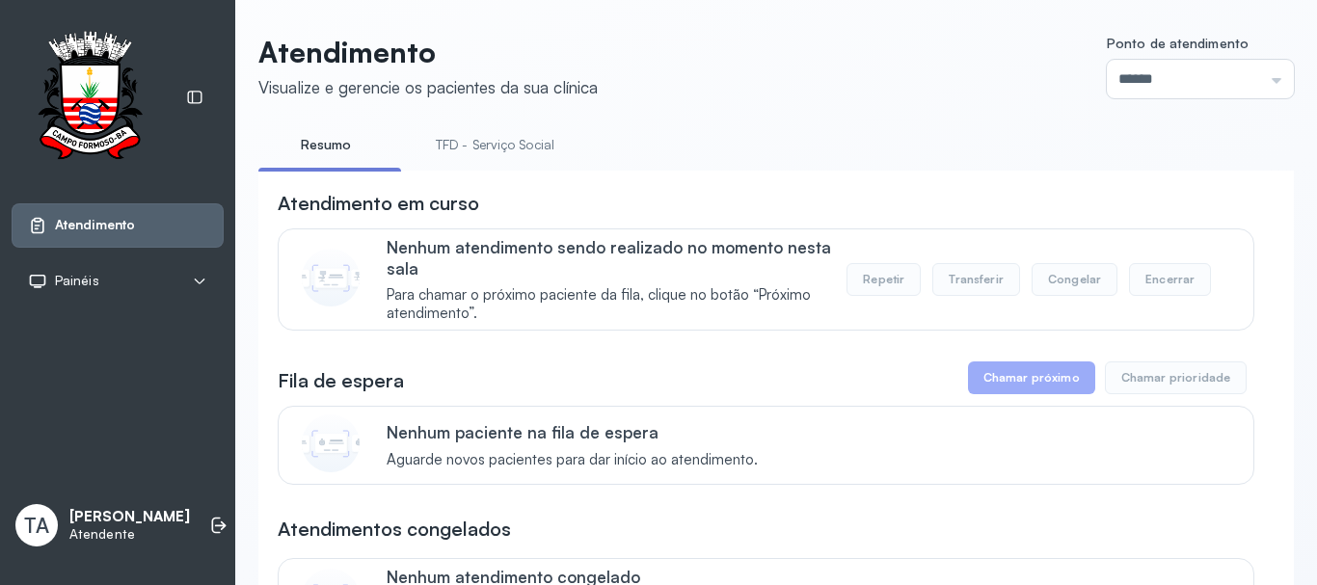
click at [451, 148] on link "TFD - Serviço Social" at bounding box center [495, 145] width 157 height 32
click at [339, 142] on link "Resumo" at bounding box center [325, 145] width 135 height 32
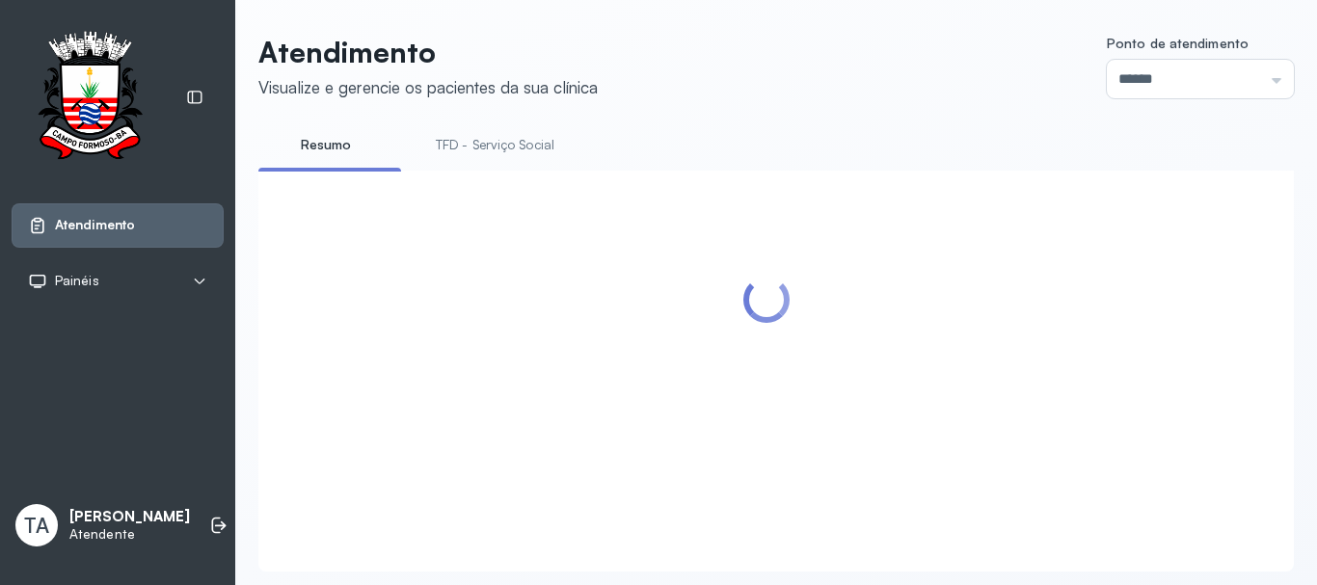
click at [533, 157] on link "TFD - Serviço Social" at bounding box center [495, 145] width 157 height 32
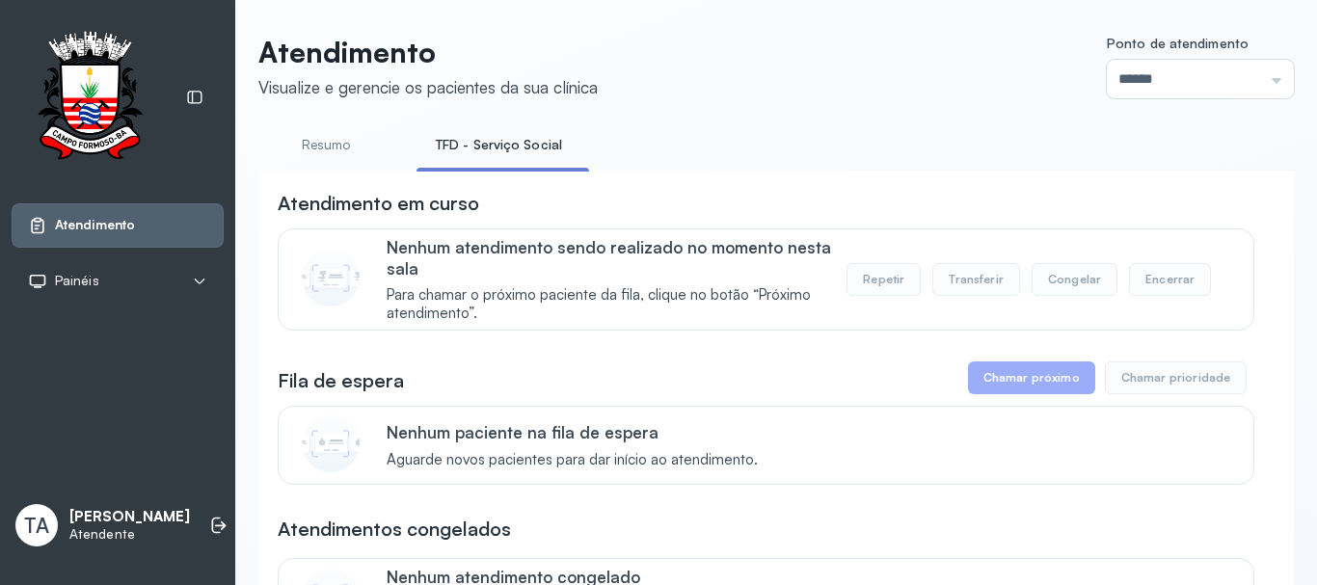
click at [331, 147] on link "Resumo" at bounding box center [325, 145] width 135 height 32
click at [512, 150] on link "TFD - Serviço Social" at bounding box center [495, 145] width 157 height 32
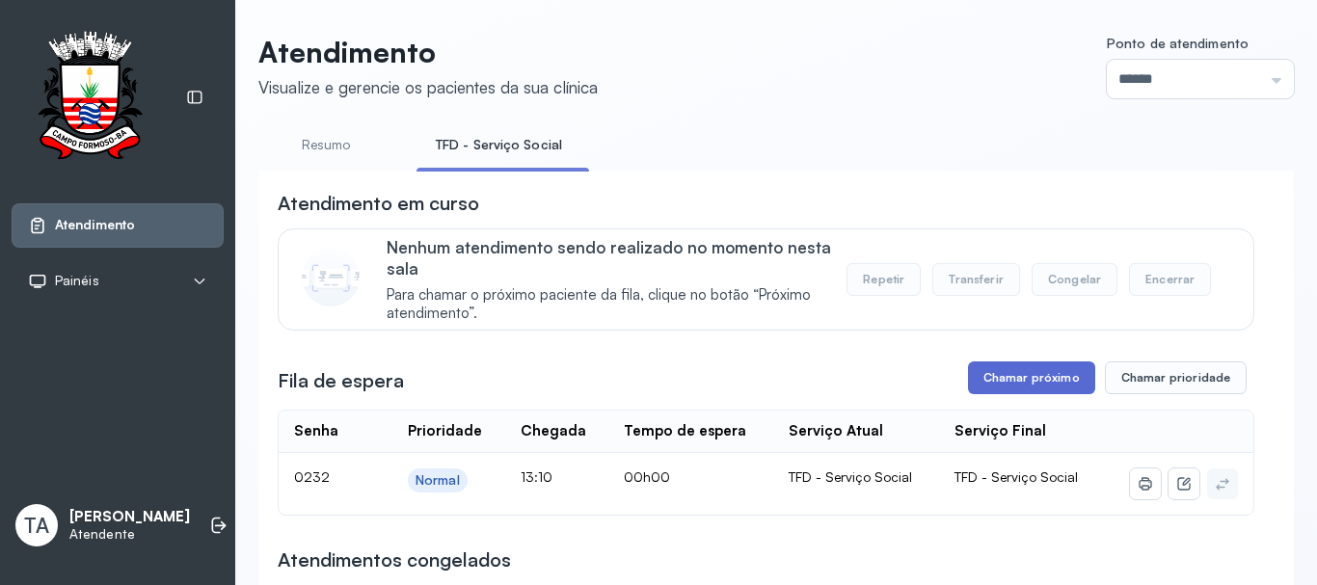
click at [1026, 391] on button "Chamar próximo" at bounding box center [1031, 378] width 127 height 33
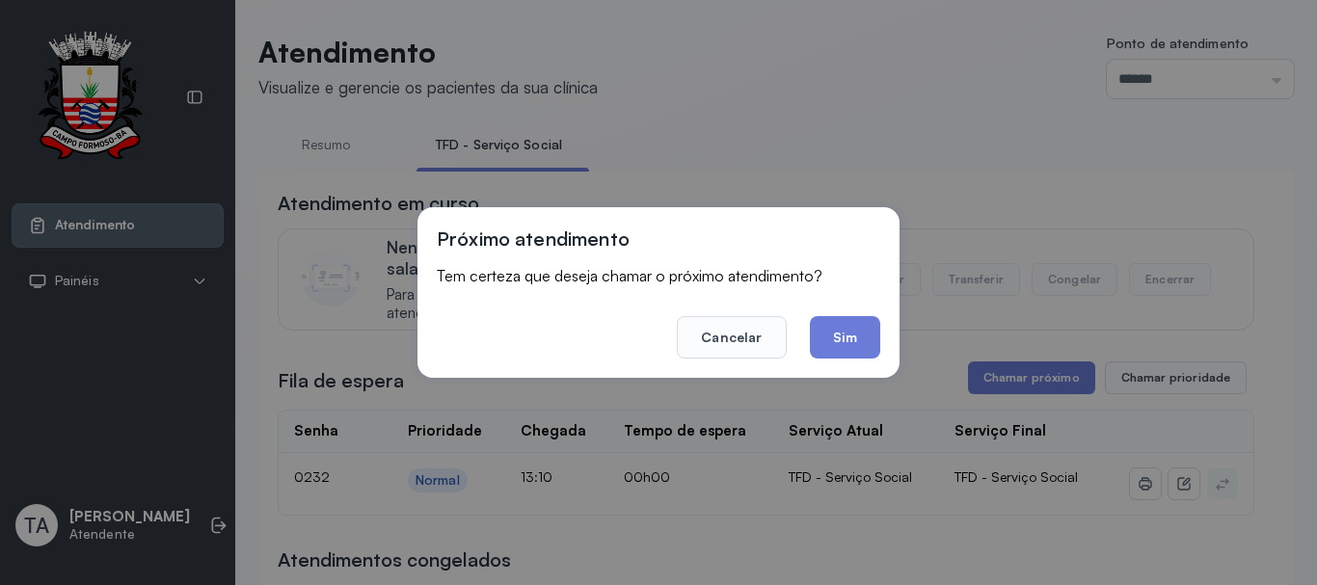
click at [893, 338] on div "Próximo atendimento Tem certeza que deseja chamar o próximo atendimento? Cancel…" at bounding box center [659, 292] width 482 height 171
click at [847, 339] on button "Sim" at bounding box center [845, 337] width 70 height 42
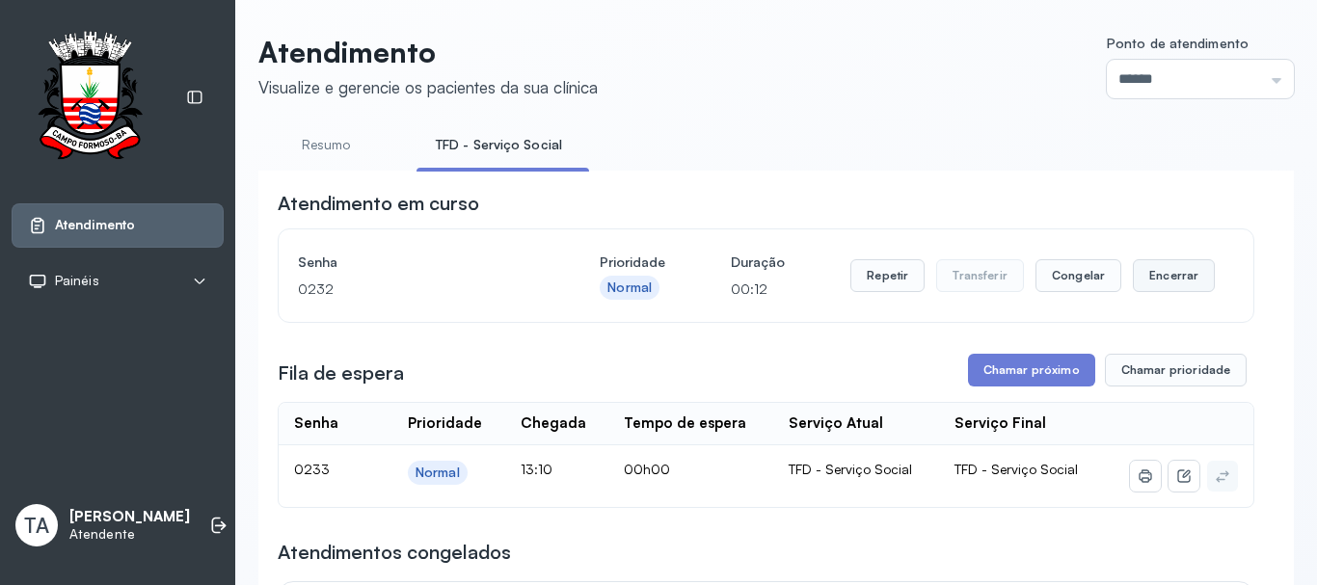
click at [1138, 290] on button "Encerrar" at bounding box center [1174, 275] width 82 height 33
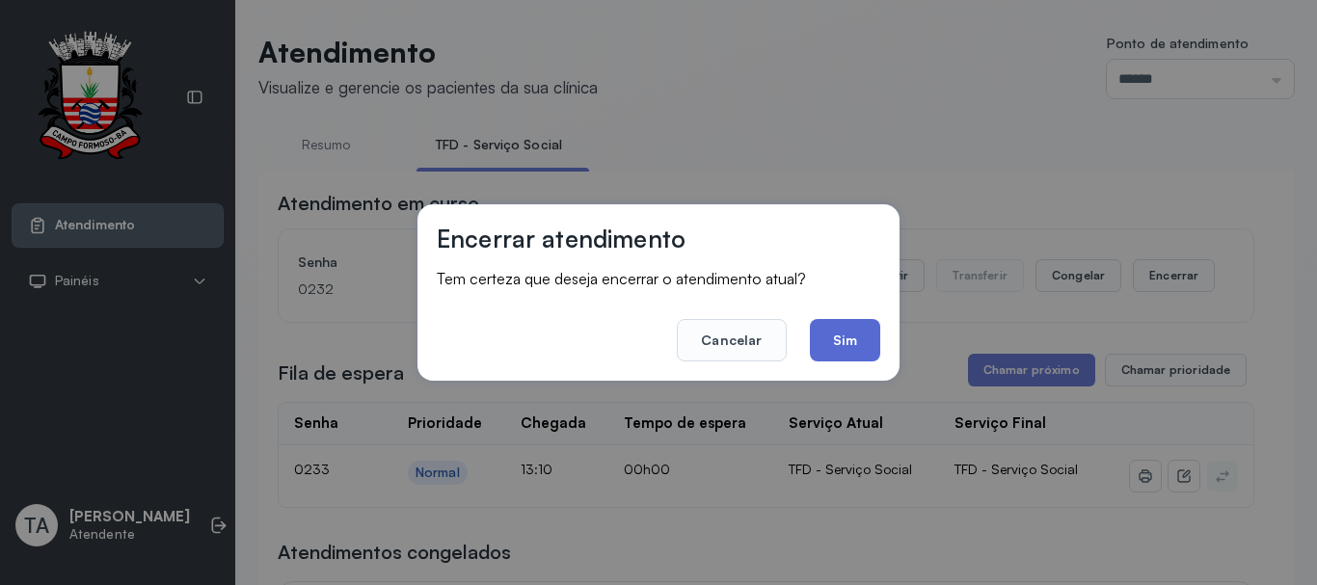
click at [827, 341] on button "Sim" at bounding box center [845, 340] width 70 height 42
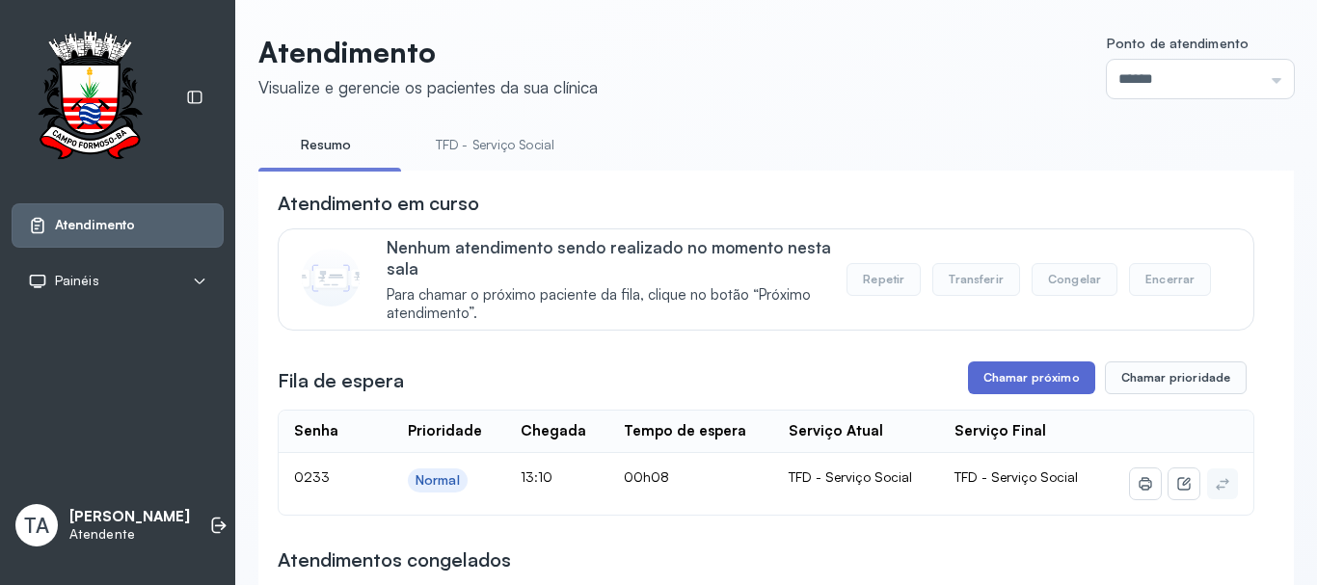
click at [977, 394] on button "Chamar próximo" at bounding box center [1031, 378] width 127 height 33
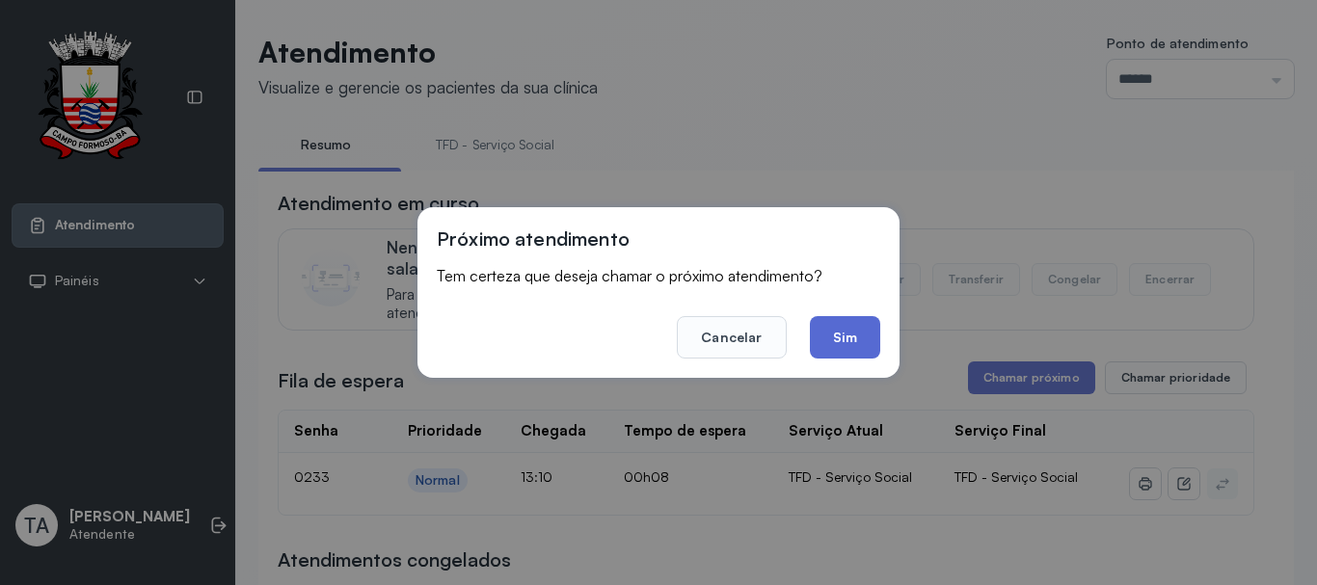
click at [813, 325] on button "Sim" at bounding box center [845, 337] width 70 height 42
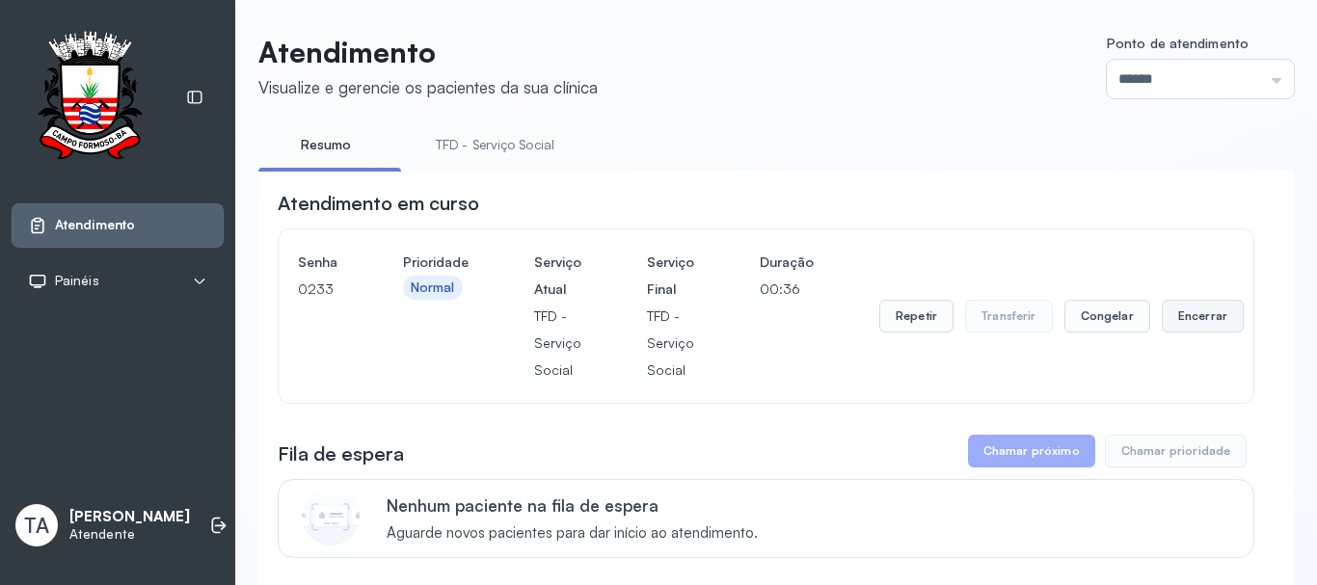
click at [1162, 321] on button "Encerrar" at bounding box center [1203, 316] width 82 height 33
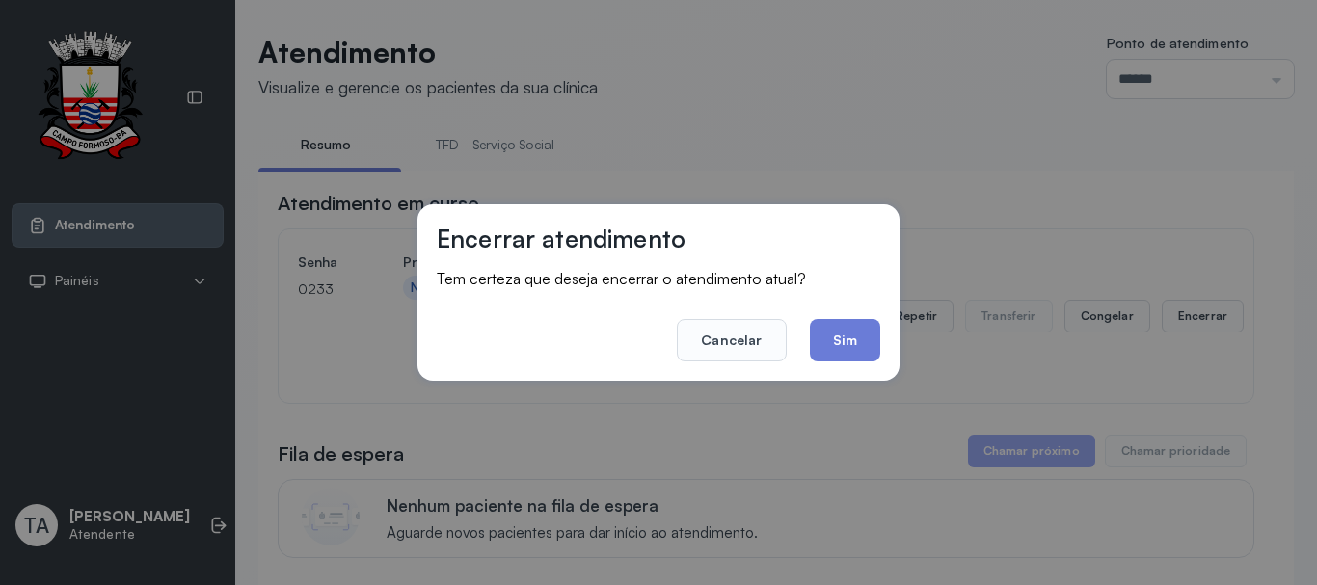
click at [887, 336] on div "Encerrar atendimento Tem certeza que deseja encerrar o atendimento atual? Cance…" at bounding box center [659, 292] width 482 height 176
click at [869, 347] on button "Sim" at bounding box center [845, 340] width 70 height 42
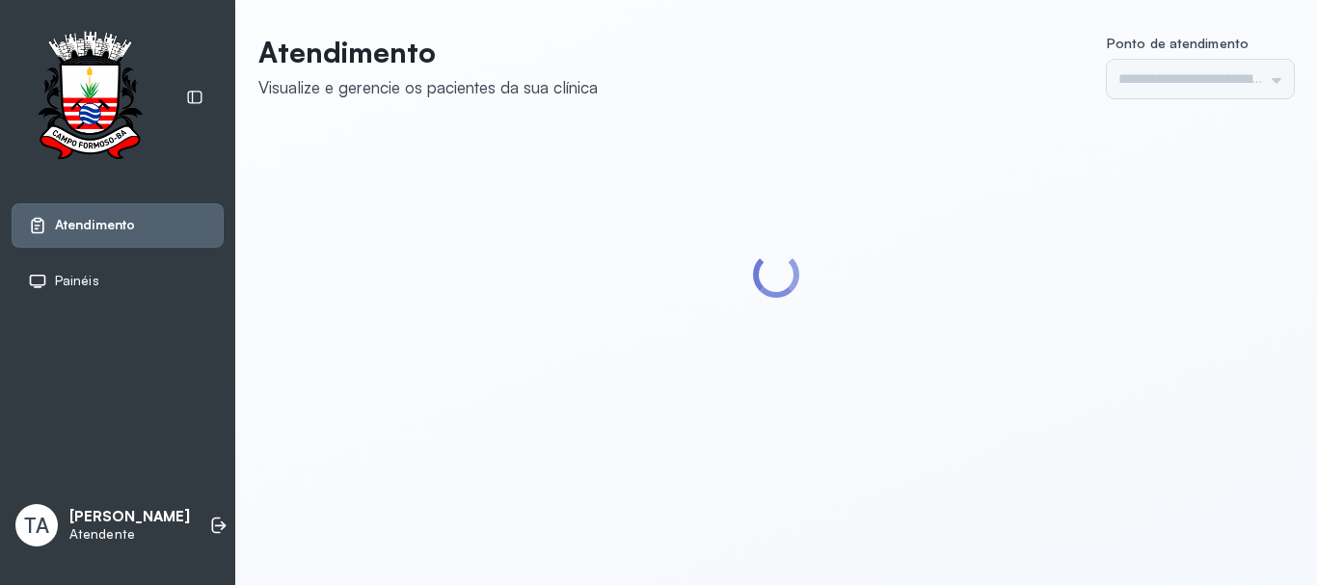
type input "******"
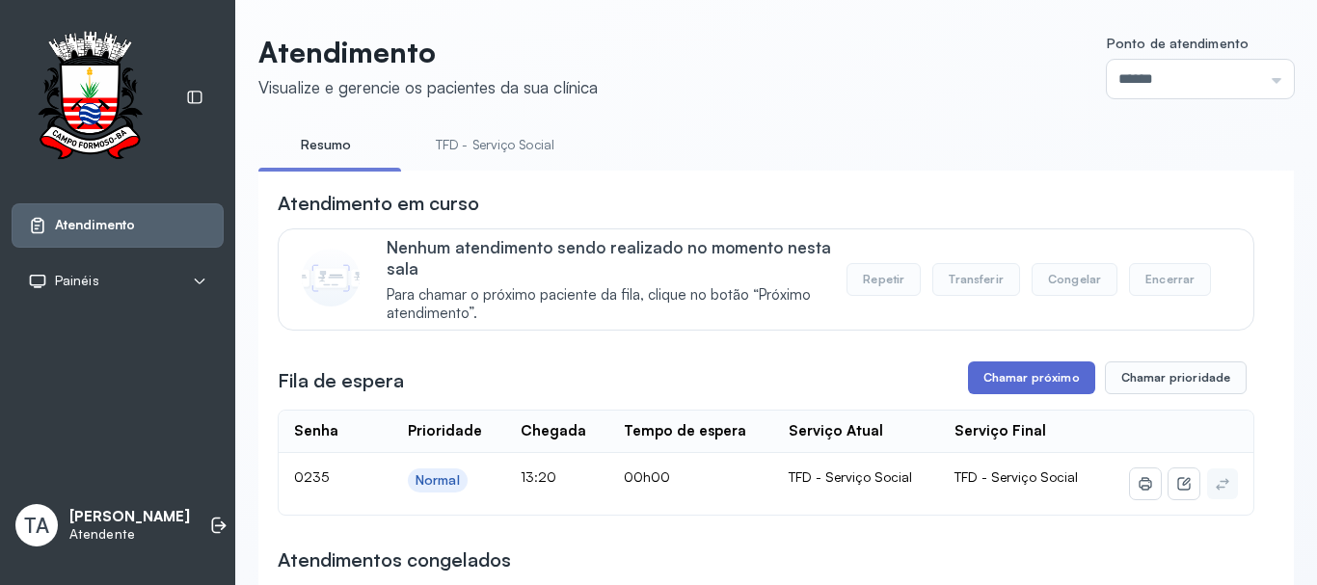
click at [1002, 368] on button "Chamar próximo" at bounding box center [1031, 378] width 127 height 33
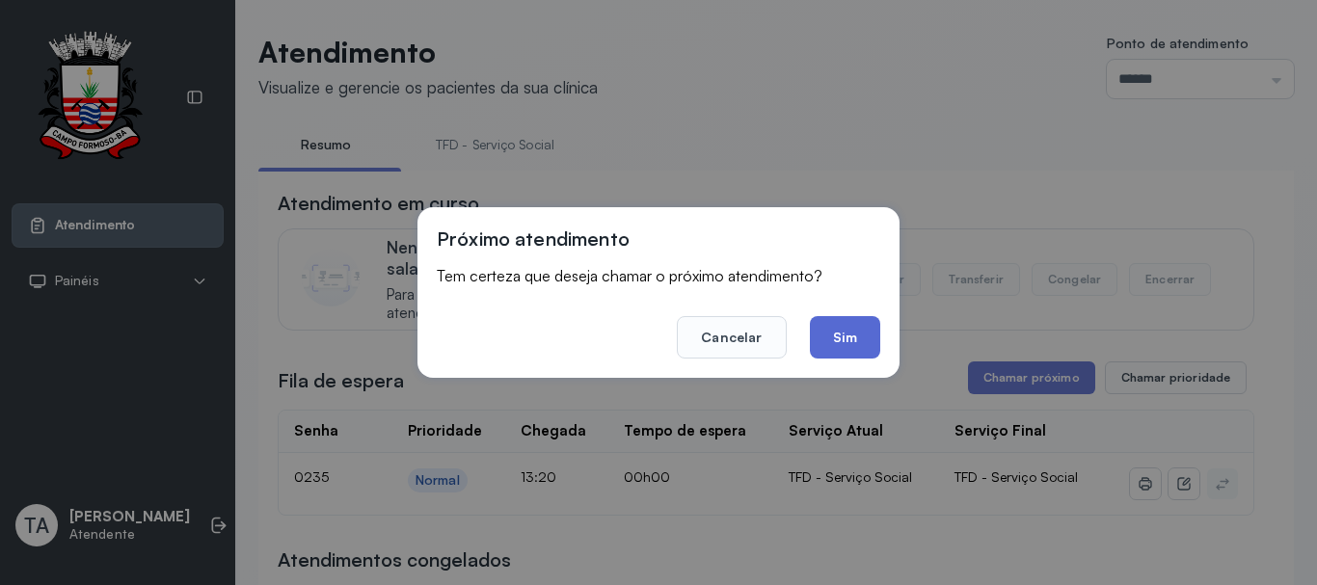
click at [863, 338] on button "Sim" at bounding box center [845, 337] width 70 height 42
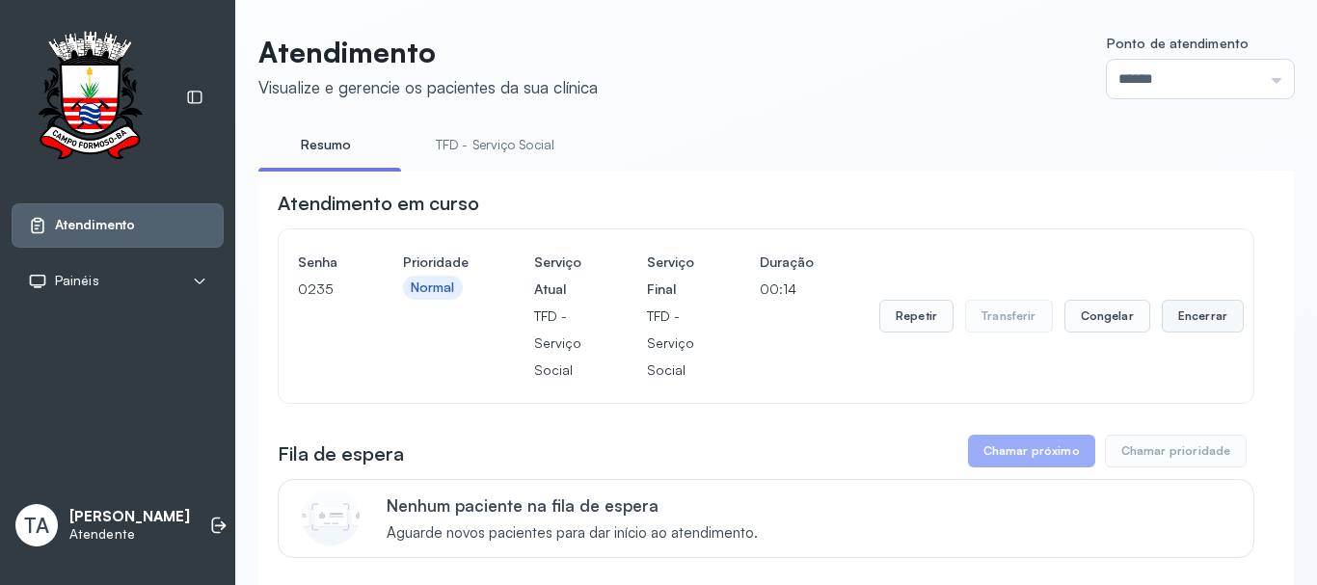
click at [1170, 323] on button "Encerrar" at bounding box center [1203, 316] width 82 height 33
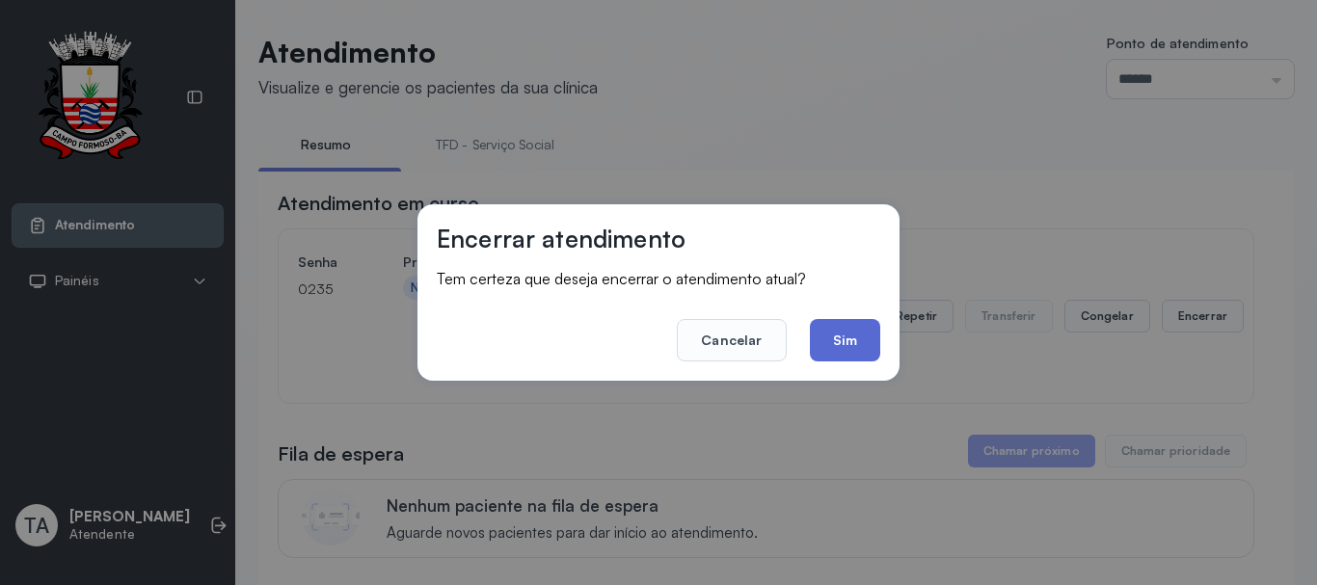
click at [851, 347] on button "Sim" at bounding box center [845, 340] width 70 height 42
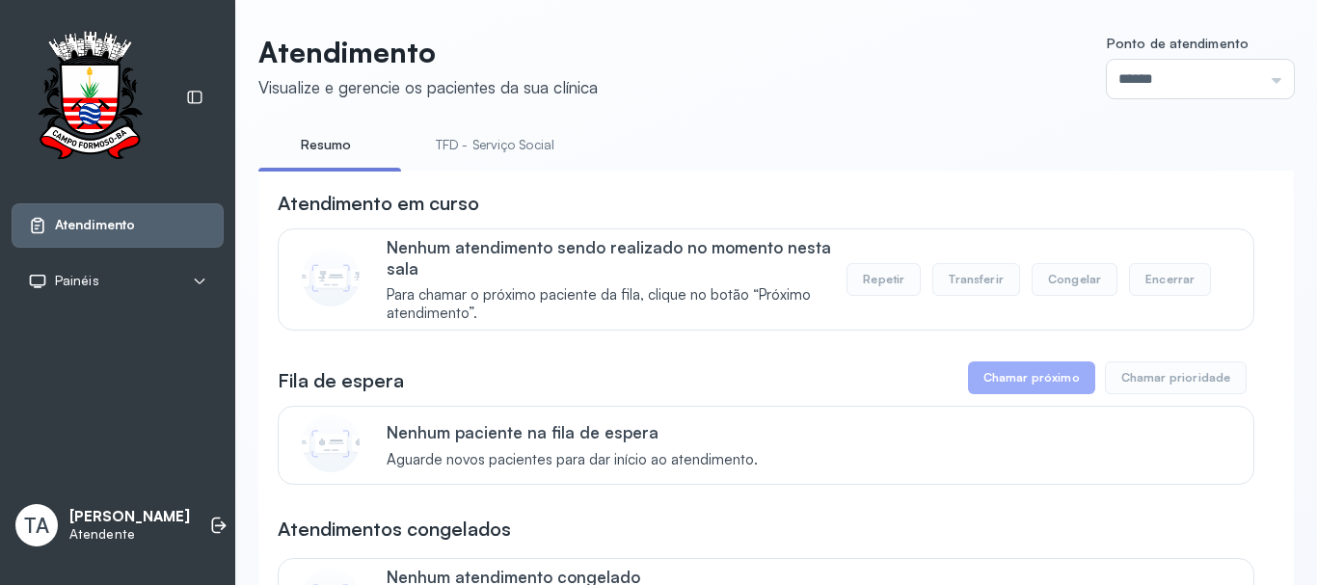
click at [441, 151] on link "TFD - Serviço Social" at bounding box center [495, 145] width 157 height 32
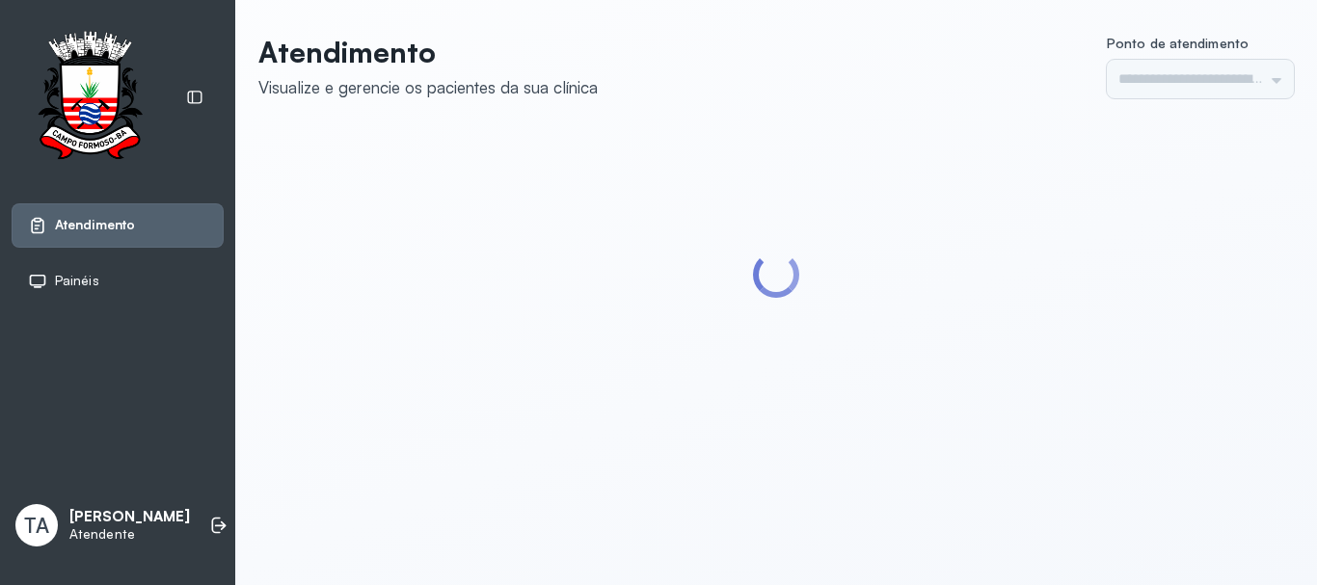
type input "******"
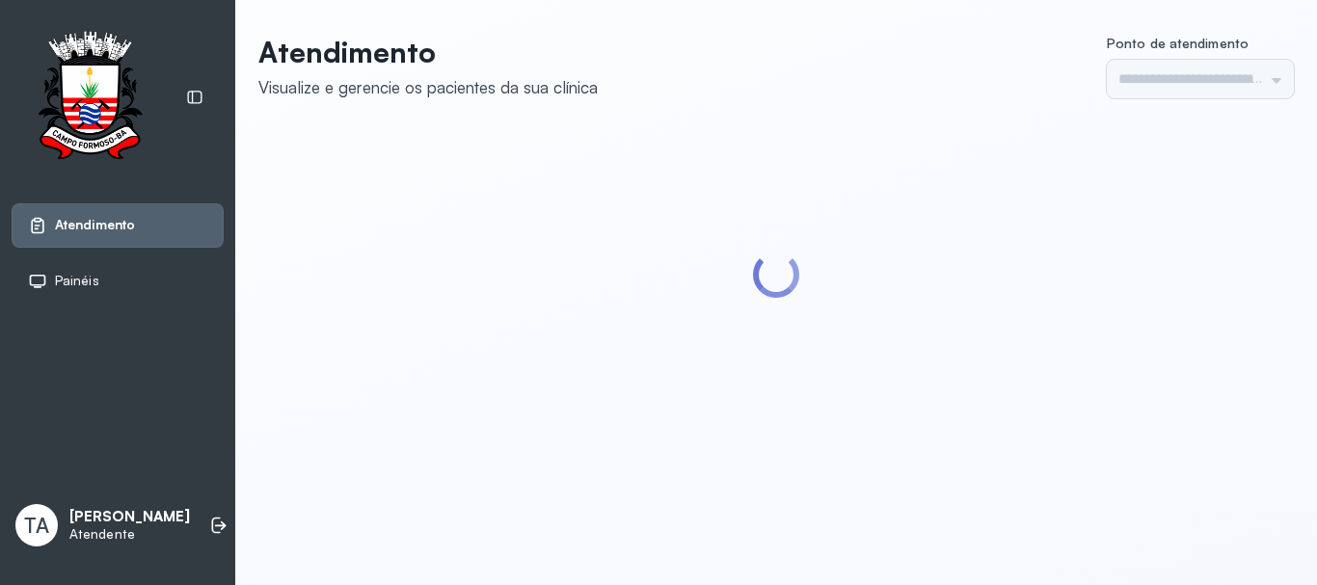
type input "******"
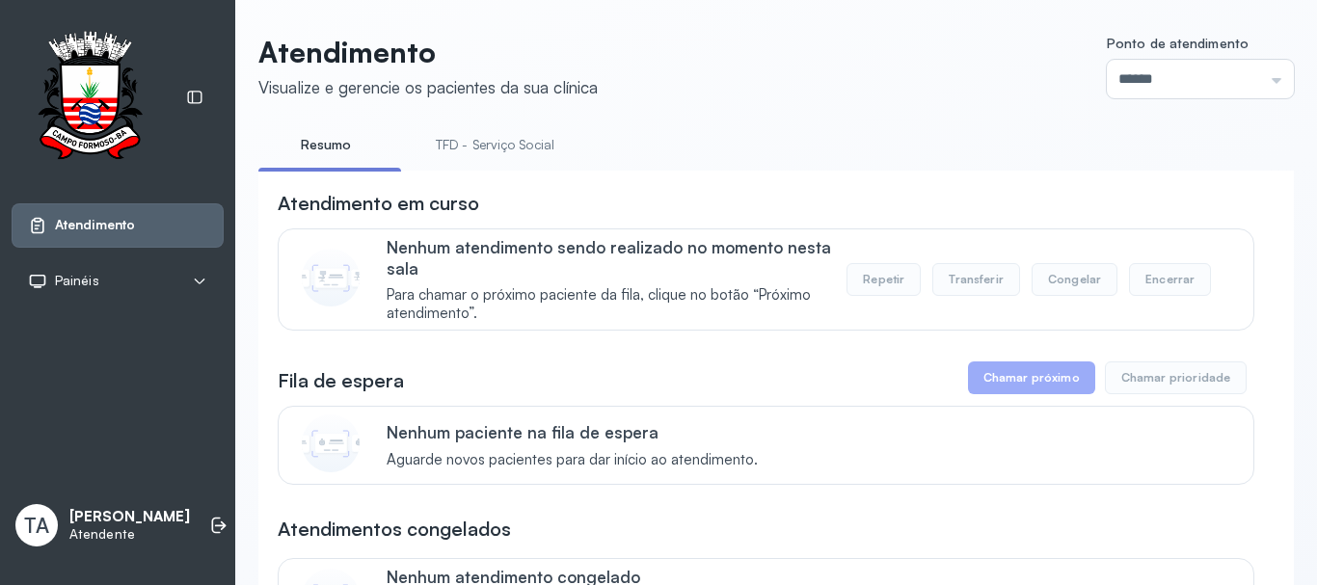
click at [511, 146] on link "TFD - Serviço Social" at bounding box center [495, 145] width 157 height 32
click at [352, 150] on link "Resumo" at bounding box center [325, 145] width 135 height 32
click at [469, 150] on link "TFD - Serviço Social" at bounding box center [495, 145] width 157 height 32
click at [315, 149] on link "Resumo" at bounding box center [325, 145] width 135 height 32
click at [554, 144] on link "TFD - Serviço Social" at bounding box center [495, 145] width 157 height 32
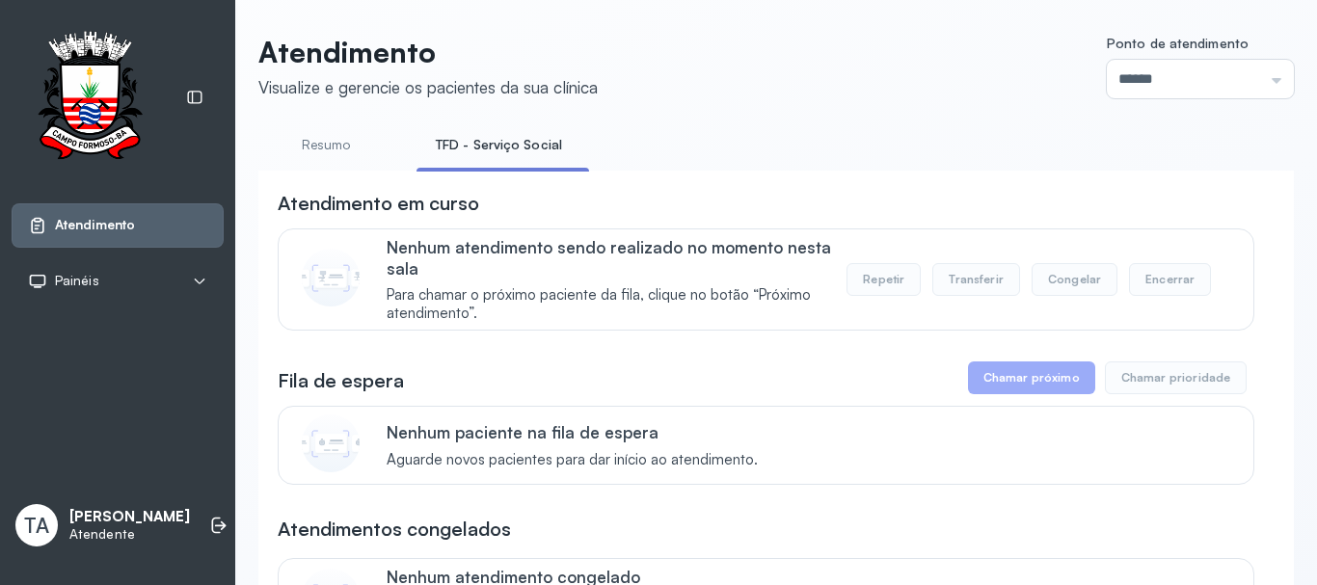
click at [327, 138] on link "Resumo" at bounding box center [325, 145] width 135 height 32
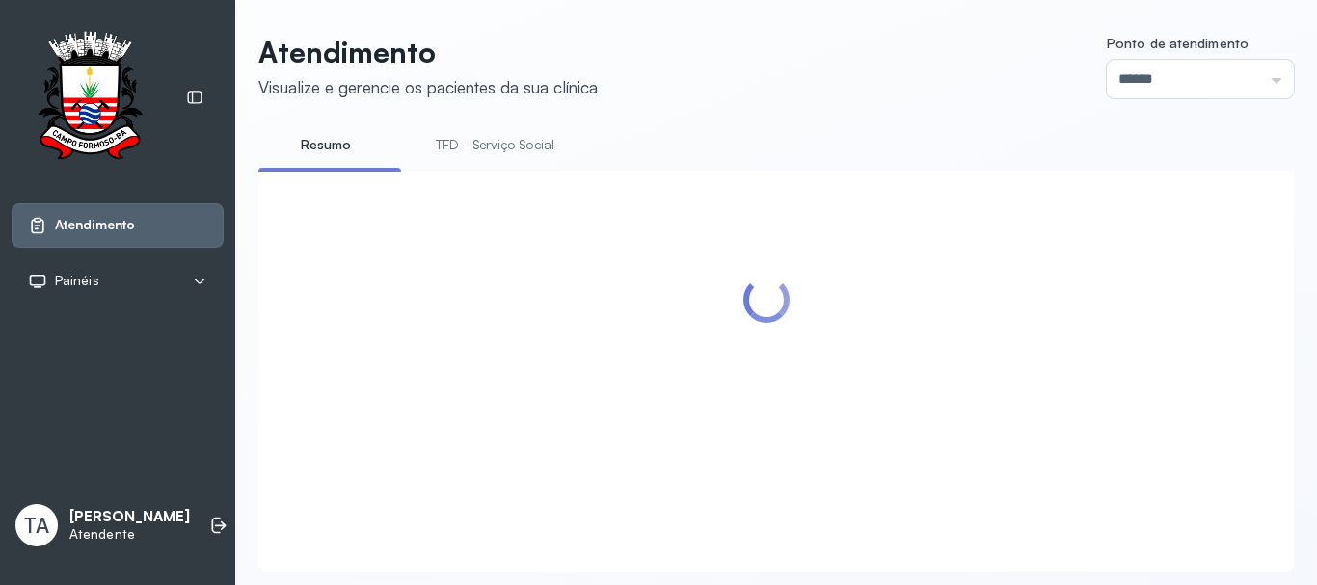
click at [499, 145] on link "TFD - Serviço Social" at bounding box center [495, 145] width 157 height 32
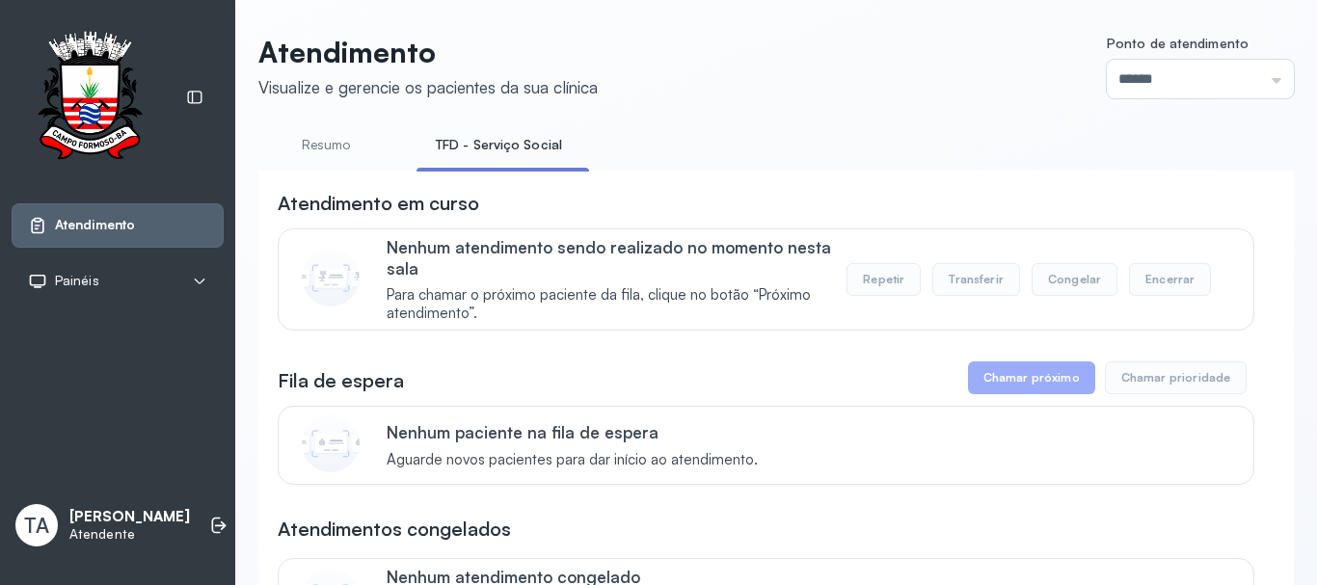
click at [337, 152] on link "Resumo" at bounding box center [325, 145] width 135 height 32
click at [494, 149] on link "TFD - Serviço Social" at bounding box center [495, 145] width 157 height 32
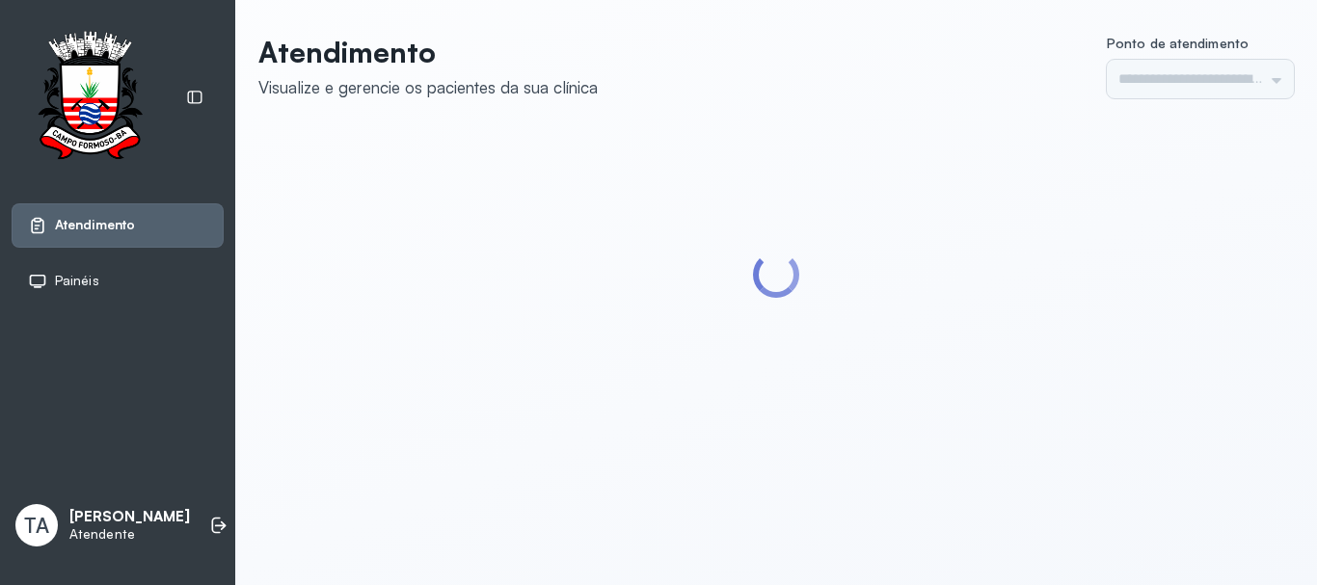
type input "******"
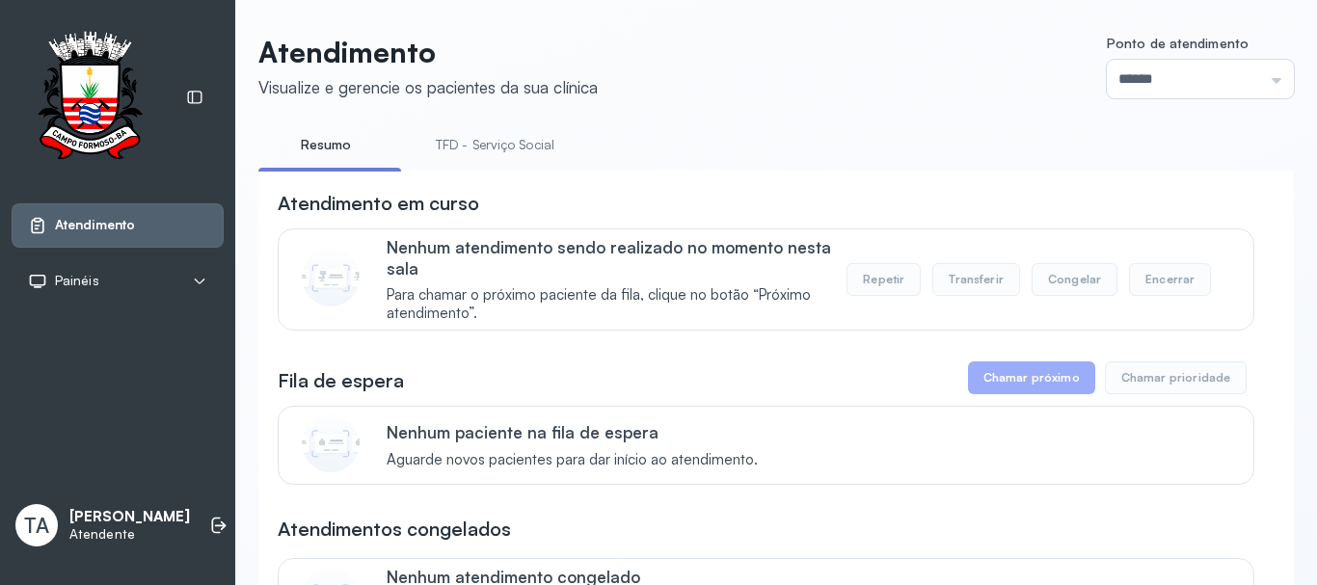
click at [470, 137] on link "TFD - Serviço Social" at bounding box center [495, 145] width 157 height 32
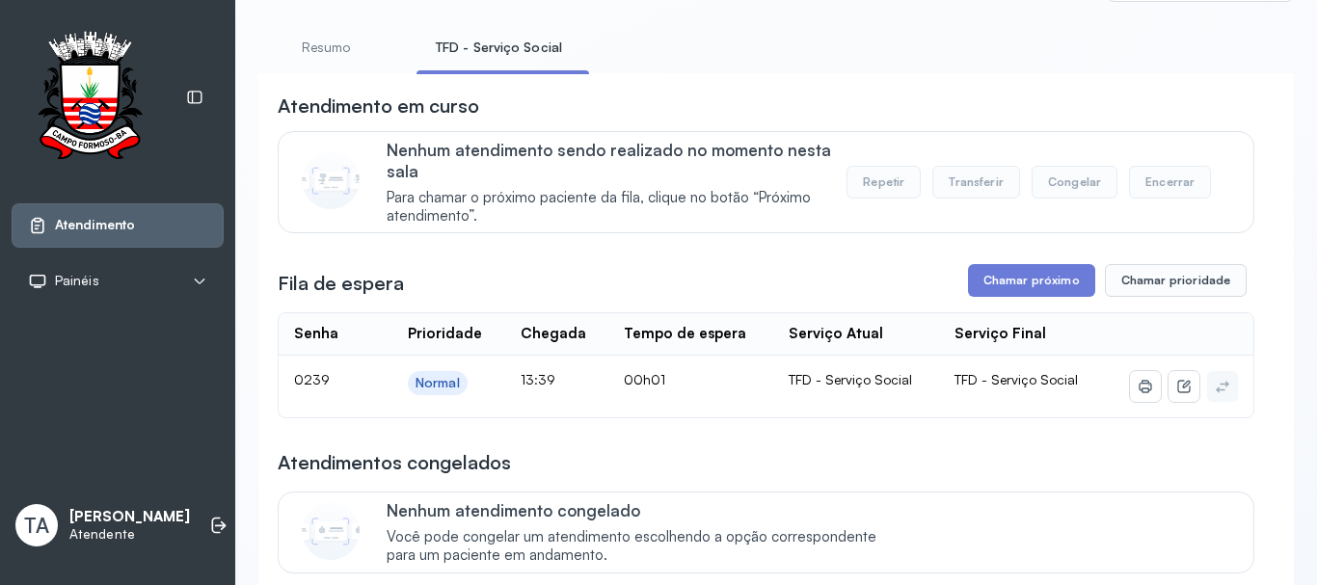
scroll to position [193, 0]
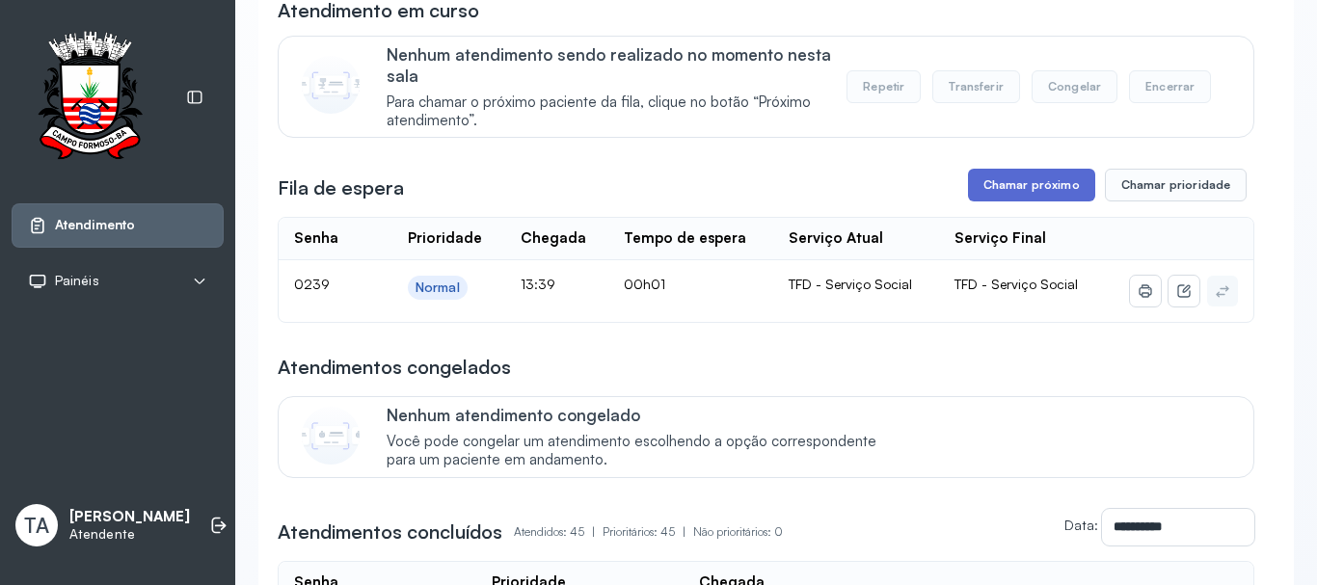
click at [1058, 199] on button "Chamar próximo" at bounding box center [1031, 185] width 127 height 33
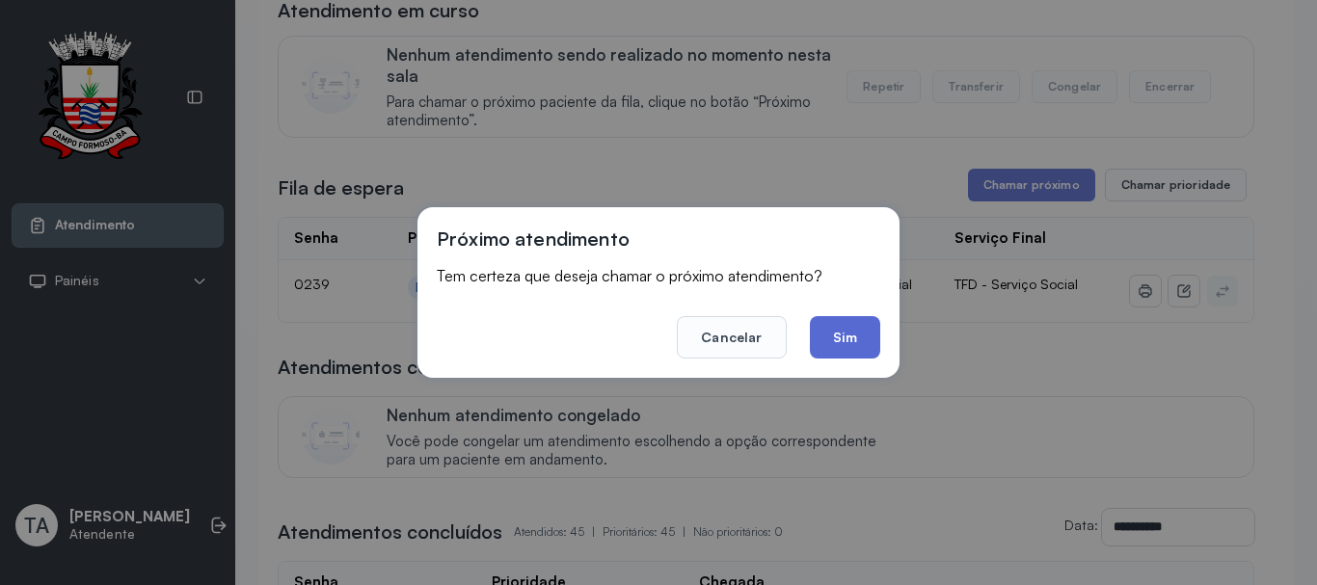
click at [816, 318] on button "Sim" at bounding box center [845, 337] width 70 height 42
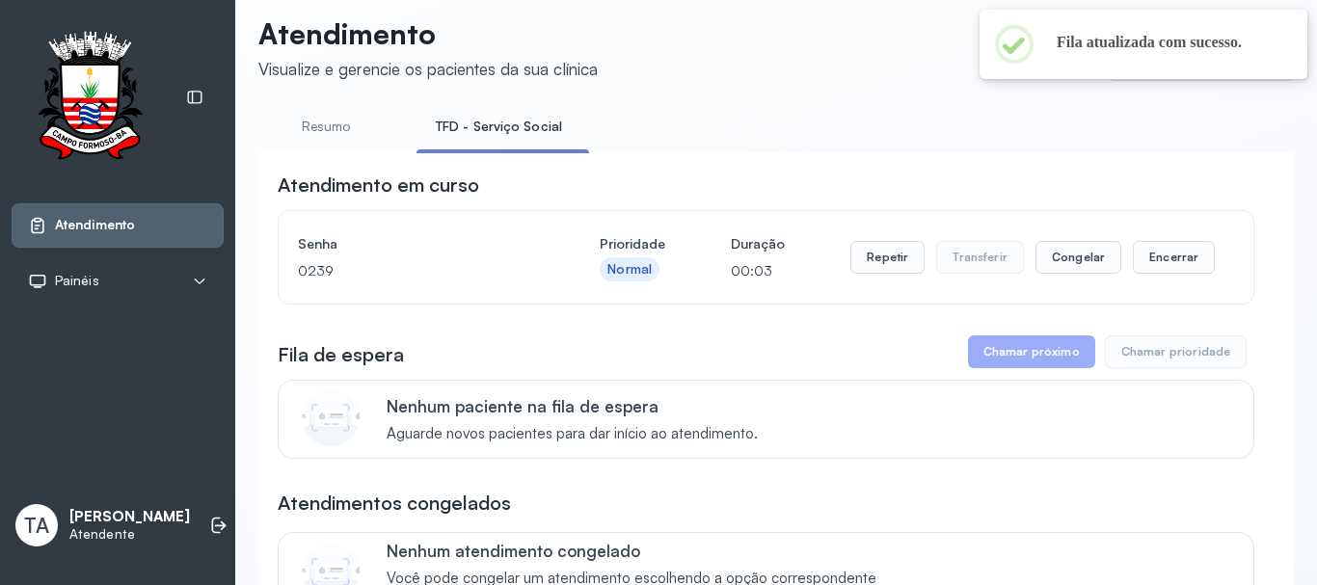
scroll to position [0, 0]
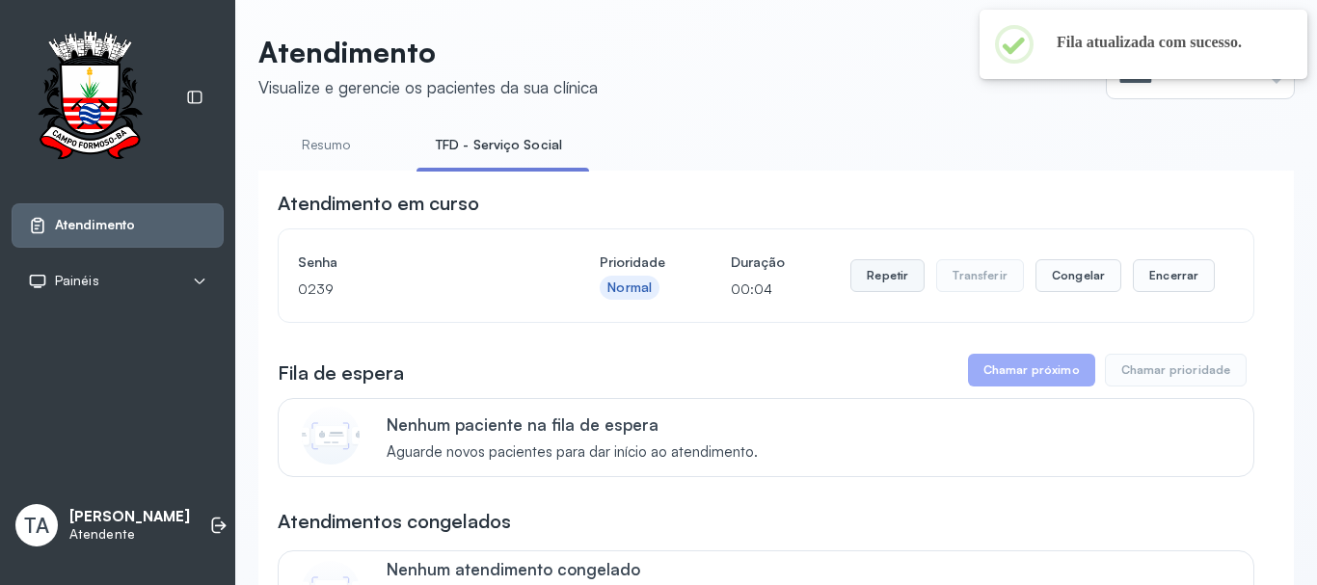
click at [892, 278] on button "Repetir" at bounding box center [888, 275] width 74 height 33
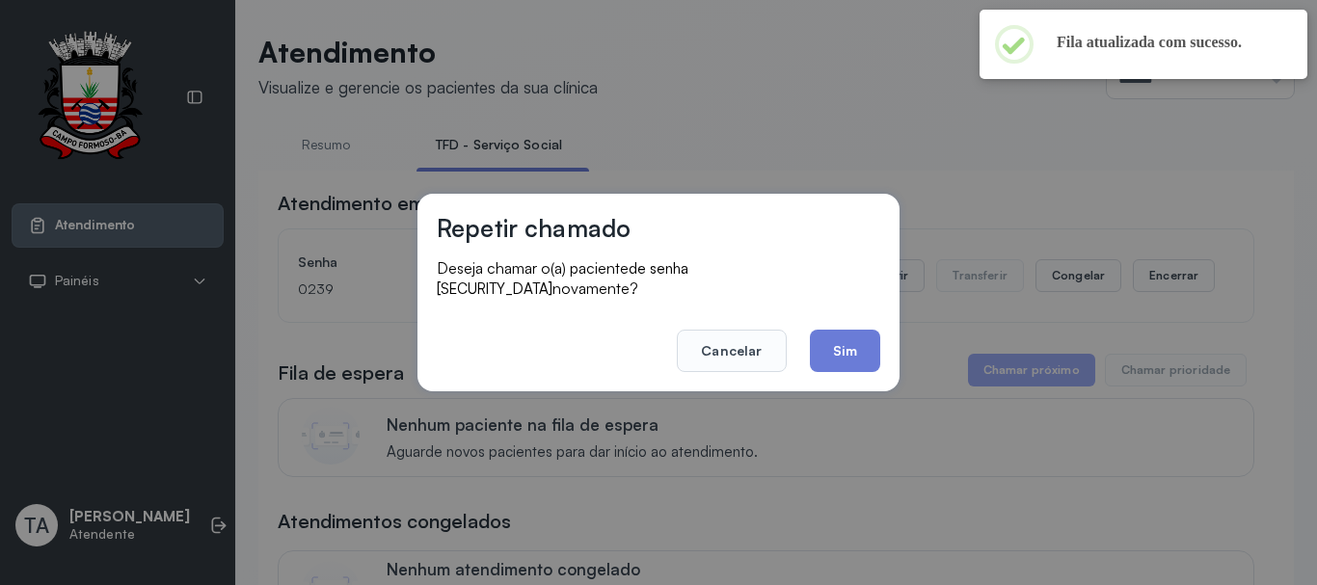
click at [880, 356] on div "Repetir chamado Deseja chamar o(a) paciente de senha 0239 novamente? Cancelar S…" at bounding box center [659, 293] width 482 height 198
click at [872, 356] on button "Sim" at bounding box center [845, 351] width 70 height 42
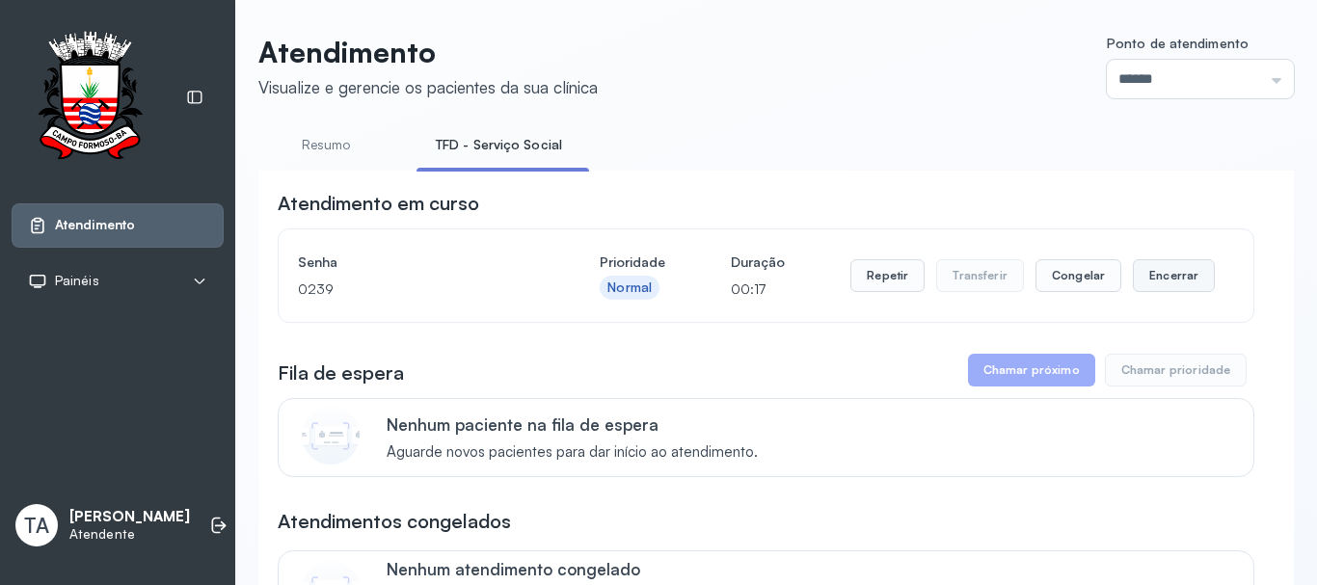
click at [1134, 280] on button "Encerrar" at bounding box center [1174, 275] width 82 height 33
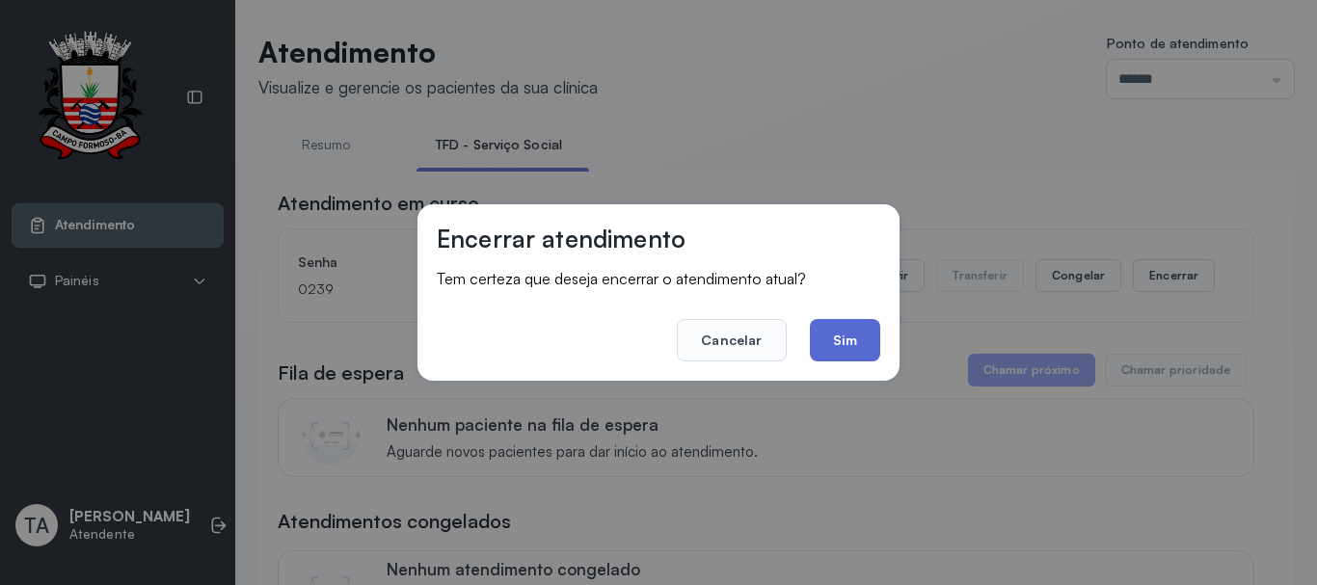
click at [827, 352] on button "Sim" at bounding box center [845, 340] width 70 height 42
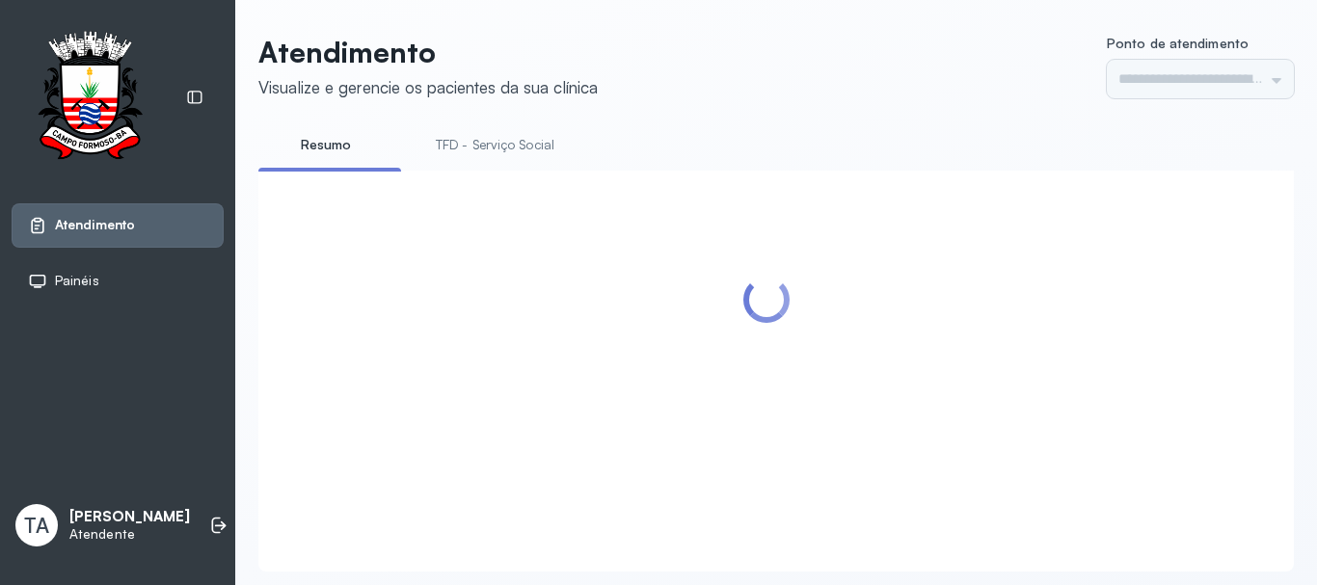
type input "******"
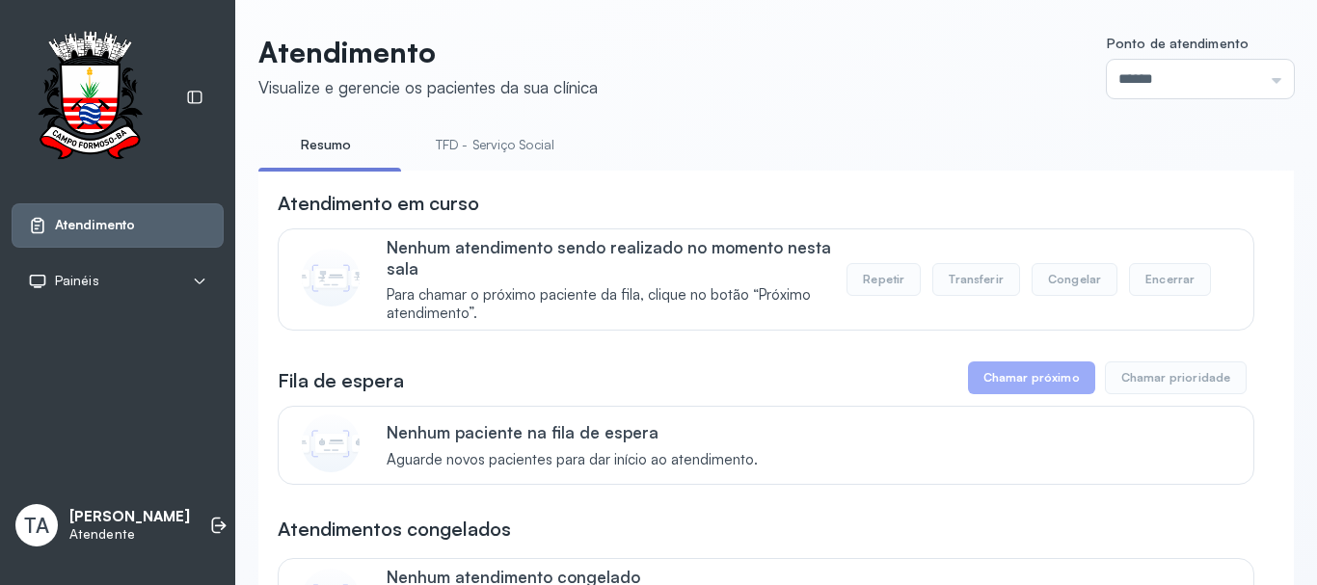
click at [513, 150] on link "TFD - Serviço Social" at bounding box center [495, 145] width 157 height 32
click at [500, 131] on link "TFD - Serviço Social" at bounding box center [495, 145] width 157 height 32
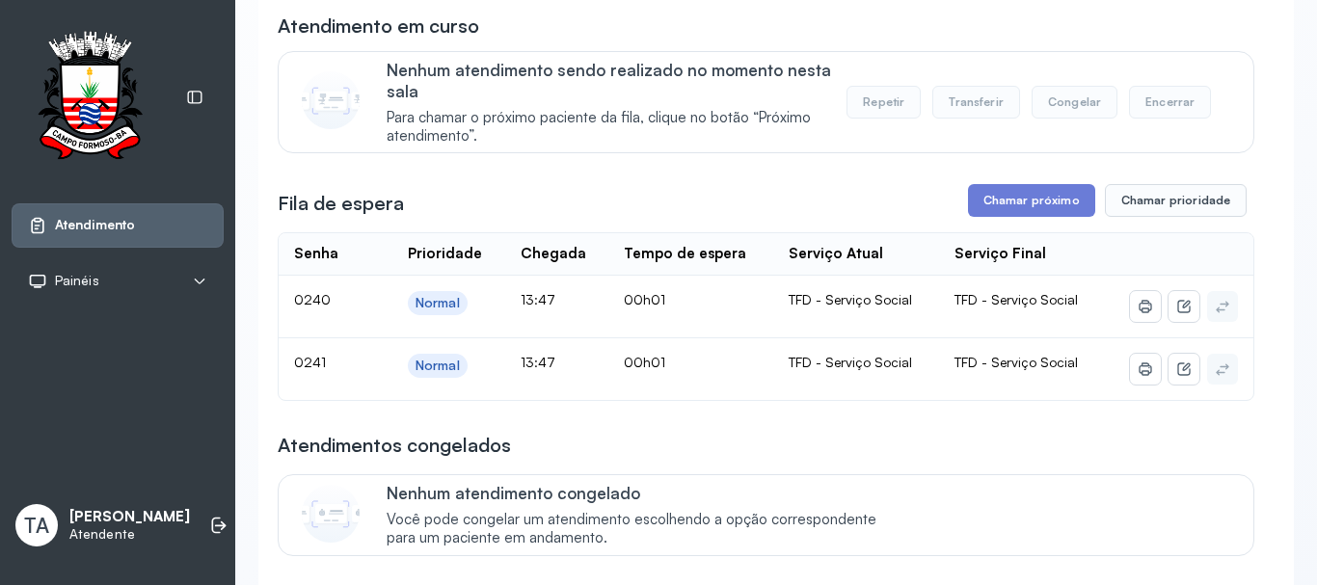
scroll to position [193, 0]
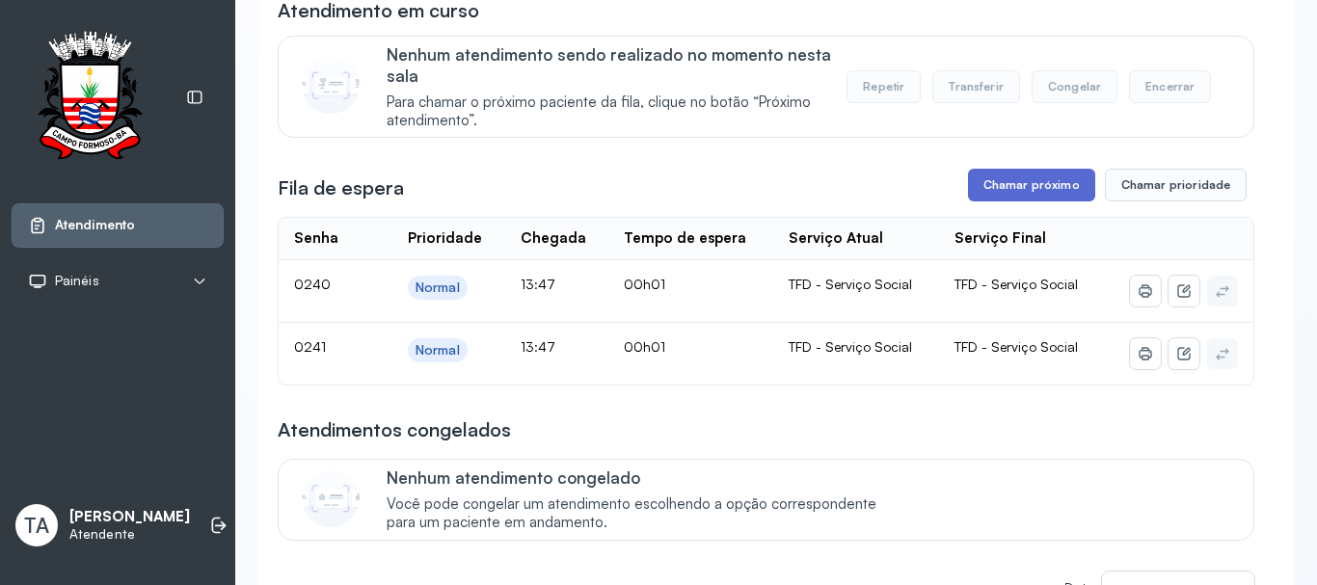
click at [1035, 187] on button "Chamar próximo" at bounding box center [1031, 185] width 127 height 33
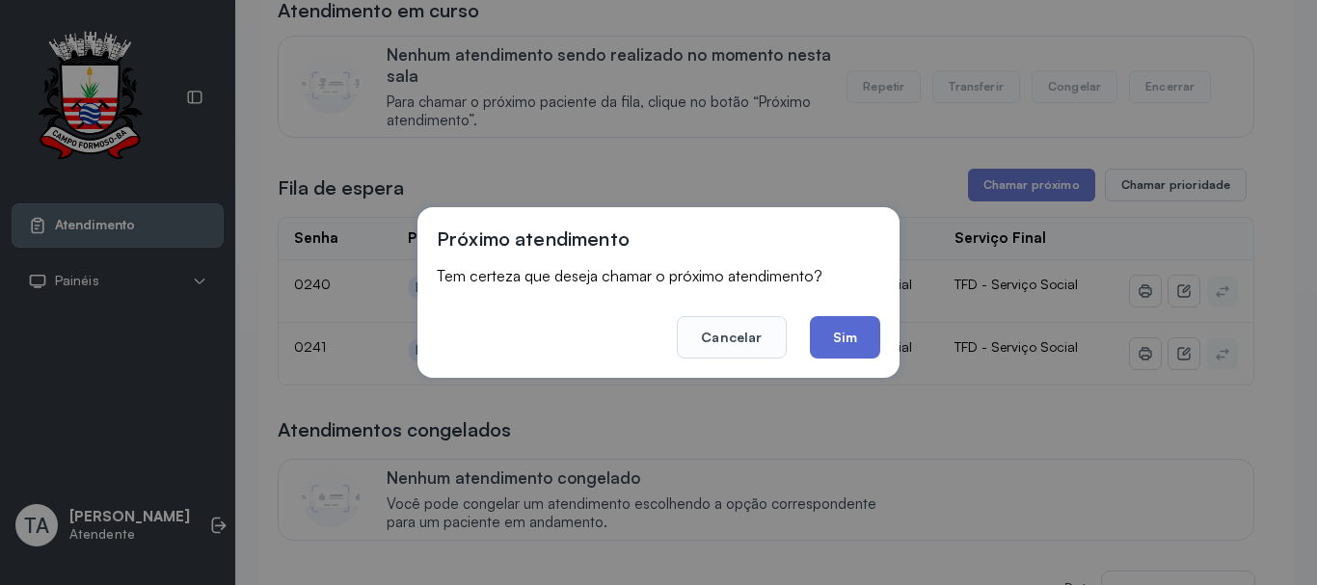
click at [852, 332] on button "Sim" at bounding box center [845, 337] width 70 height 42
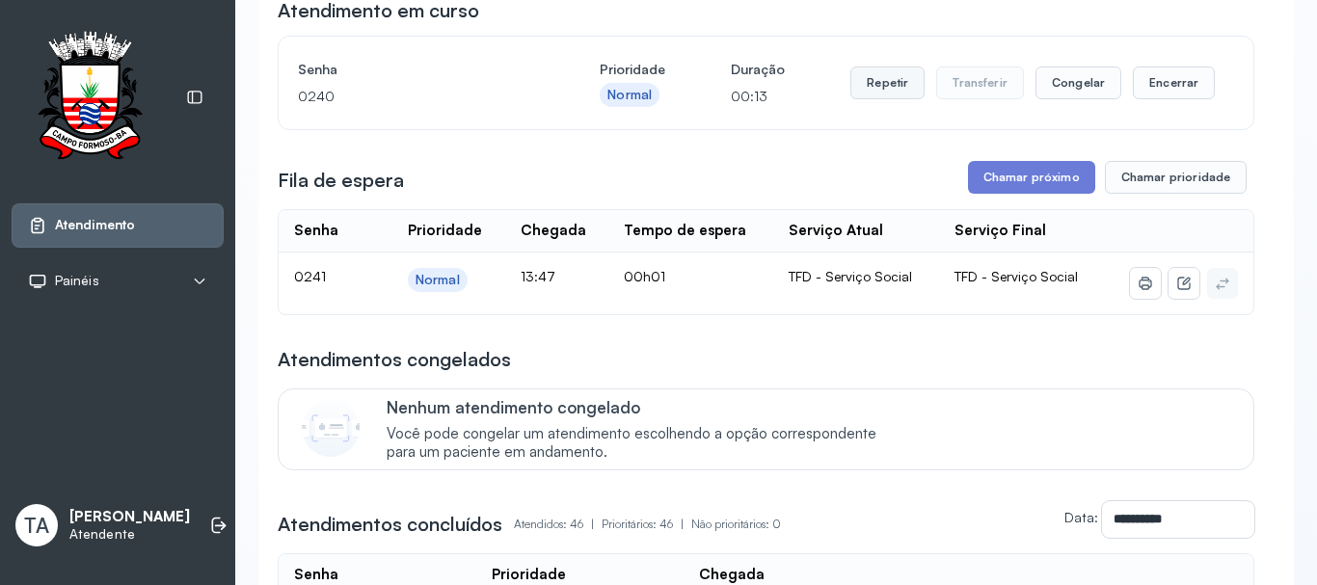
click at [874, 85] on button "Repetir" at bounding box center [888, 83] width 74 height 33
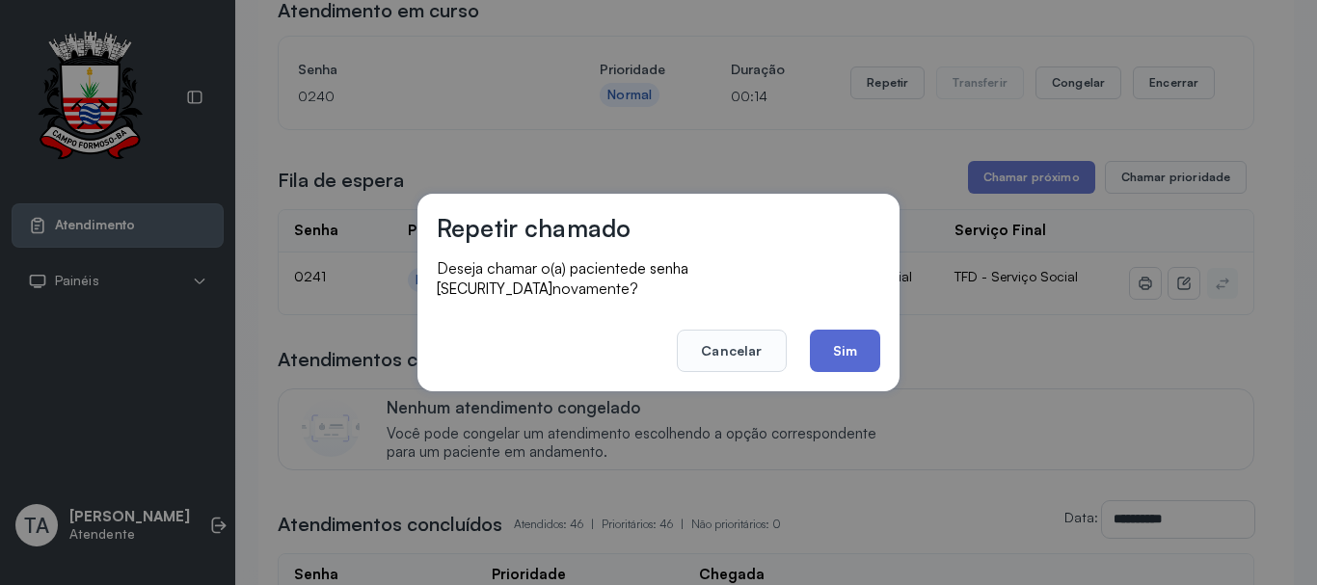
click at [843, 336] on button "Sim" at bounding box center [845, 351] width 70 height 42
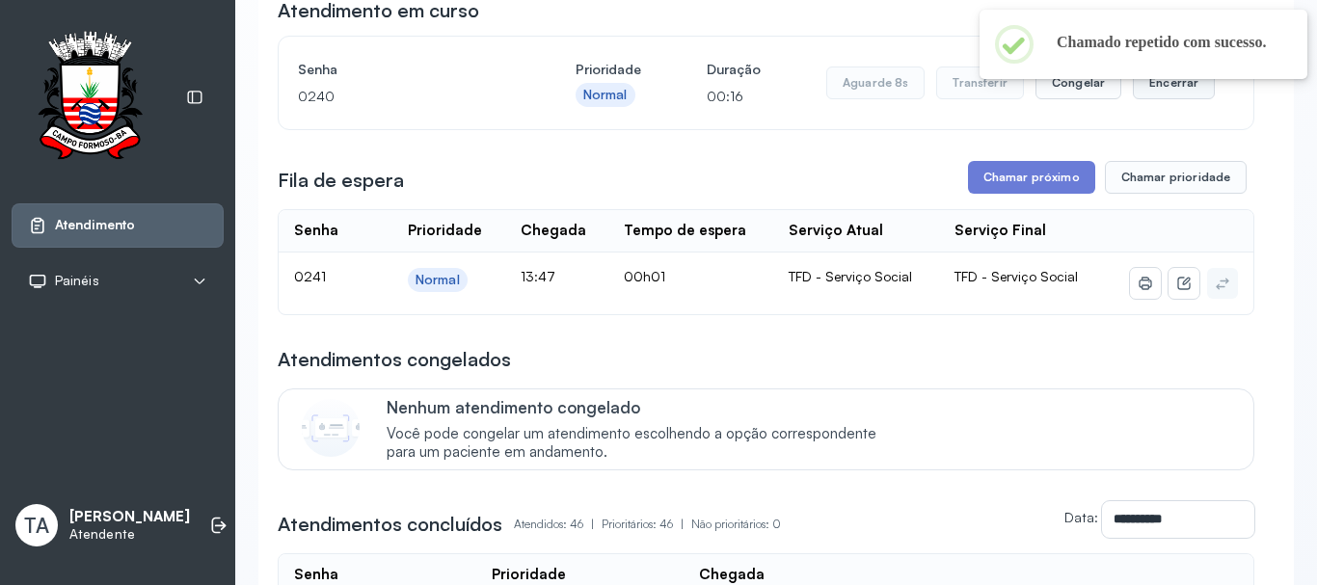
click at [1168, 93] on button "Encerrar" at bounding box center [1174, 83] width 82 height 33
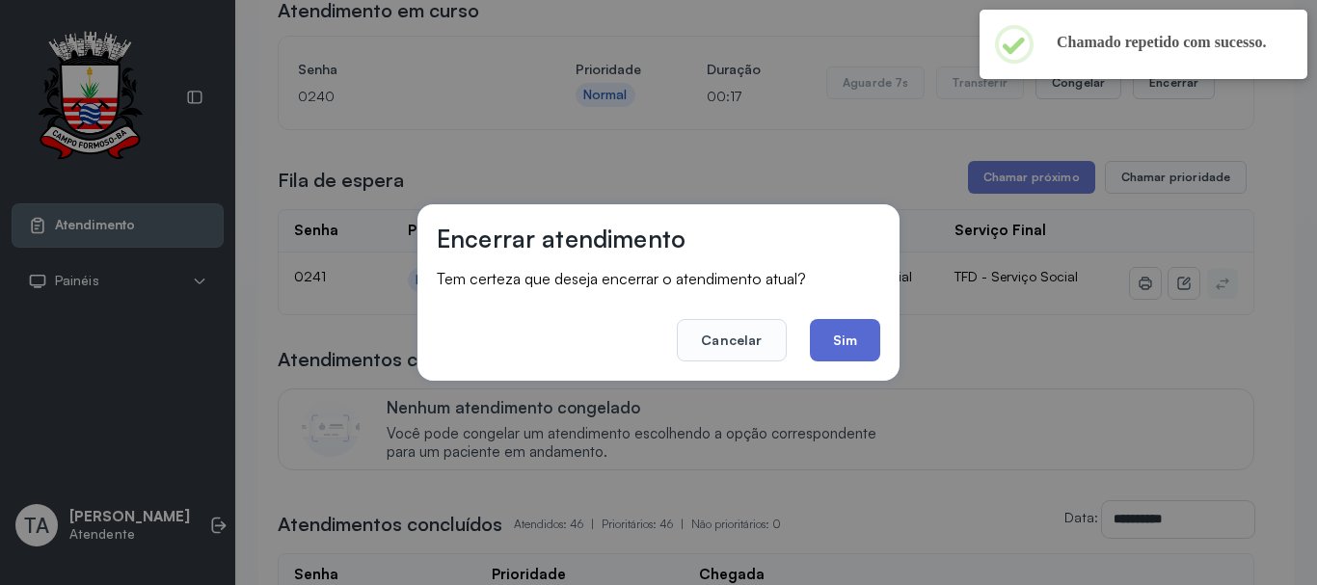
click at [852, 335] on button "Sim" at bounding box center [845, 340] width 70 height 42
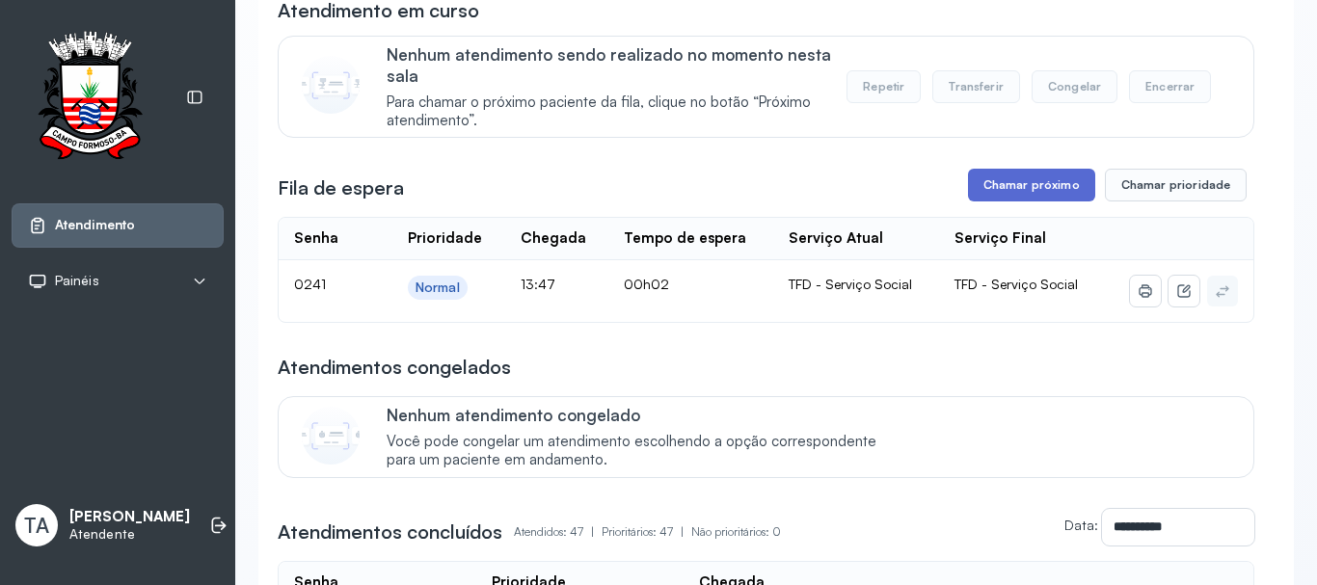
click at [994, 194] on button "Chamar próximo" at bounding box center [1031, 185] width 127 height 33
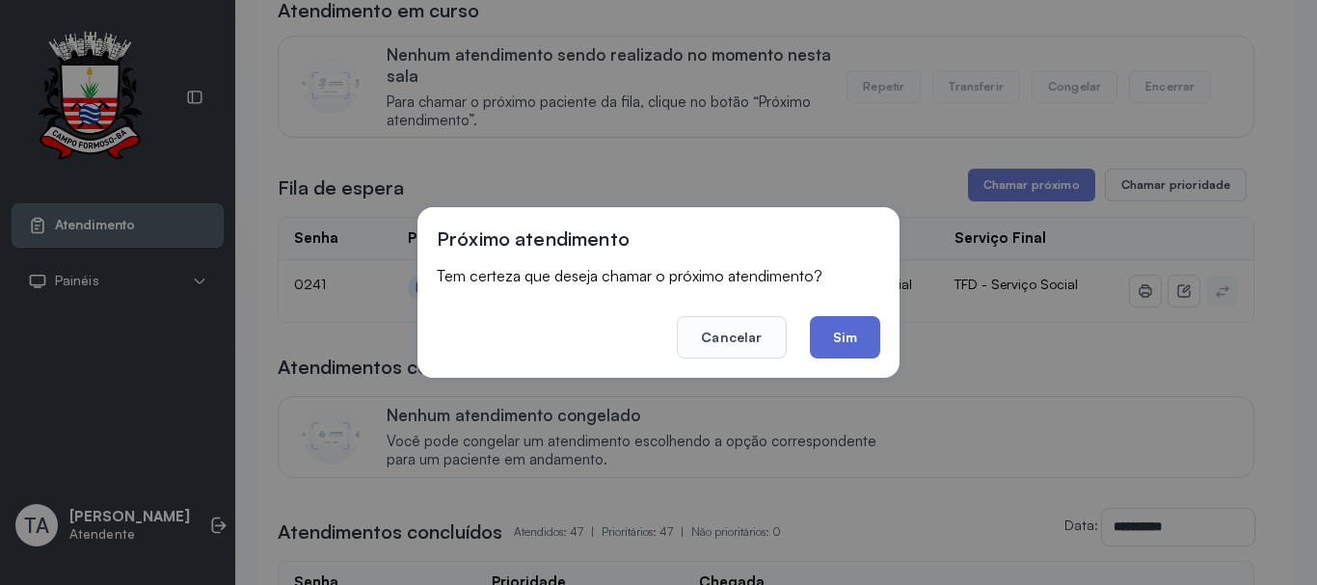
click at [847, 343] on button "Sim" at bounding box center [845, 337] width 70 height 42
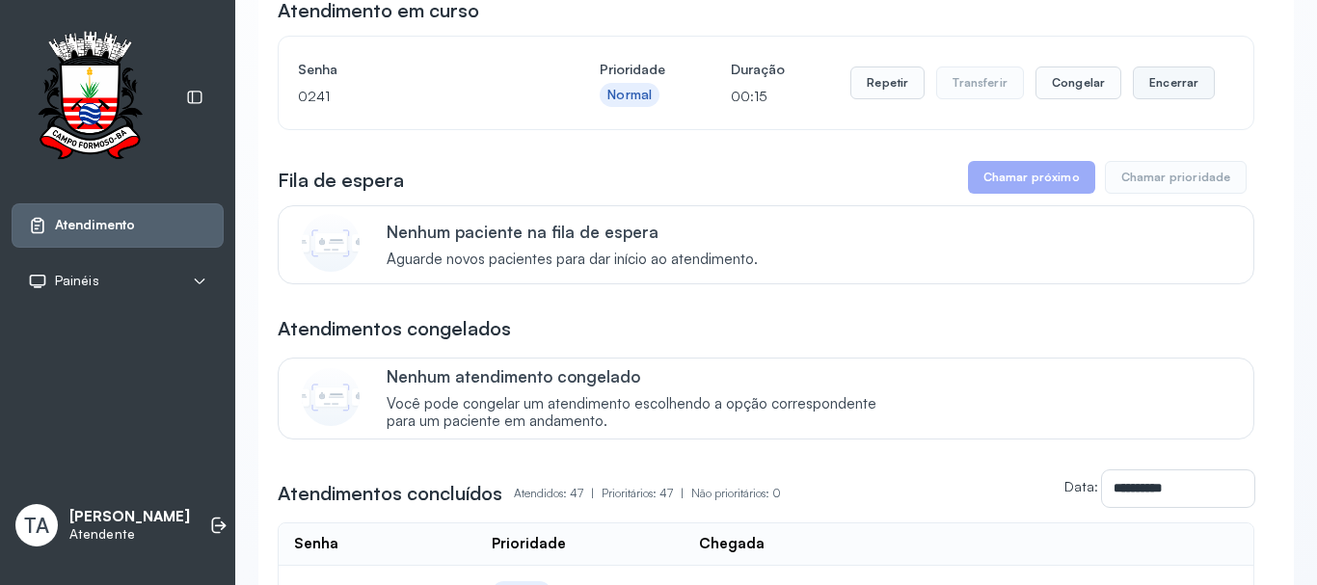
click at [1153, 92] on button "Encerrar" at bounding box center [1174, 83] width 82 height 33
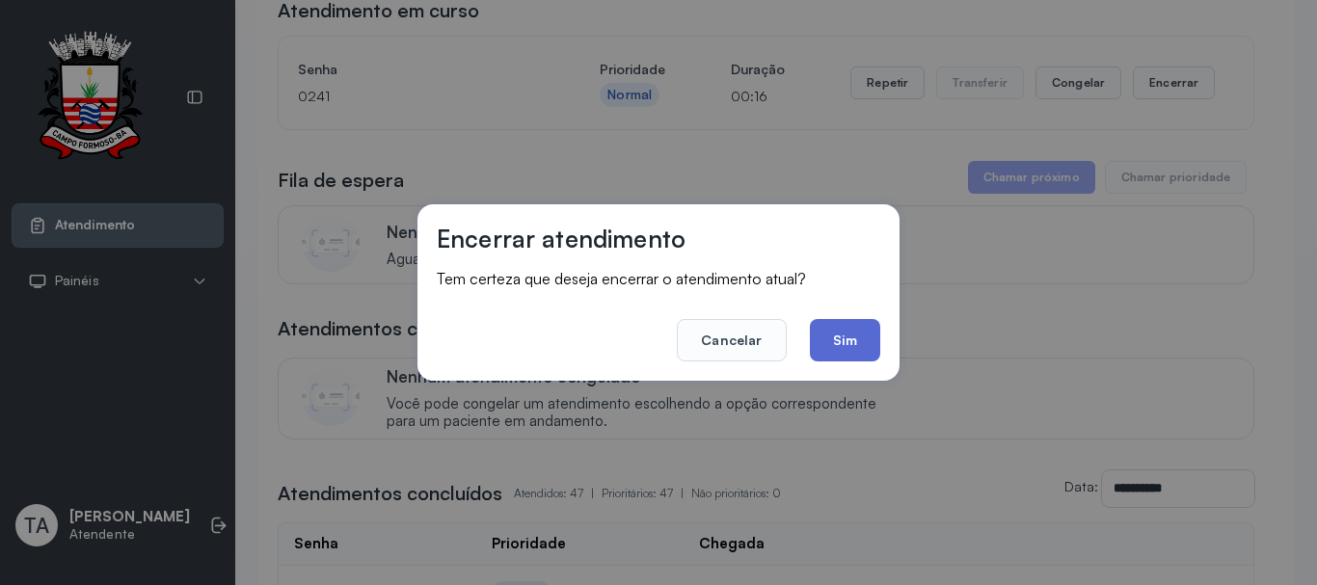
click at [849, 341] on button "Sim" at bounding box center [845, 340] width 70 height 42
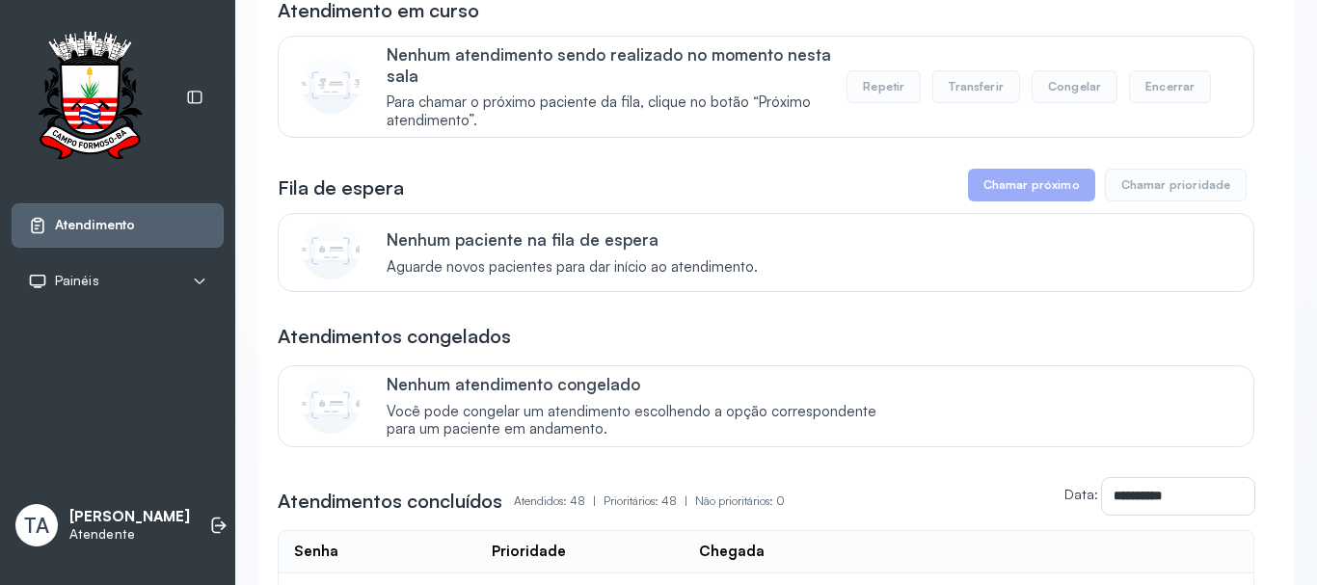
scroll to position [0, 0]
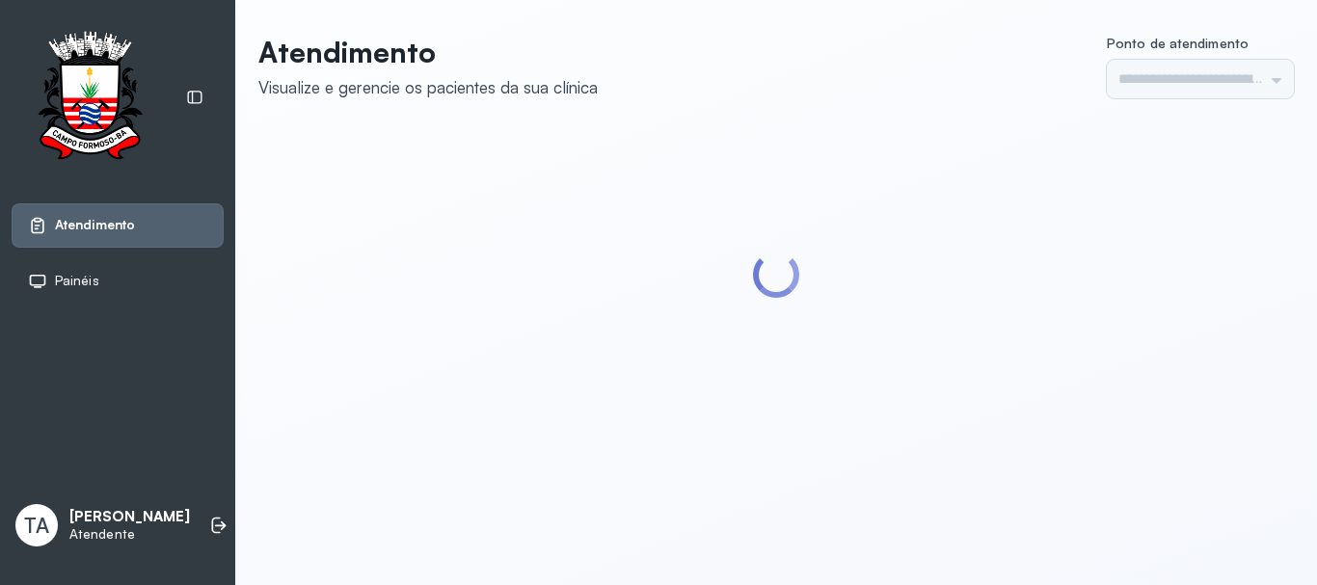
type input "******"
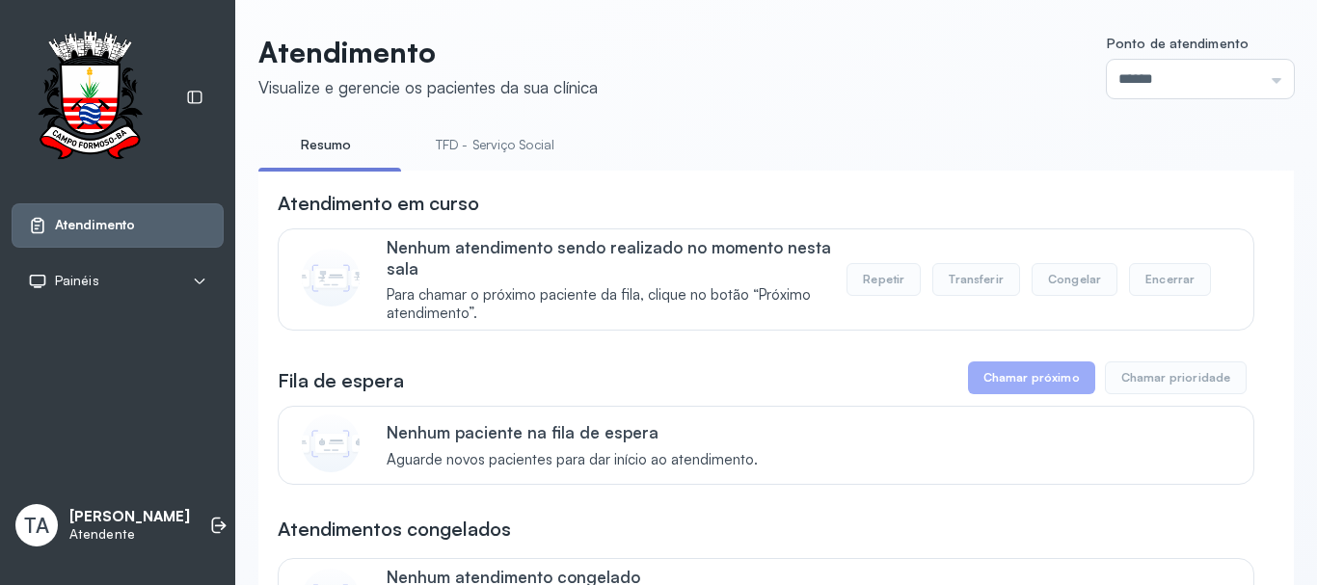
click at [489, 137] on link "TFD - Serviço Social" at bounding box center [495, 145] width 157 height 32
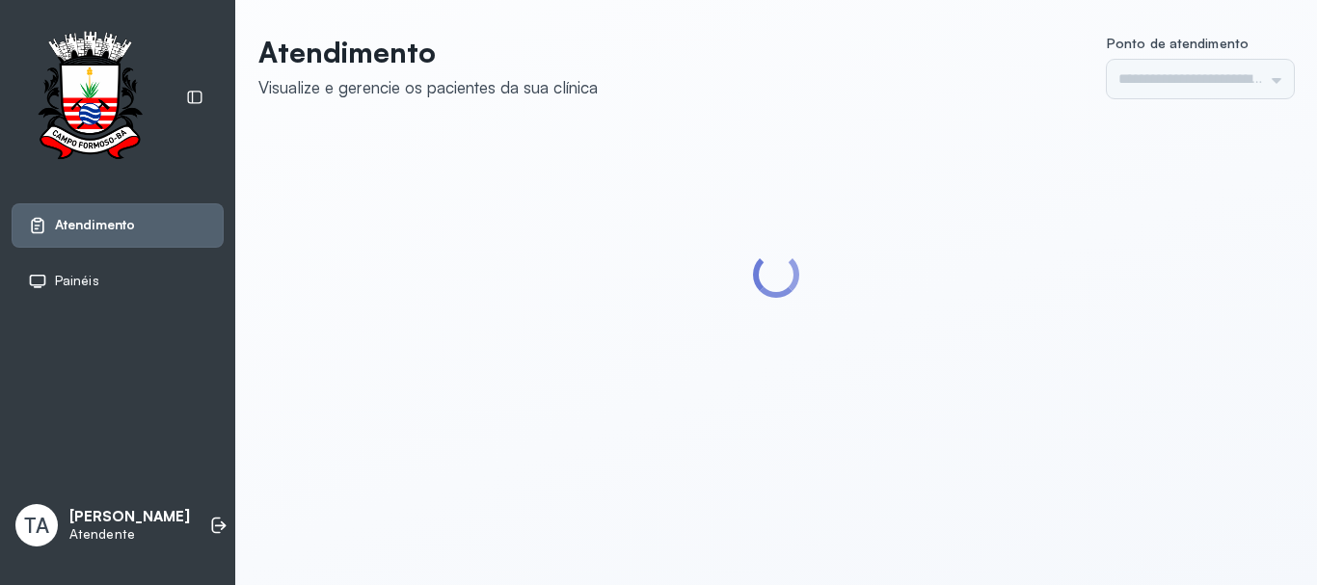
type input "******"
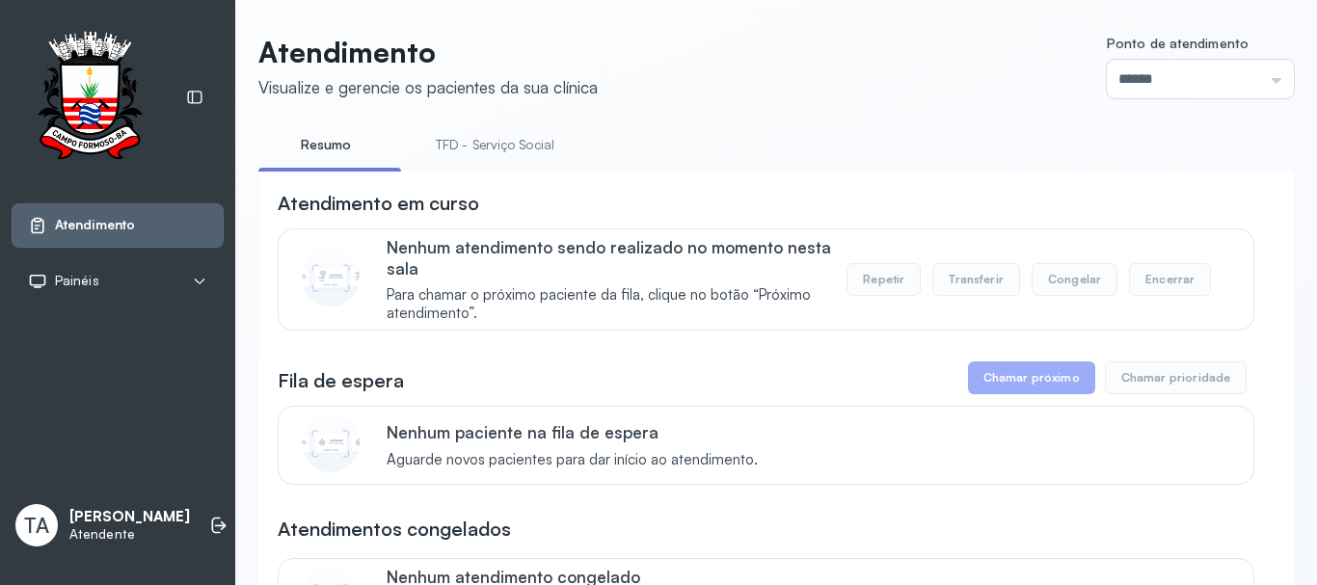
click at [472, 149] on link "TFD - Serviço Social" at bounding box center [495, 145] width 157 height 32
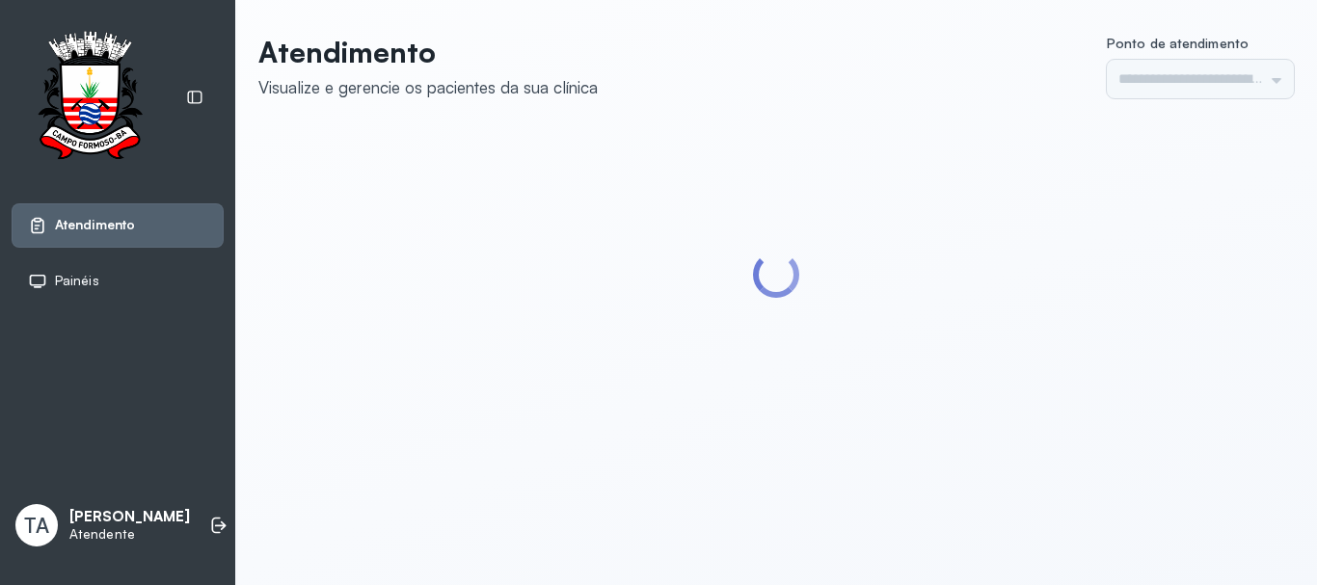
type input "******"
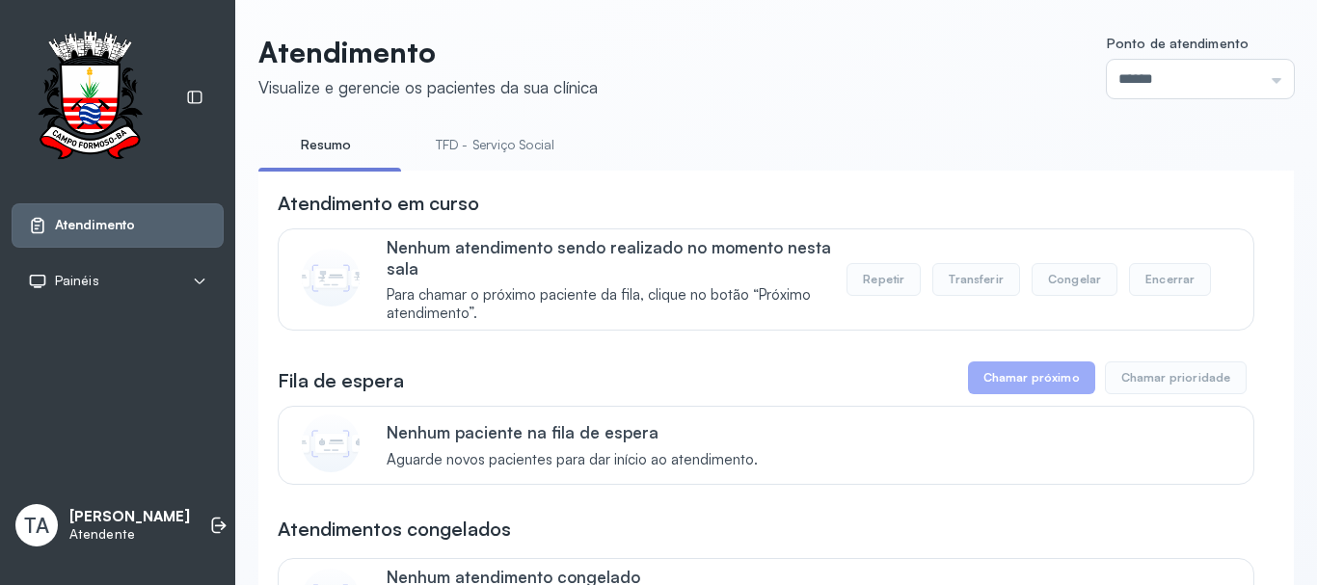
click at [448, 151] on link "TFD - Serviço Social" at bounding box center [495, 145] width 157 height 32
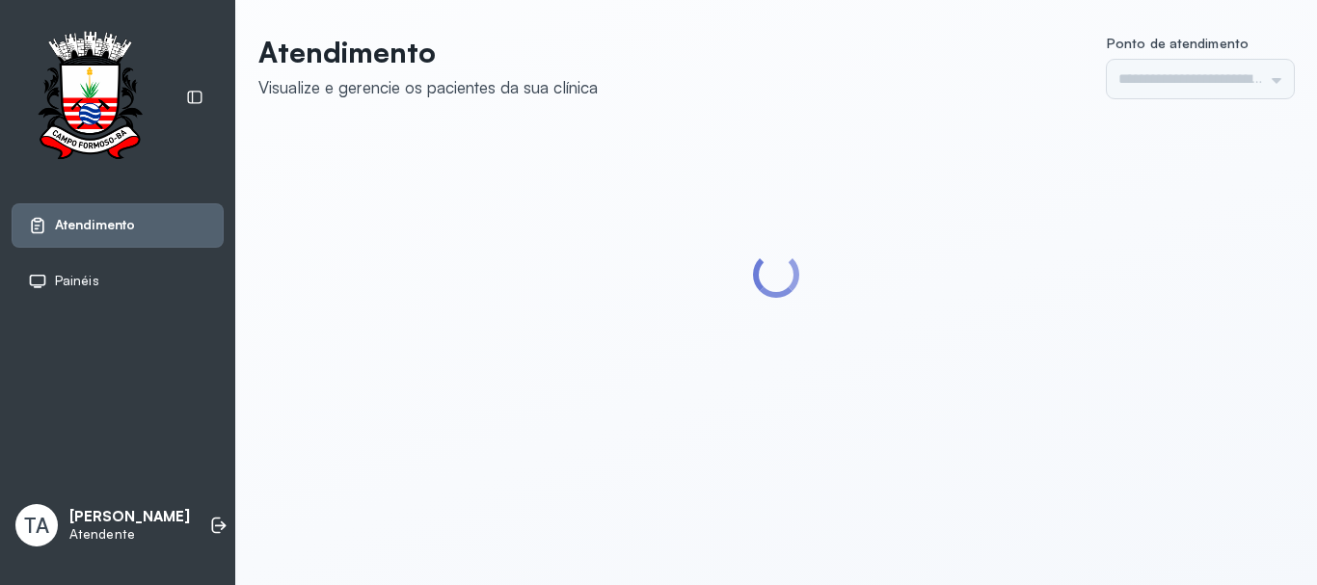
type input "******"
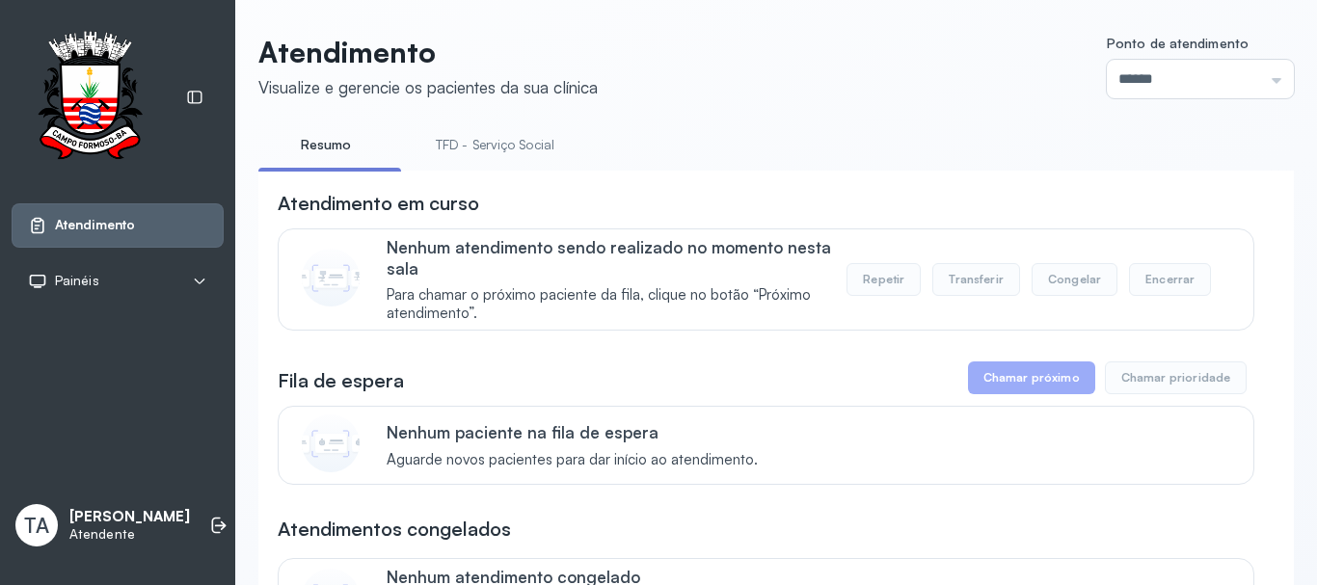
click at [684, 149] on ul "Resumo TFD - Serviço Social" at bounding box center [776, 150] width 1036 height 43
click at [408, 136] on ul "Resumo TFD - Serviço Social" at bounding box center [776, 150] width 1036 height 43
click at [430, 144] on link "TFD - Serviço Social" at bounding box center [495, 145] width 157 height 32
click at [338, 146] on link "Resumo" at bounding box center [325, 145] width 135 height 32
click at [516, 149] on link "TFD - Serviço Social" at bounding box center [495, 145] width 157 height 32
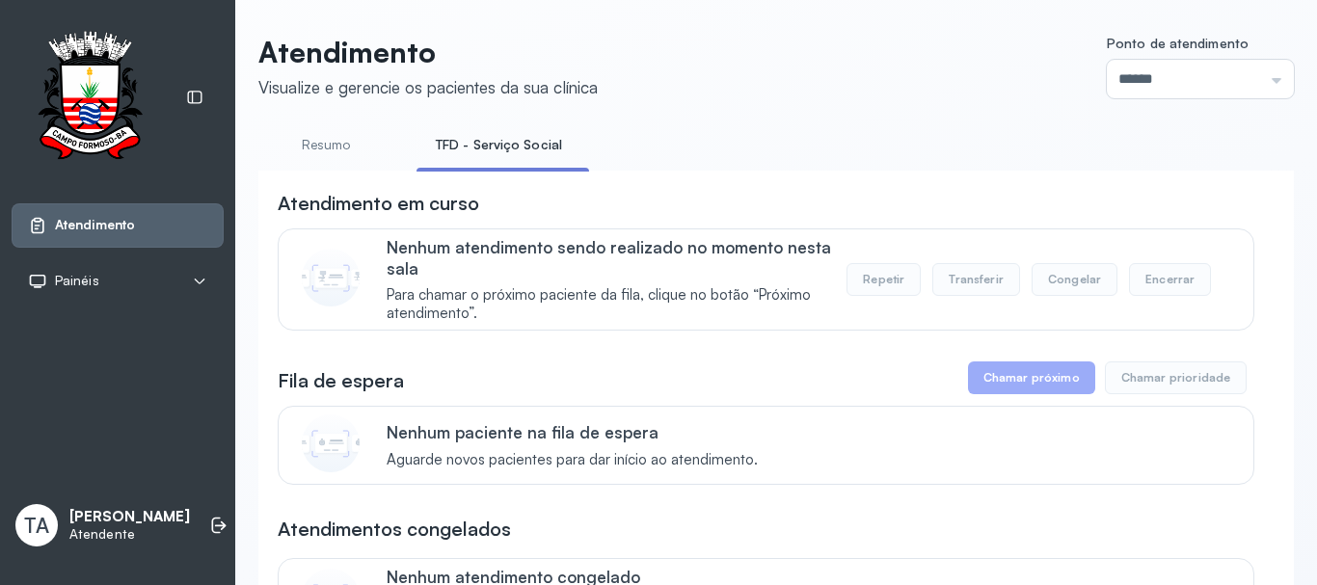
click at [540, 392] on div "Fila de espera Chamar próximo Chamar prioridade" at bounding box center [766, 378] width 977 height 33
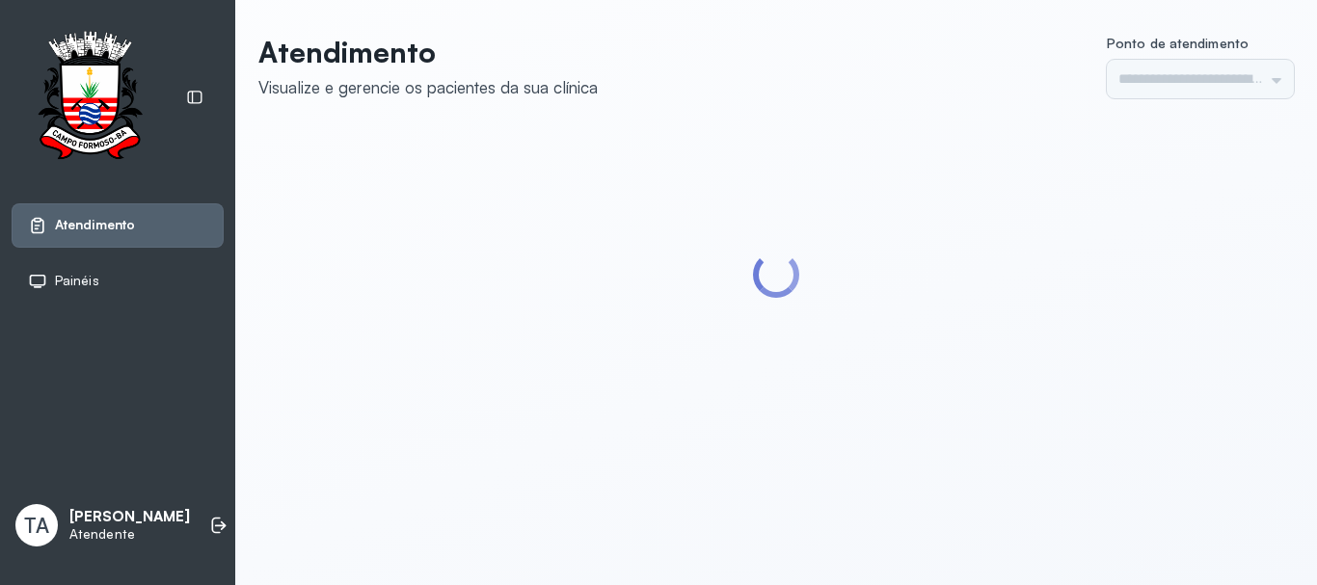
type input "******"
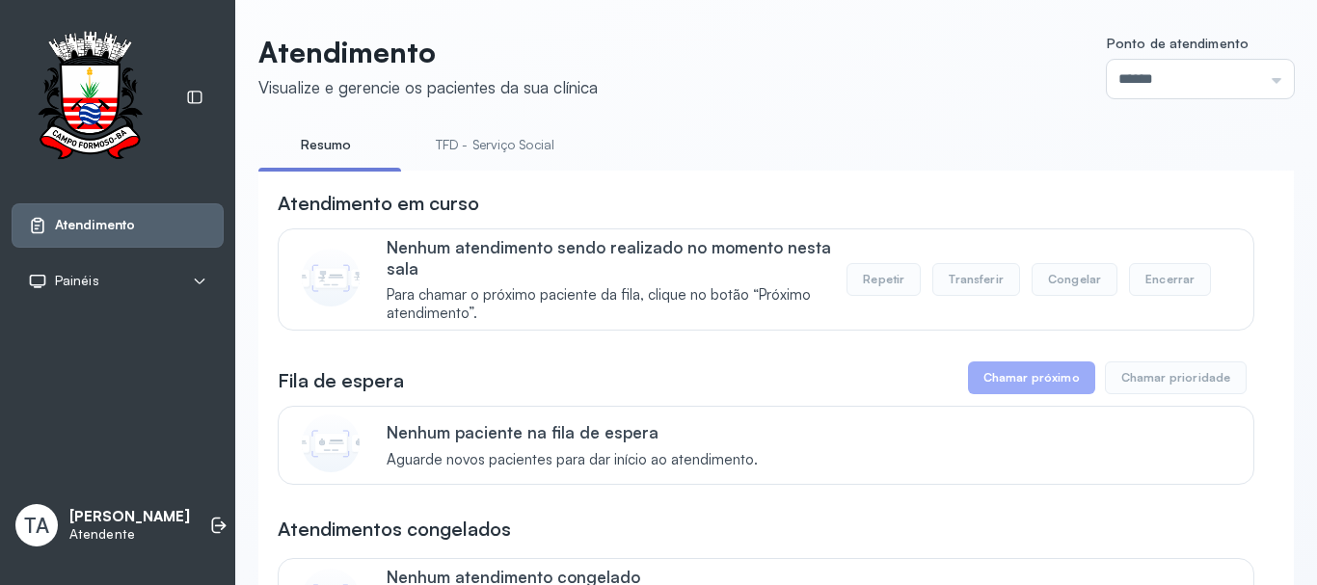
click at [499, 134] on link "TFD - Serviço Social" at bounding box center [495, 145] width 157 height 32
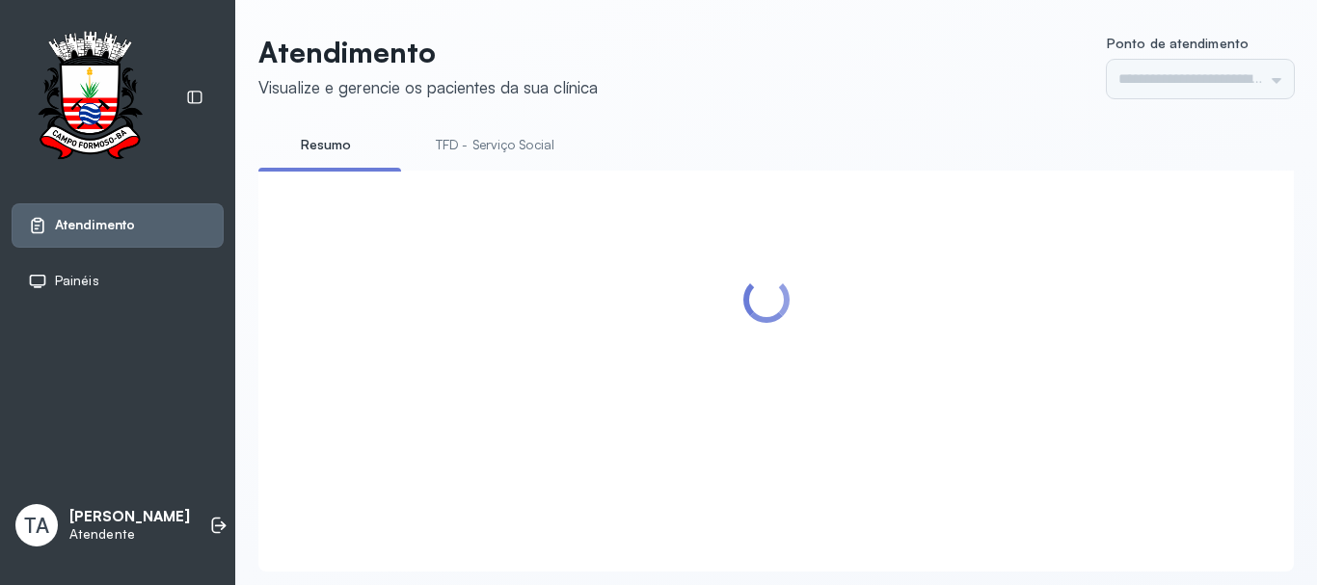
type input "******"
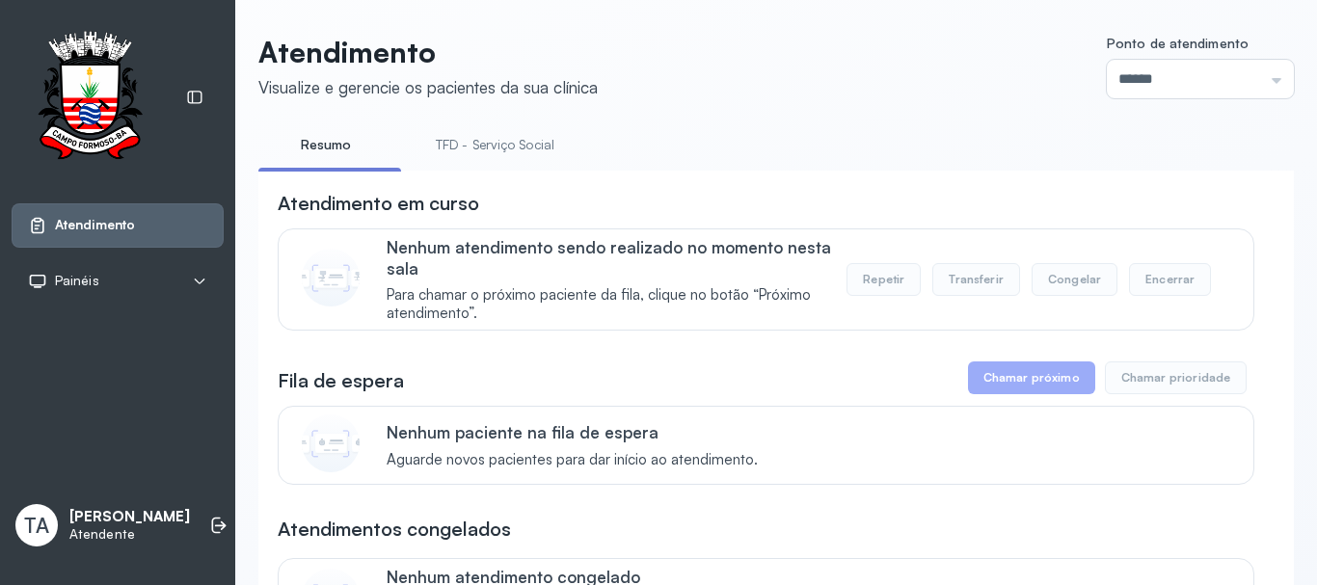
click at [479, 151] on link "TFD - Serviço Social" at bounding box center [495, 145] width 157 height 32
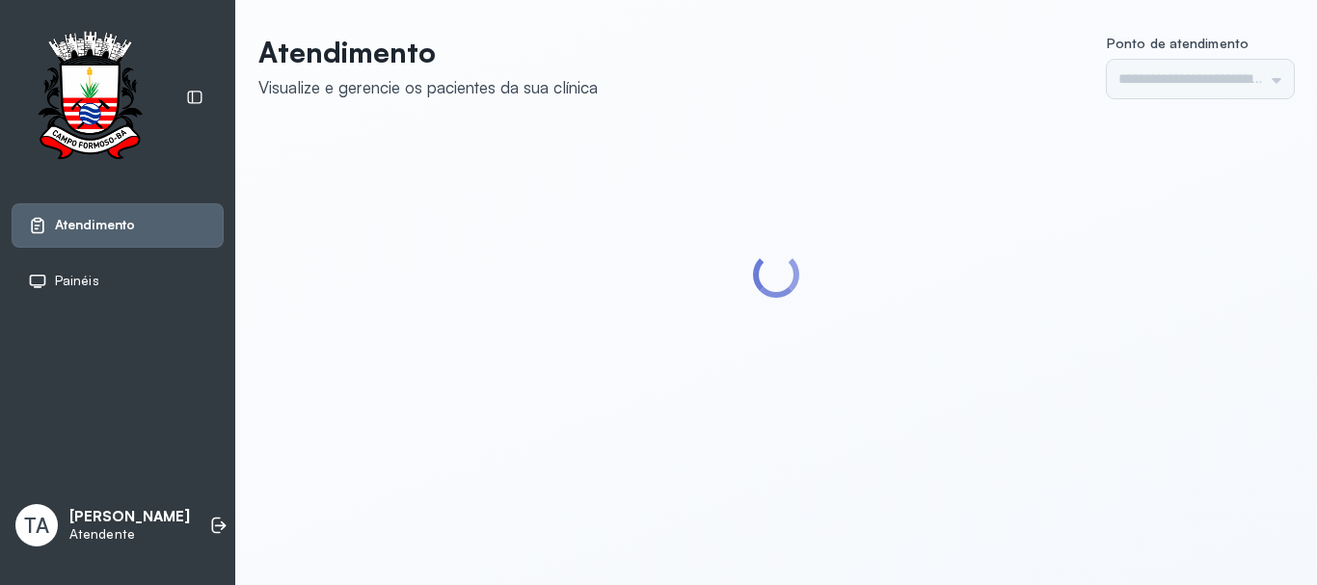
type input "******"
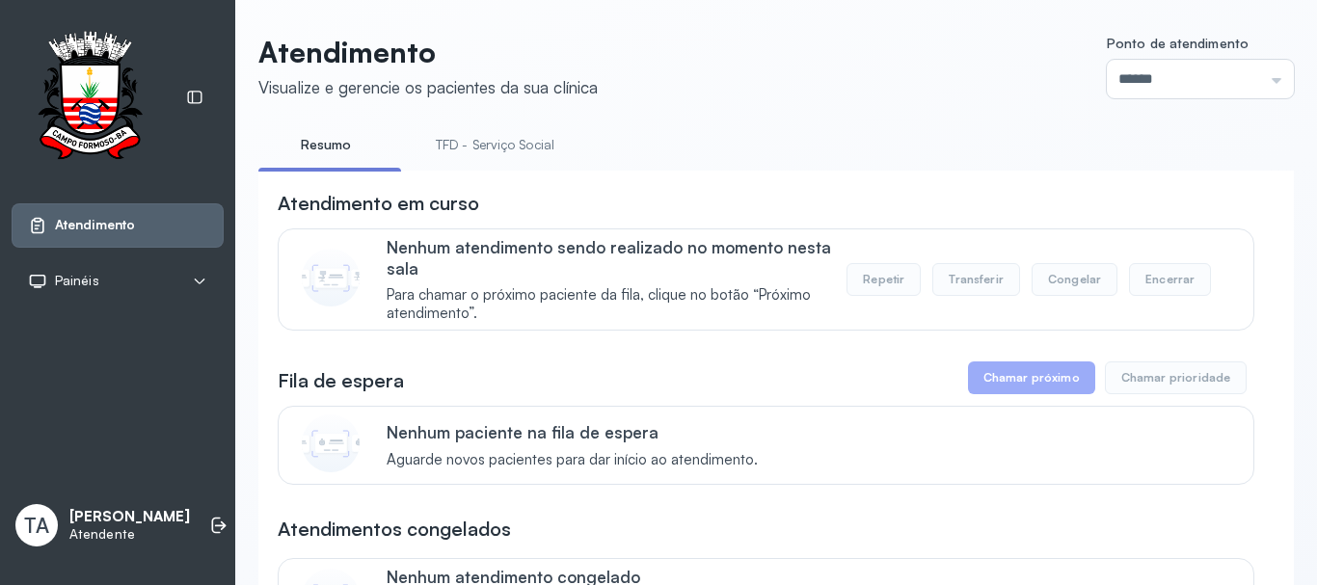
click at [505, 378] on div "Fila de espera Chamar próximo Chamar prioridade" at bounding box center [766, 378] width 977 height 33
click at [411, 165] on ul "Resumo TFD - Serviço Social" at bounding box center [776, 150] width 1036 height 43
click at [457, 139] on link "TFD - Serviço Social" at bounding box center [495, 145] width 157 height 32
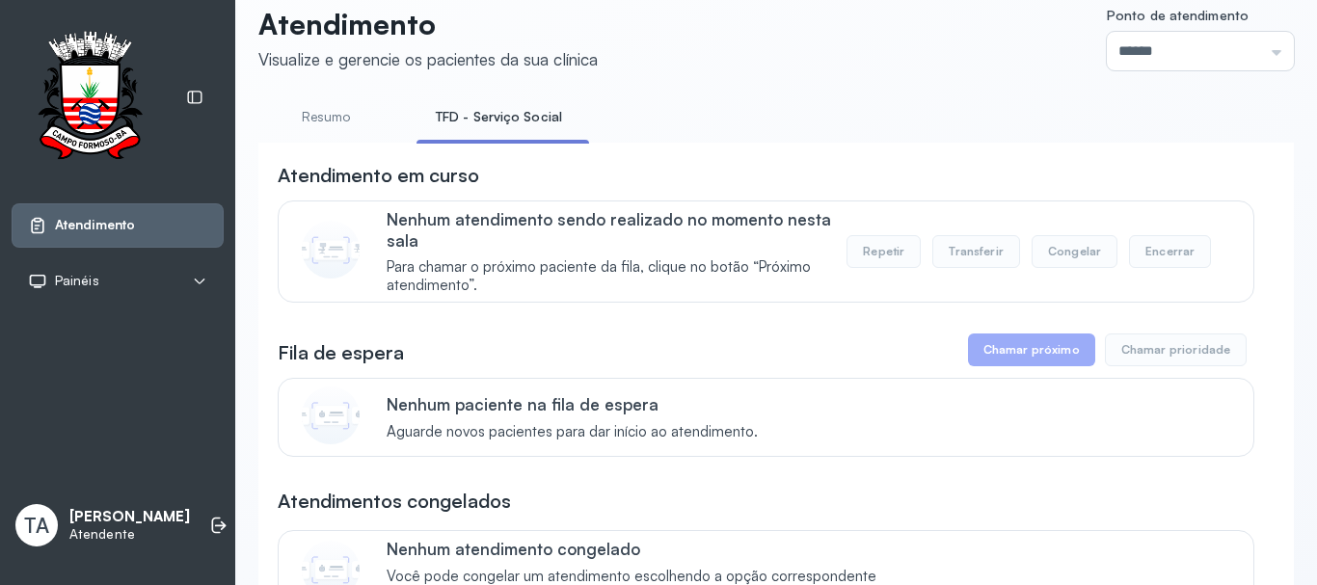
scroll to position [17, 0]
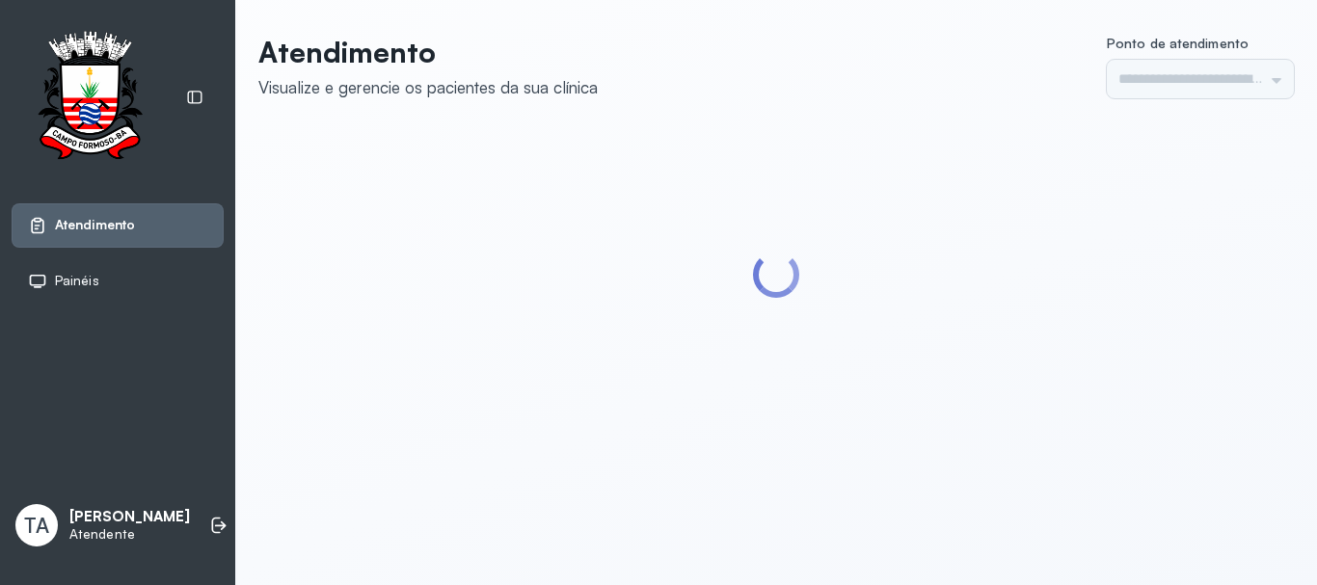
type input "******"
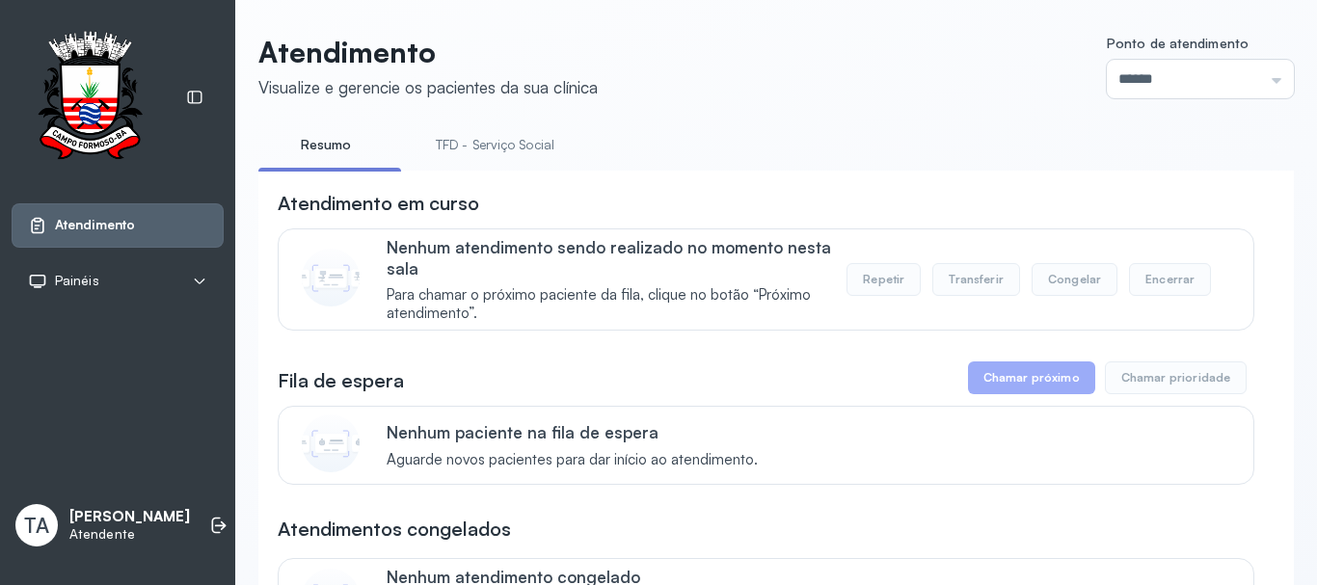
click at [478, 154] on link "TFD - Serviço Social" at bounding box center [495, 145] width 157 height 32
click at [340, 134] on link "Resumo" at bounding box center [325, 145] width 135 height 32
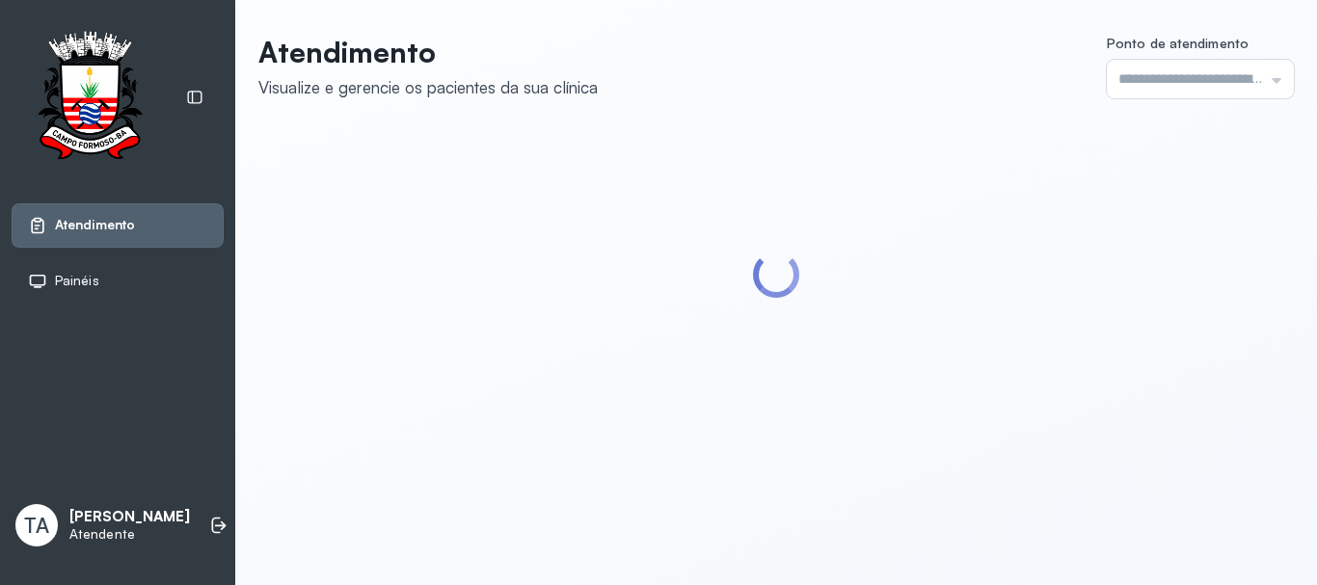
type input "******"
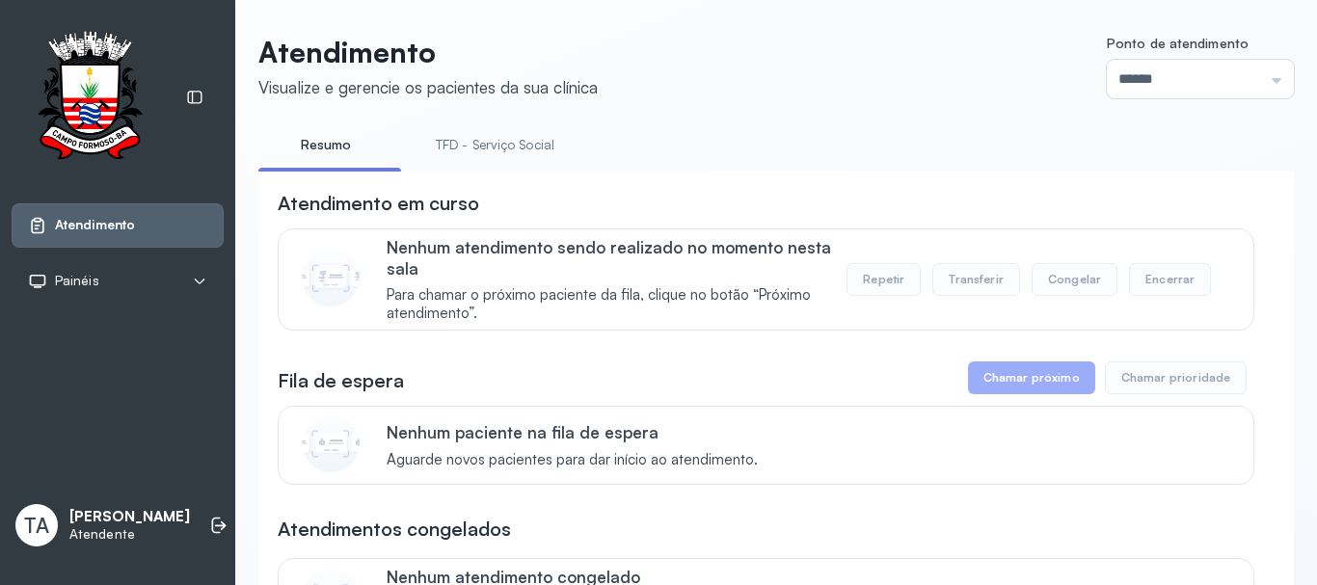
click at [495, 136] on link "TFD - Serviço Social" at bounding box center [495, 145] width 157 height 32
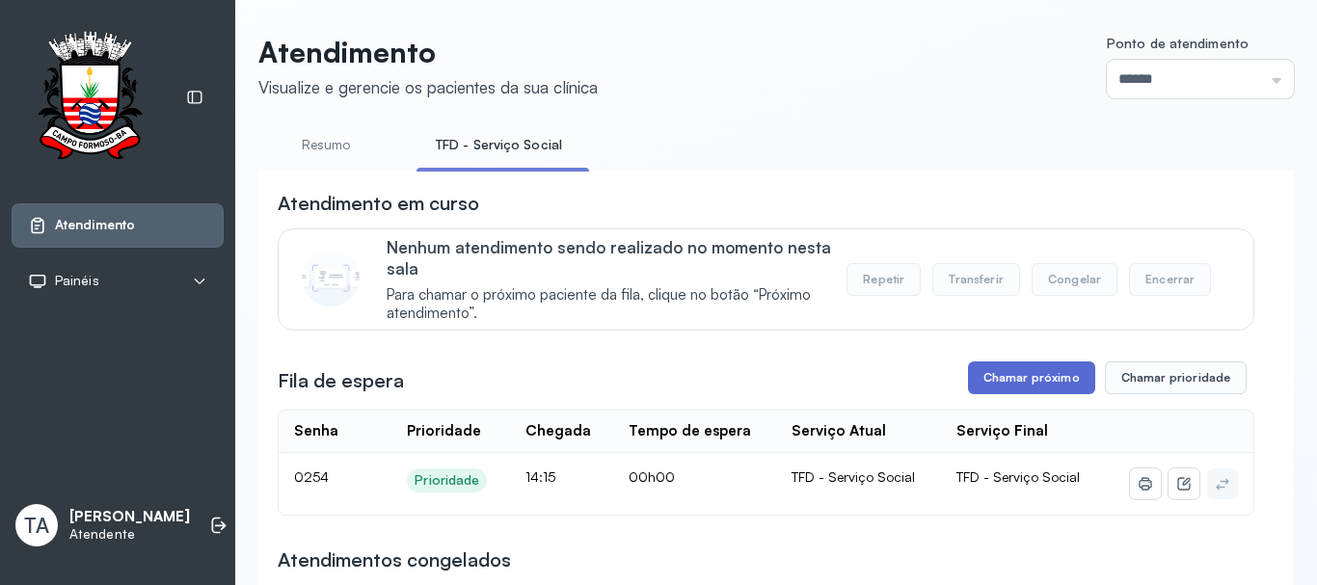
click at [976, 394] on button "Chamar próximo" at bounding box center [1031, 378] width 127 height 33
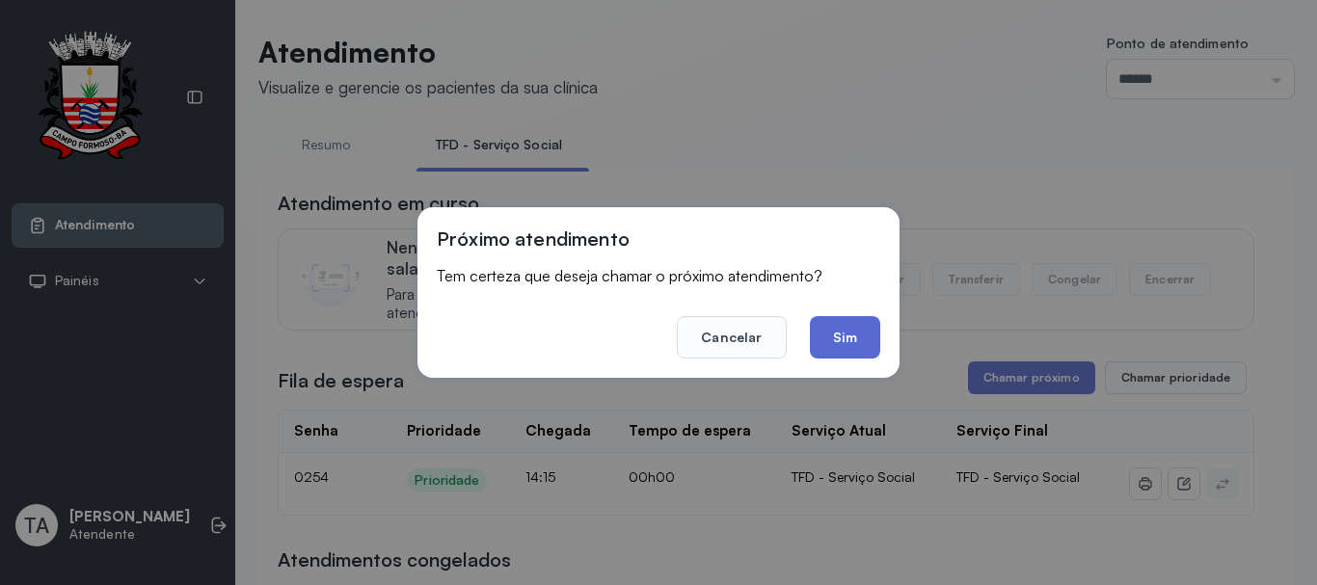
click at [841, 348] on button "Sim" at bounding box center [845, 337] width 70 height 42
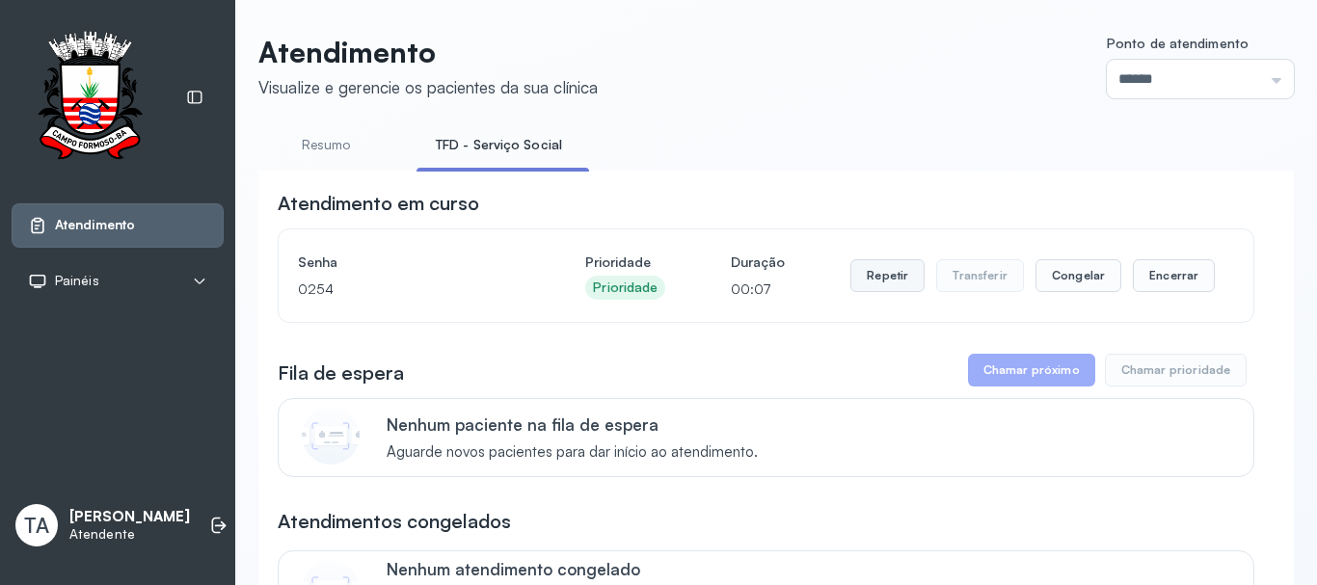
click at [886, 285] on button "Repetir" at bounding box center [888, 275] width 74 height 33
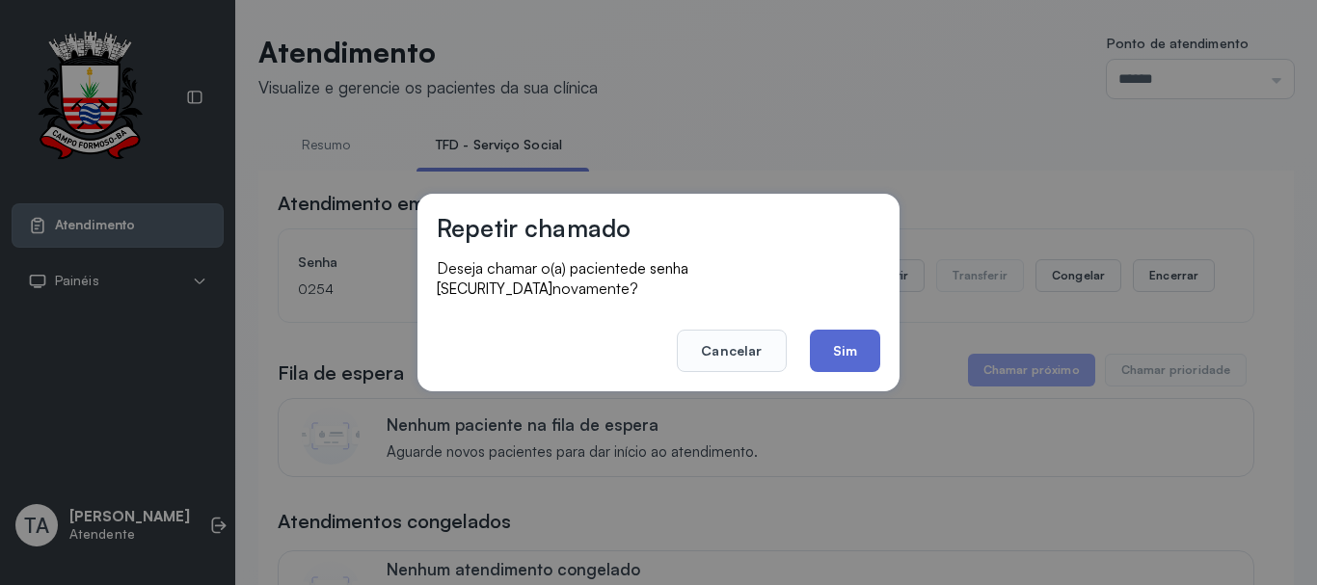
click at [851, 332] on button "Sim" at bounding box center [845, 351] width 70 height 42
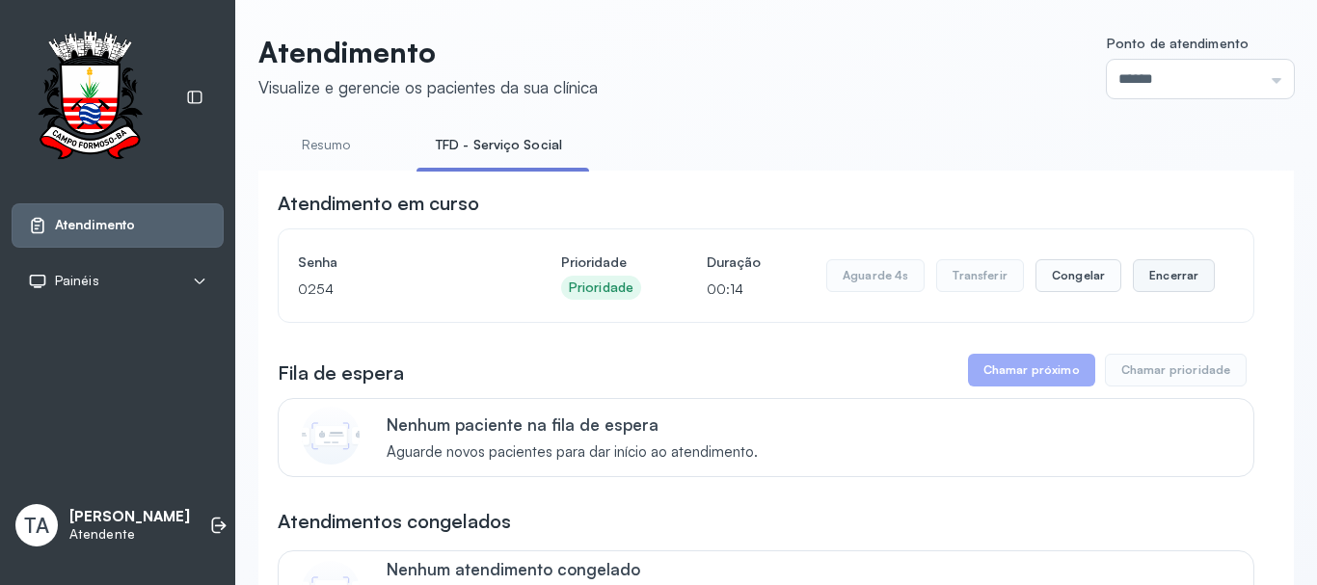
click at [1183, 283] on button "Encerrar" at bounding box center [1174, 275] width 82 height 33
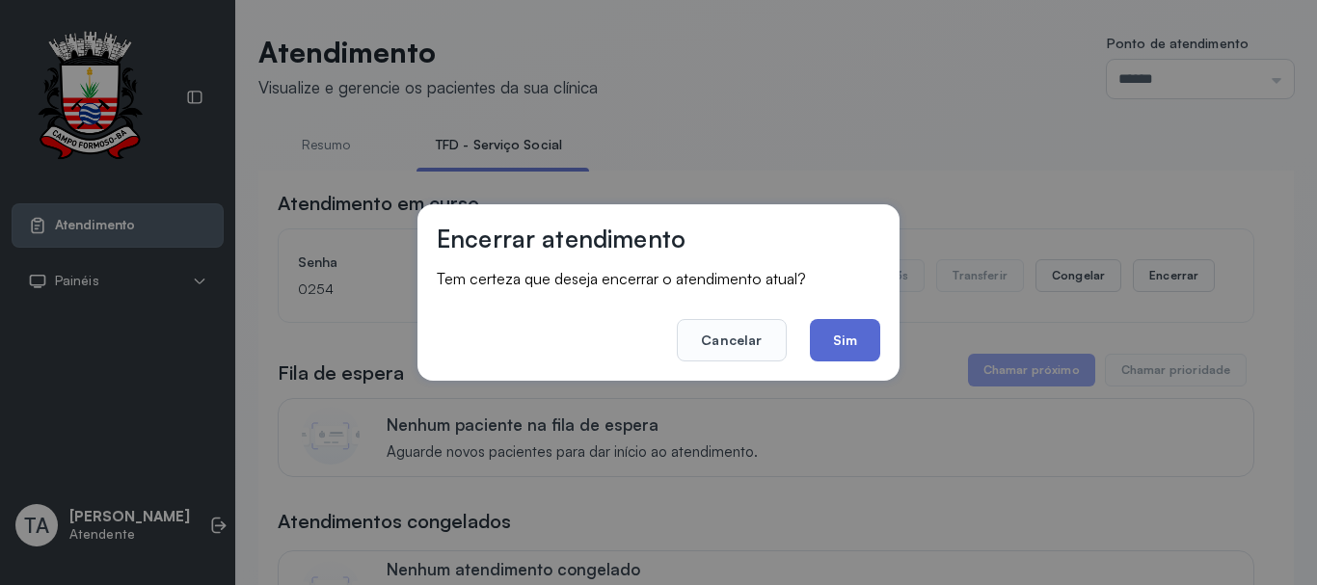
click at [815, 340] on button "Sim" at bounding box center [845, 340] width 70 height 42
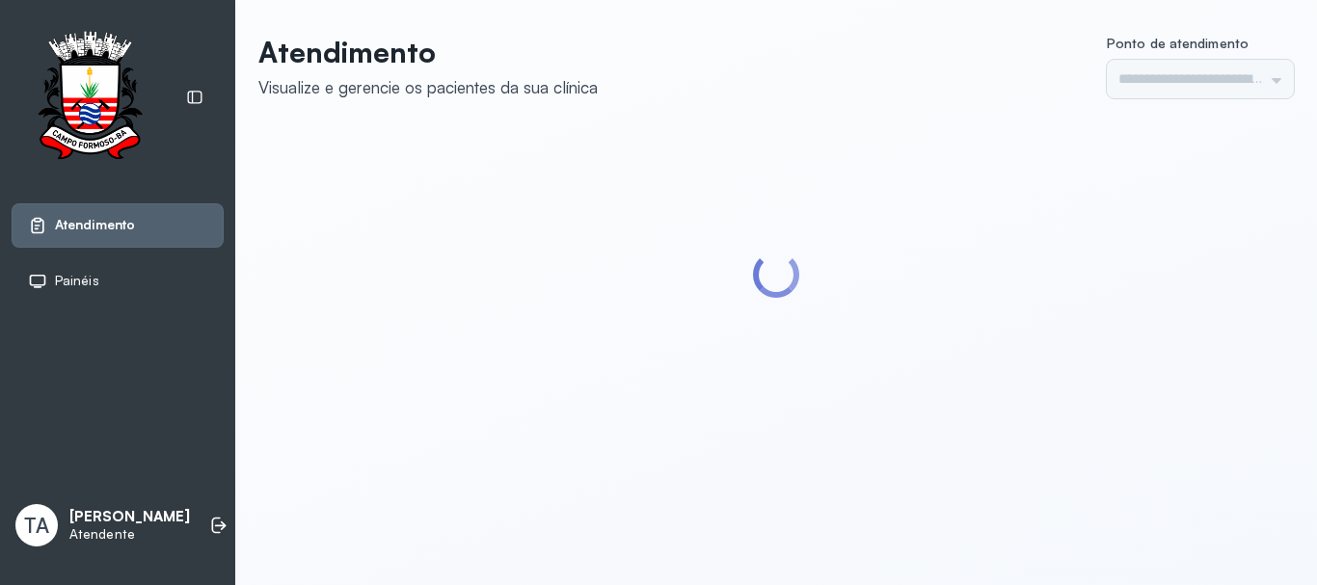
type input "******"
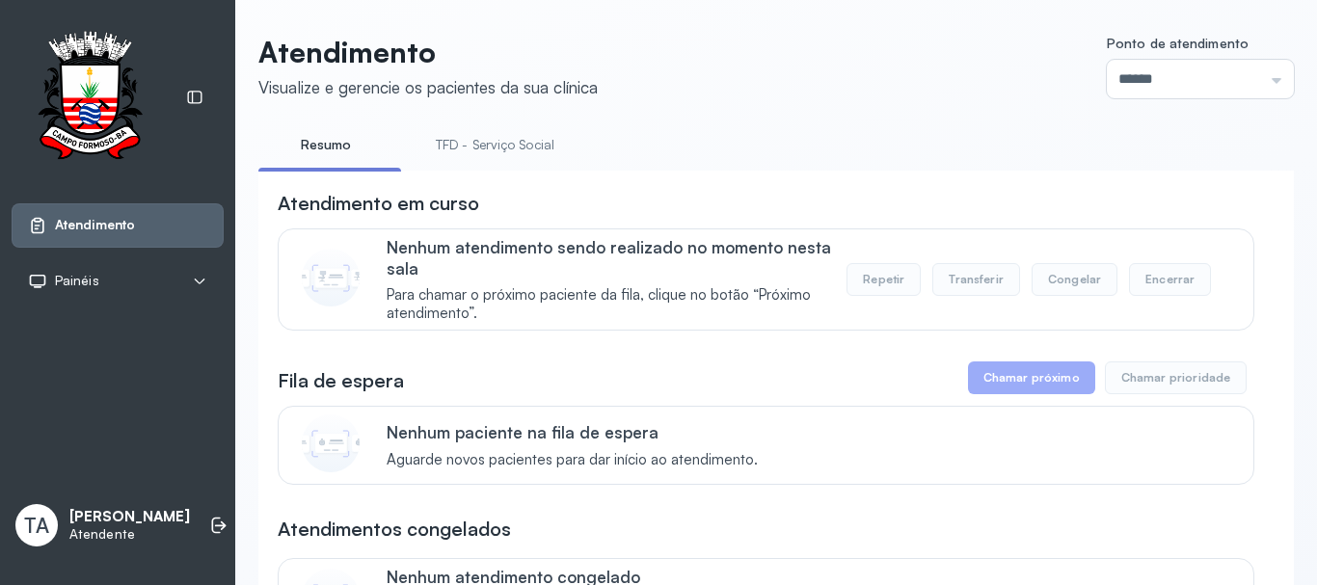
click at [474, 145] on link "TFD - Serviço Social" at bounding box center [495, 145] width 157 height 32
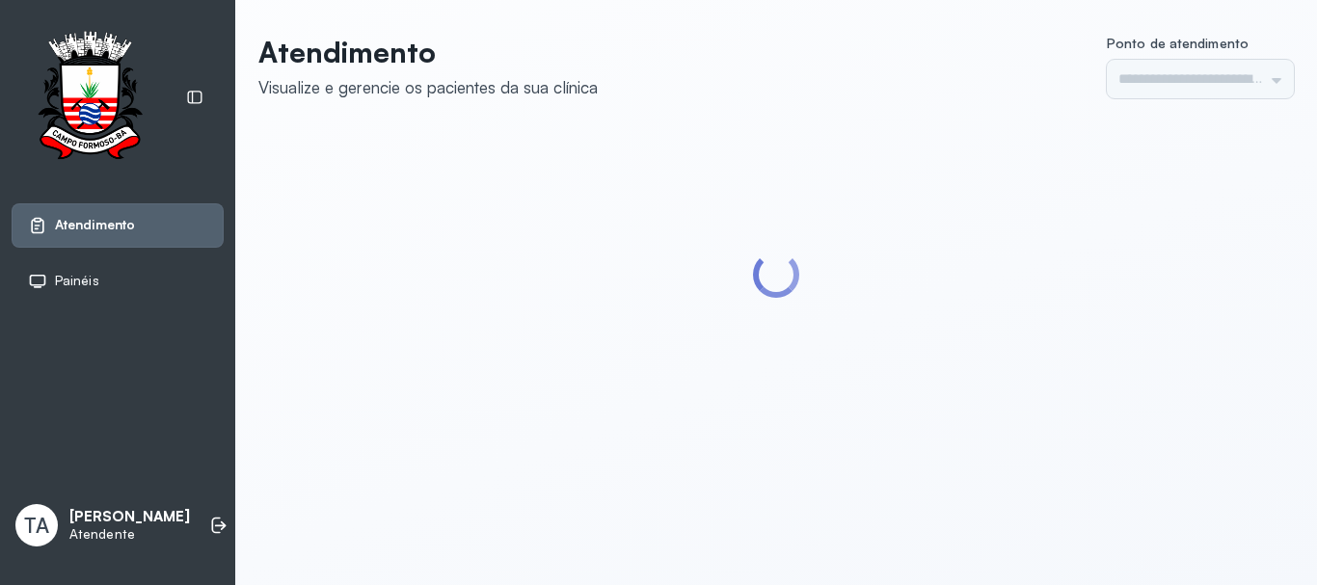
type input "******"
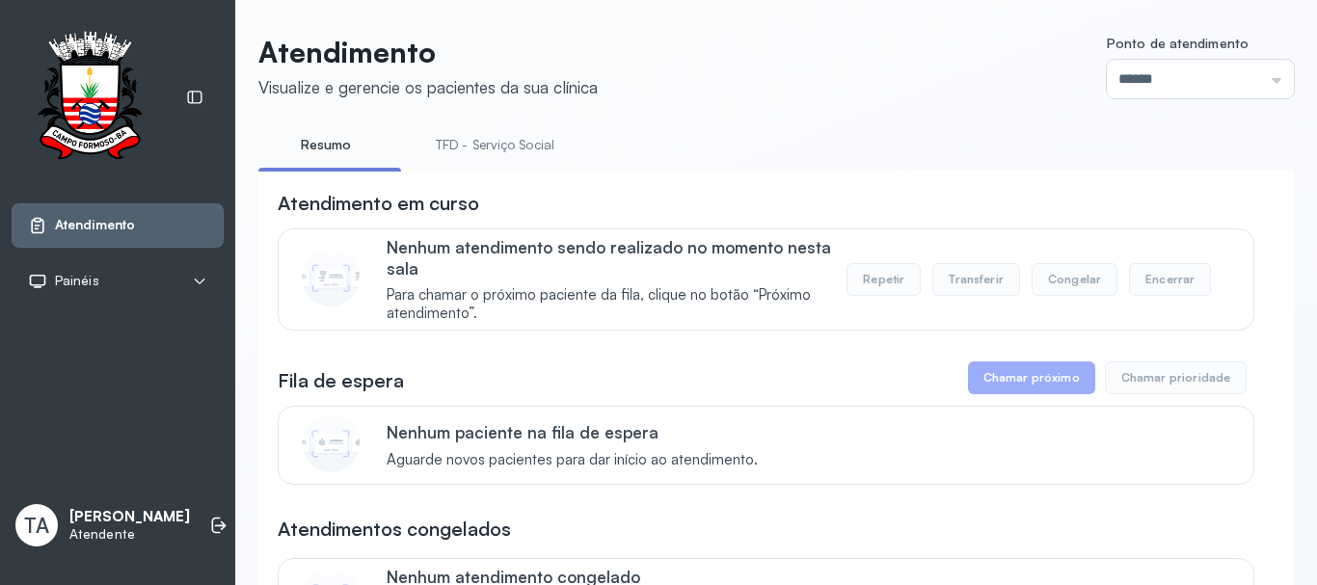
click at [477, 148] on link "TFD - Serviço Social" at bounding box center [495, 145] width 157 height 32
click at [362, 148] on link "Resumo" at bounding box center [325, 145] width 135 height 32
click at [475, 142] on link "TFD - Serviço Social" at bounding box center [495, 145] width 157 height 32
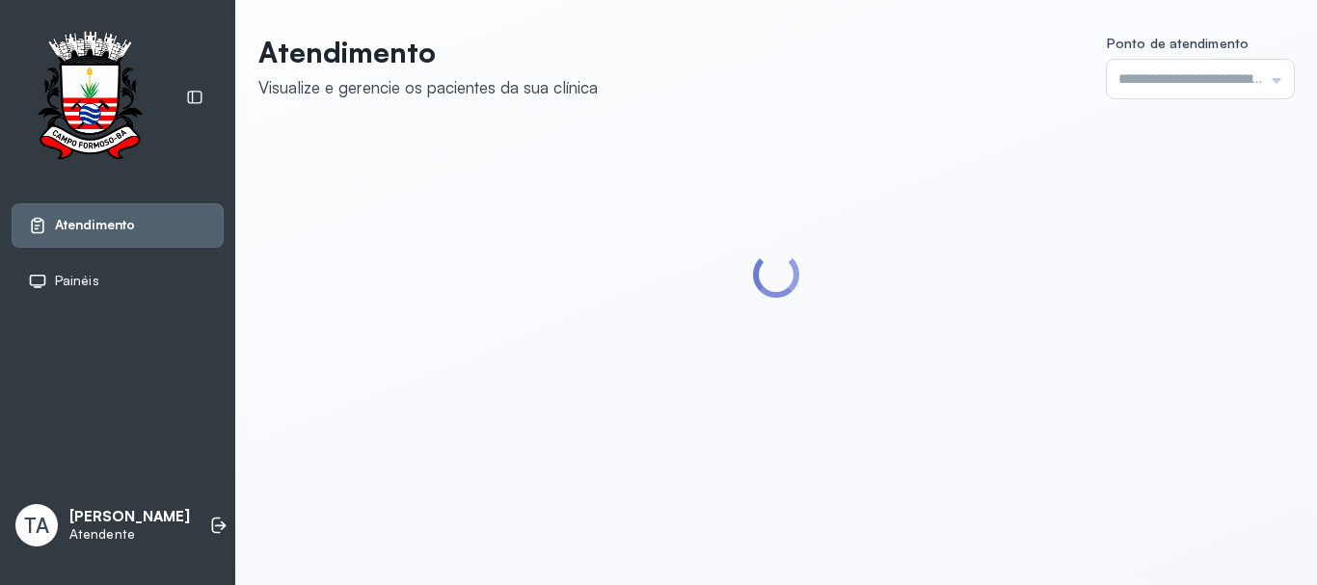
type input "******"
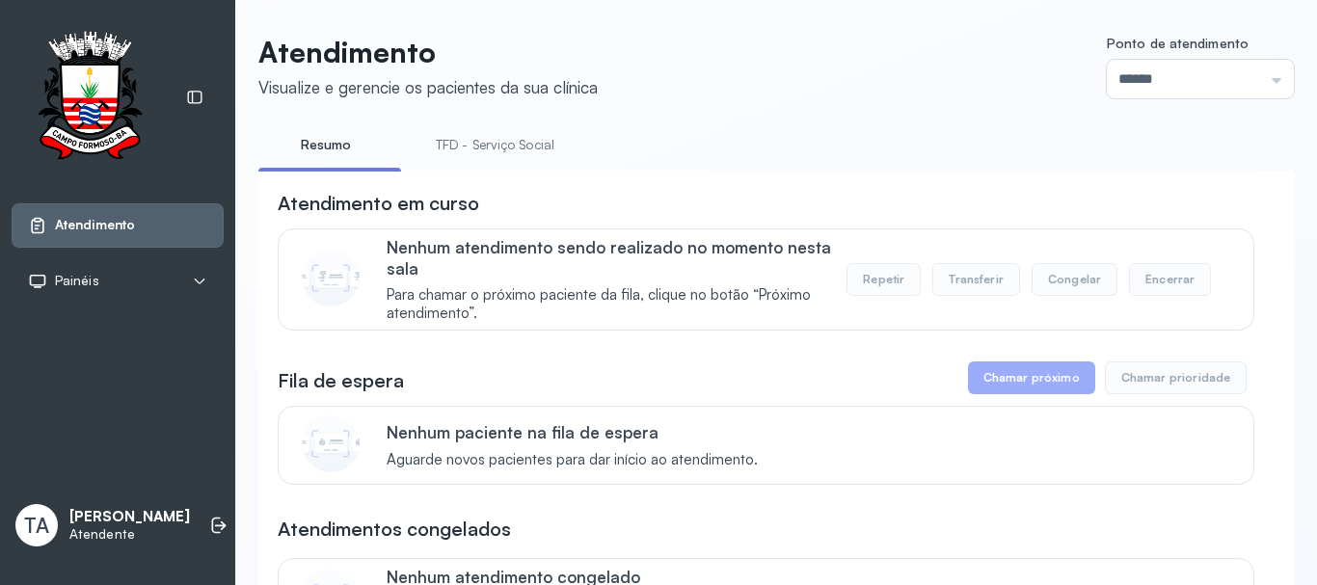
click at [480, 136] on link "TFD - Serviço Social" at bounding box center [495, 145] width 157 height 32
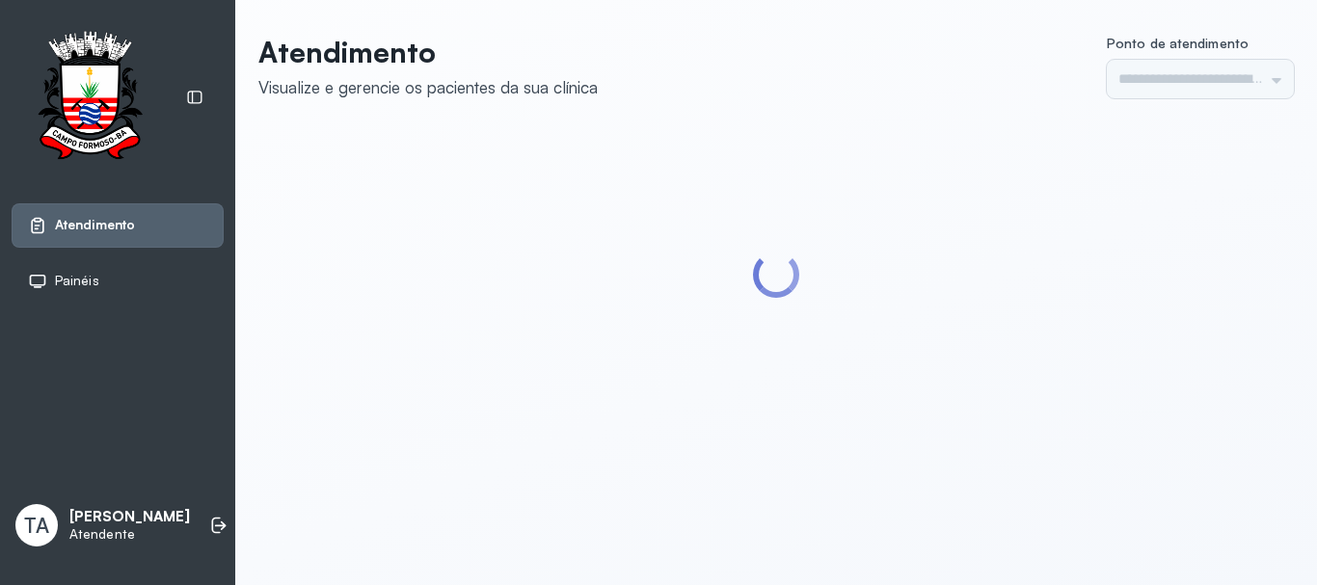
type input "******"
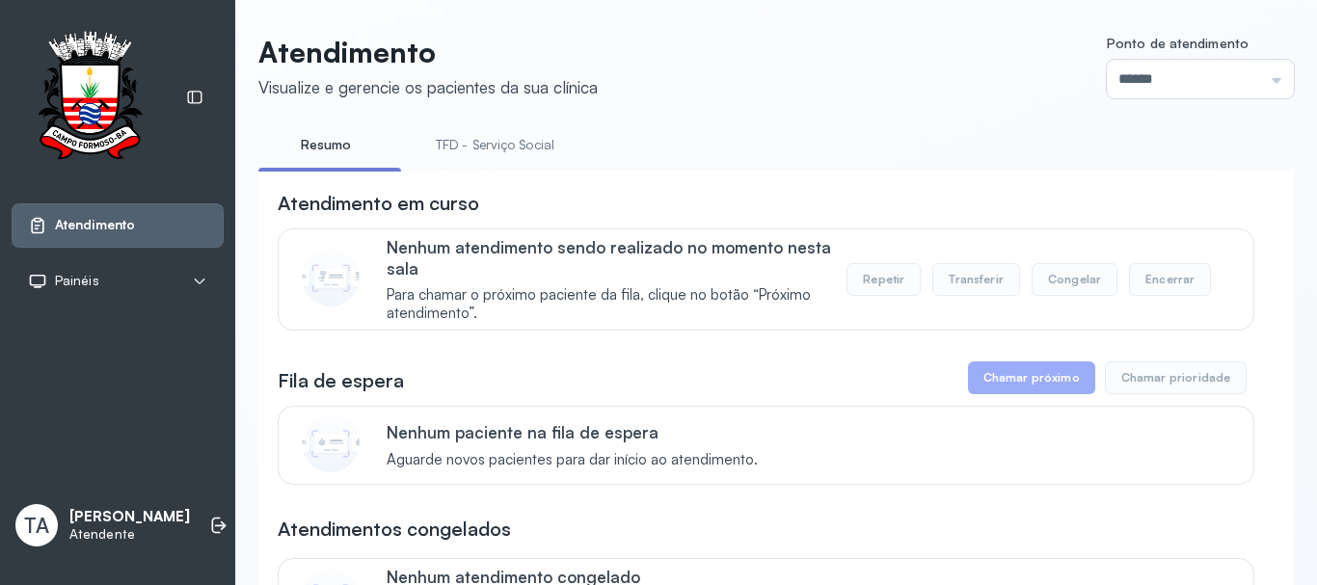
click at [499, 133] on link "TFD - Serviço Social" at bounding box center [495, 145] width 157 height 32
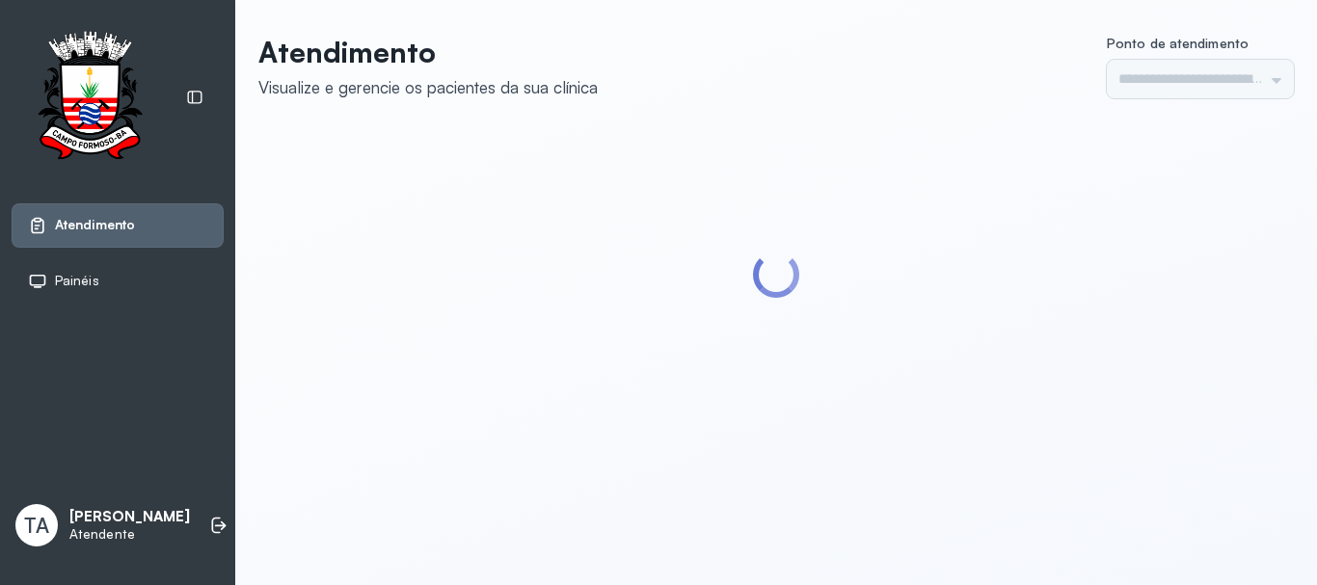
type input "******"
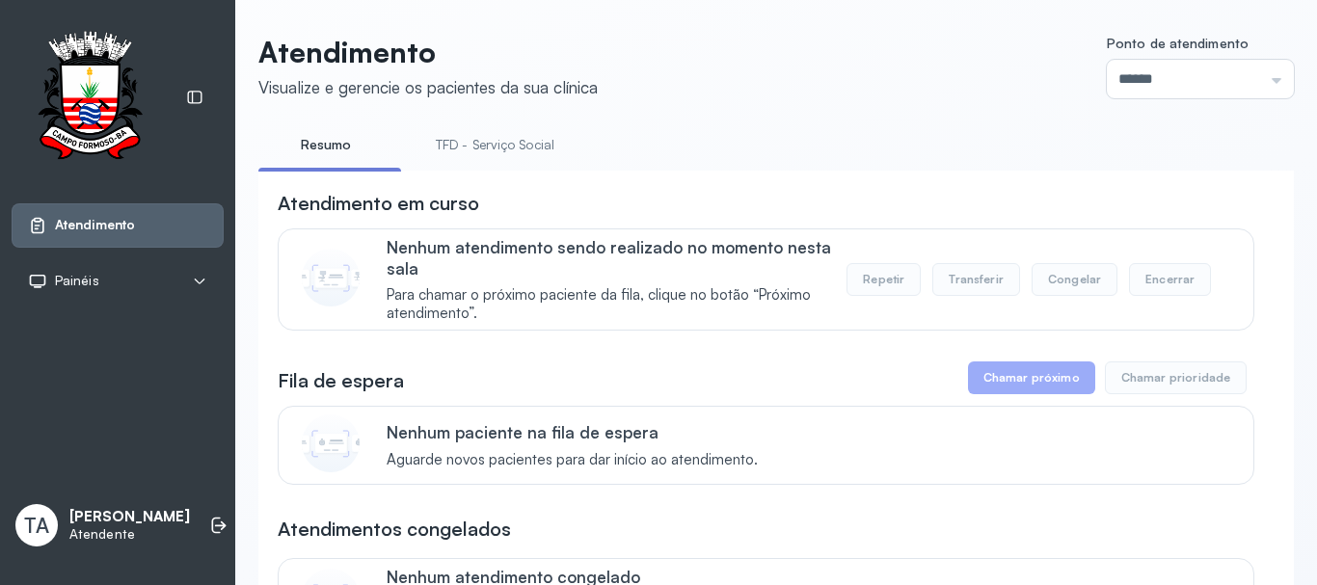
click at [449, 153] on link "TFD - Serviço Social" at bounding box center [495, 145] width 157 height 32
click at [313, 151] on link "Resumo" at bounding box center [325, 145] width 135 height 32
click at [507, 144] on link "TFD - Serviço Social" at bounding box center [495, 145] width 157 height 32
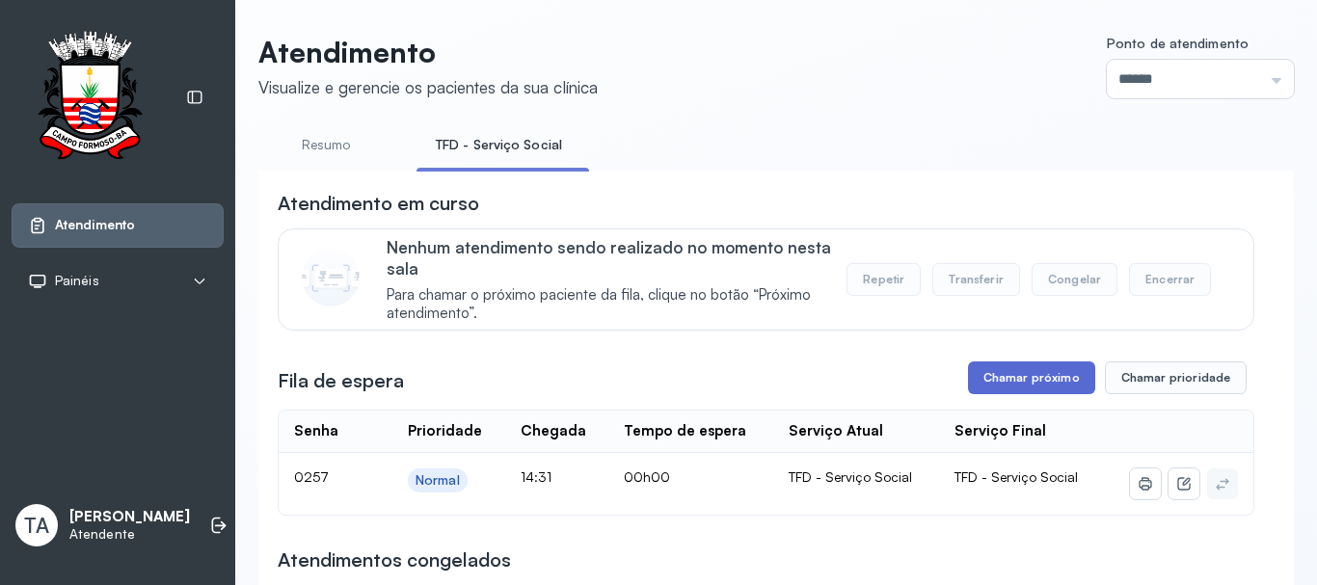
click at [1044, 390] on button "Chamar próximo" at bounding box center [1031, 378] width 127 height 33
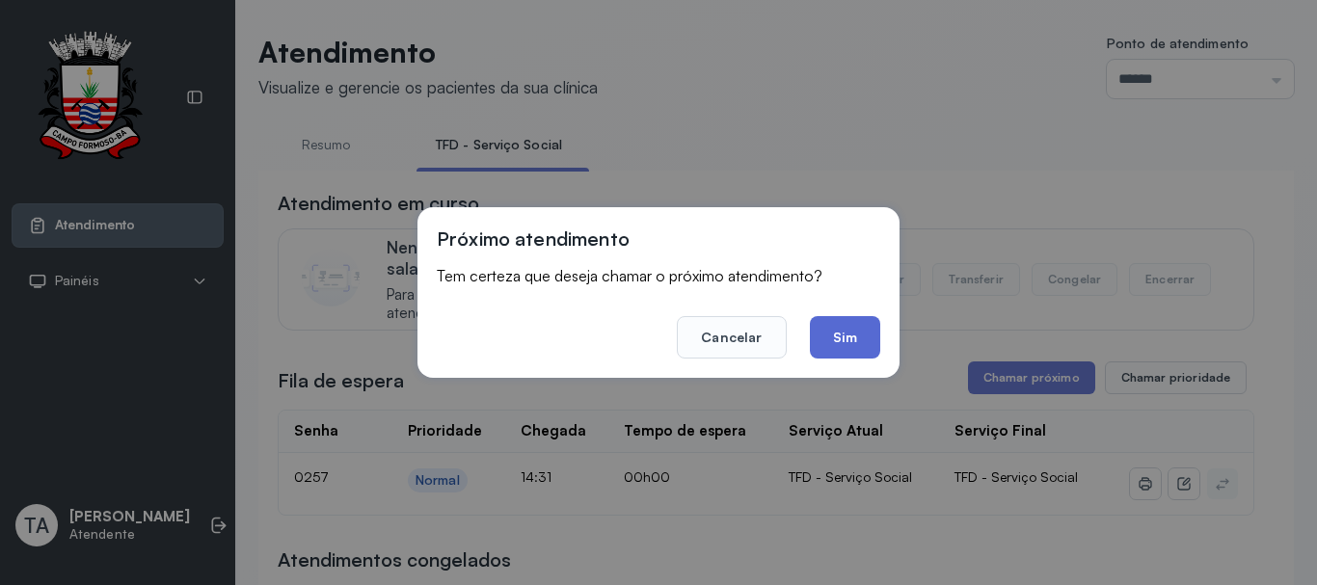
click at [845, 355] on button "Sim" at bounding box center [845, 337] width 70 height 42
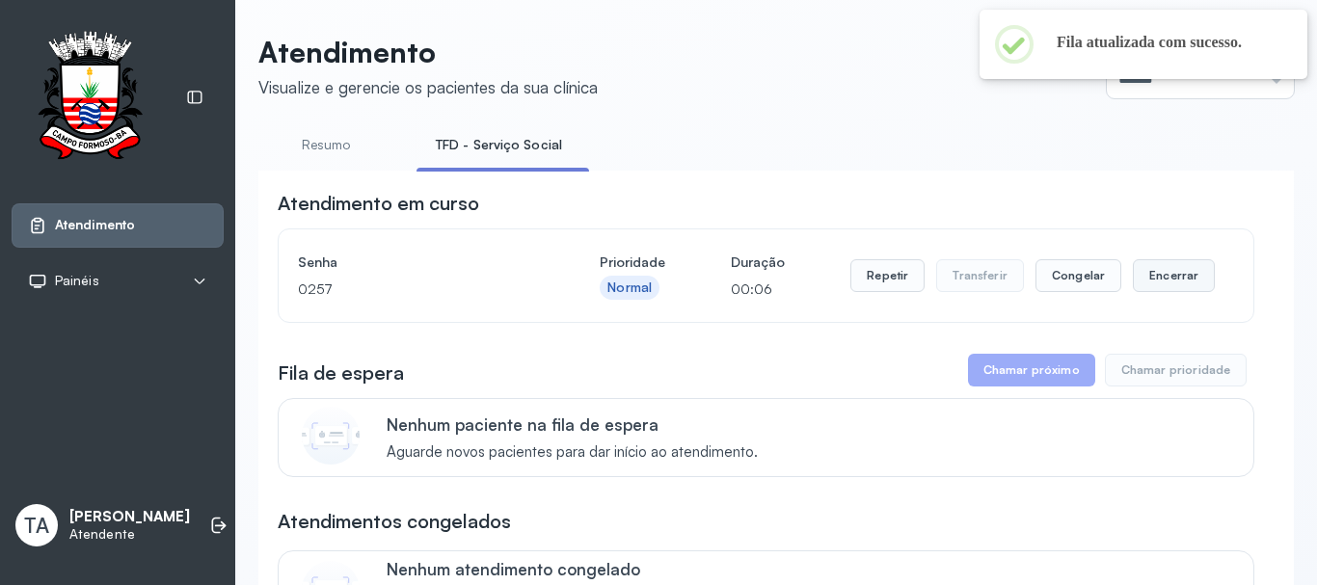
click at [1169, 291] on button "Encerrar" at bounding box center [1174, 275] width 82 height 33
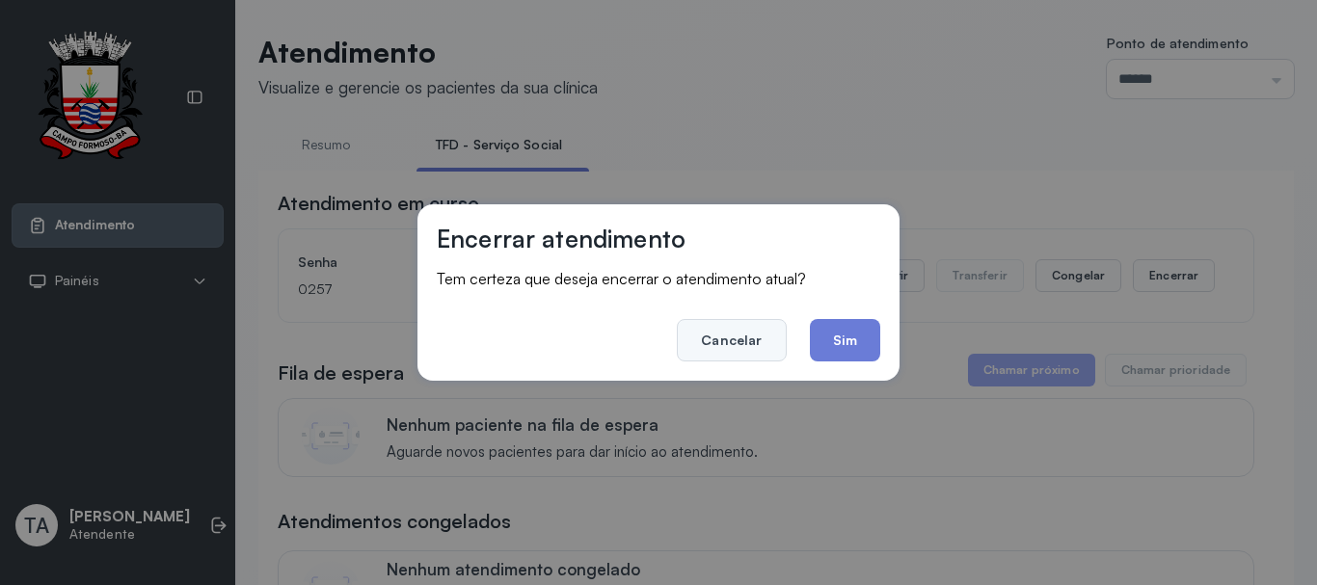
click at [751, 343] on button "Cancelar" at bounding box center [731, 340] width 109 height 42
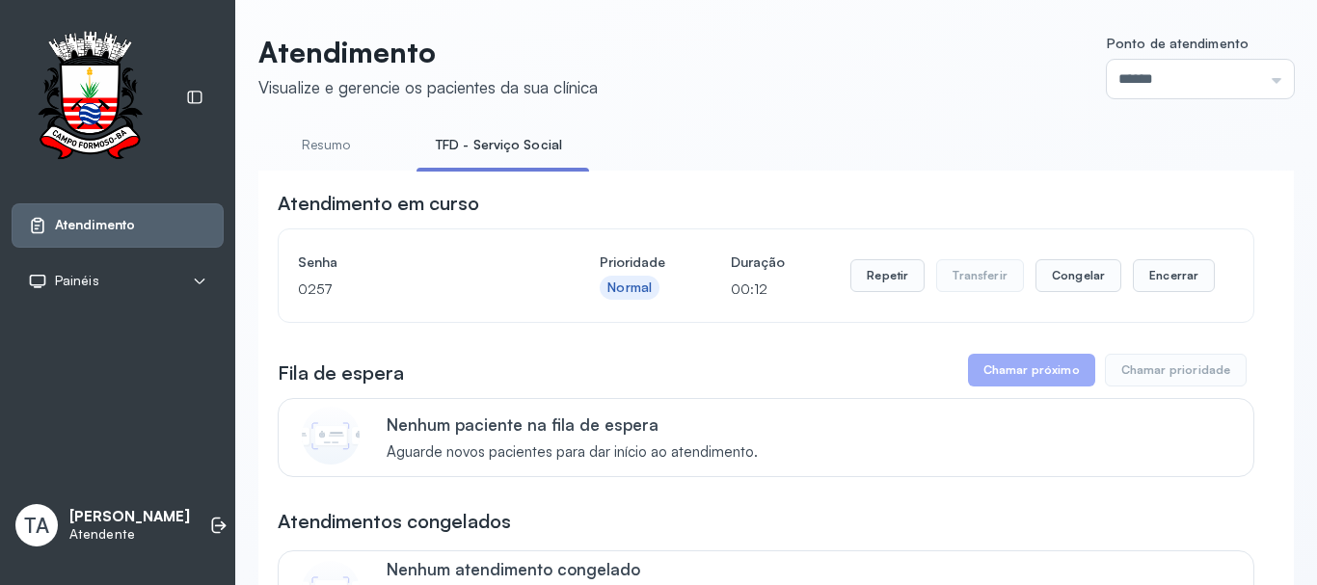
click at [917, 263] on div "Repetir Transferir Congelar Encerrar" at bounding box center [1033, 276] width 365 height 54
click at [880, 291] on button "Repetir" at bounding box center [888, 275] width 74 height 33
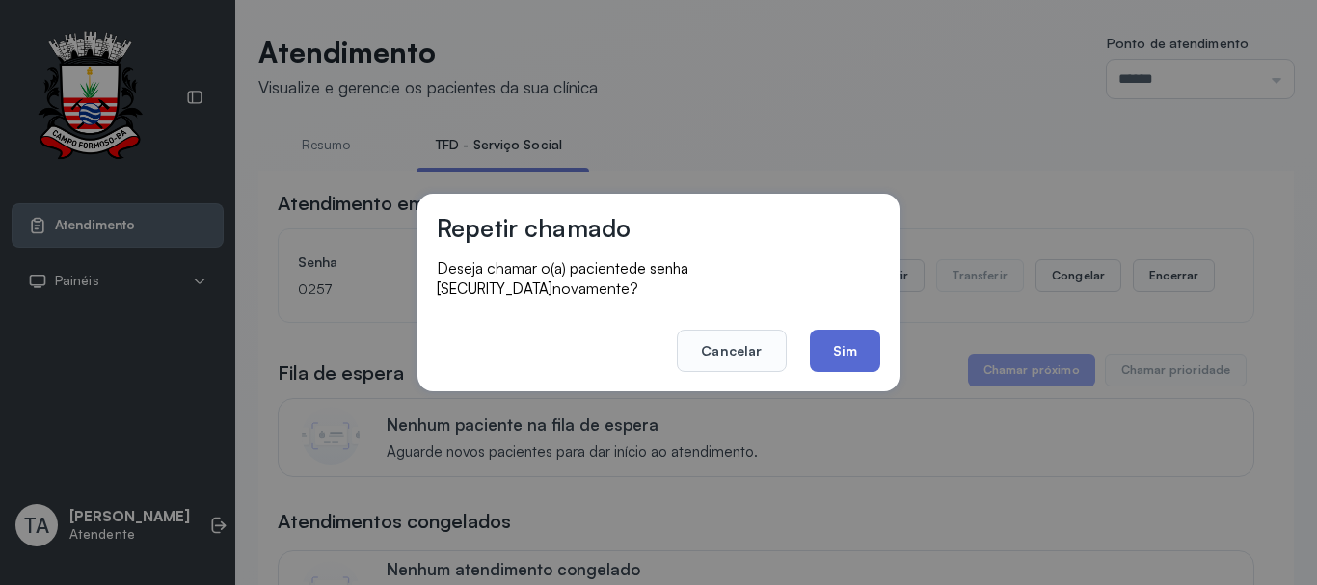
click at [841, 355] on button "Sim" at bounding box center [845, 351] width 70 height 42
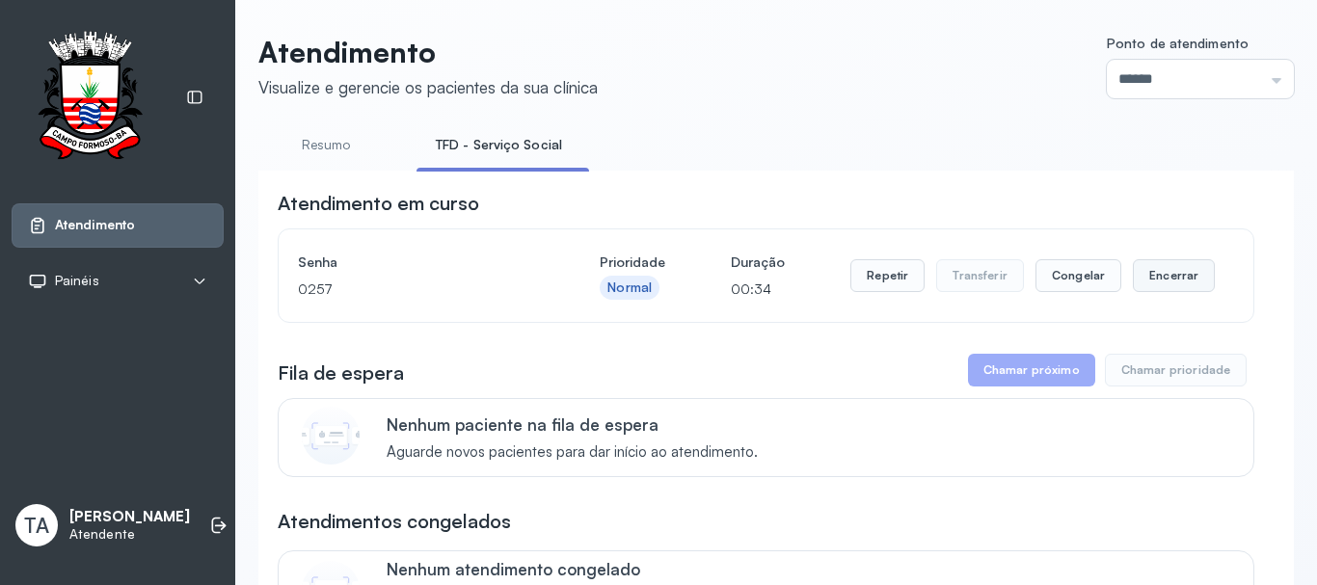
click at [1167, 280] on button "Encerrar" at bounding box center [1174, 275] width 82 height 33
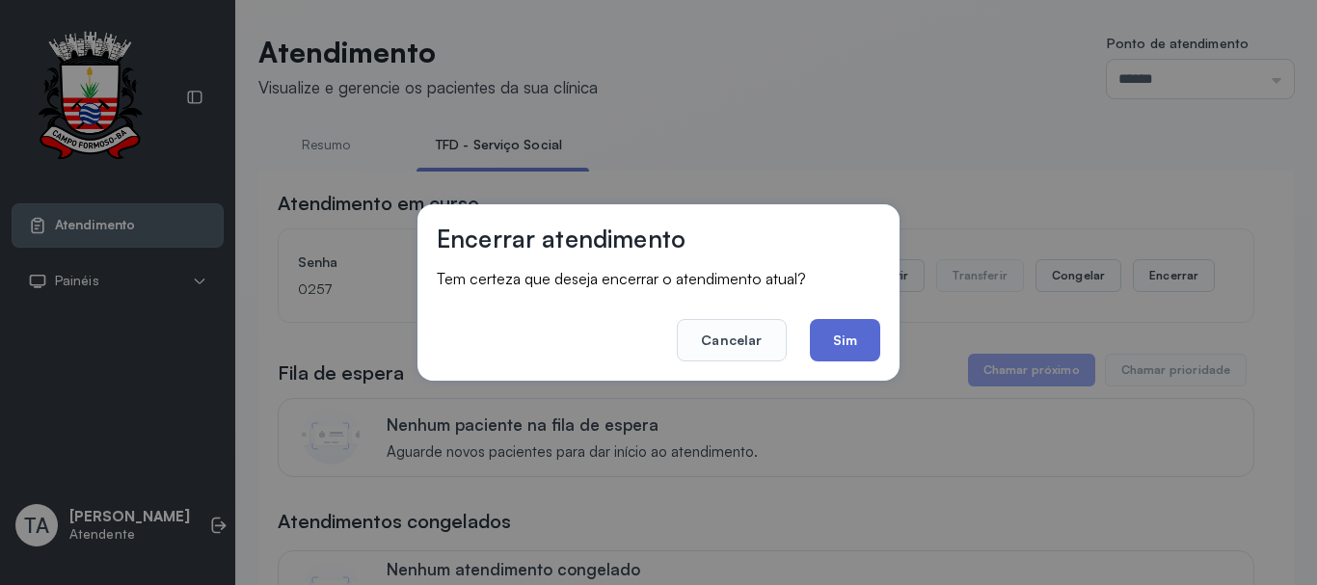
click at [825, 341] on button "Sim" at bounding box center [845, 340] width 70 height 42
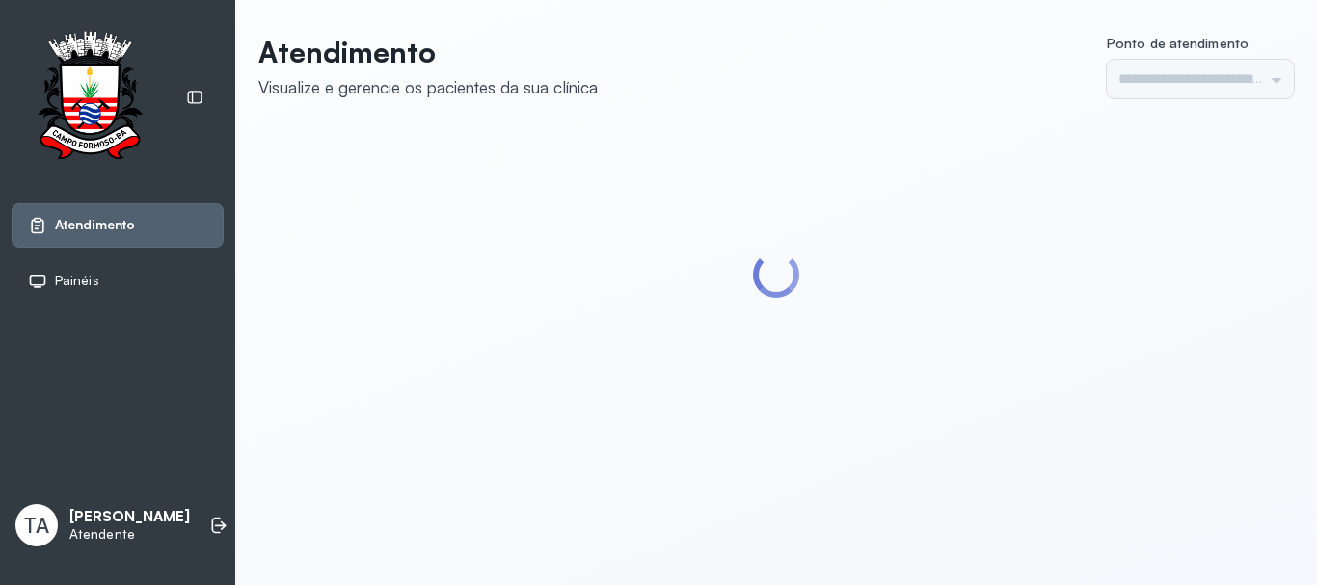
type input "******"
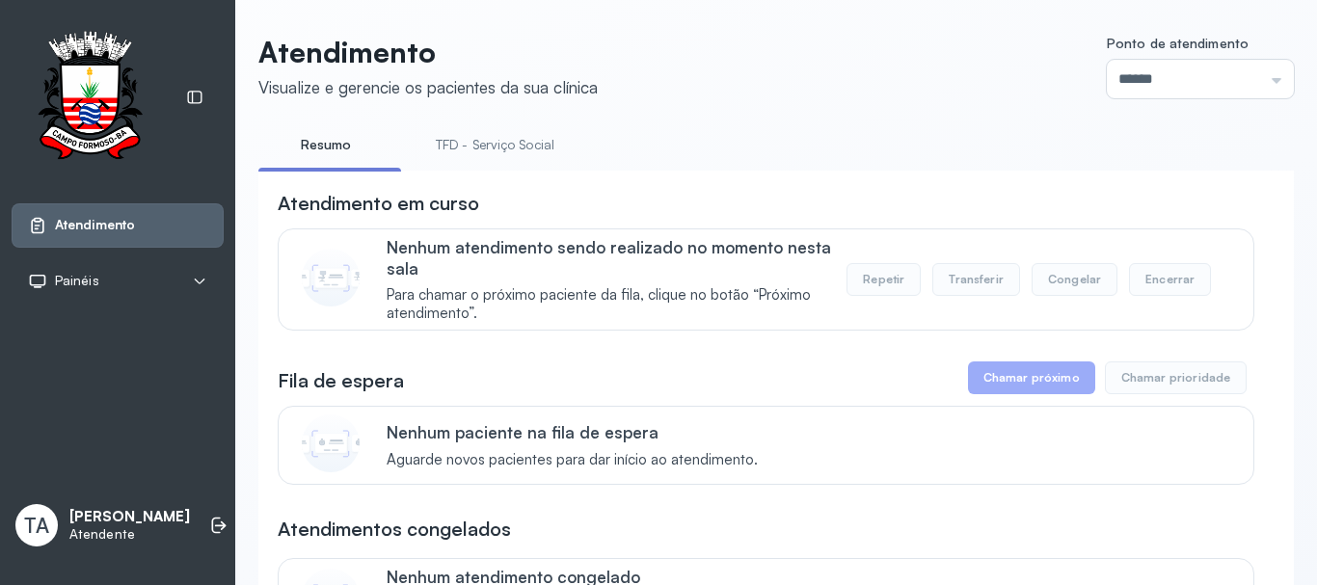
click at [458, 154] on link "TFD - Serviço Social" at bounding box center [495, 145] width 157 height 32
click at [760, 208] on div "Atendimento em curso" at bounding box center [766, 203] width 977 height 27
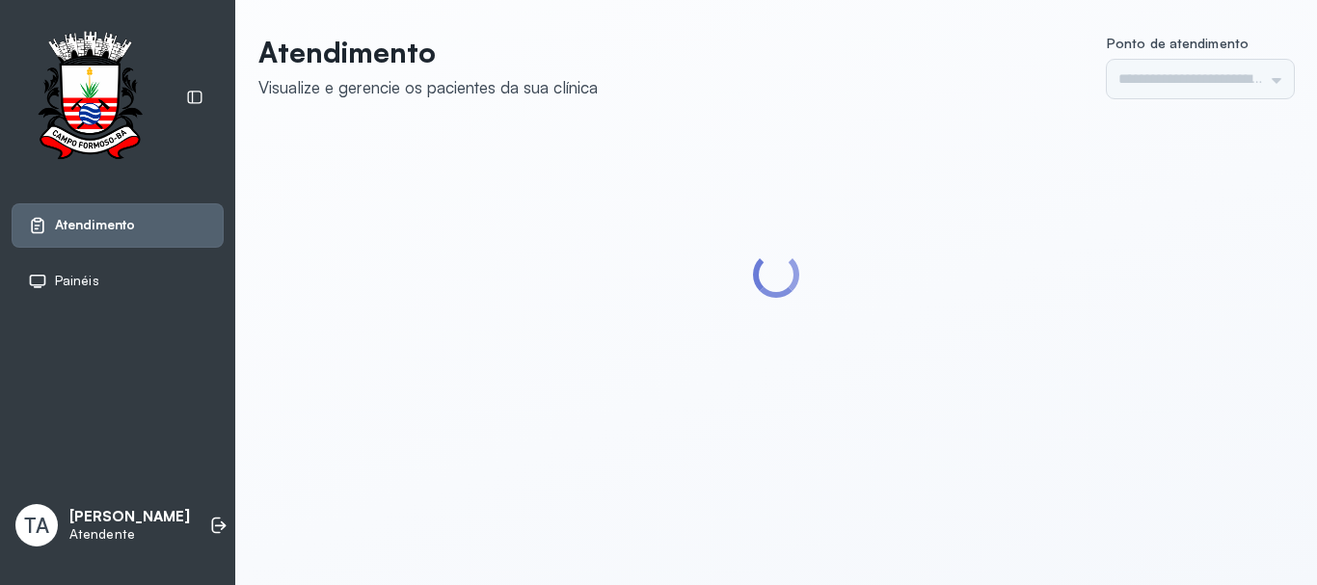
type input "******"
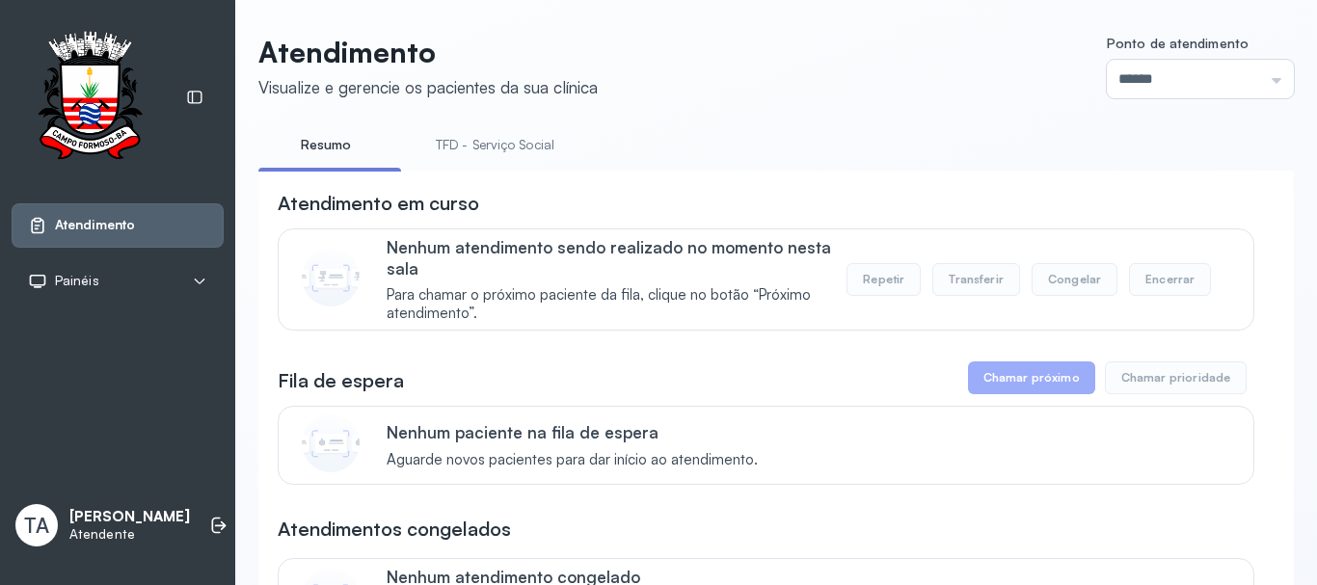
click at [462, 131] on link "TFD - Serviço Social" at bounding box center [495, 145] width 157 height 32
click at [316, 150] on link "Resumo" at bounding box center [325, 145] width 135 height 32
click at [537, 149] on link "TFD - Serviço Social" at bounding box center [495, 145] width 157 height 32
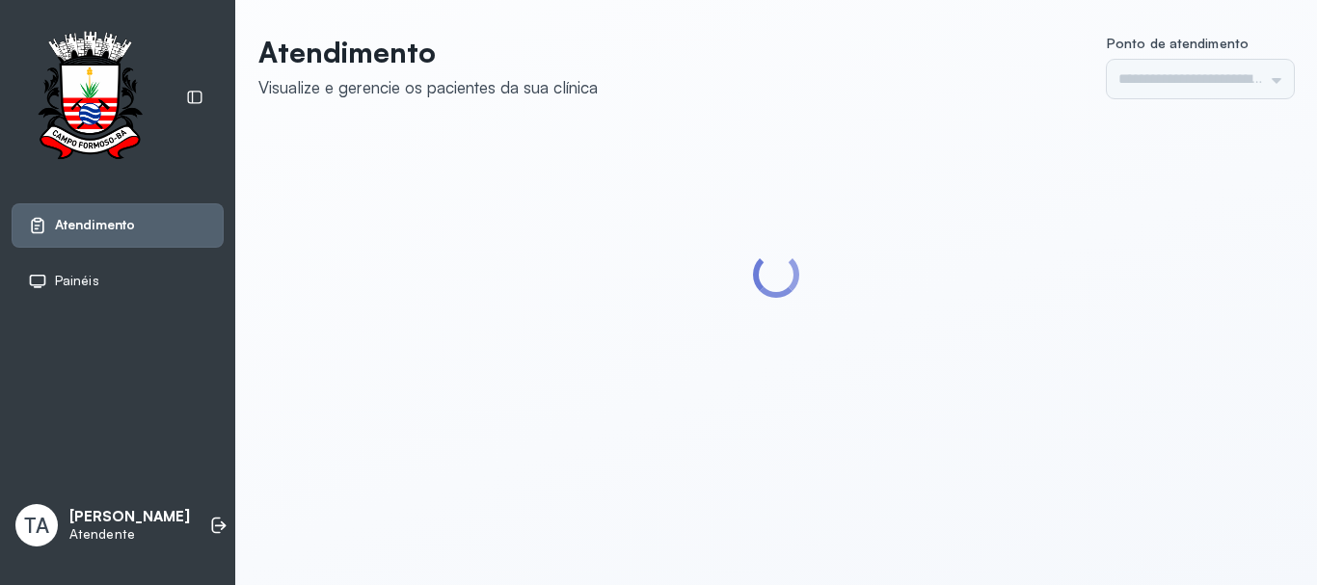
type input "******"
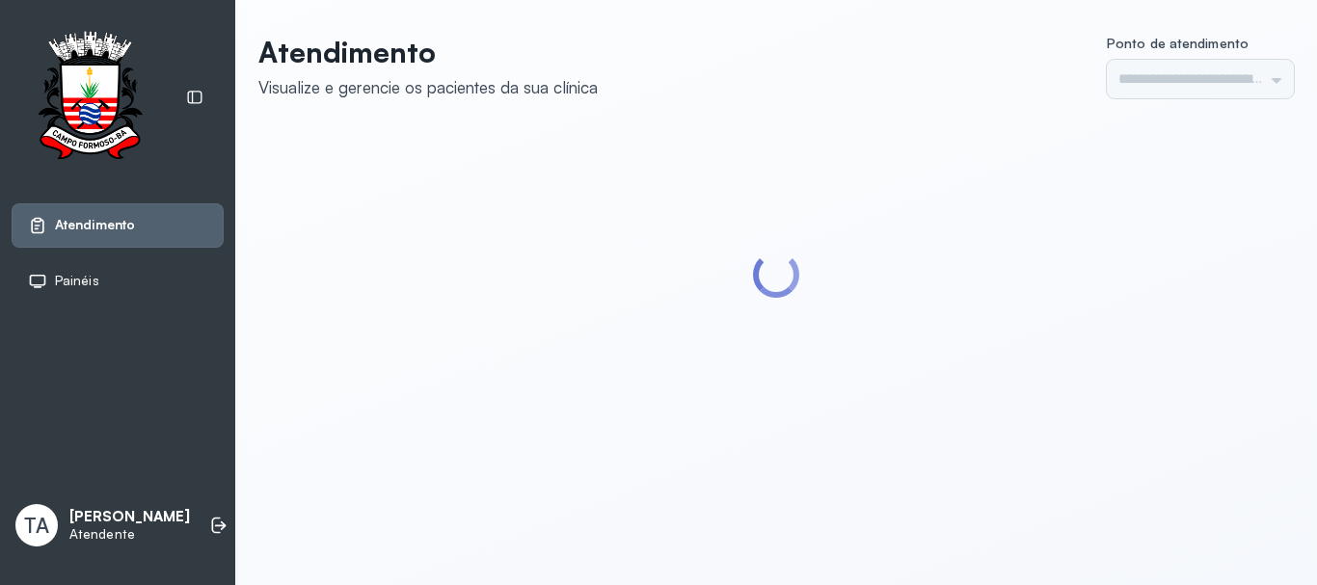
type input "******"
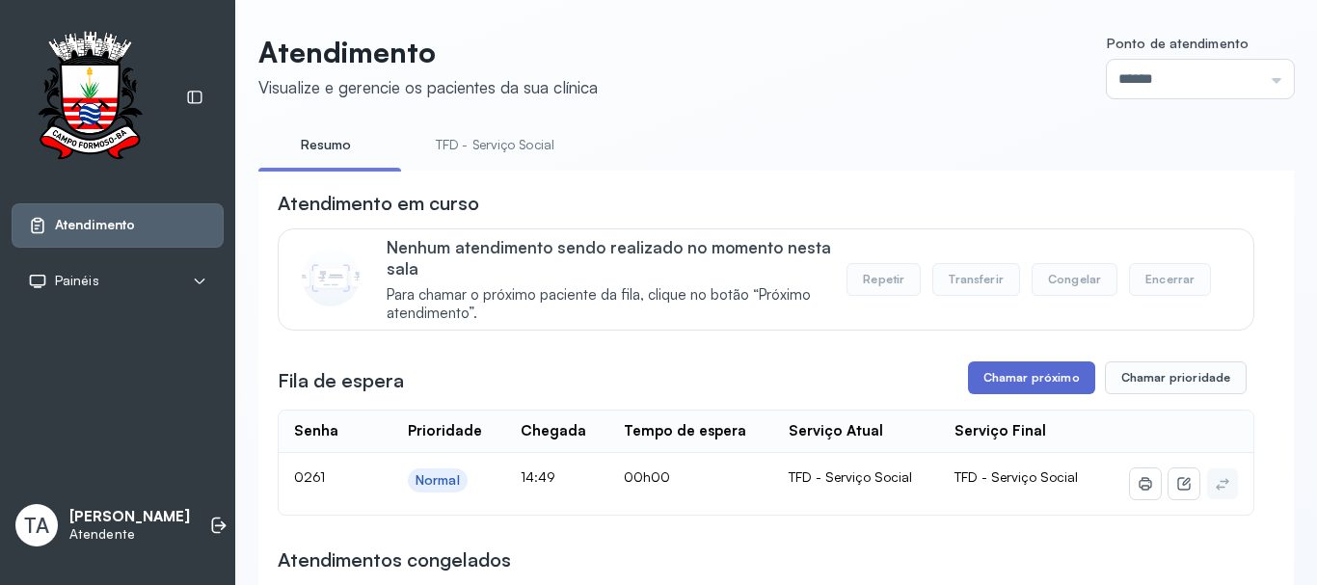
click at [1046, 371] on button "Chamar próximo" at bounding box center [1031, 378] width 127 height 33
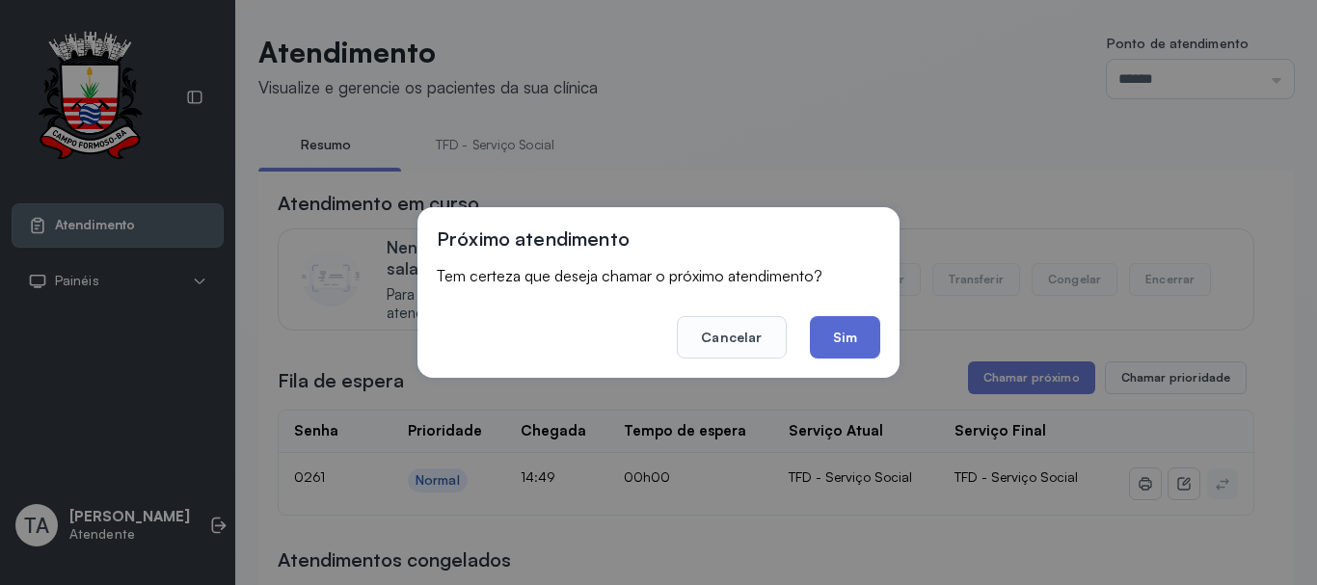
click at [864, 347] on button "Sim" at bounding box center [845, 337] width 70 height 42
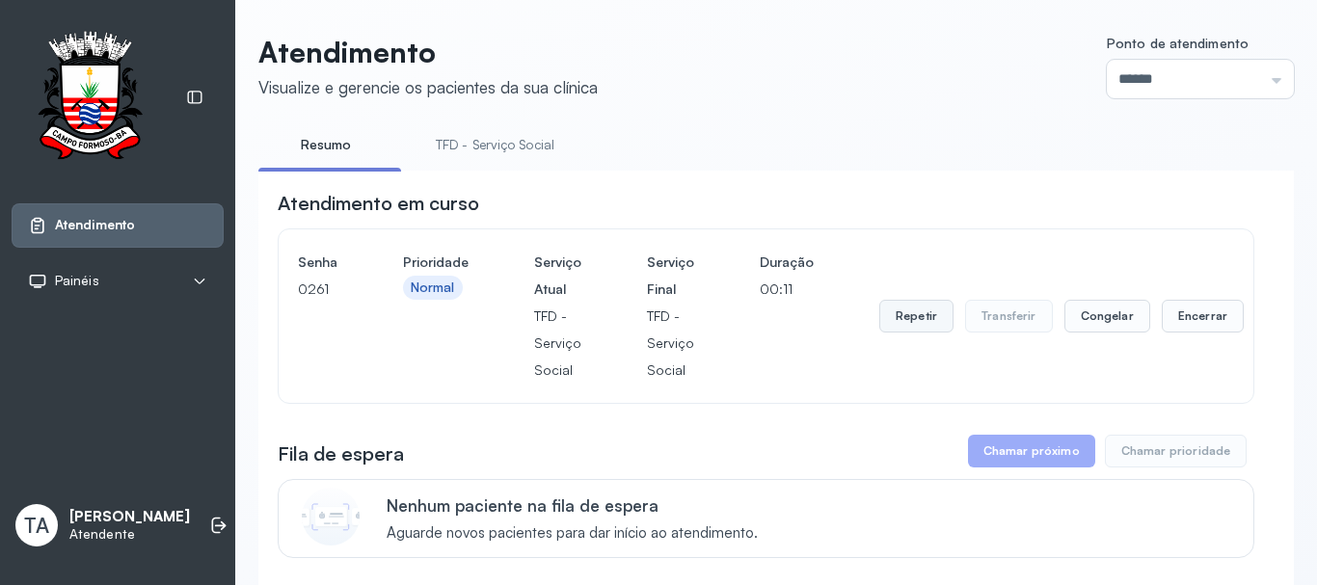
click at [905, 324] on button "Repetir" at bounding box center [916, 316] width 74 height 33
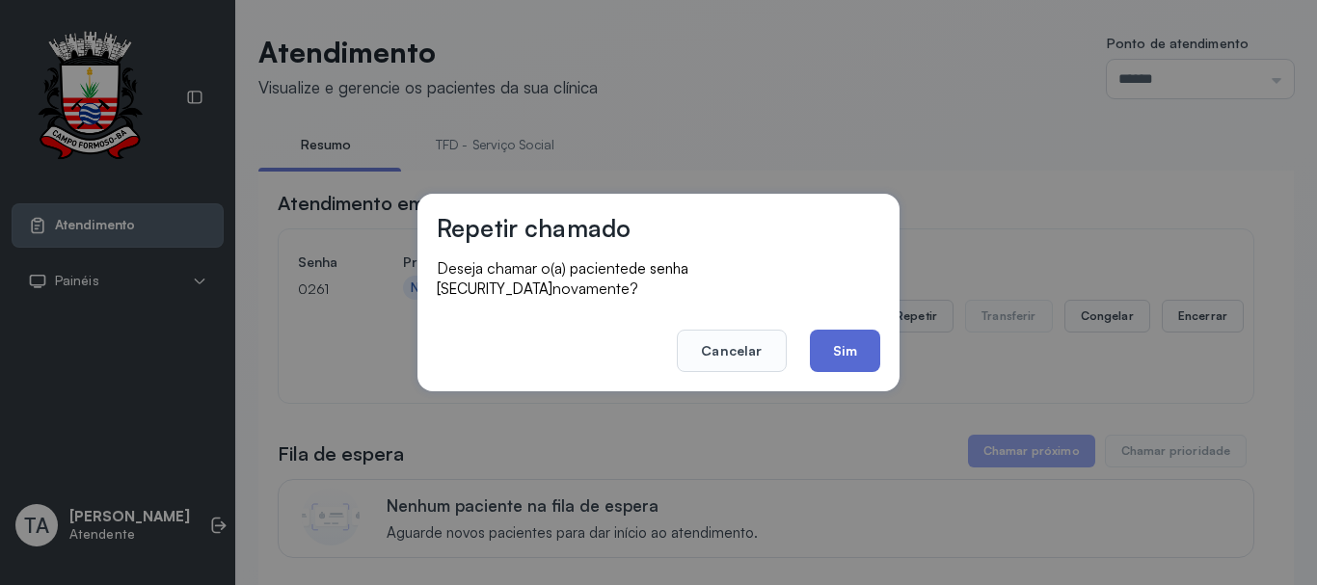
click at [864, 345] on button "Sim" at bounding box center [845, 351] width 70 height 42
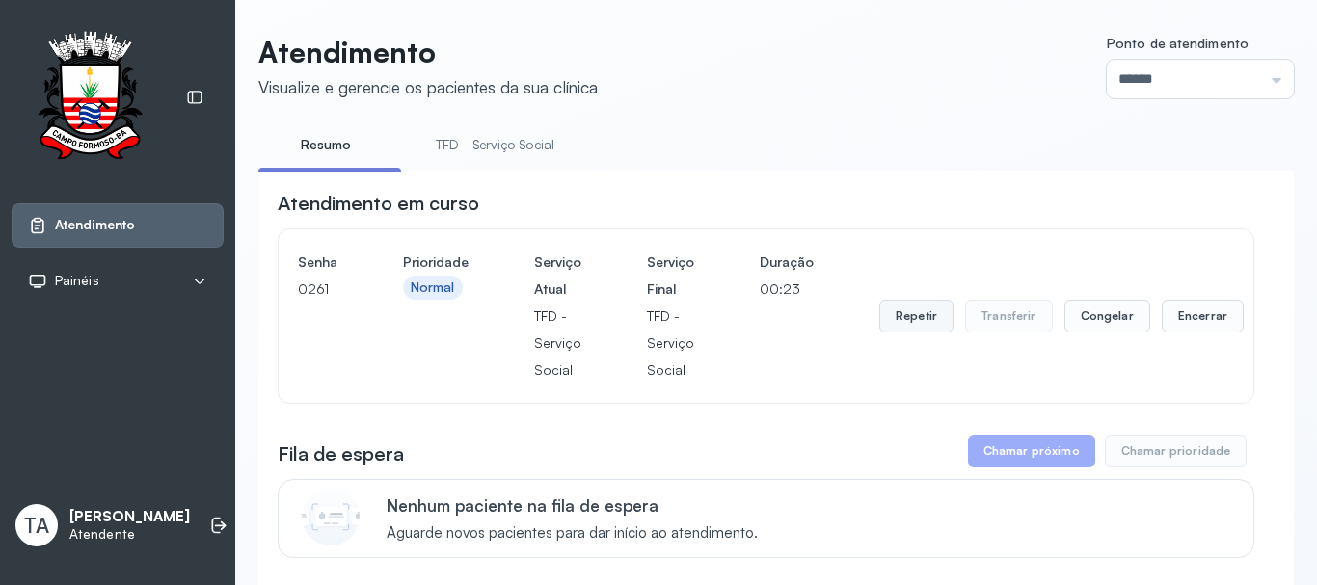
click at [899, 332] on button "Repetir" at bounding box center [916, 316] width 74 height 33
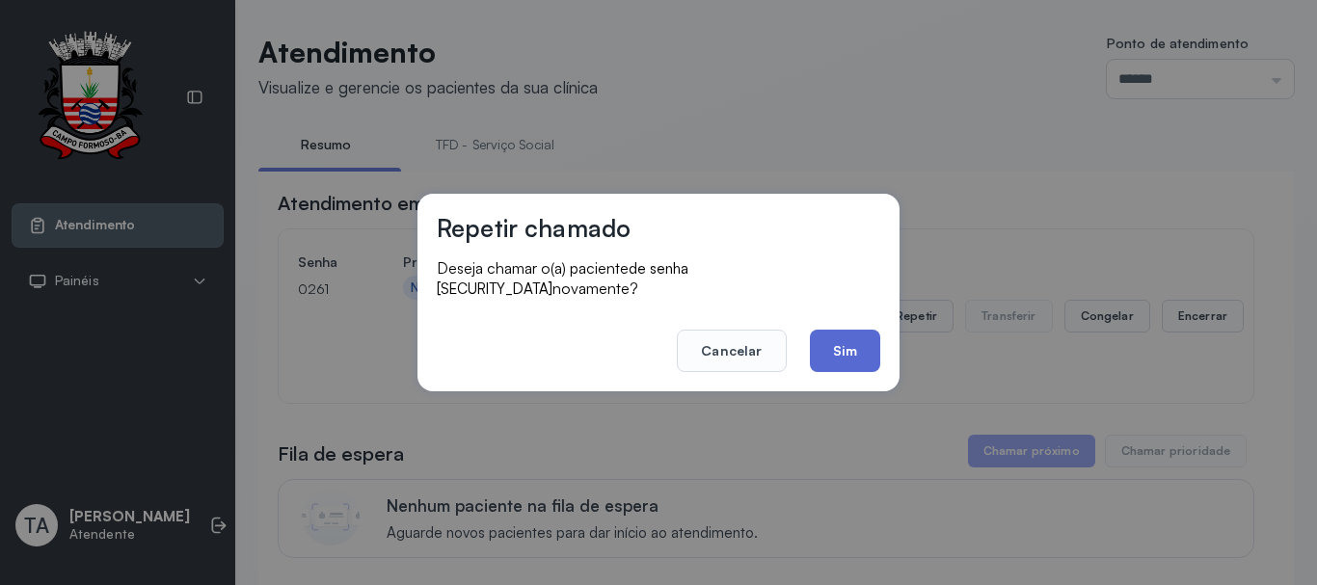
click at [844, 360] on button "Sim" at bounding box center [845, 351] width 70 height 42
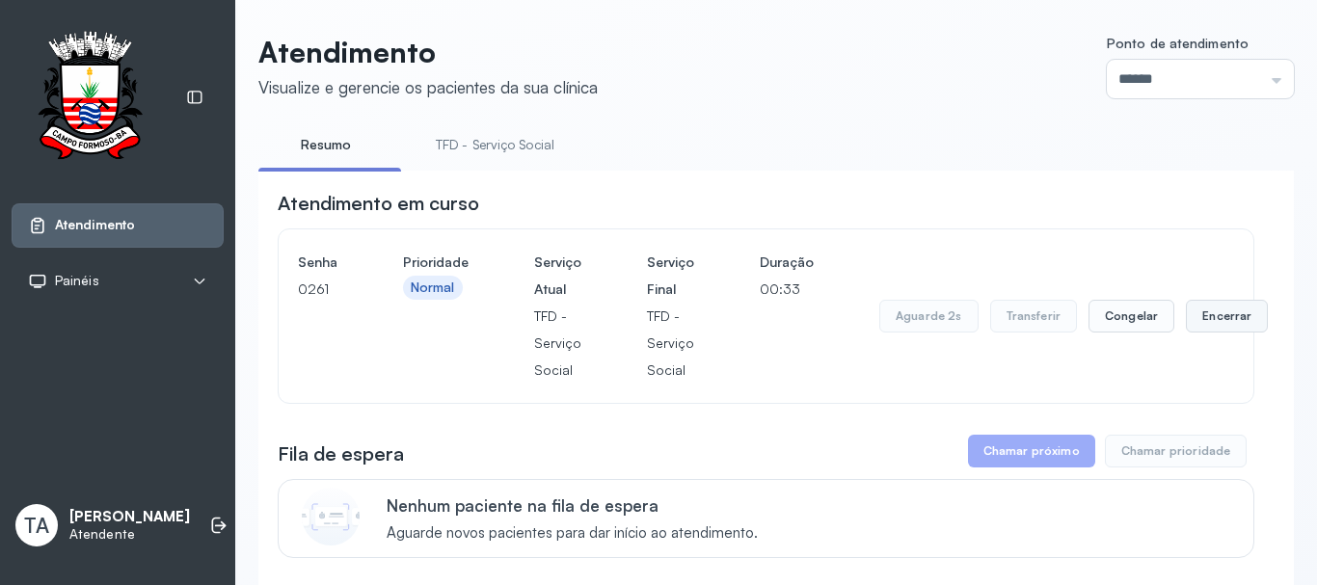
click at [1222, 318] on button "Encerrar" at bounding box center [1227, 316] width 82 height 33
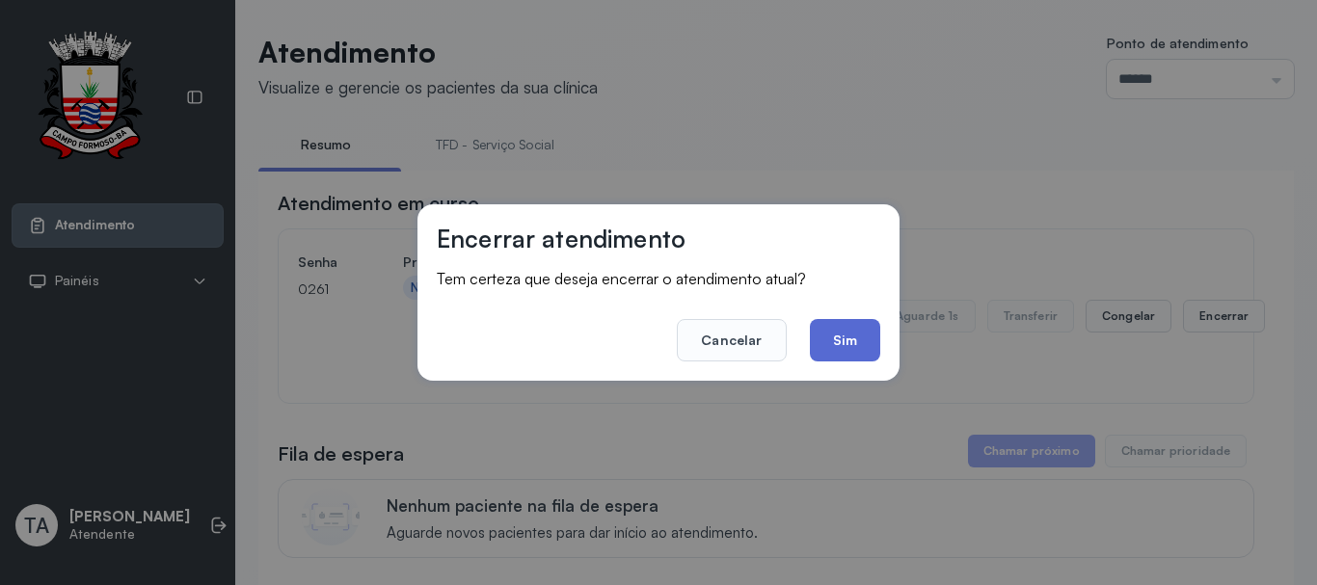
click at [850, 349] on button "Sim" at bounding box center [845, 340] width 70 height 42
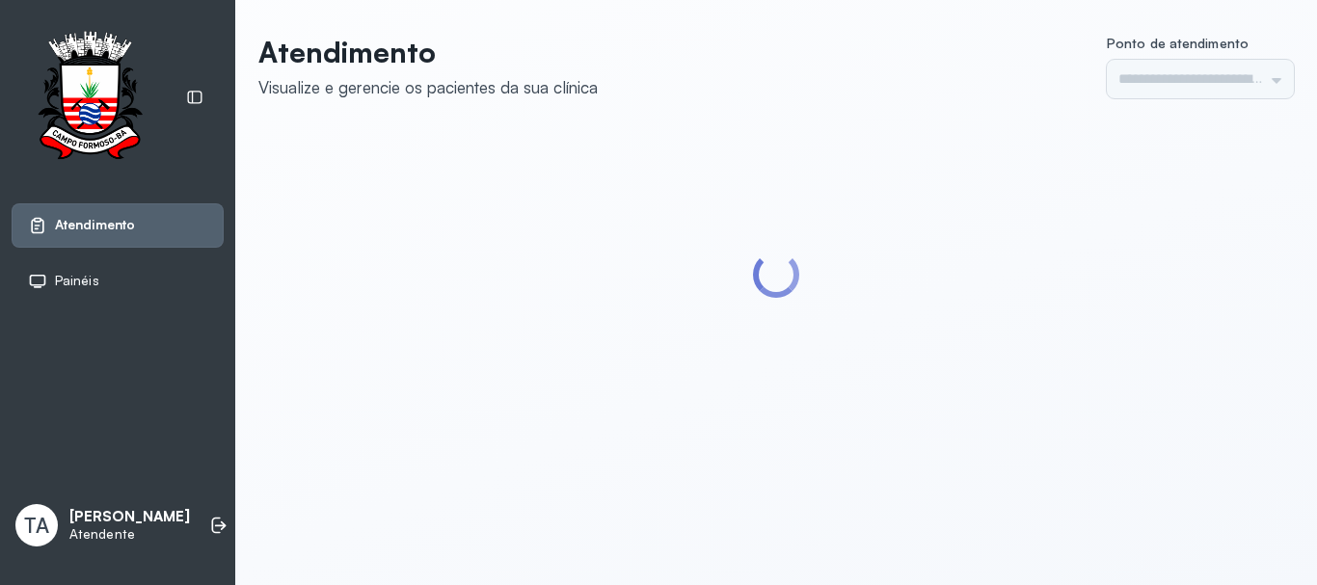
type input "******"
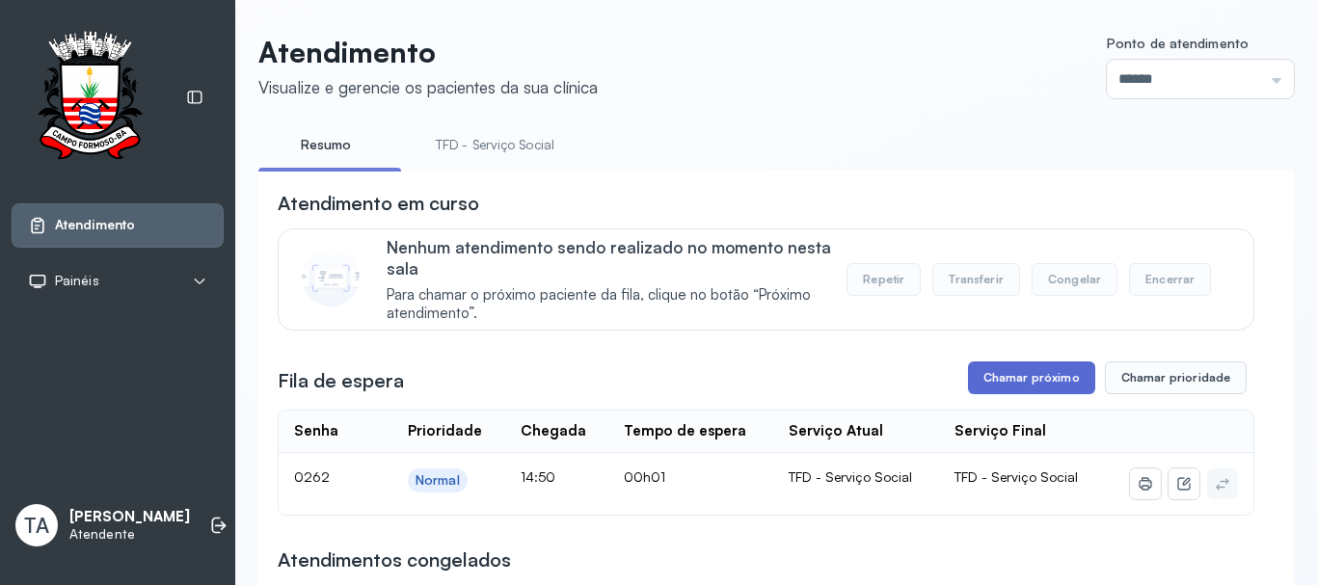
click at [1043, 389] on button "Chamar próximo" at bounding box center [1031, 378] width 127 height 33
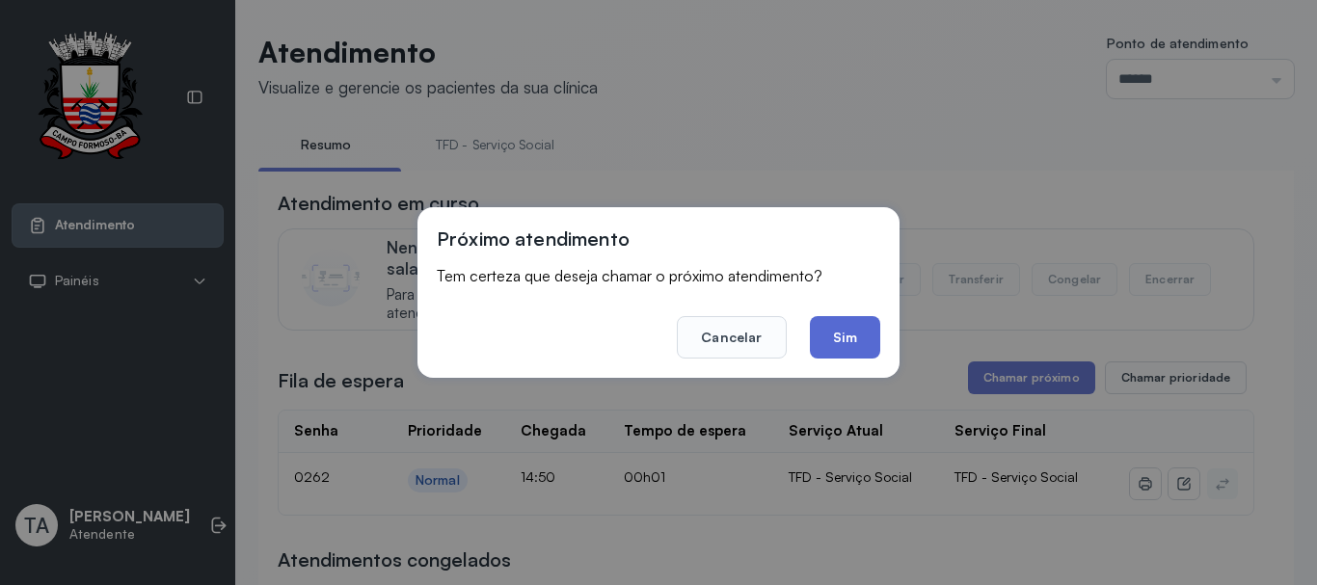
click at [842, 340] on button "Sim" at bounding box center [845, 337] width 70 height 42
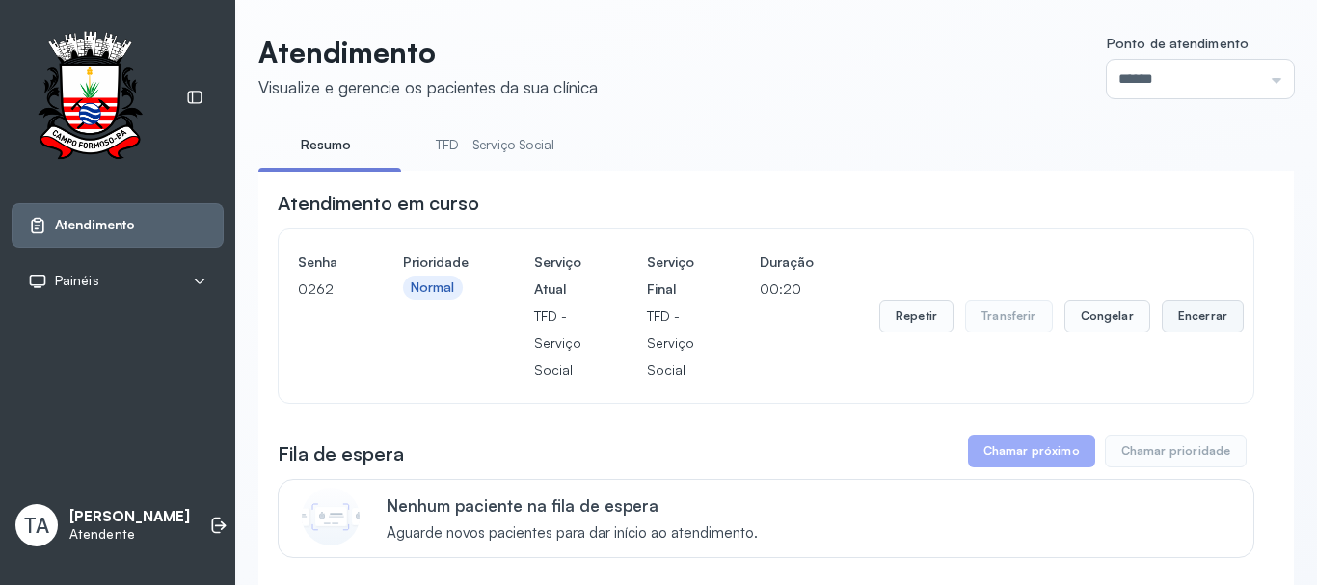
click at [1162, 332] on button "Encerrar" at bounding box center [1203, 316] width 82 height 33
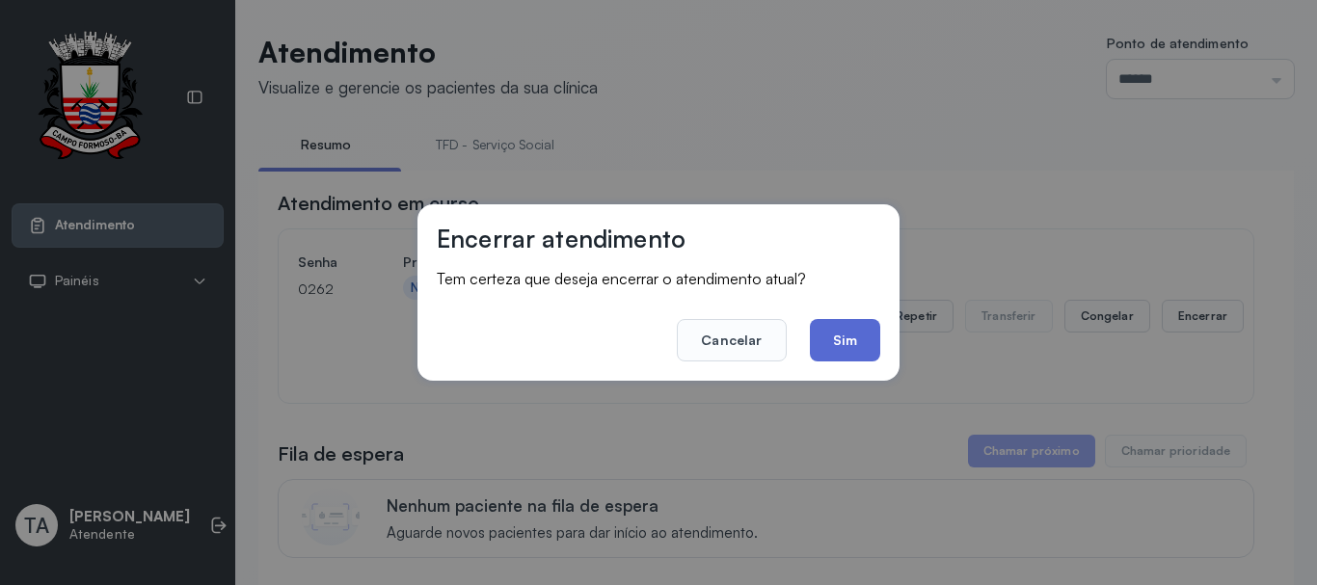
click at [852, 341] on button "Sim" at bounding box center [845, 340] width 70 height 42
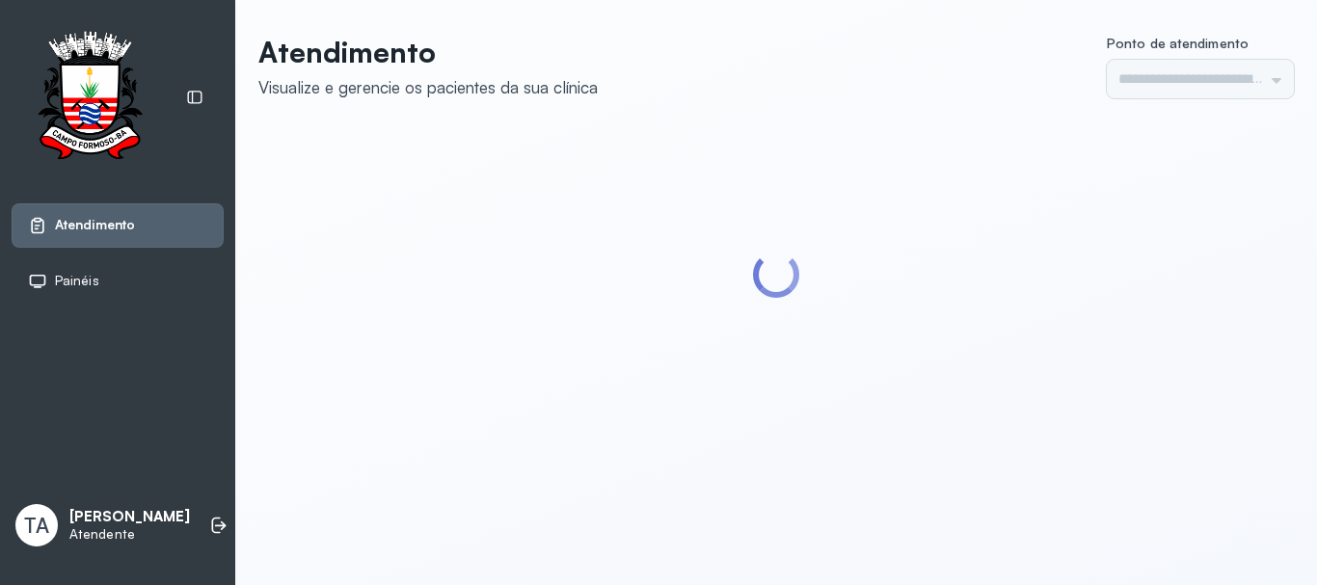
type input "******"
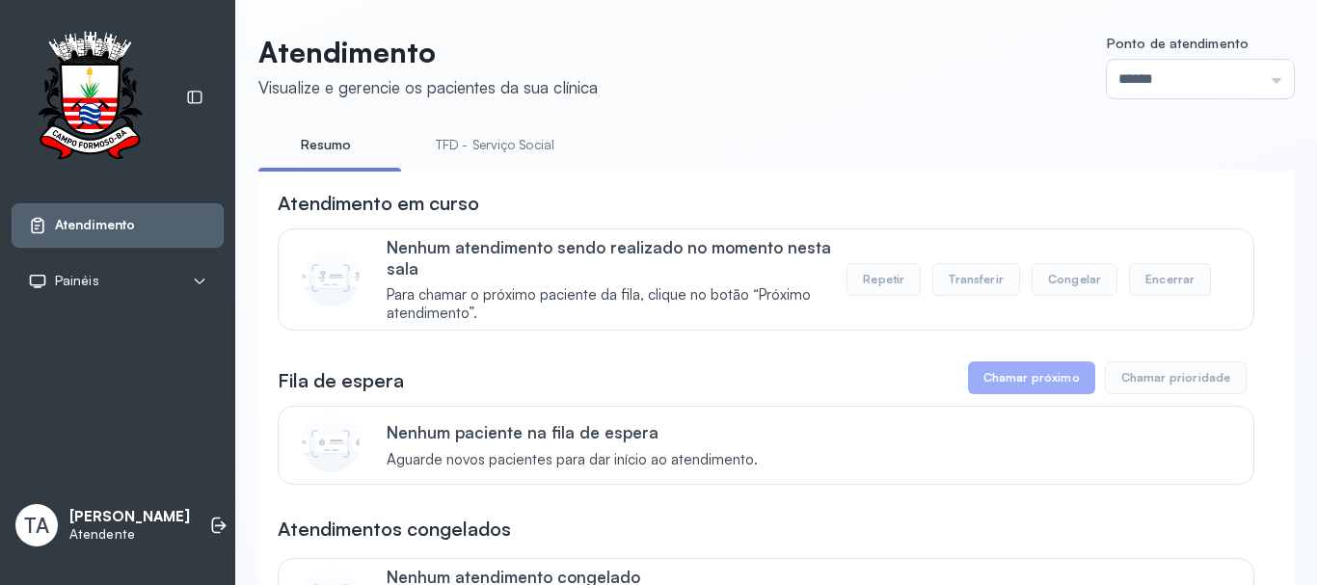
click at [512, 138] on link "TFD - Serviço Social" at bounding box center [495, 145] width 157 height 32
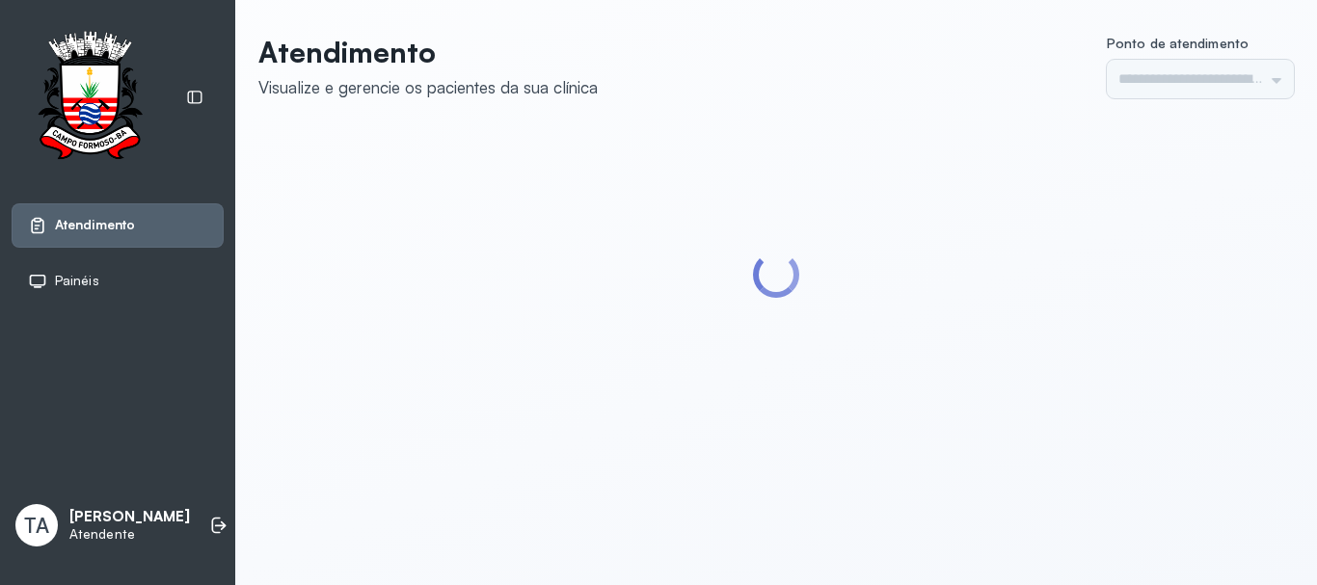
type input "******"
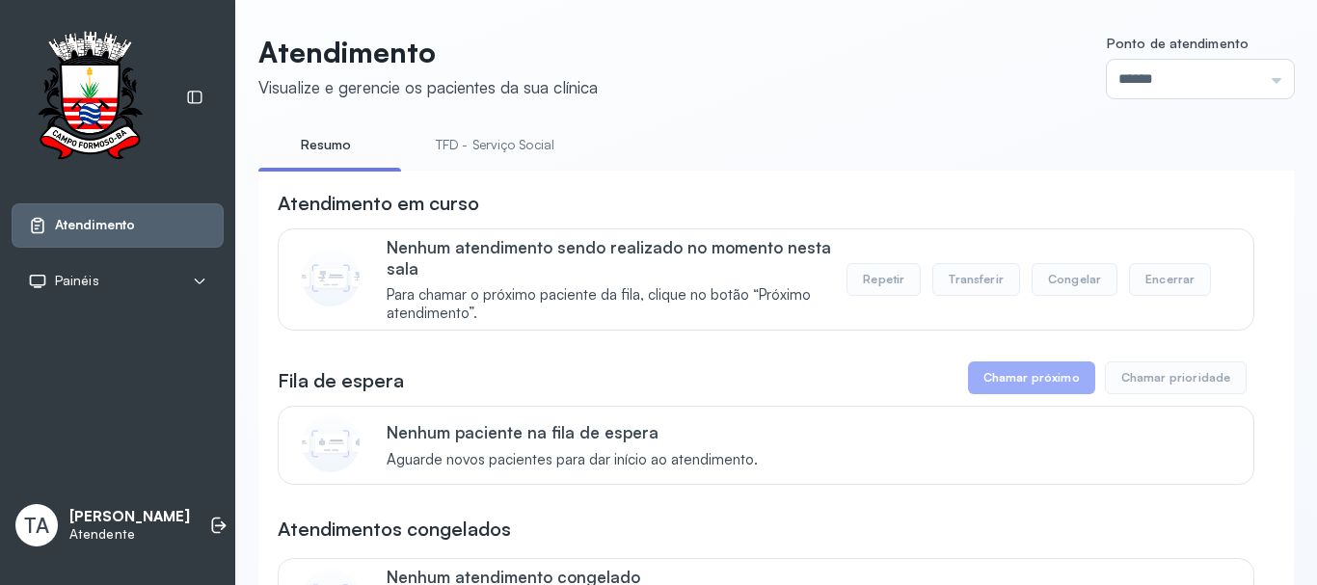
click at [505, 134] on link "TFD - Serviço Social" at bounding box center [495, 145] width 157 height 32
drag, startPoint x: 657, startPoint y: 130, endPoint x: 533, endPoint y: 133, distance: 123.5
click at [541, 132] on ul "Resumo TFD - Serviço Social" at bounding box center [776, 150] width 1036 height 43
click at [709, 147] on ul "Resumo TFD - Serviço Social" at bounding box center [776, 150] width 1036 height 43
click at [417, 169] on li "Resumo" at bounding box center [503, 150] width 173 height 43
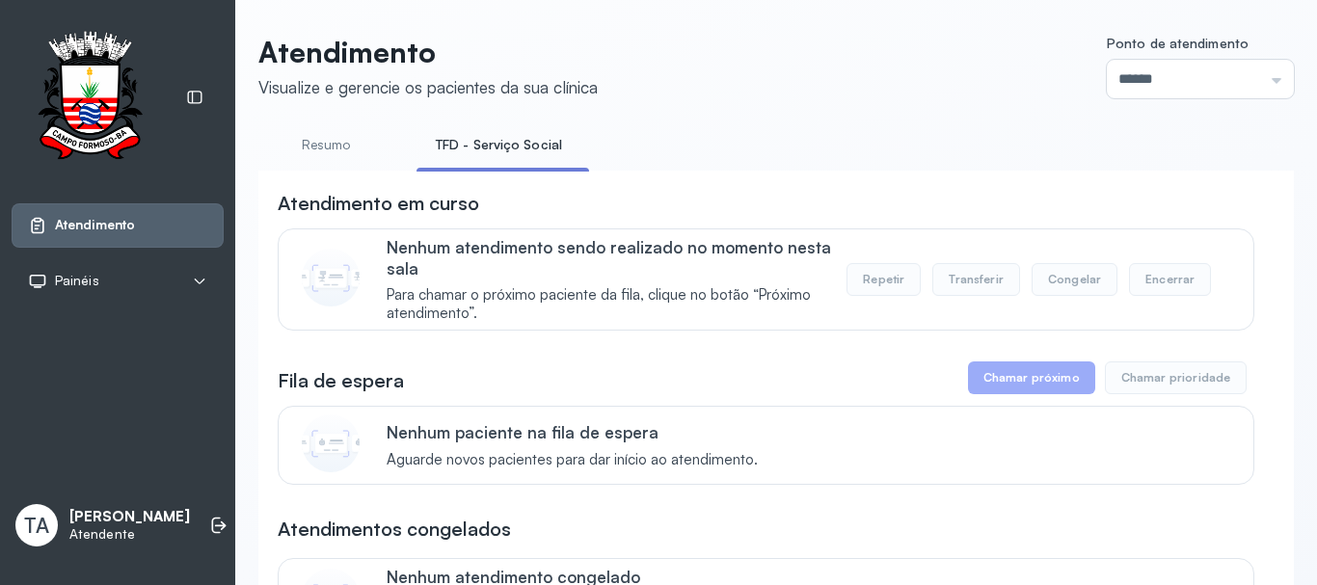
click at [325, 148] on link "Resumo" at bounding box center [325, 145] width 135 height 32
click at [465, 153] on link "TFD - Serviço Social" at bounding box center [495, 145] width 157 height 32
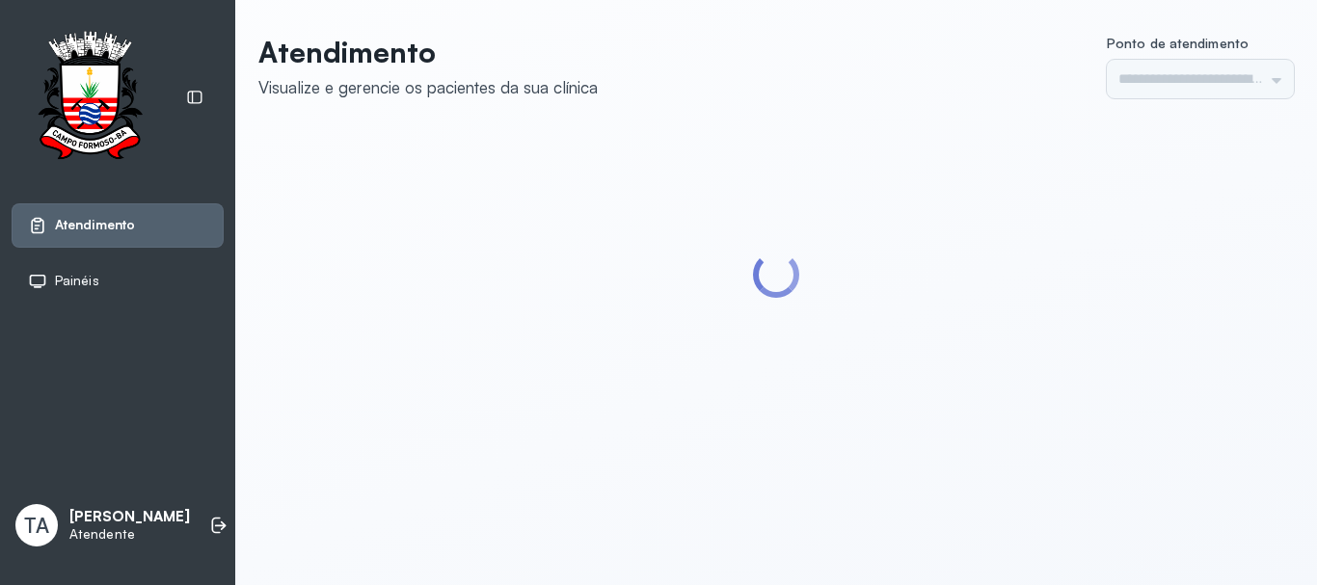
type input "******"
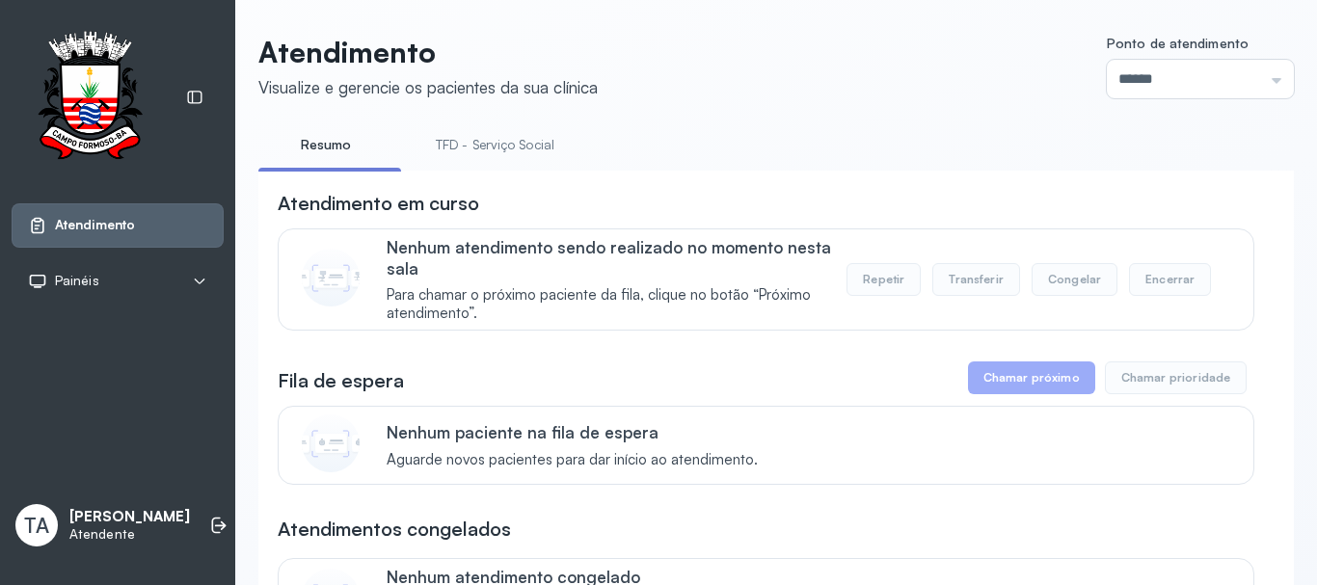
click at [505, 145] on link "TFD - Serviço Social" at bounding box center [495, 145] width 157 height 32
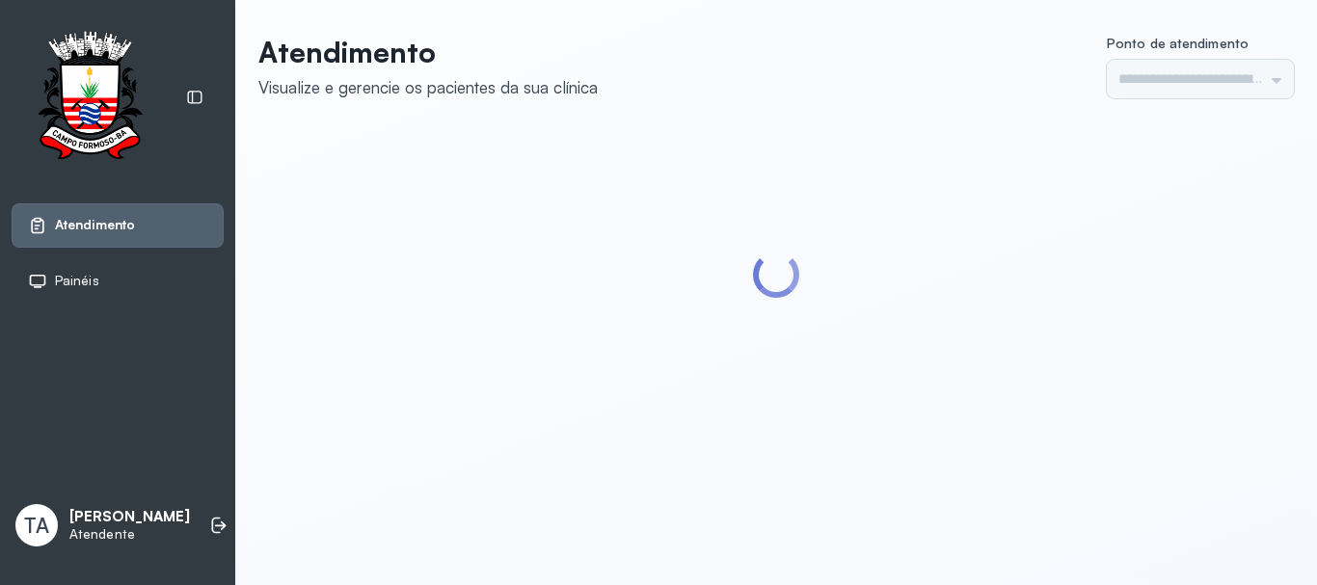
type input "******"
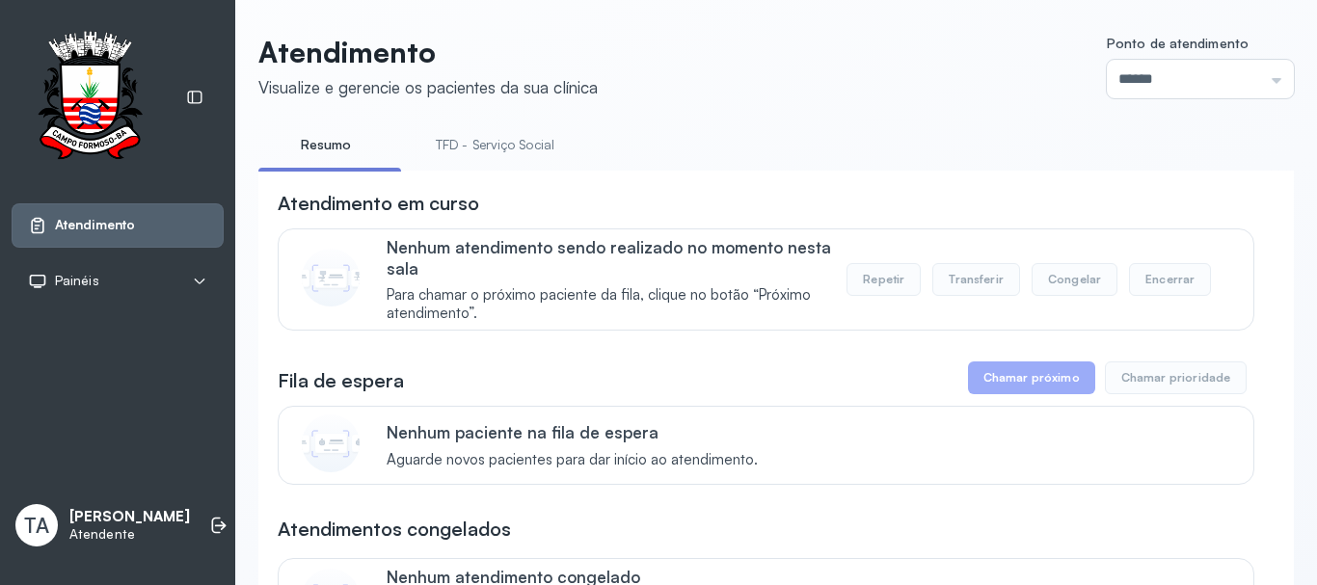
drag, startPoint x: 686, startPoint y: 254, endPoint x: 571, endPoint y: 216, distance: 120.8
click at [666, 244] on p "Nenhum atendimento sendo realizado no momento nesta sala" at bounding box center [617, 257] width 460 height 41
click at [507, 149] on link "TFD - Serviço Social" at bounding box center [495, 145] width 157 height 32
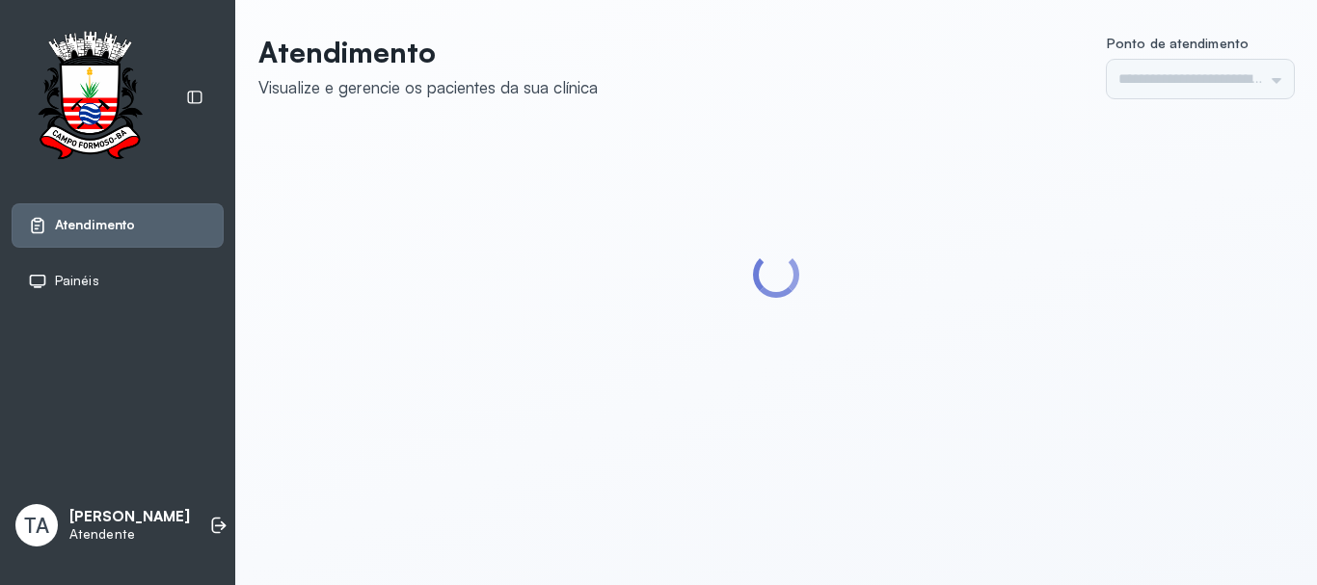
type input "******"
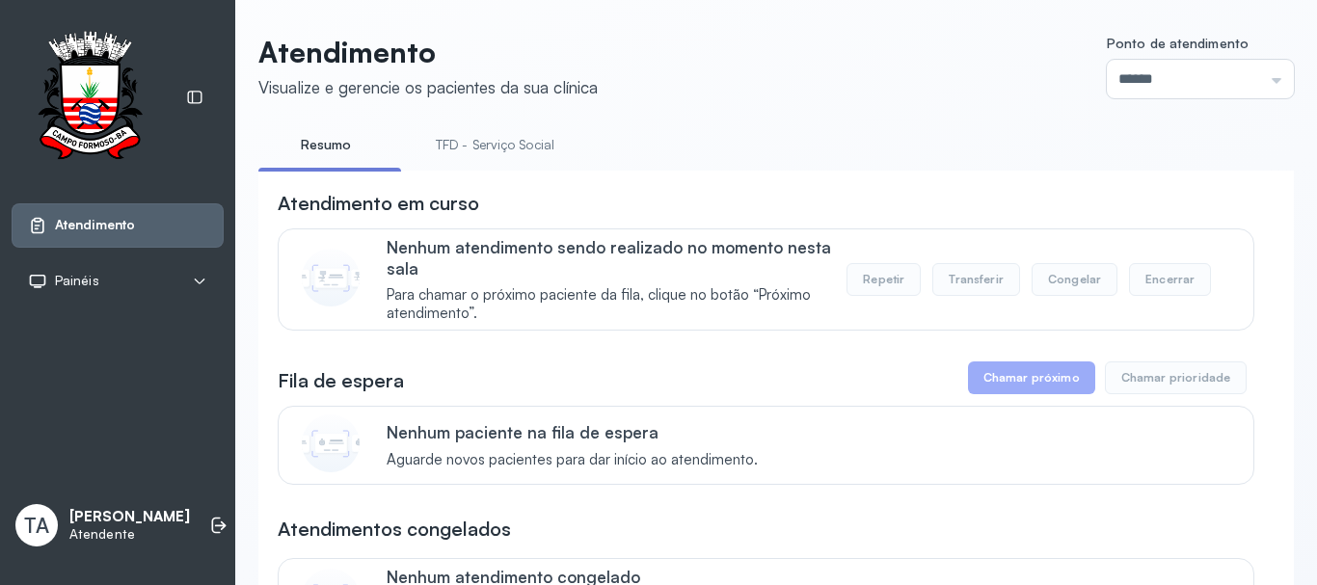
click at [435, 146] on link "TFD - Serviço Social" at bounding box center [495, 145] width 157 height 32
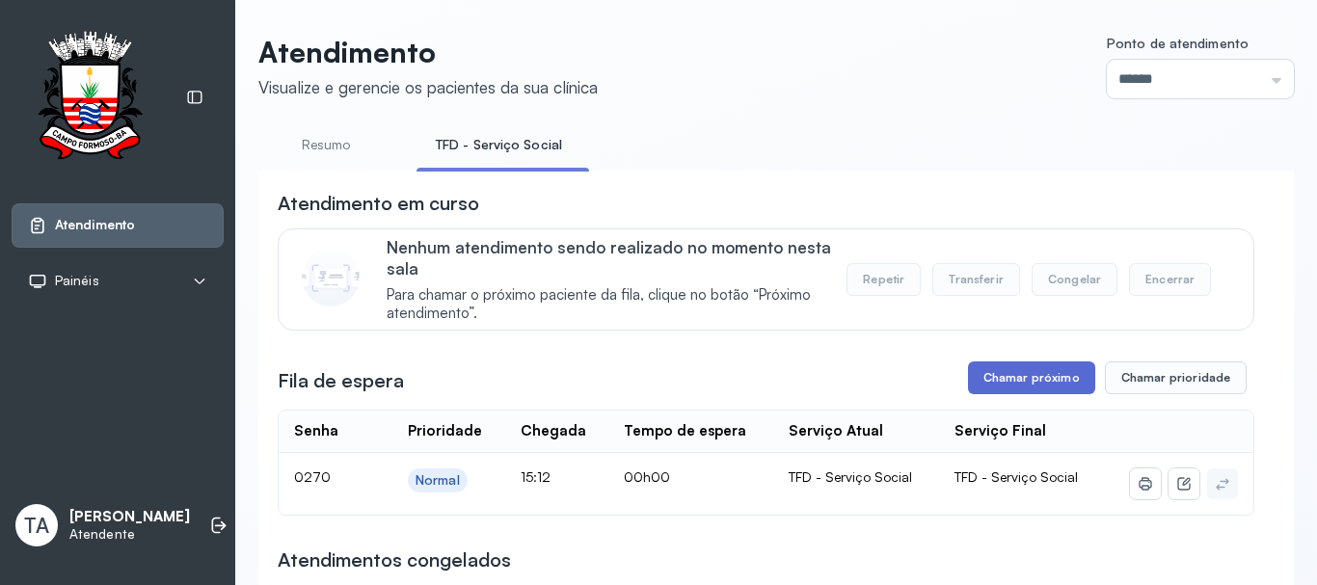
click at [1013, 369] on button "Chamar próximo" at bounding box center [1031, 378] width 127 height 33
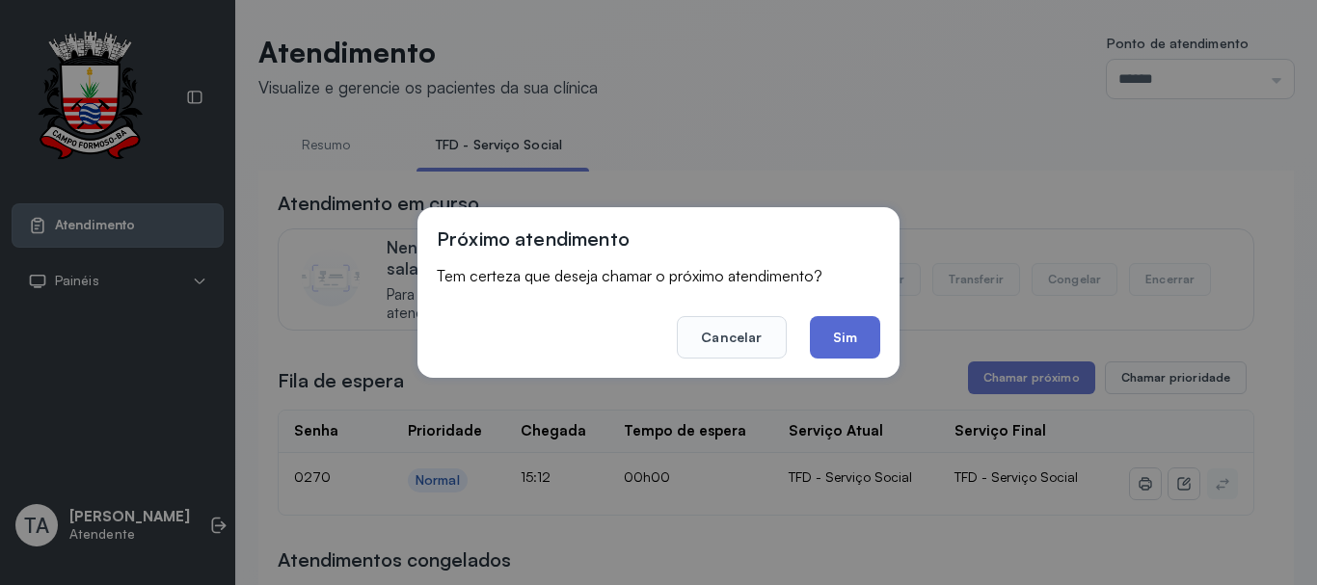
click at [851, 331] on button "Sim" at bounding box center [845, 337] width 70 height 42
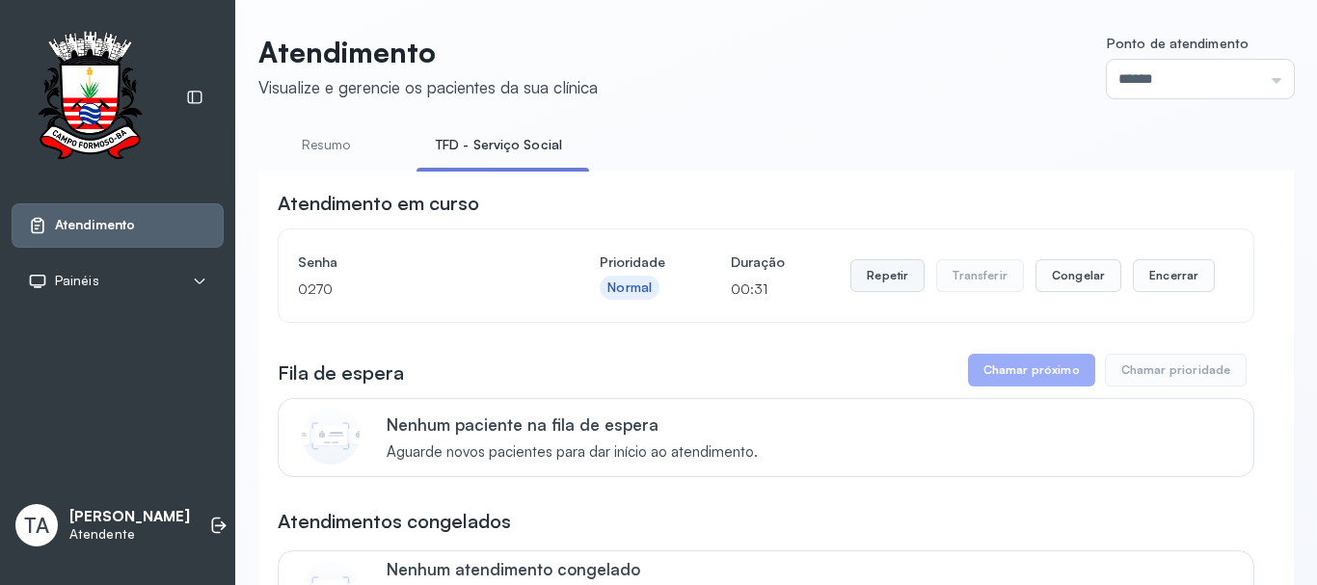
click at [878, 290] on button "Repetir" at bounding box center [888, 275] width 74 height 33
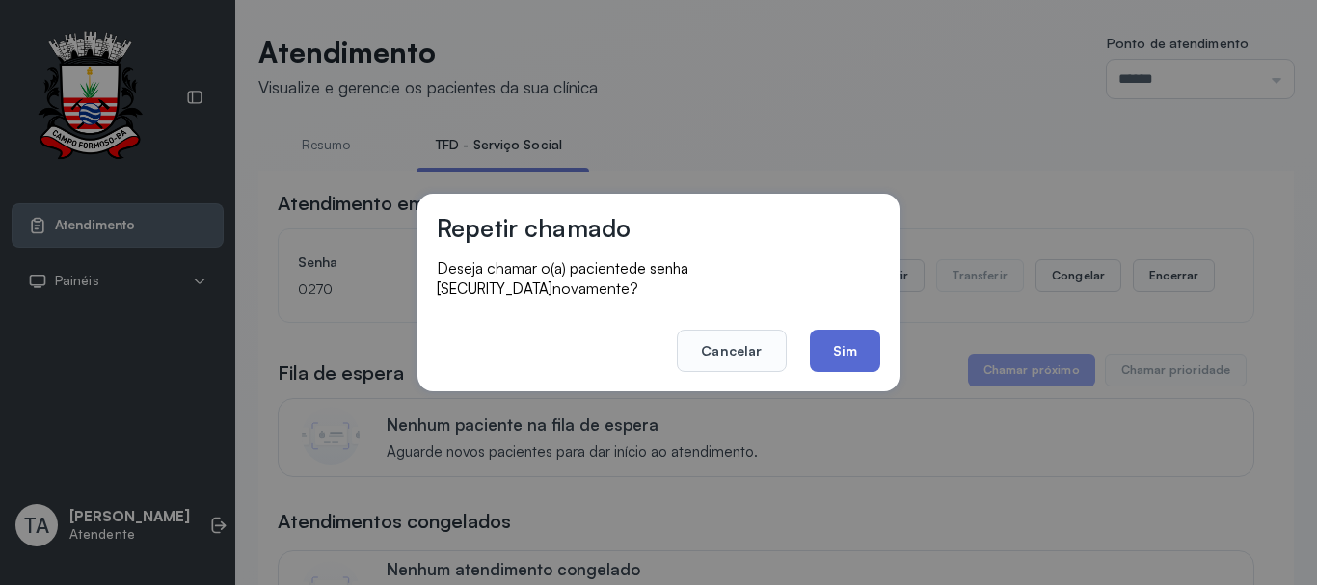
click at [840, 351] on button "Sim" at bounding box center [845, 351] width 70 height 42
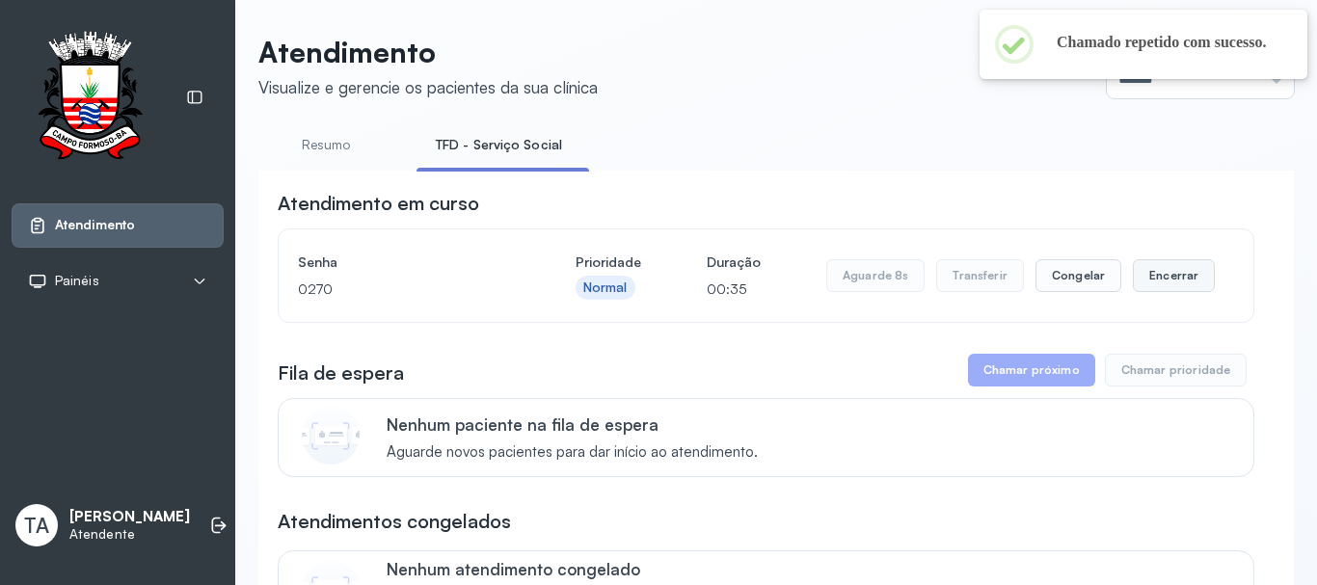
click at [1176, 283] on button "Encerrar" at bounding box center [1174, 275] width 82 height 33
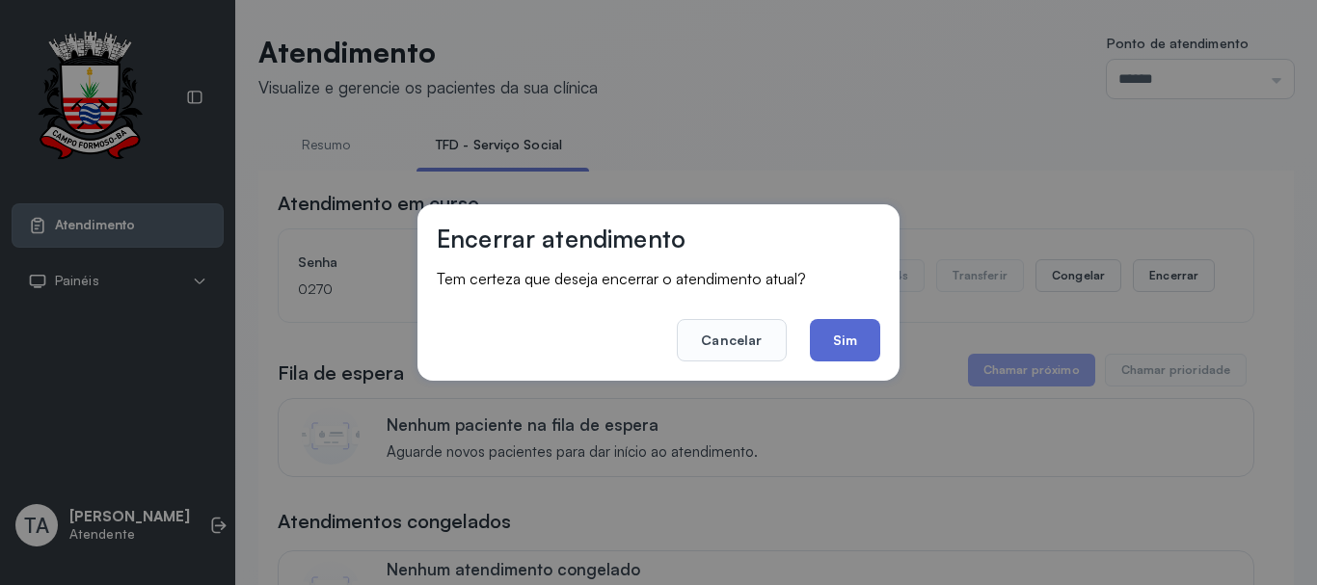
click at [842, 330] on button "Sim" at bounding box center [845, 340] width 70 height 42
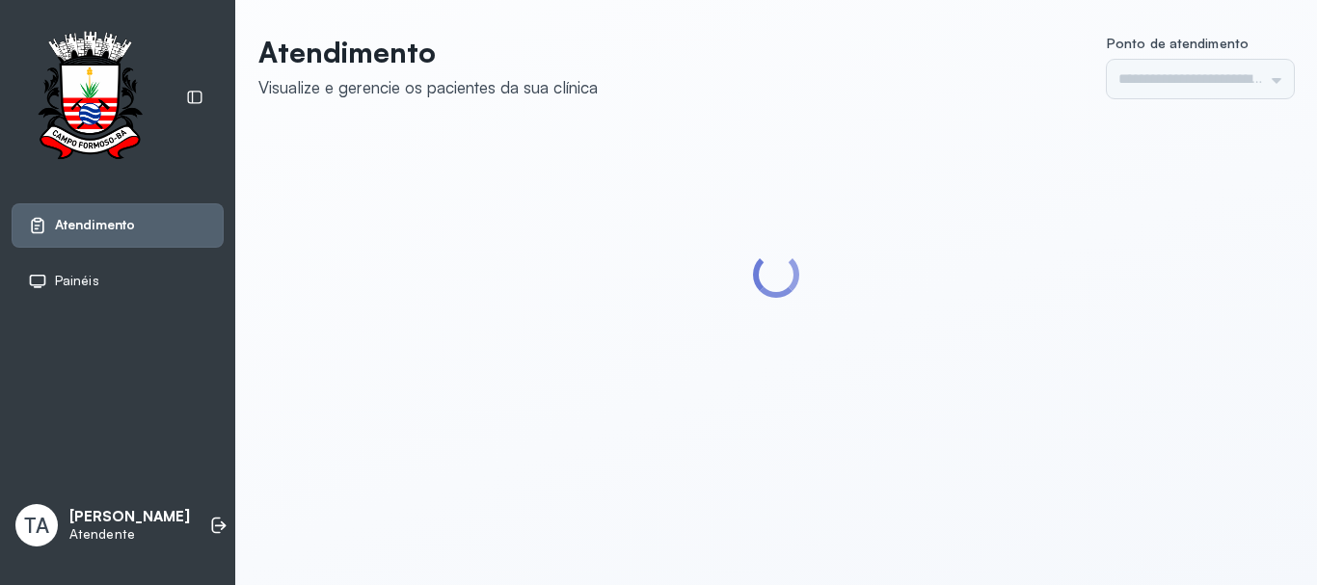
type input "******"
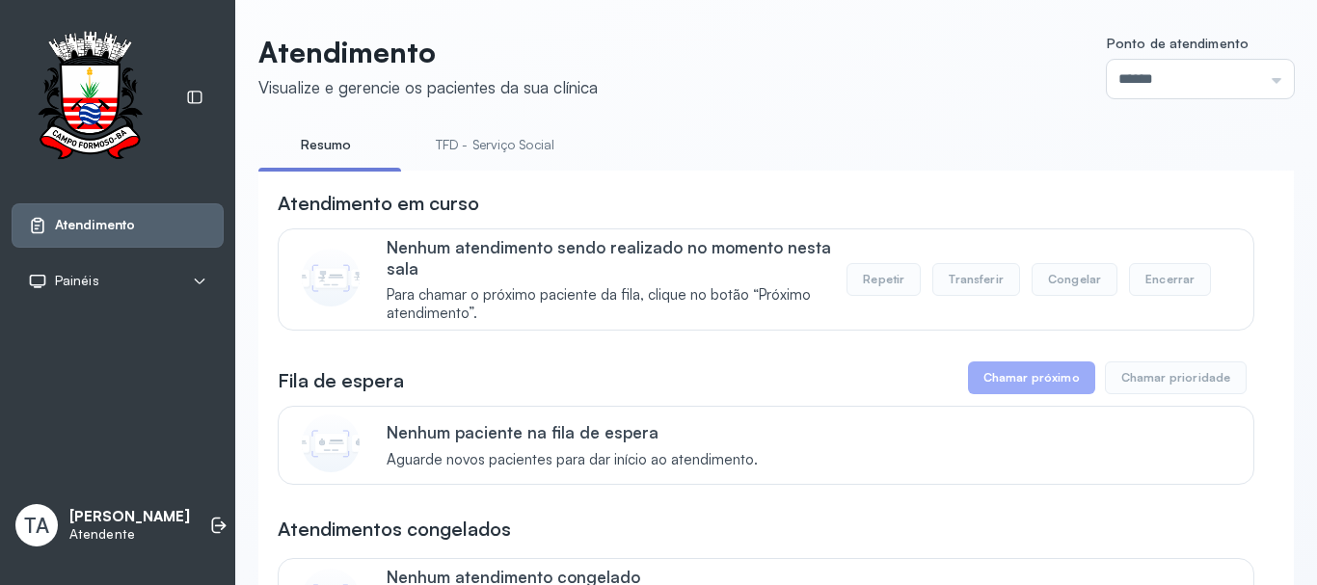
click at [462, 134] on link "TFD - Serviço Social" at bounding box center [495, 145] width 157 height 32
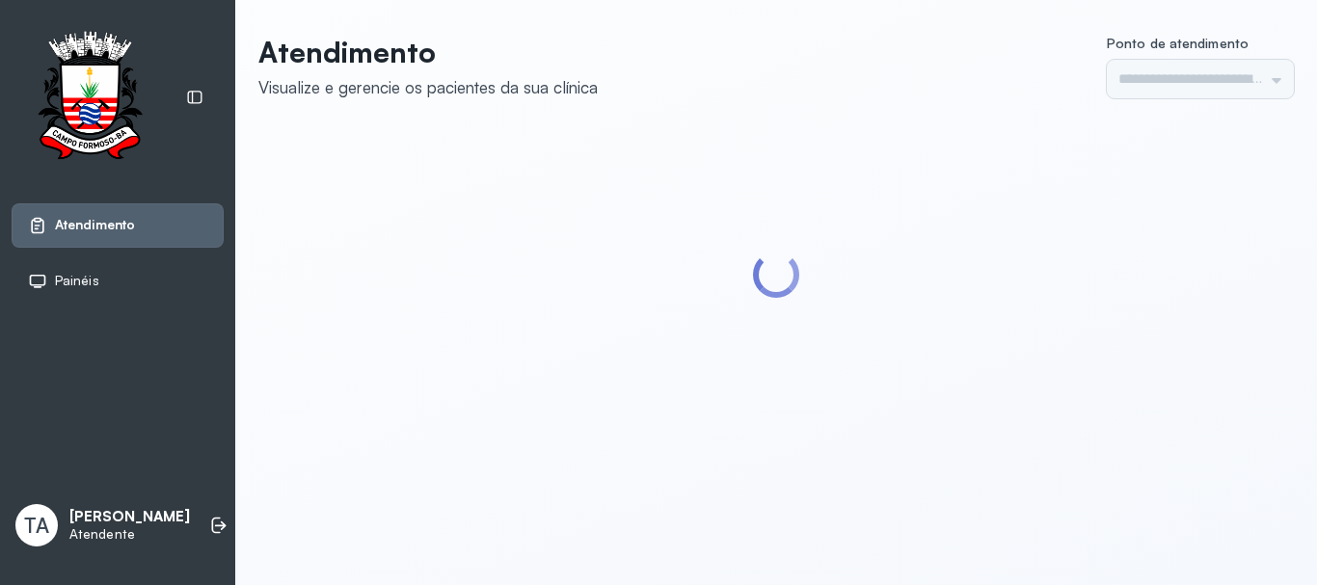
type input "******"
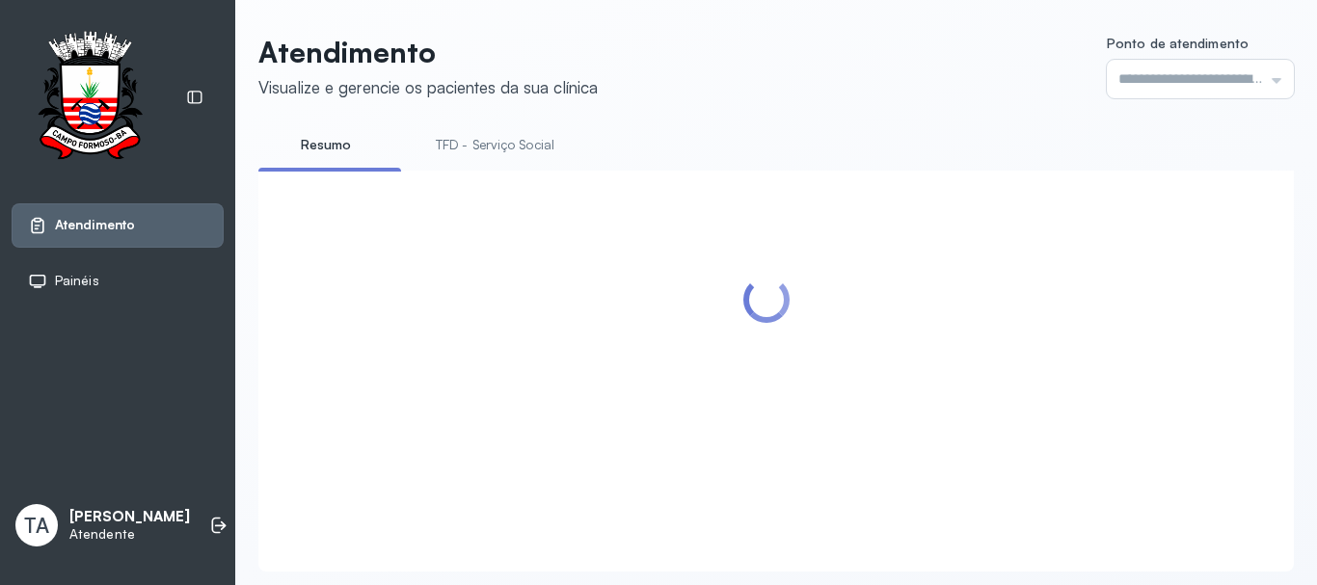
type input "******"
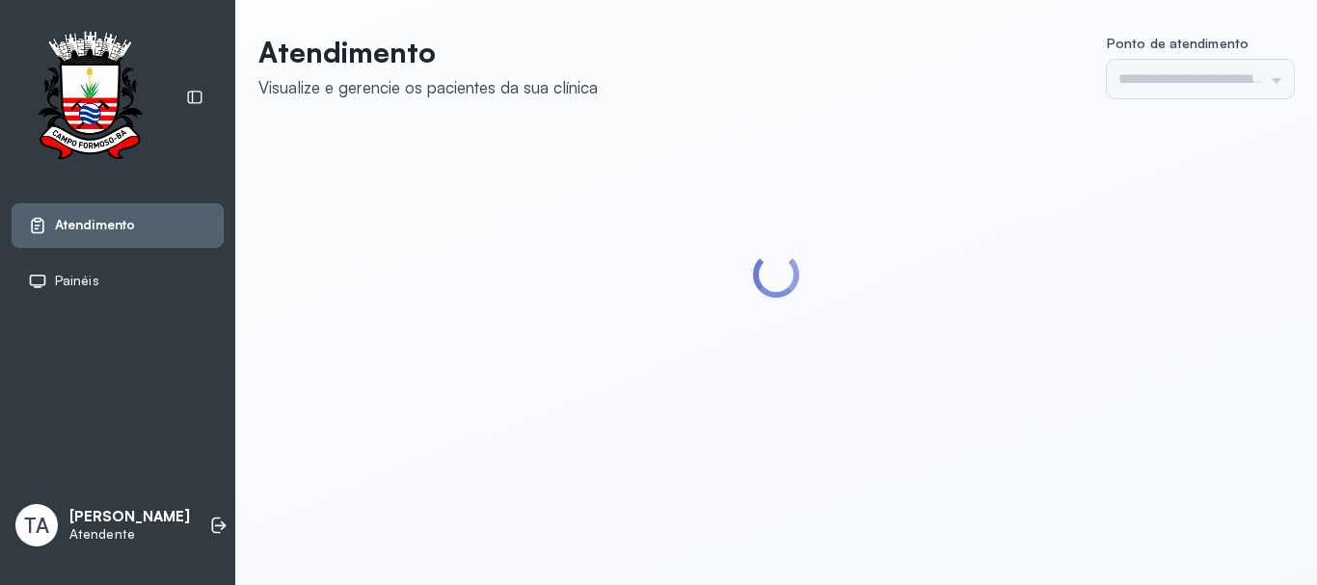
type input "******"
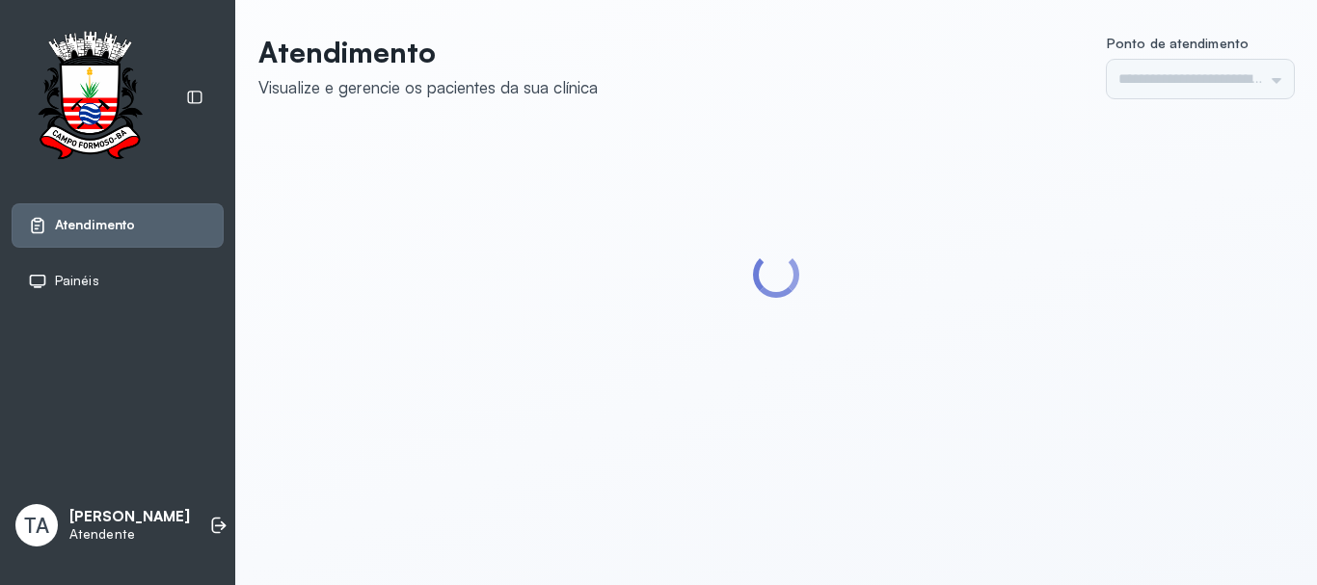
type input "******"
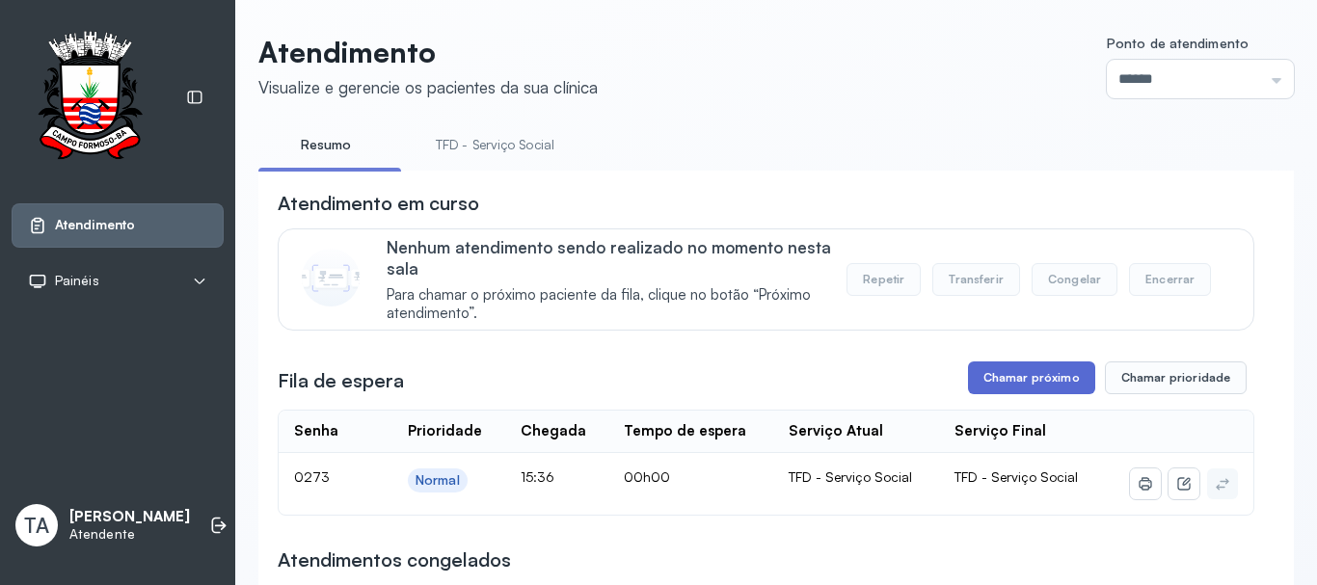
click at [979, 386] on button "Chamar próximo" at bounding box center [1031, 378] width 127 height 33
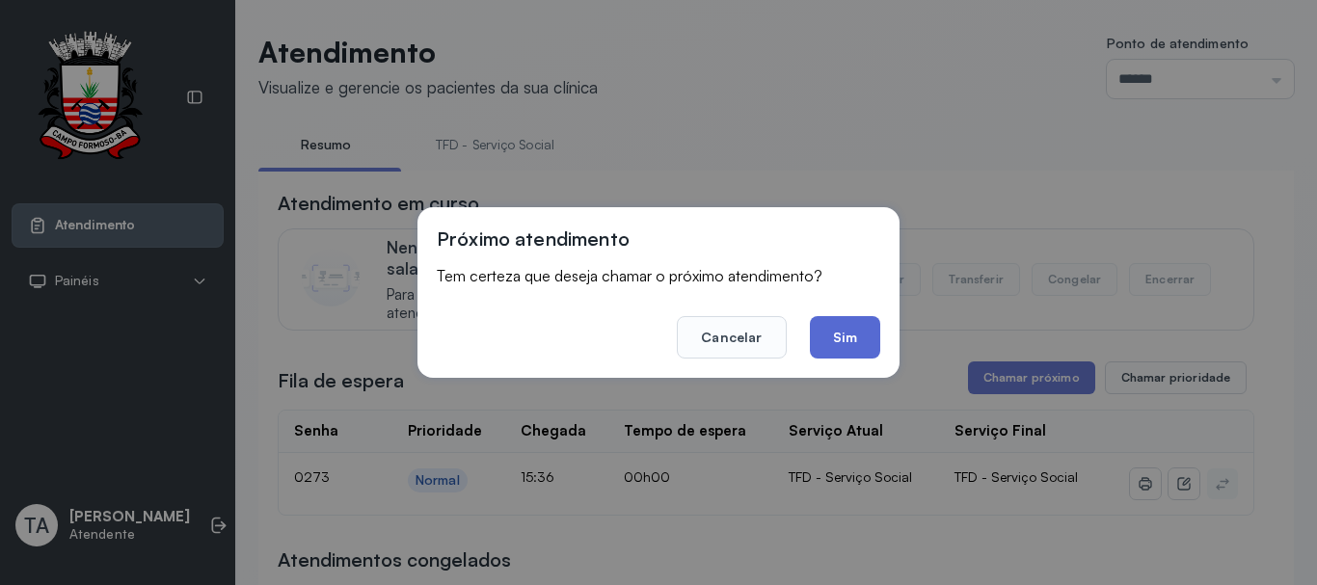
click at [876, 334] on button "Sim" at bounding box center [845, 337] width 70 height 42
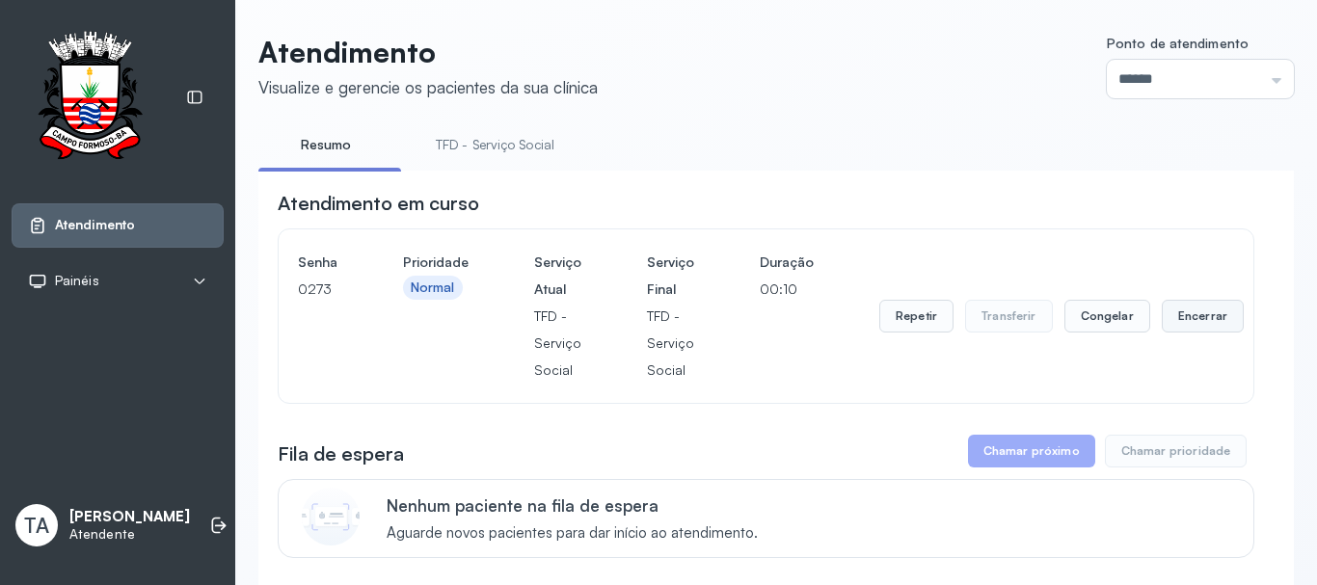
click at [1196, 323] on button "Encerrar" at bounding box center [1203, 316] width 82 height 33
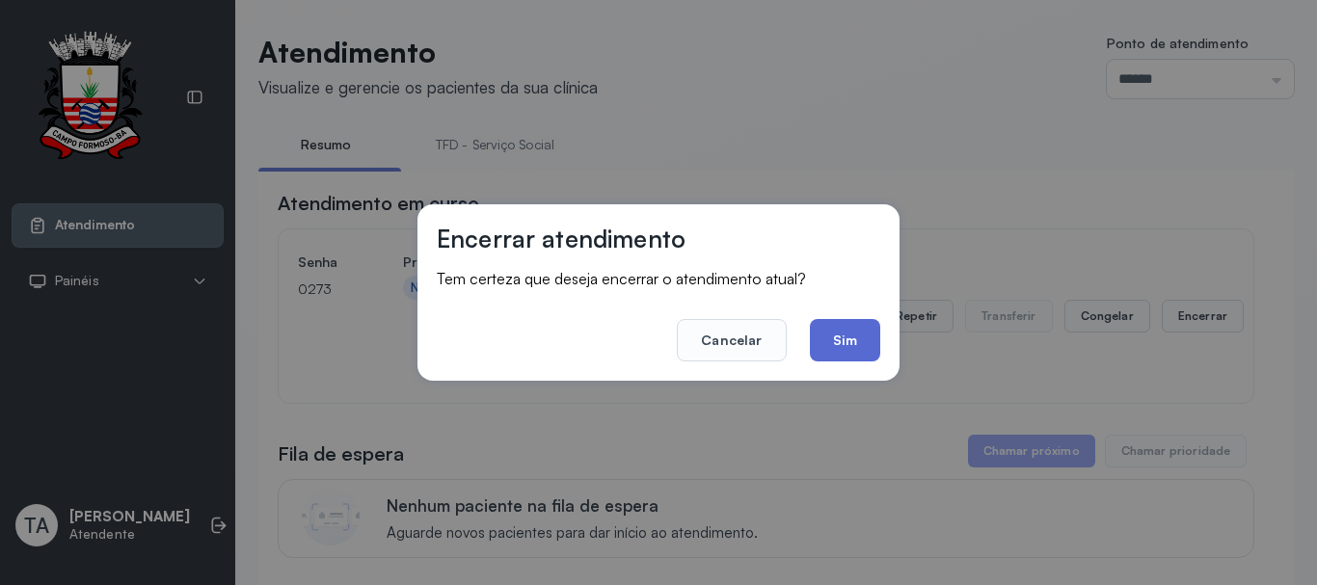
click at [853, 342] on button "Sim" at bounding box center [845, 340] width 70 height 42
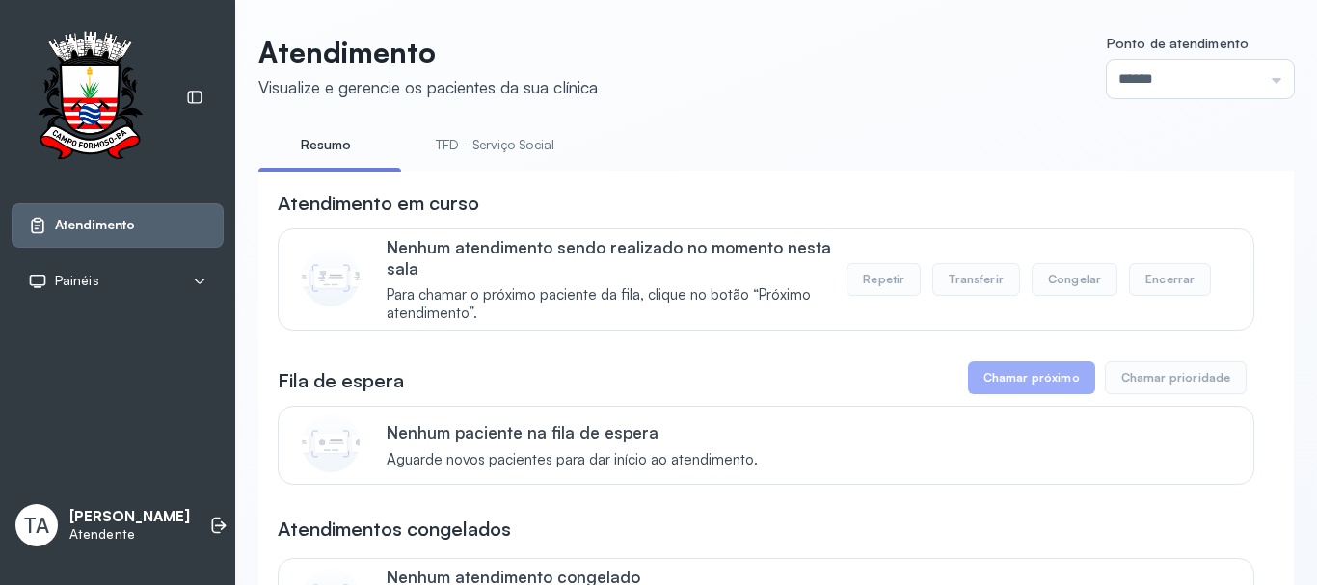
click at [541, 142] on link "TFD - Serviço Social" at bounding box center [495, 145] width 157 height 32
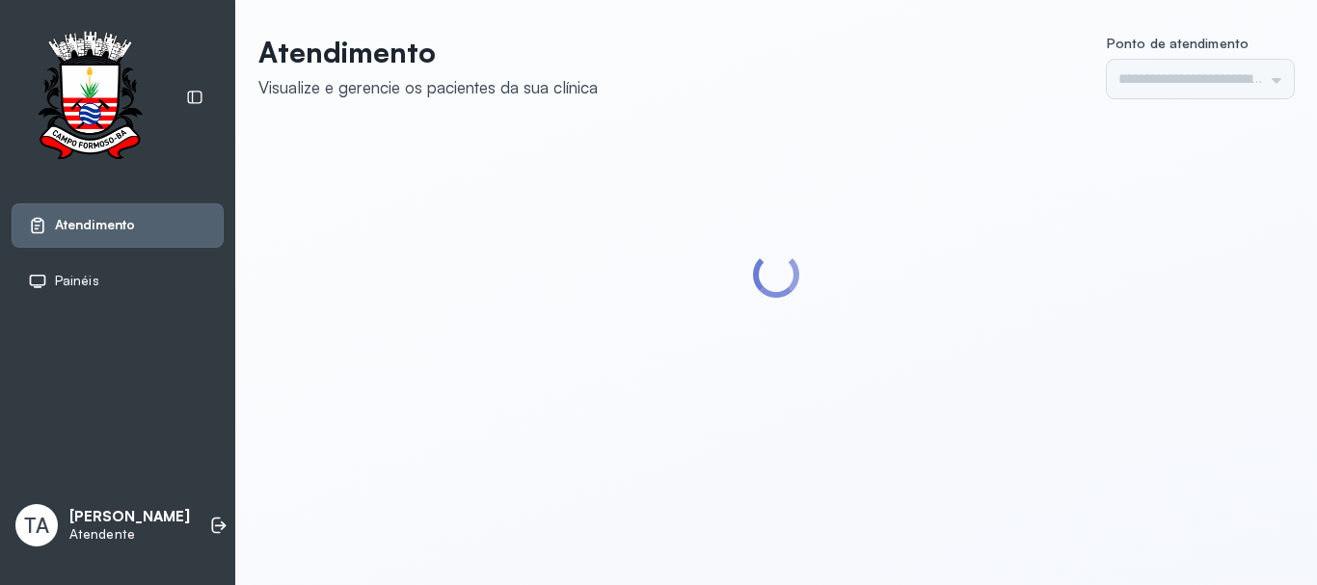
type input "******"
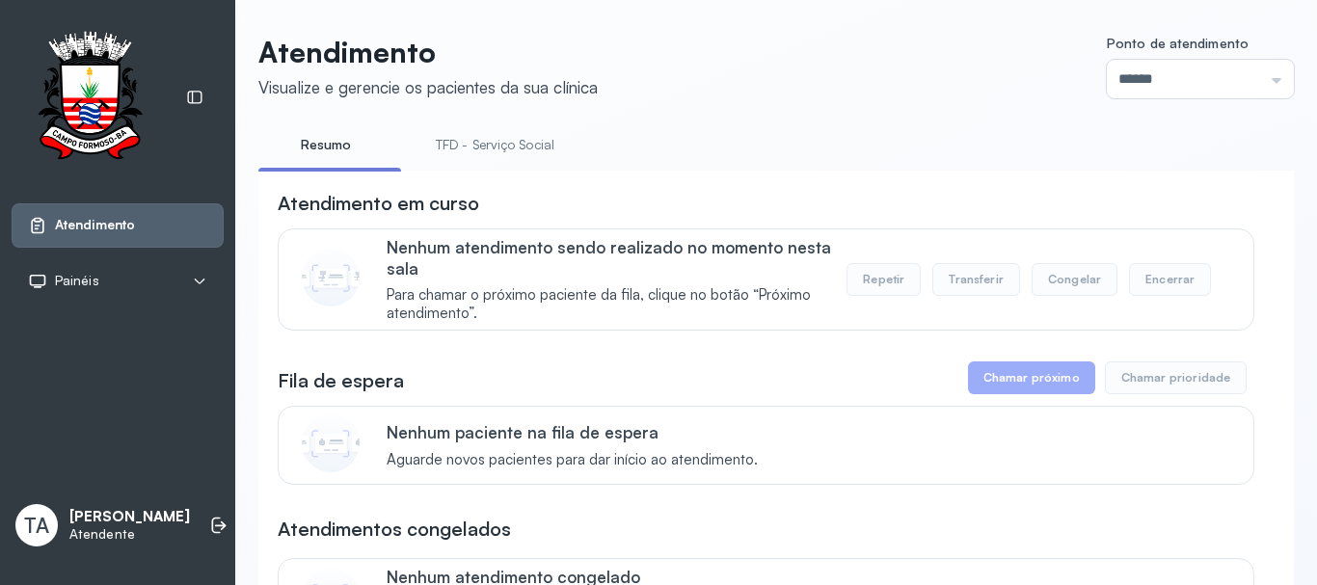
click at [473, 141] on link "TFD - Serviço Social" at bounding box center [495, 145] width 157 height 32
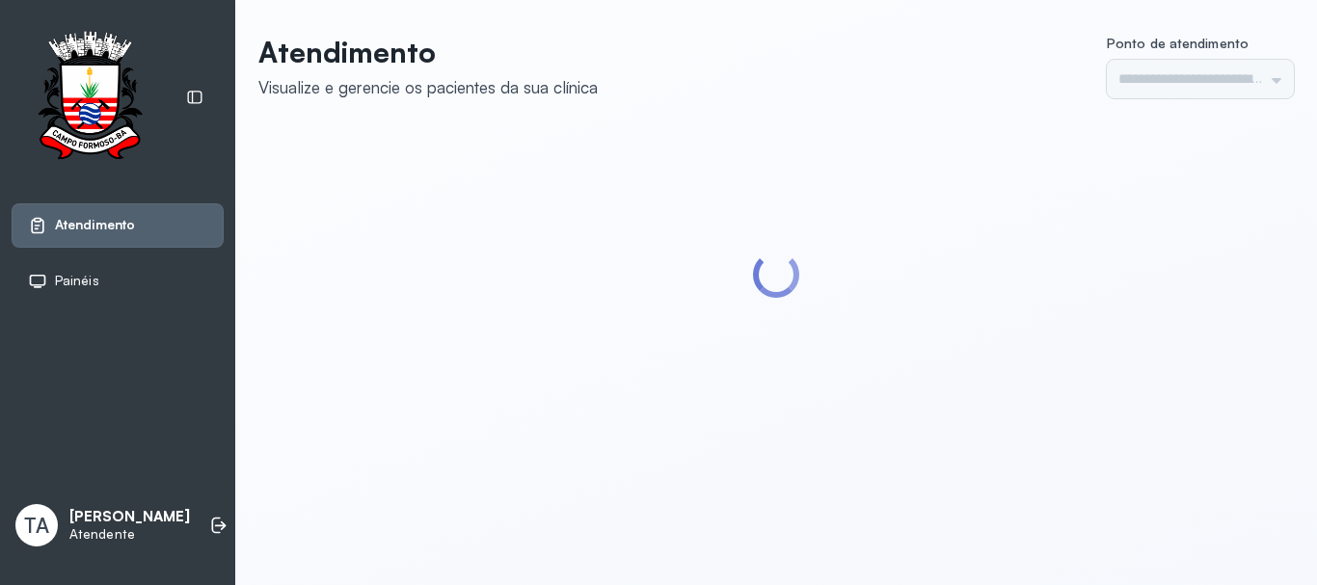
type input "******"
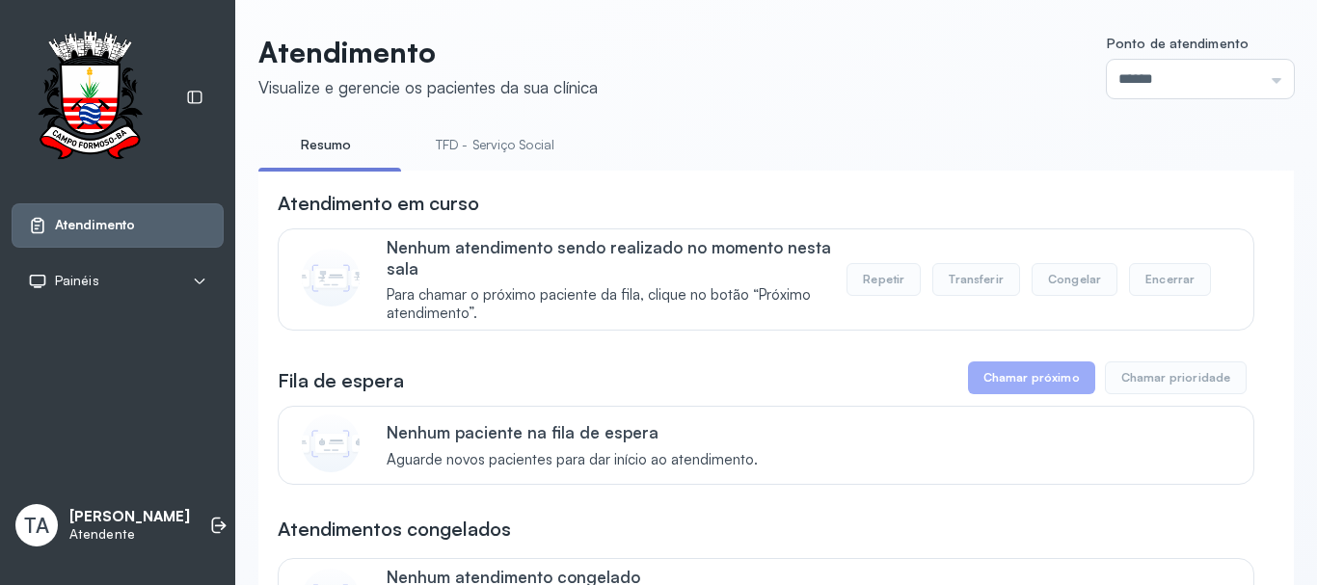
click at [470, 152] on link "TFD - Serviço Social" at bounding box center [495, 145] width 157 height 32
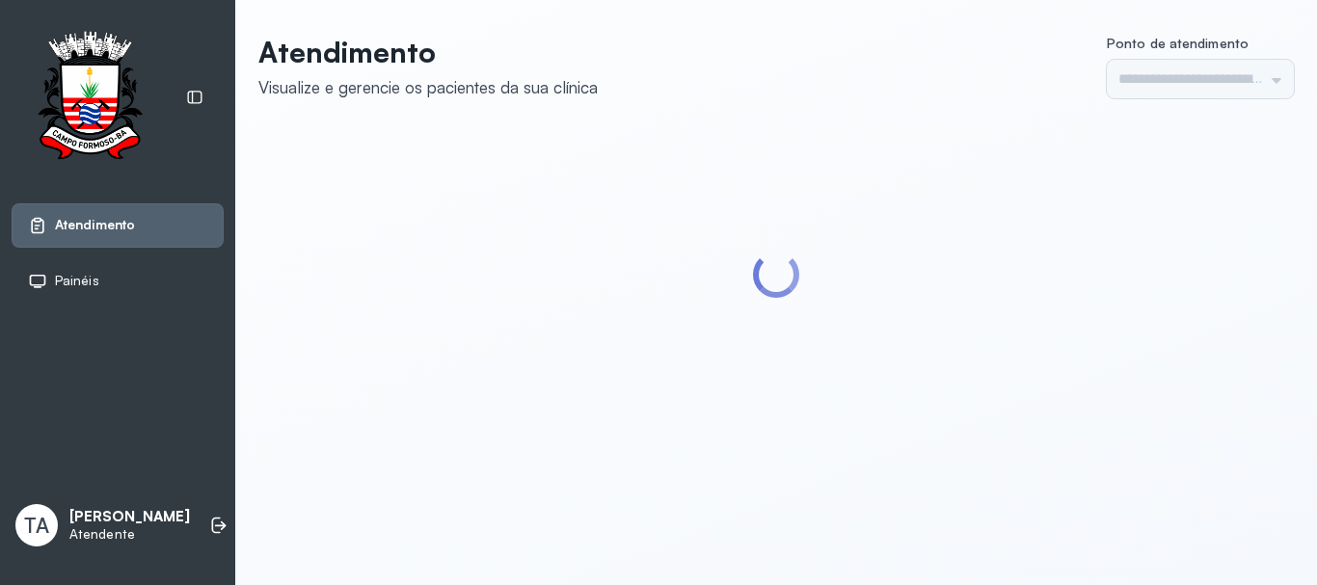
type input "******"
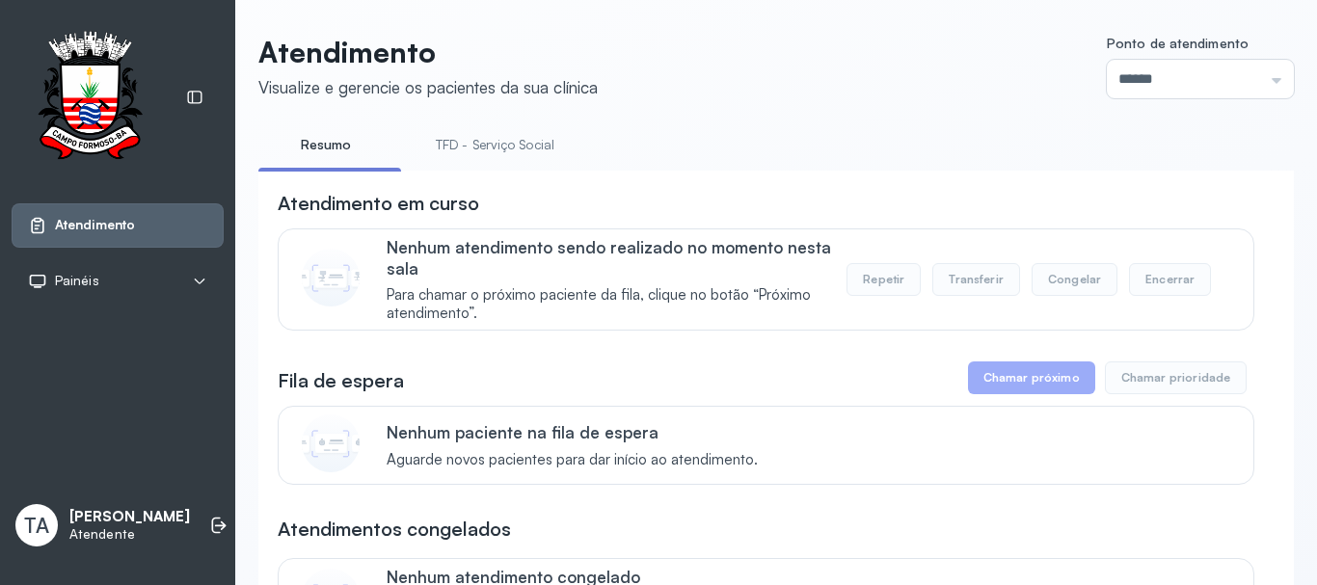
click at [474, 154] on link "TFD - Serviço Social" at bounding box center [495, 145] width 157 height 32
drag, startPoint x: 437, startPoint y: 127, endPoint x: 461, endPoint y: 159, distance: 39.9
drag, startPoint x: 708, startPoint y: 148, endPoint x: 386, endPoint y: 163, distance: 322.4
click at [386, 163] on ul "Resumo TFD - Serviço Social" at bounding box center [776, 150] width 1036 height 43
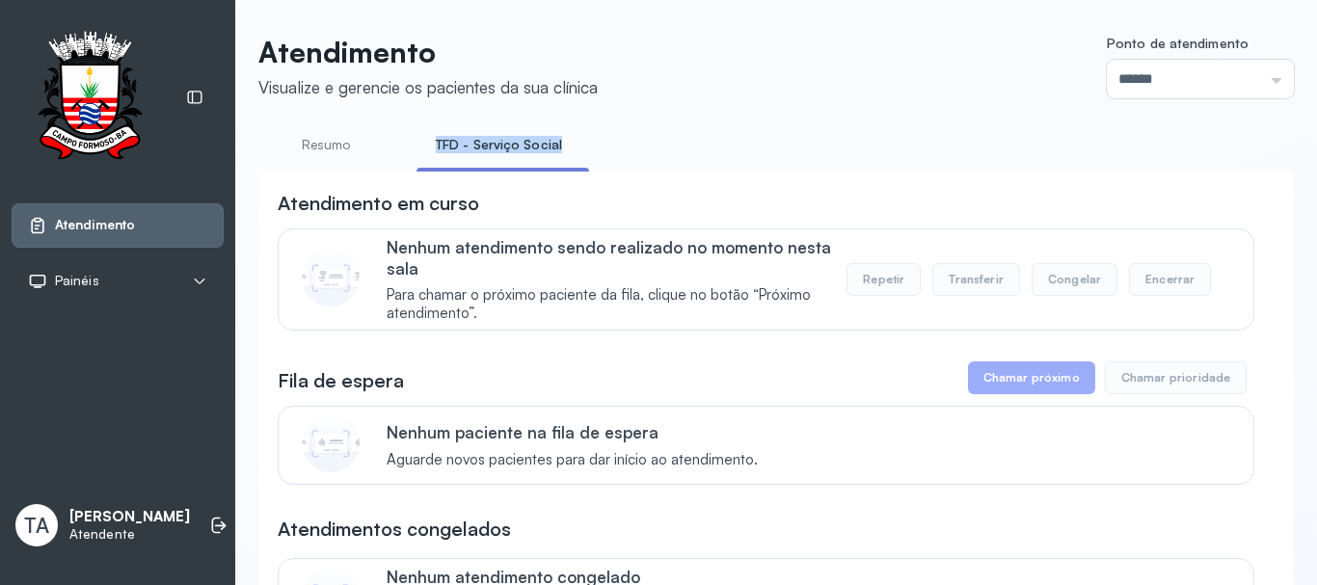
click at [611, 135] on ul "Resumo TFD - Serviço Social" at bounding box center [776, 150] width 1036 height 43
click at [345, 153] on link "Resumo" at bounding box center [325, 145] width 135 height 32
click at [467, 142] on link "TFD - Serviço Social" at bounding box center [495, 145] width 157 height 32
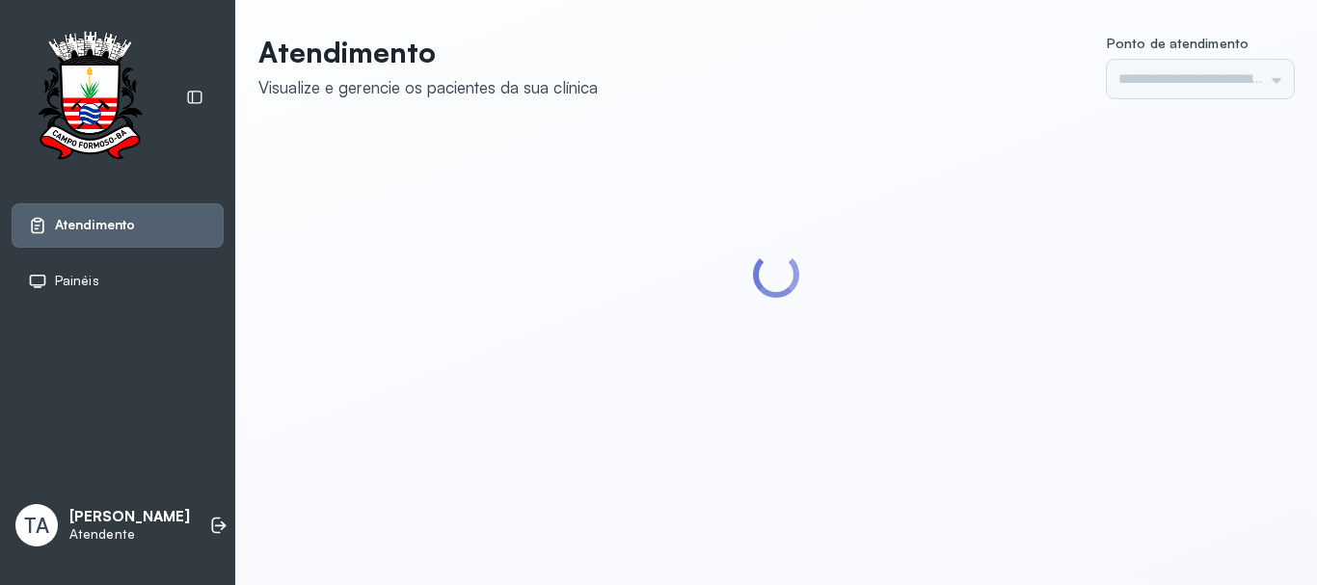
type input "******"
